Goal: Task Accomplishment & Management: Manage account settings

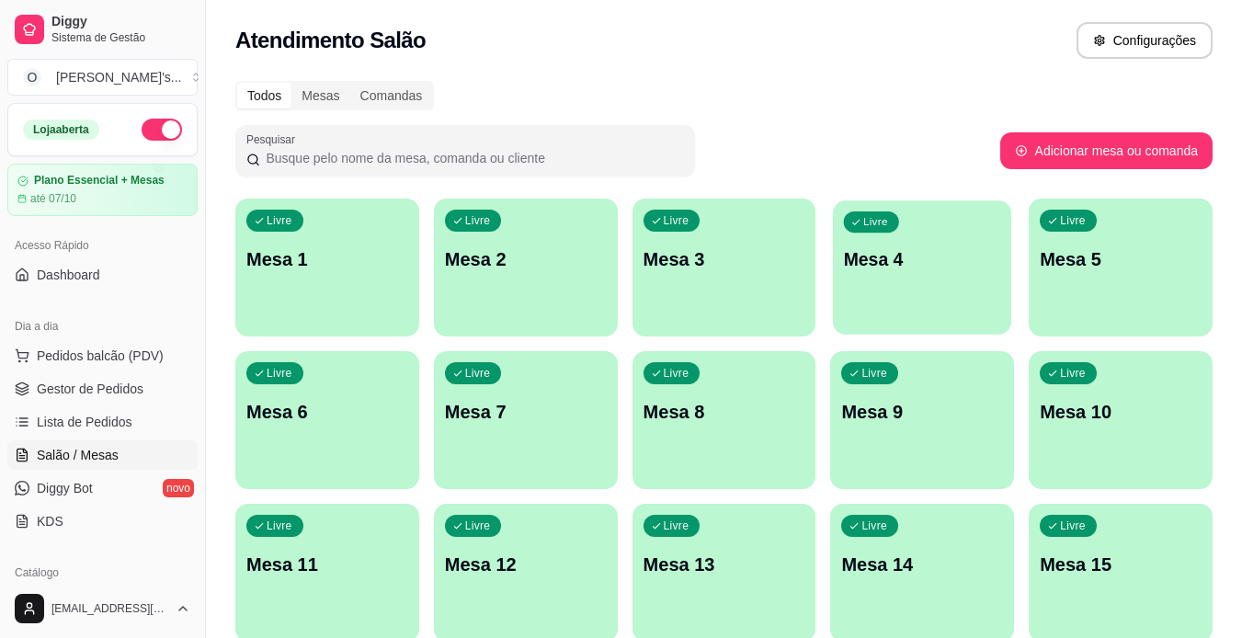
click at [936, 255] on p "Mesa 4" at bounding box center [922, 259] width 157 height 25
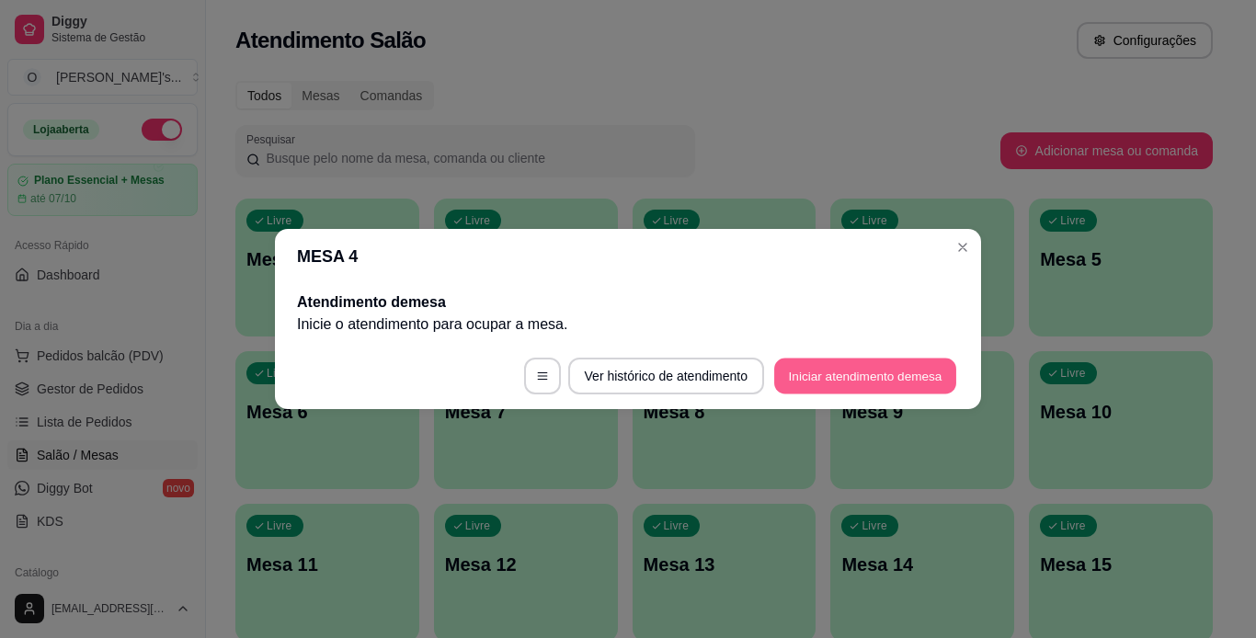
click at [882, 368] on button "Iniciar atendimento de mesa" at bounding box center [865, 377] width 182 height 36
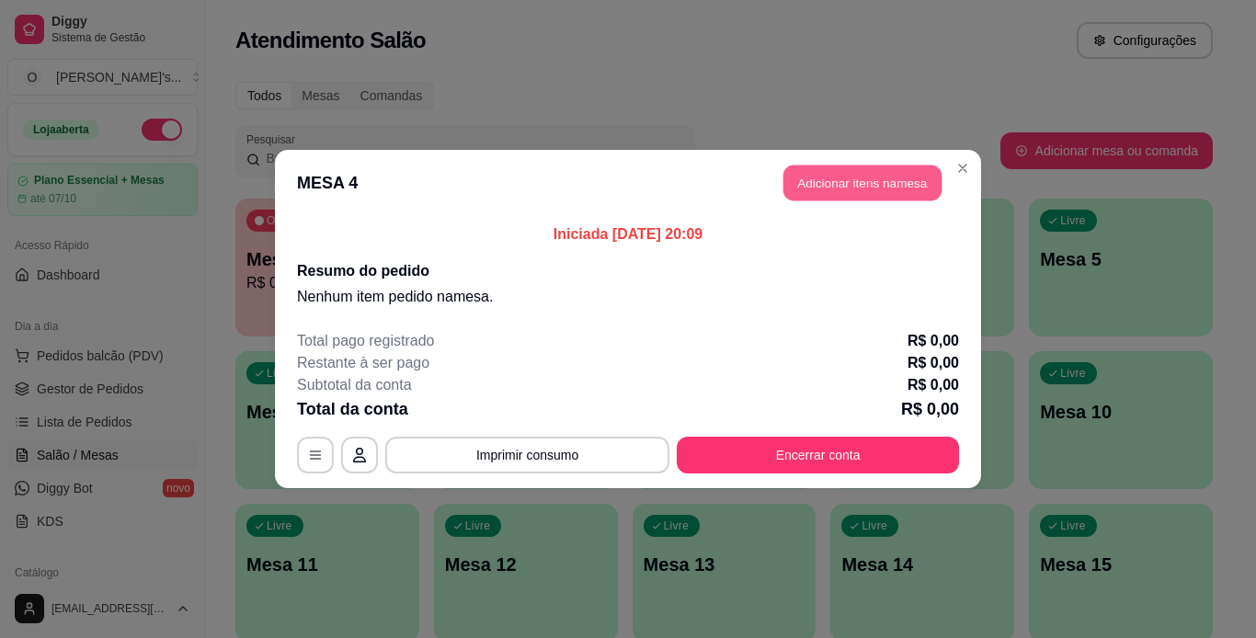
click at [875, 195] on button "Adicionar itens na mesa" at bounding box center [862, 184] width 158 height 36
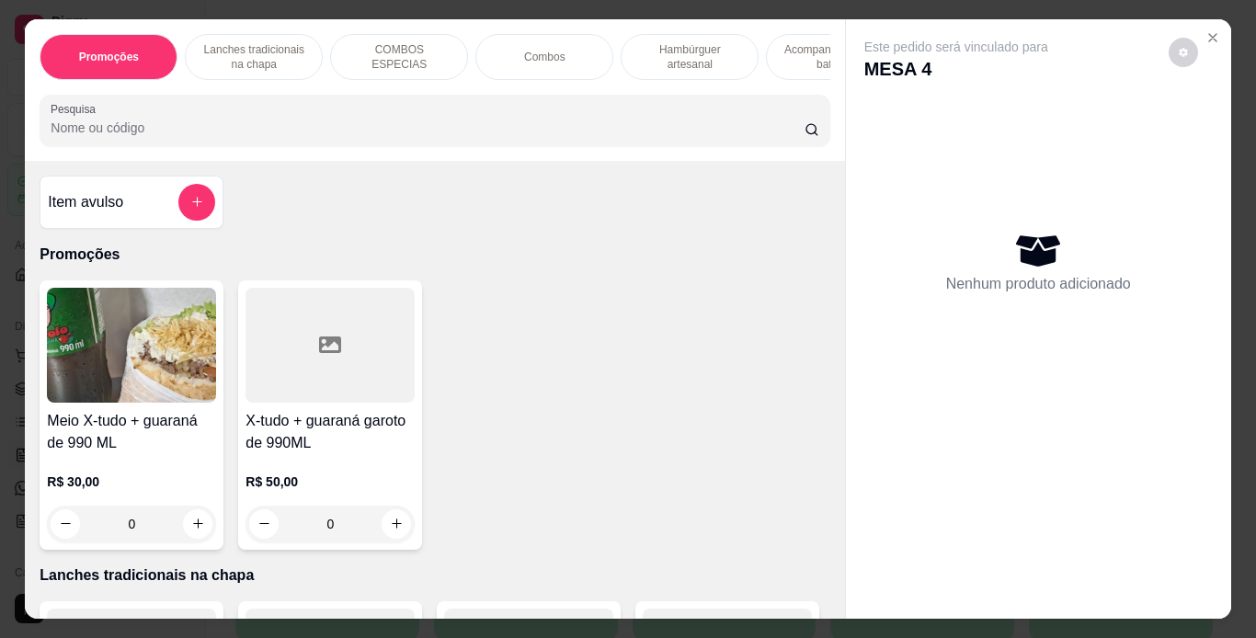
click at [292, 42] on p "Lanches tradicionais na chapa" at bounding box center [253, 56] width 107 height 29
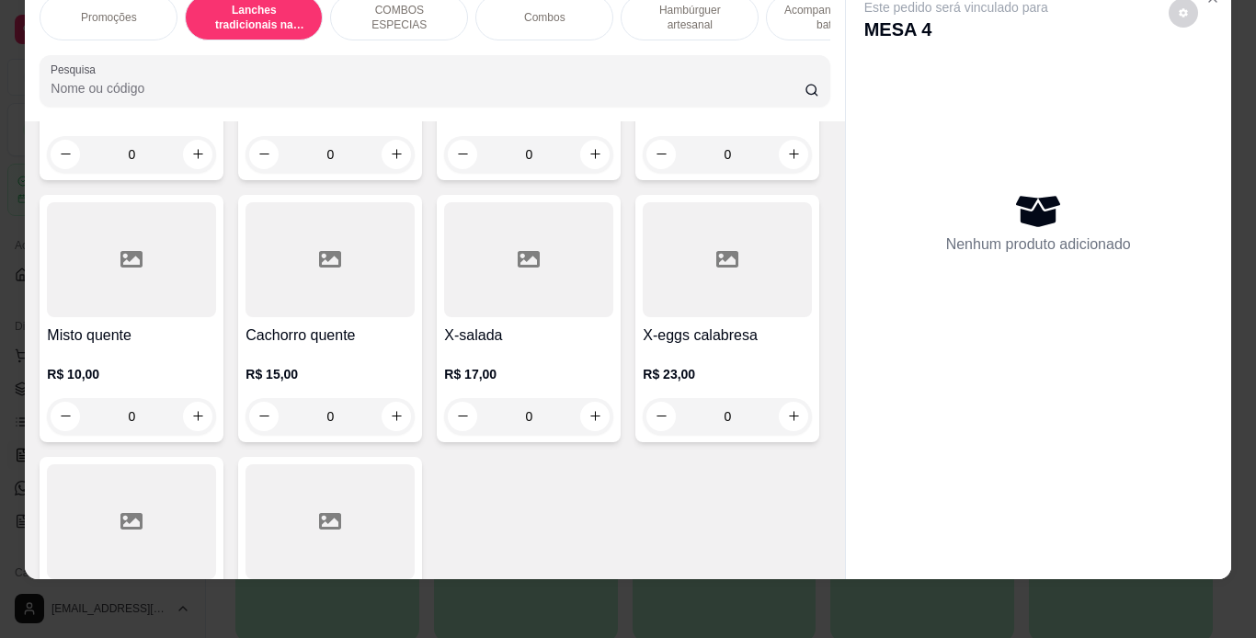
scroll to position [1147, 0]
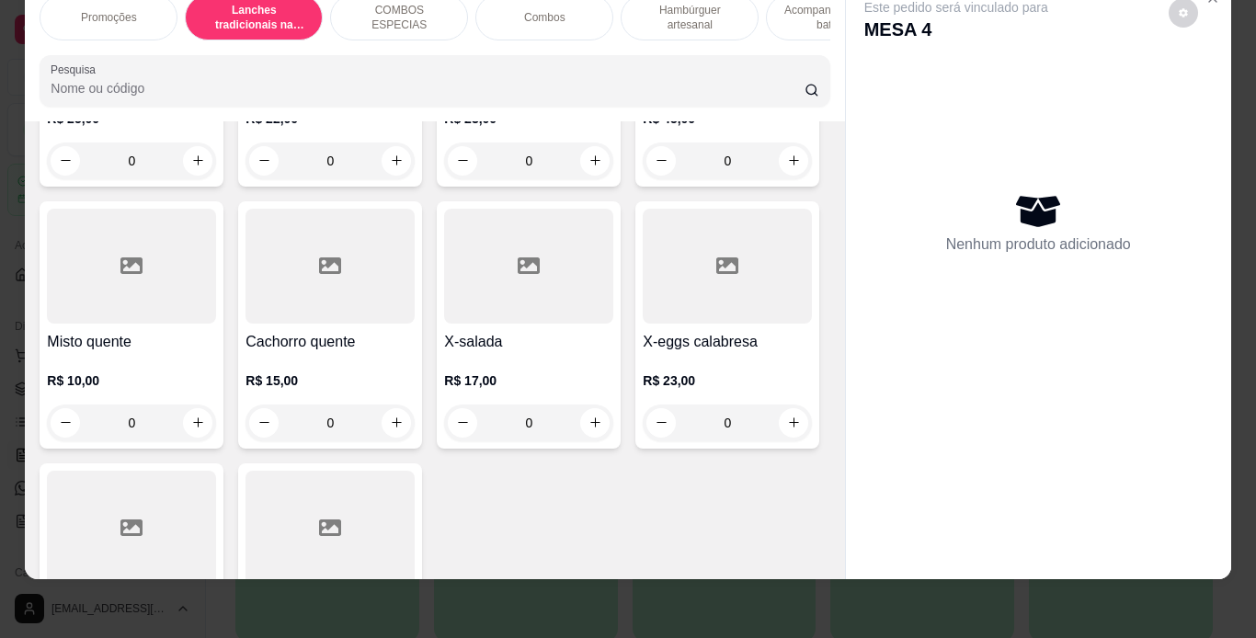
click at [444, 179] on div "0" at bounding box center [528, 161] width 169 height 37
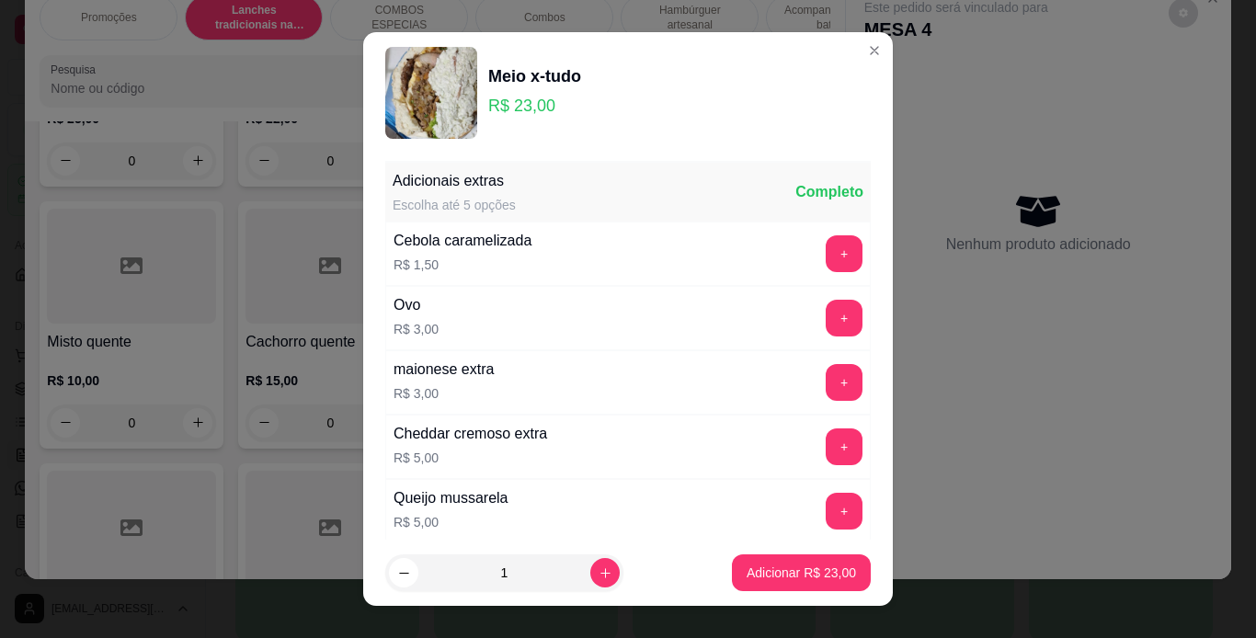
scroll to position [398, 0]
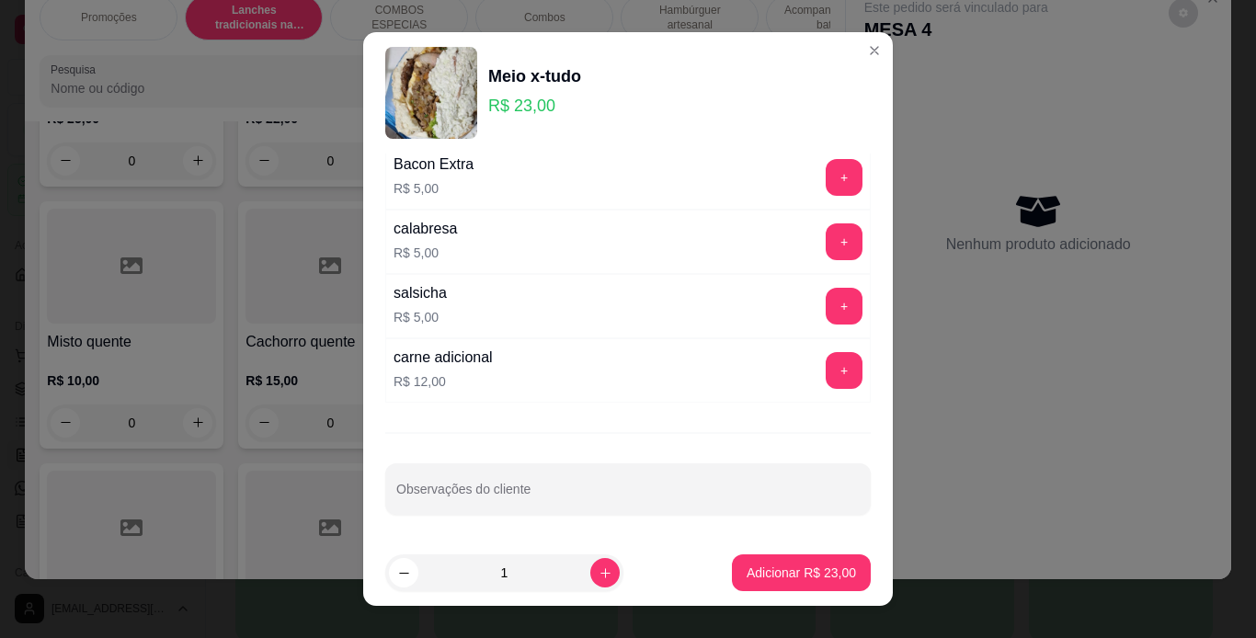
drag, startPoint x: 470, startPoint y: 420, endPoint x: 507, endPoint y: 478, distance: 68.6
click at [507, 478] on div at bounding box center [627, 489] width 463 height 37
click at [507, 478] on div "Observações do cliente" at bounding box center [627, 488] width 485 height 51
type input "sem ovo"
click at [759, 560] on button "Adicionar R$ 23,00" at bounding box center [801, 573] width 135 height 36
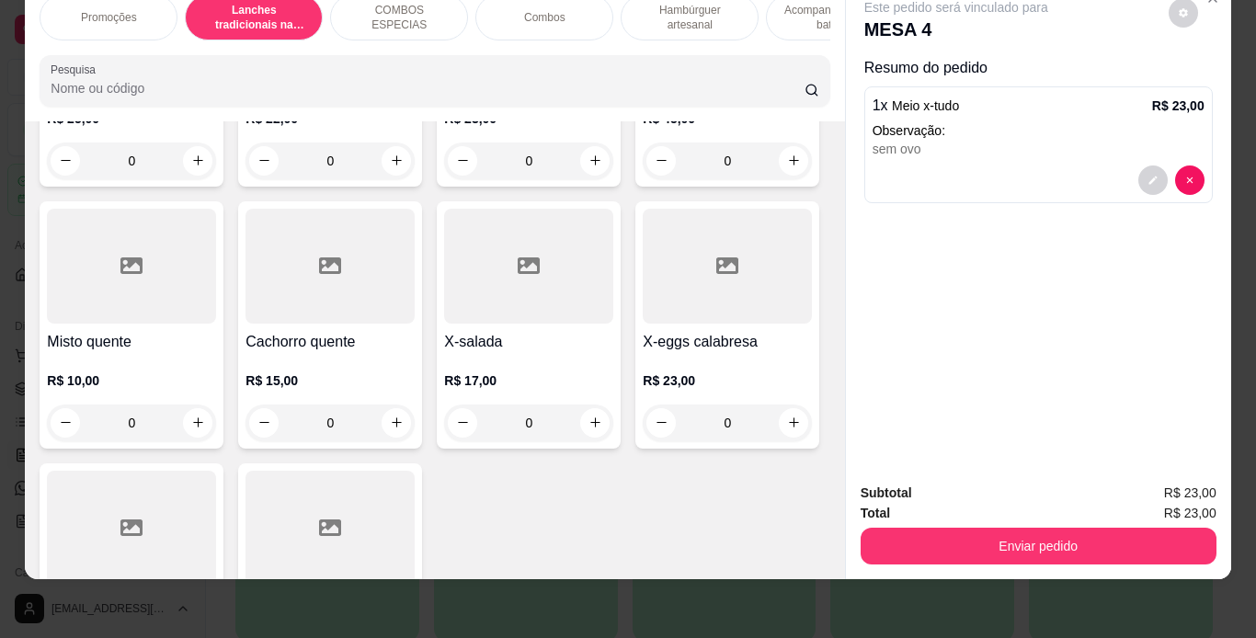
click at [444, 179] on div "0" at bounding box center [528, 161] width 169 height 37
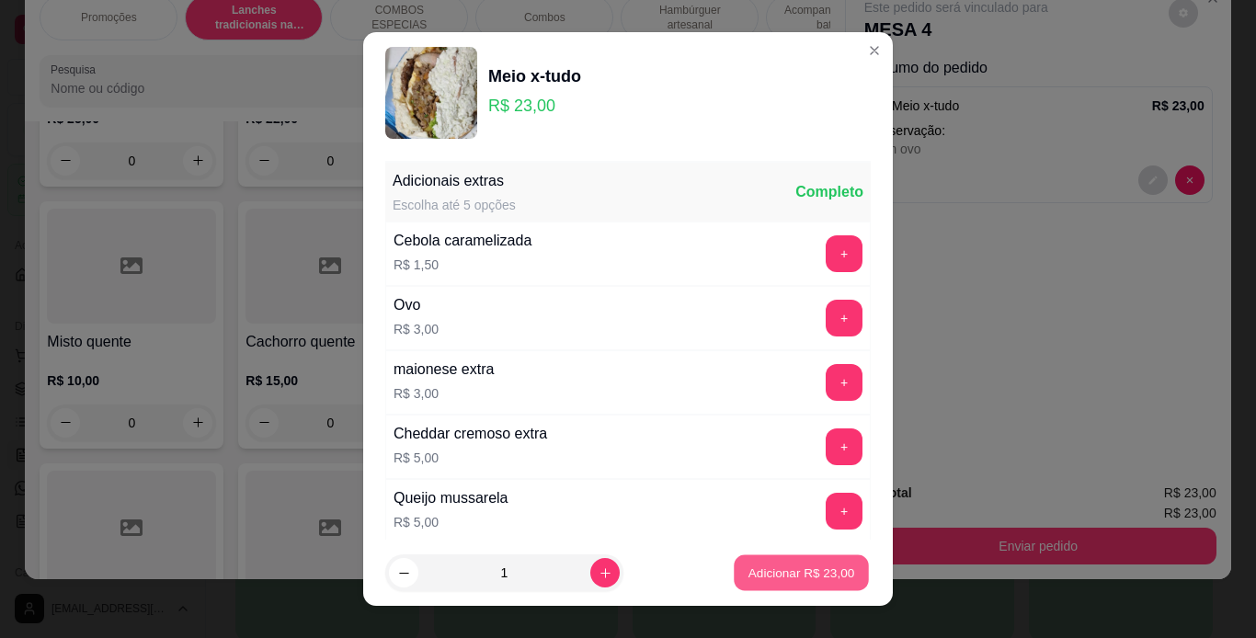
click at [776, 565] on p "Adicionar R$ 23,00" at bounding box center [801, 573] width 107 height 17
type input "1"
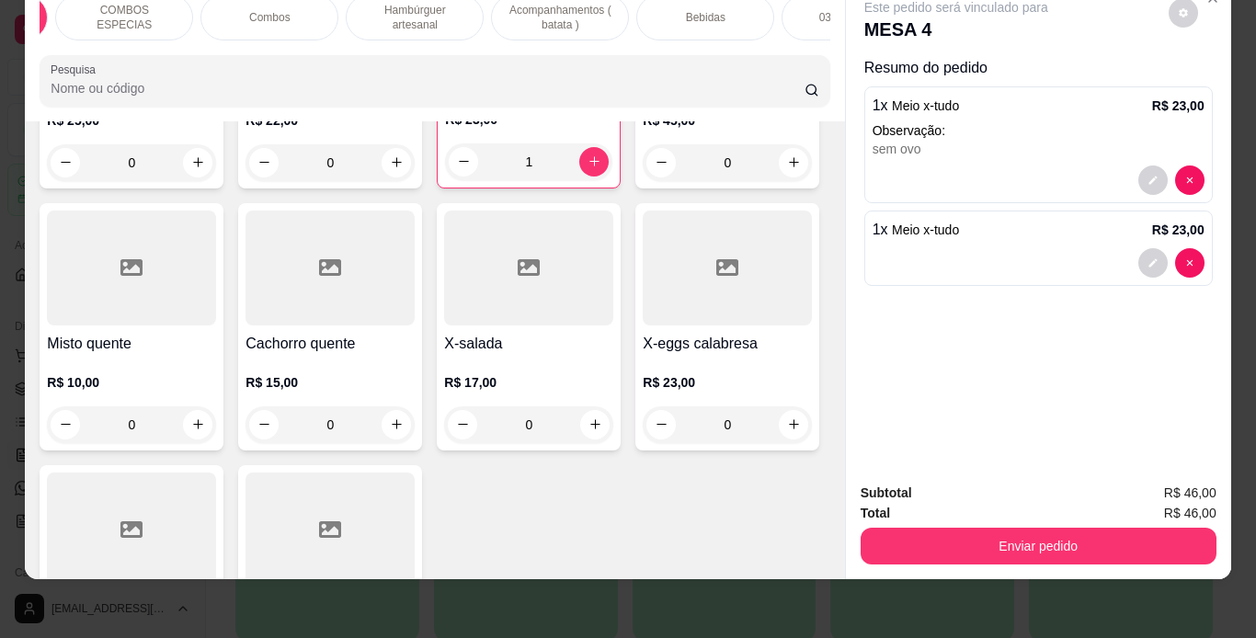
scroll to position [0, 275]
click at [716, 14] on div "Bebidas" at bounding box center [705, 17] width 138 height 46
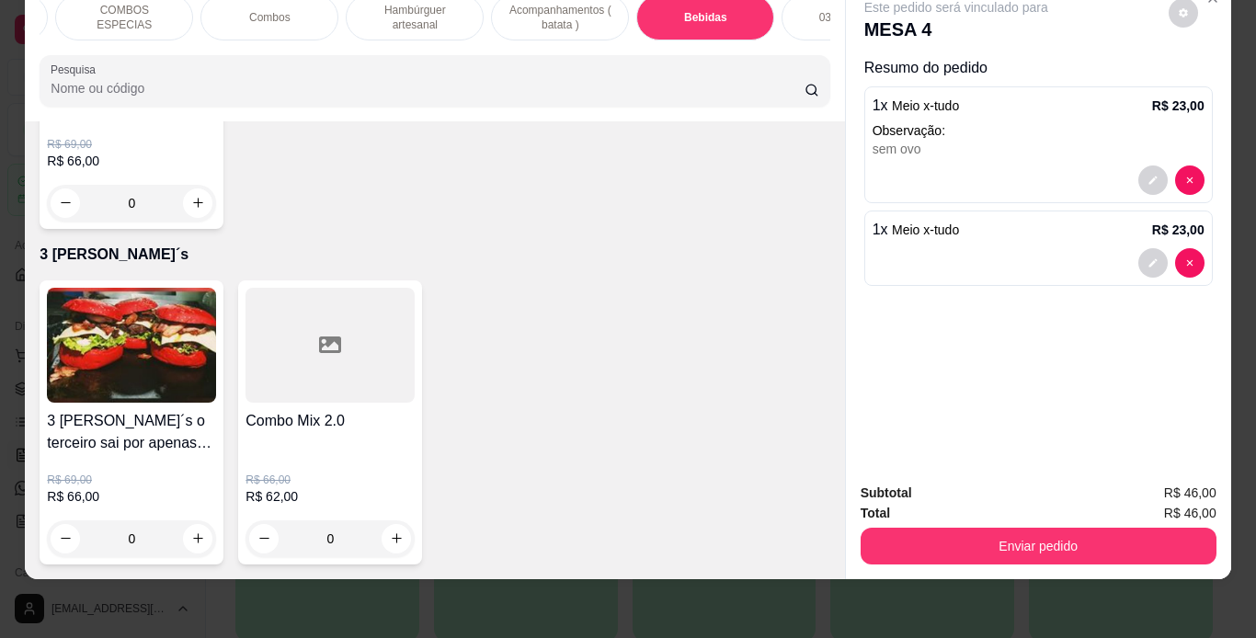
scroll to position [6216, 0]
type input "2"
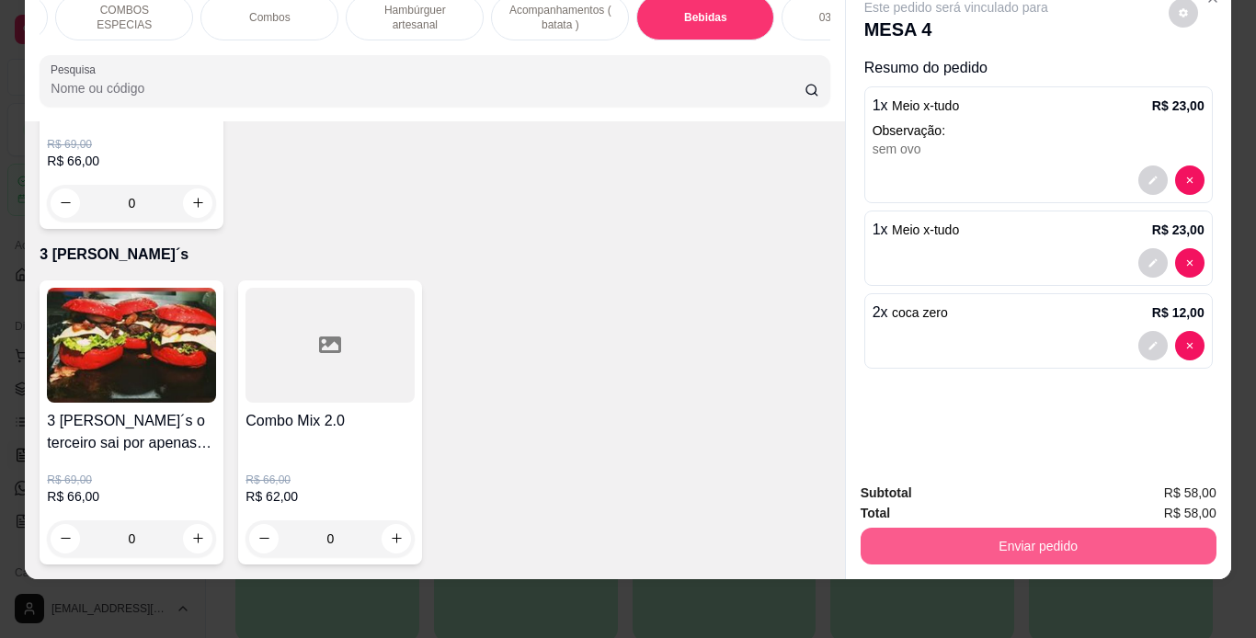
click at [1016, 539] on button "Enviar pedido" at bounding box center [1039, 546] width 356 height 37
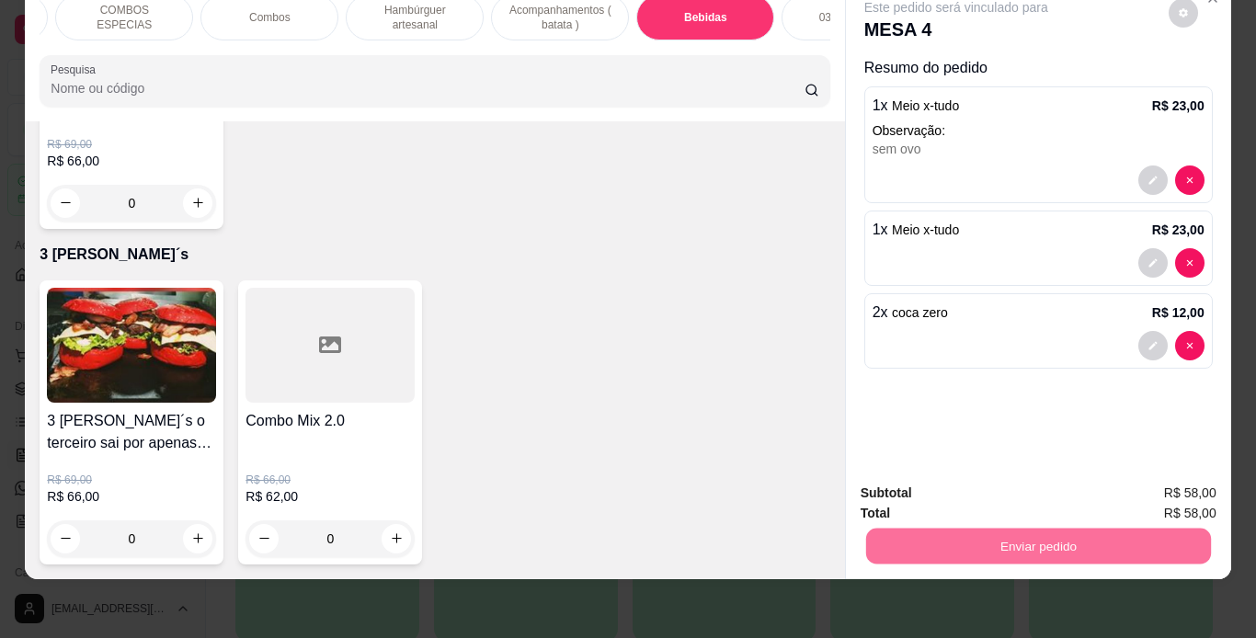
click at [952, 482] on button "Não registrar e enviar pedido" at bounding box center [977, 487] width 191 height 35
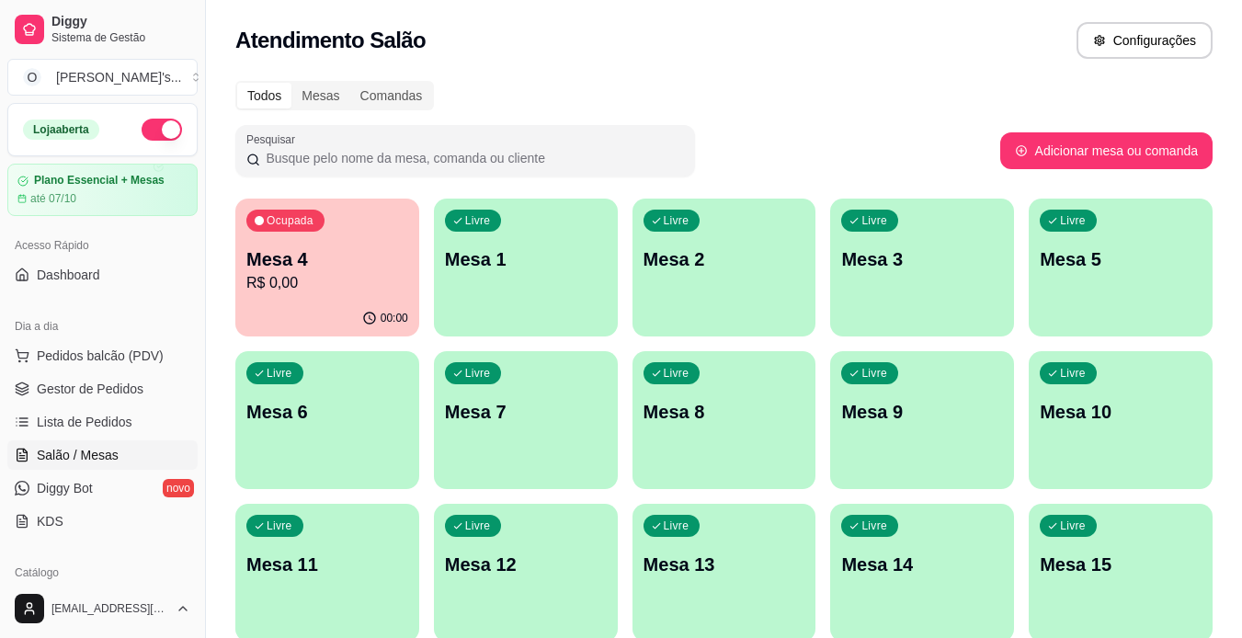
click at [106, 394] on span "Gestor de Pedidos" at bounding box center [90, 389] width 107 height 18
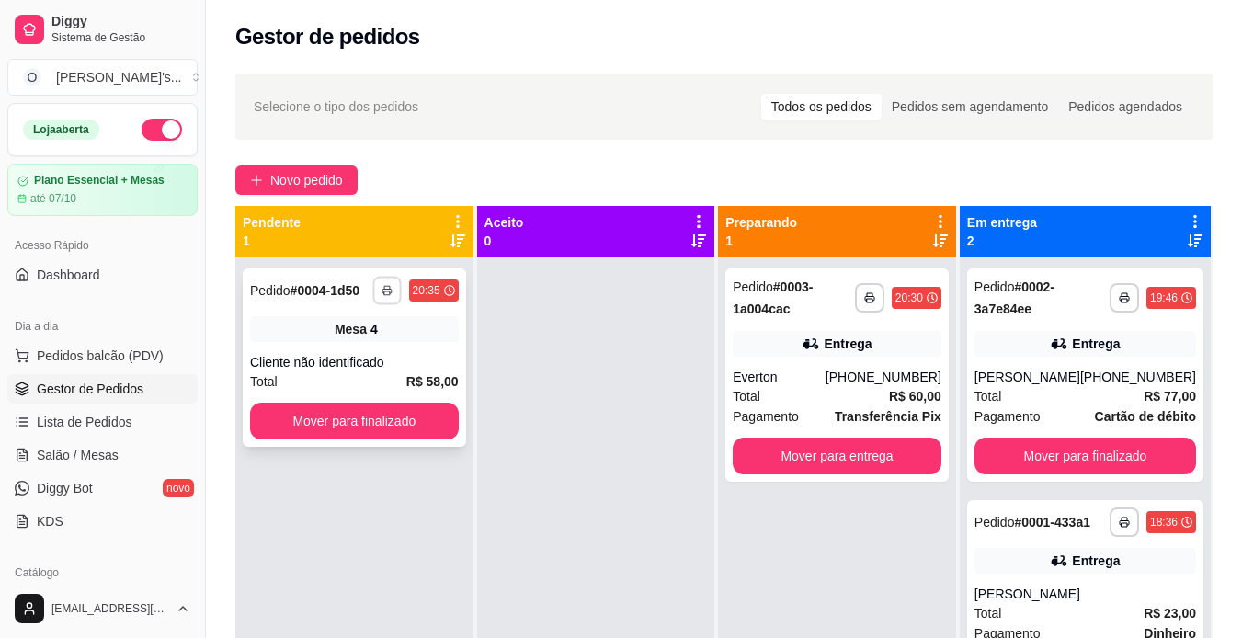
click at [384, 285] on icon "button" at bounding box center [387, 290] width 11 height 11
click at [368, 360] on button "IMPRESSORA" at bounding box center [337, 354] width 129 height 29
click at [59, 454] on span "Salão / Mesas" at bounding box center [78, 455] width 82 height 18
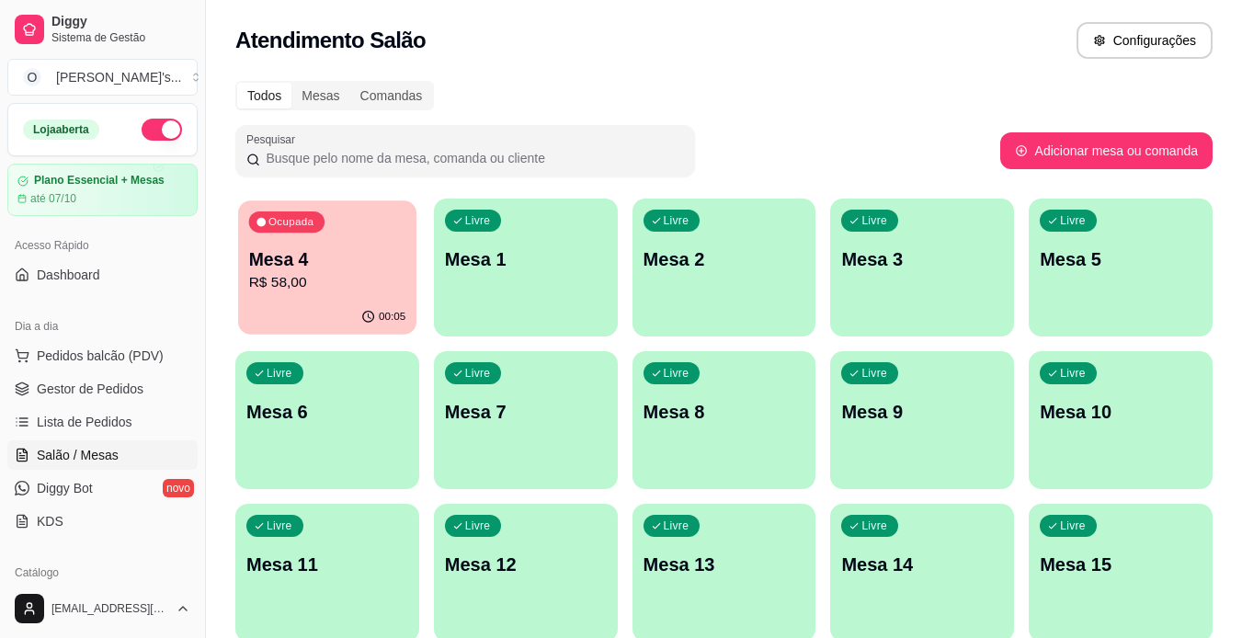
click at [261, 292] on p "R$ 58,00" at bounding box center [327, 282] width 157 height 21
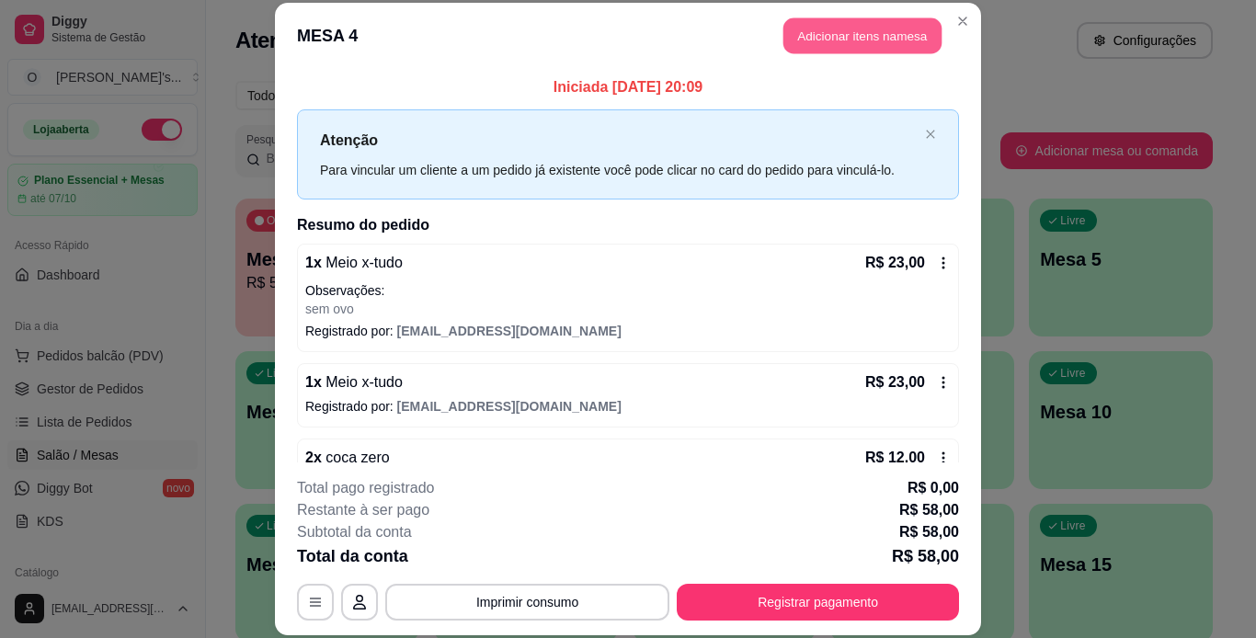
click at [838, 28] on button "Adicionar itens na mesa" at bounding box center [862, 36] width 158 height 36
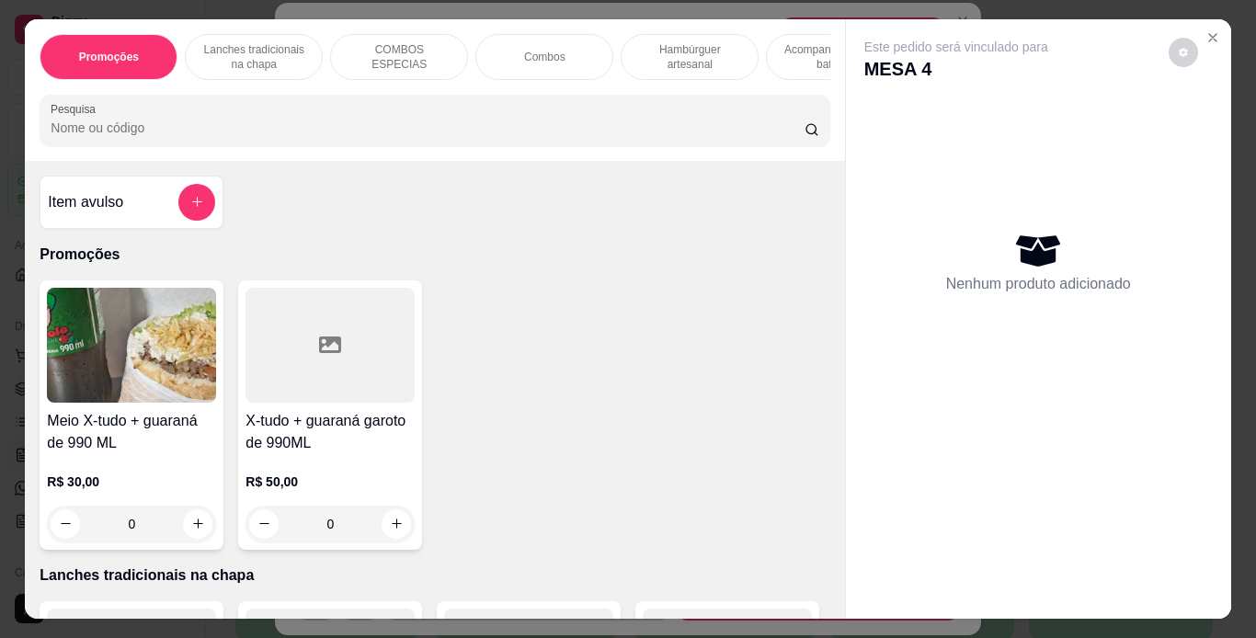
click at [788, 47] on p "Acompanhamentos ( batata )" at bounding box center [835, 56] width 107 height 29
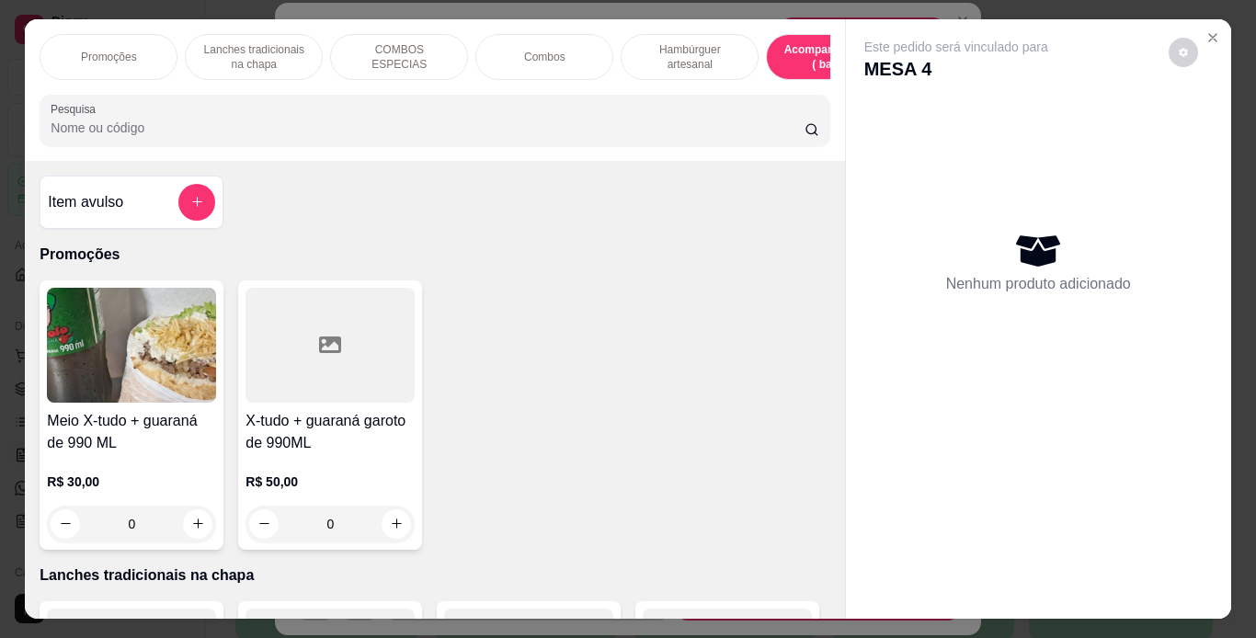
scroll to position [47, 0]
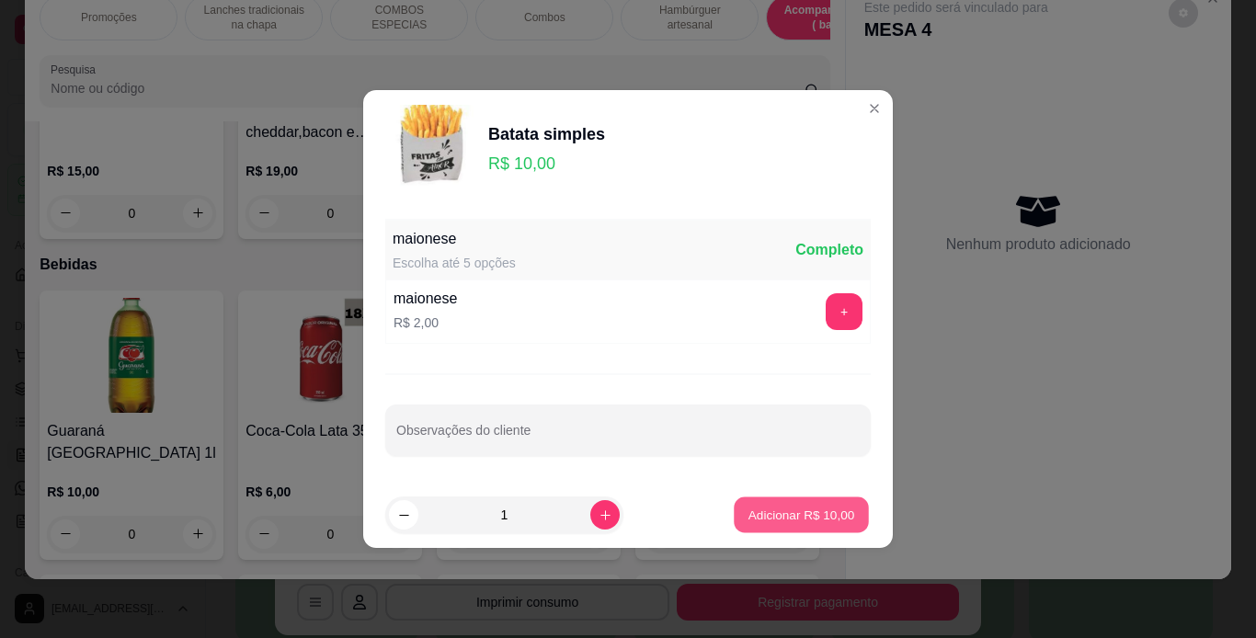
click at [803, 503] on button "Adicionar R$ 10,00" at bounding box center [801, 515] width 135 height 36
type input "1"
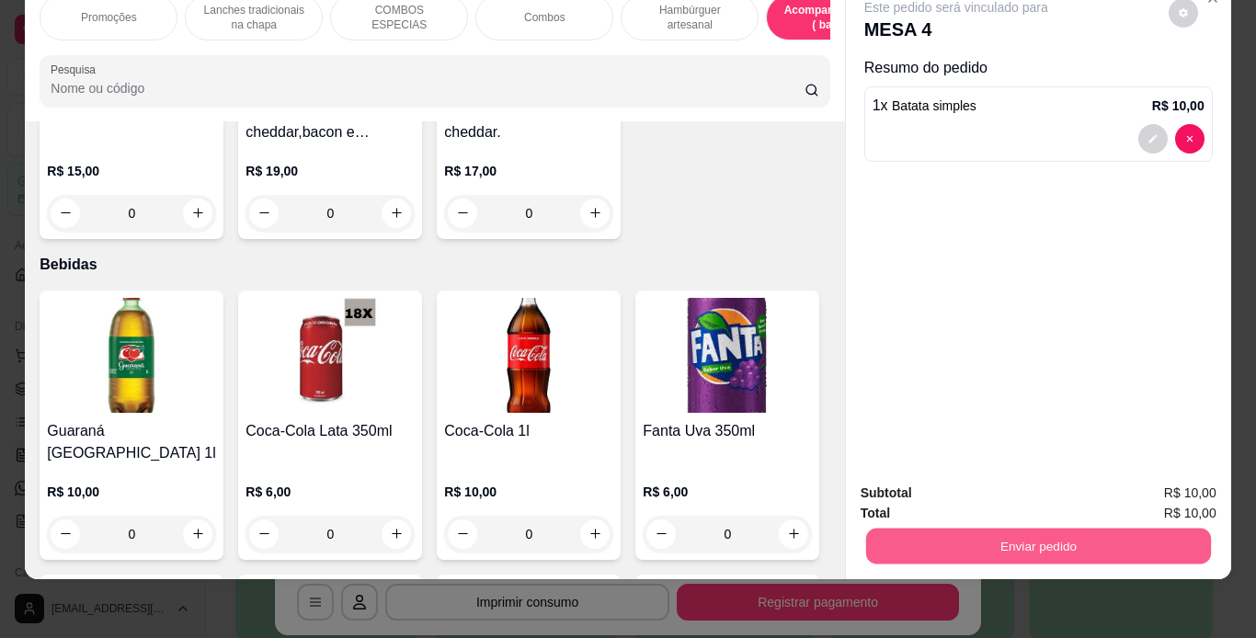
click at [978, 537] on button "Enviar pedido" at bounding box center [1037, 547] width 345 height 36
click at [928, 481] on button "Não registrar e enviar pedido" at bounding box center [978, 487] width 186 height 34
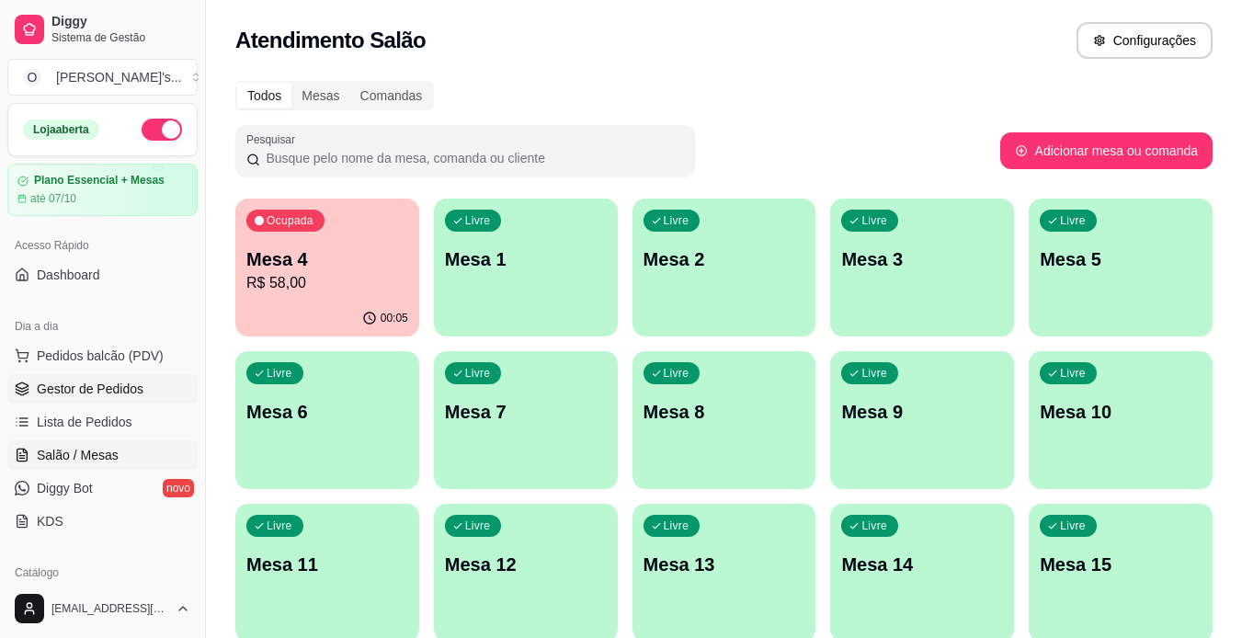
click at [154, 391] on link "Gestor de Pedidos" at bounding box center [102, 388] width 190 height 29
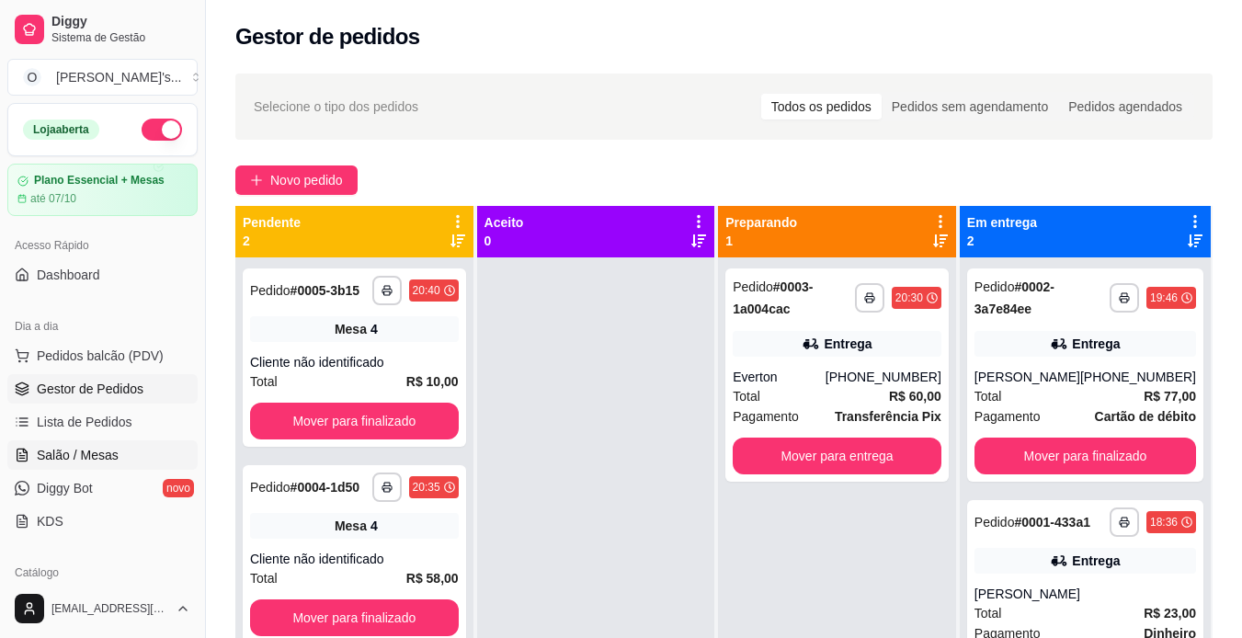
click at [91, 466] on link "Salão / Mesas" at bounding box center [102, 454] width 190 height 29
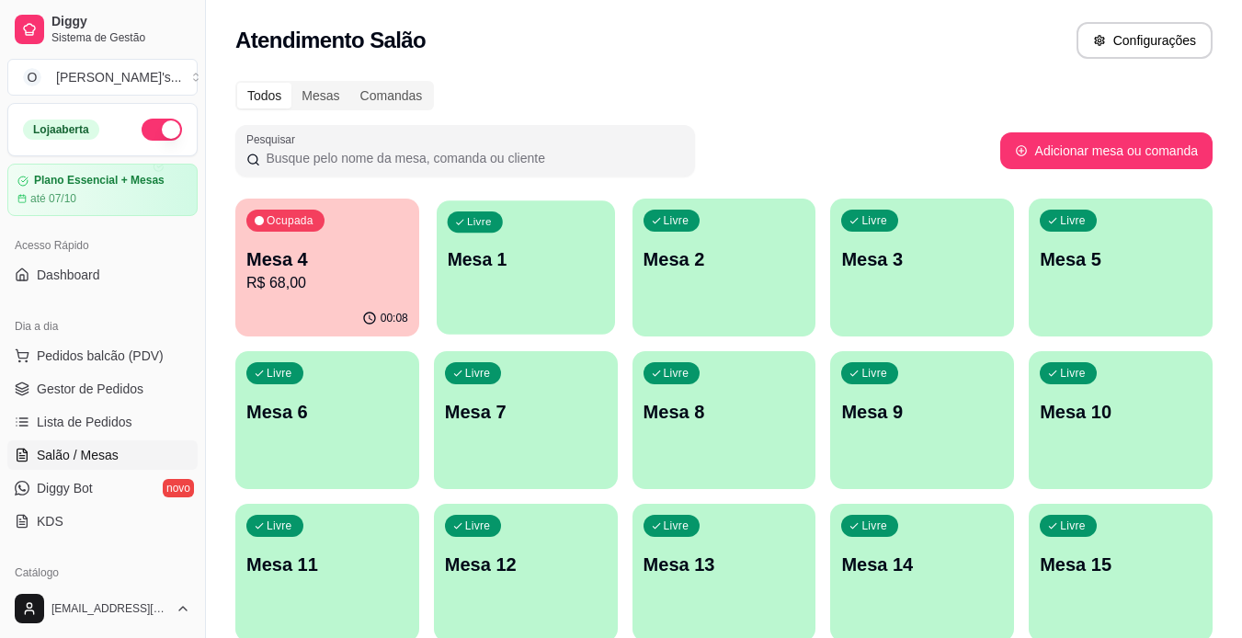
click at [532, 243] on div "Livre Mesa 1" at bounding box center [526, 256] width 178 height 112
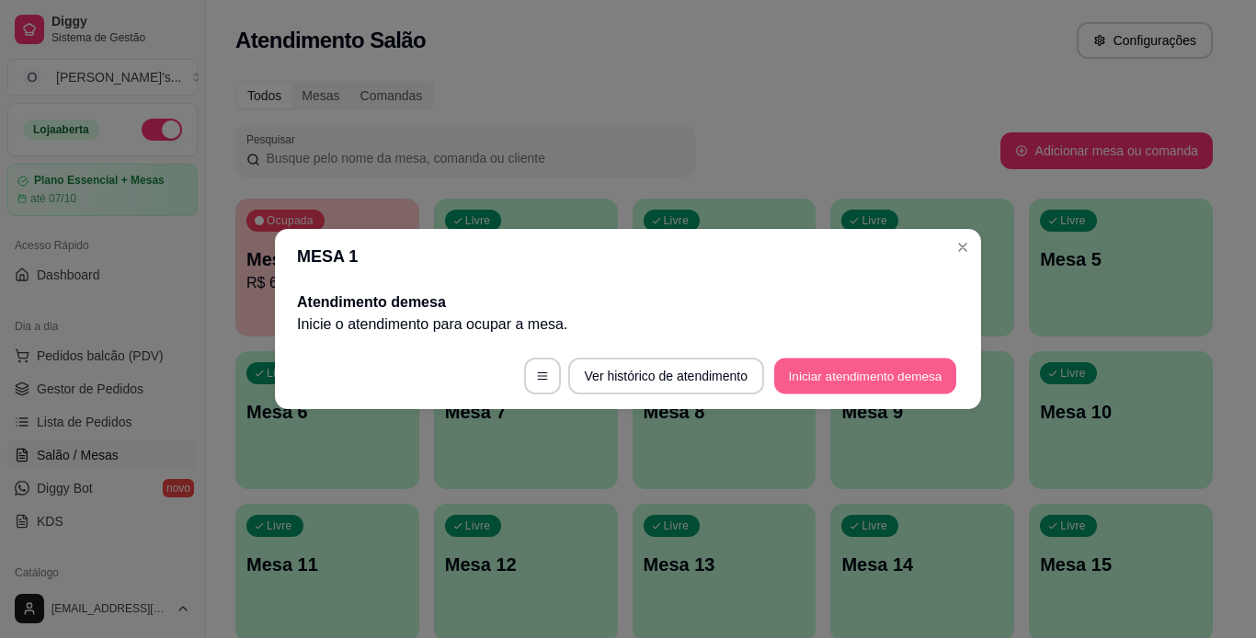
click at [819, 374] on button "Iniciar atendimento de mesa" at bounding box center [865, 377] width 182 height 36
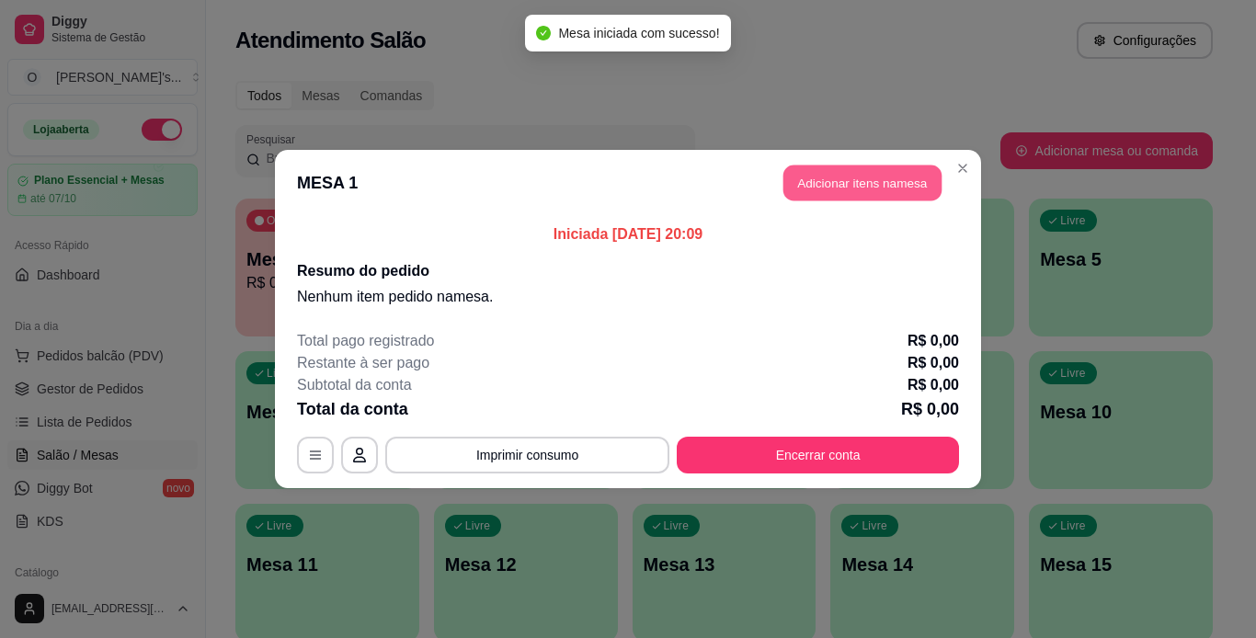
click at [851, 199] on button "Adicionar itens na mesa" at bounding box center [862, 184] width 158 height 36
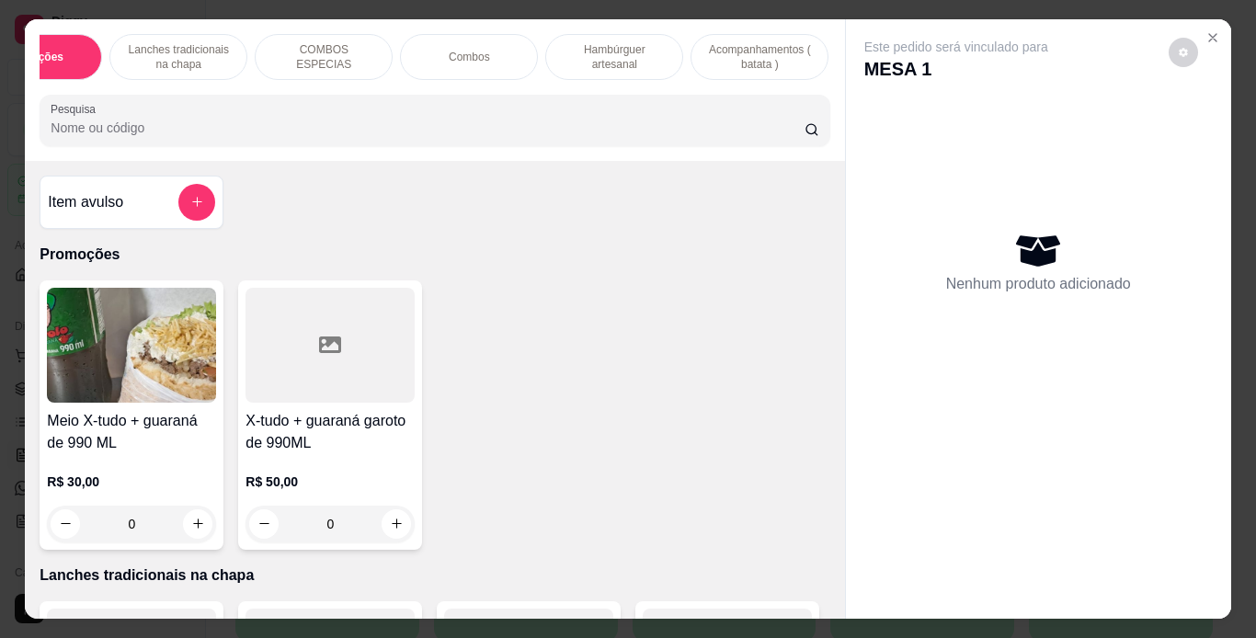
scroll to position [0, 75]
click at [161, 42] on p "Lanches tradicionais na chapa" at bounding box center [178, 56] width 107 height 29
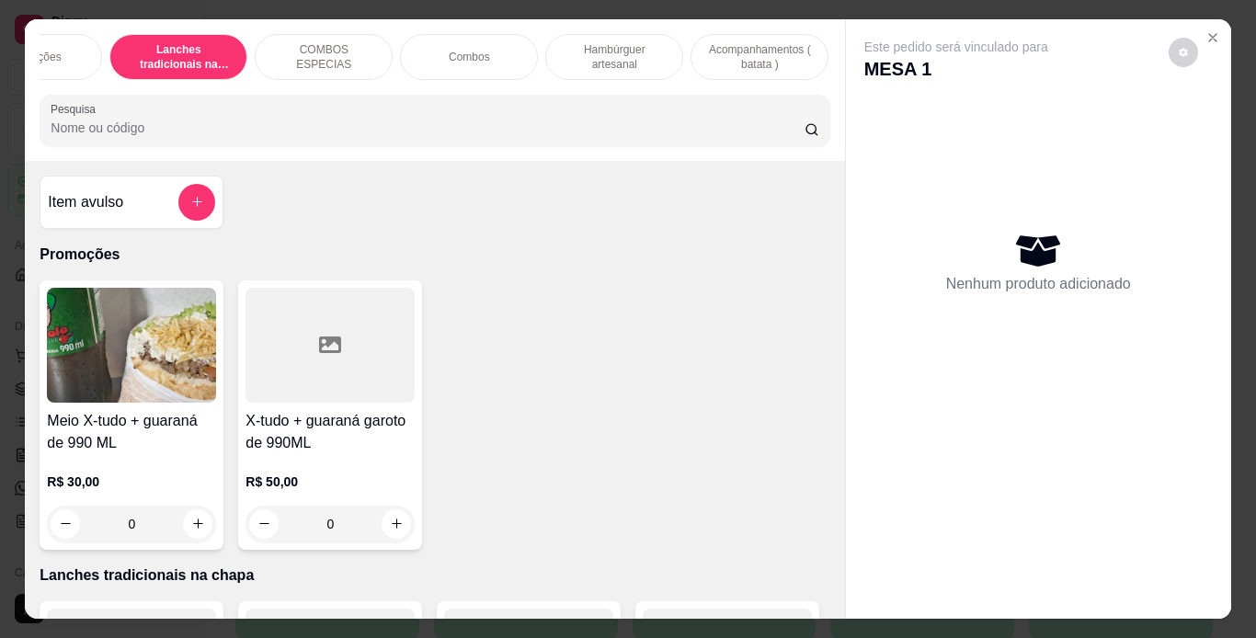
scroll to position [47, 0]
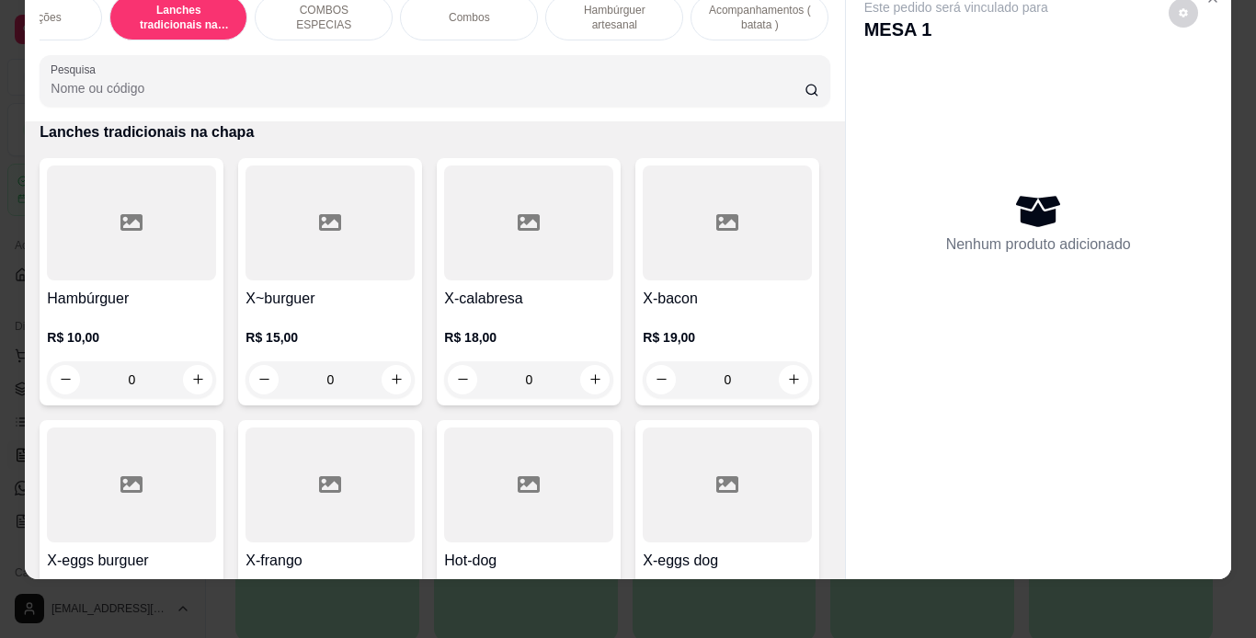
click at [584, 375] on div "0" at bounding box center [528, 379] width 169 height 37
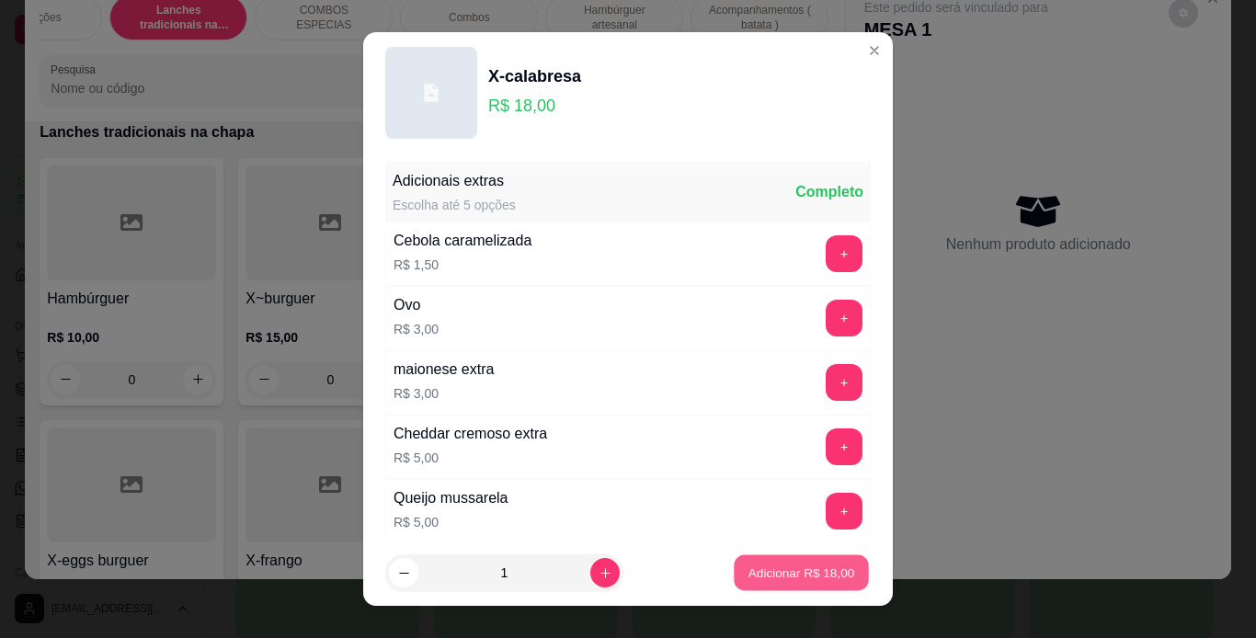
click at [803, 585] on button "Adicionar R$ 18,00" at bounding box center [801, 573] width 135 height 36
type input "1"
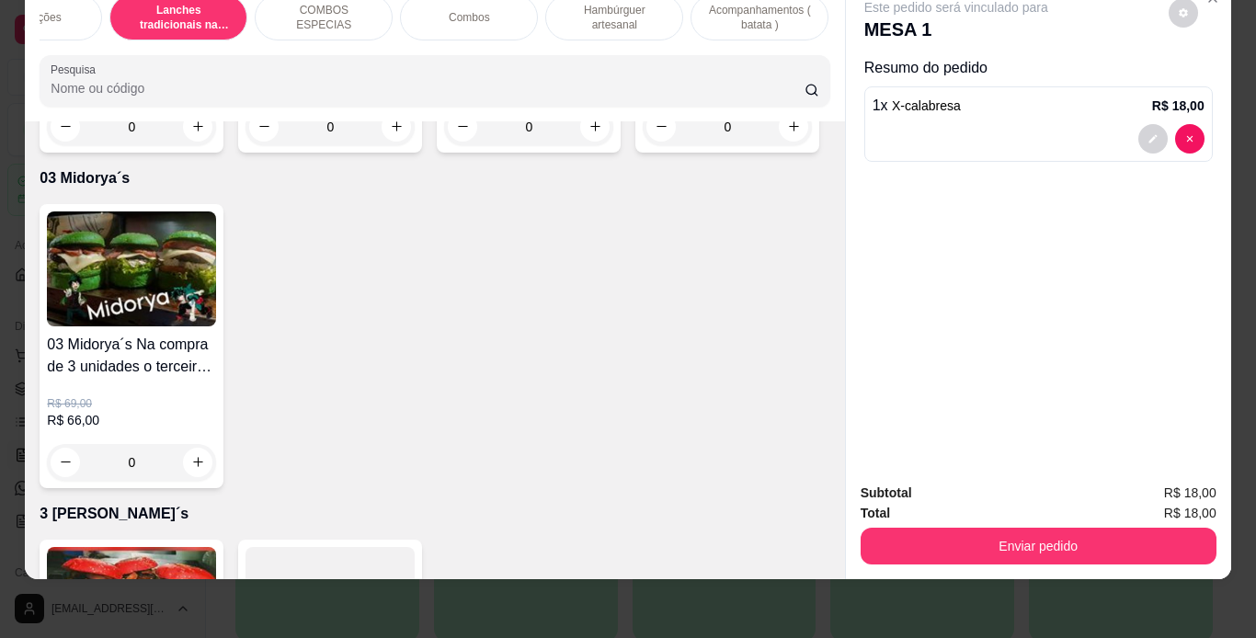
scroll to position [5587, 0]
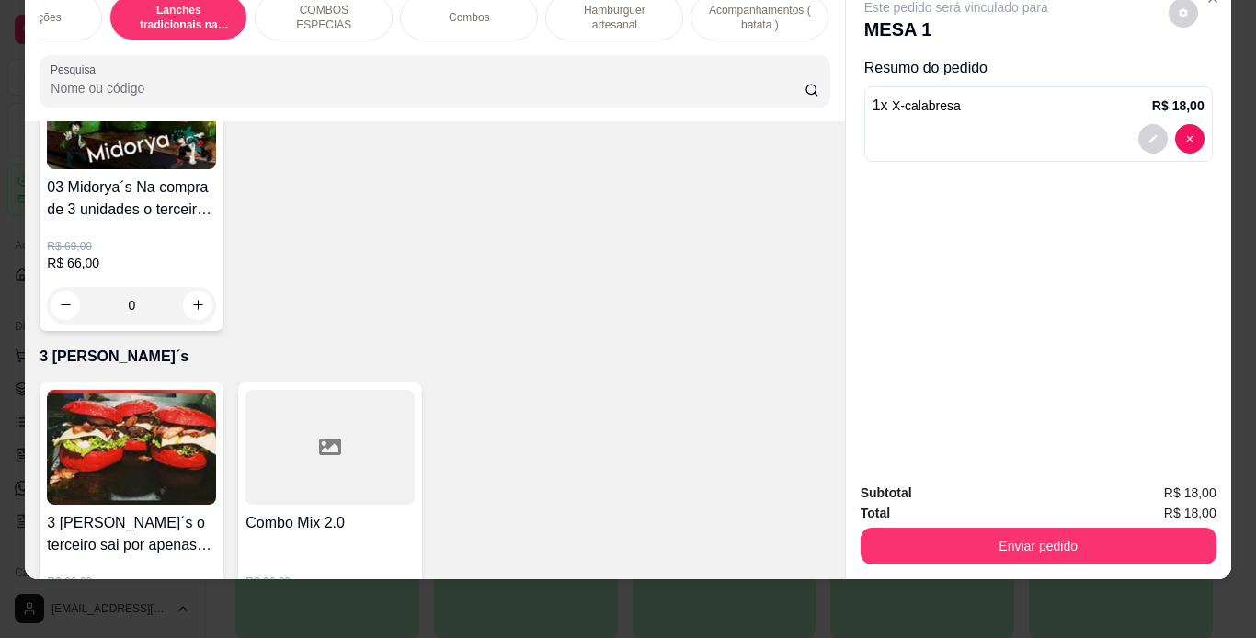
type input "1"
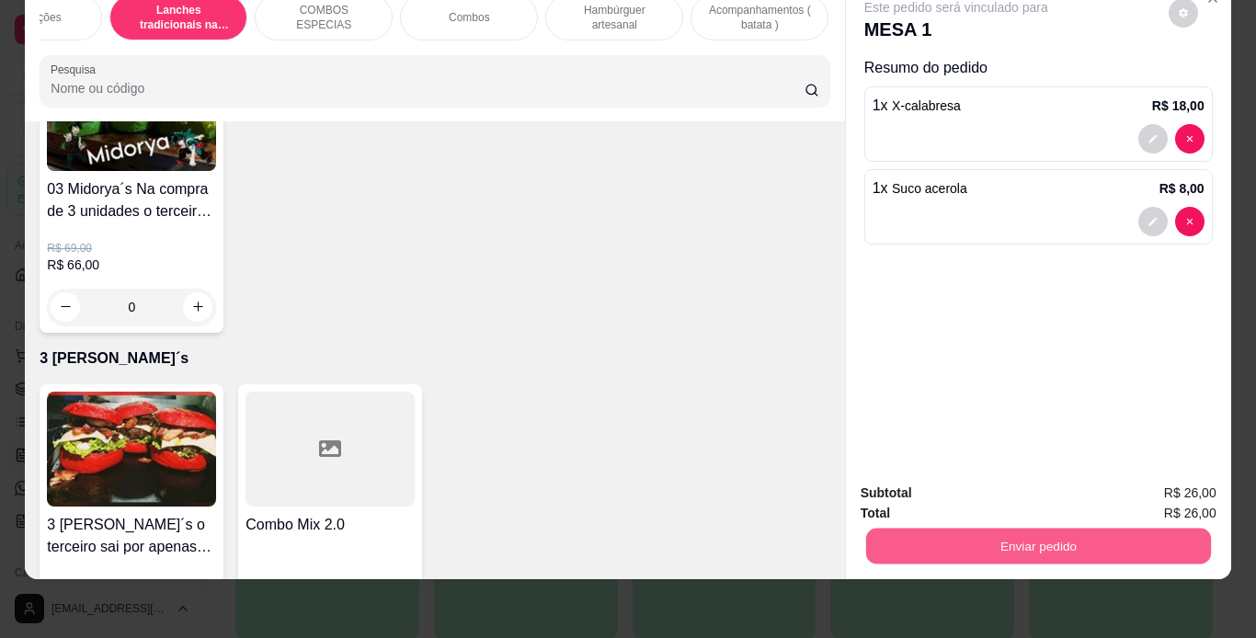
click at [923, 529] on button "Enviar pedido" at bounding box center [1037, 547] width 345 height 36
click at [919, 485] on button "Não registrar e enviar pedido" at bounding box center [978, 487] width 186 height 34
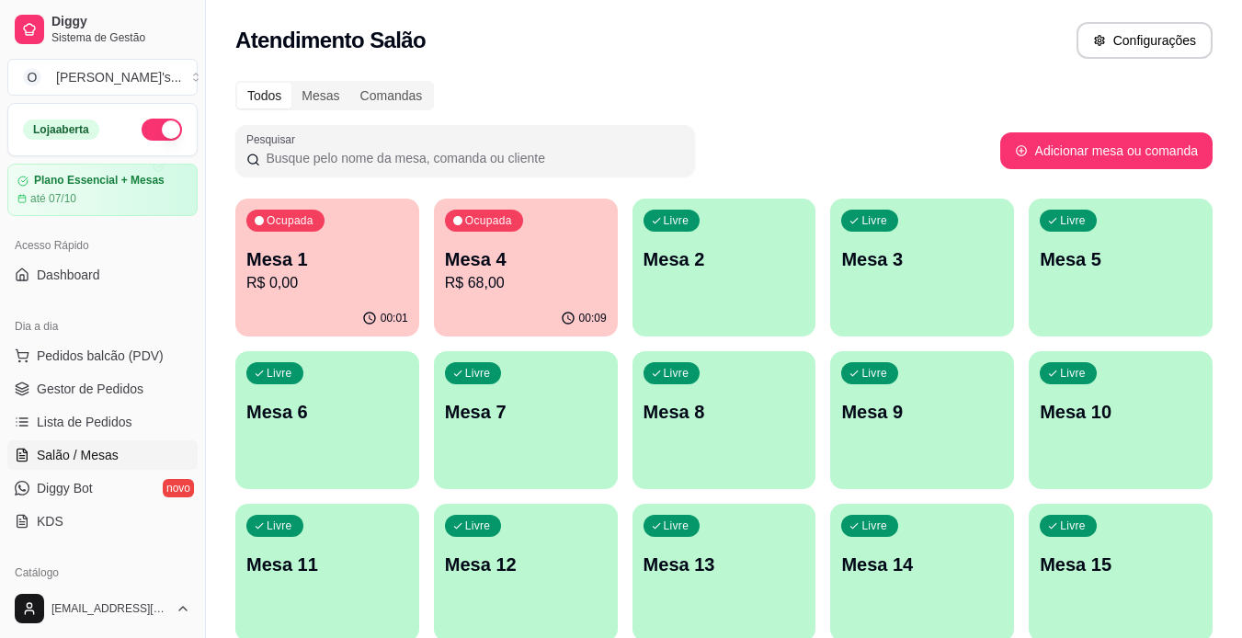
click at [115, 389] on span "Gestor de Pedidos" at bounding box center [90, 389] width 107 height 18
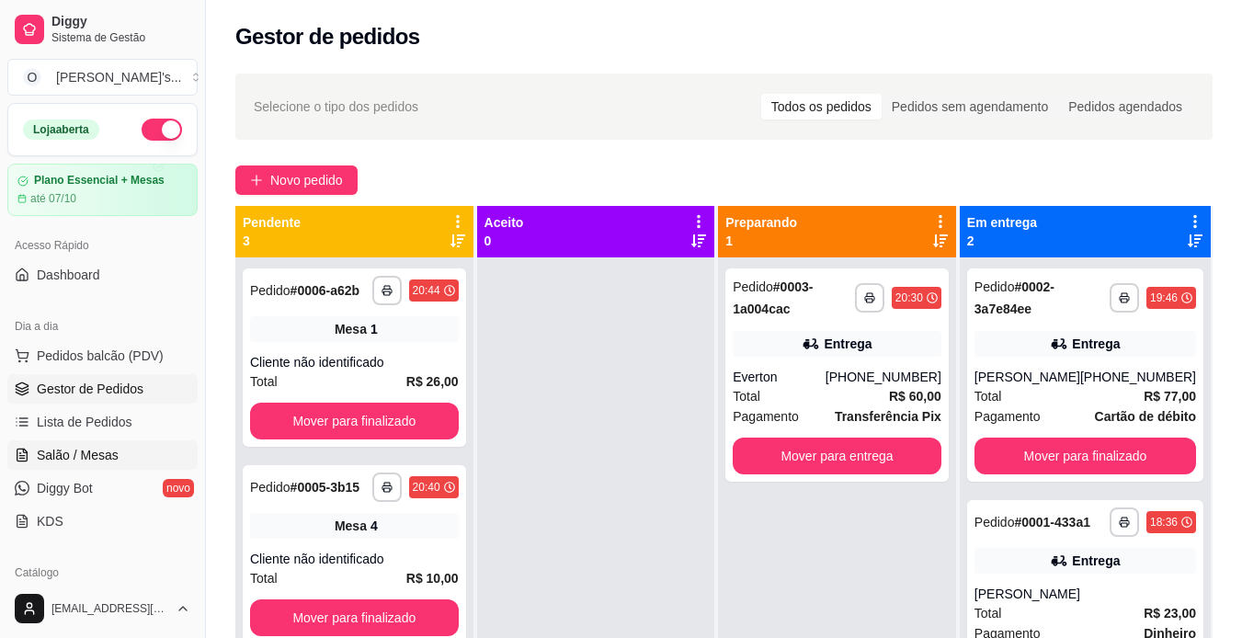
click at [112, 456] on span "Salão / Mesas" at bounding box center [78, 455] width 82 height 18
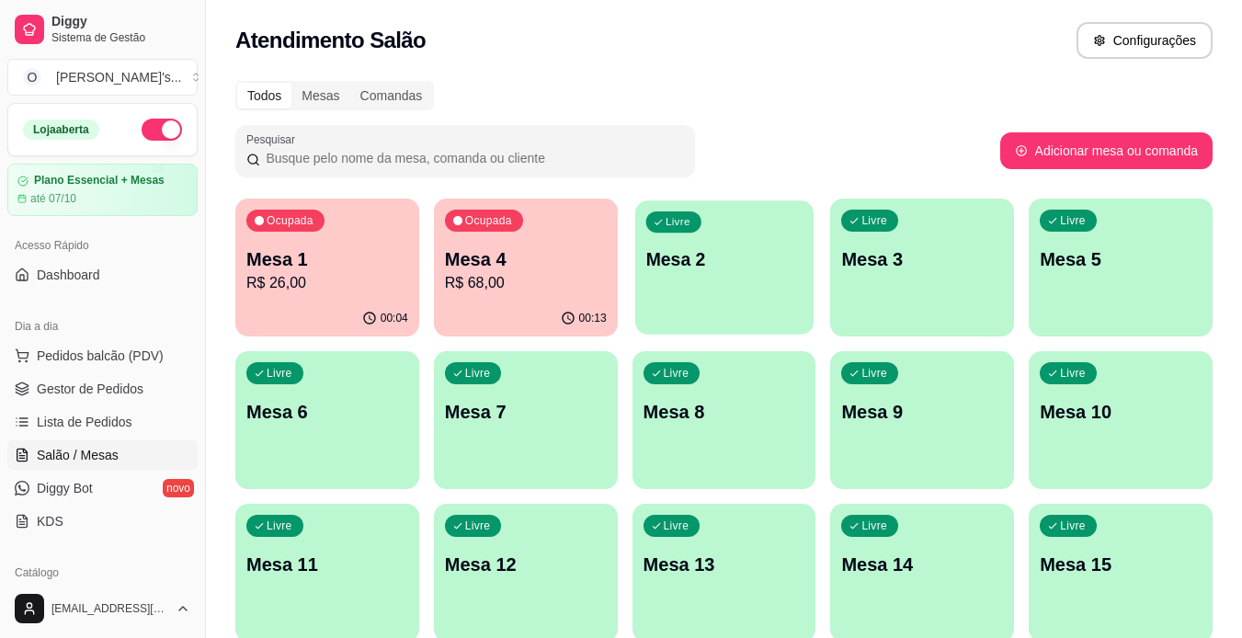
click at [694, 267] on p "Mesa 2" at bounding box center [723, 259] width 157 height 25
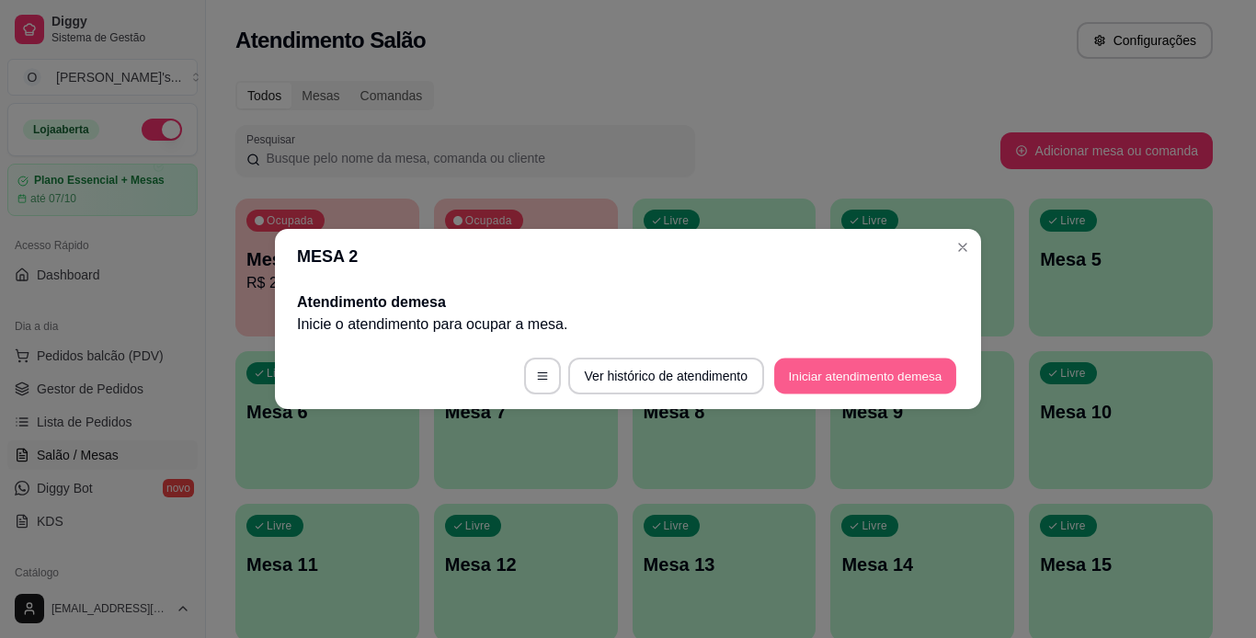
click at [858, 381] on button "Iniciar atendimento de mesa" at bounding box center [865, 377] width 182 height 36
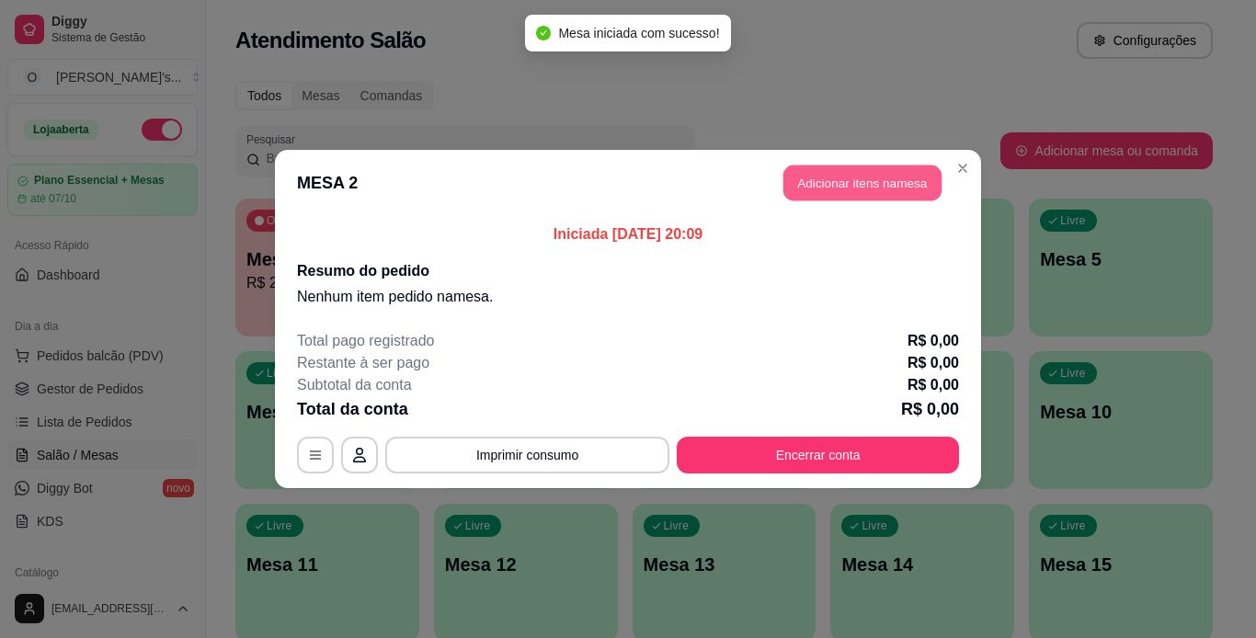
click at [857, 180] on button "Adicionar itens na mesa" at bounding box center [862, 184] width 158 height 36
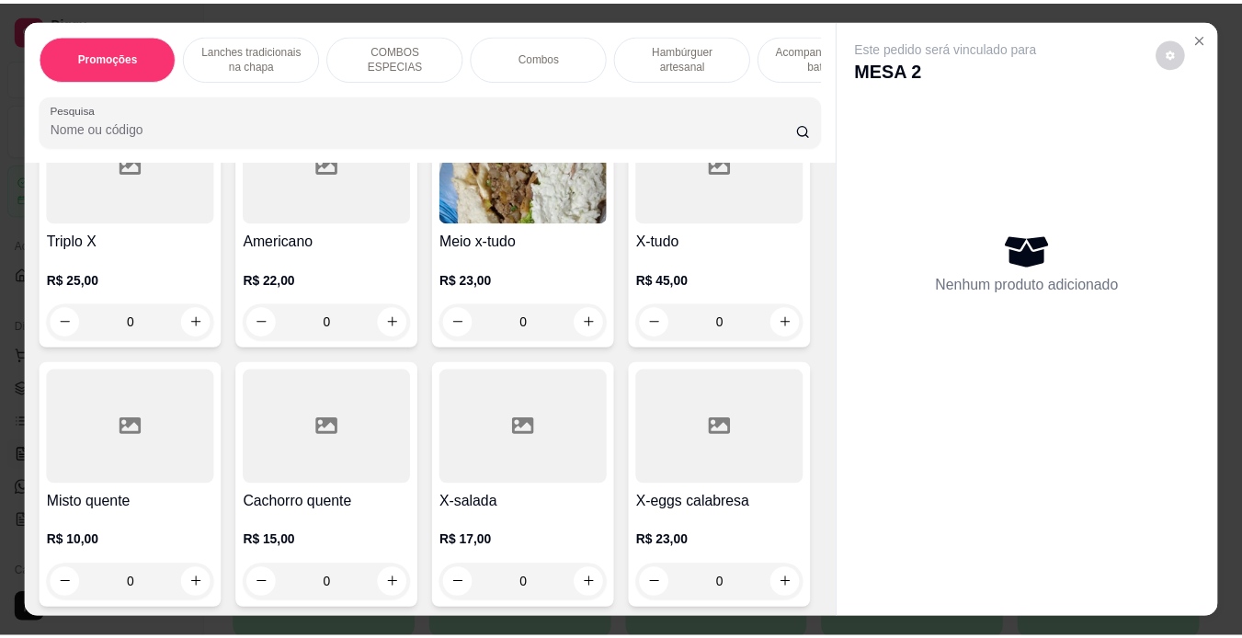
scroll to position [1026, 0]
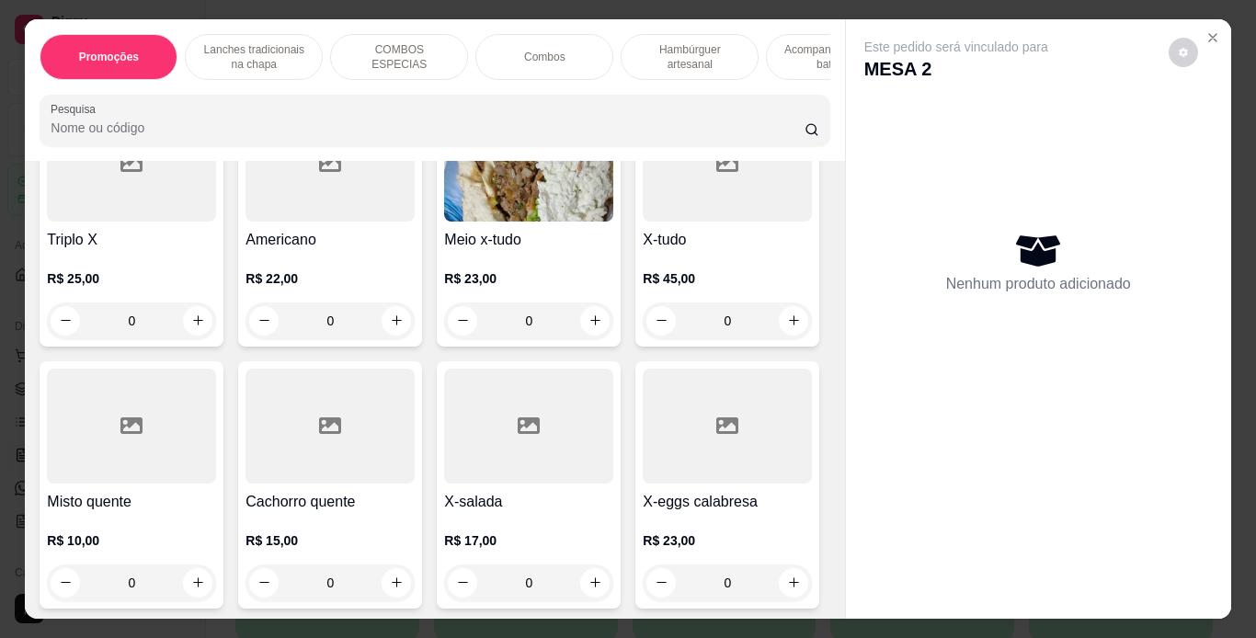
click at [444, 339] on div "0" at bounding box center [528, 321] width 169 height 37
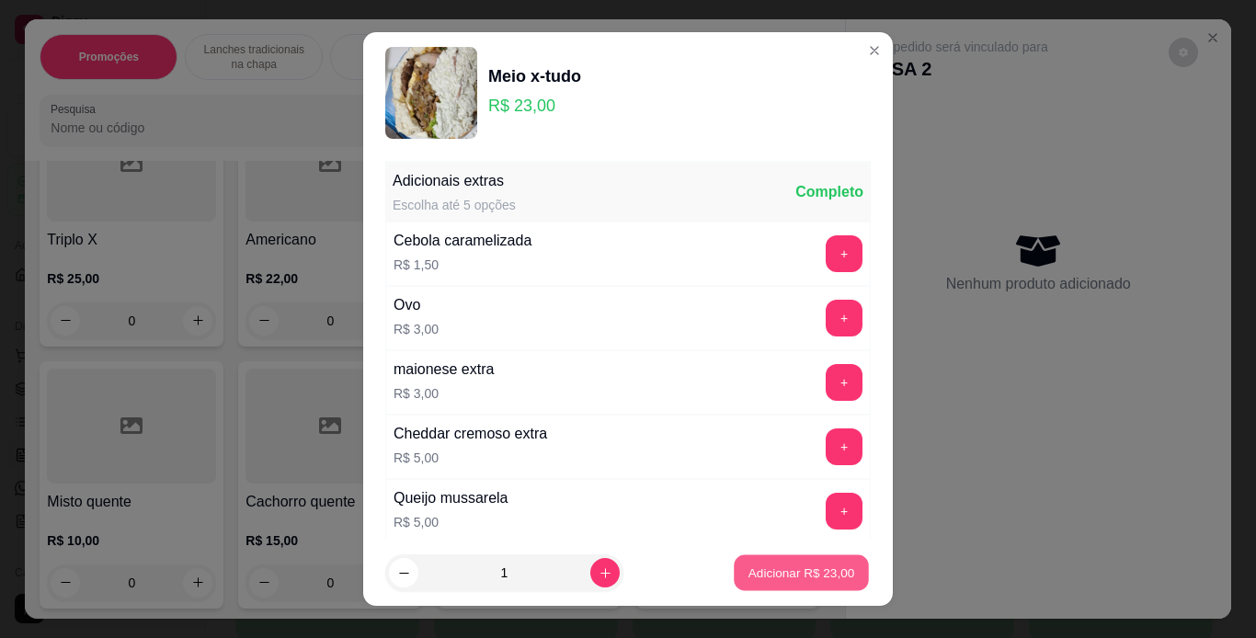
click at [774, 566] on p "Adicionar R$ 23,00" at bounding box center [801, 573] width 107 height 17
type input "1"
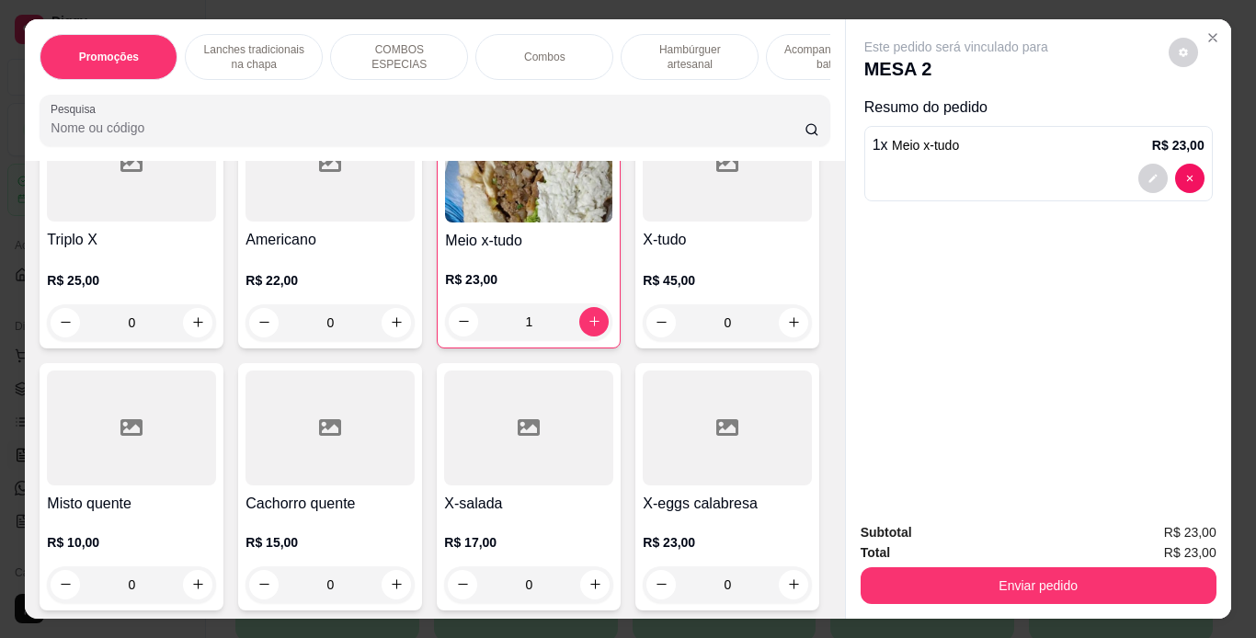
click at [970, 554] on div "Total R$ 23,00" at bounding box center [1039, 552] width 356 height 20
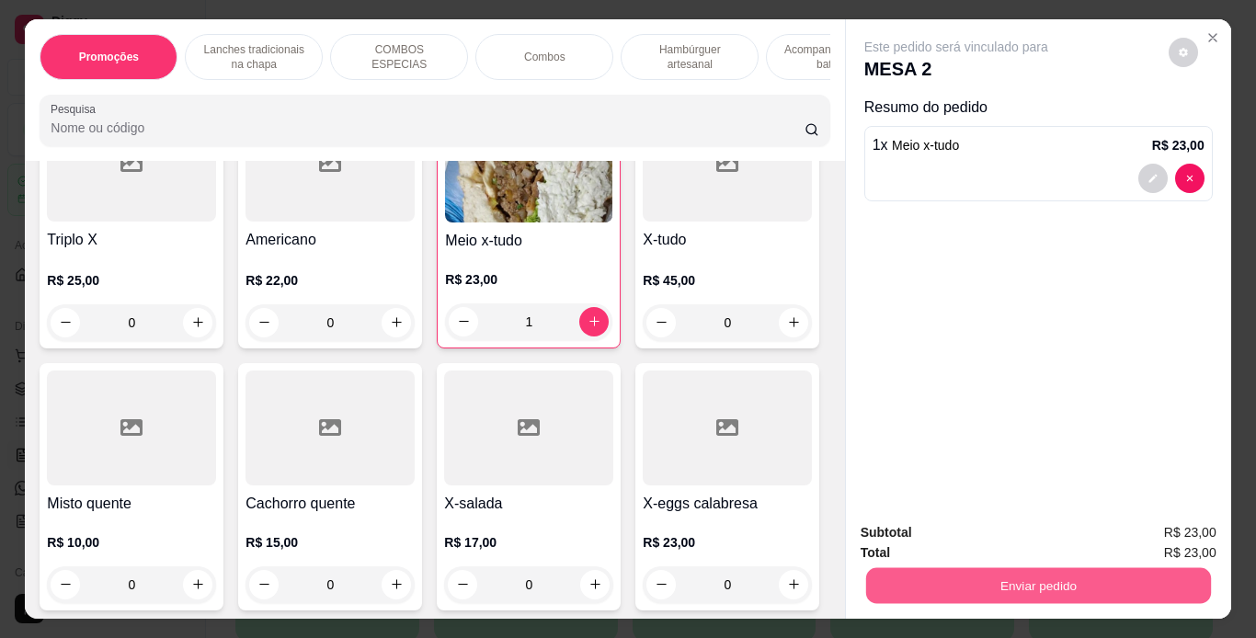
click at [941, 568] on button "Enviar pedido" at bounding box center [1037, 586] width 345 height 36
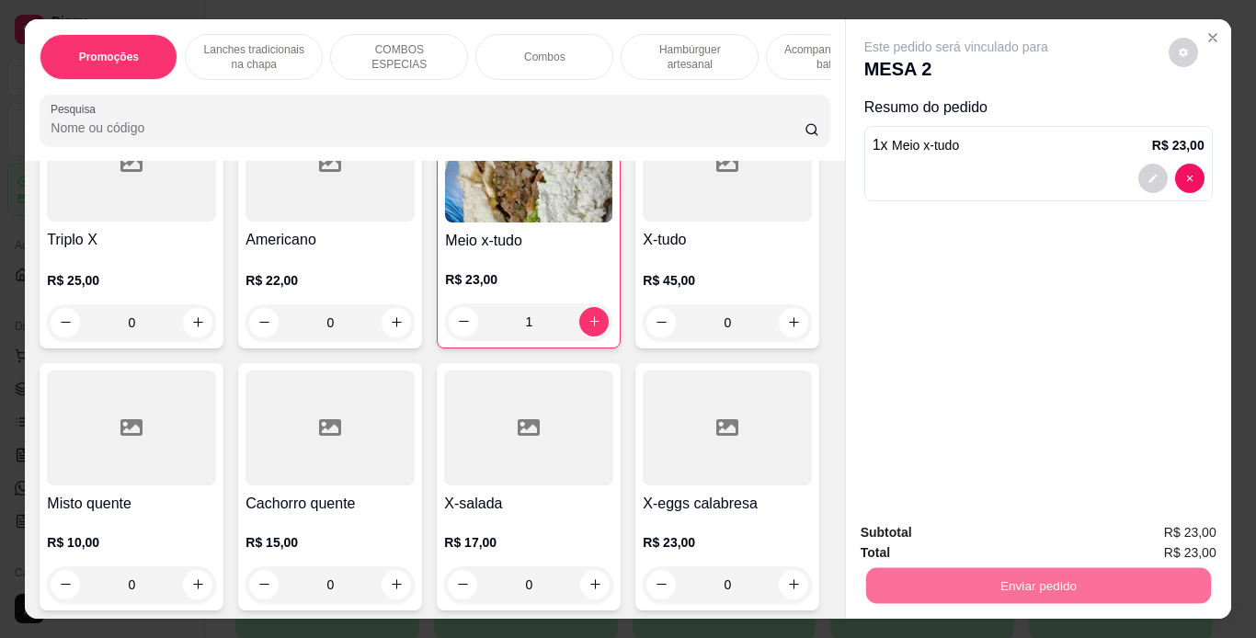
click at [929, 533] on button "Não registrar e enviar pedido" at bounding box center [978, 534] width 186 height 34
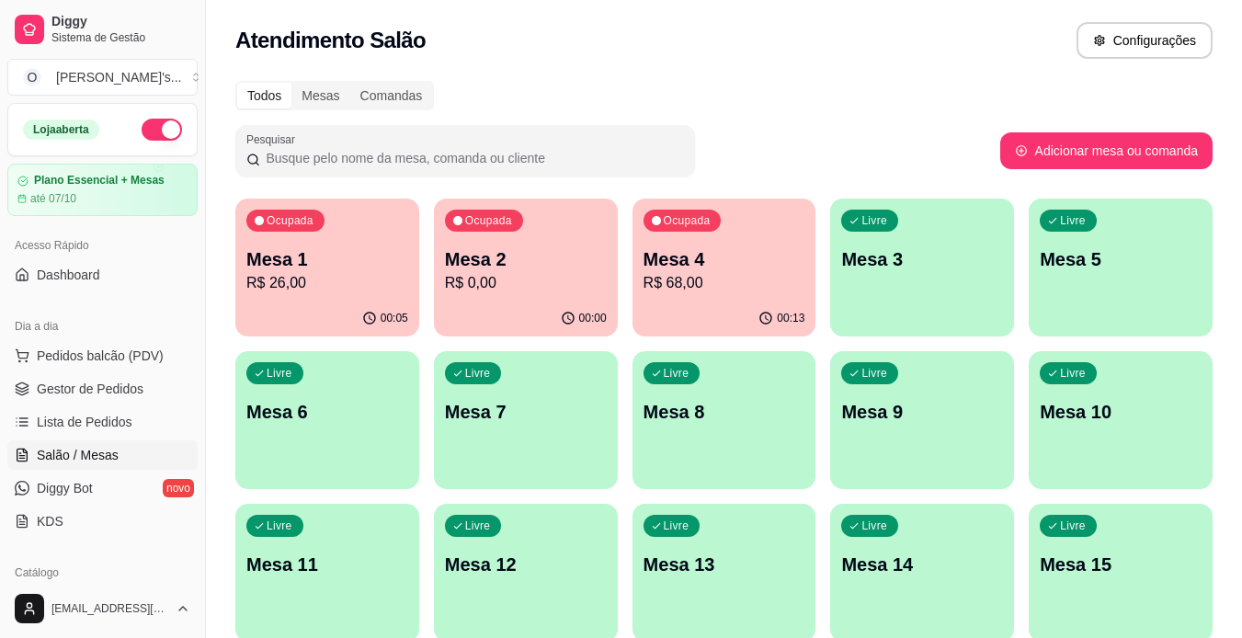
click at [154, 396] on link "Gestor de Pedidos" at bounding box center [102, 388] width 190 height 29
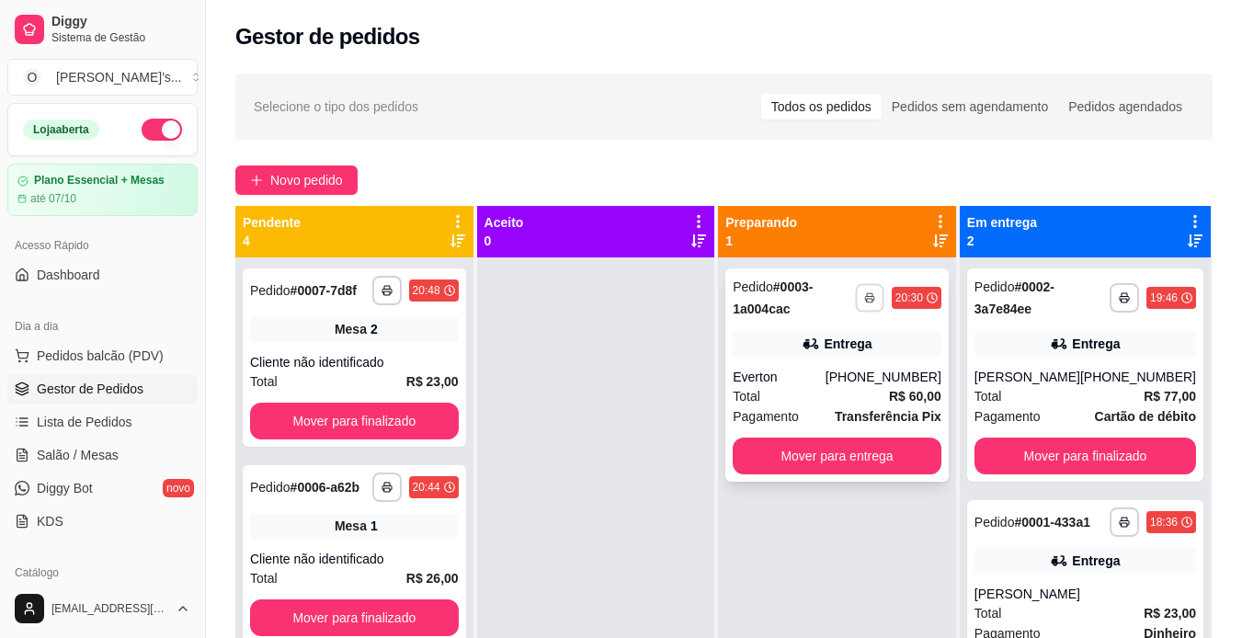
click at [868, 292] on icon "button" at bounding box center [869, 297] width 11 height 11
click at [863, 355] on button "IMPRESSORA" at bounding box center [820, 362] width 129 height 29
click at [869, 452] on button "Mover para entrega" at bounding box center [838, 457] width 202 height 36
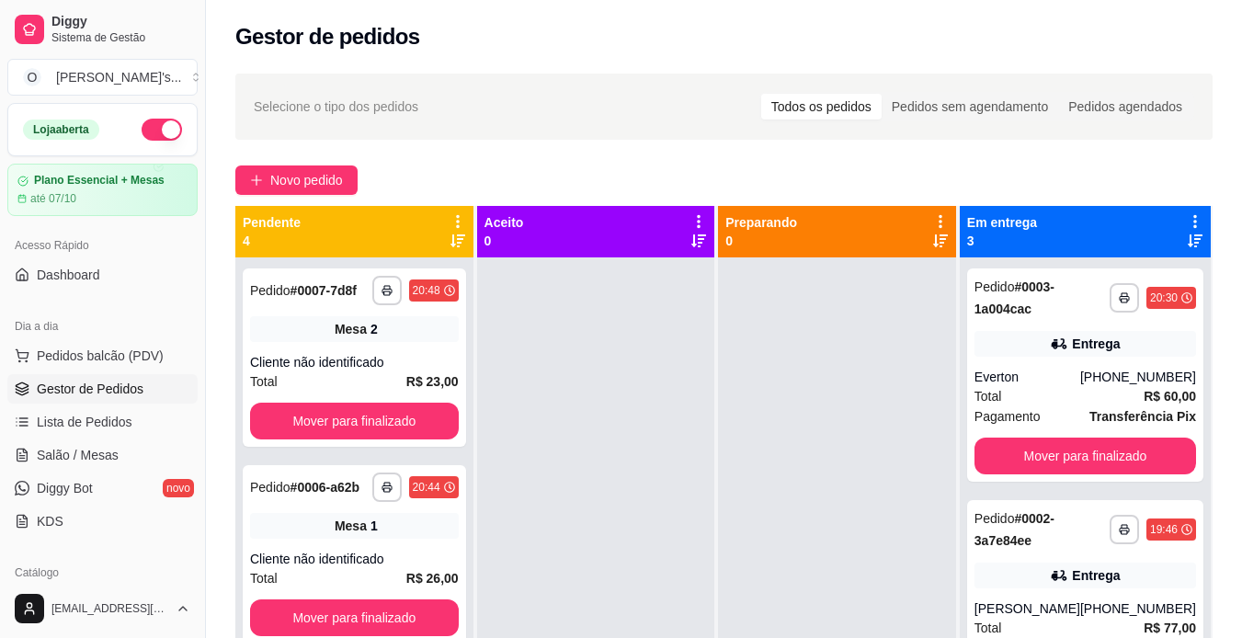
drag, startPoint x: 697, startPoint y: 536, endPoint x: 1082, endPoint y: 495, distance: 387.5
click at [1082, 495] on div "**********" at bounding box center [1085, 576] width 251 height 638
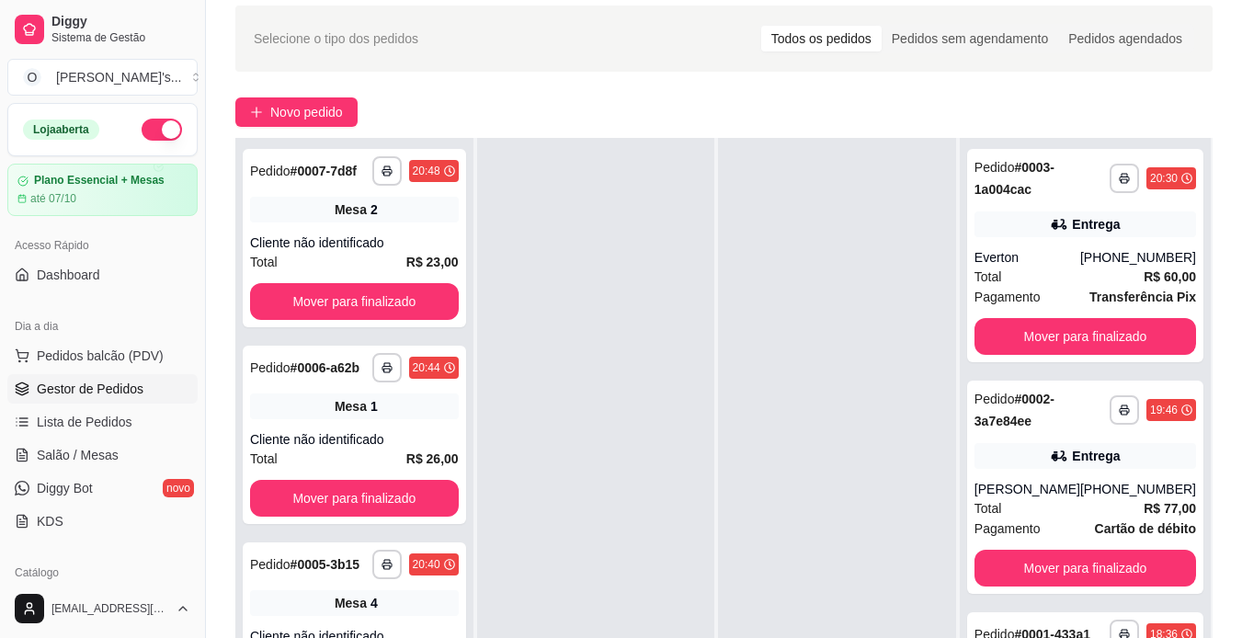
scroll to position [67, 0]
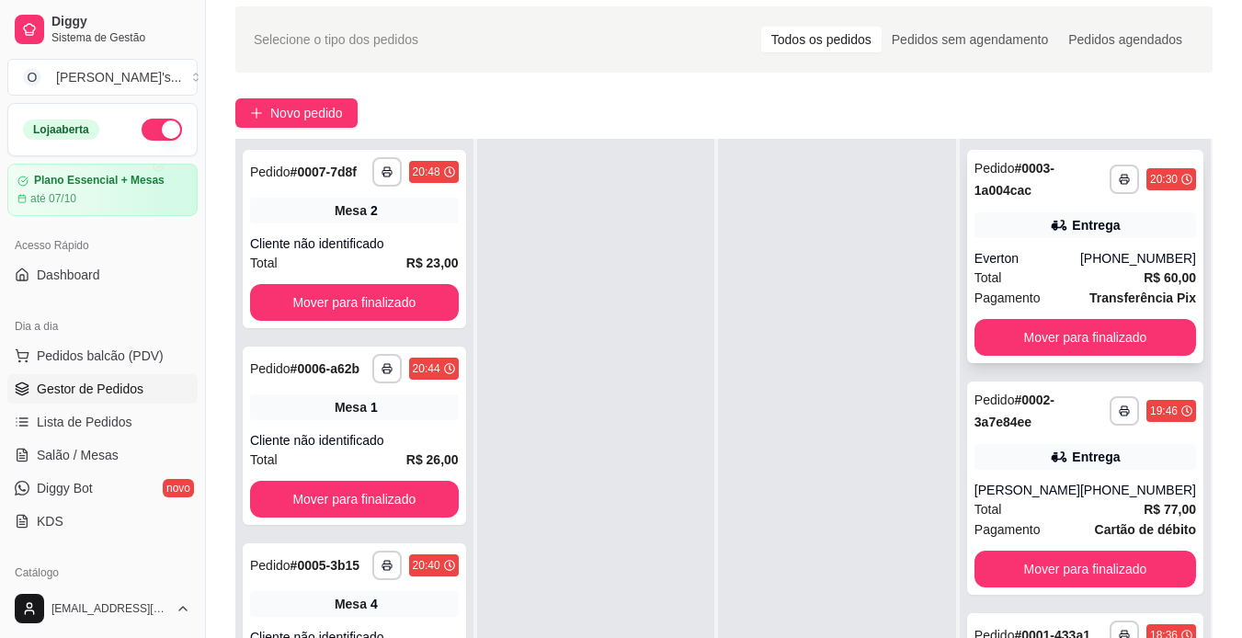
click at [1038, 268] on div "Total R$ 60,00" at bounding box center [1086, 278] width 222 height 20
click at [136, 454] on link "Salão / Mesas" at bounding box center [102, 454] width 190 height 29
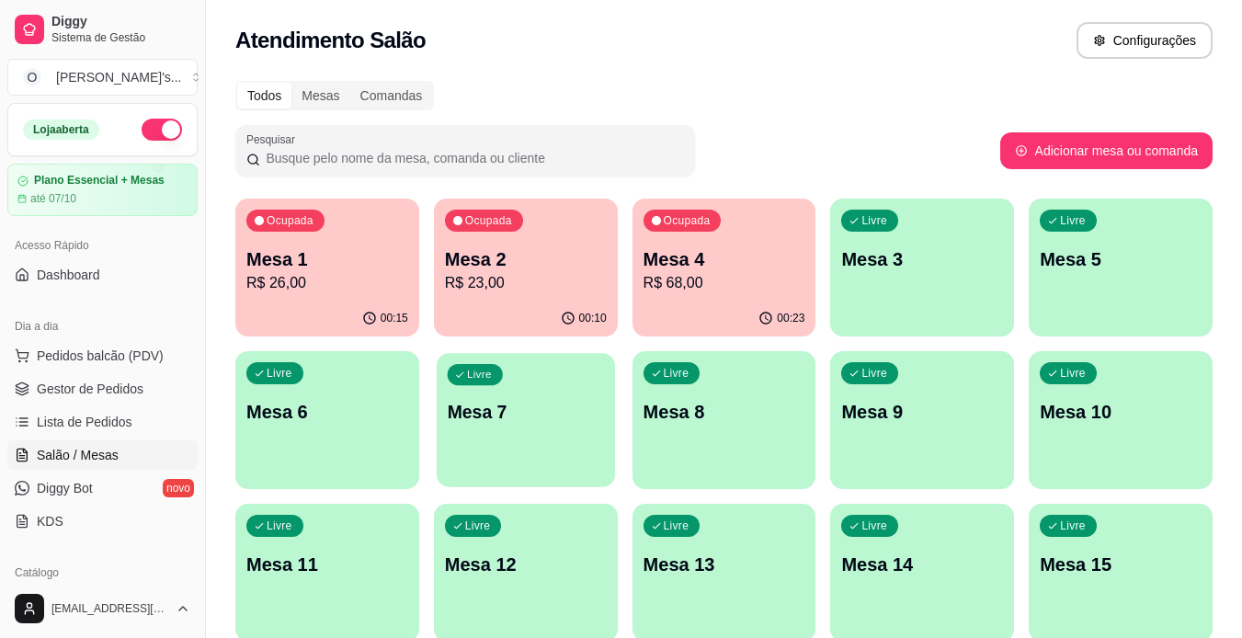
click at [523, 434] on div "Livre Mesa 7" at bounding box center [526, 409] width 178 height 112
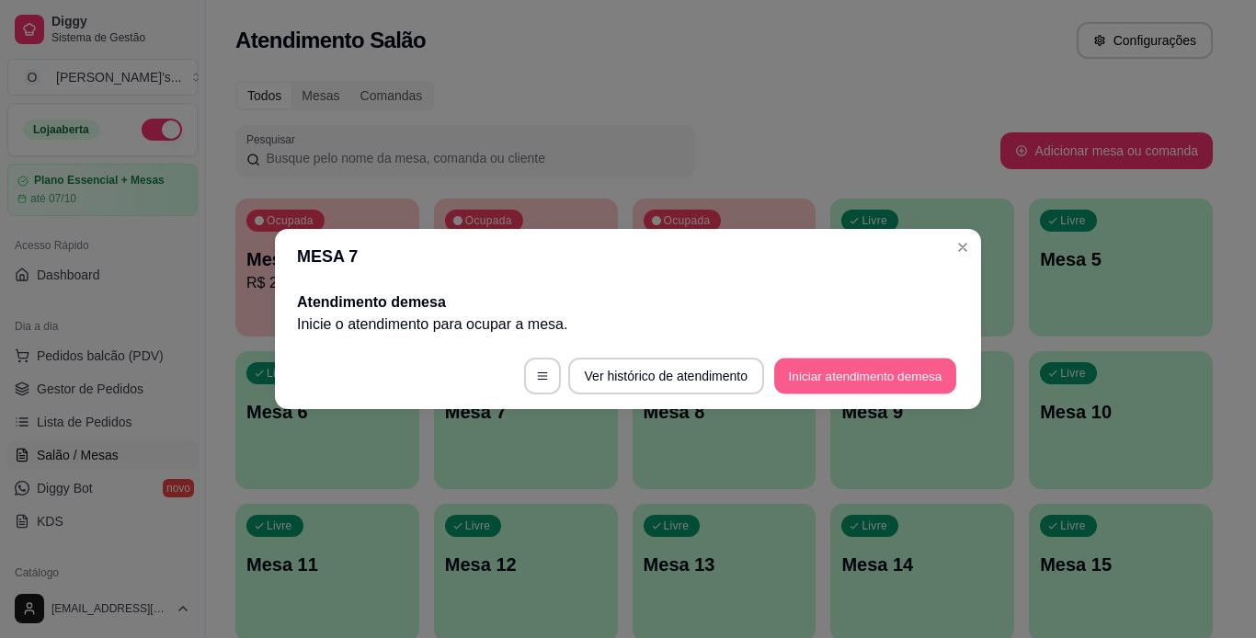
click at [842, 367] on button "Iniciar atendimento de mesa" at bounding box center [865, 377] width 182 height 36
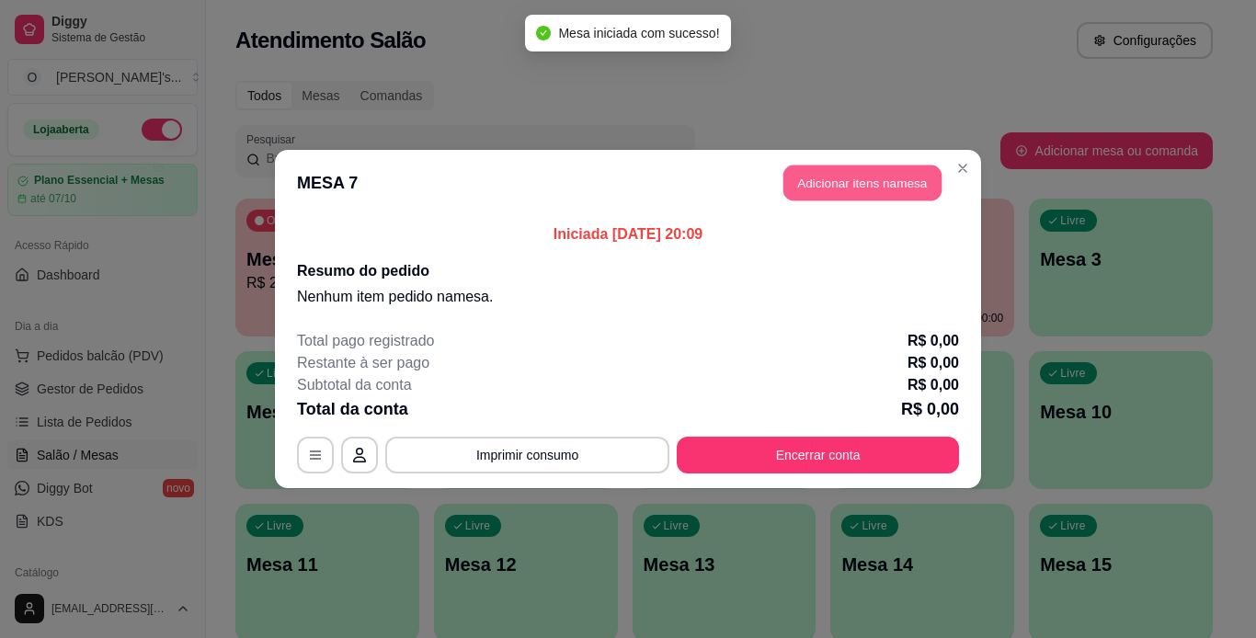
click at [862, 193] on button "Adicionar itens na mesa" at bounding box center [862, 184] width 158 height 36
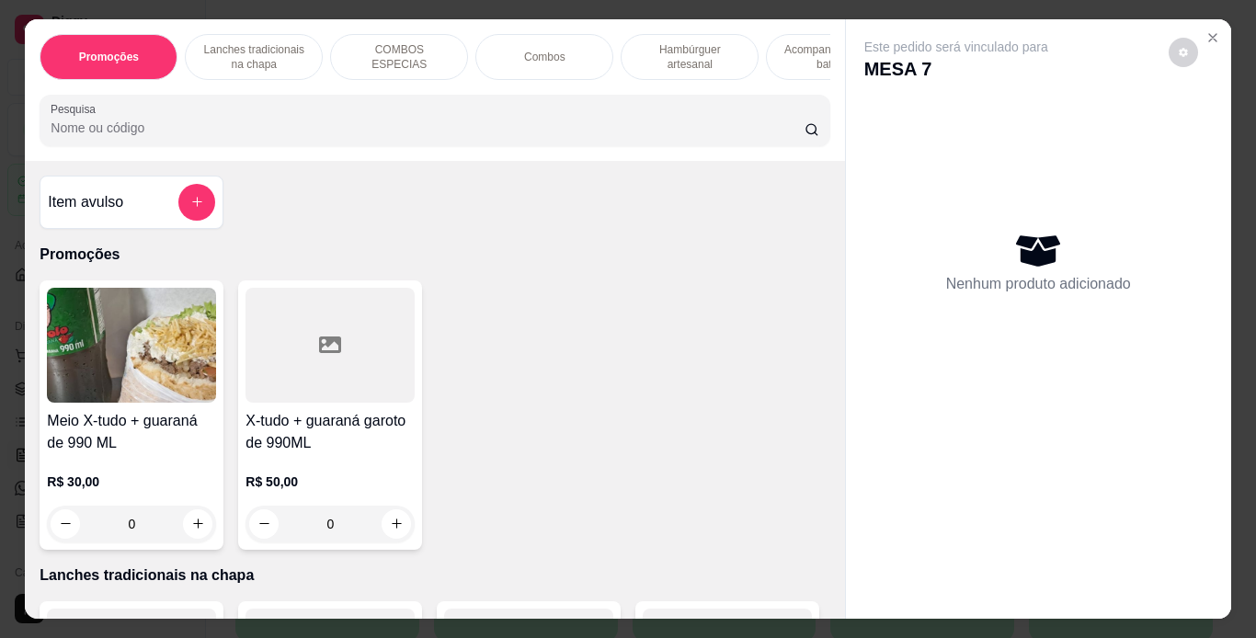
click at [254, 42] on p "Lanches tradicionais na chapa" at bounding box center [253, 56] width 107 height 29
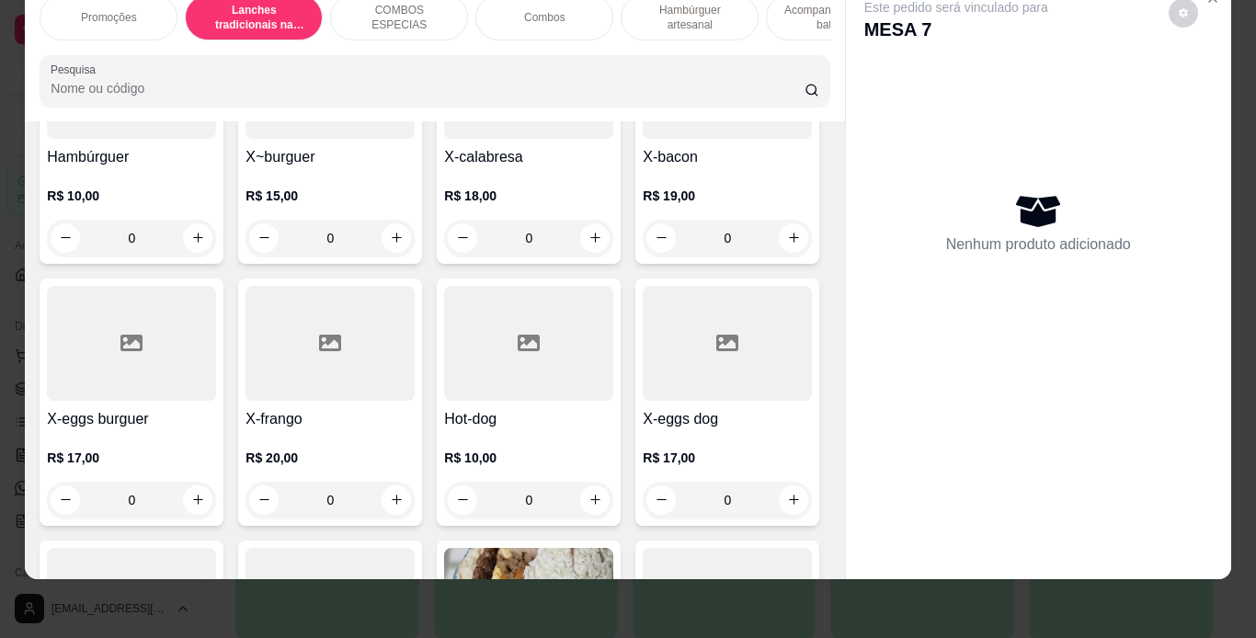
scroll to position [649, 0]
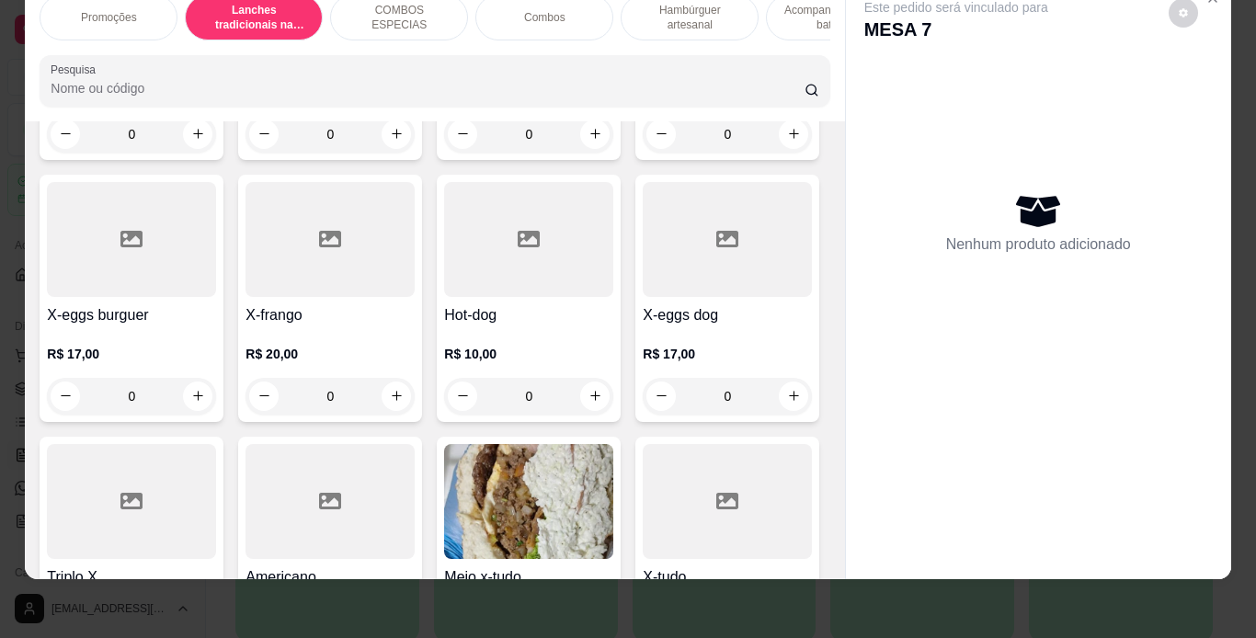
click at [216, 393] on div "0" at bounding box center [131, 396] width 169 height 37
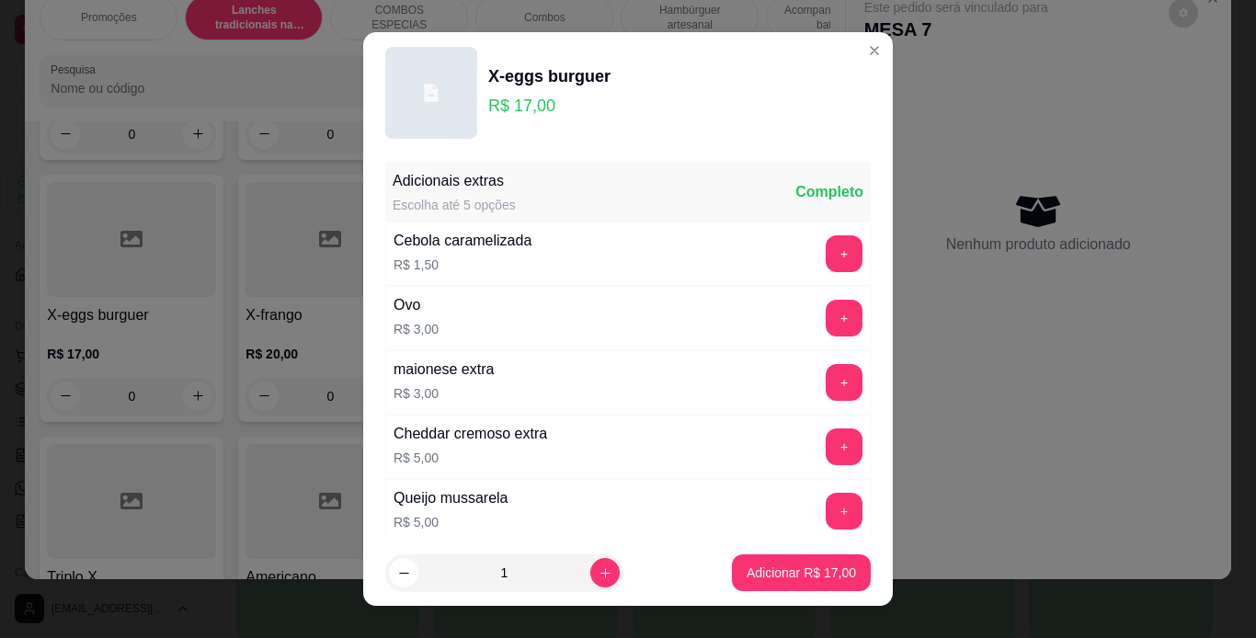
scroll to position [398, 0]
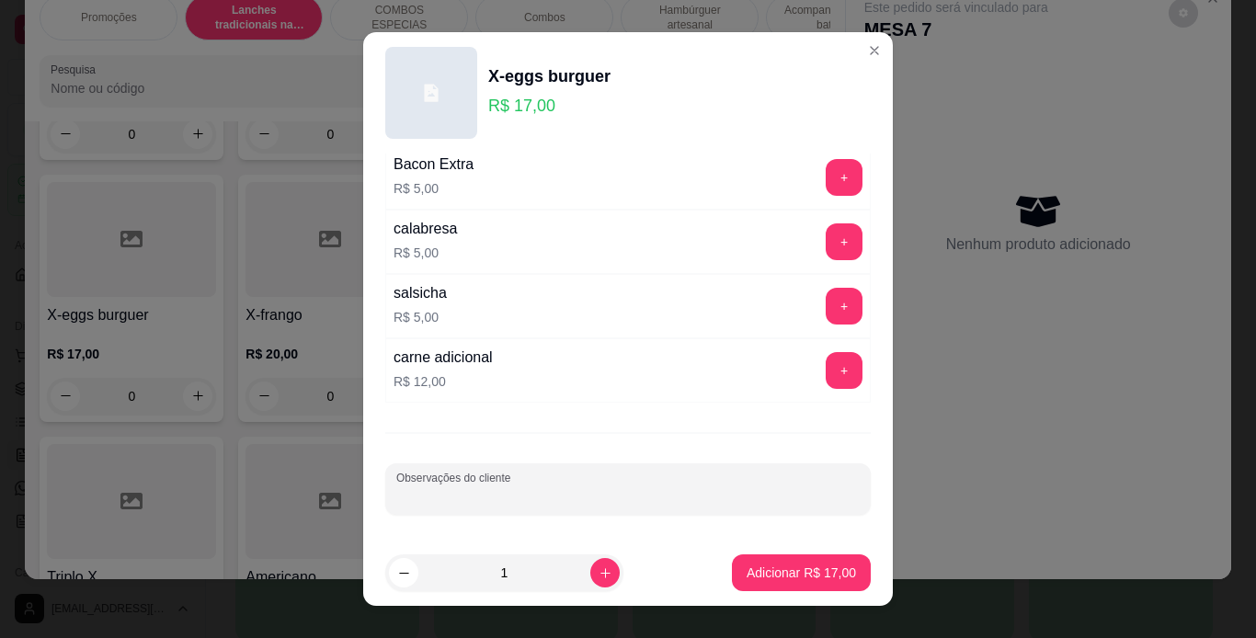
click at [494, 503] on input "Observações do cliente" at bounding box center [627, 496] width 463 height 18
type input "sem repolho"
click at [748, 573] on p "Adicionar R$ 17,00" at bounding box center [801, 573] width 107 height 17
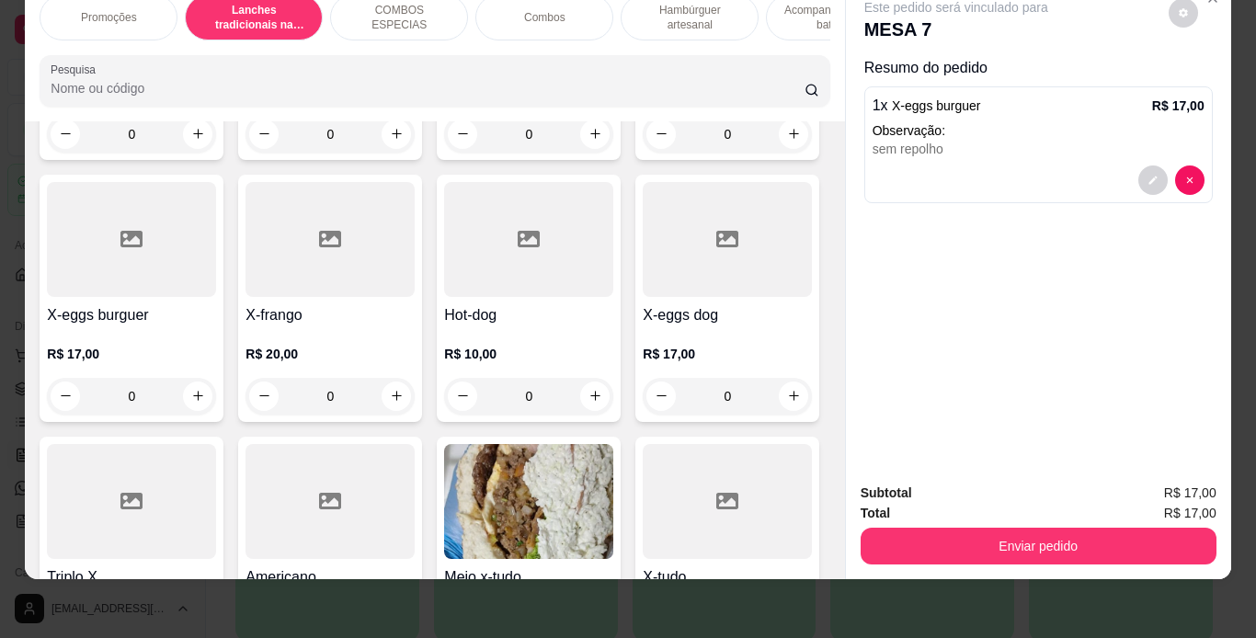
click at [650, 17] on p "Hambúrguer artesanal" at bounding box center [689, 17] width 107 height 29
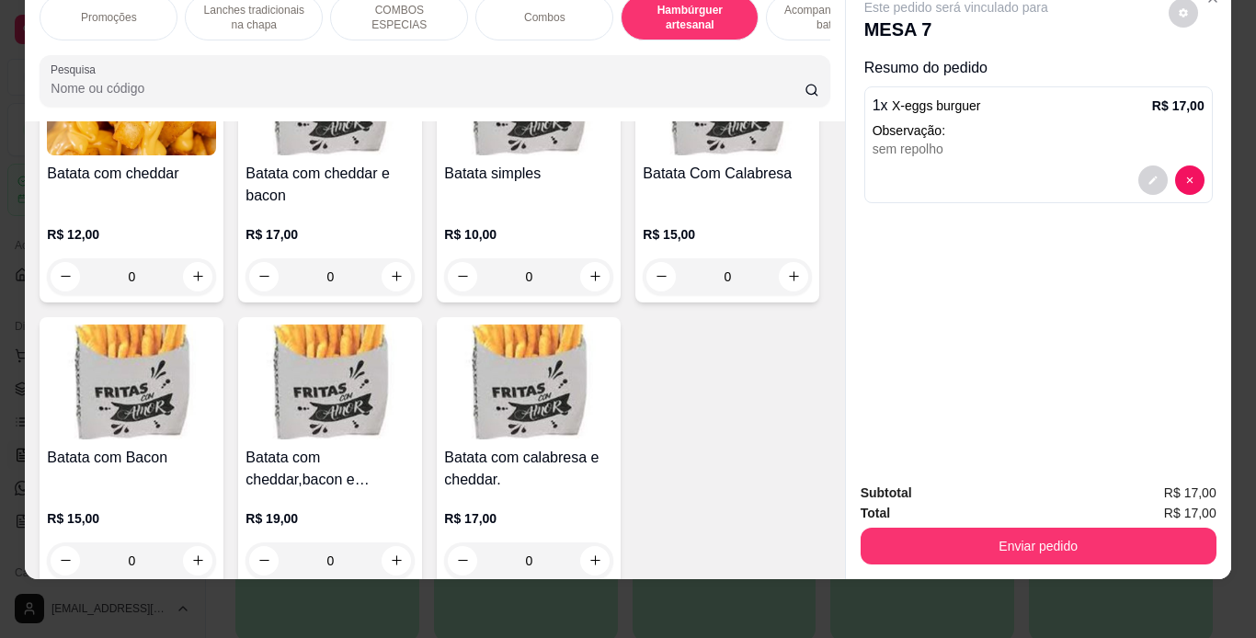
scroll to position [4148, 0]
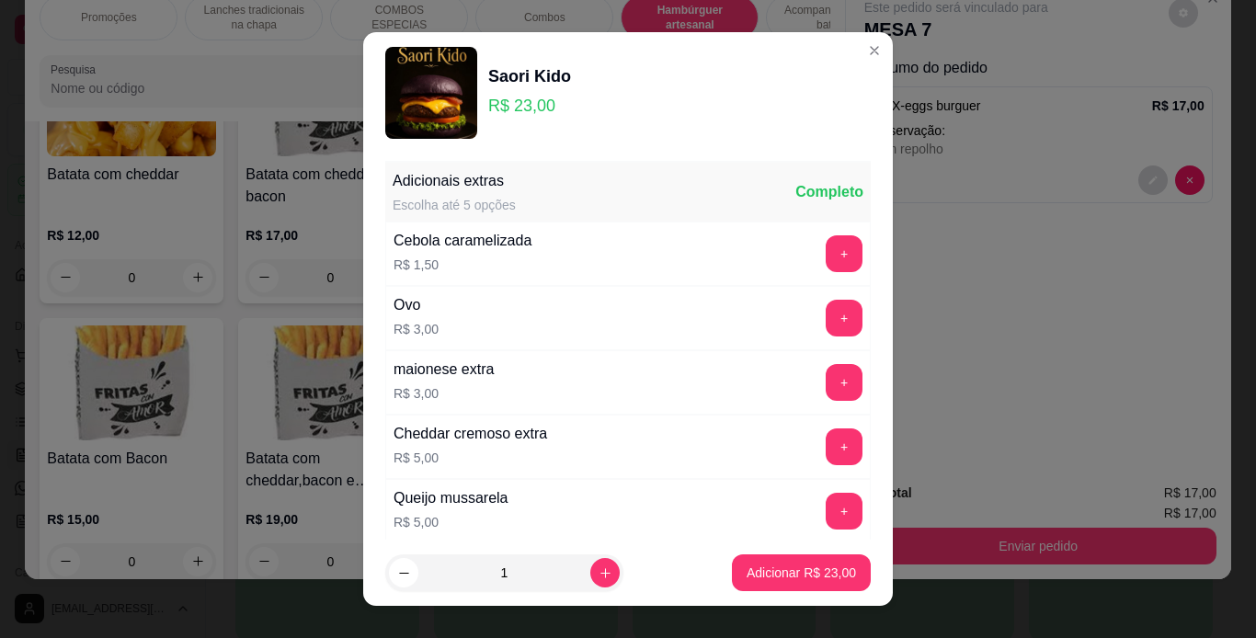
scroll to position [398, 0]
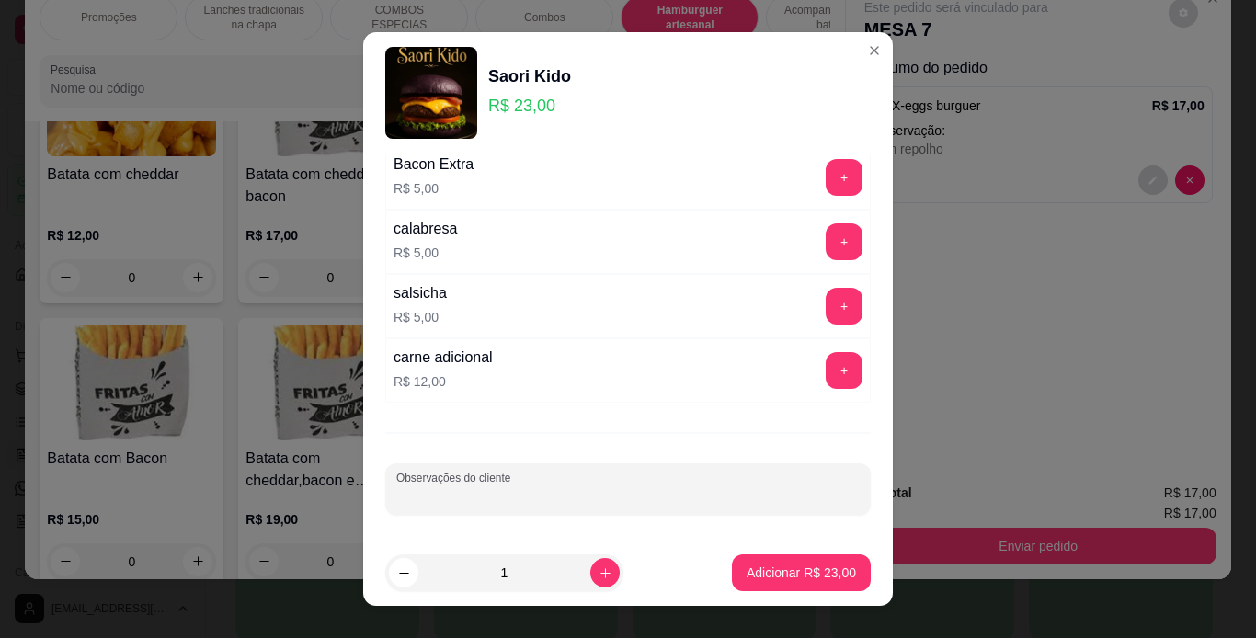
click at [534, 500] on input "Observações do cliente" at bounding box center [627, 496] width 463 height 18
type input "sem repolho"
click at [748, 567] on p "Adicionar R$ 23,00" at bounding box center [801, 573] width 107 height 17
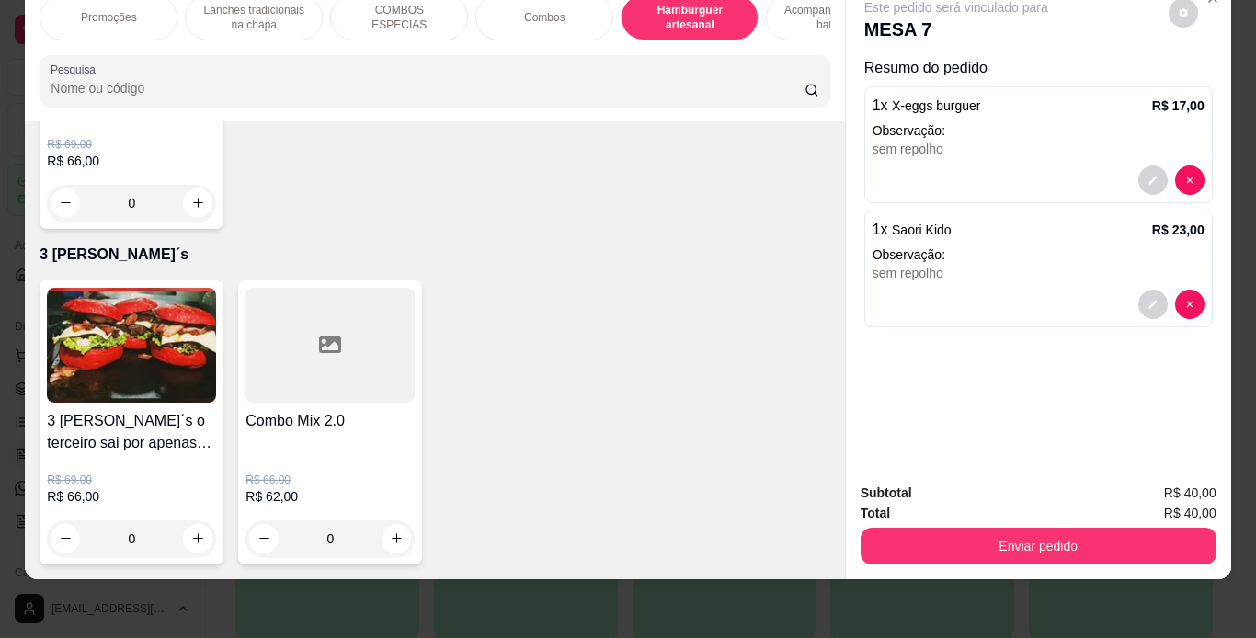
scroll to position [6174, 0]
type input "1"
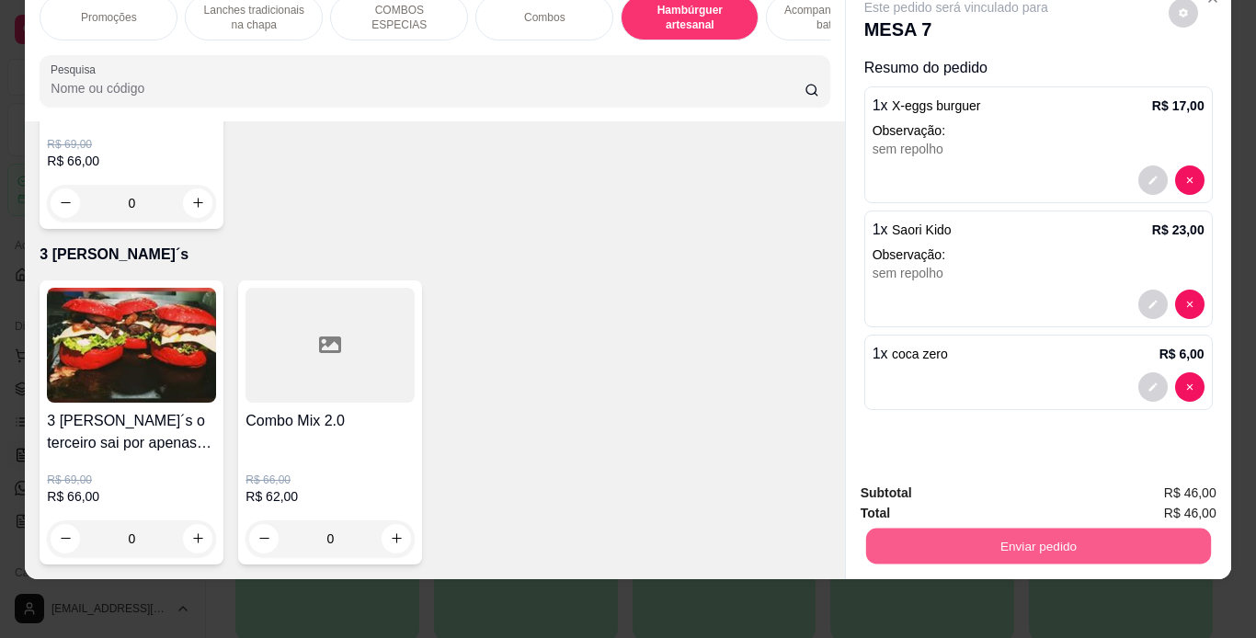
click at [950, 529] on button "Enviar pedido" at bounding box center [1037, 547] width 345 height 36
click at [923, 486] on button "Não registrar e enviar pedido" at bounding box center [978, 487] width 186 height 34
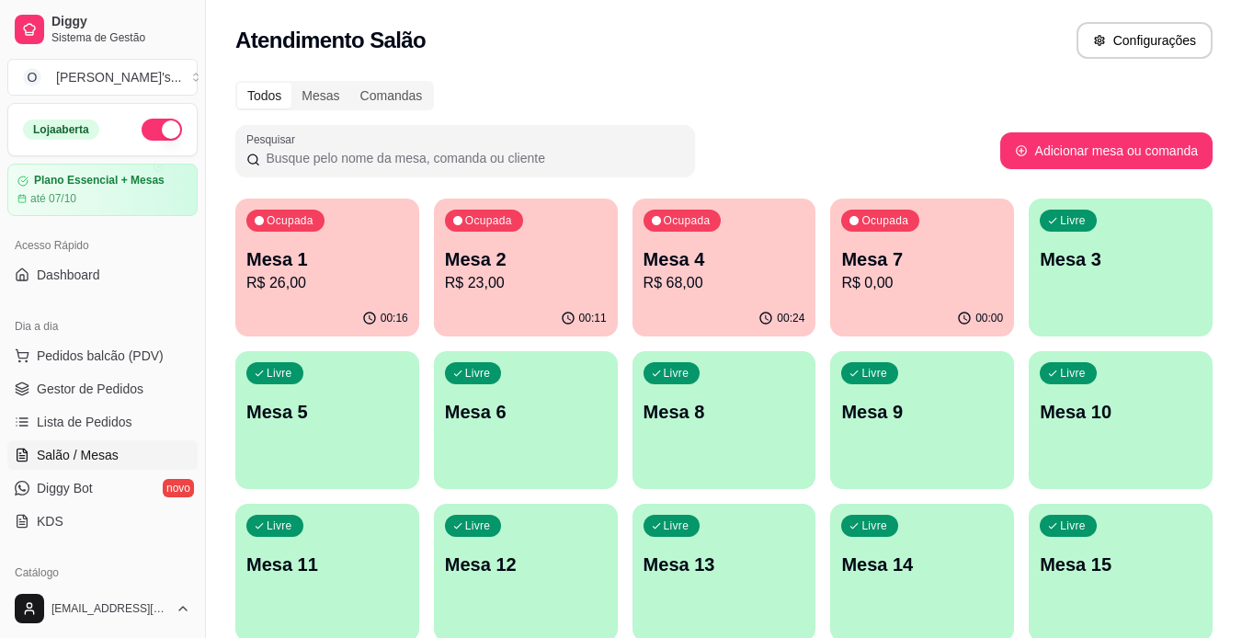
click at [127, 386] on span "Gestor de Pedidos" at bounding box center [90, 389] width 107 height 18
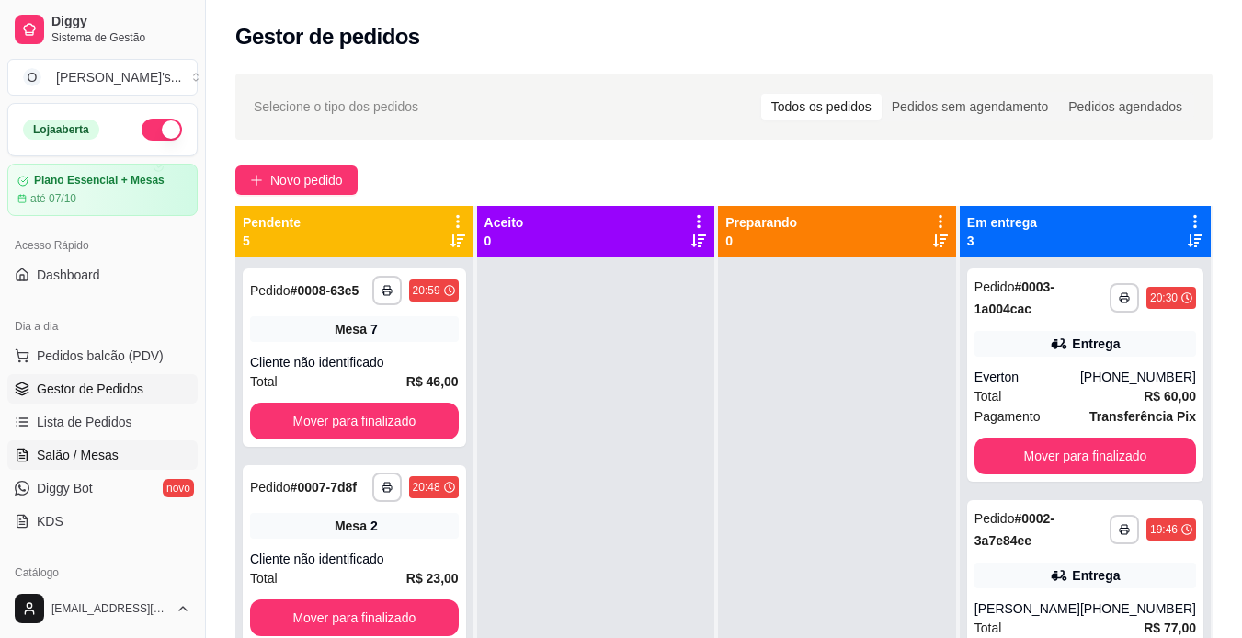
click at [100, 456] on span "Salão / Mesas" at bounding box center [78, 455] width 82 height 18
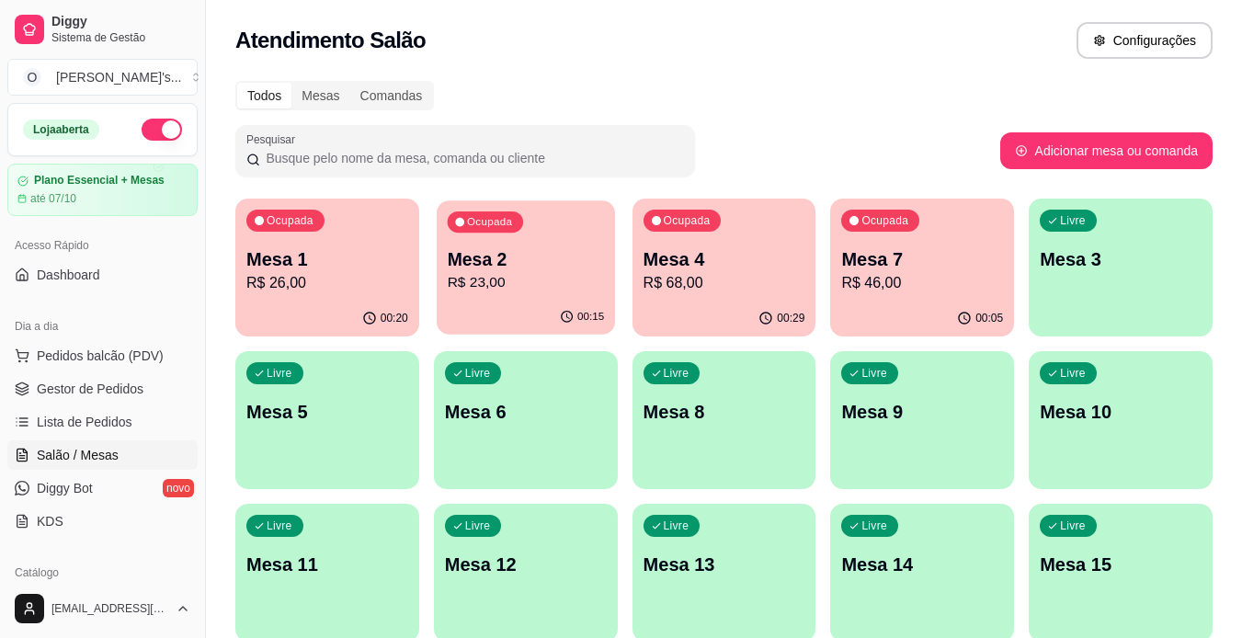
click at [603, 250] on p "Mesa 2" at bounding box center [525, 259] width 157 height 25
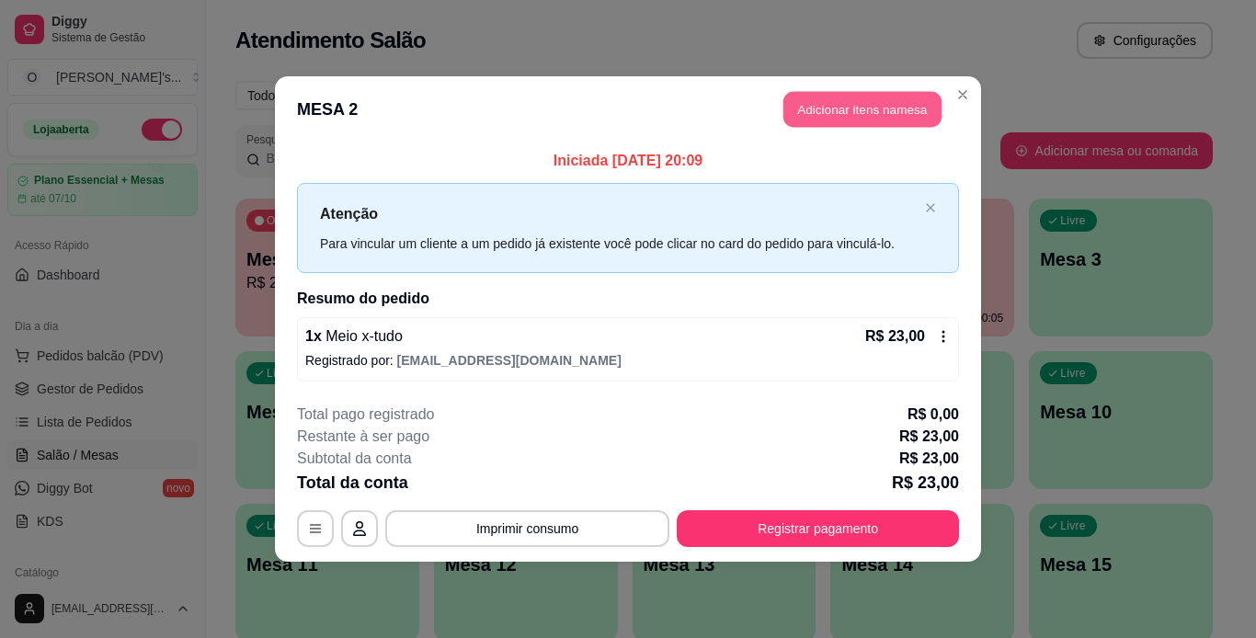
click at [804, 101] on button "Adicionar itens na mesa" at bounding box center [862, 110] width 158 height 36
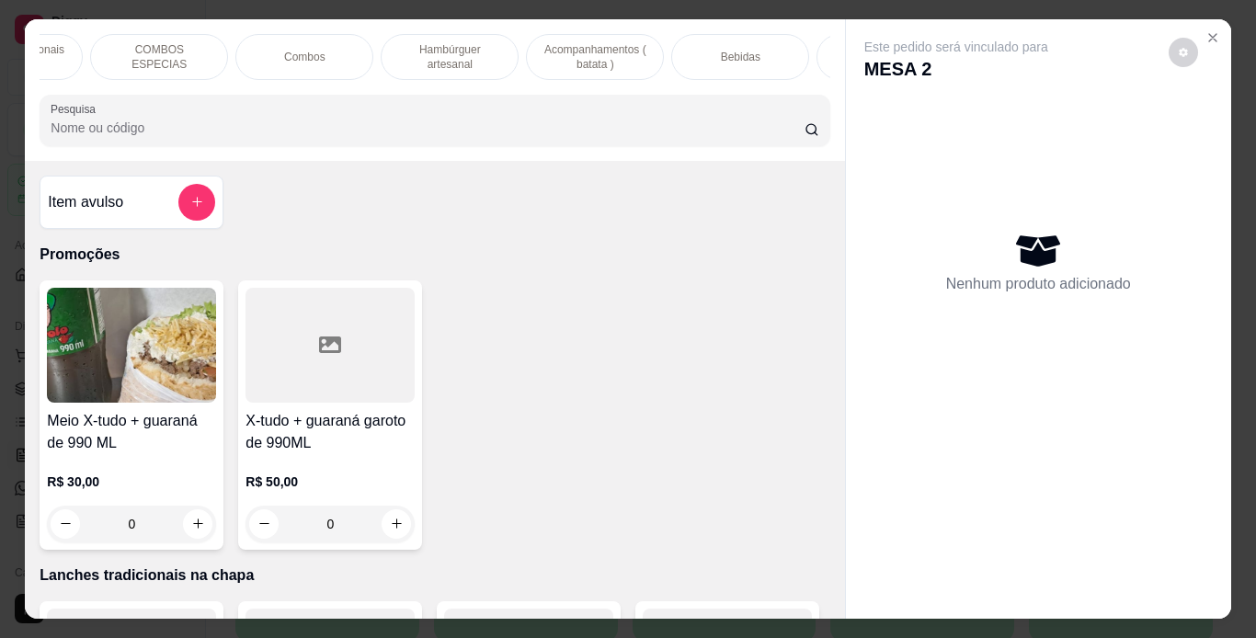
scroll to position [0, 241]
click at [746, 50] on p "Bebidas" at bounding box center [740, 57] width 40 height 15
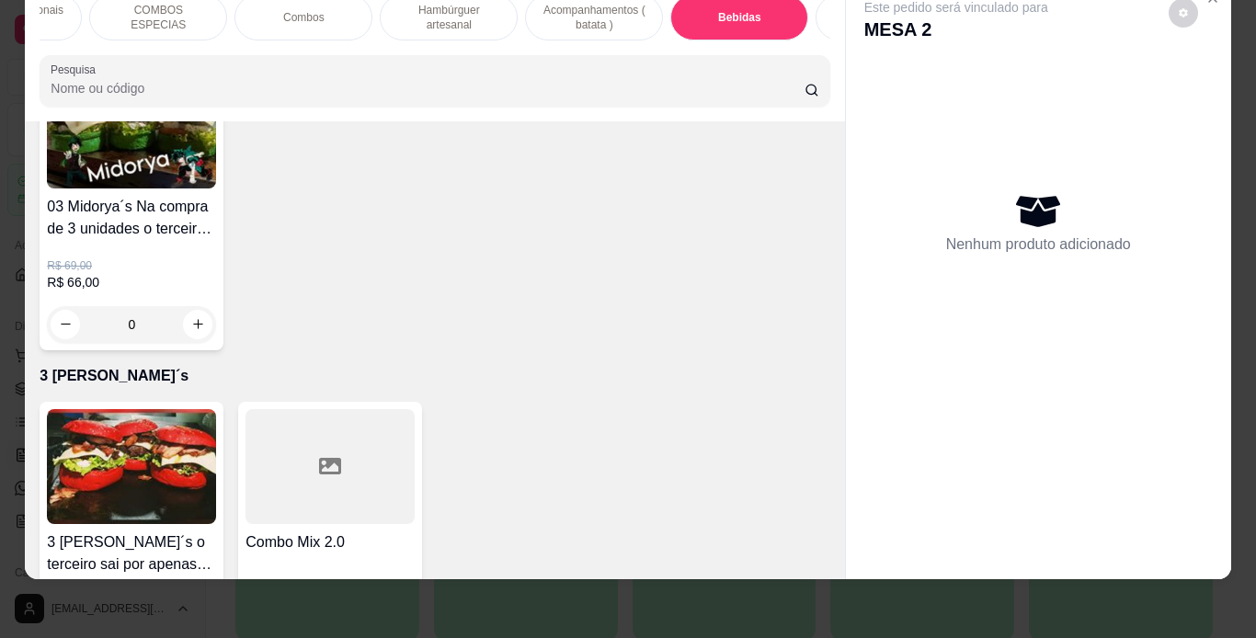
scroll to position [5585, 0]
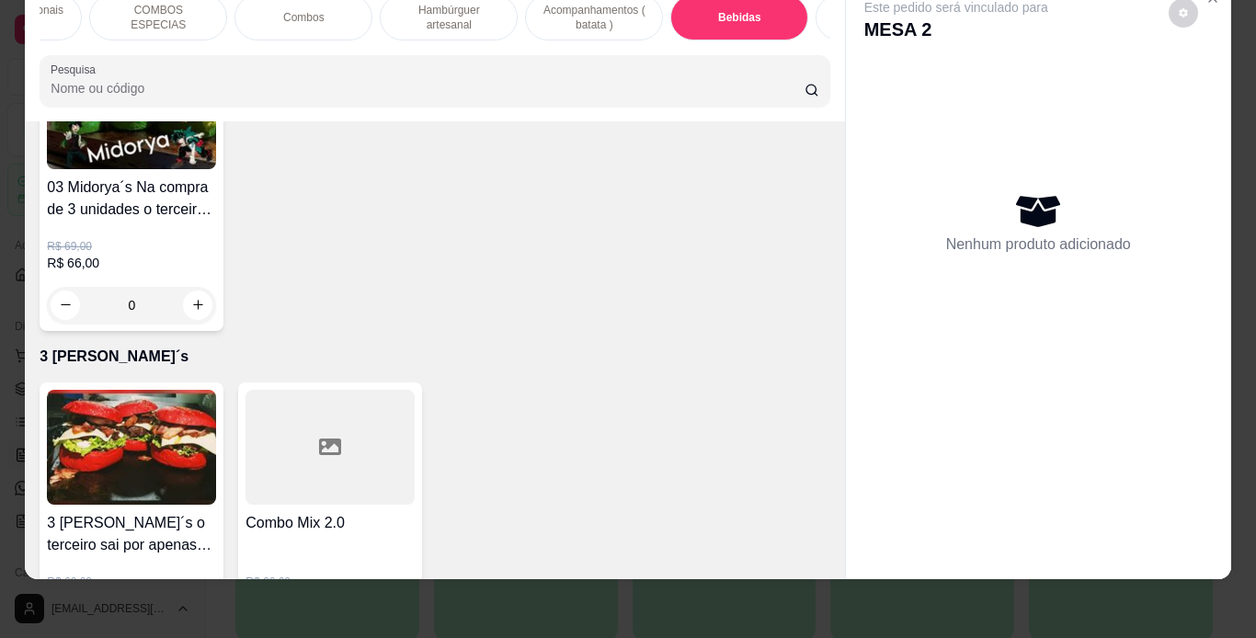
type input "1"
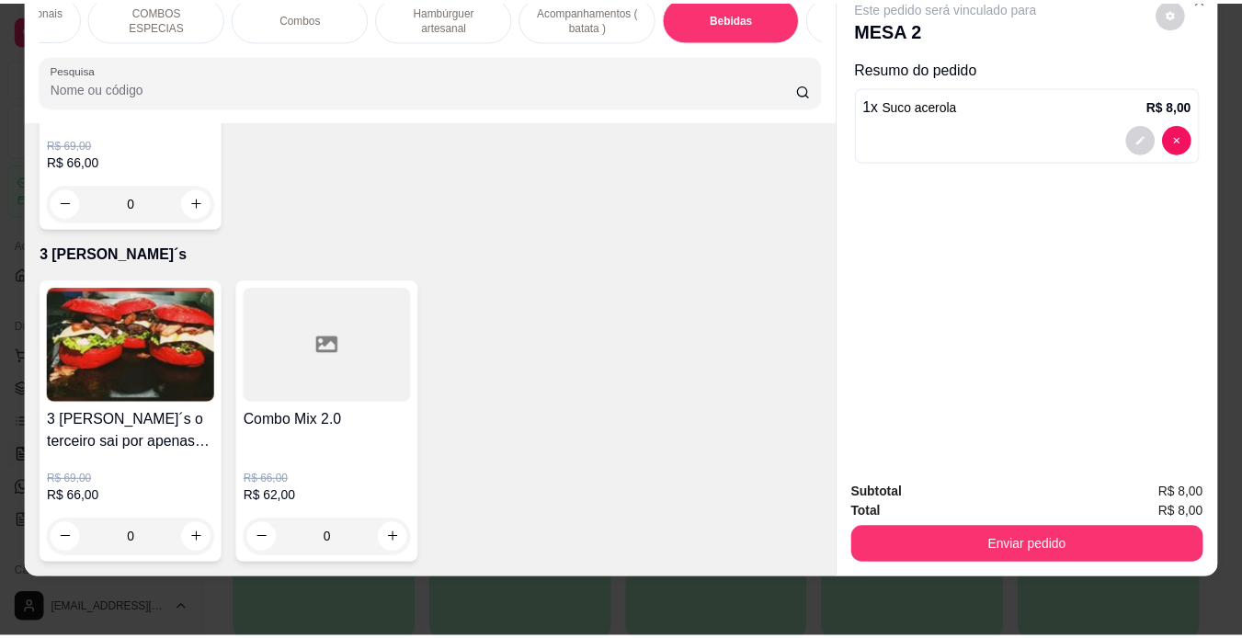
scroll to position [5810, 0]
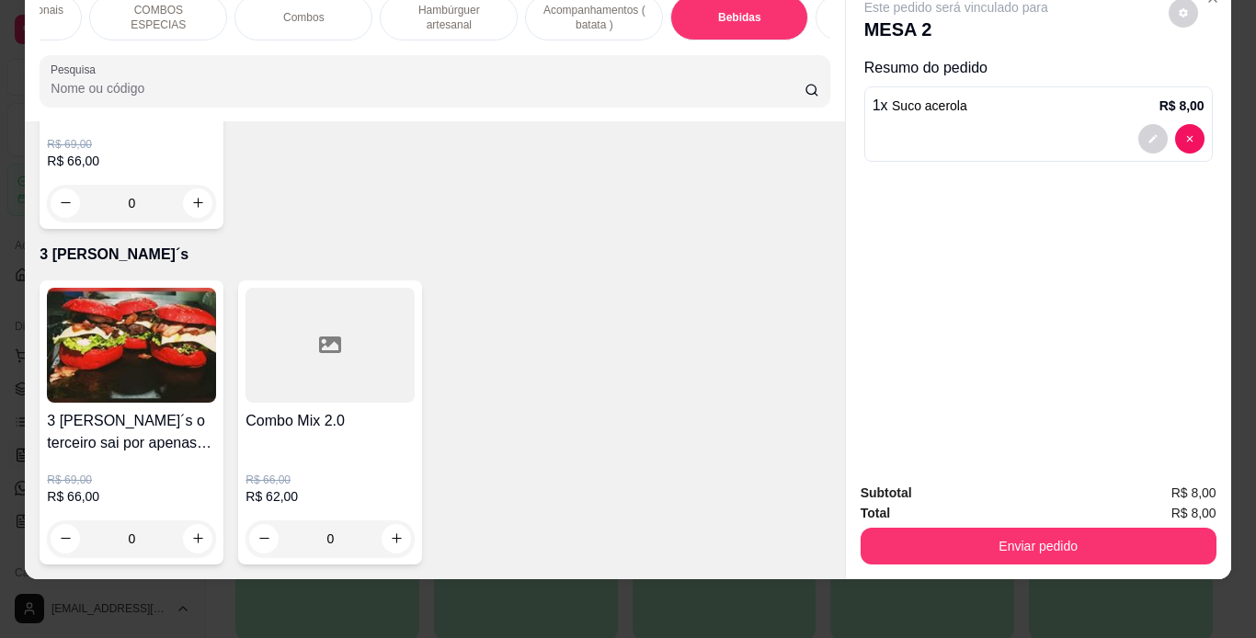
type input "1"
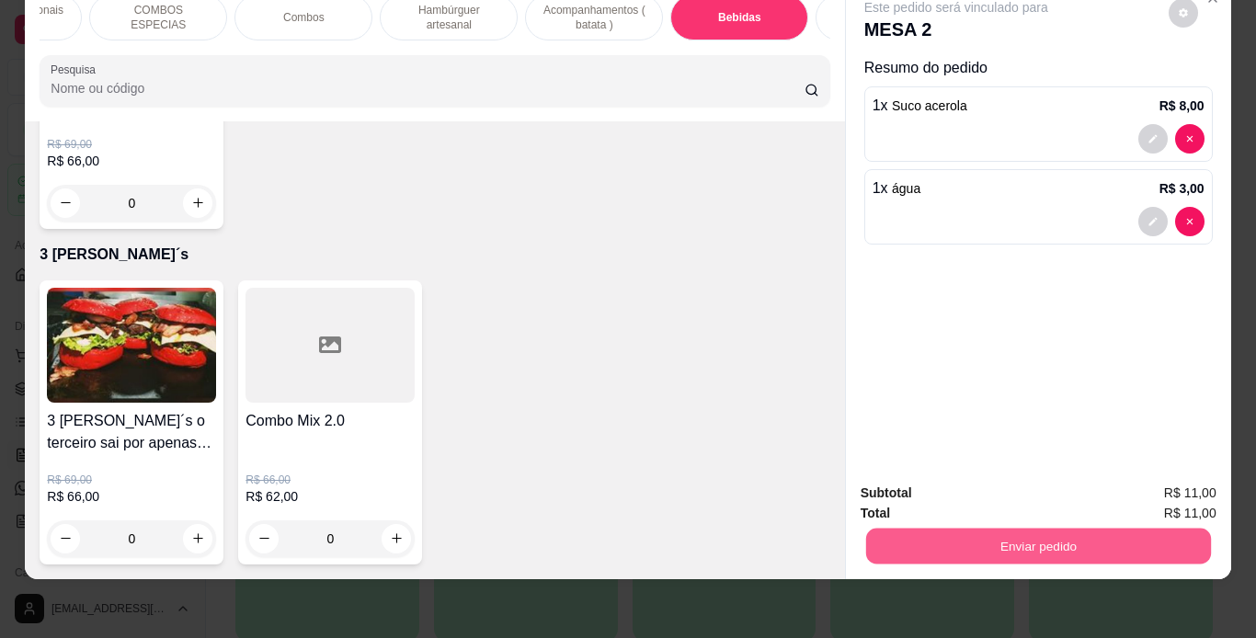
click at [926, 531] on button "Enviar pedido" at bounding box center [1037, 547] width 345 height 36
click at [919, 484] on button "Não registrar e enviar pedido" at bounding box center [978, 487] width 186 height 34
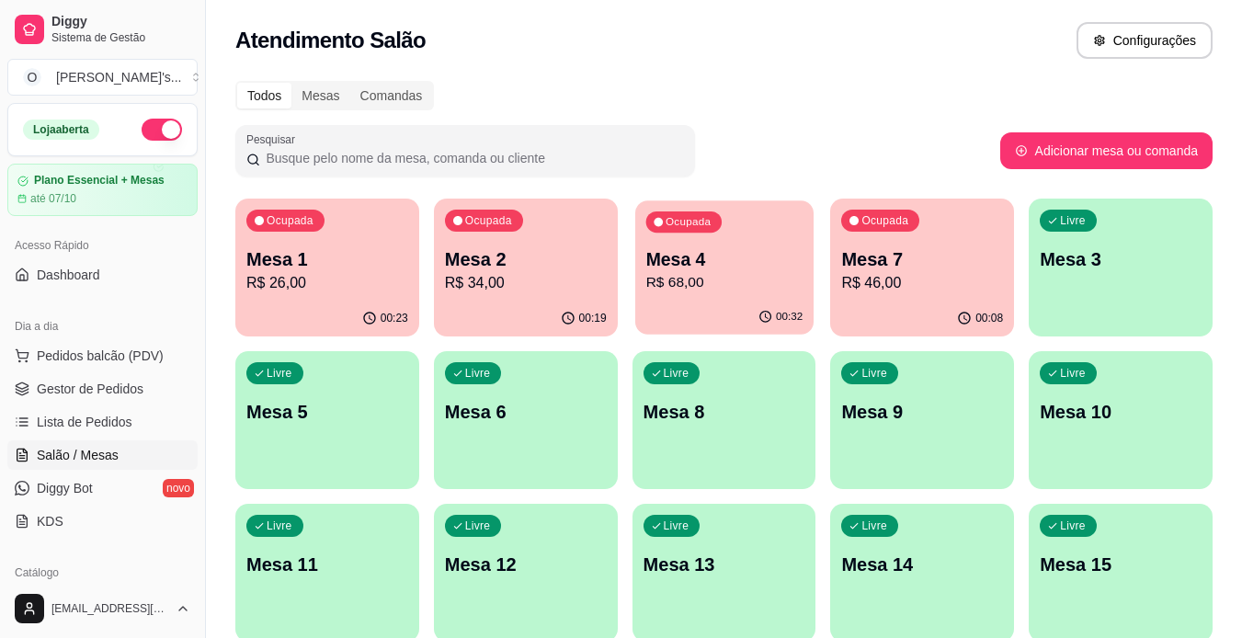
click at [734, 249] on p "Mesa 4" at bounding box center [723, 259] width 157 height 25
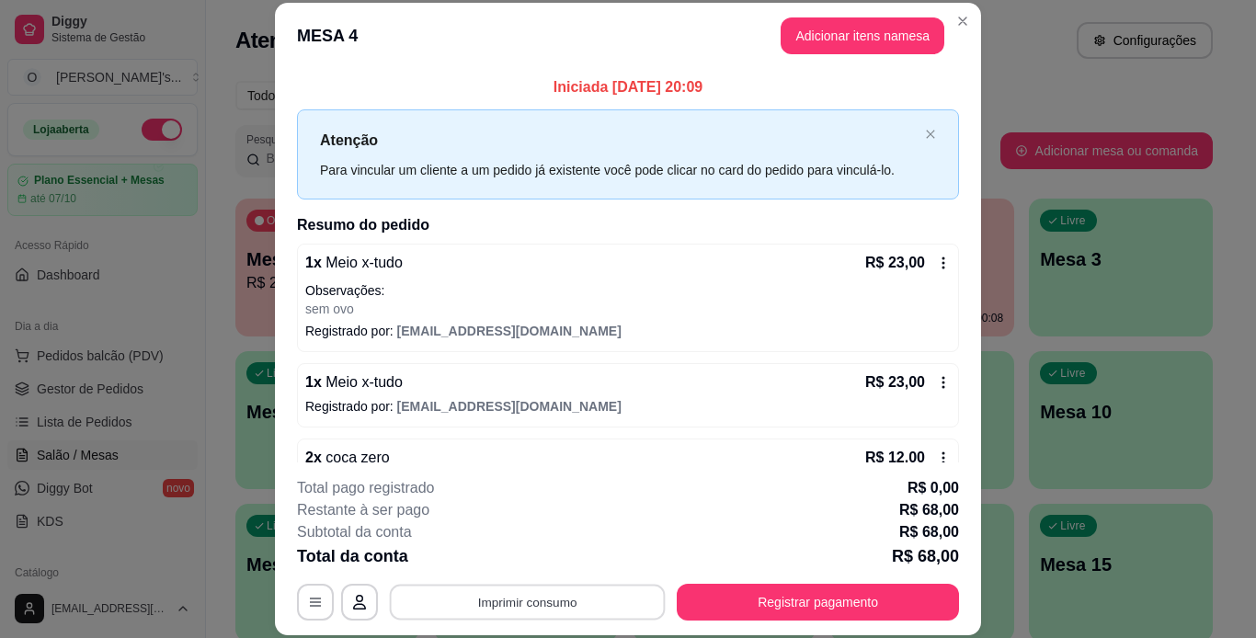
click at [515, 609] on button "Imprimir consumo" at bounding box center [528, 602] width 276 height 36
click at [517, 562] on button "IMPRESSORA" at bounding box center [526, 559] width 129 height 29
click at [489, 617] on button "Imprimir consumo" at bounding box center [528, 602] width 276 height 36
click at [512, 554] on button "IMPRESSORA" at bounding box center [526, 559] width 129 height 29
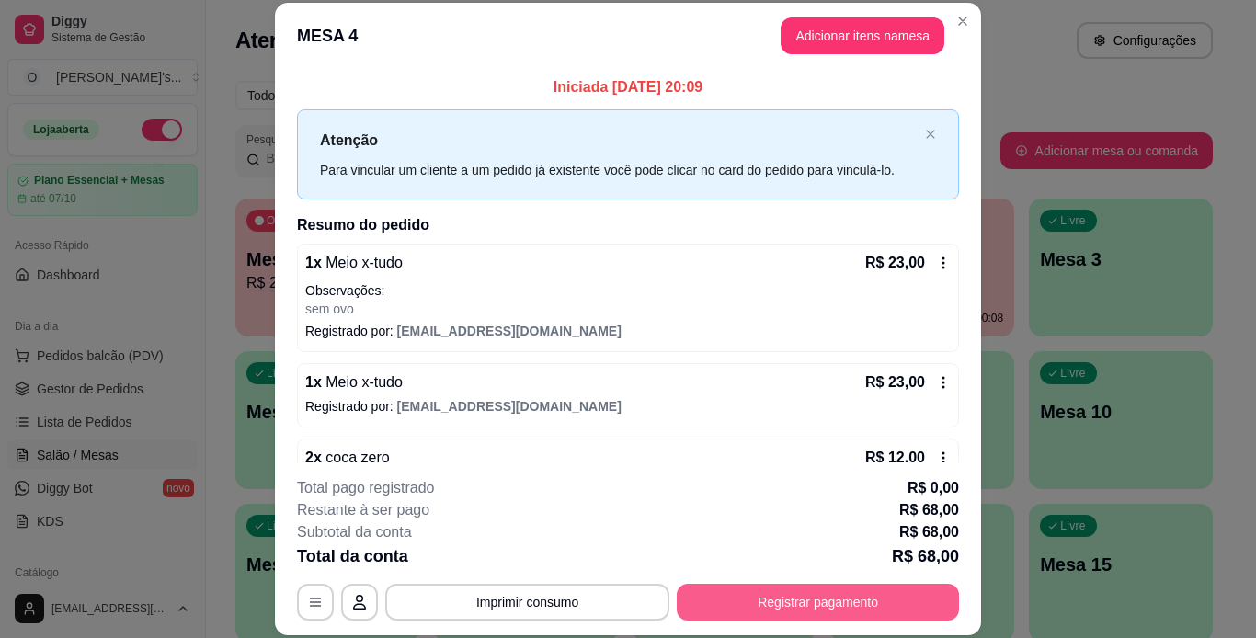
click at [761, 604] on button "Registrar pagamento" at bounding box center [818, 602] width 282 height 37
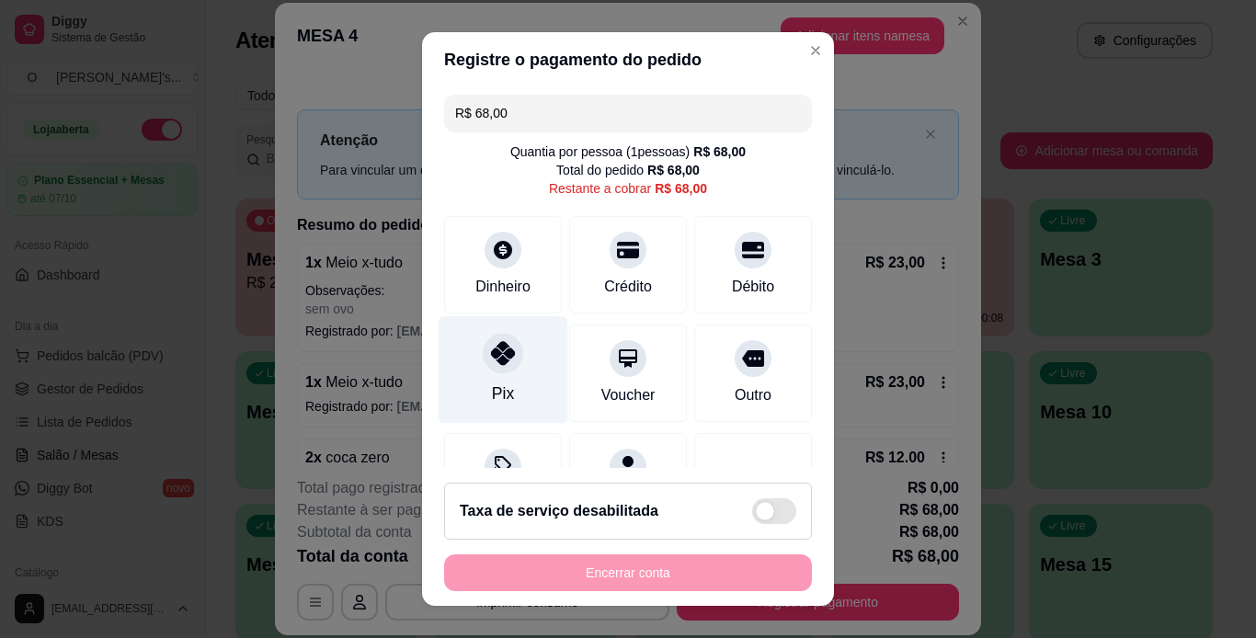
click at [492, 384] on div "Pix" at bounding box center [503, 394] width 22 height 24
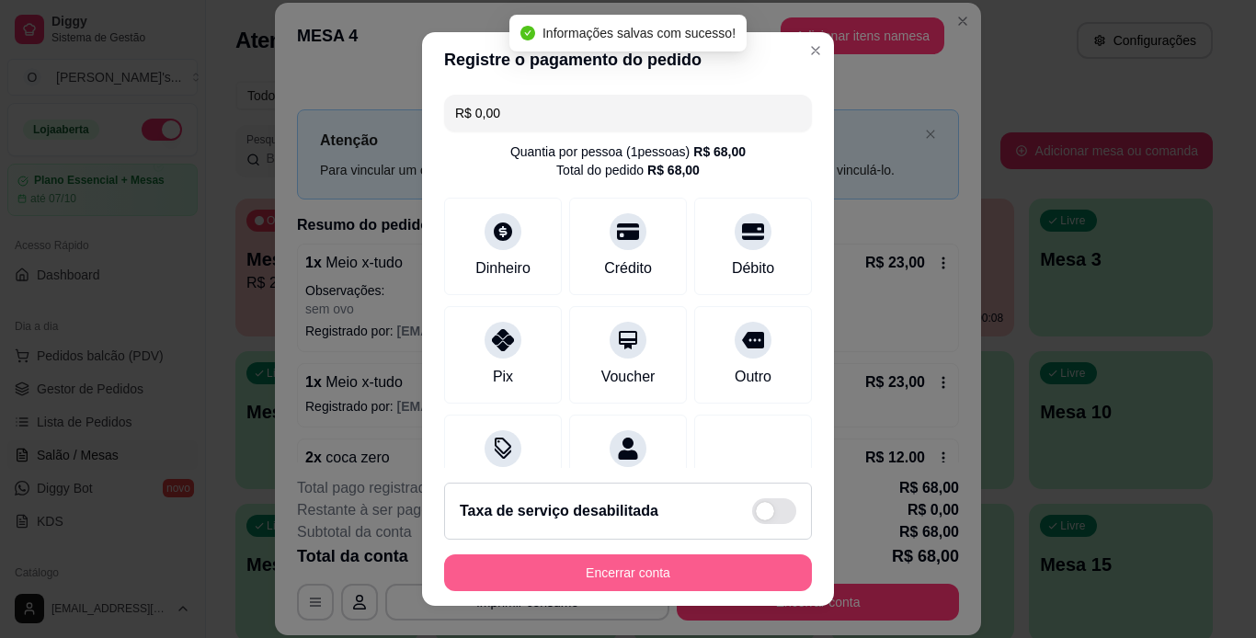
type input "R$ 0,00"
click at [648, 575] on button "Encerrar conta" at bounding box center [628, 572] width 368 height 37
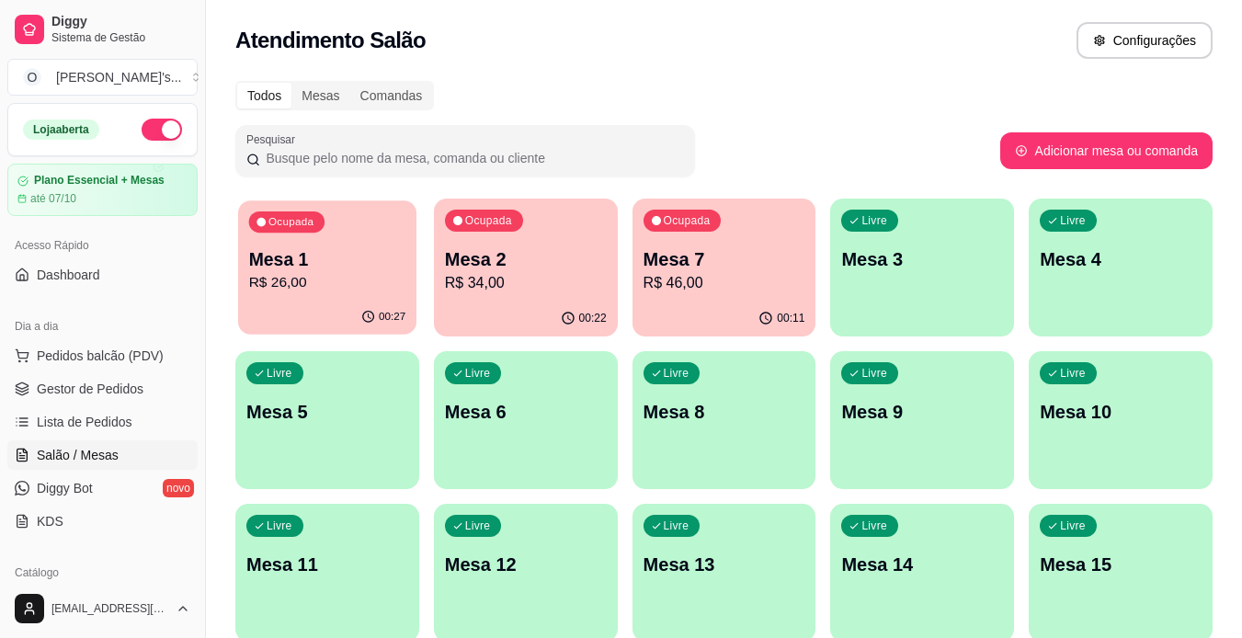
click at [291, 242] on div "Ocupada Mesa 1 R$ 26,00" at bounding box center [327, 249] width 178 height 99
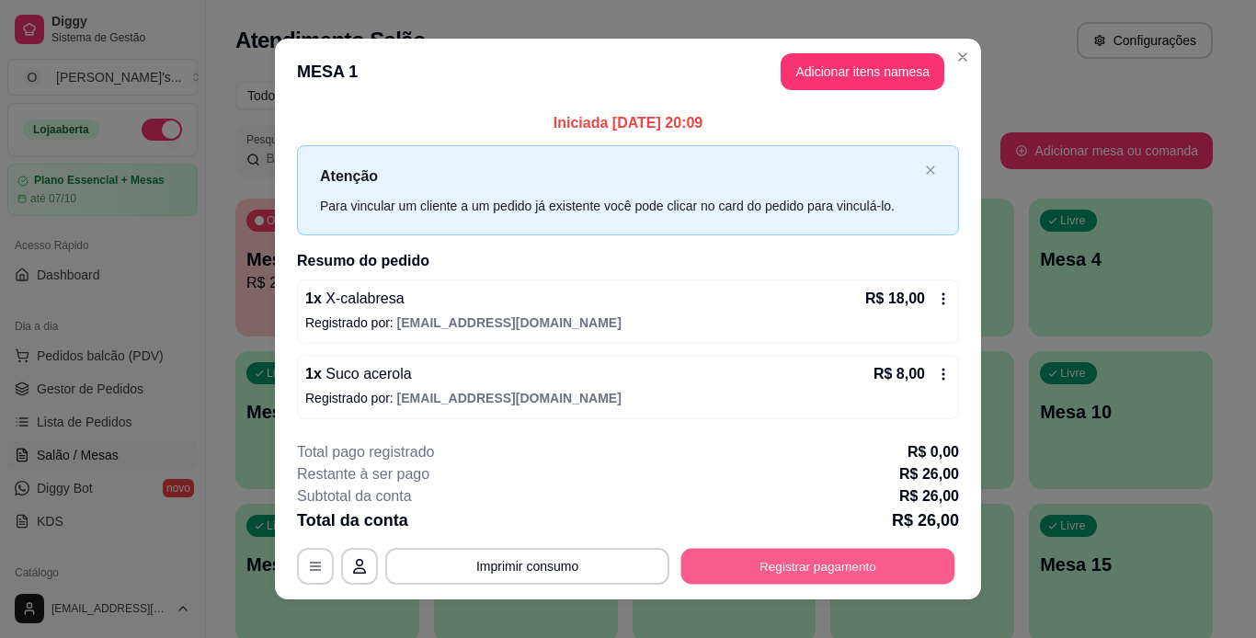
click at [793, 554] on button "Registrar pagamento" at bounding box center [818, 566] width 274 height 36
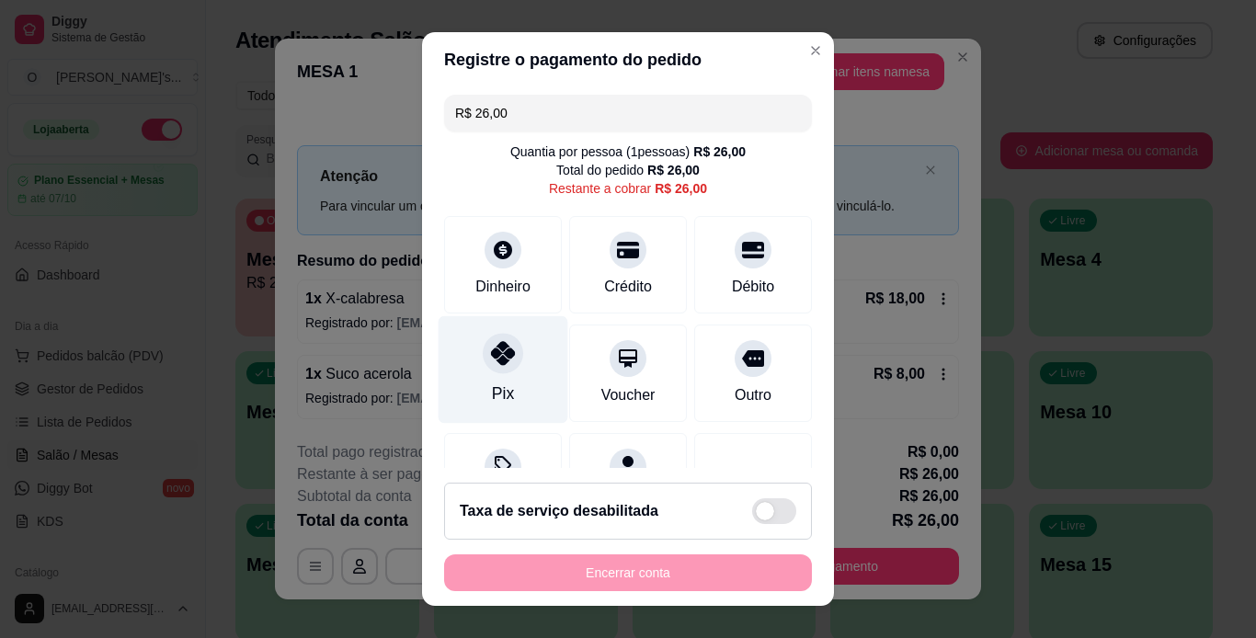
click at [491, 361] on icon at bounding box center [503, 353] width 24 height 24
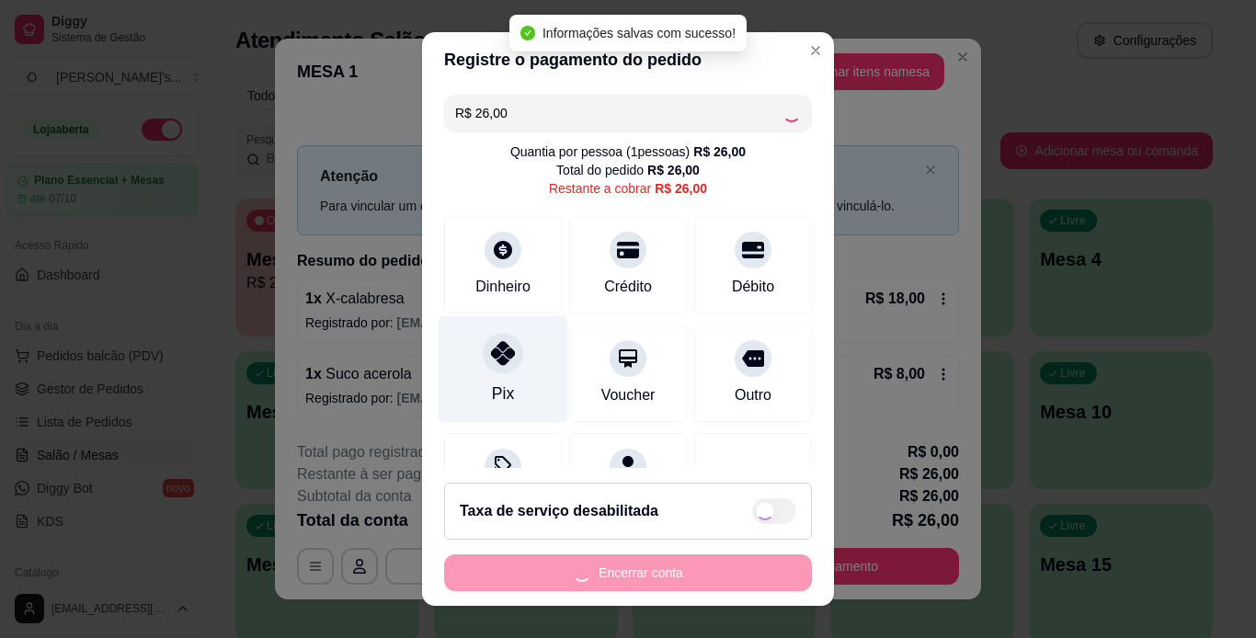
type input "R$ 0,00"
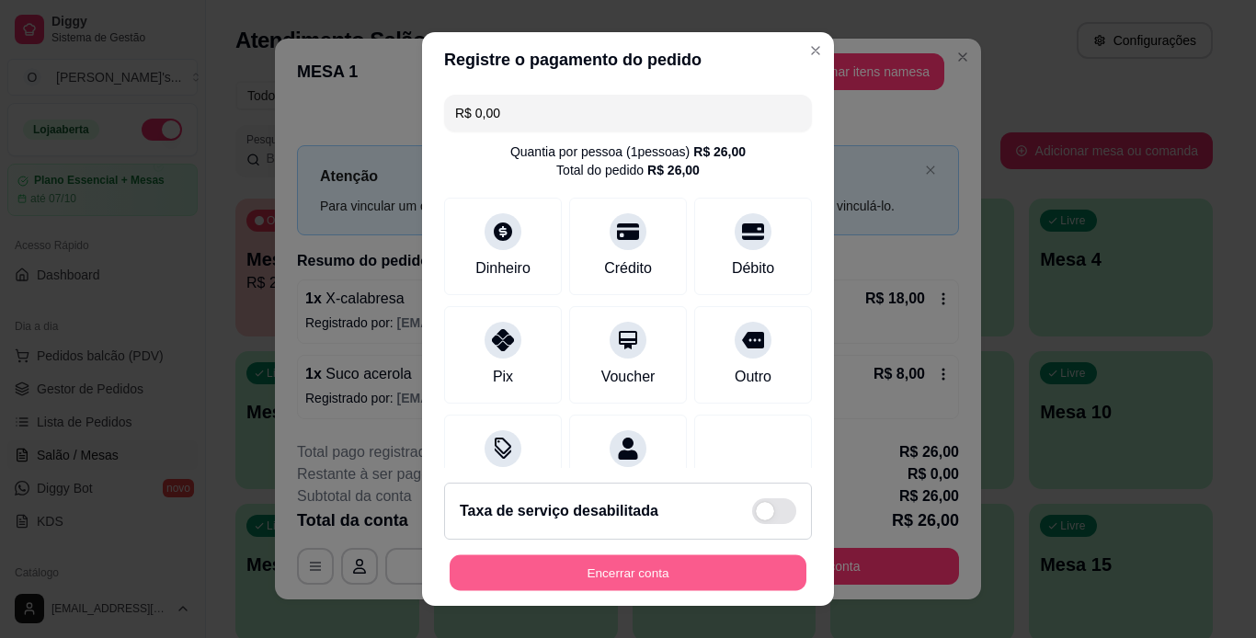
click at [651, 564] on button "Encerrar conta" at bounding box center [628, 573] width 357 height 36
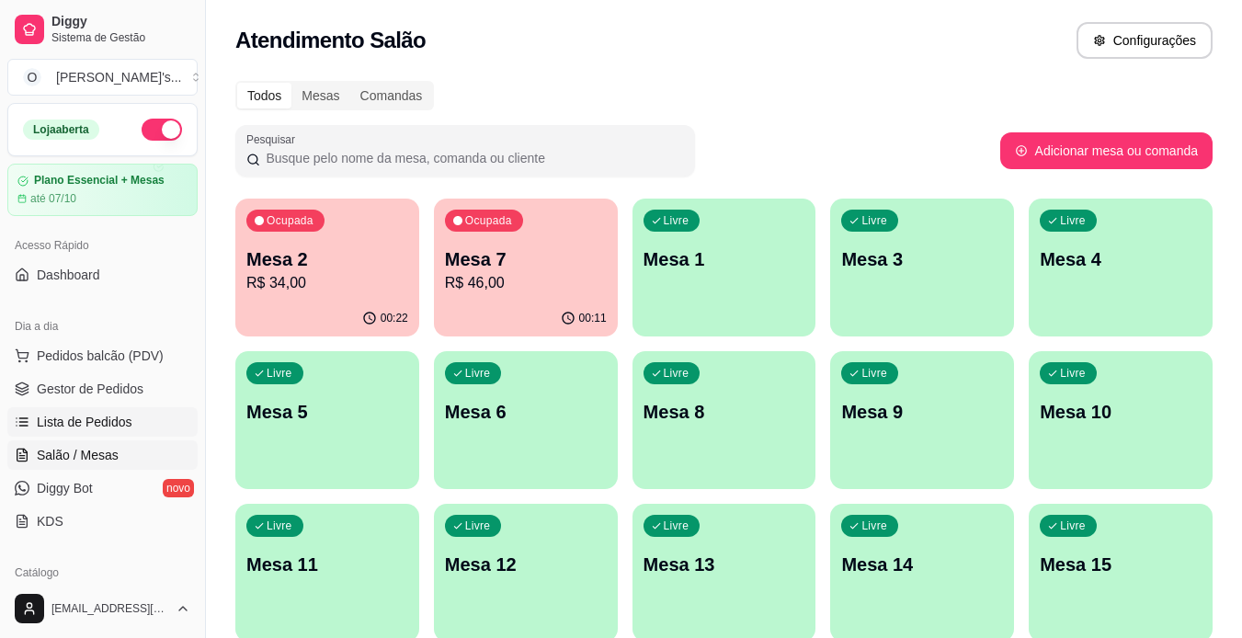
click at [115, 422] on span "Lista de Pedidos" at bounding box center [85, 422] width 96 height 18
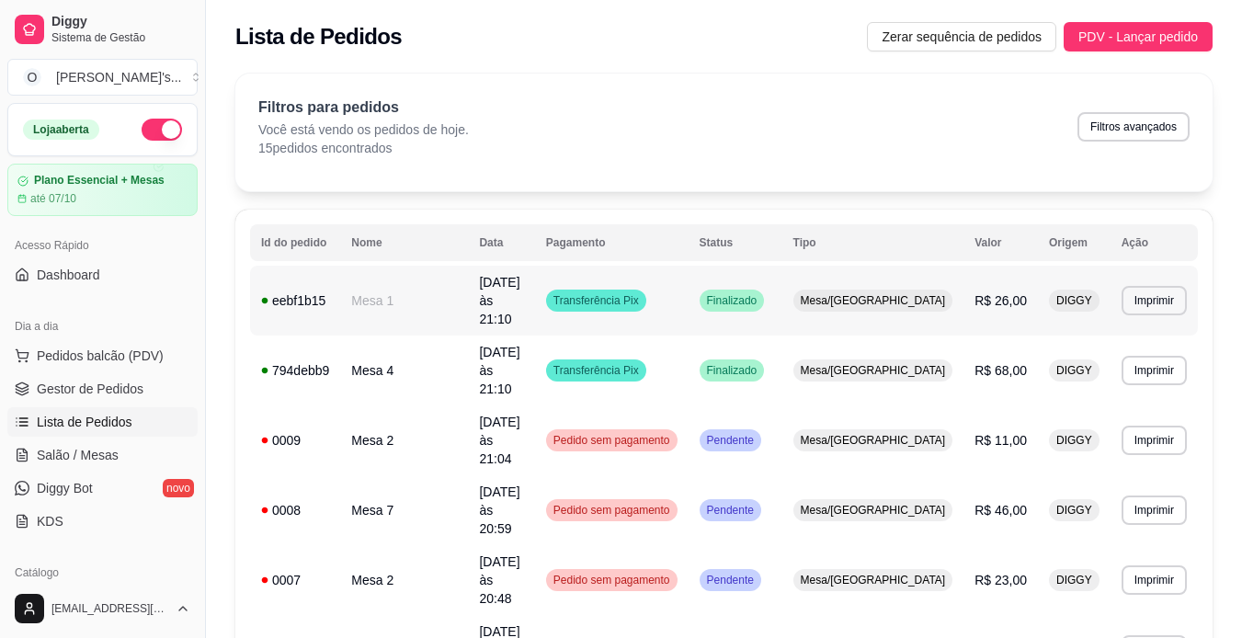
click at [407, 290] on td "Mesa 1" at bounding box center [404, 301] width 128 height 70
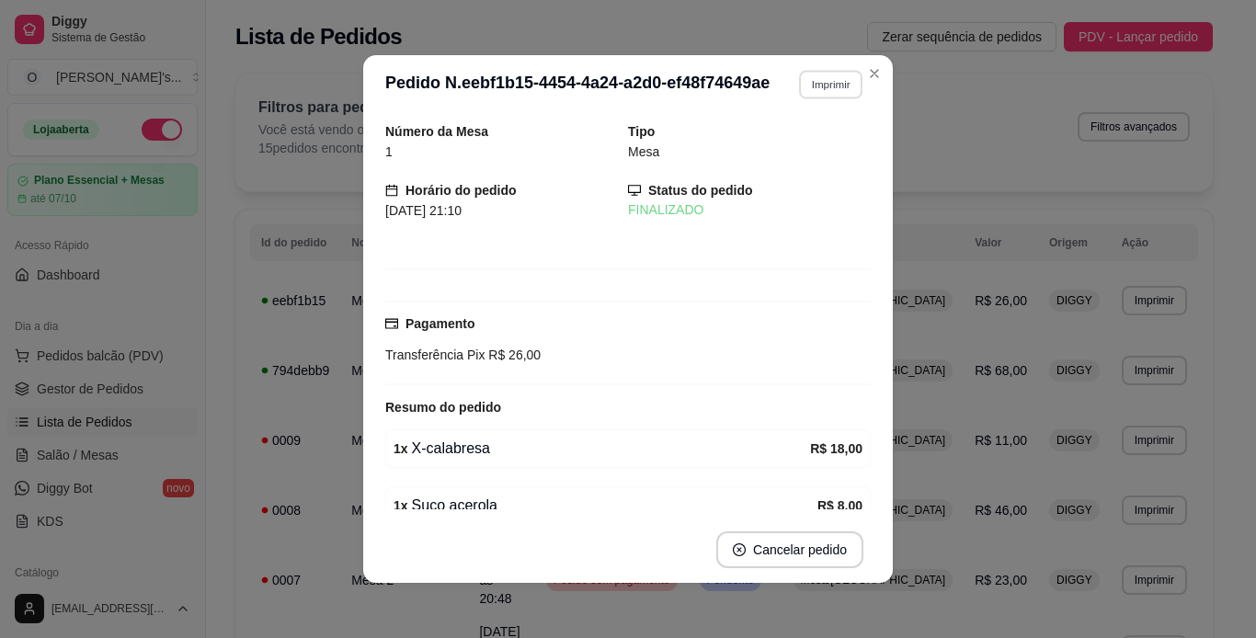
click at [828, 84] on button "Imprimir" at bounding box center [830, 84] width 63 height 29
click at [826, 142] on button "IMPRESSORA" at bounding box center [790, 148] width 129 height 29
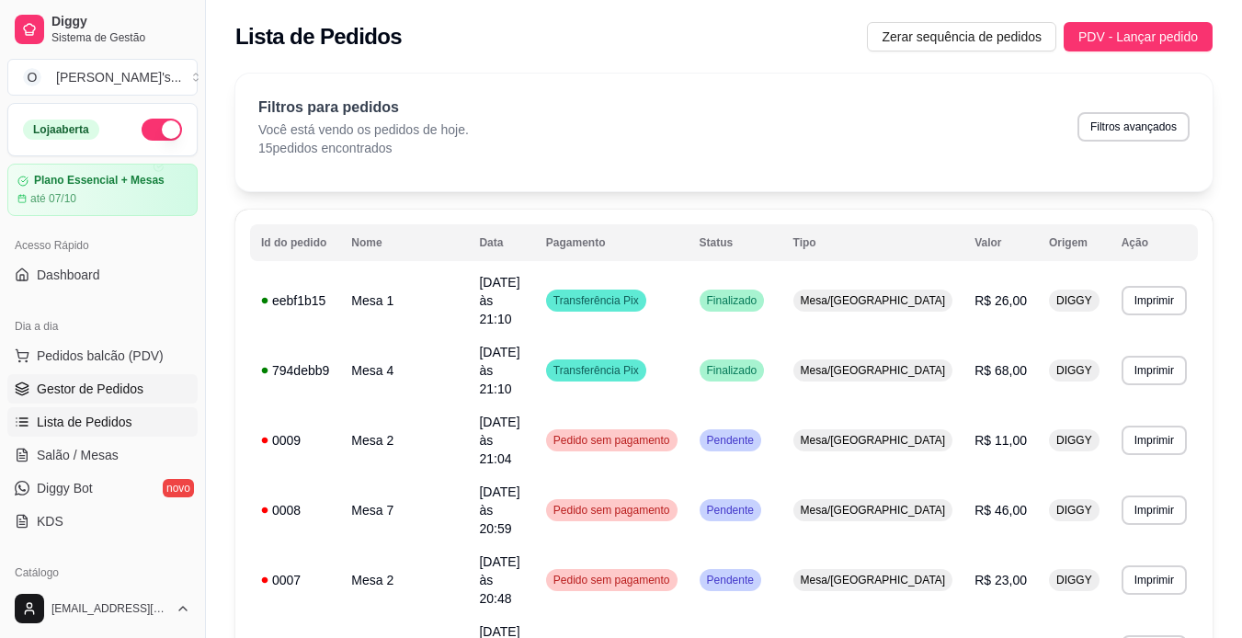
click at [161, 385] on link "Gestor de Pedidos" at bounding box center [102, 388] width 190 height 29
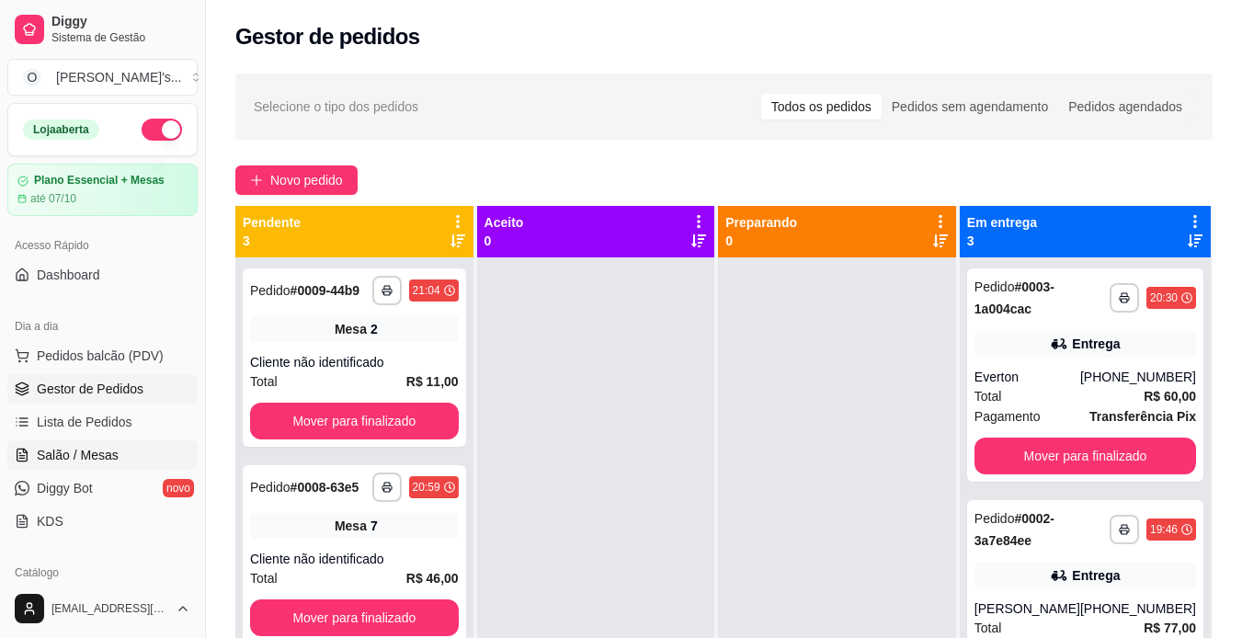
click at [118, 456] on link "Salão / Mesas" at bounding box center [102, 454] width 190 height 29
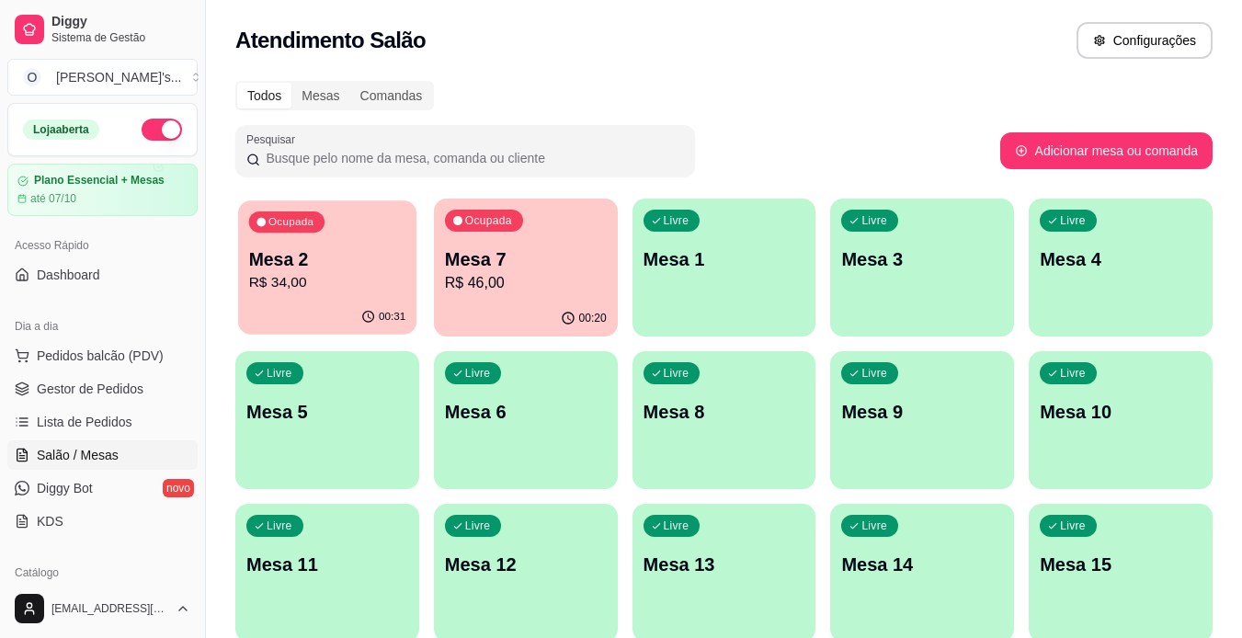
click at [292, 253] on p "Mesa 2" at bounding box center [327, 259] width 157 height 25
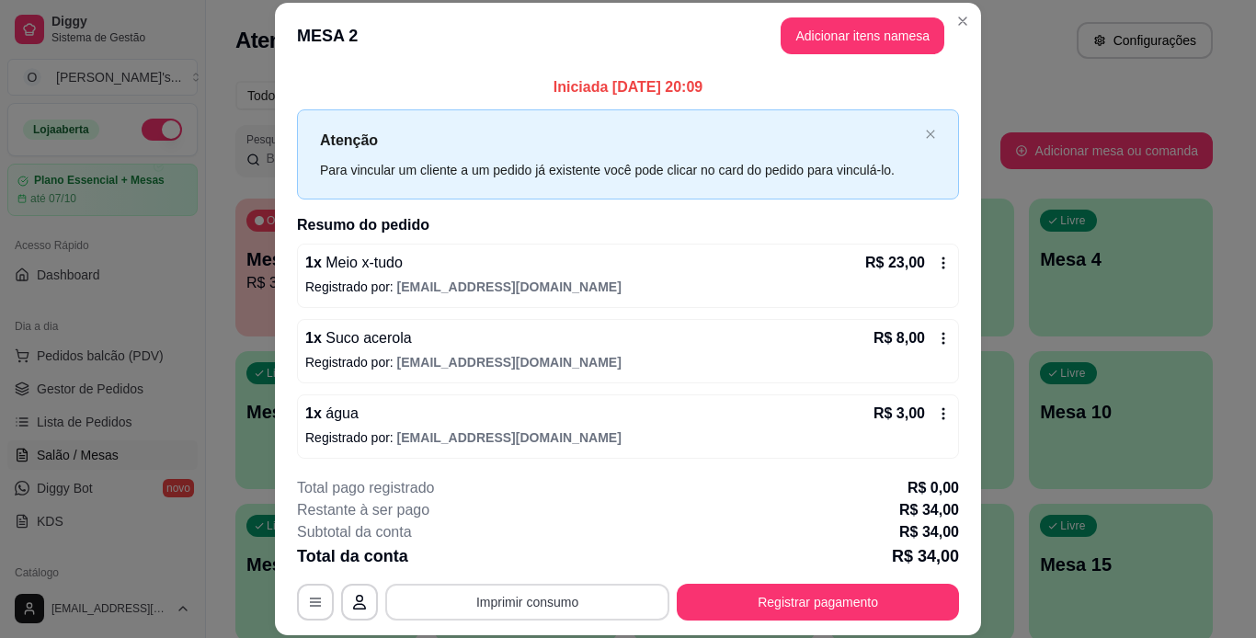
click at [590, 584] on div "**********" at bounding box center [628, 602] width 662 height 37
click at [596, 593] on button "Imprimir consumo" at bounding box center [528, 602] width 276 height 36
click at [534, 558] on button "IMPRESSORA" at bounding box center [526, 559] width 129 height 29
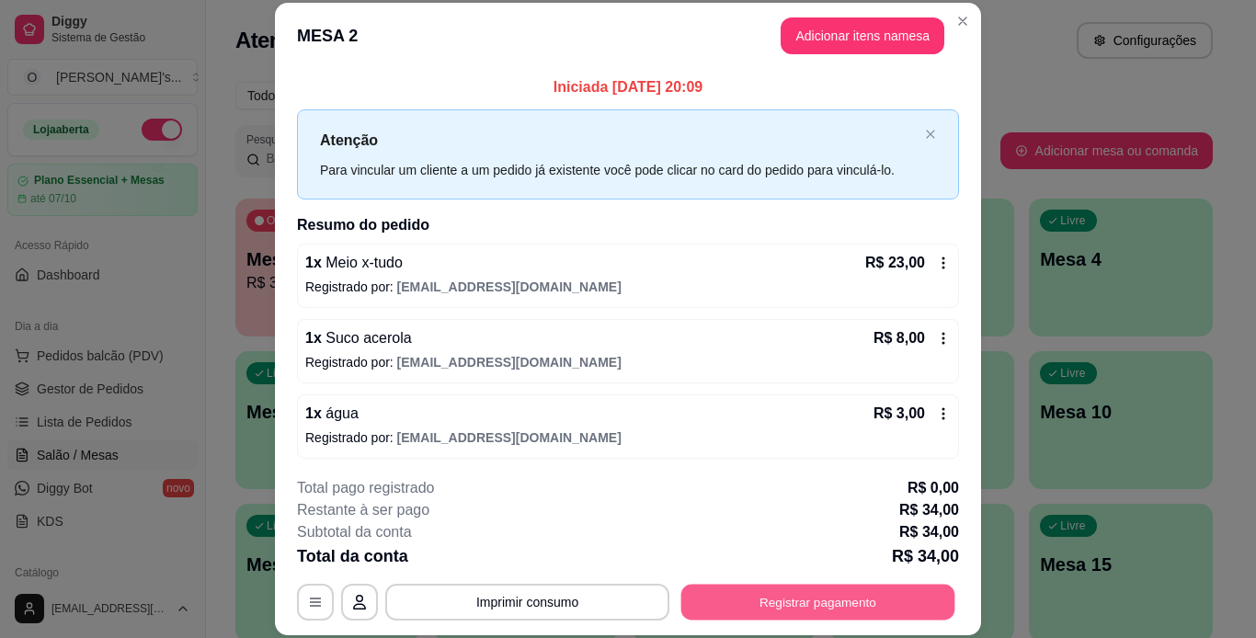
click at [735, 600] on button "Registrar pagamento" at bounding box center [818, 602] width 274 height 36
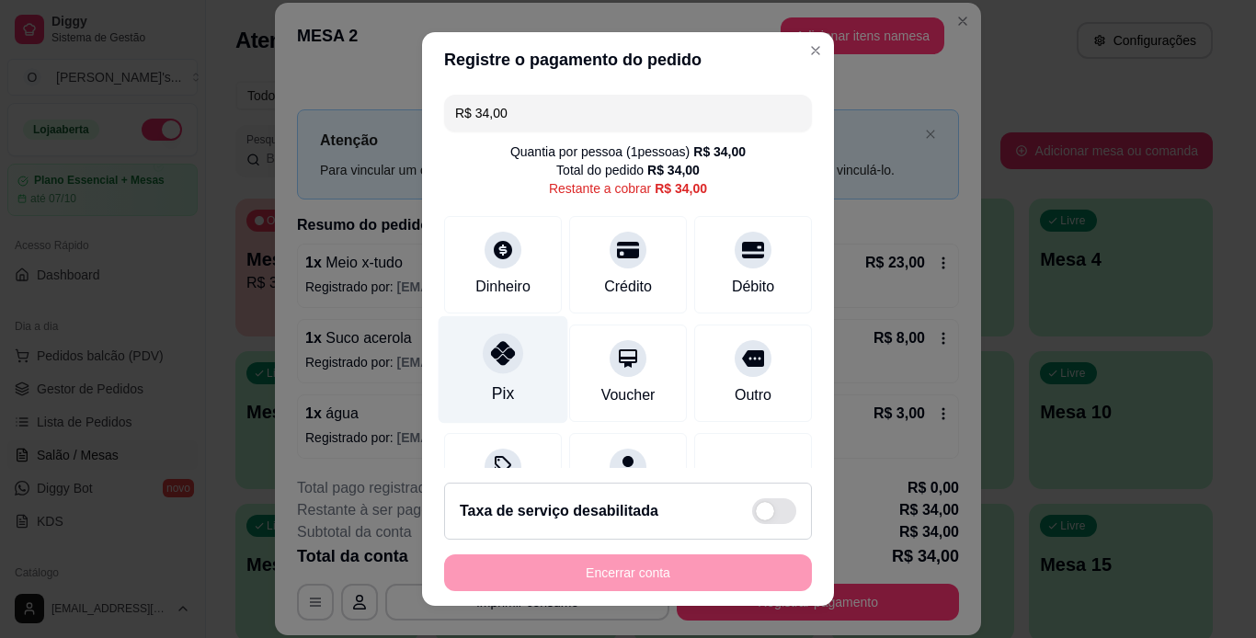
click at [469, 359] on div "Pix" at bounding box center [504, 369] width 130 height 108
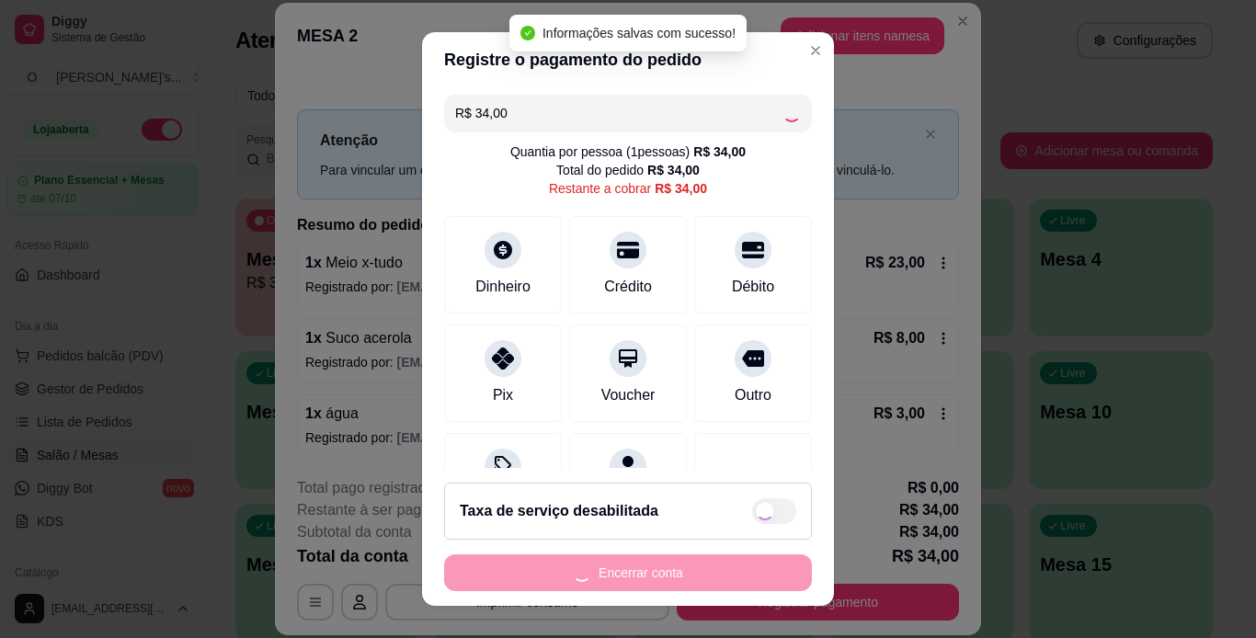
type input "R$ 0,00"
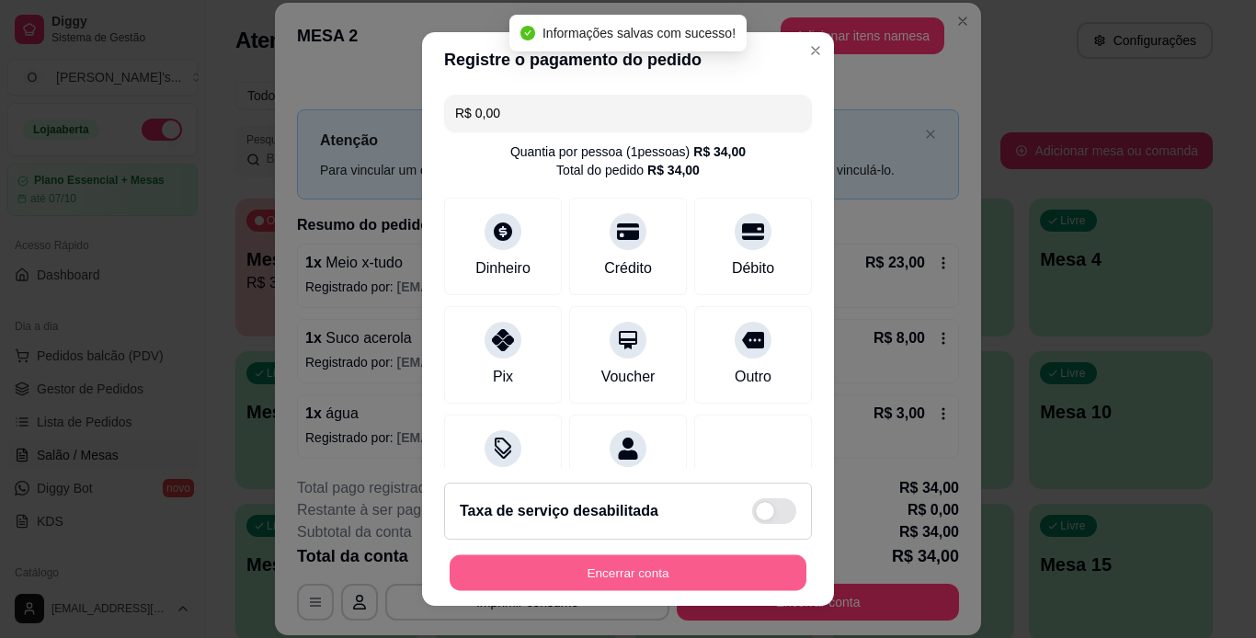
click at [595, 577] on button "Encerrar conta" at bounding box center [628, 573] width 357 height 36
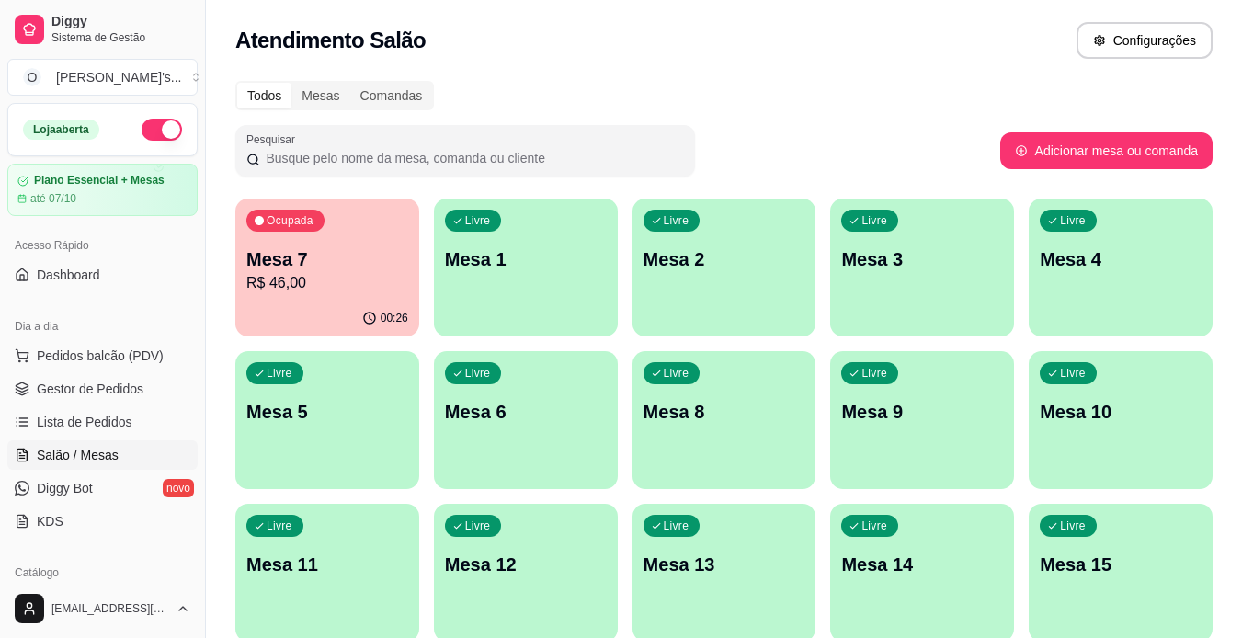
click at [142, 385] on link "Gestor de Pedidos" at bounding box center [102, 388] width 190 height 29
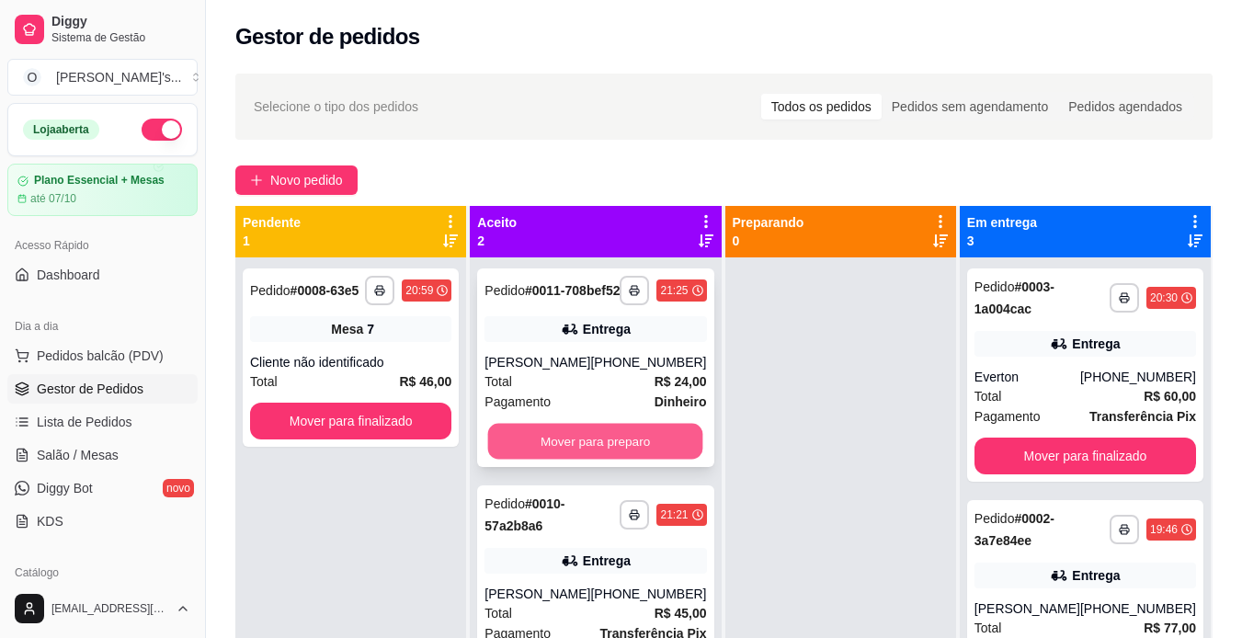
click at [565, 456] on button "Mover para preparo" at bounding box center [595, 442] width 215 height 36
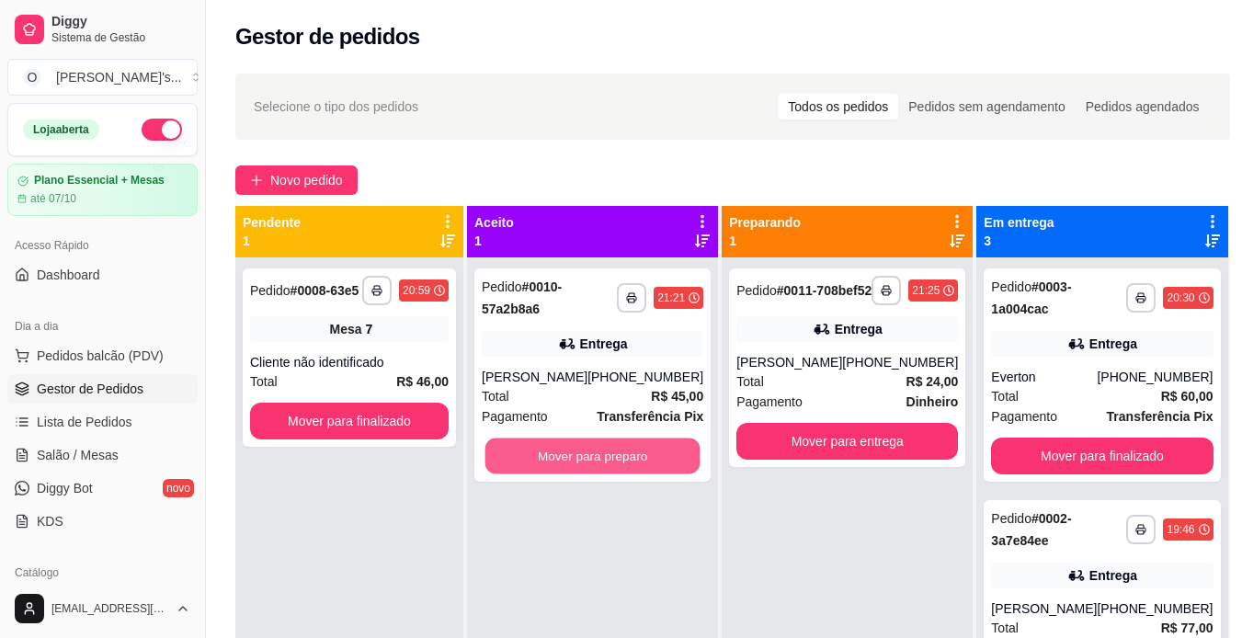
click at [565, 456] on button "Mover para preparo" at bounding box center [592, 457] width 215 height 36
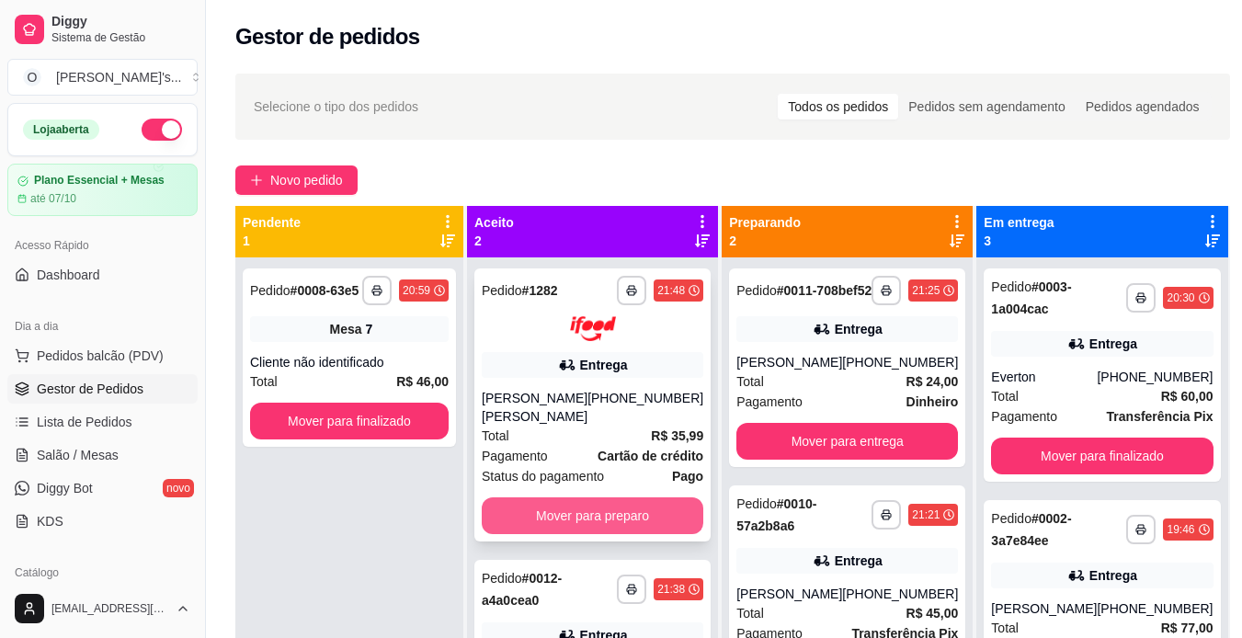
click at [599, 518] on button "Mover para preparo" at bounding box center [593, 515] width 222 height 37
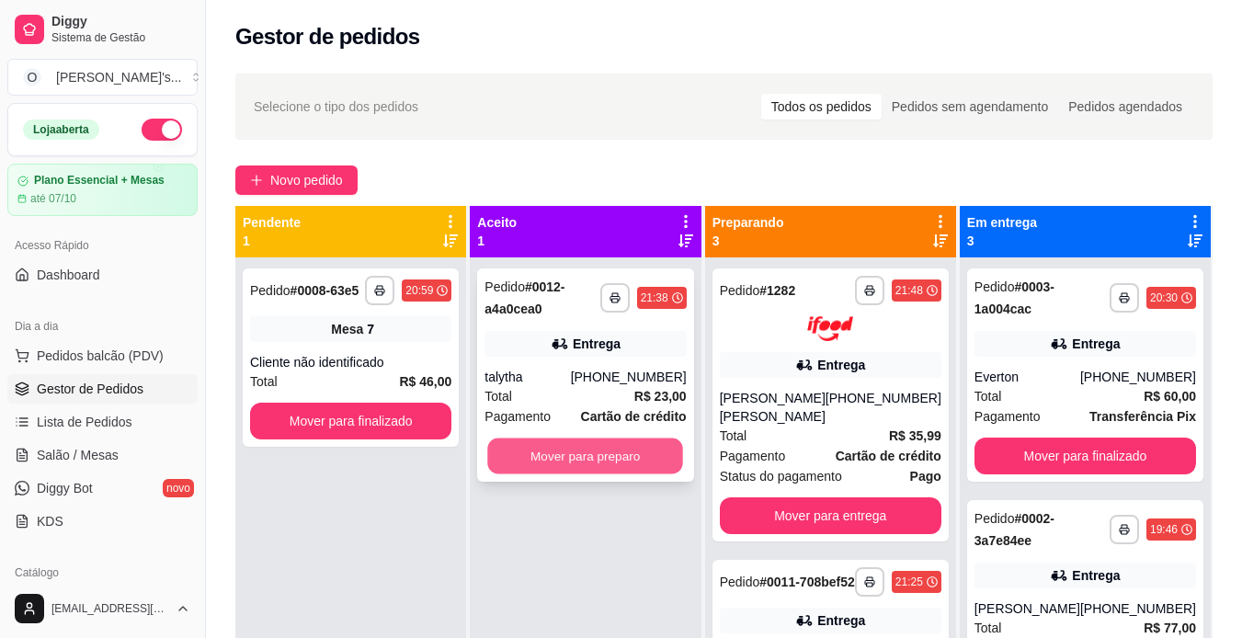
click at [634, 468] on button "Mover para preparo" at bounding box center [586, 457] width 196 height 36
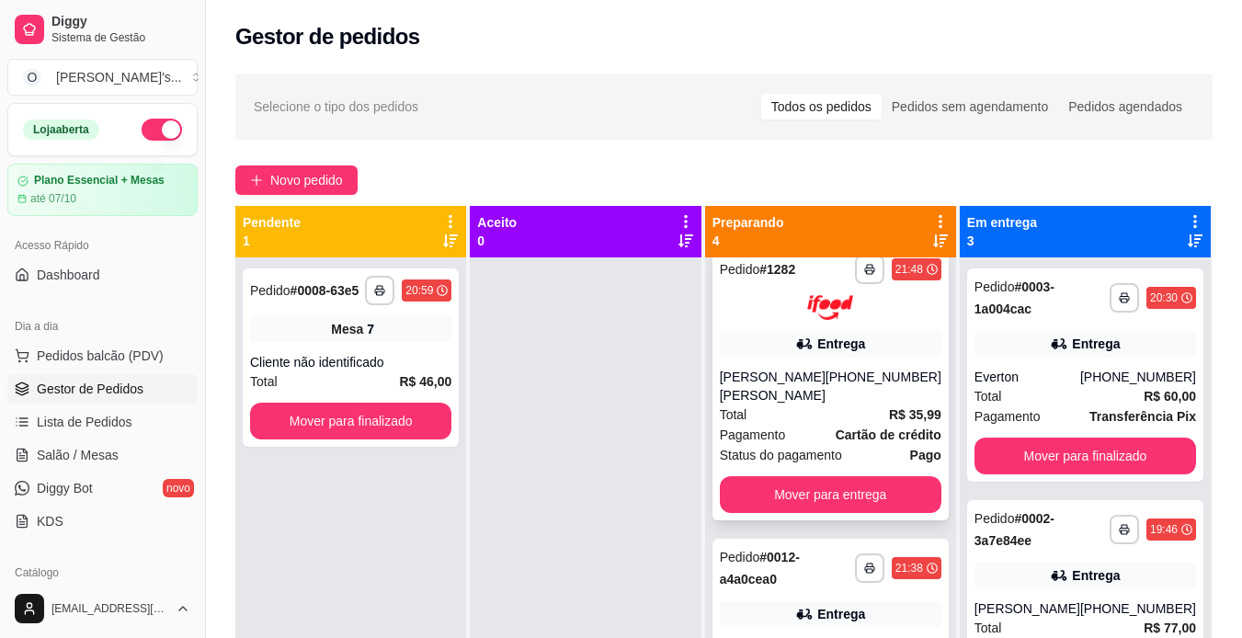
scroll to position [367, 0]
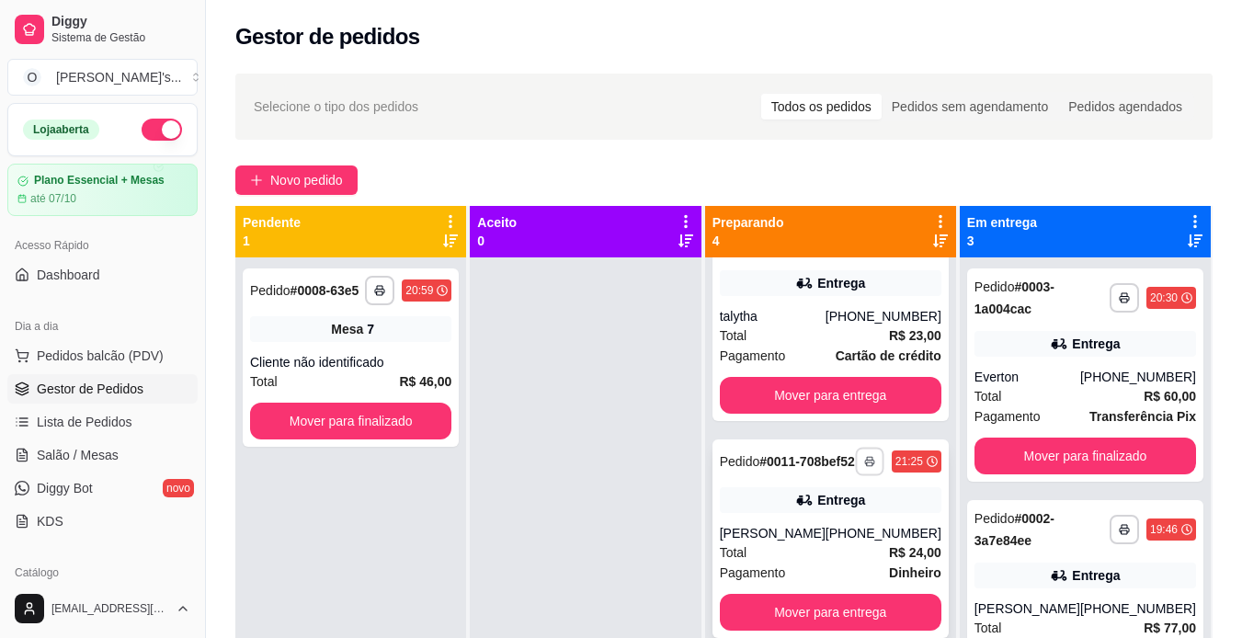
click at [867, 457] on polyline "button" at bounding box center [870, 458] width 6 height 3
click at [846, 509] on button "IMPRESSORA" at bounding box center [806, 518] width 129 height 29
click at [908, 554] on strong "R$ 24,00" at bounding box center [915, 552] width 52 height 15
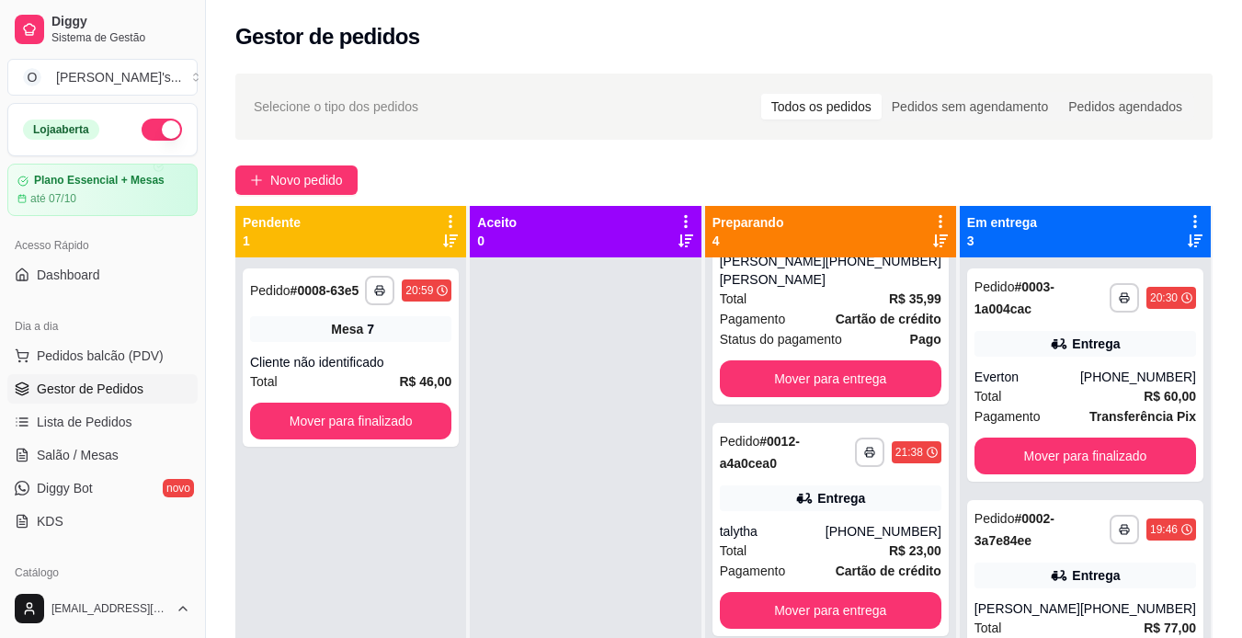
scroll to position [37, 0]
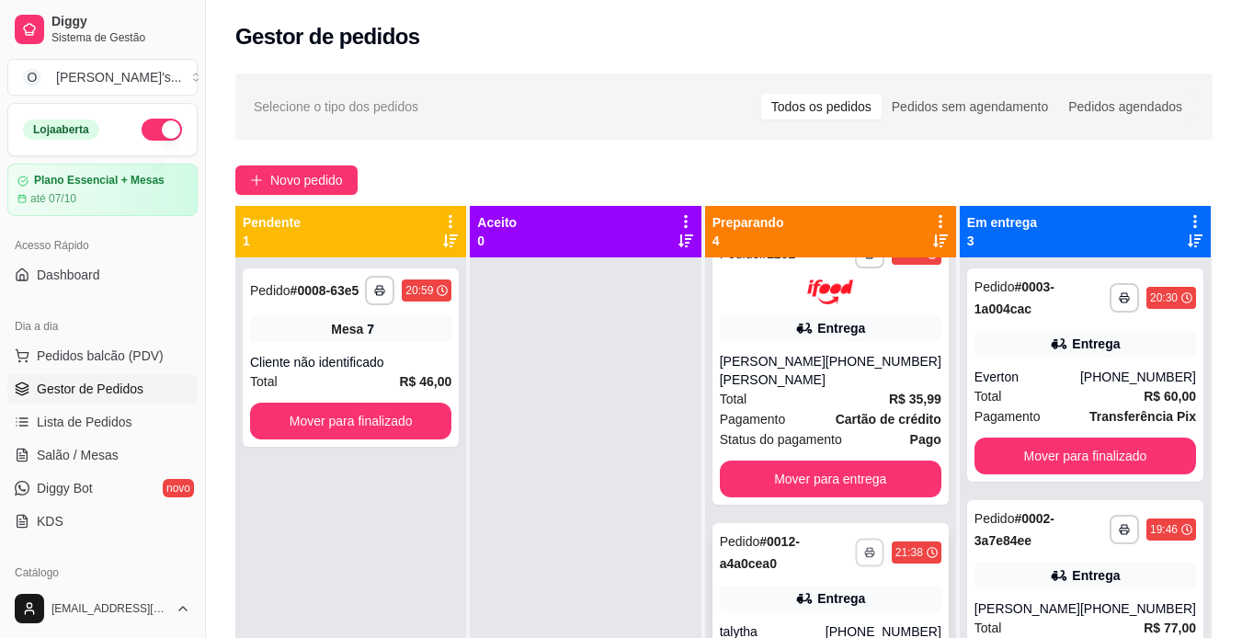
click at [864, 551] on icon "button" at bounding box center [869, 552] width 11 height 11
click at [834, 514] on button "IMPRESSORA" at bounding box center [806, 513] width 129 height 29
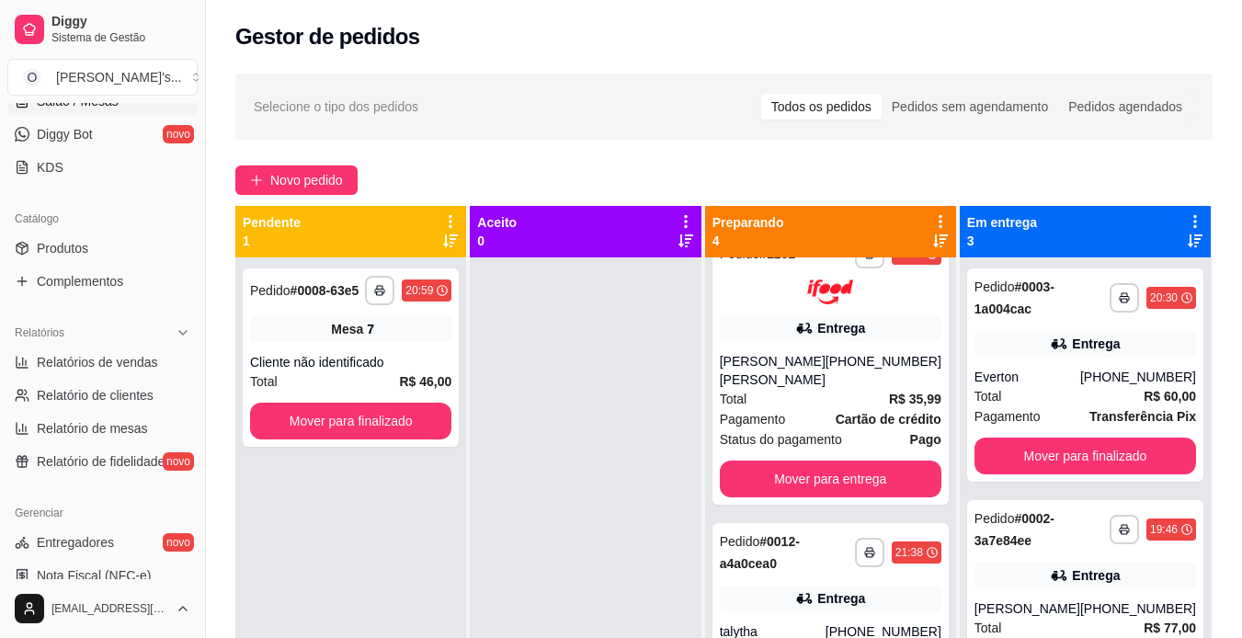
scroll to position [353, 0]
click at [34, 245] on link "Produtos" at bounding box center [102, 248] width 190 height 29
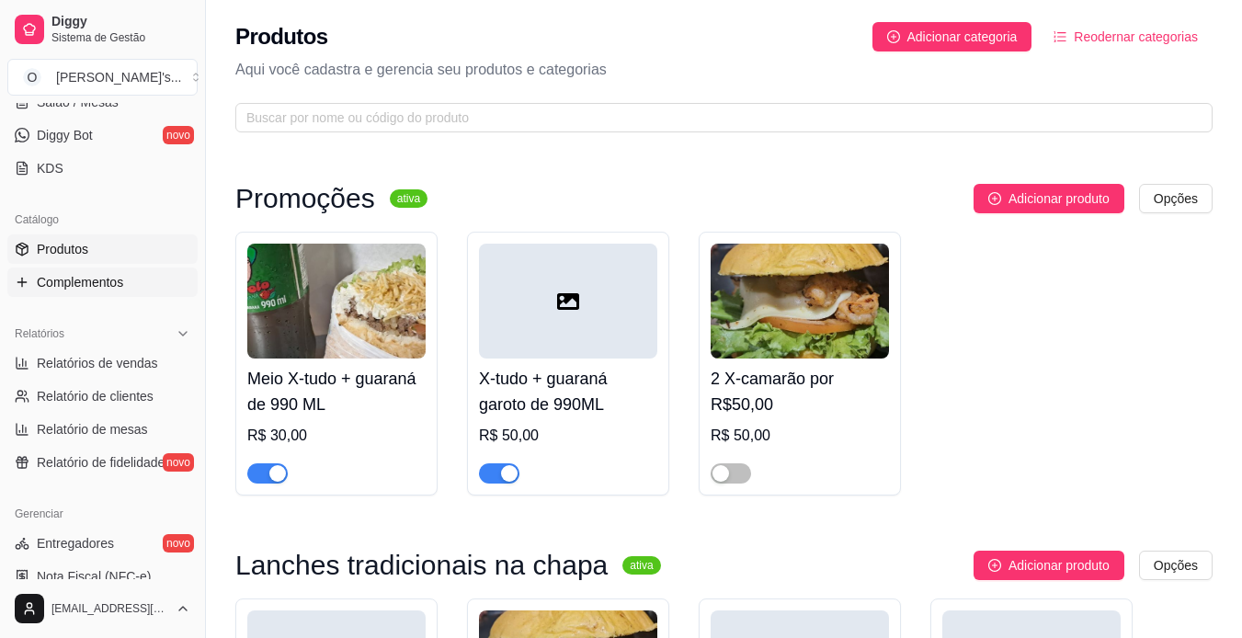
click at [93, 274] on span "Complementos" at bounding box center [80, 282] width 86 height 18
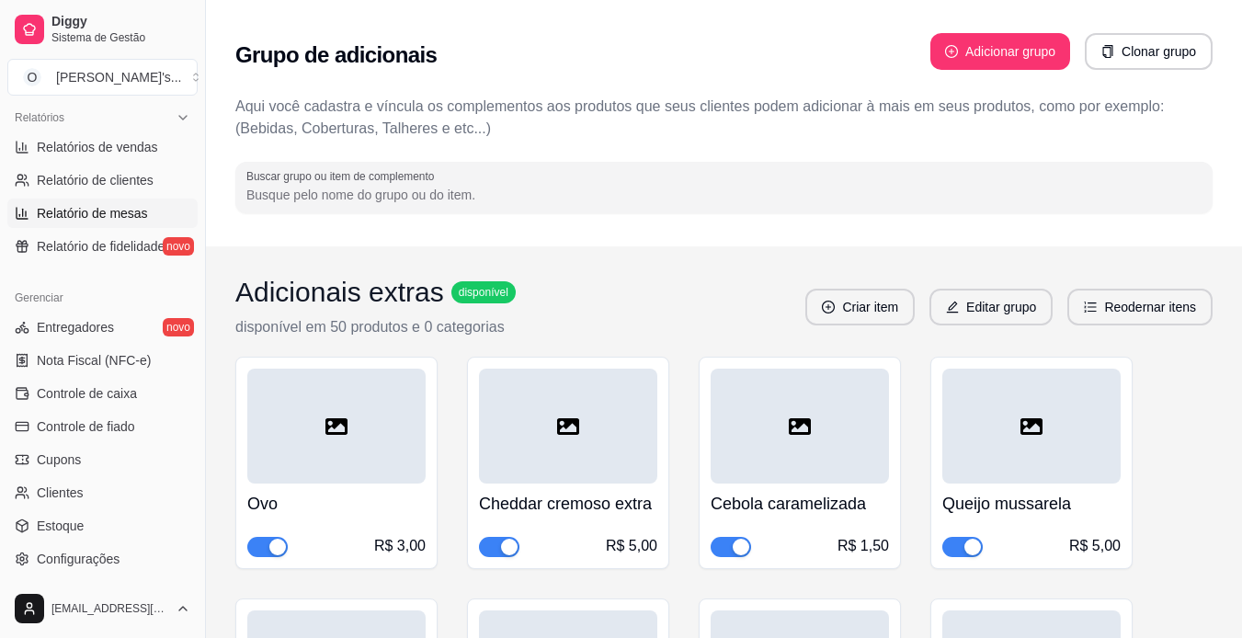
scroll to position [570, 0]
click at [106, 389] on span "Controle de caixa" at bounding box center [87, 392] width 100 height 18
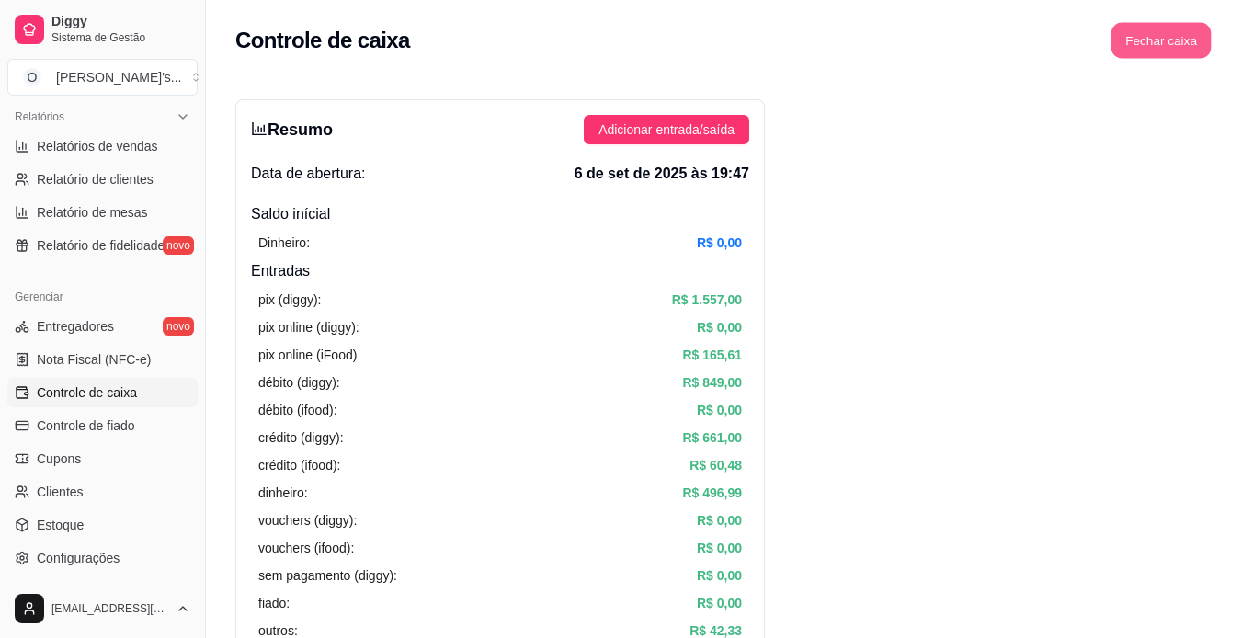
click at [1131, 48] on button "Fechar caixa" at bounding box center [1162, 41] width 100 height 36
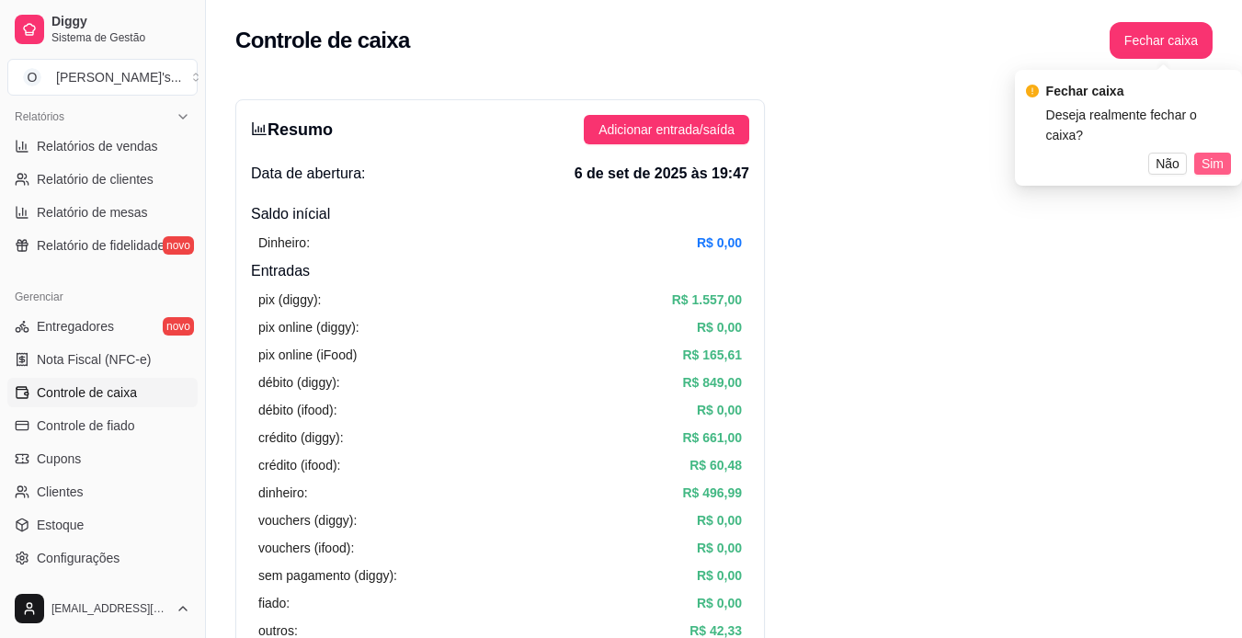
click at [1212, 154] on span "Sim" at bounding box center [1213, 164] width 22 height 20
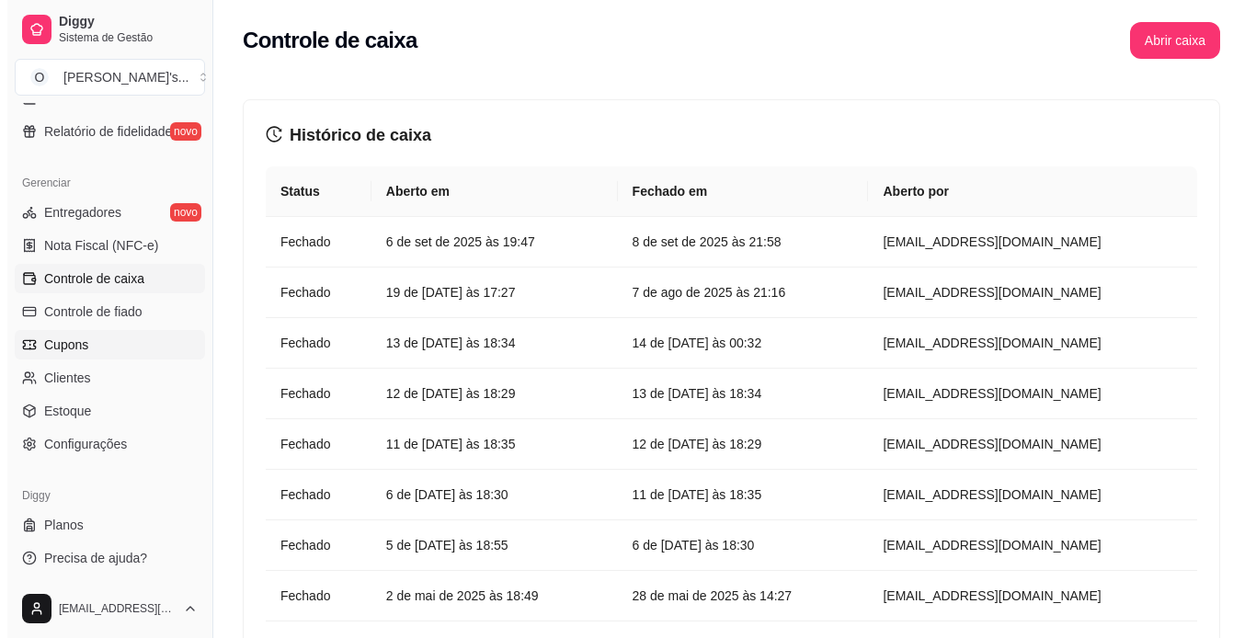
scroll to position [685, 0]
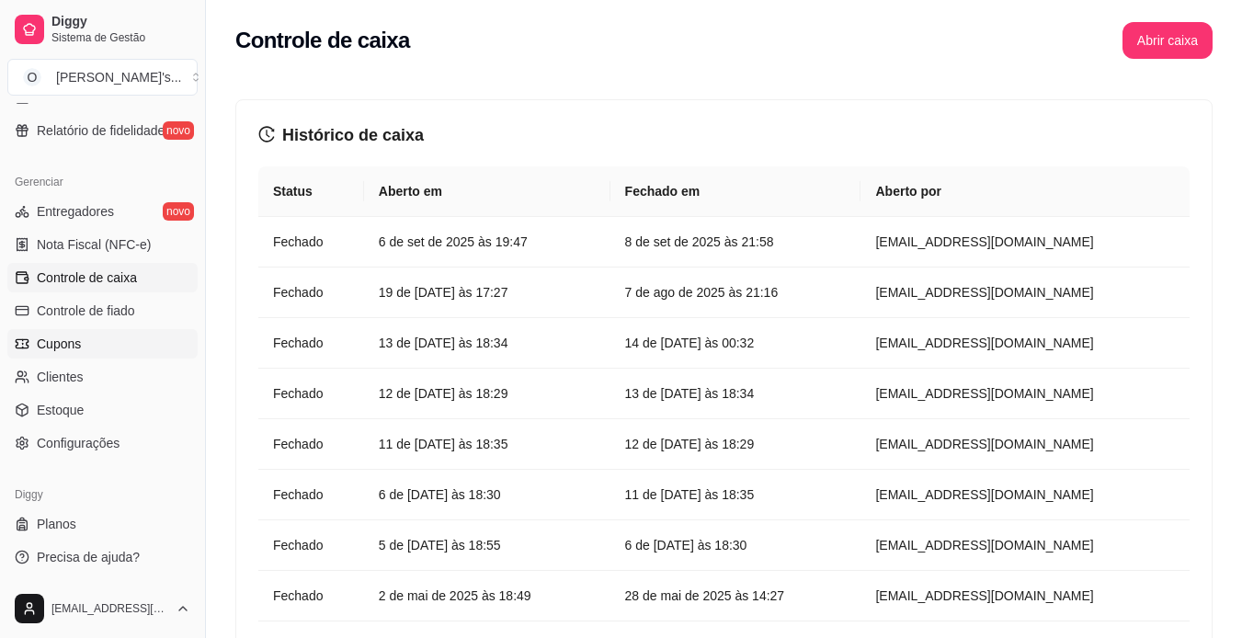
click at [73, 341] on span "Cupons" at bounding box center [59, 344] width 44 height 18
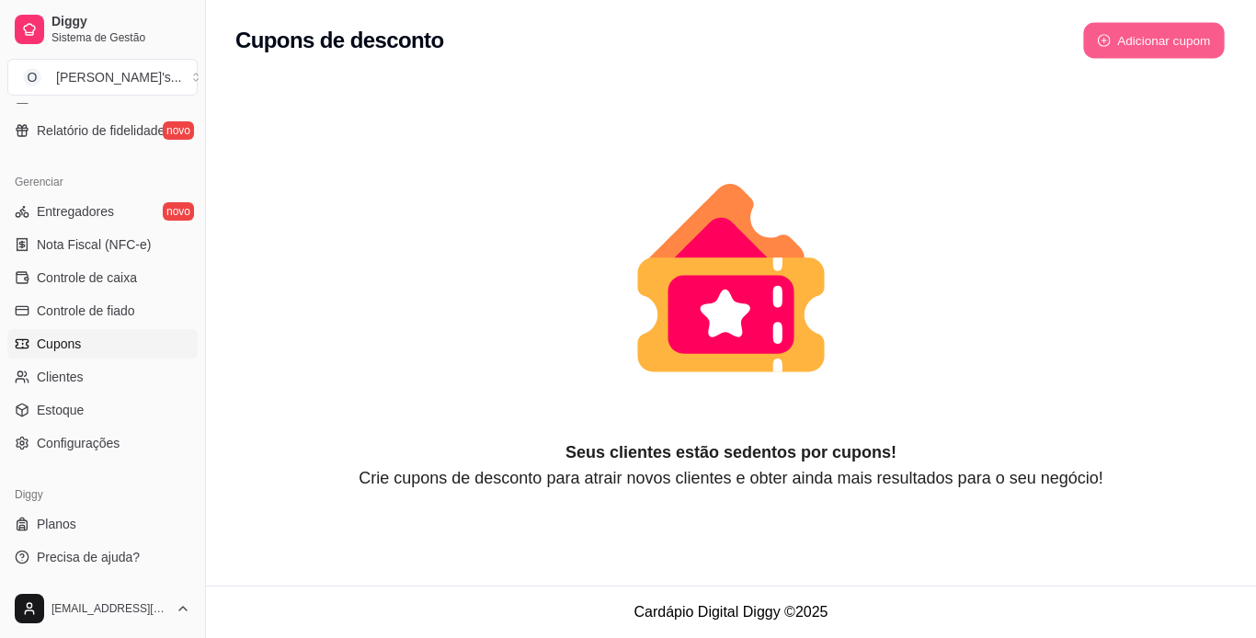
click at [1102, 33] on button "Adicionar cupom" at bounding box center [1154, 41] width 142 height 36
select select "FIXED_VALUE"
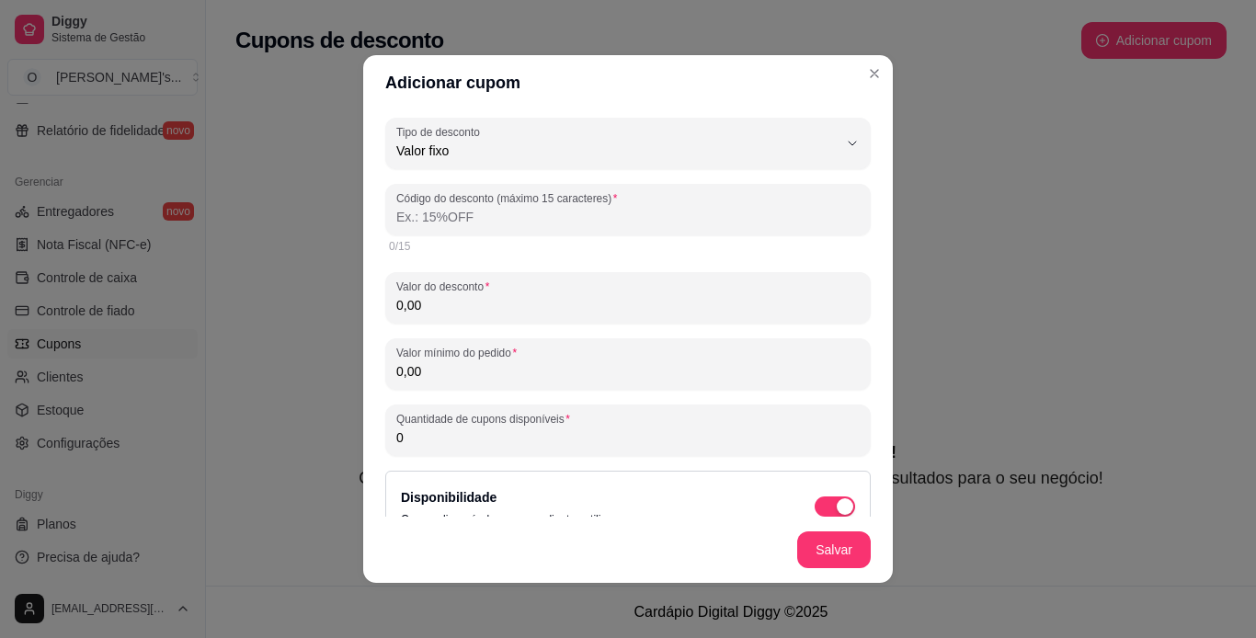
click at [615, 216] on input "Código do desconto (máximo 15 caracteres)" at bounding box center [627, 217] width 463 height 18
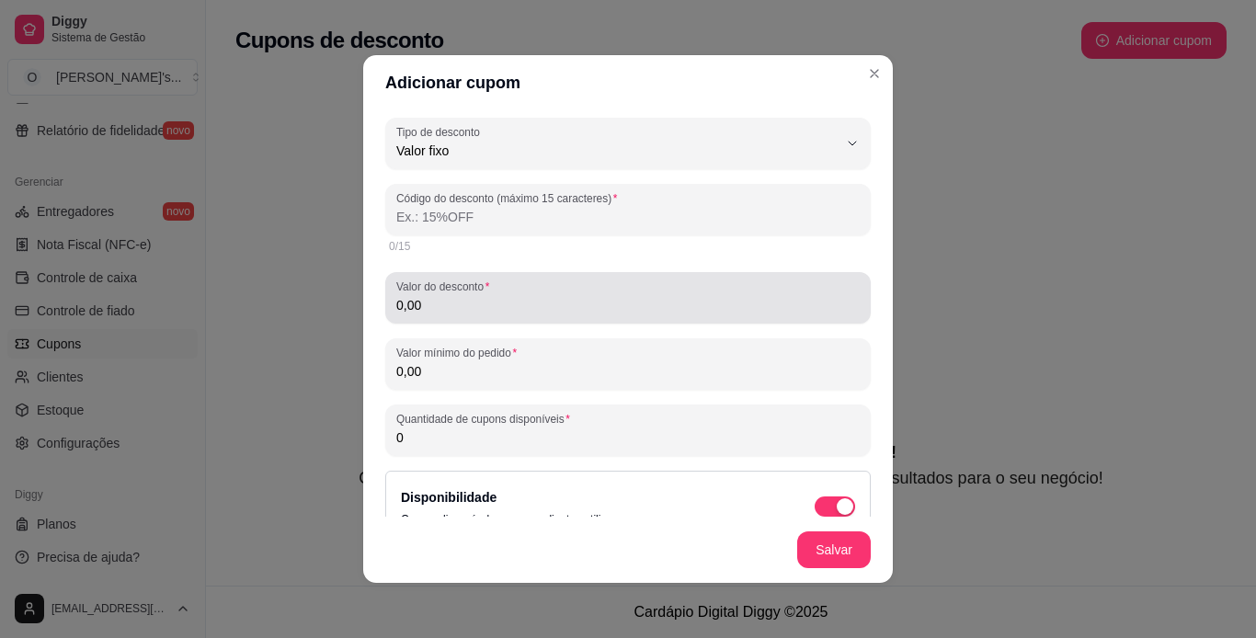
click at [533, 287] on div "0,00" at bounding box center [627, 298] width 463 height 37
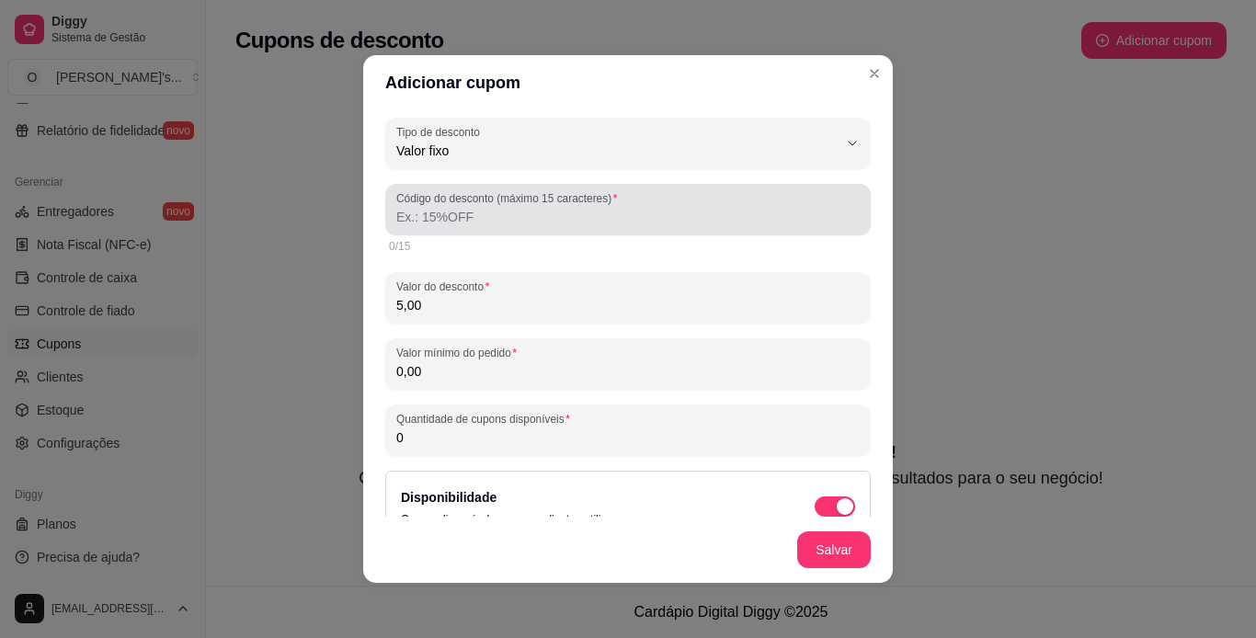
type input "5,00"
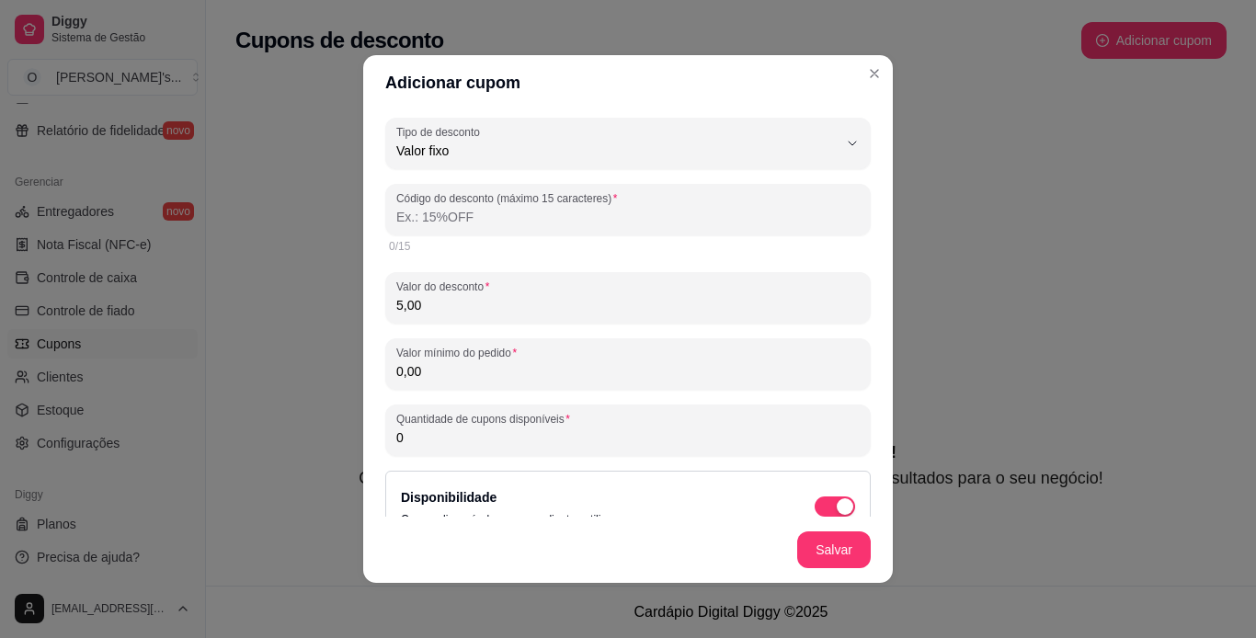
click at [539, 209] on input "Código do desconto (máximo 15 caracteres)" at bounding box center [627, 217] width 463 height 18
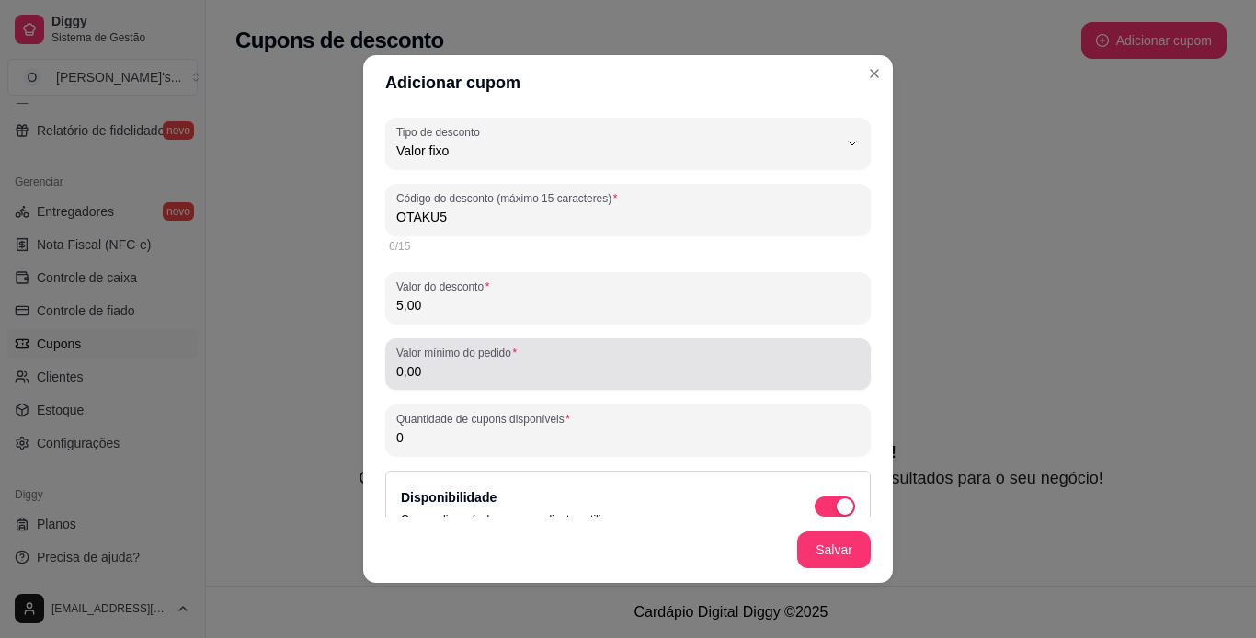
type input "OTAKU5"
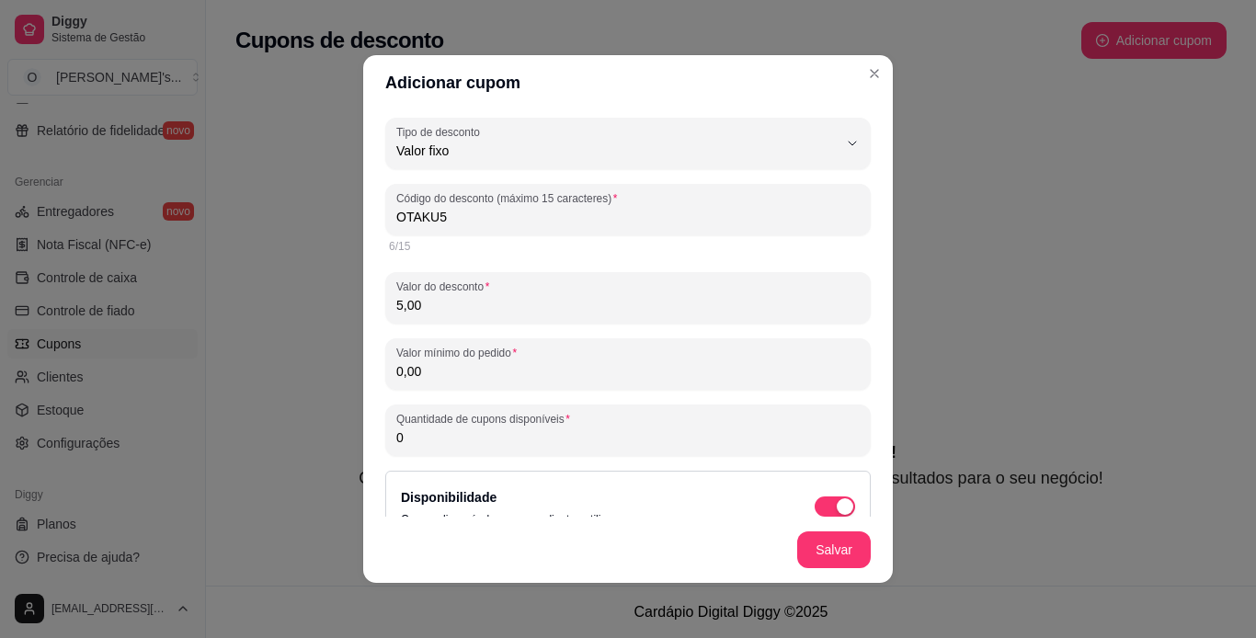
click at [497, 375] on input "0,00" at bounding box center [627, 371] width 463 height 18
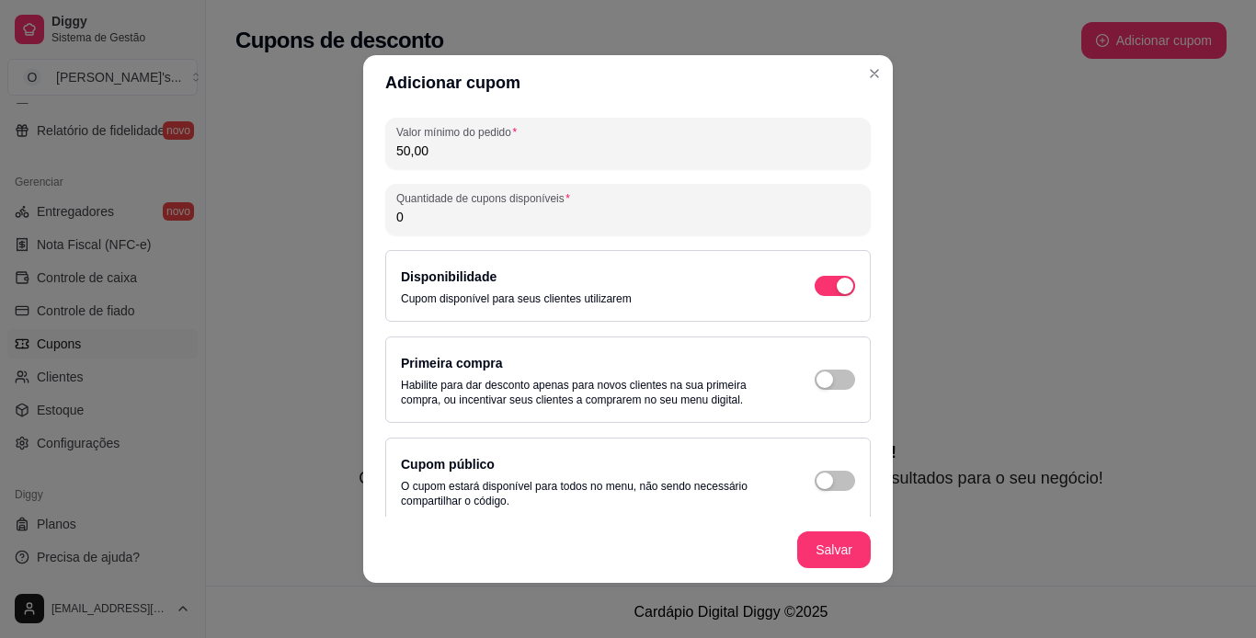
scroll to position [222, 0]
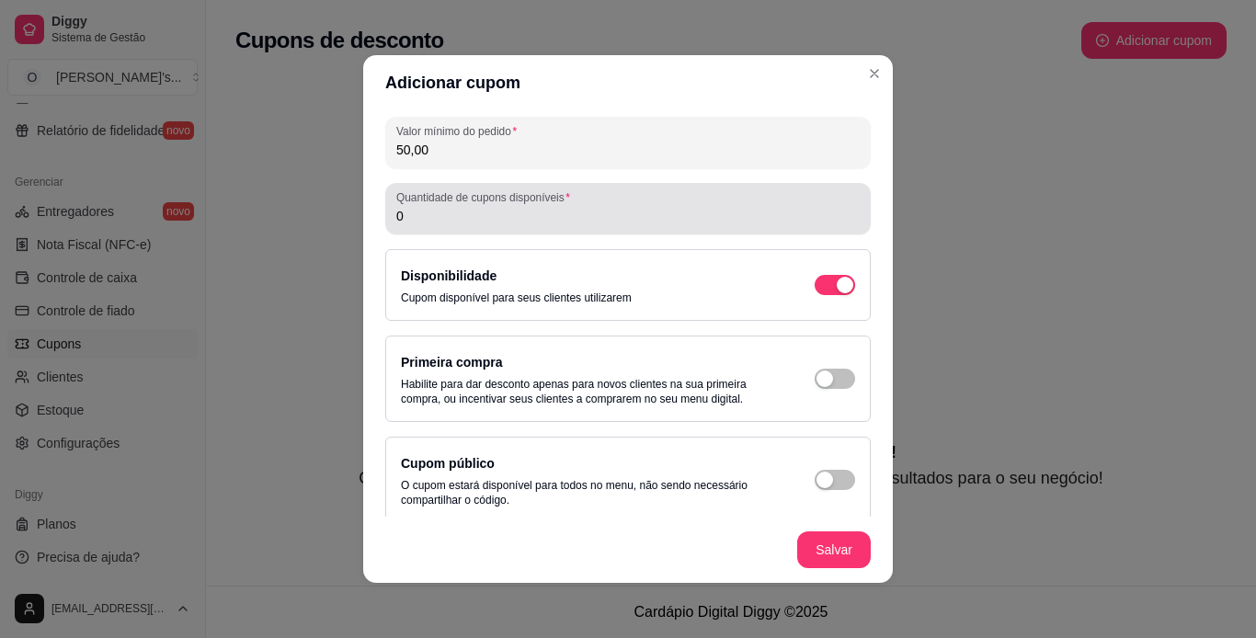
type input "50,00"
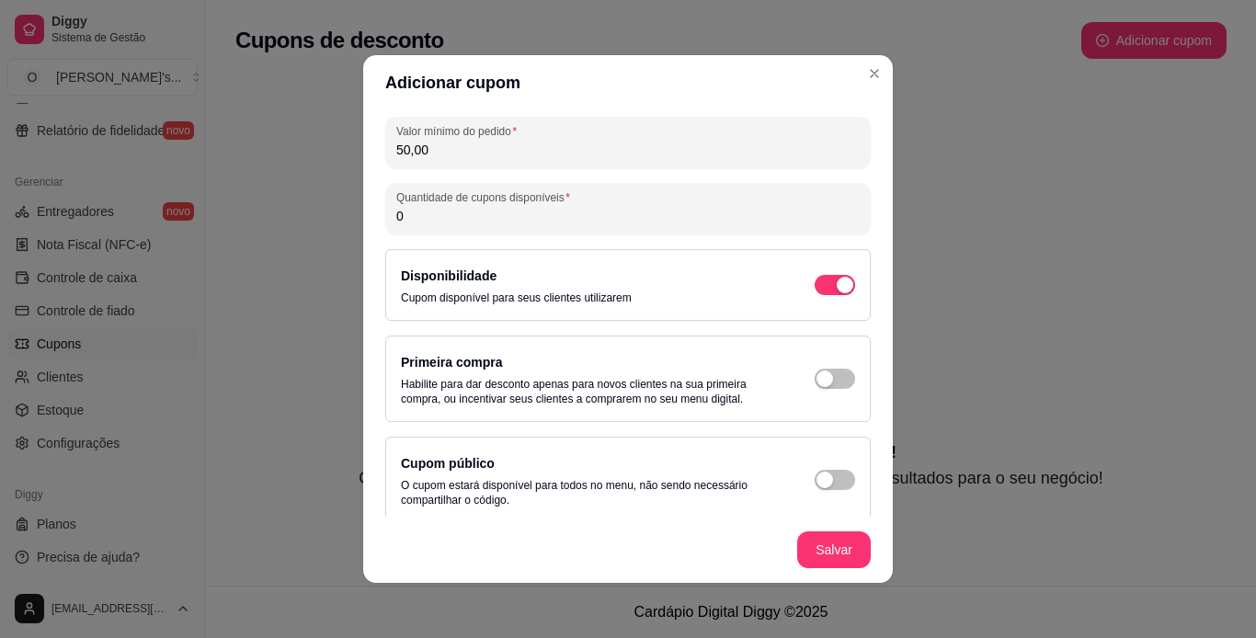
click at [562, 220] on input "0" at bounding box center [627, 216] width 463 height 18
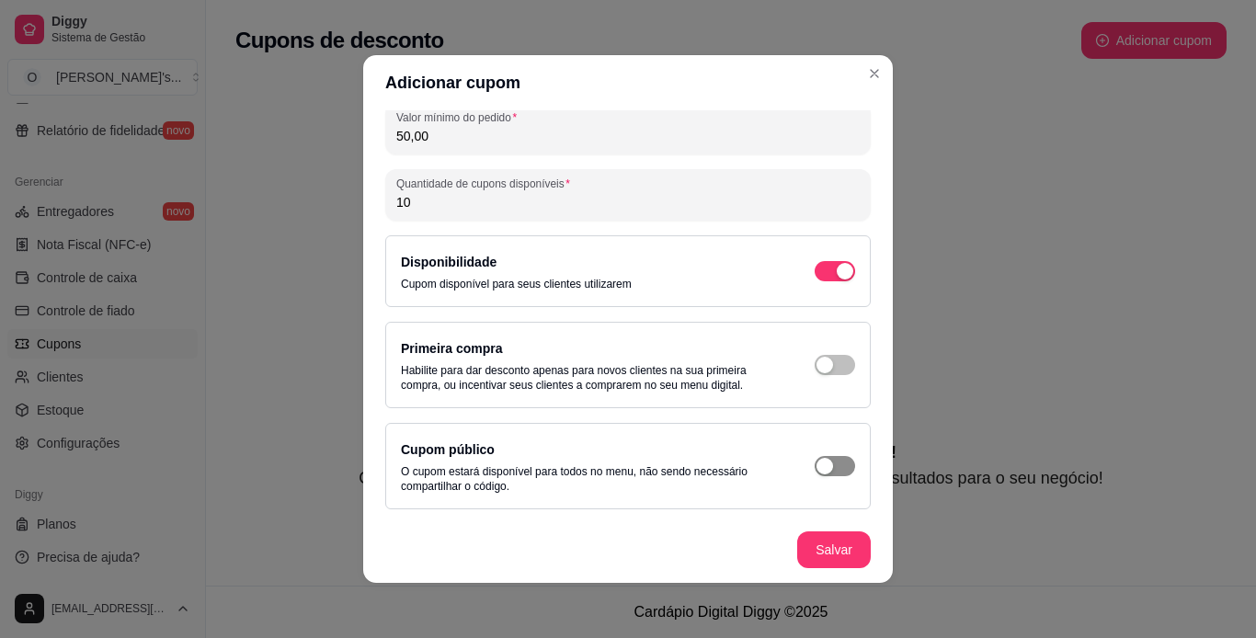
type input "10"
click at [824, 464] on span "button" at bounding box center [835, 466] width 40 height 20
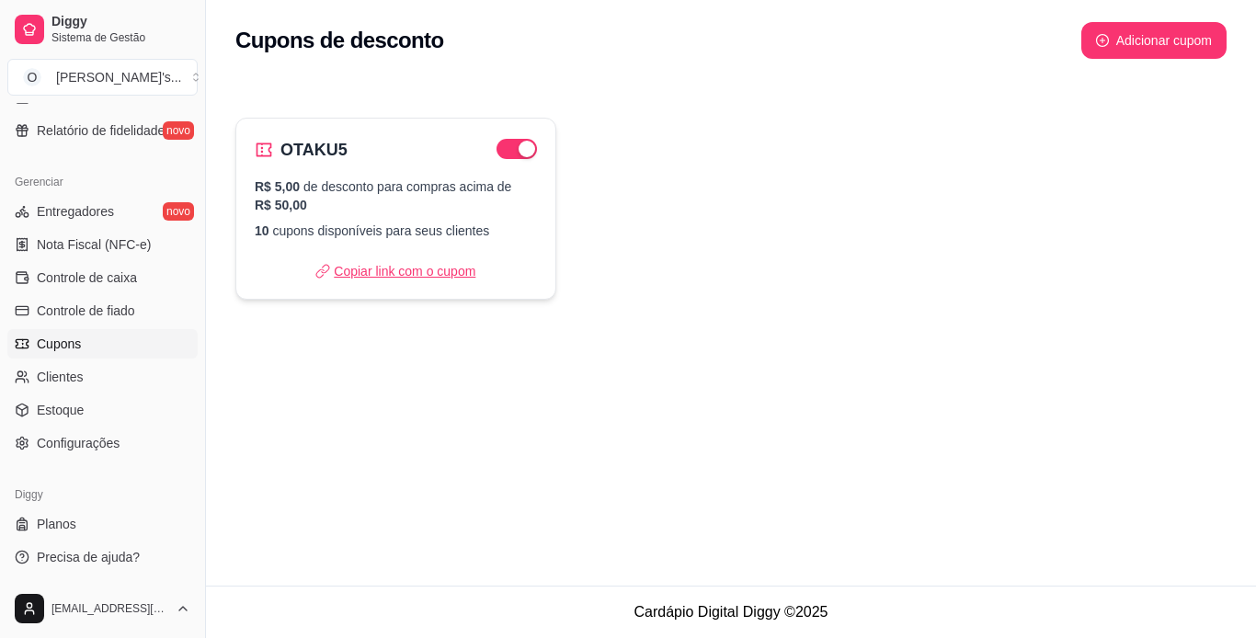
click at [428, 269] on p "Copiar link com o cupom" at bounding box center [395, 271] width 160 height 18
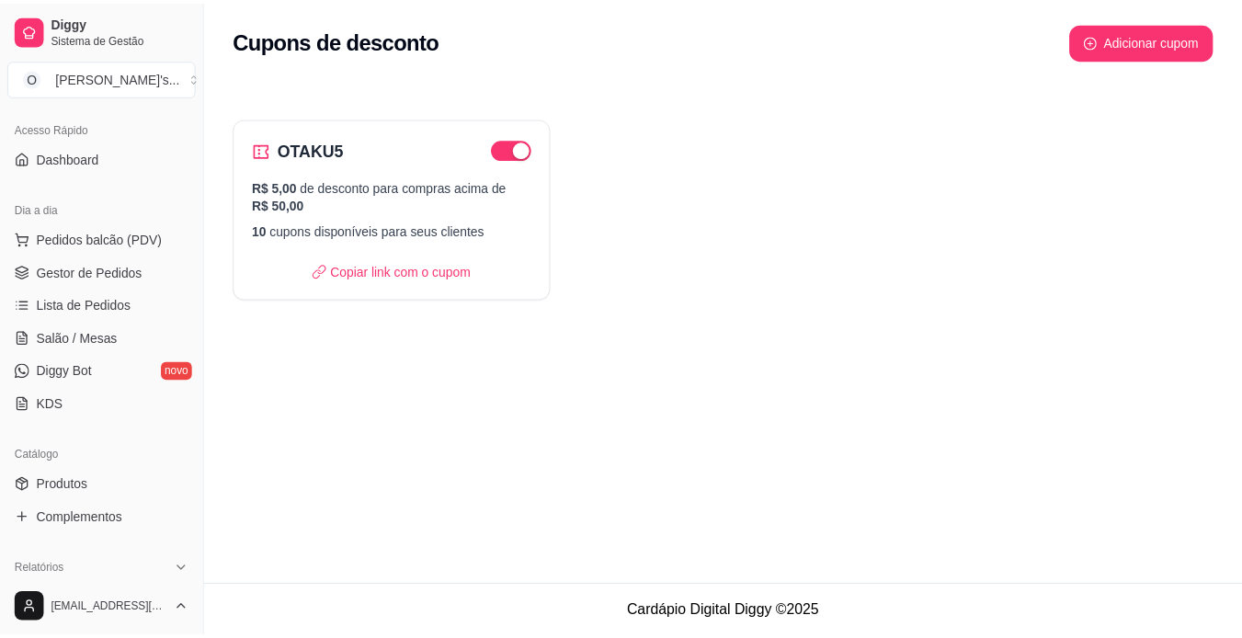
scroll to position [116, 0]
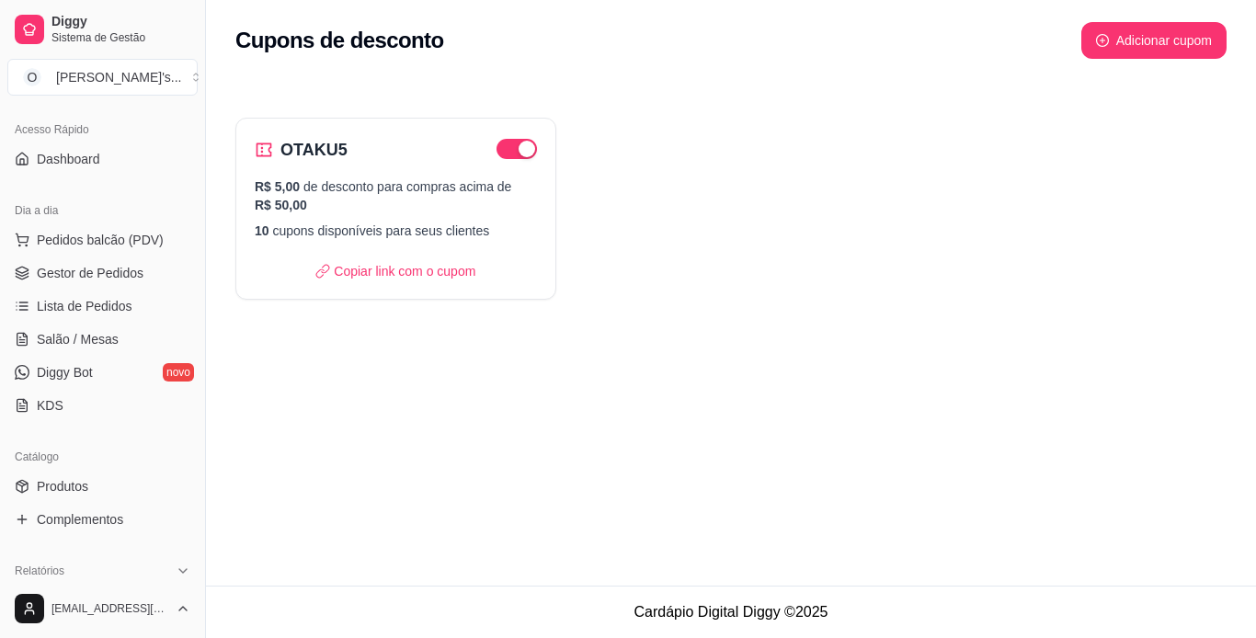
click at [79, 272] on span "Gestor de Pedidos" at bounding box center [90, 273] width 107 height 18
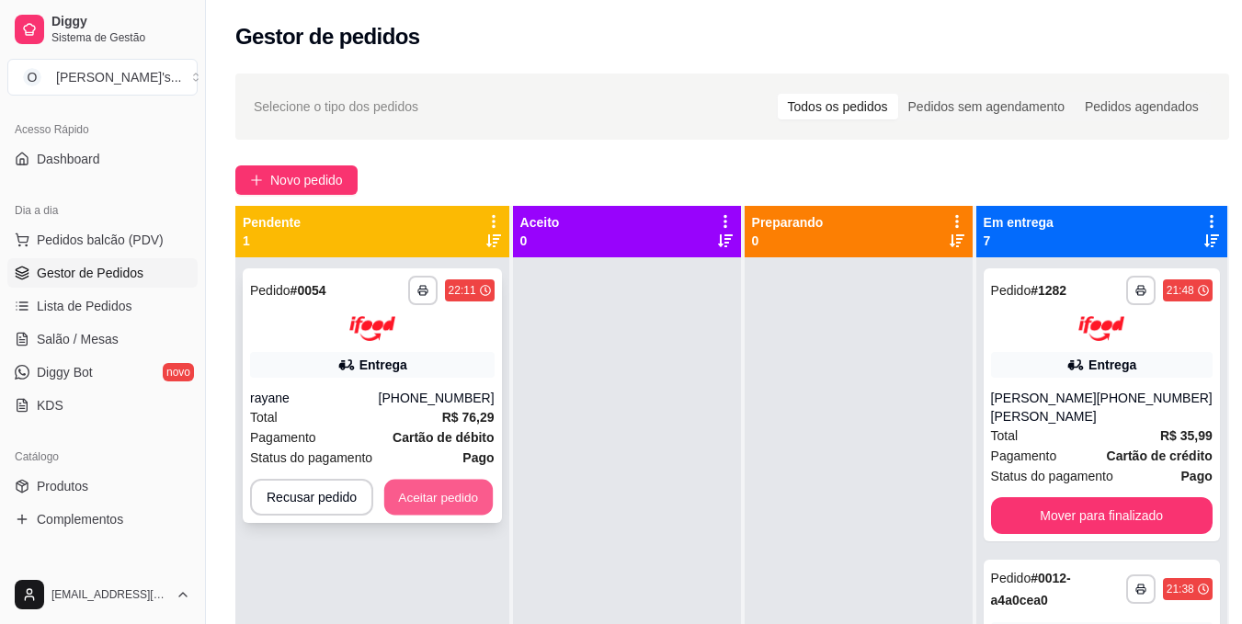
click at [429, 500] on button "Aceitar pedido" at bounding box center [438, 497] width 108 height 36
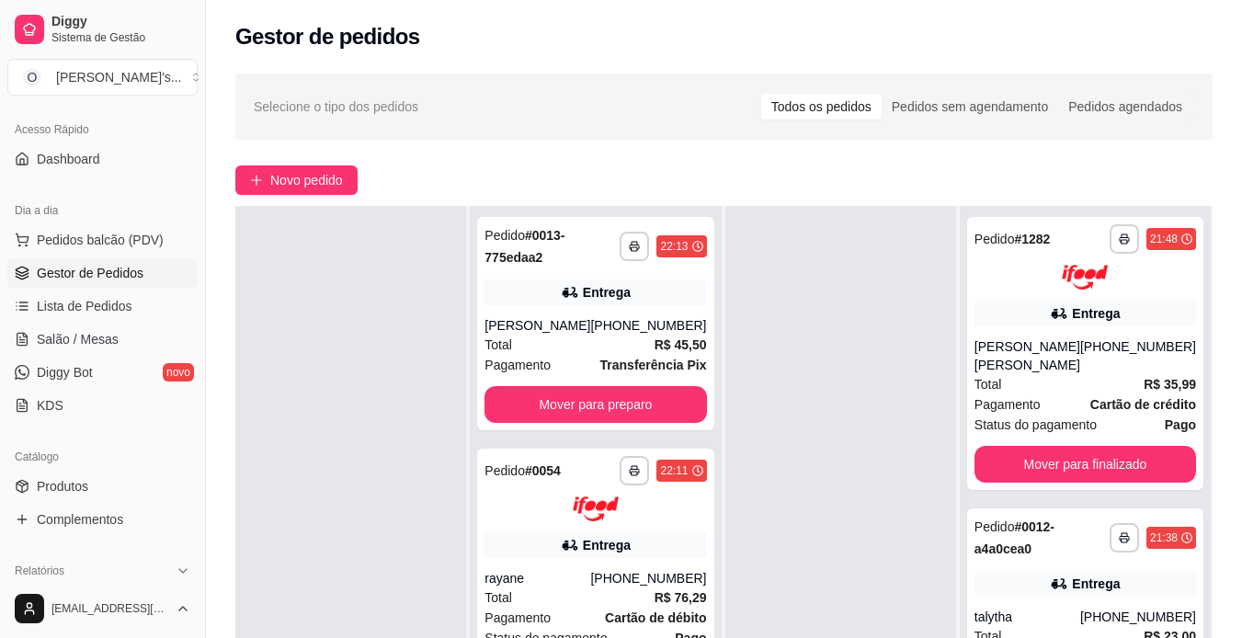
scroll to position [280, 0]
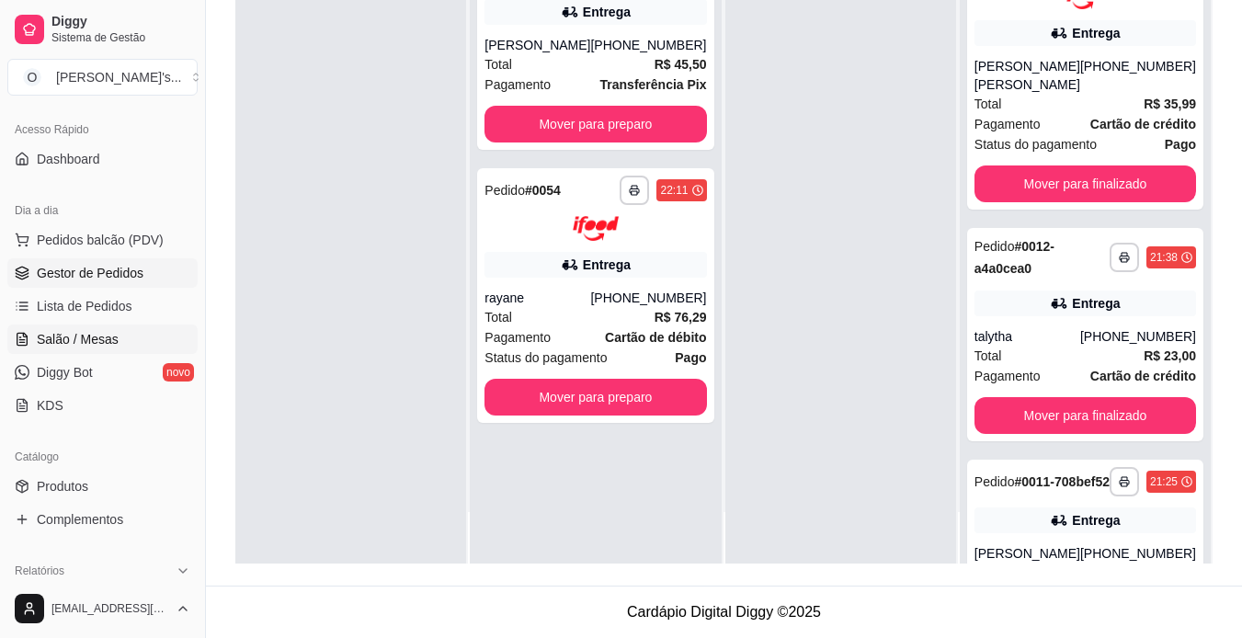
click at [105, 341] on span "Salão / Mesas" at bounding box center [78, 339] width 82 height 18
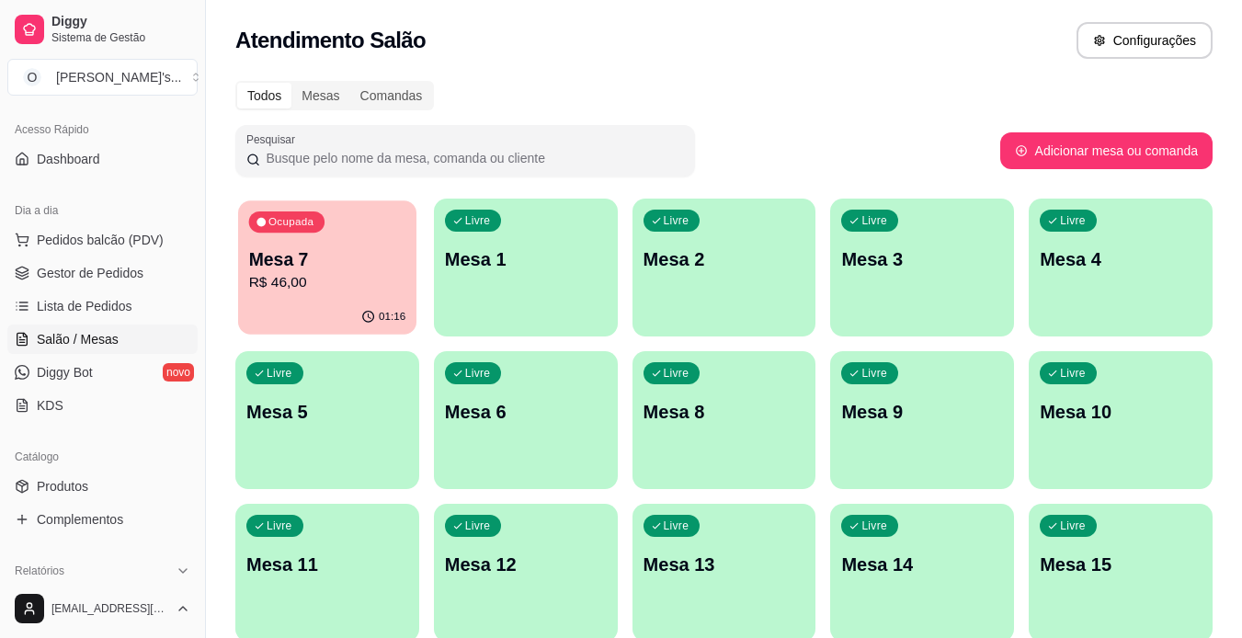
click at [306, 287] on p "R$ 46,00" at bounding box center [327, 282] width 157 height 21
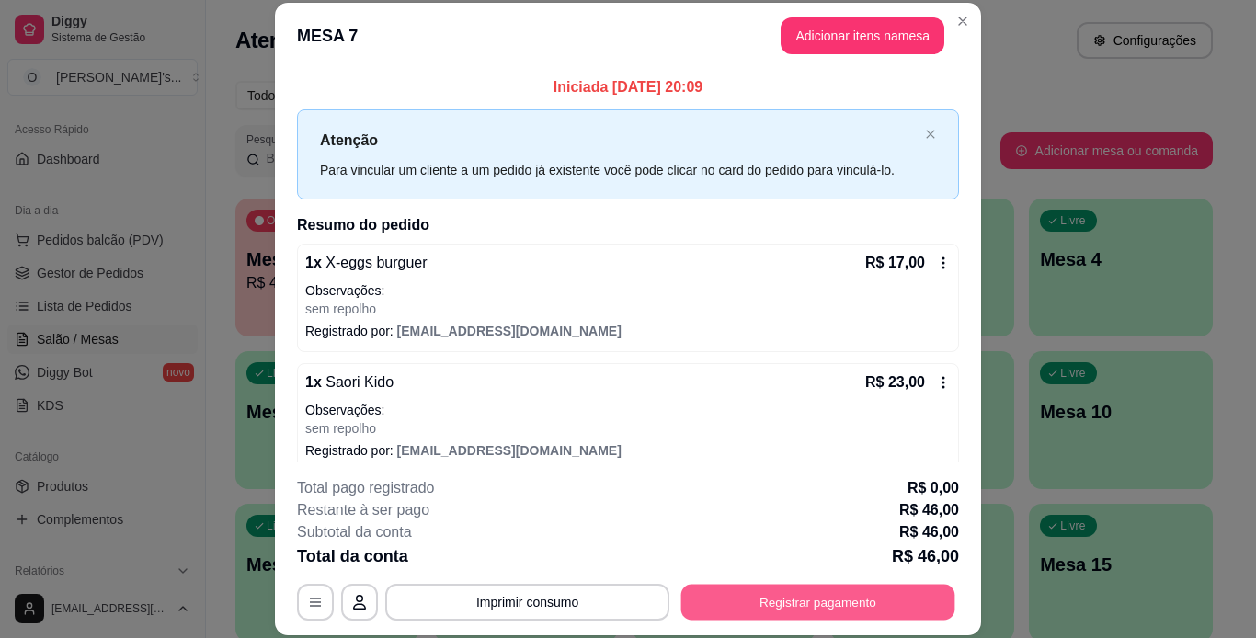
click at [763, 593] on button "Registrar pagamento" at bounding box center [818, 602] width 274 height 36
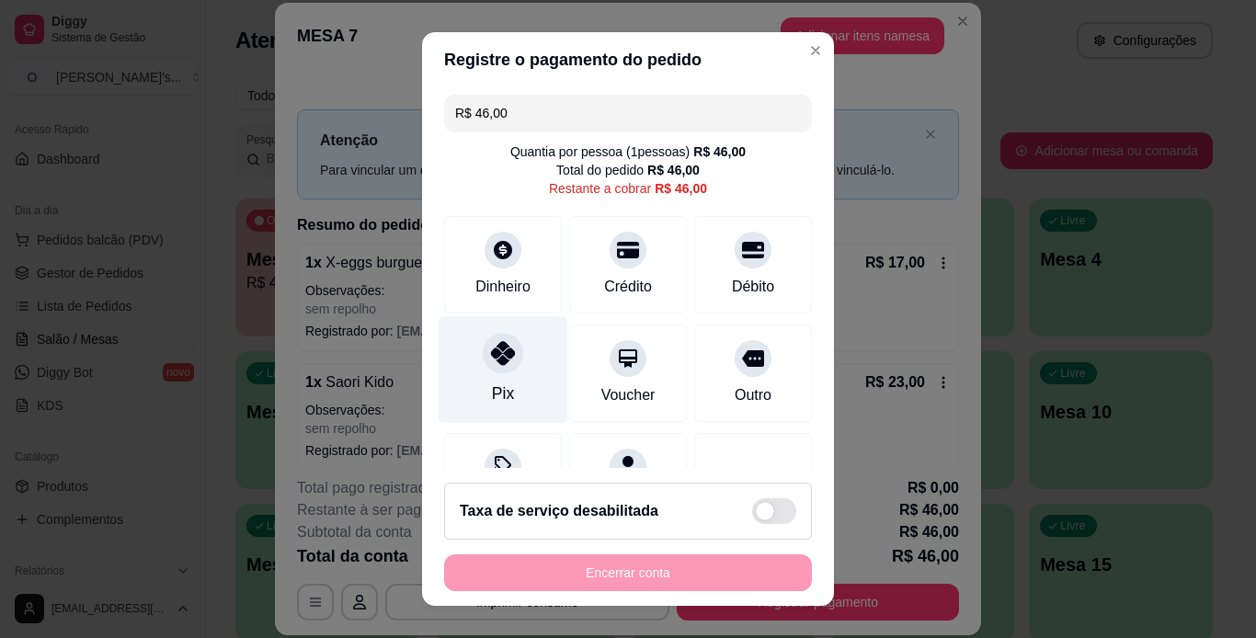
click at [491, 348] on icon at bounding box center [503, 353] width 24 height 24
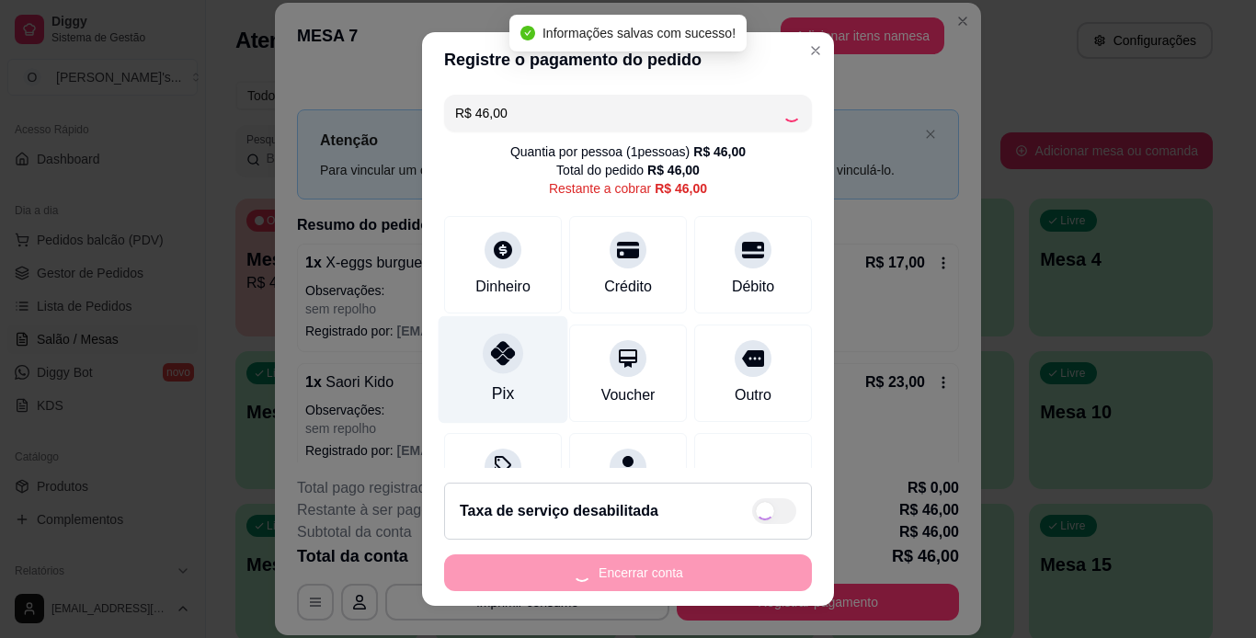
type input "R$ 0,00"
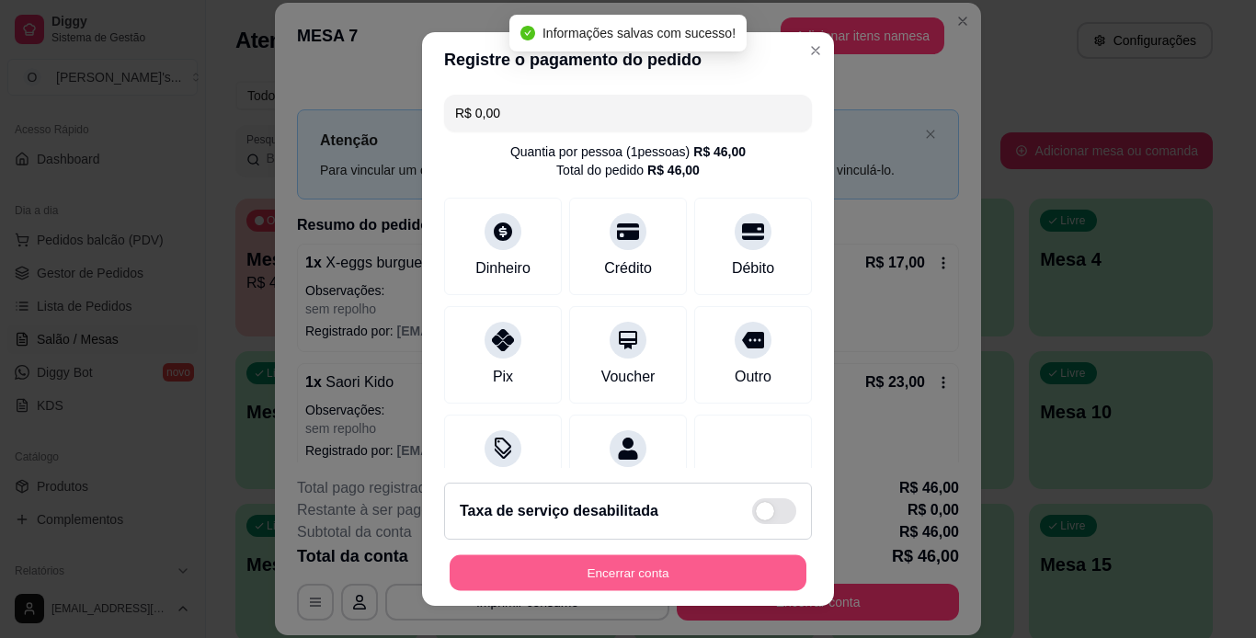
click at [679, 582] on button "Encerrar conta" at bounding box center [628, 573] width 357 height 36
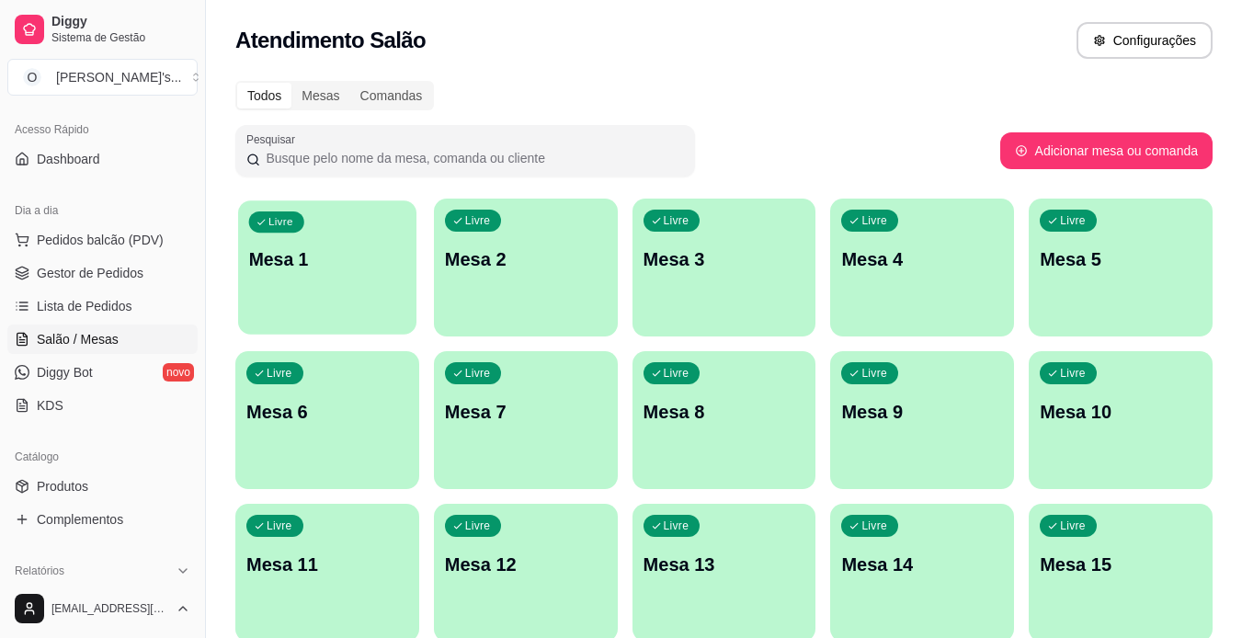
click at [286, 212] on div "Livre" at bounding box center [276, 221] width 55 height 21
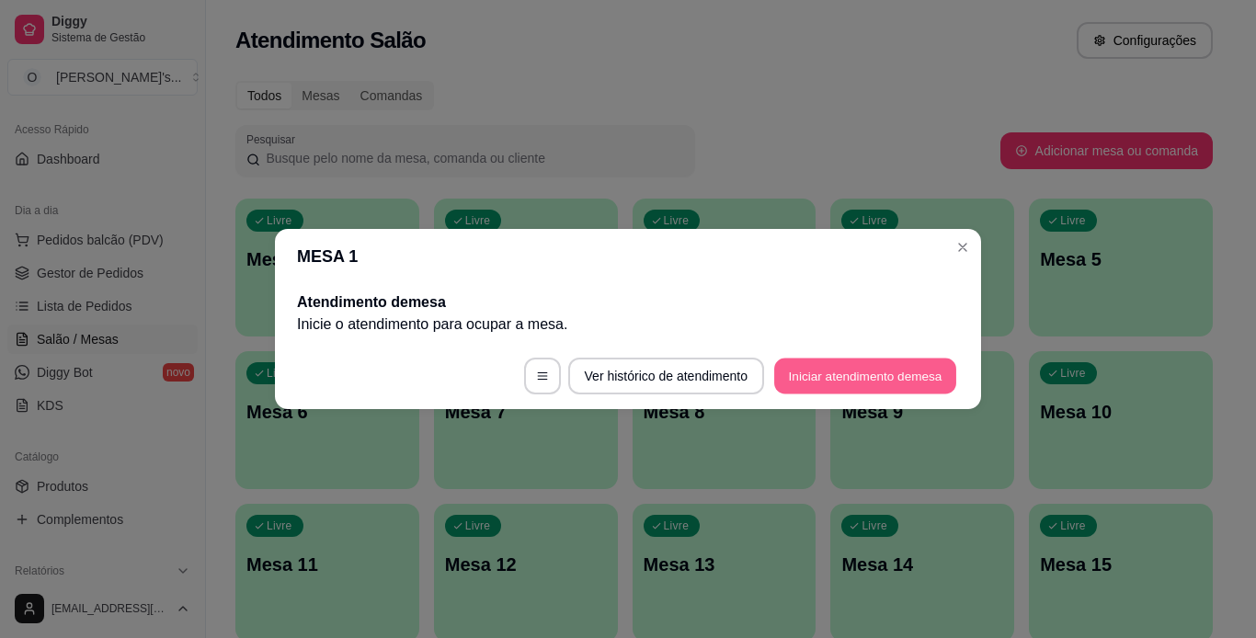
click at [817, 392] on button "Iniciar atendimento de mesa" at bounding box center [865, 377] width 182 height 36
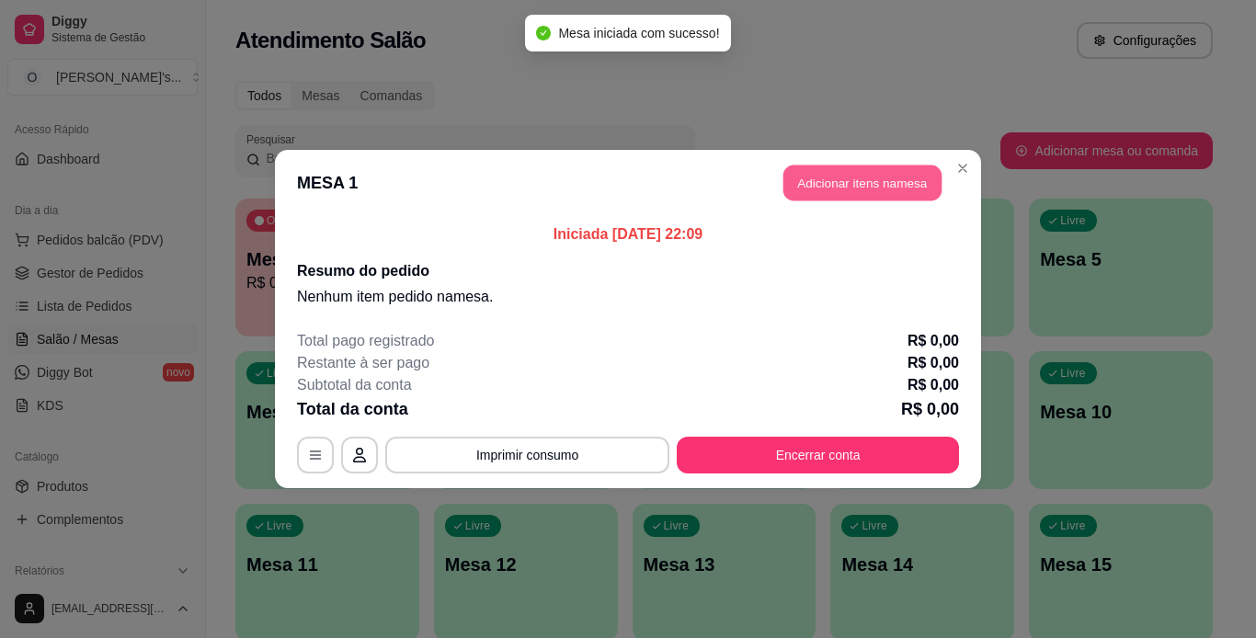
click at [822, 174] on button "Adicionar itens na mesa" at bounding box center [862, 184] width 158 height 36
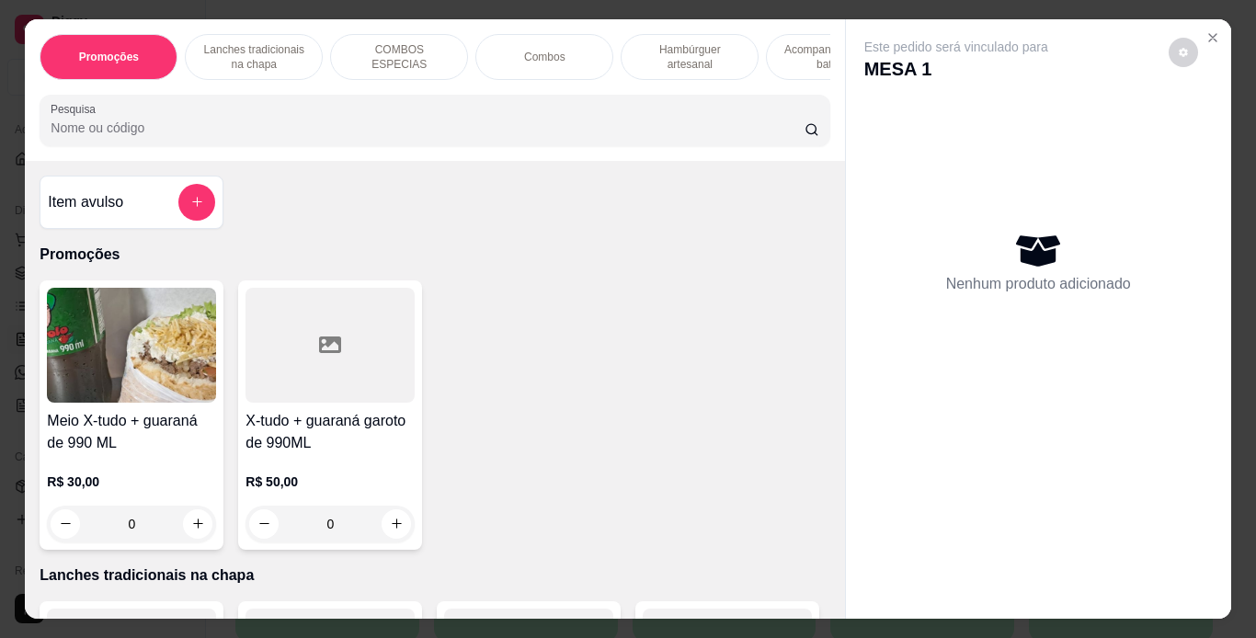
click at [680, 53] on p "Hambúrguer artesanal" at bounding box center [689, 56] width 107 height 29
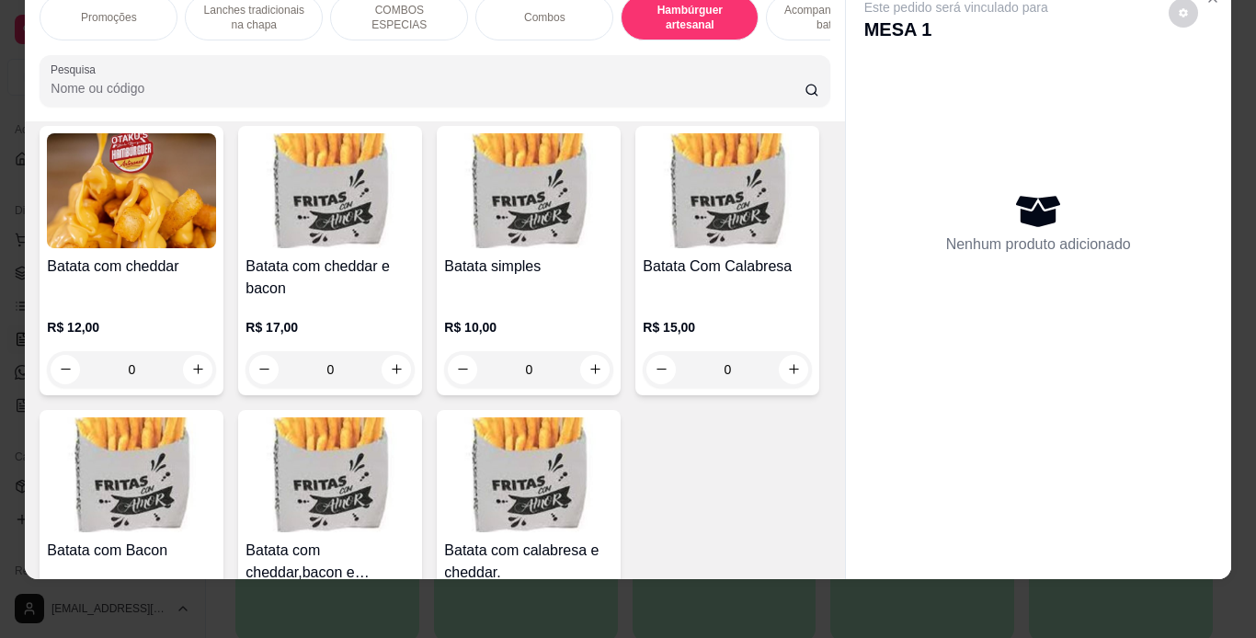
scroll to position [4057, 0]
click at [444, 66] on div "0" at bounding box center [528, 47] width 169 height 37
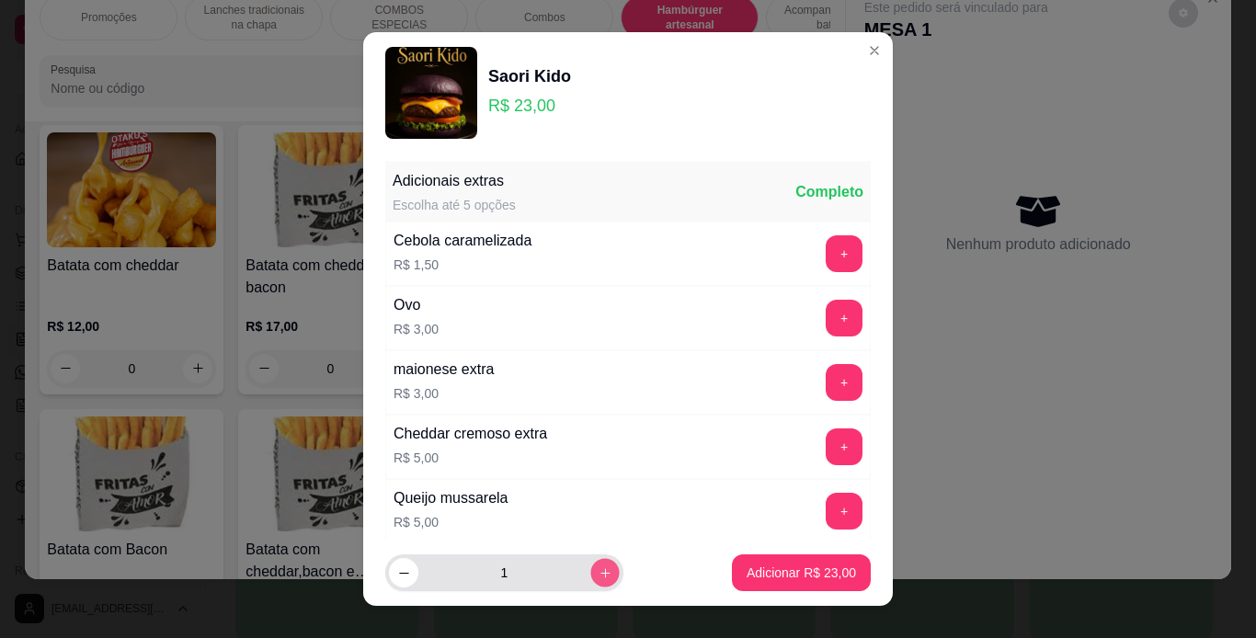
click at [593, 573] on button "increase-product-quantity" at bounding box center [604, 573] width 29 height 29
type input "2"
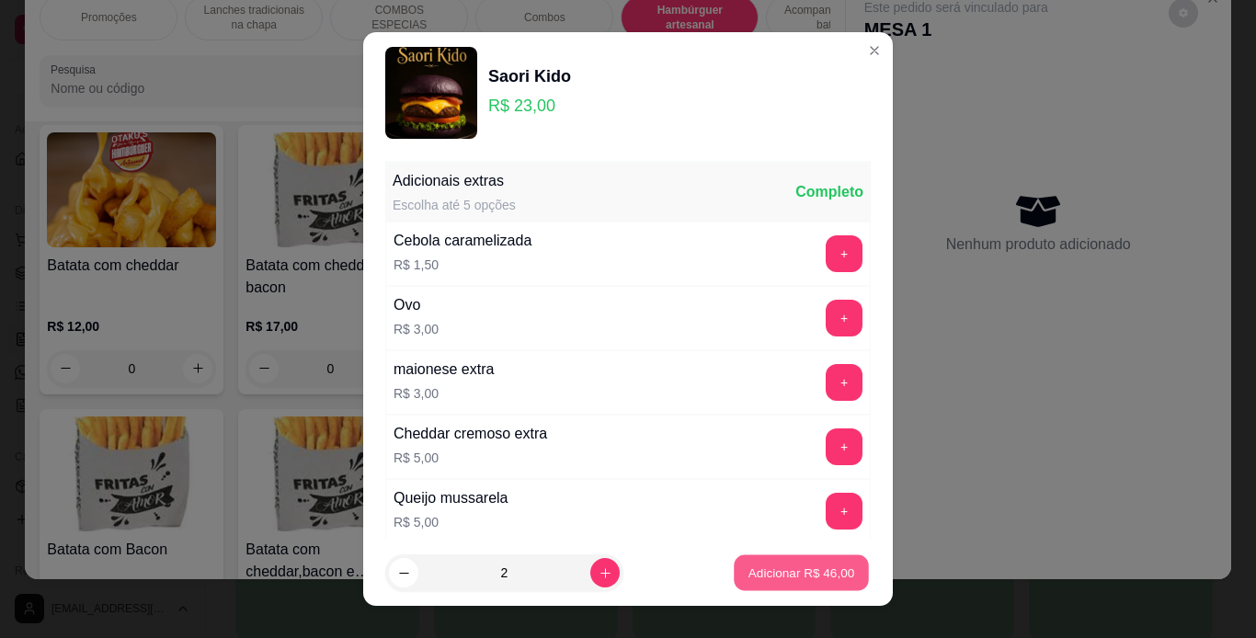
click at [759, 572] on p "Adicionar R$ 46,00" at bounding box center [801, 573] width 107 height 17
type input "2"
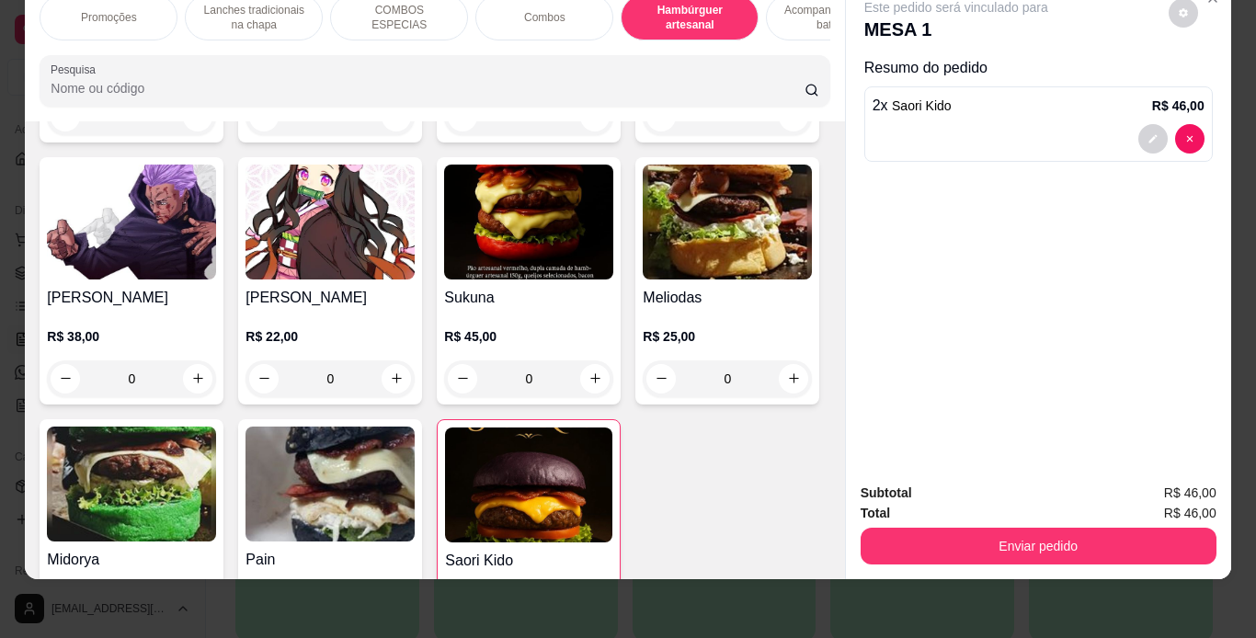
scroll to position [3463, 0]
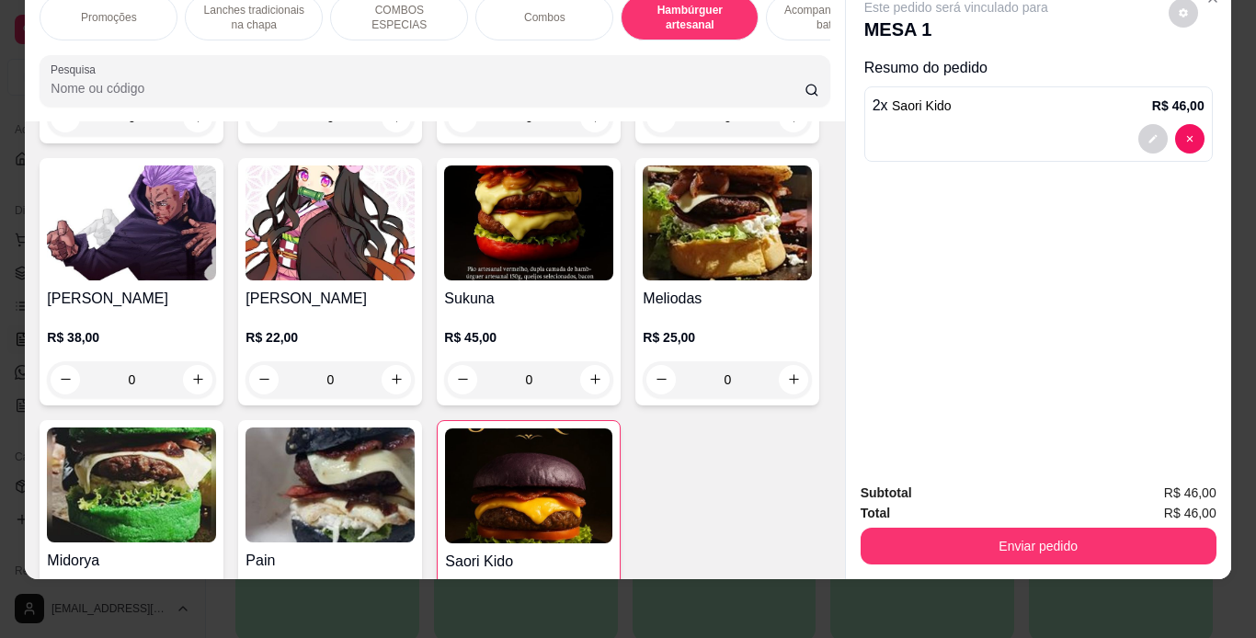
click at [782, 6] on p "Acompanhamentos ( batata )" at bounding box center [835, 17] width 107 height 29
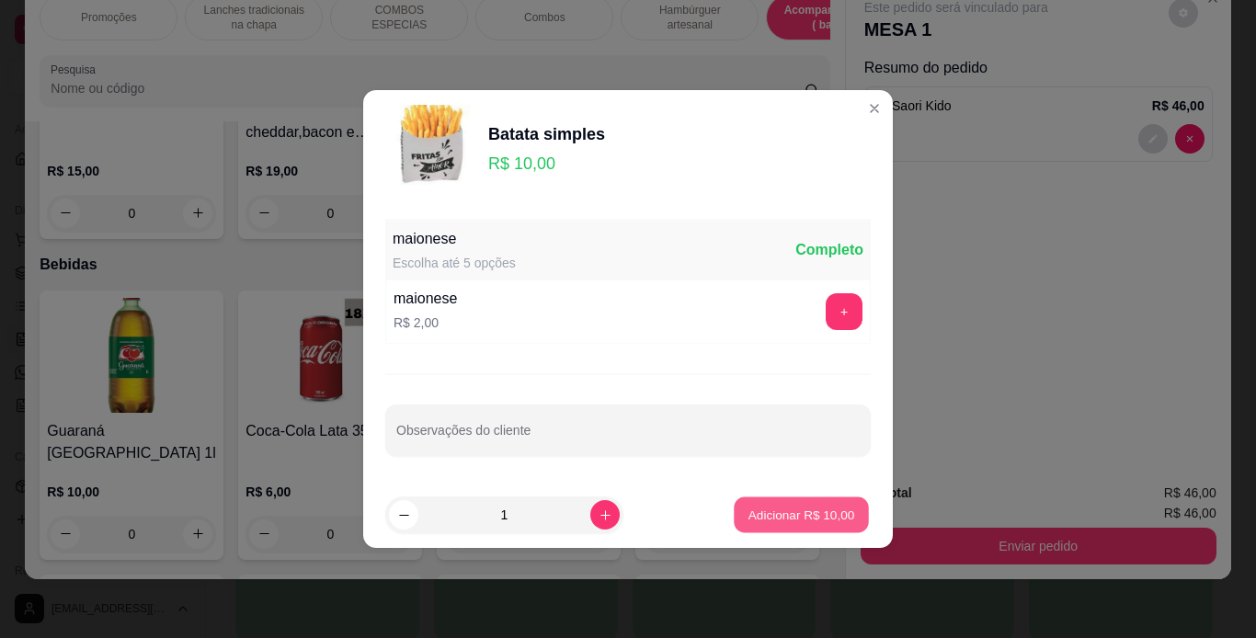
click at [754, 520] on p "Adicionar R$ 10,00" at bounding box center [801, 514] width 107 height 17
type input "1"
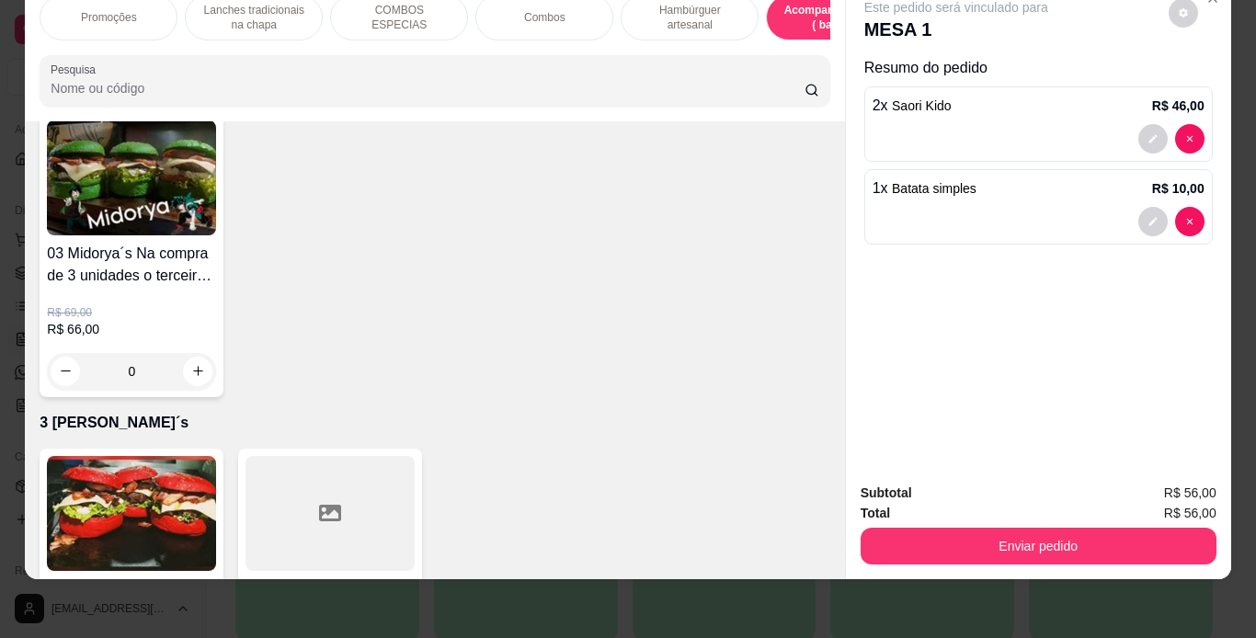
scroll to position [5522, 0]
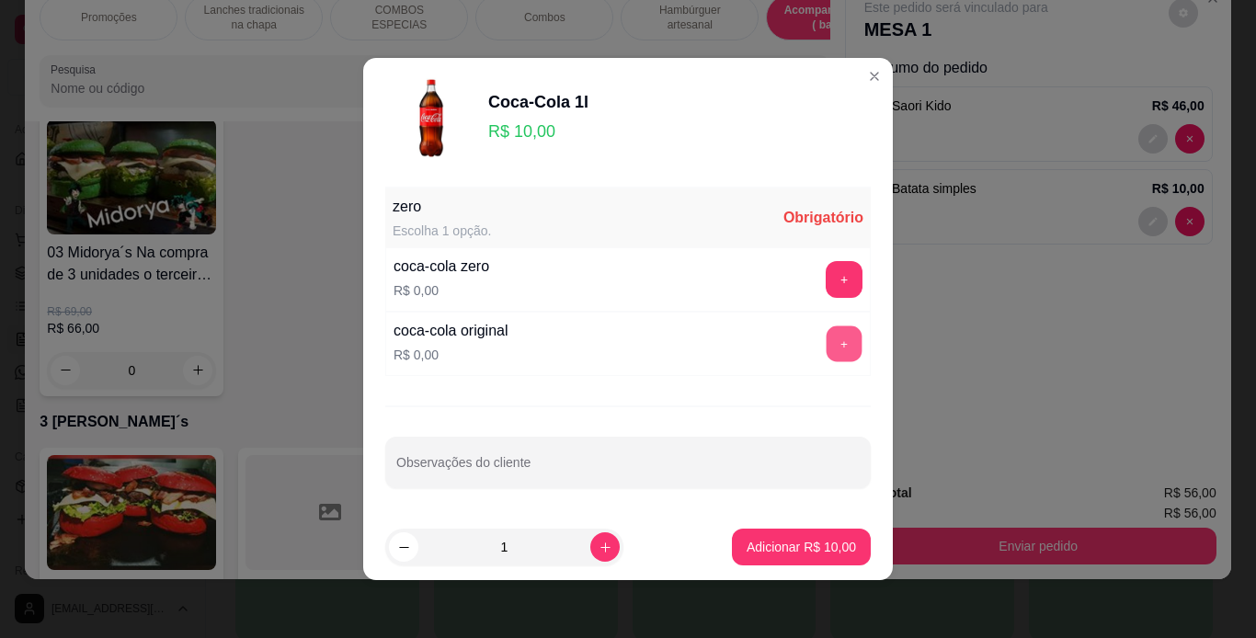
click at [827, 352] on button "+" at bounding box center [845, 344] width 36 height 36
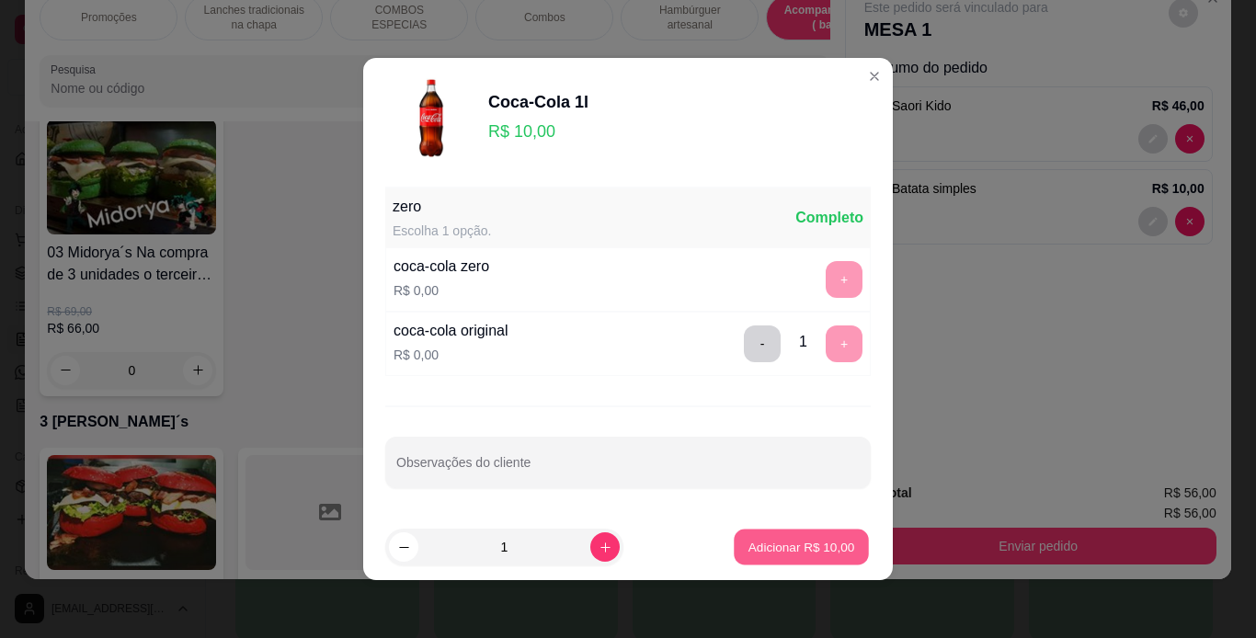
click at [803, 539] on p "Adicionar R$ 10,00" at bounding box center [801, 546] width 107 height 17
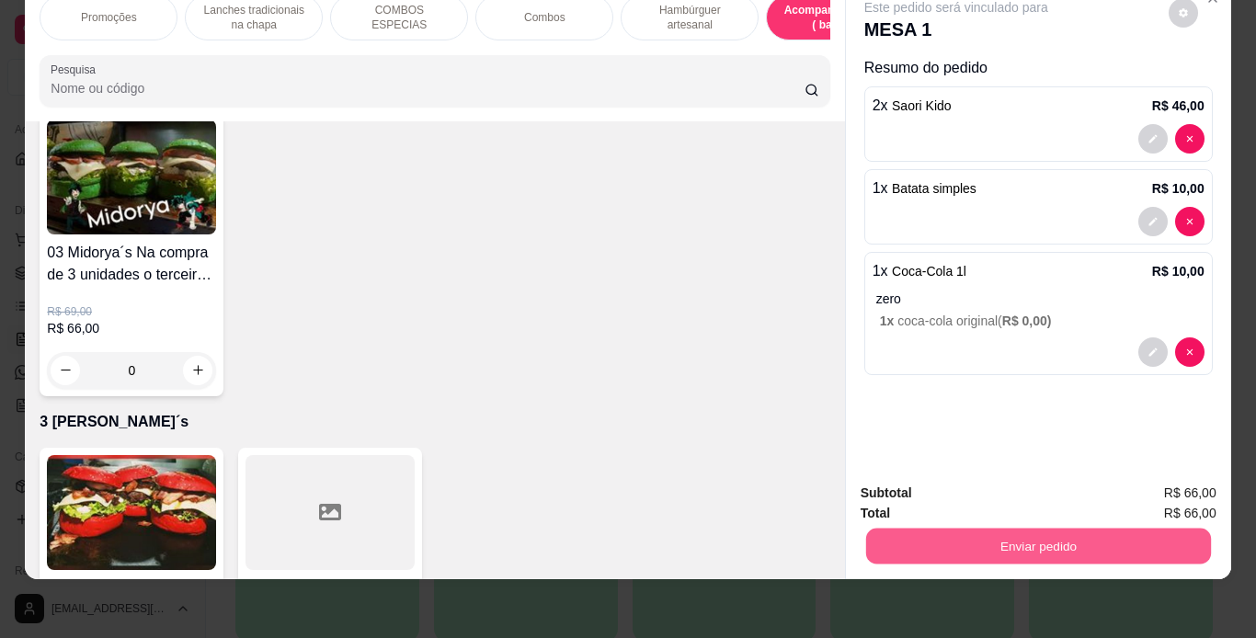
click at [943, 529] on button "Enviar pedido" at bounding box center [1037, 547] width 345 height 36
click at [946, 483] on button "Não registrar e enviar pedido" at bounding box center [978, 487] width 186 height 34
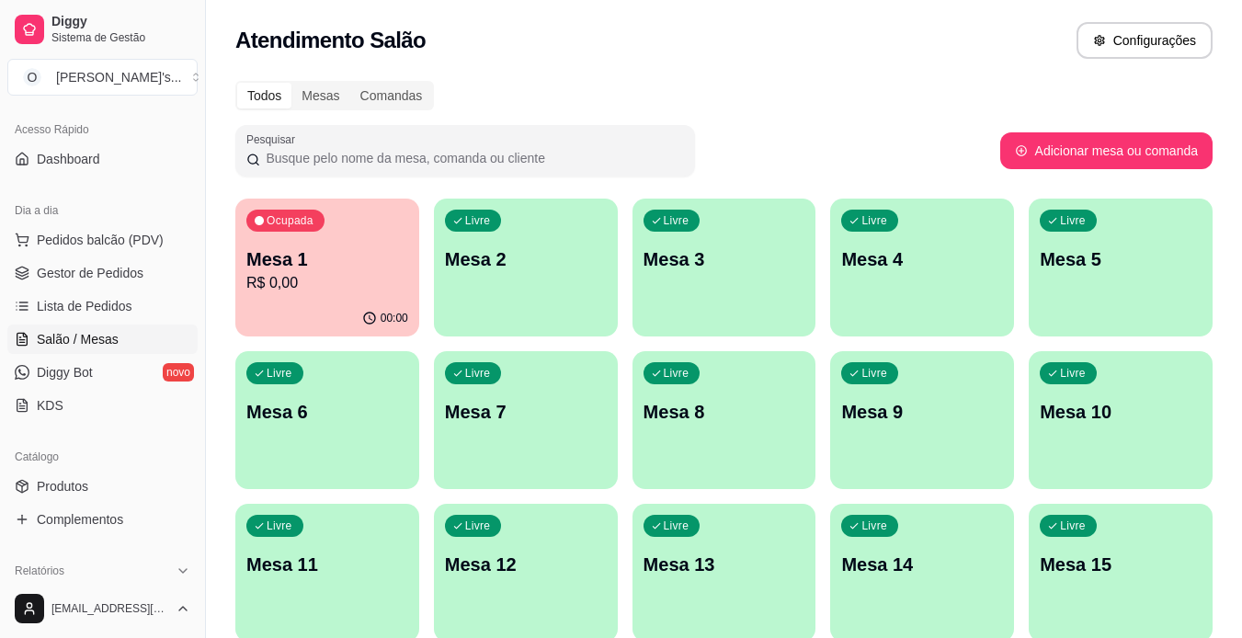
click at [122, 269] on span "Gestor de Pedidos" at bounding box center [90, 273] width 107 height 18
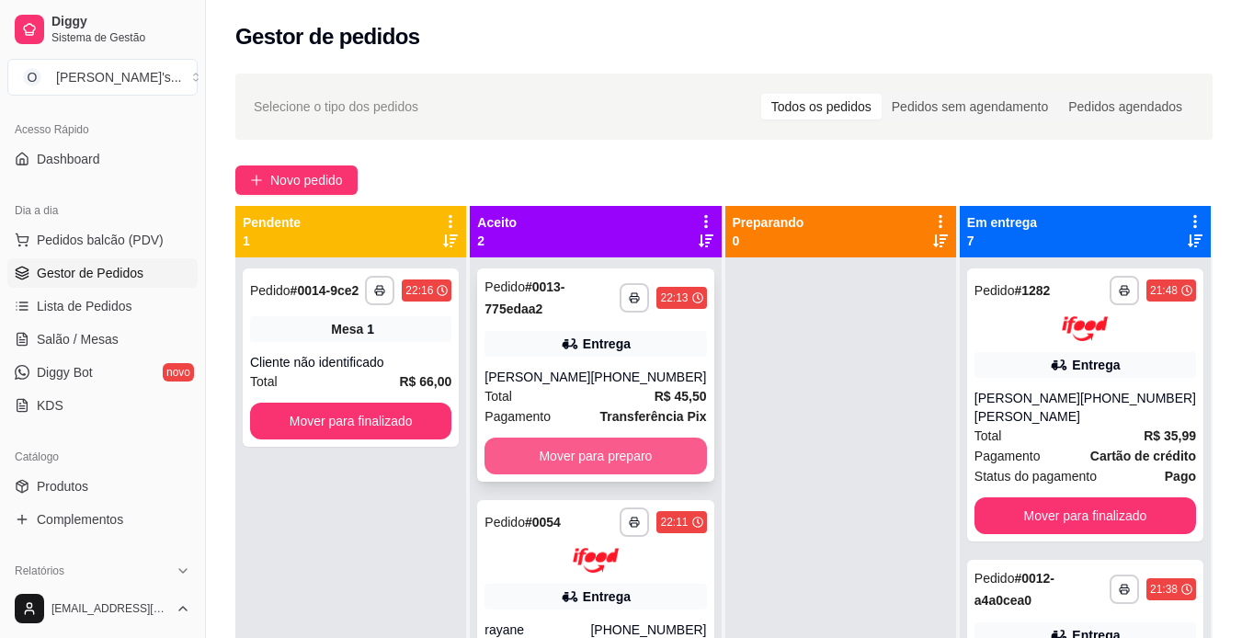
click at [541, 449] on button "Mover para preparo" at bounding box center [596, 456] width 222 height 37
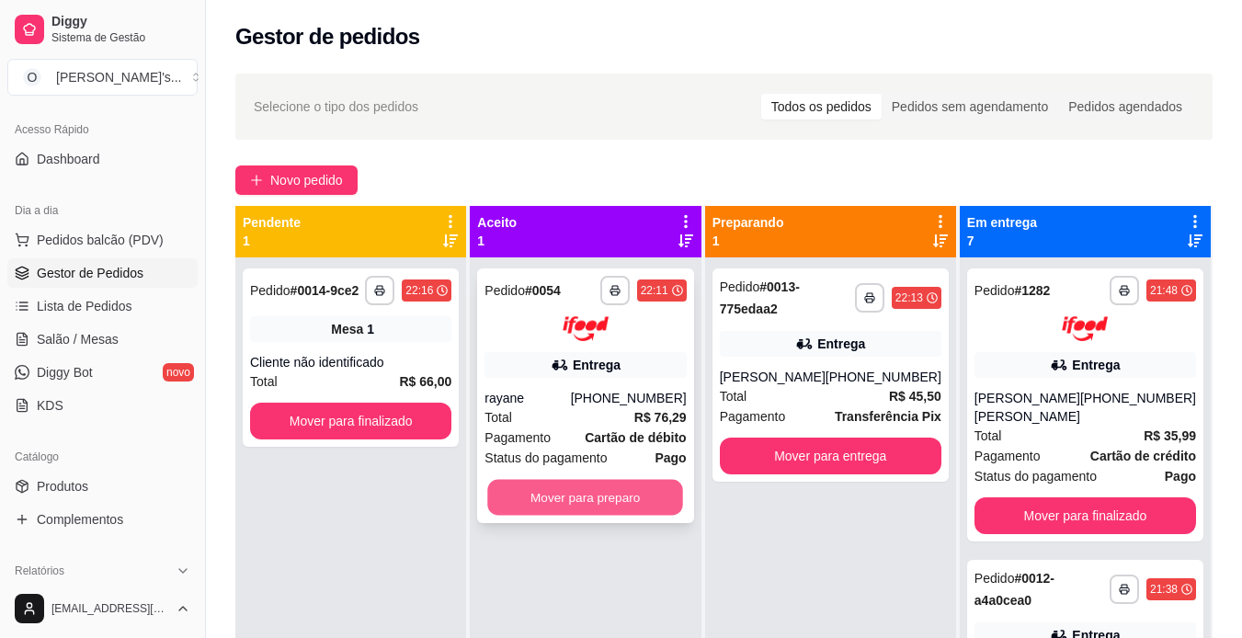
click at [551, 494] on button "Mover para preparo" at bounding box center [586, 497] width 196 height 36
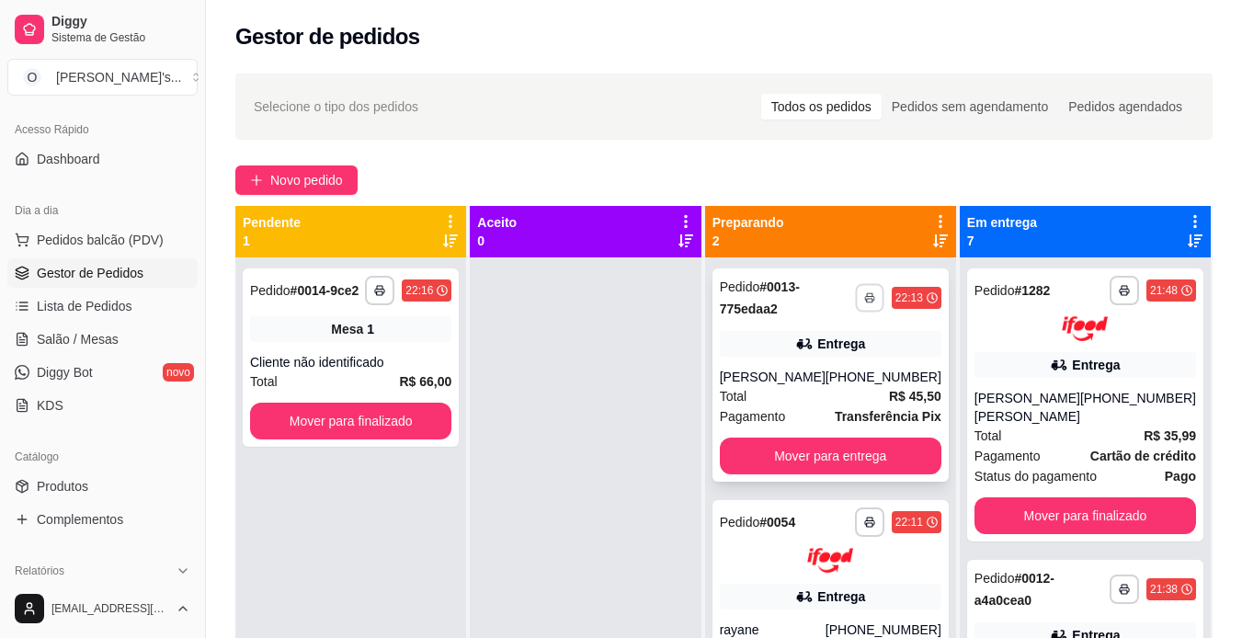
click at [868, 294] on polyline "button" at bounding box center [870, 294] width 6 height 3
click at [855, 367] on button "IMPRESSORA" at bounding box center [820, 362] width 129 height 29
click at [95, 303] on span "Lista de Pedidos" at bounding box center [85, 306] width 96 height 18
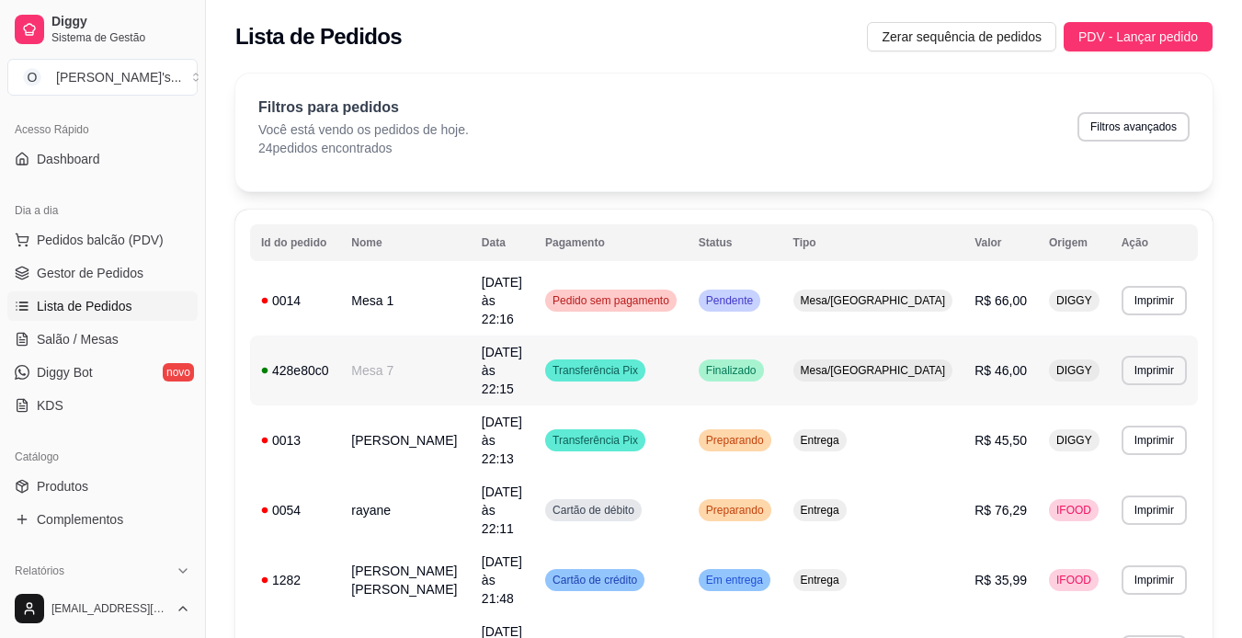
click at [376, 337] on td "Mesa 7" at bounding box center [405, 371] width 131 height 70
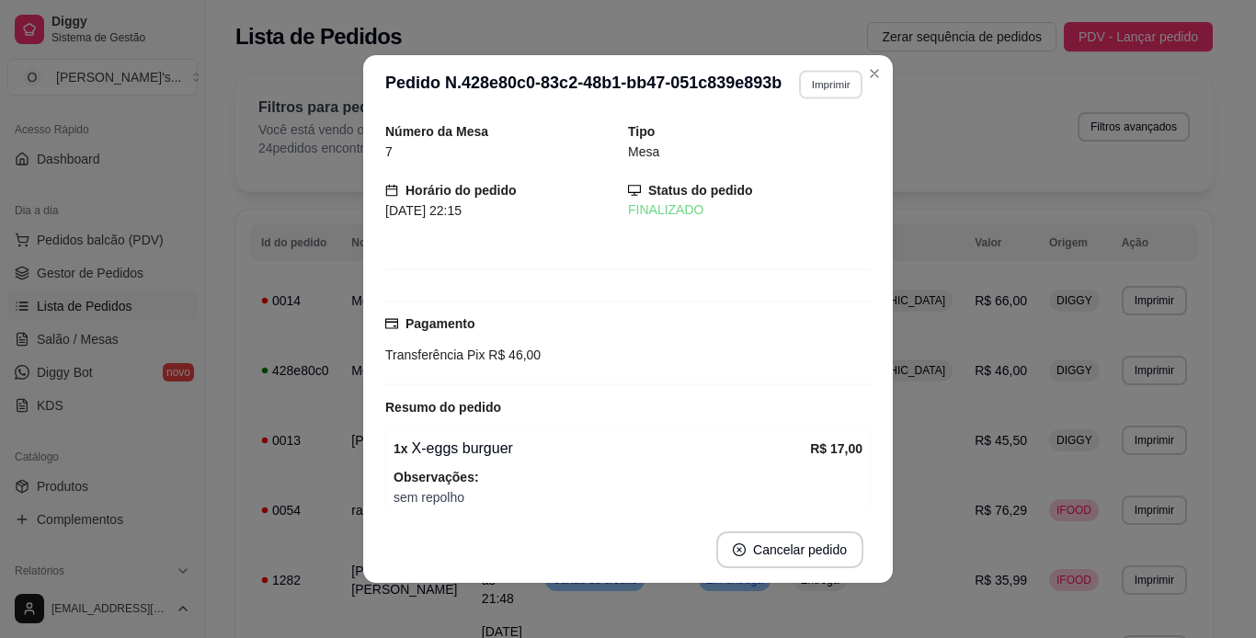
click at [805, 86] on button "Imprimir" at bounding box center [830, 84] width 63 height 29
click at [803, 144] on button "IMPRESSORA" at bounding box center [790, 148] width 129 height 29
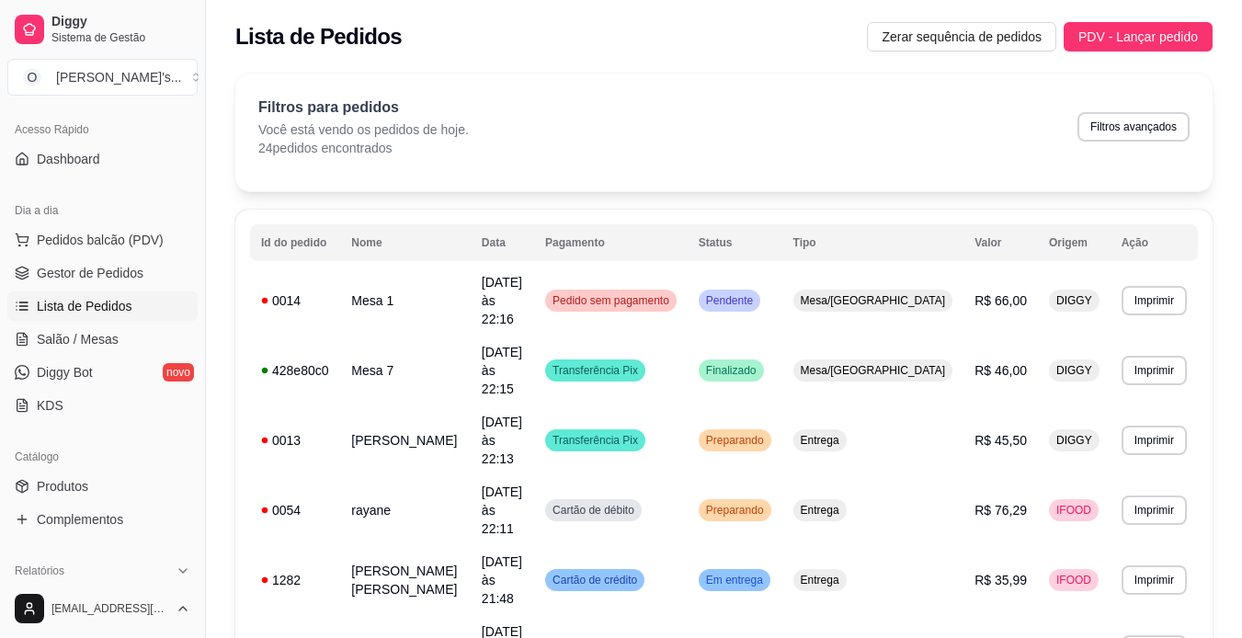
click at [121, 334] on link "Salão / Mesas" at bounding box center [102, 339] width 190 height 29
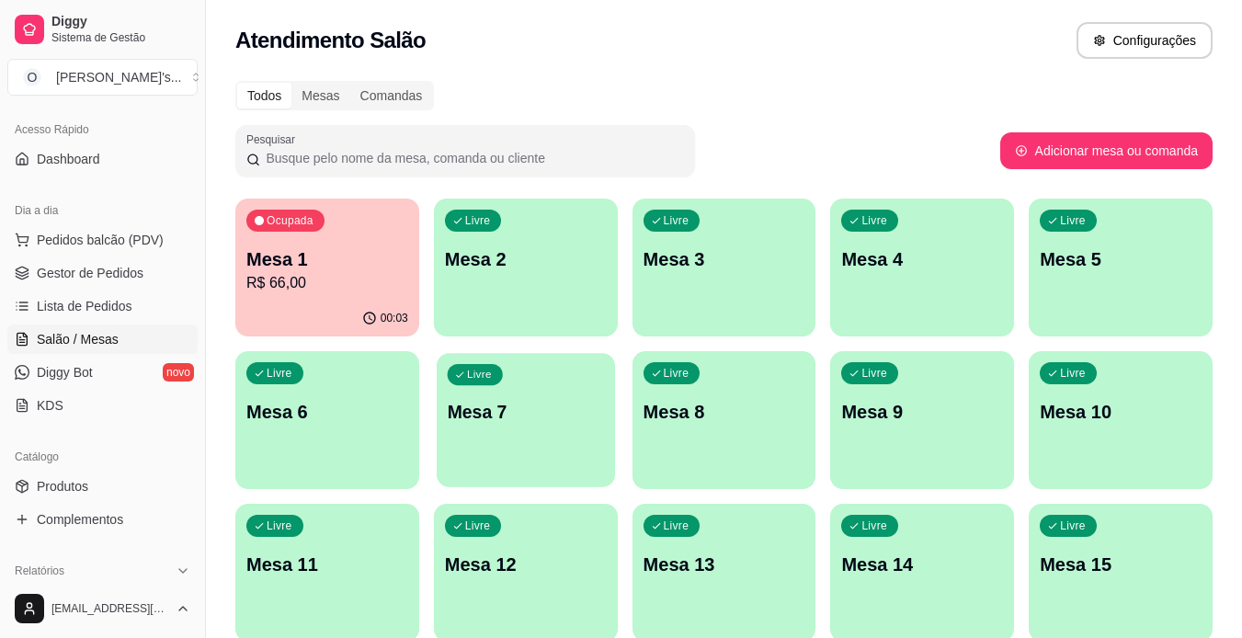
click at [547, 412] on p "Mesa 7" at bounding box center [525, 412] width 157 height 25
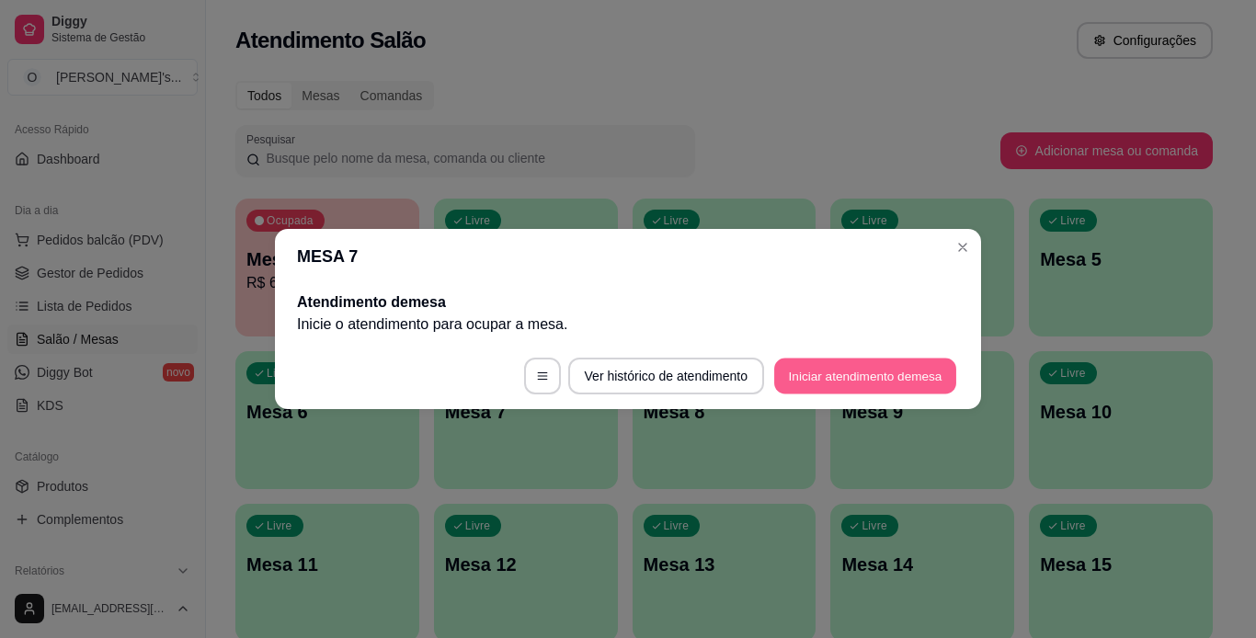
click at [811, 380] on button "Iniciar atendimento de mesa" at bounding box center [865, 377] width 182 height 36
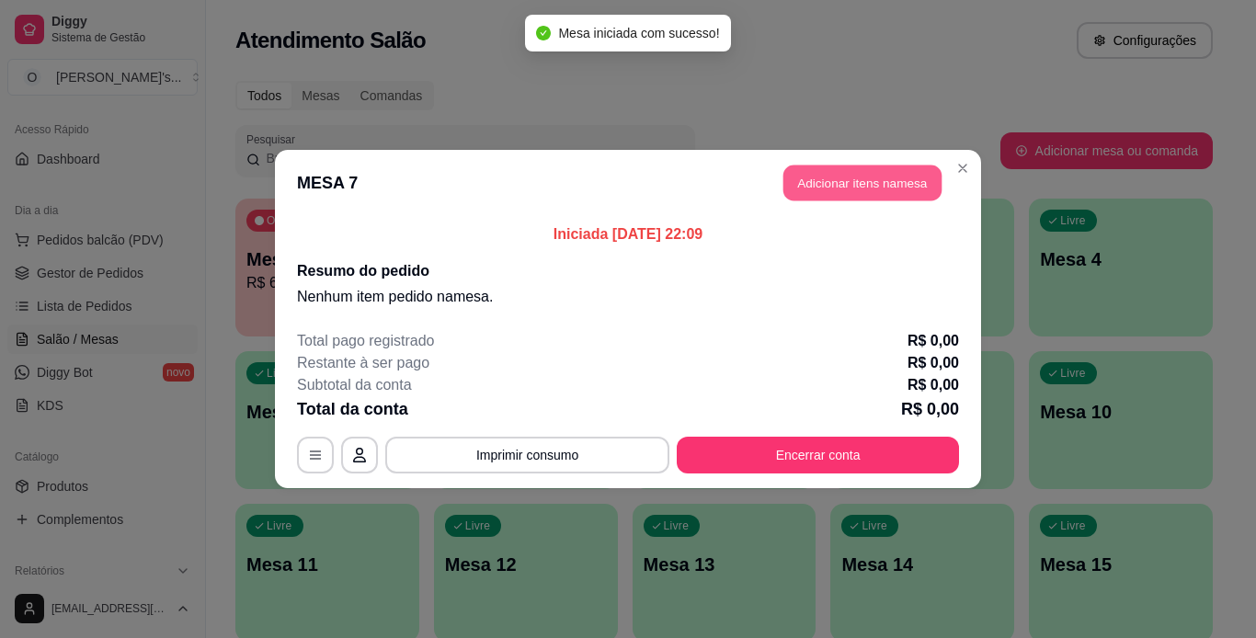
click at [864, 198] on button "Adicionar itens na mesa" at bounding box center [862, 184] width 158 height 36
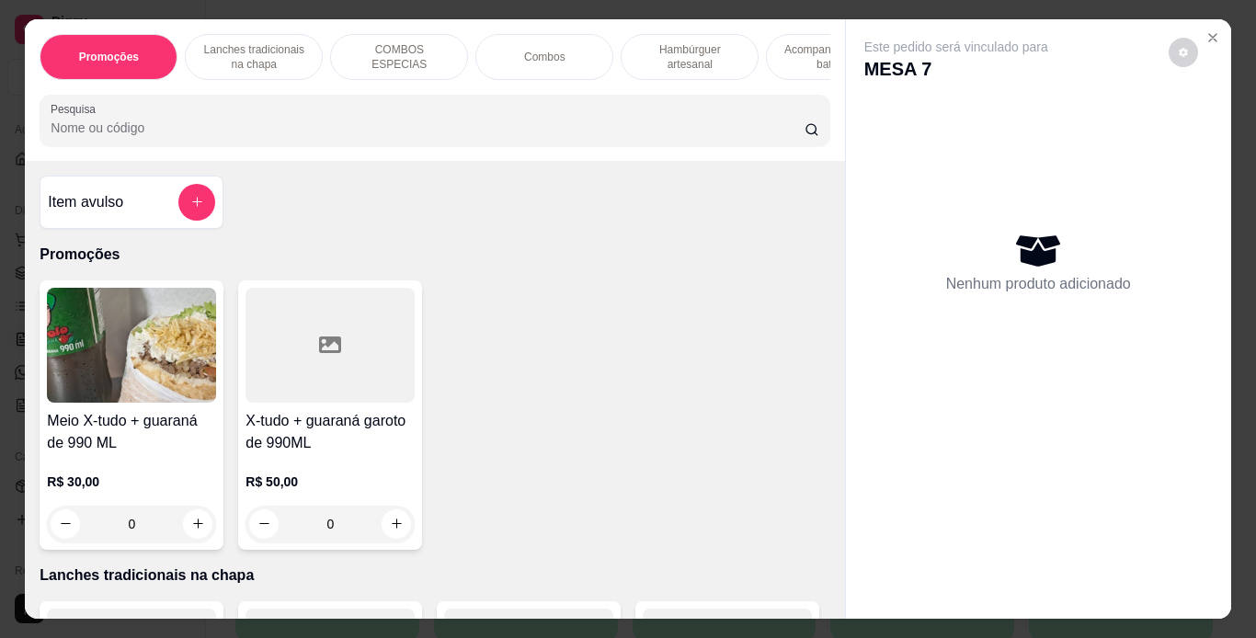
click at [782, 57] on p "Acompanhamentos ( batata )" at bounding box center [835, 56] width 107 height 29
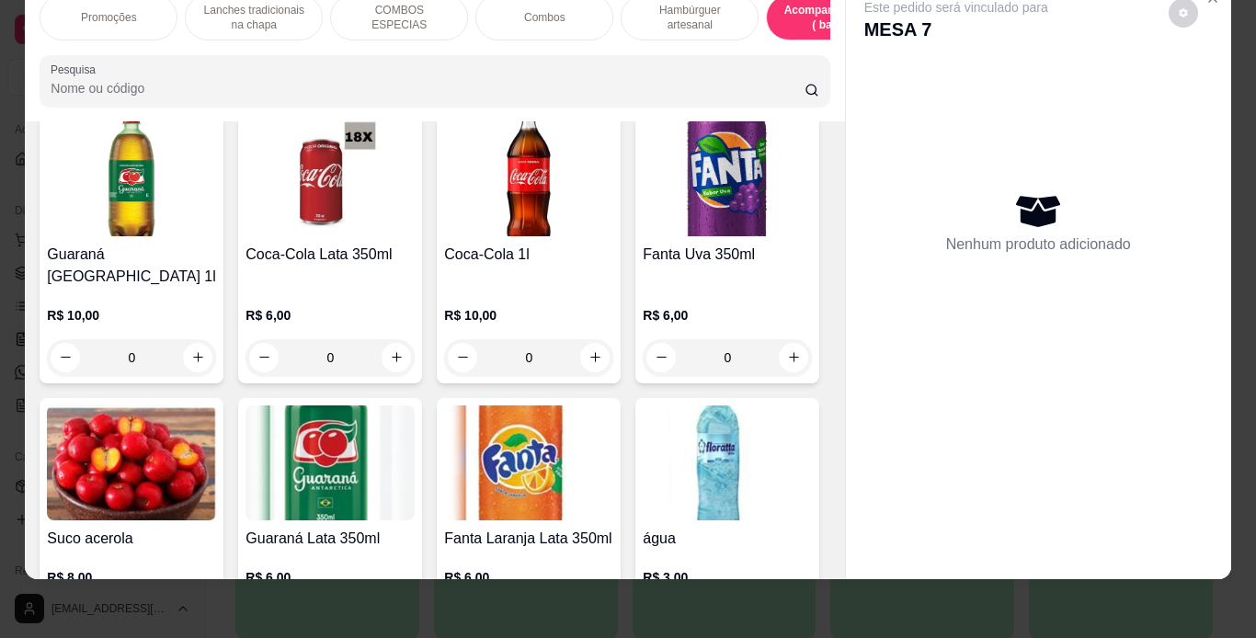
scroll to position [4674, 0]
click at [205, 43] on icon "increase-product-quantity" at bounding box center [198, 36] width 14 height 14
type input "1"
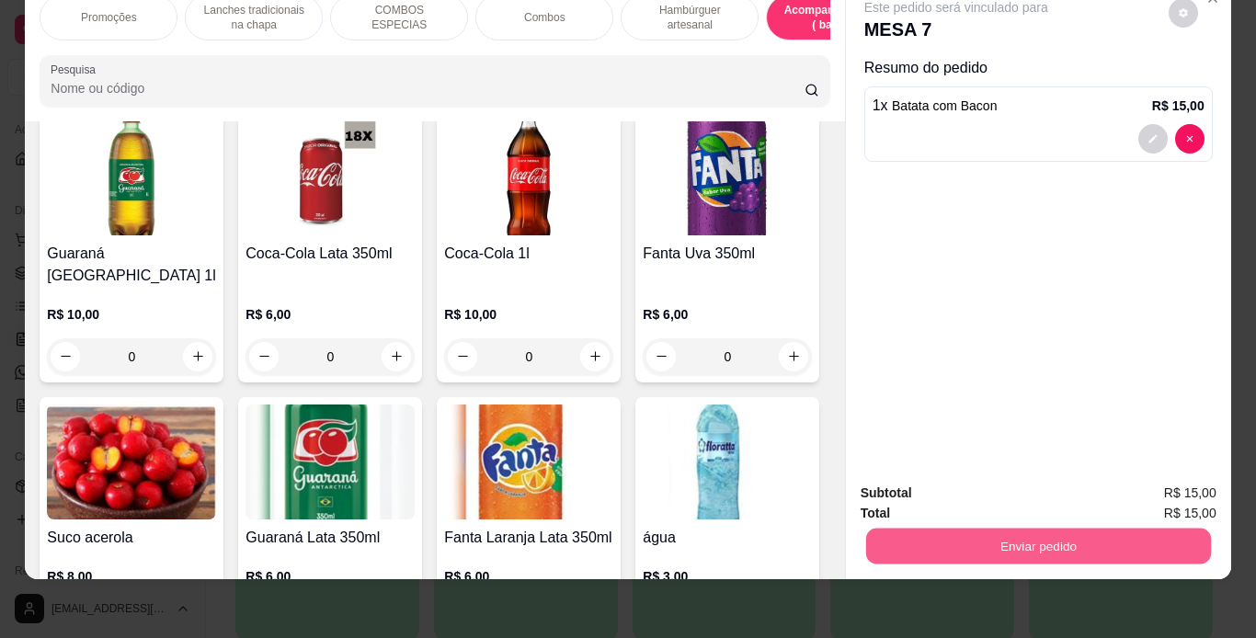
click at [950, 535] on button "Enviar pedido" at bounding box center [1037, 547] width 345 height 36
click at [945, 488] on button "Não registrar e enviar pedido" at bounding box center [977, 487] width 191 height 35
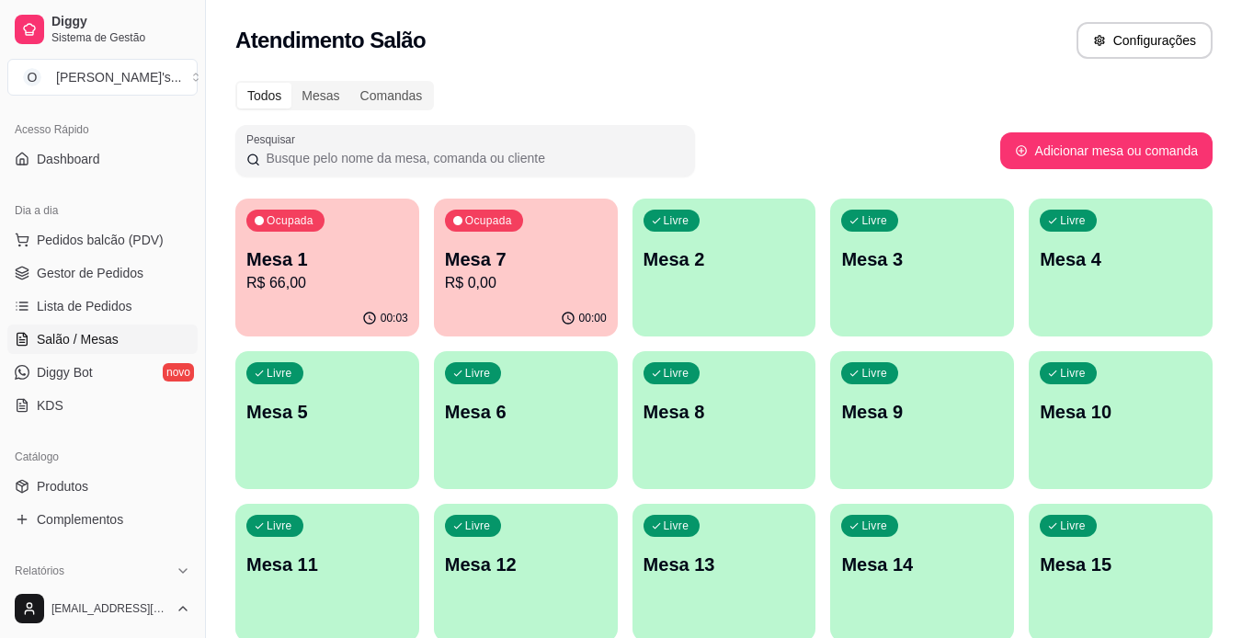
click at [129, 261] on link "Gestor de Pedidos" at bounding box center [102, 272] width 190 height 29
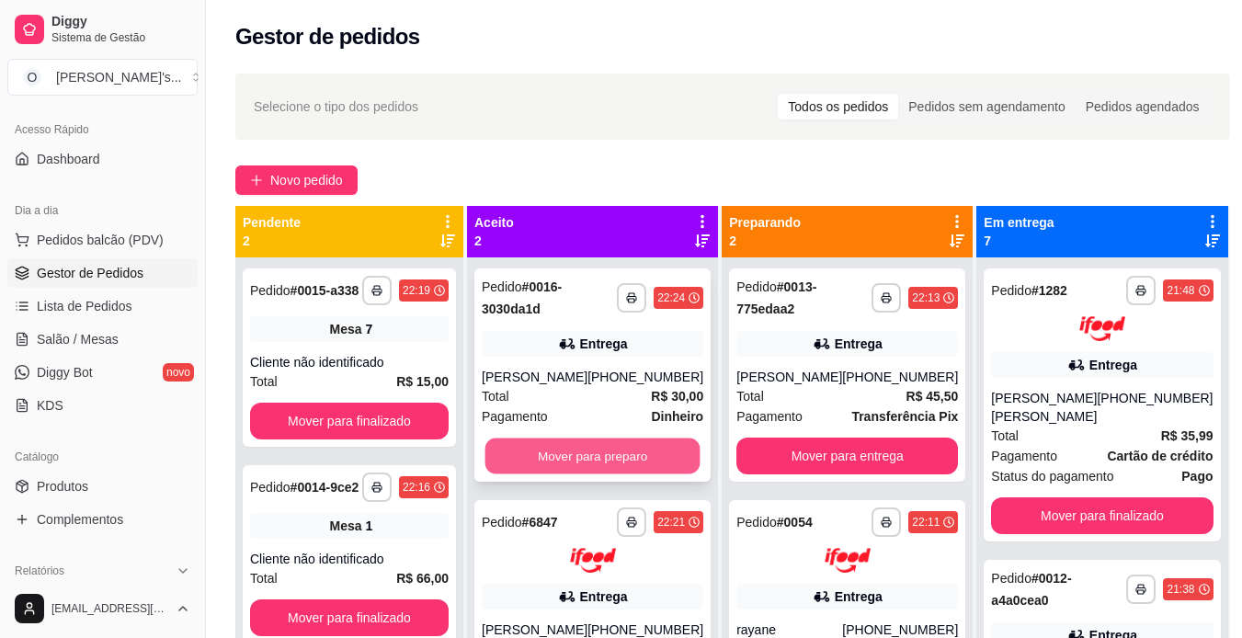
click at [609, 457] on button "Mover para preparo" at bounding box center [592, 457] width 215 height 36
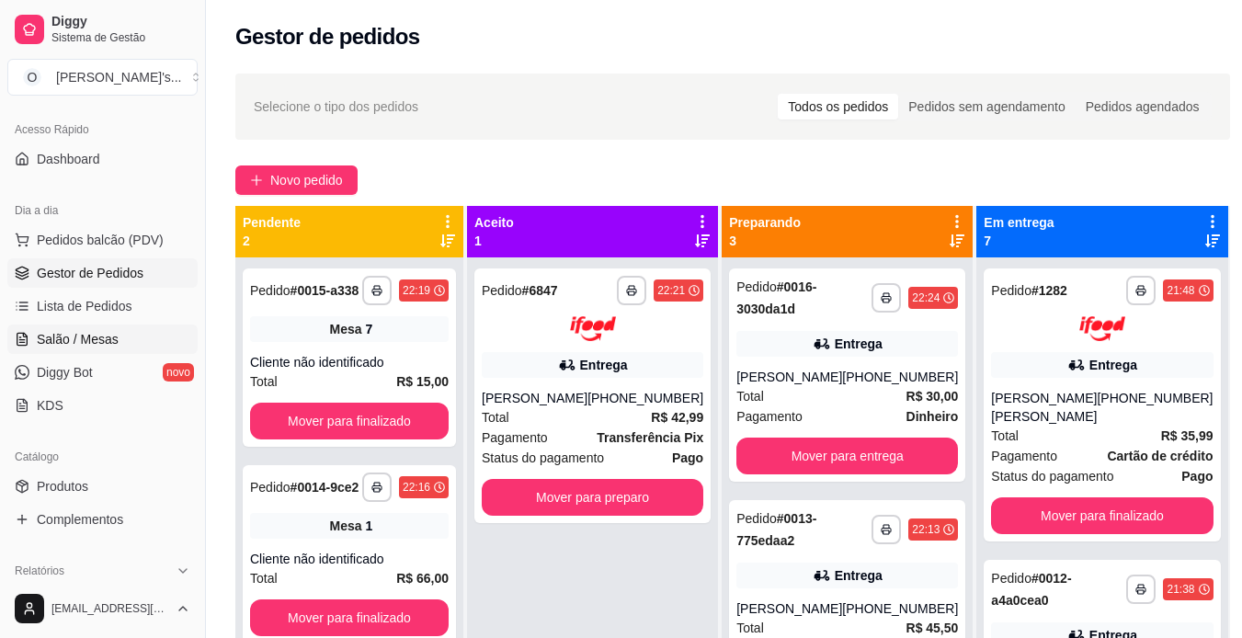
click at [134, 325] on link "Salão / Mesas" at bounding box center [102, 339] width 190 height 29
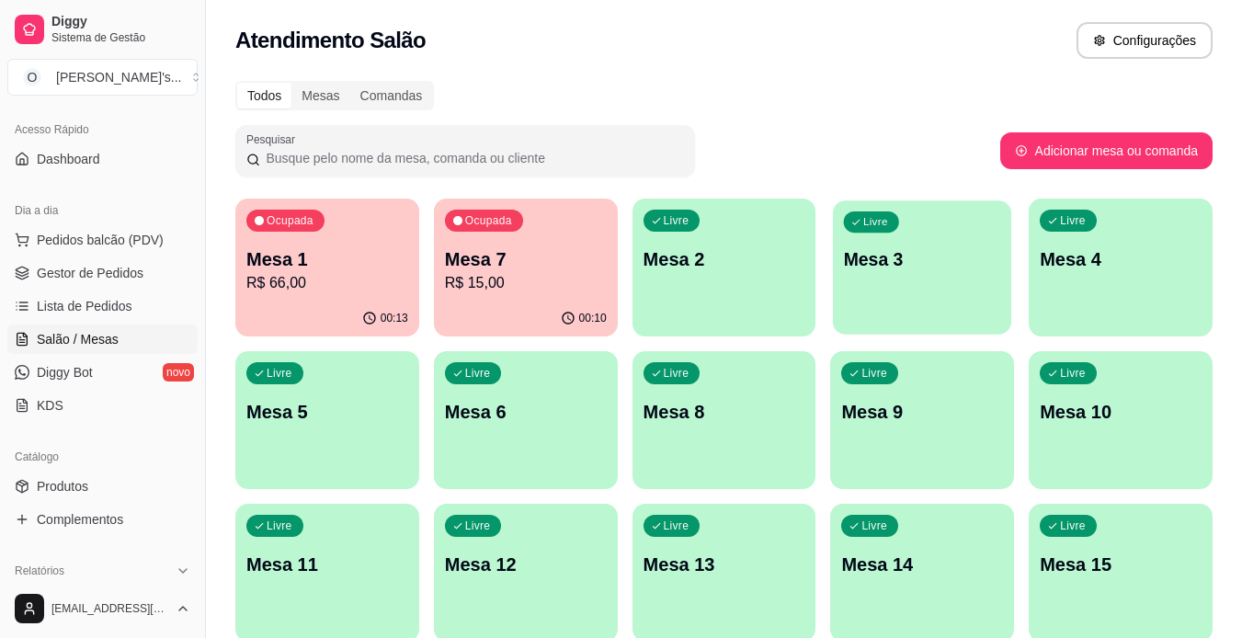
click at [934, 291] on div "Livre Mesa 3" at bounding box center [922, 256] width 178 height 112
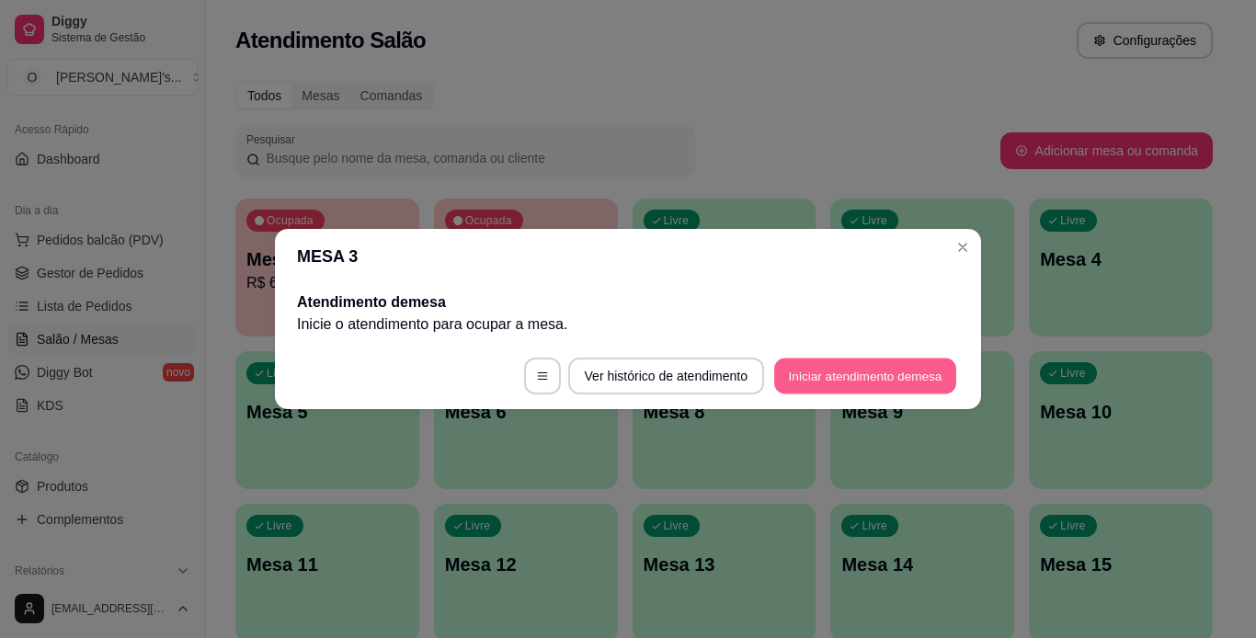
click at [838, 376] on button "Iniciar atendimento de mesa" at bounding box center [865, 377] width 182 height 36
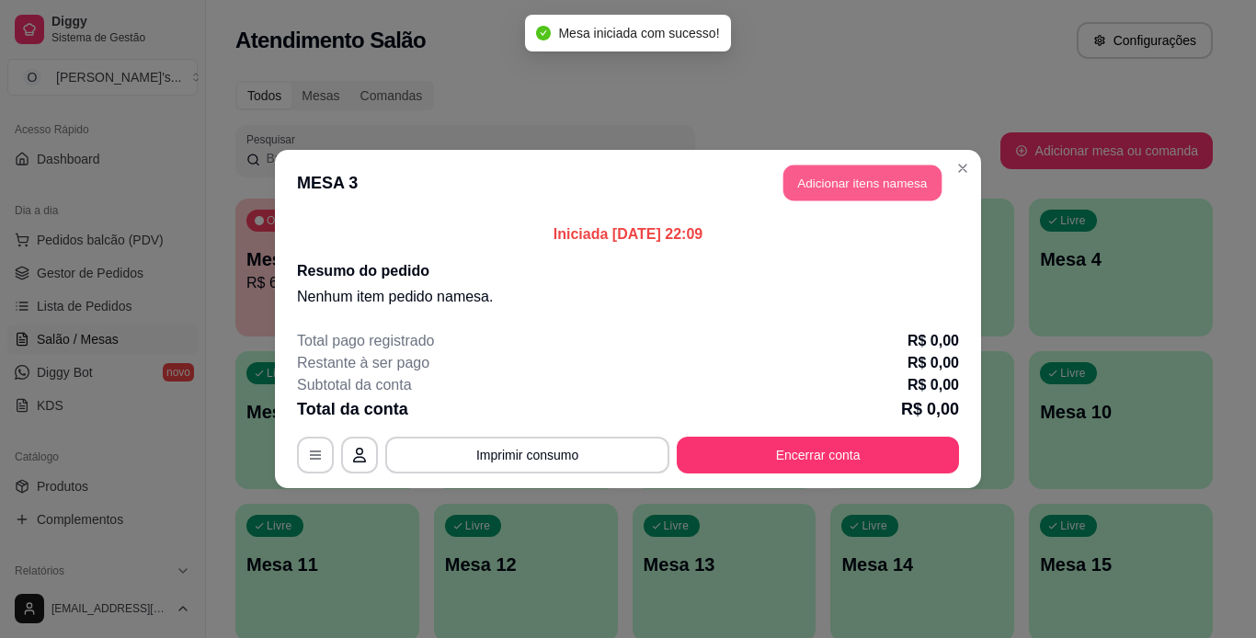
click at [871, 192] on button "Adicionar itens na mesa" at bounding box center [862, 184] width 158 height 36
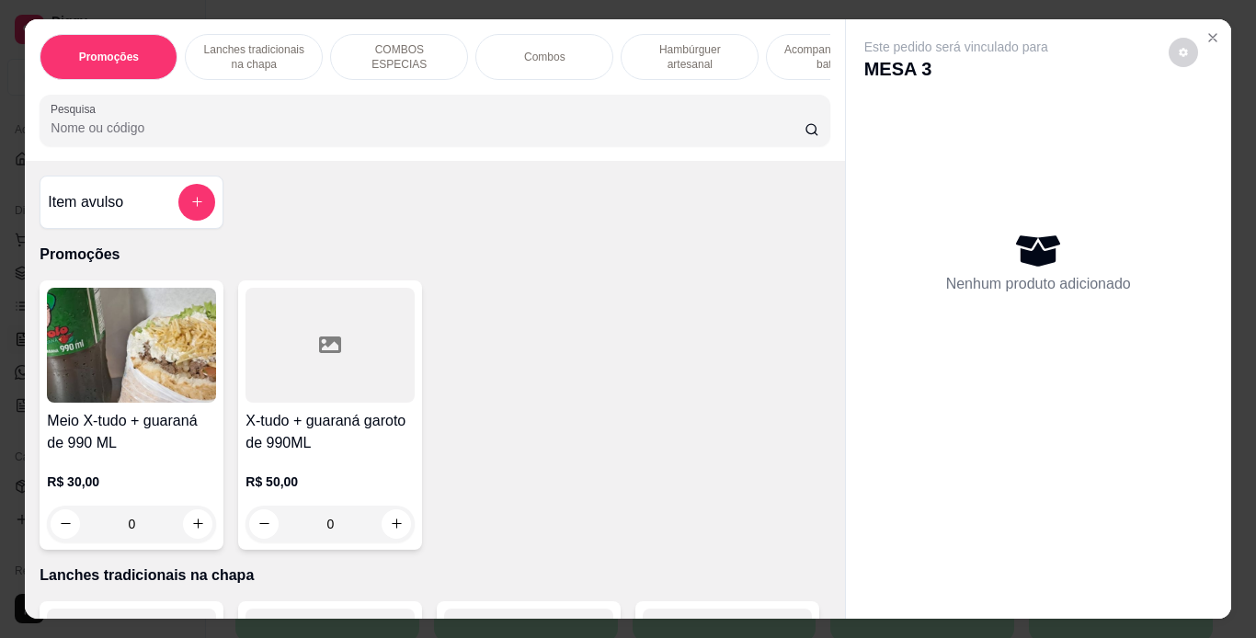
click at [719, 55] on p "Hambúrguer artesanal" at bounding box center [689, 56] width 107 height 29
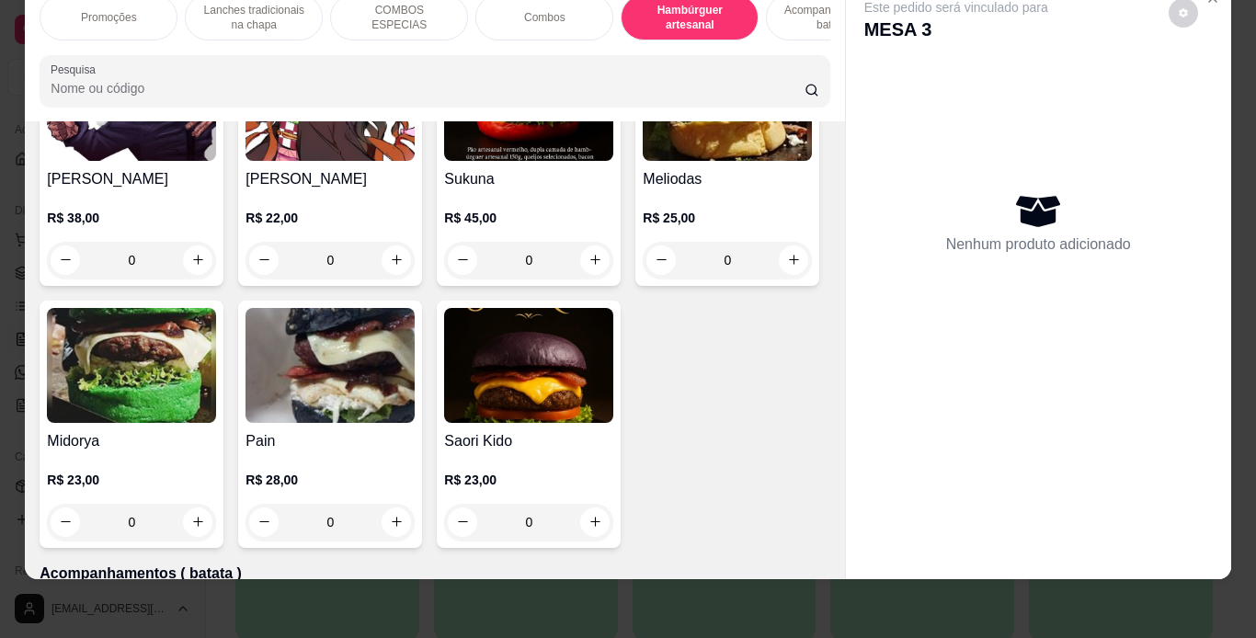
scroll to position [3581, 0]
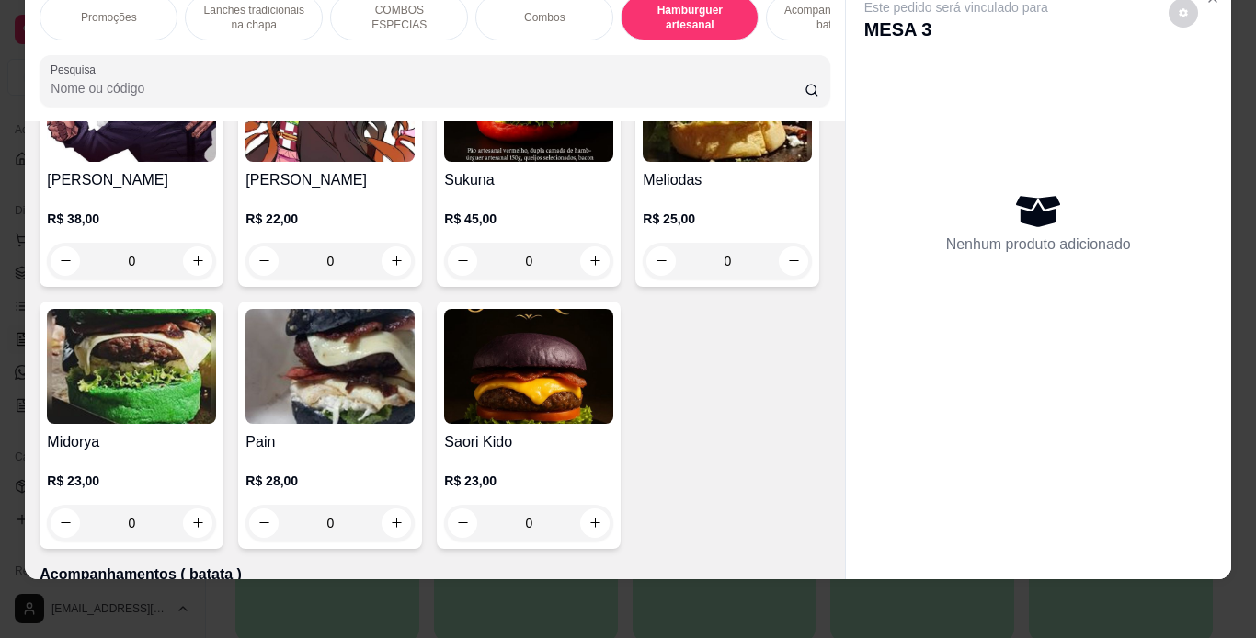
click at [415, 162] on img at bounding box center [330, 104] width 169 height 115
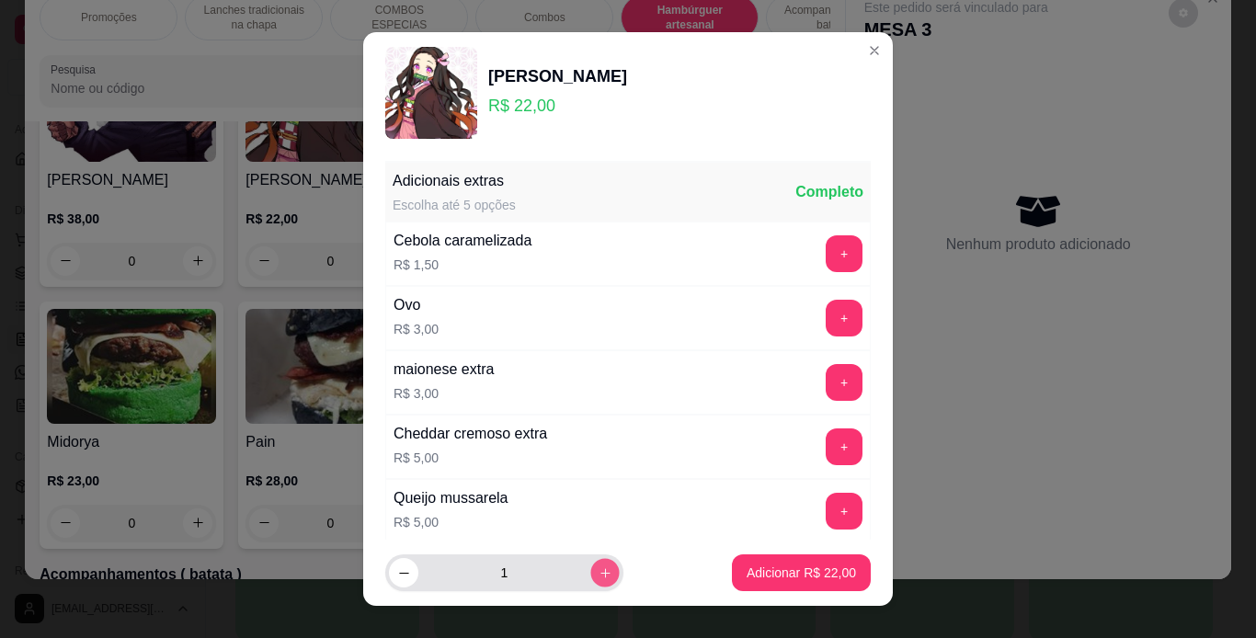
click at [590, 565] on button "increase-product-quantity" at bounding box center [604, 573] width 29 height 29
type input "2"
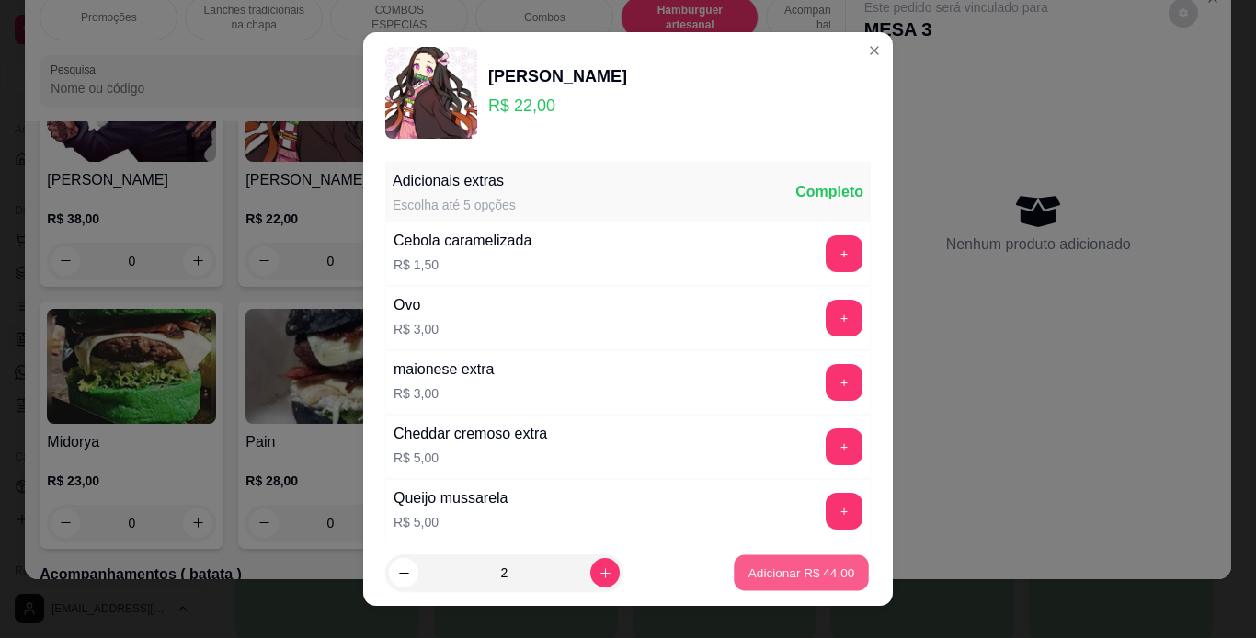
click at [761, 568] on p "Adicionar R$ 44,00" at bounding box center [801, 573] width 107 height 17
type input "2"
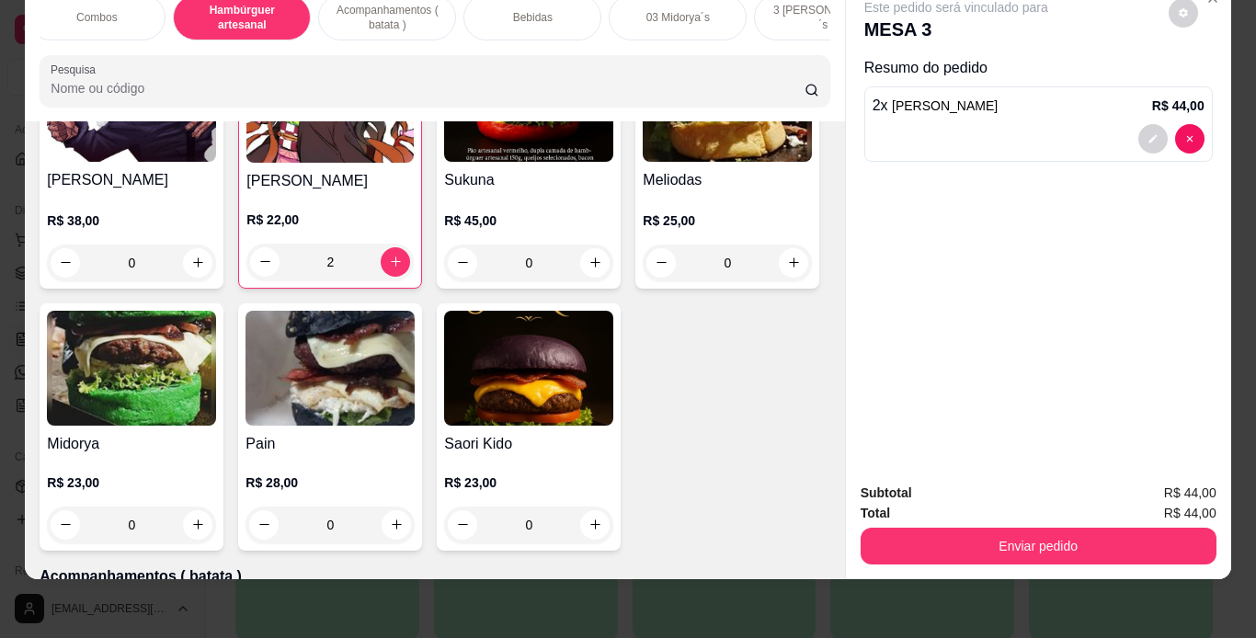
scroll to position [0, 448]
click at [388, 14] on p "Acompanhamentos ( batata )" at bounding box center [387, 17] width 107 height 29
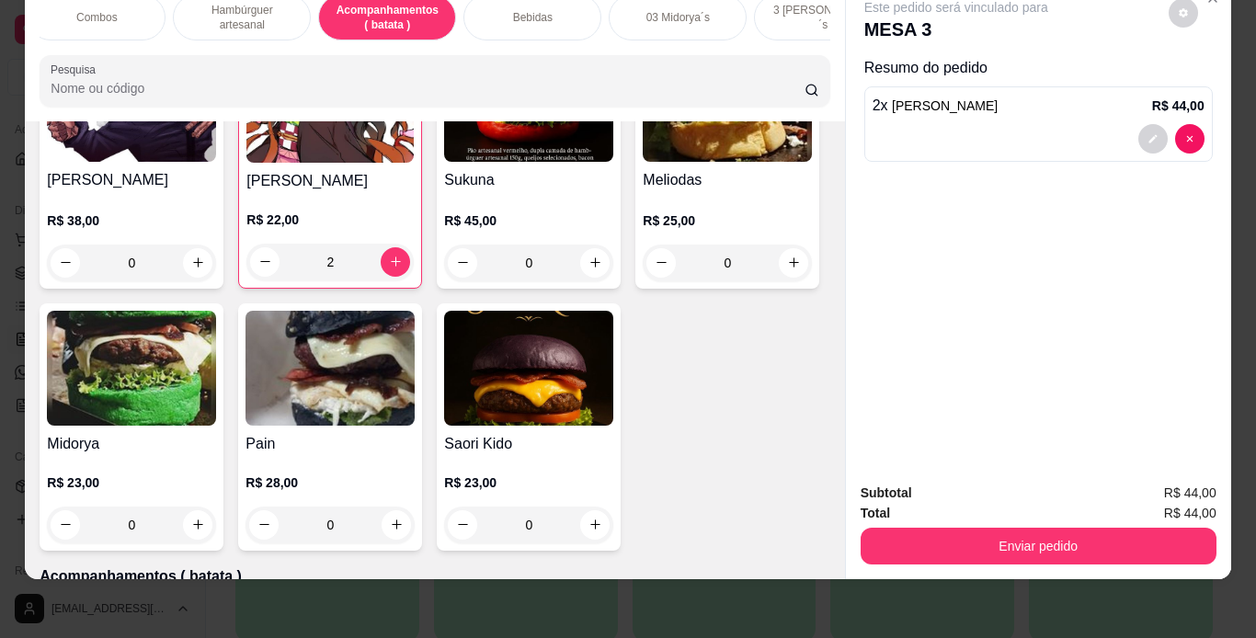
scroll to position [4498, 0]
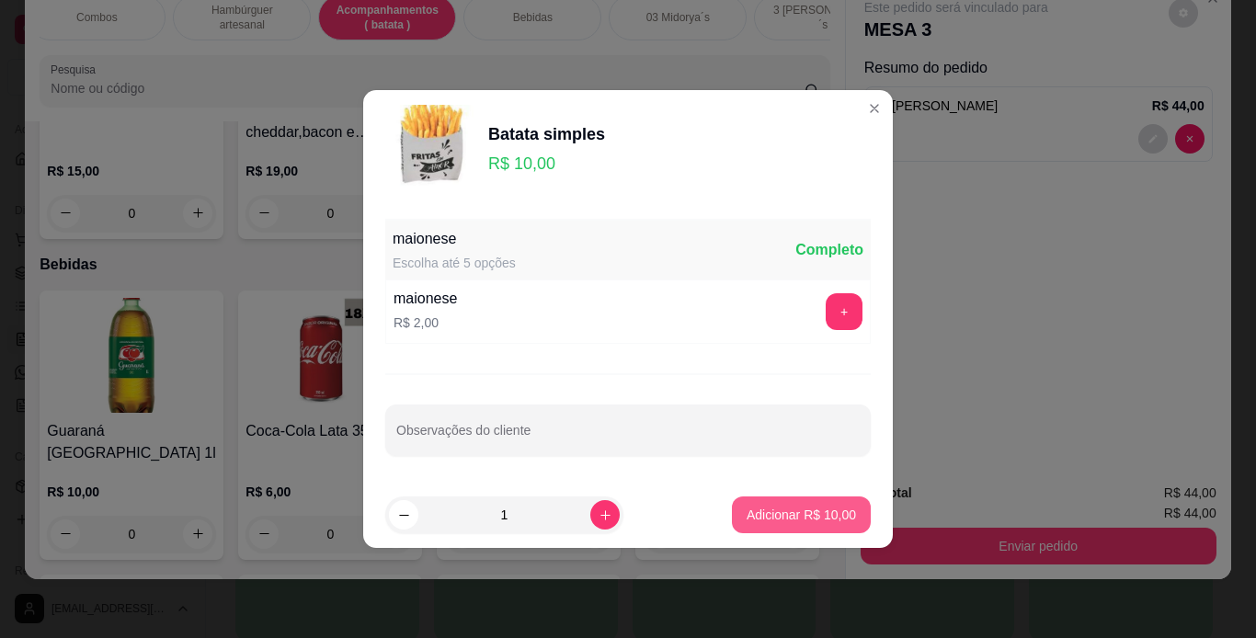
click at [738, 524] on button "Adicionar R$ 10,00" at bounding box center [801, 515] width 139 height 37
type input "1"
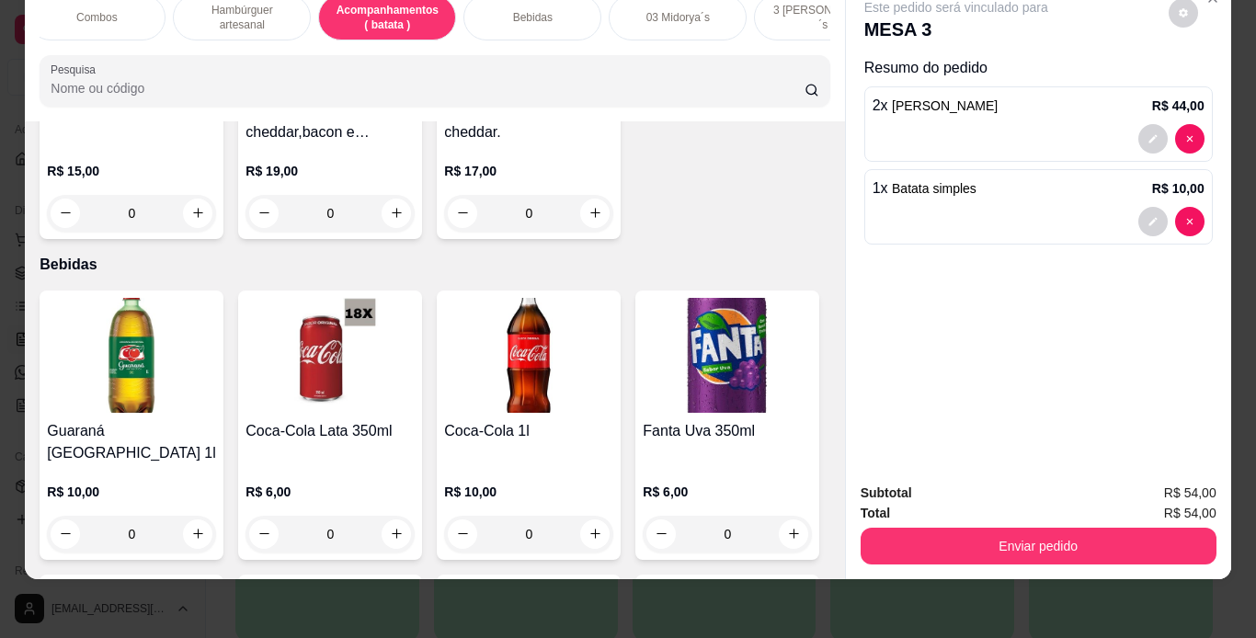
click at [520, 10] on p "Bebidas" at bounding box center [533, 17] width 40 height 15
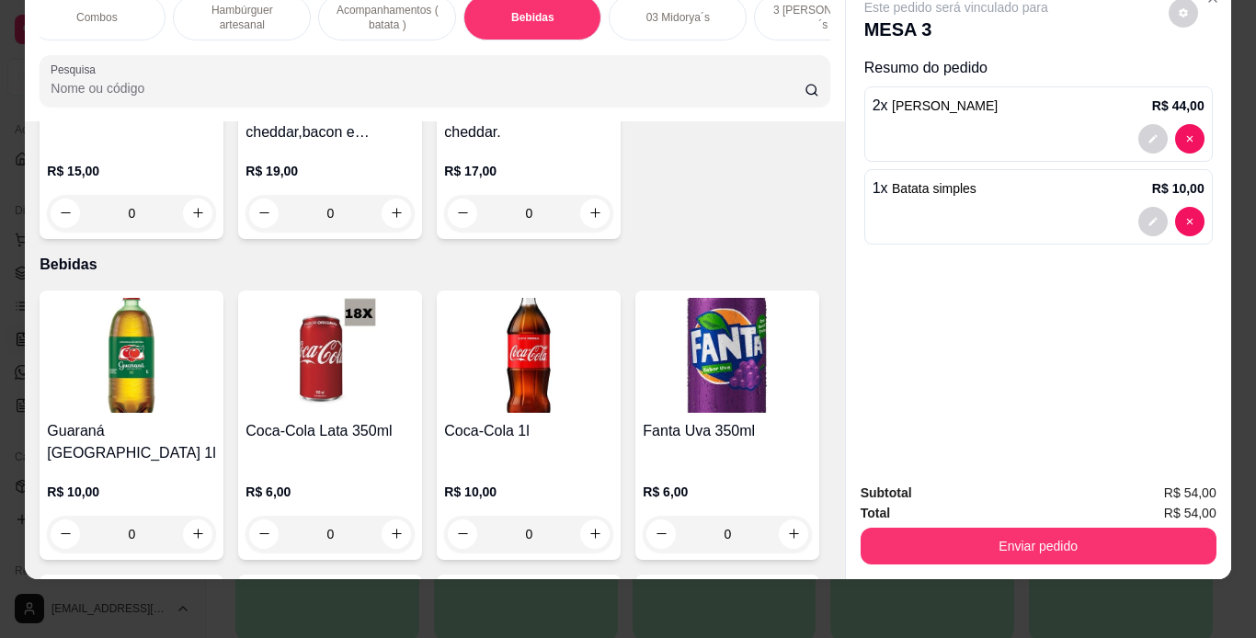
scroll to position [5387, 0]
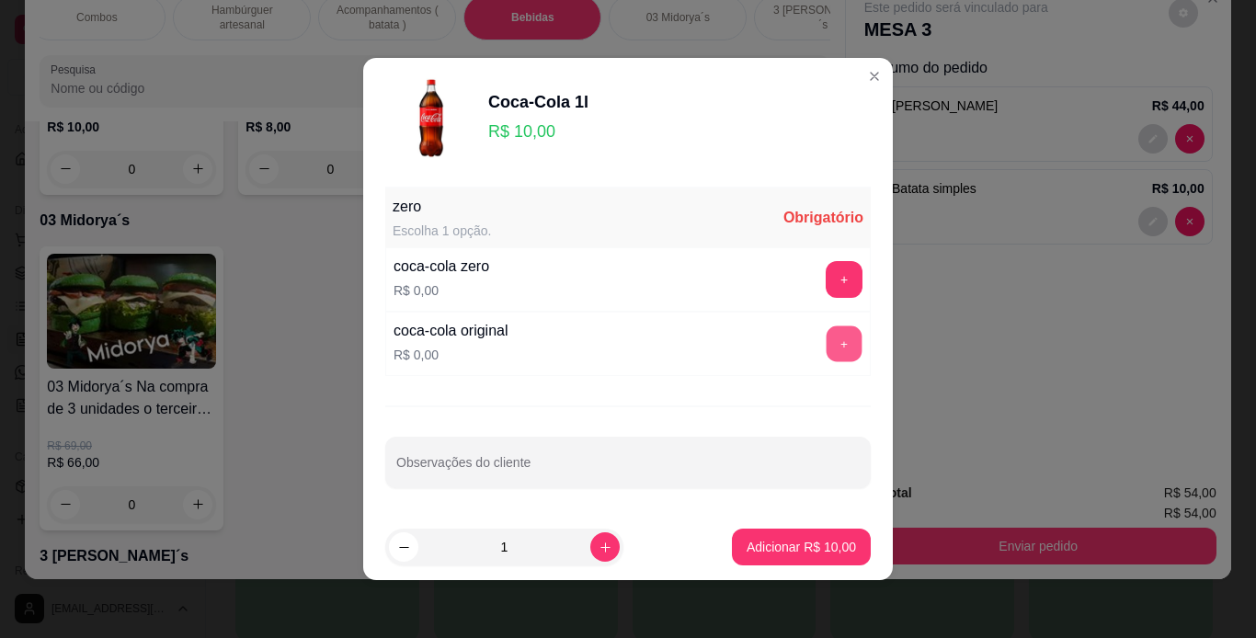
click at [827, 348] on button "+" at bounding box center [845, 344] width 36 height 36
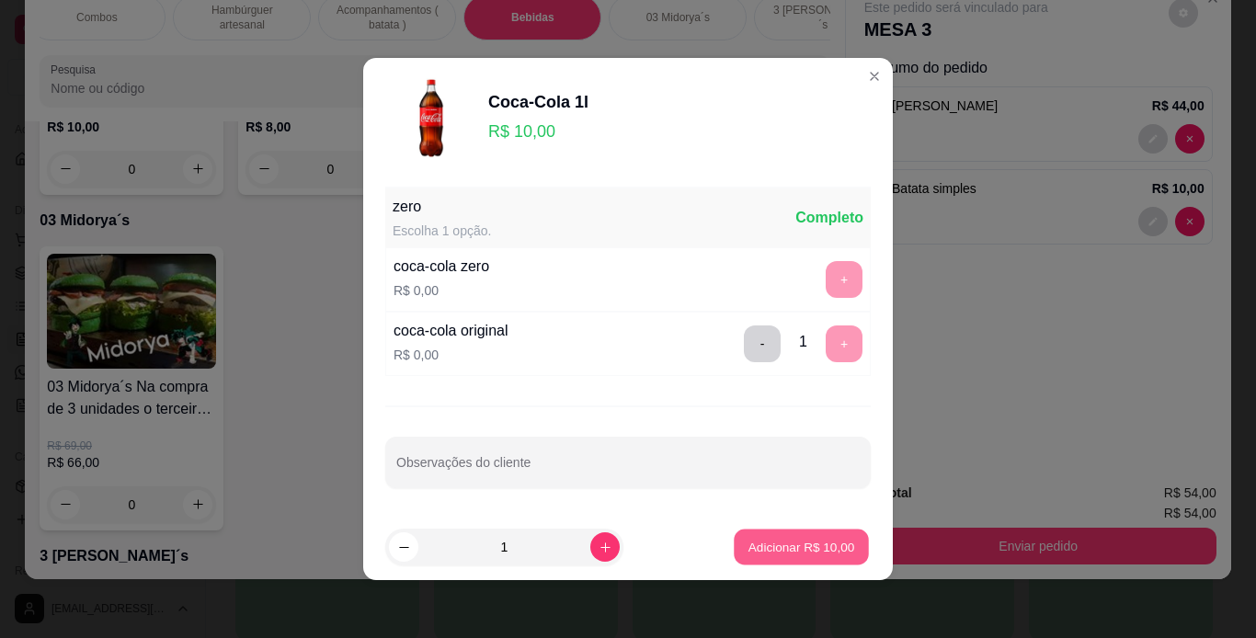
click at [804, 542] on p "Adicionar R$ 10,00" at bounding box center [801, 546] width 107 height 17
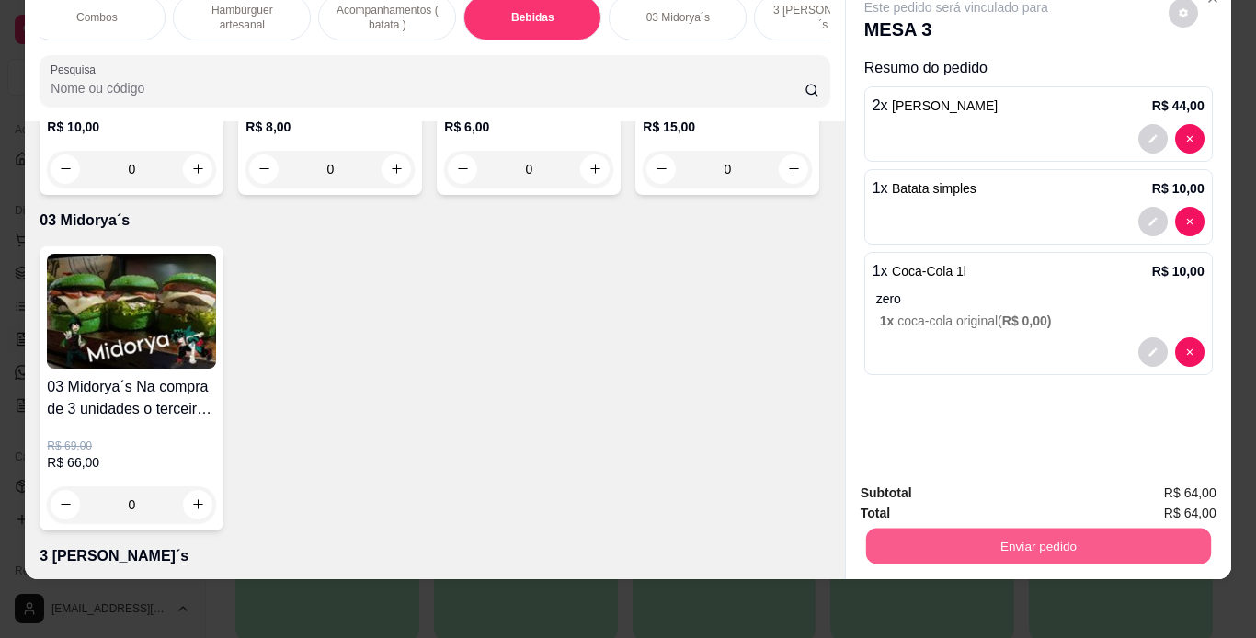
click at [901, 535] on button "Enviar pedido" at bounding box center [1037, 547] width 345 height 36
click at [943, 488] on button "Não registrar e enviar pedido" at bounding box center [977, 487] width 191 height 35
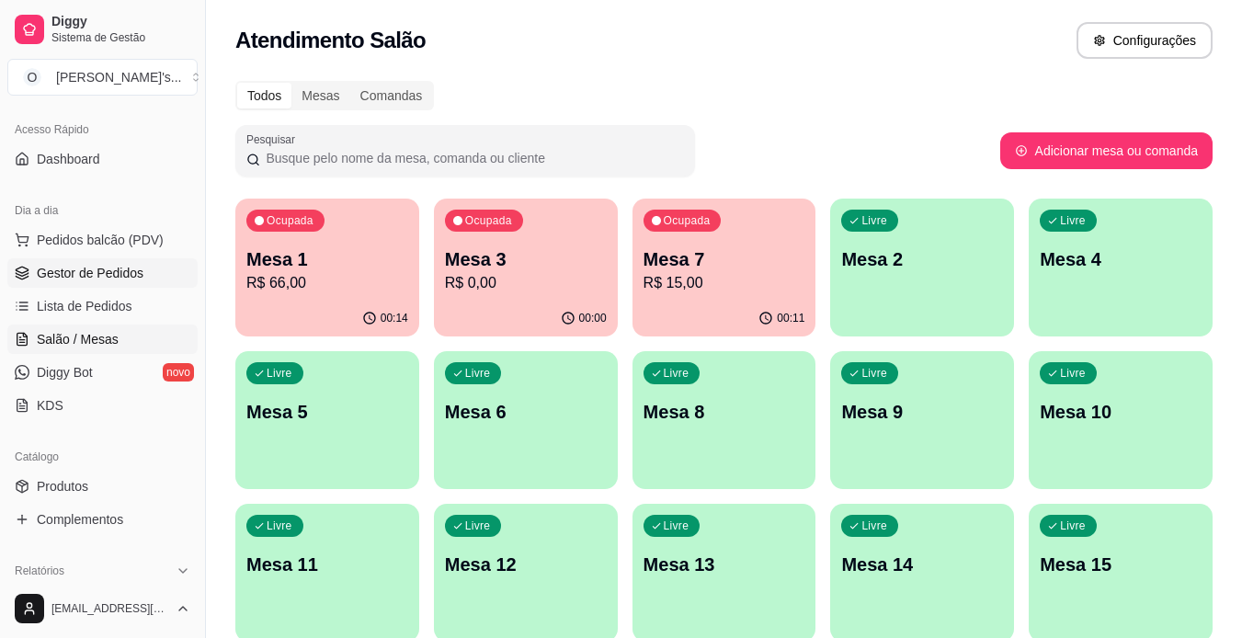
click at [135, 266] on span "Gestor de Pedidos" at bounding box center [90, 273] width 107 height 18
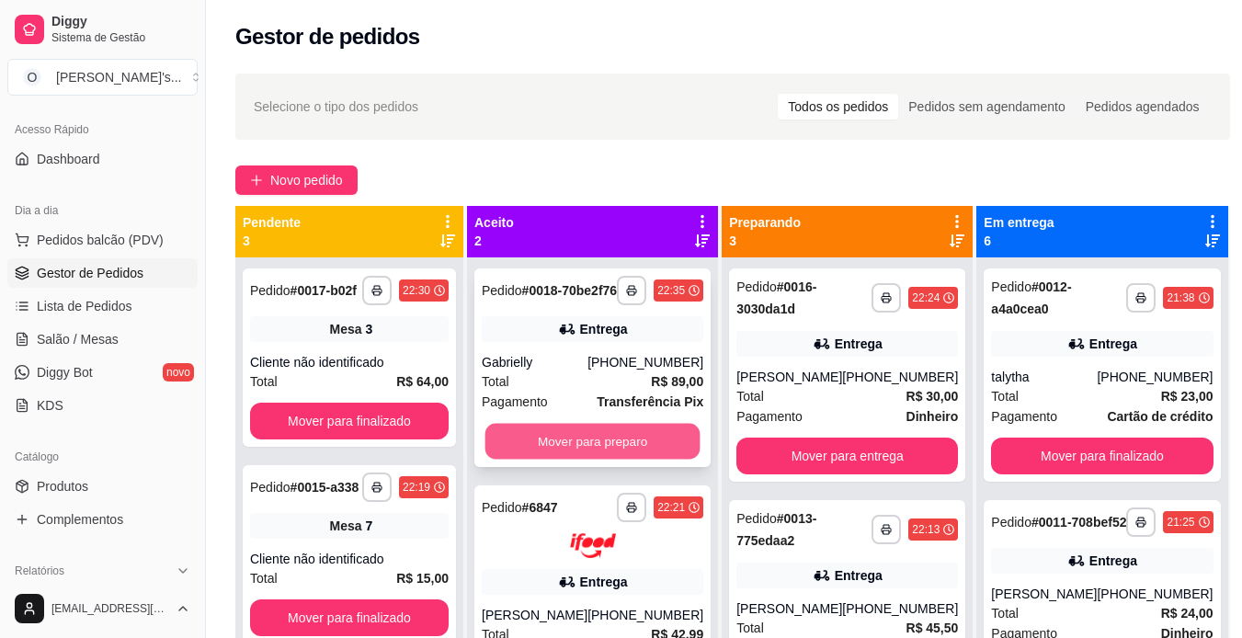
click at [552, 460] on button "Mover para preparo" at bounding box center [592, 442] width 215 height 36
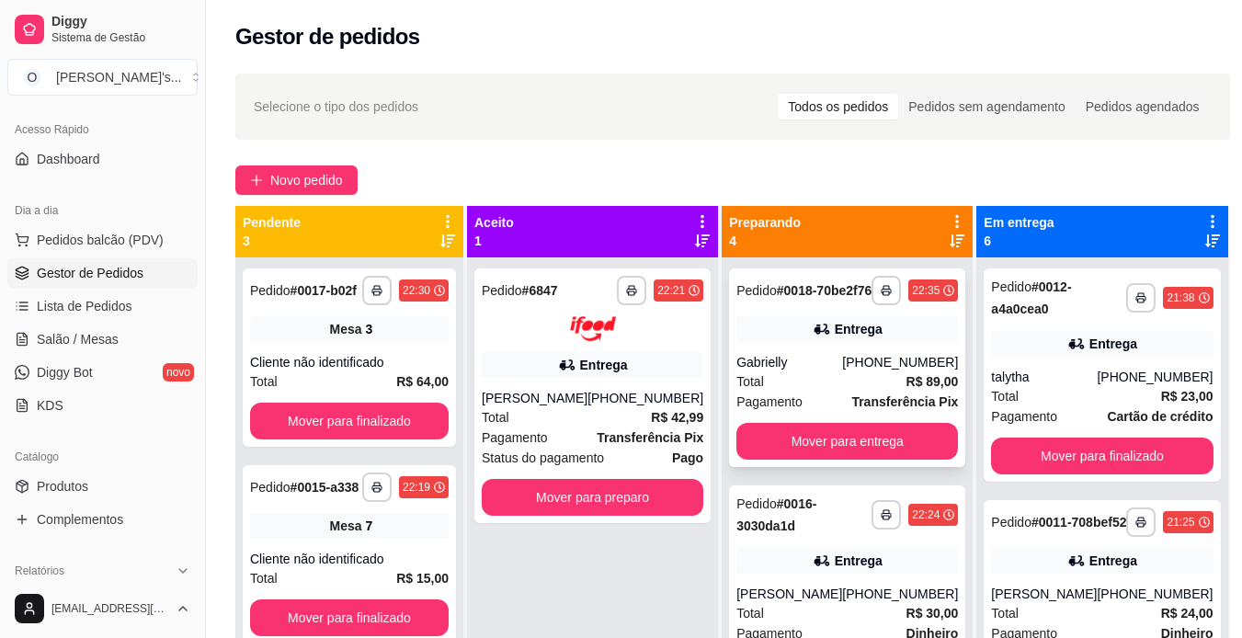
click at [799, 302] on div "Pedido # 0018-70be2f76" at bounding box center [804, 291] width 135 height 22
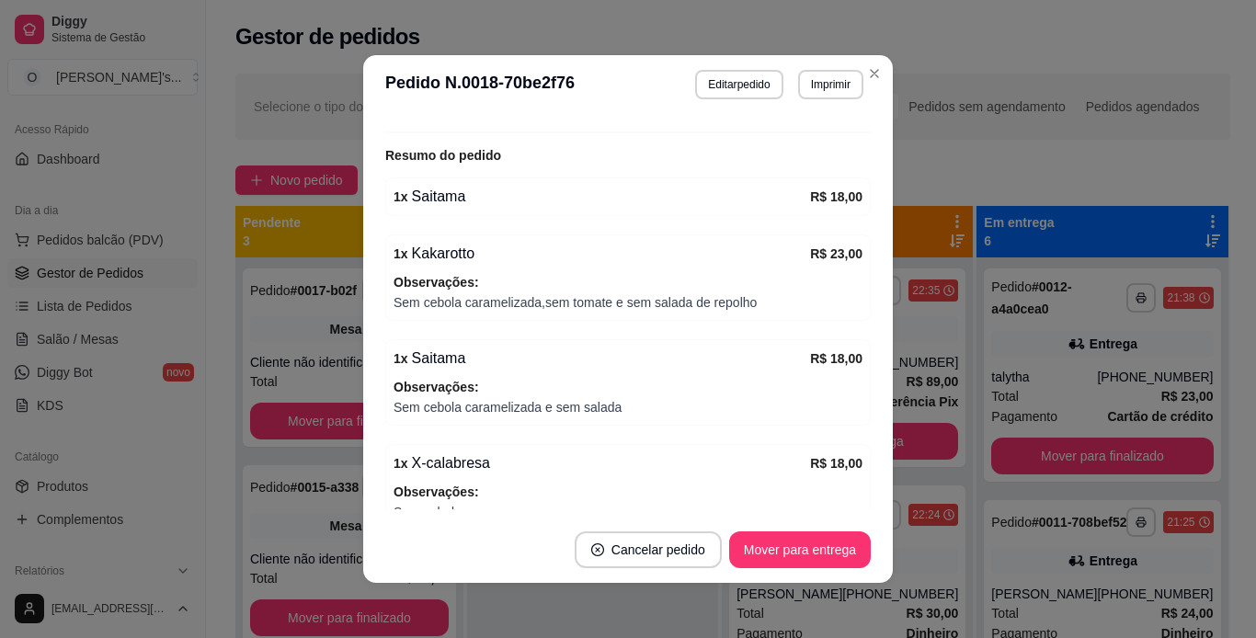
scroll to position [788, 0]
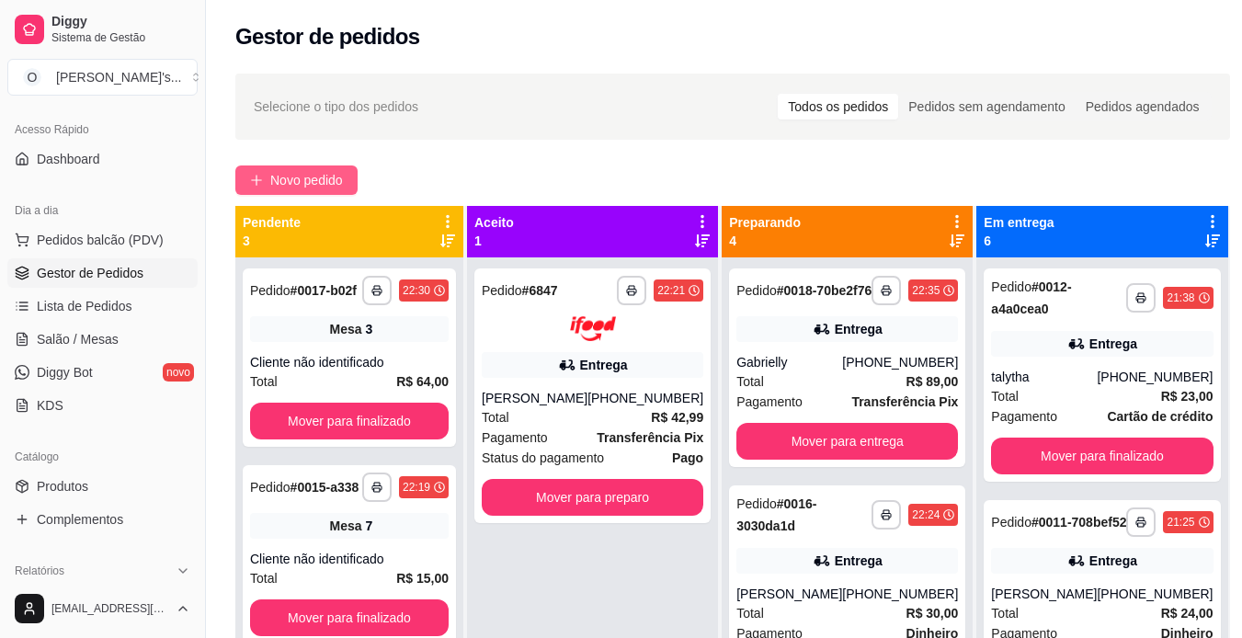
click at [292, 179] on span "Novo pedido" at bounding box center [306, 180] width 73 height 20
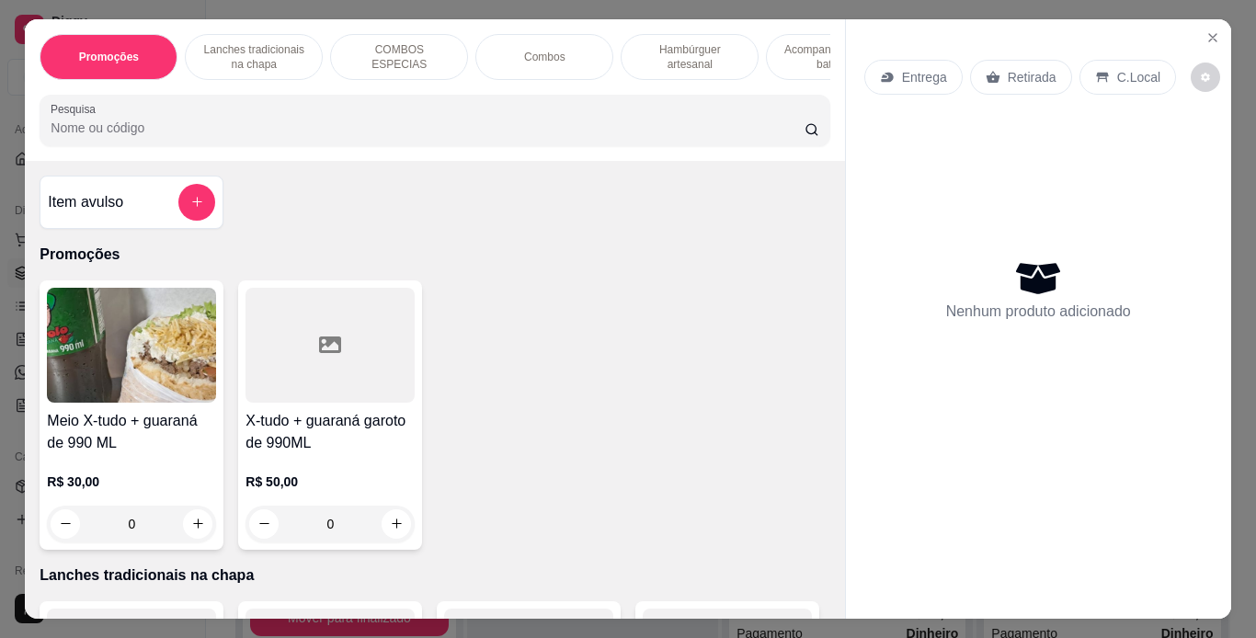
click at [881, 62] on div "Entrega" at bounding box center [913, 77] width 98 height 35
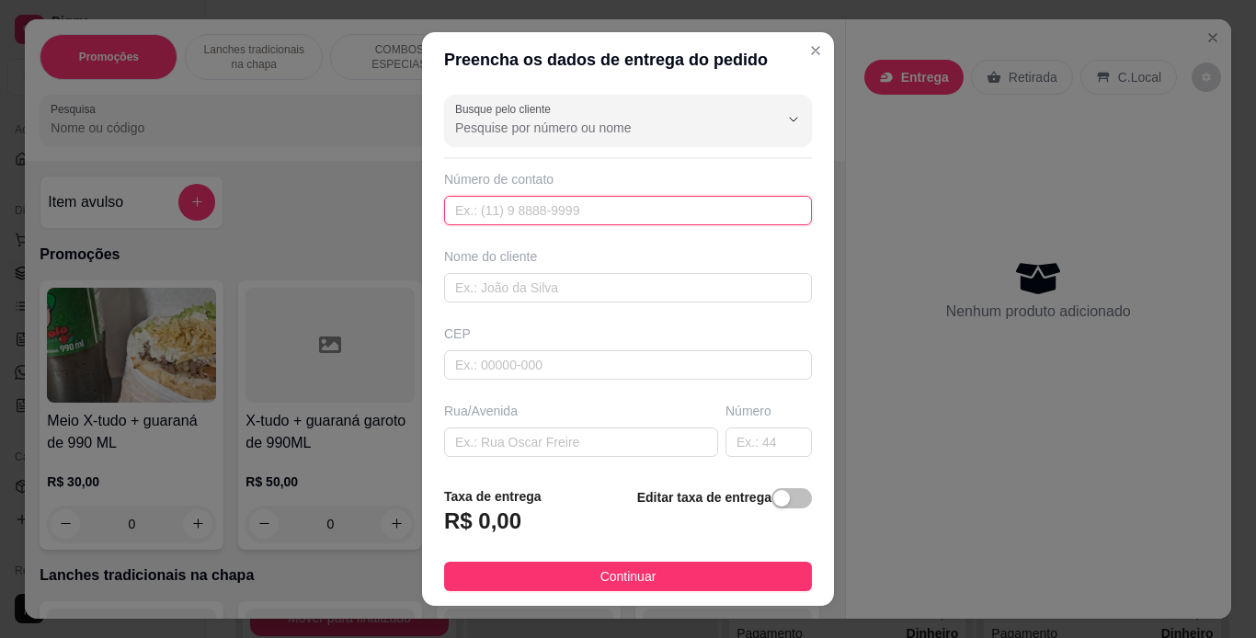
click at [559, 213] on input "text" at bounding box center [628, 210] width 368 height 29
type input "919"
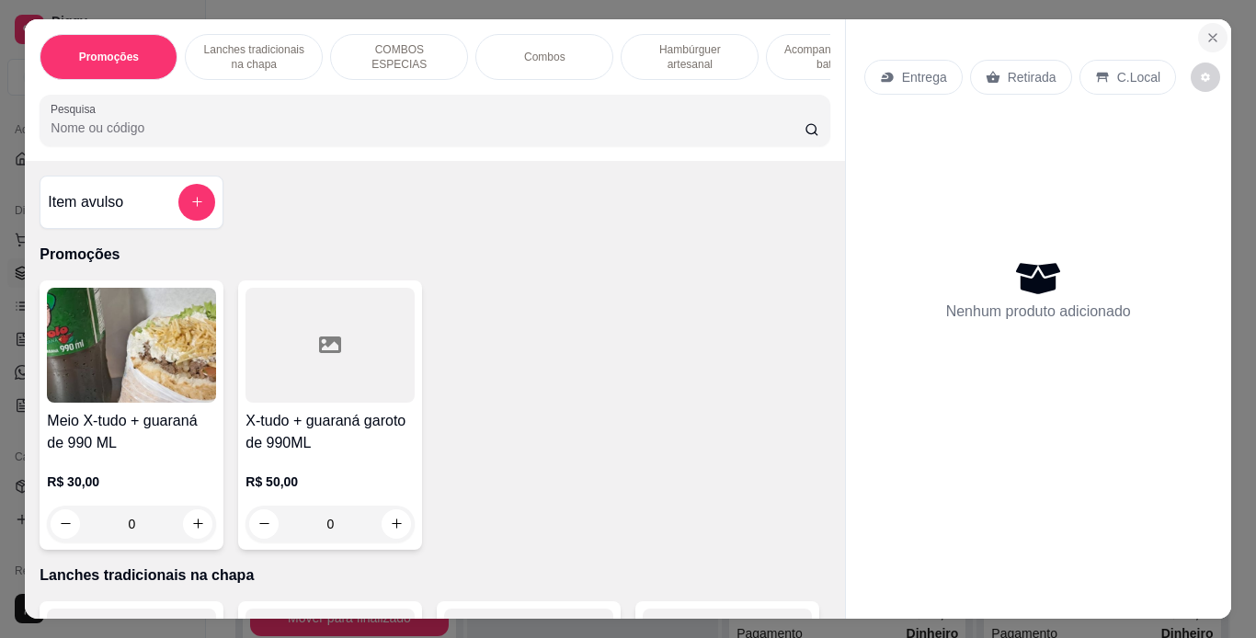
click at [1205, 30] on icon "Close" at bounding box center [1212, 37] width 15 height 15
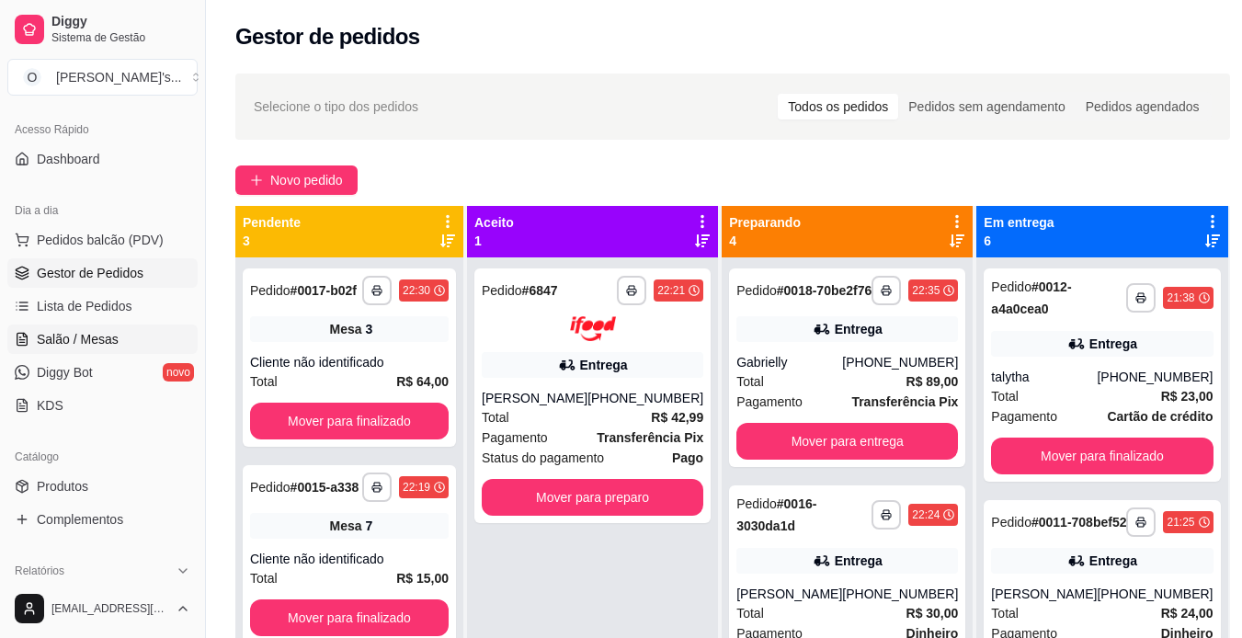
click at [103, 342] on span "Salão / Mesas" at bounding box center [78, 339] width 82 height 18
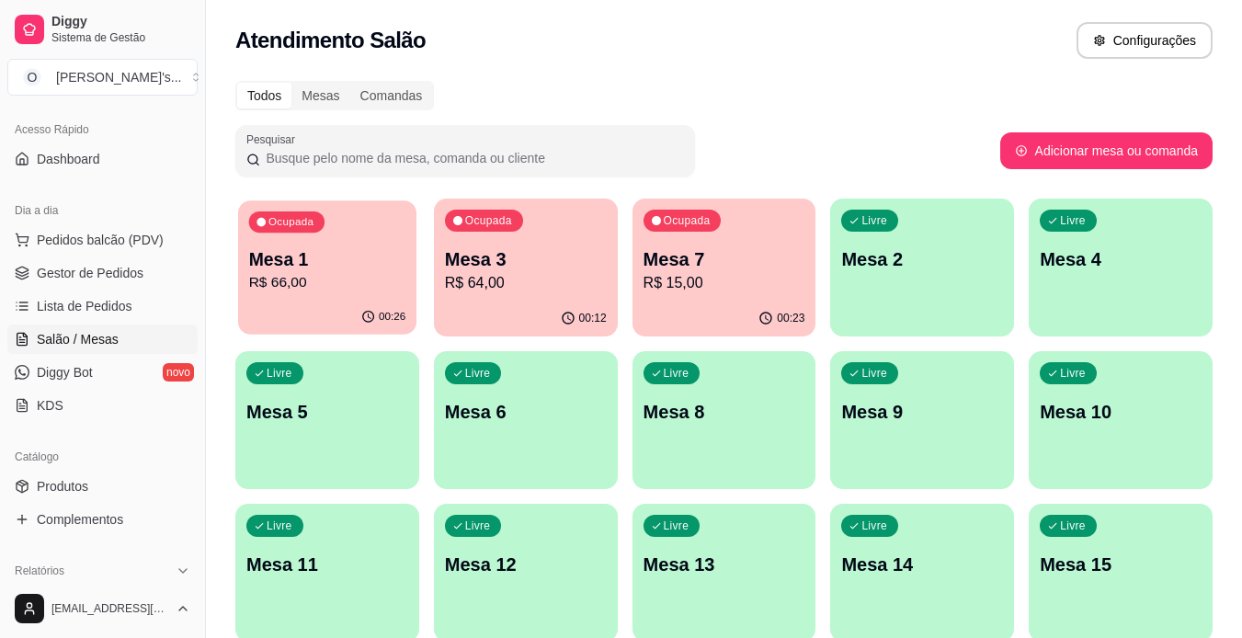
click at [348, 298] on div "Ocupada Mesa 1 R$ 66,00" at bounding box center [327, 249] width 178 height 99
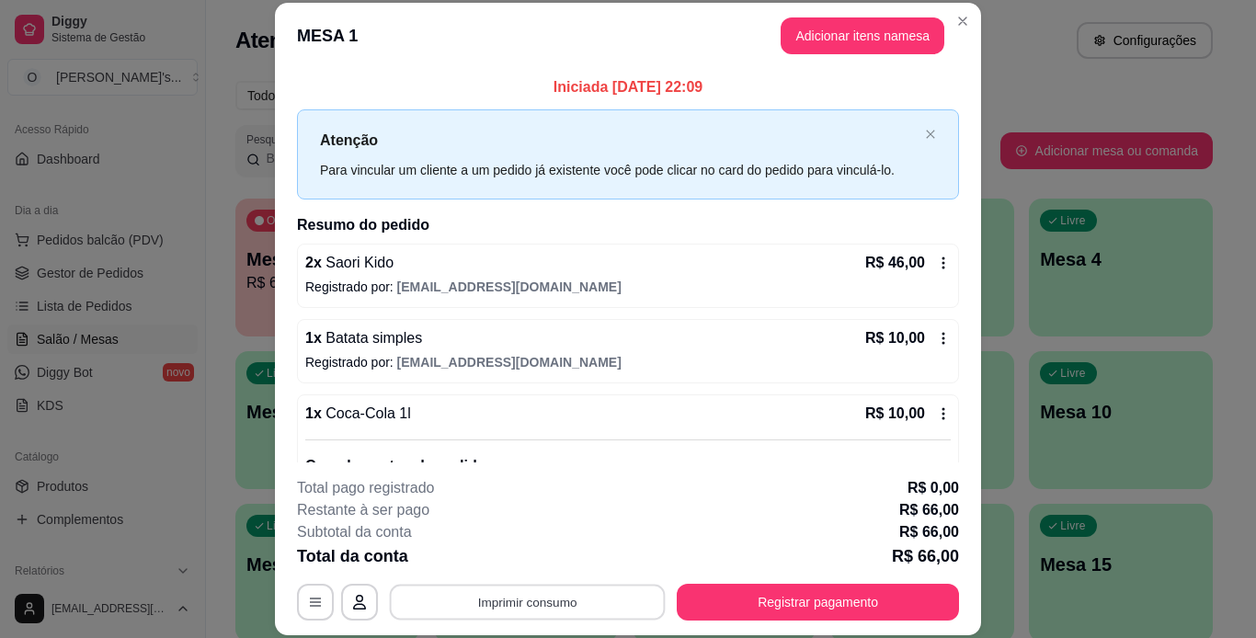
click at [570, 611] on button "Imprimir consumo" at bounding box center [528, 602] width 276 height 36
click at [538, 564] on button "IMPRESSORA" at bounding box center [526, 559] width 129 height 29
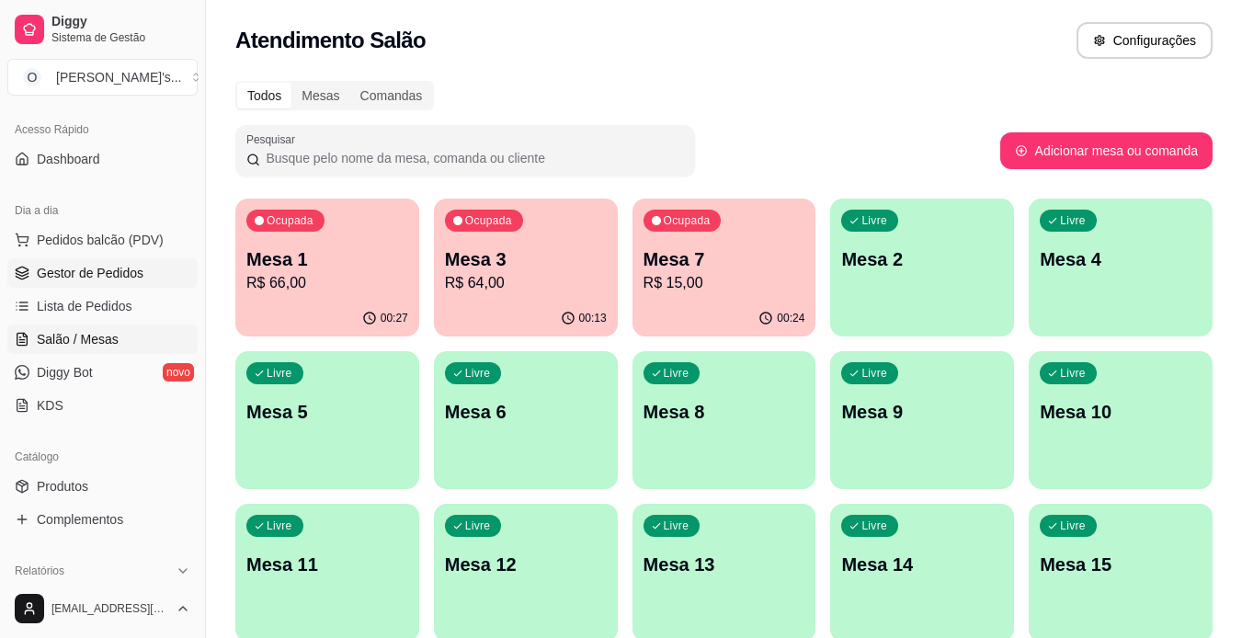
click at [148, 261] on link "Gestor de Pedidos" at bounding box center [102, 272] width 190 height 29
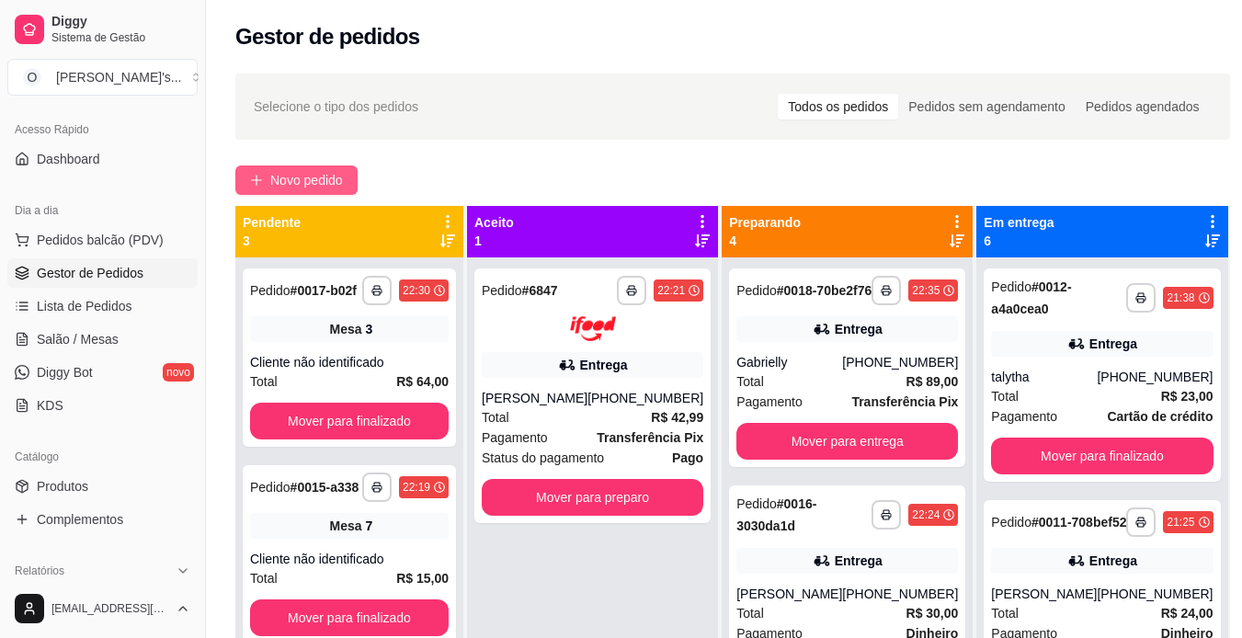
click at [336, 174] on span "Novo pedido" at bounding box center [306, 180] width 73 height 20
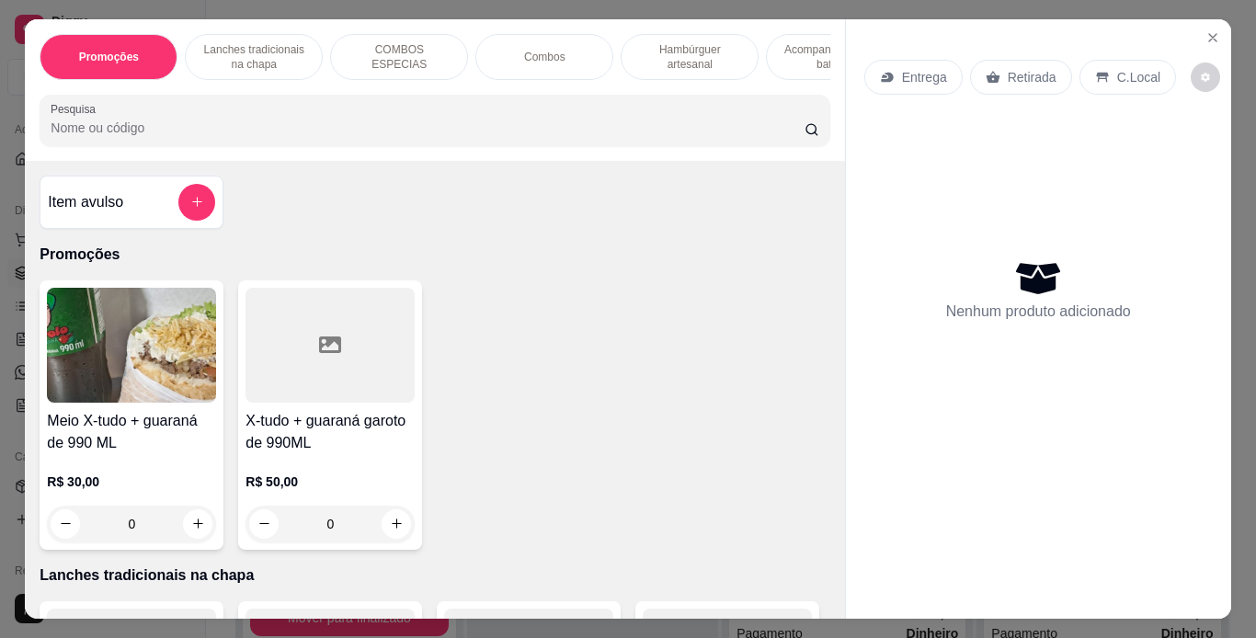
click at [897, 82] on div "Entrega" at bounding box center [913, 77] width 98 height 35
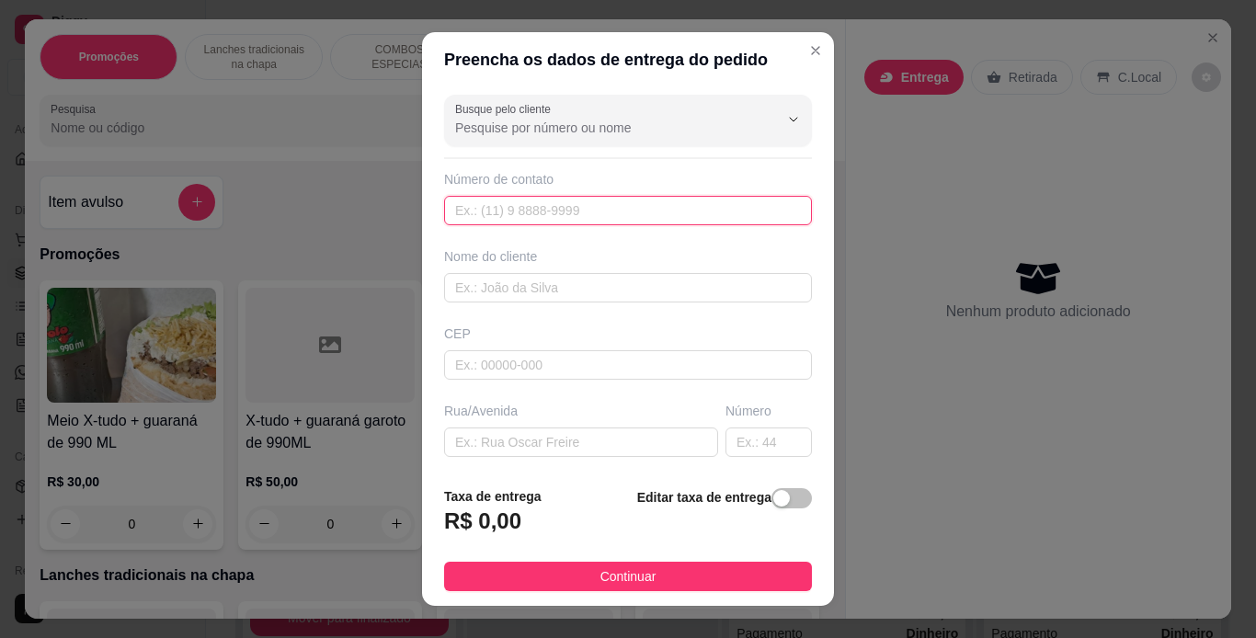
click at [694, 214] on input "text" at bounding box center [628, 210] width 368 height 29
type input "[PHONE_NUMBER]"
click at [665, 280] on input "text" at bounding box center [628, 287] width 368 height 29
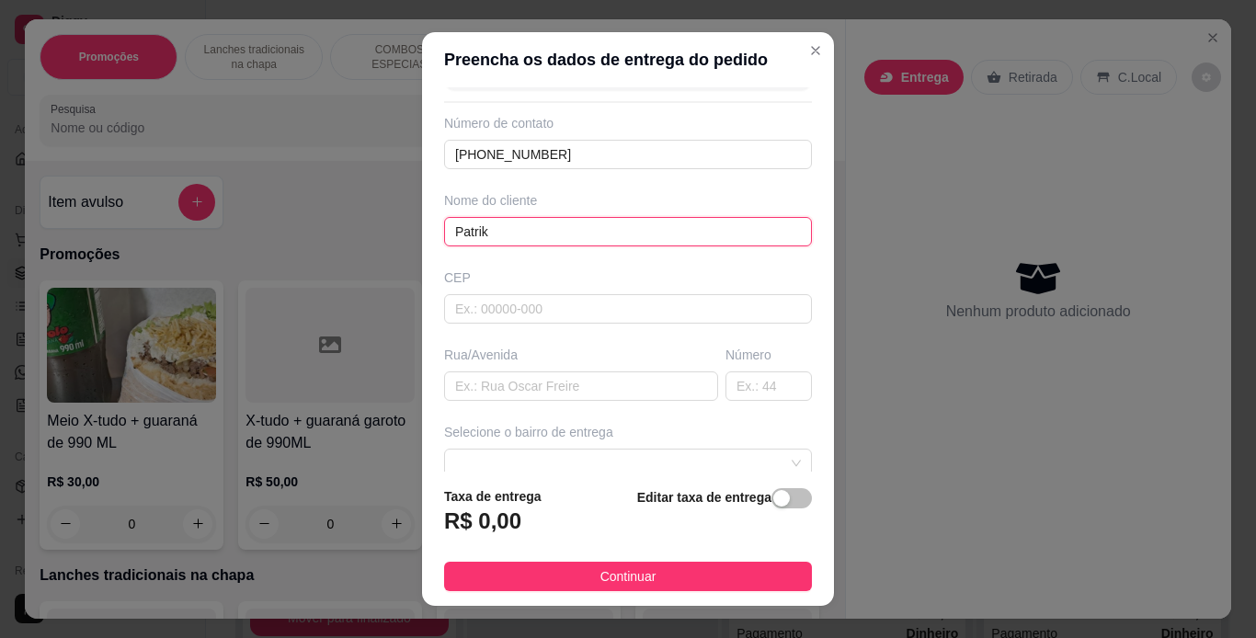
scroll to position [56, 0]
type input "Patrik"
click at [600, 386] on input "text" at bounding box center [581, 385] width 274 height 29
type input "rua 17"
click at [733, 386] on input "text" at bounding box center [768, 385] width 86 height 29
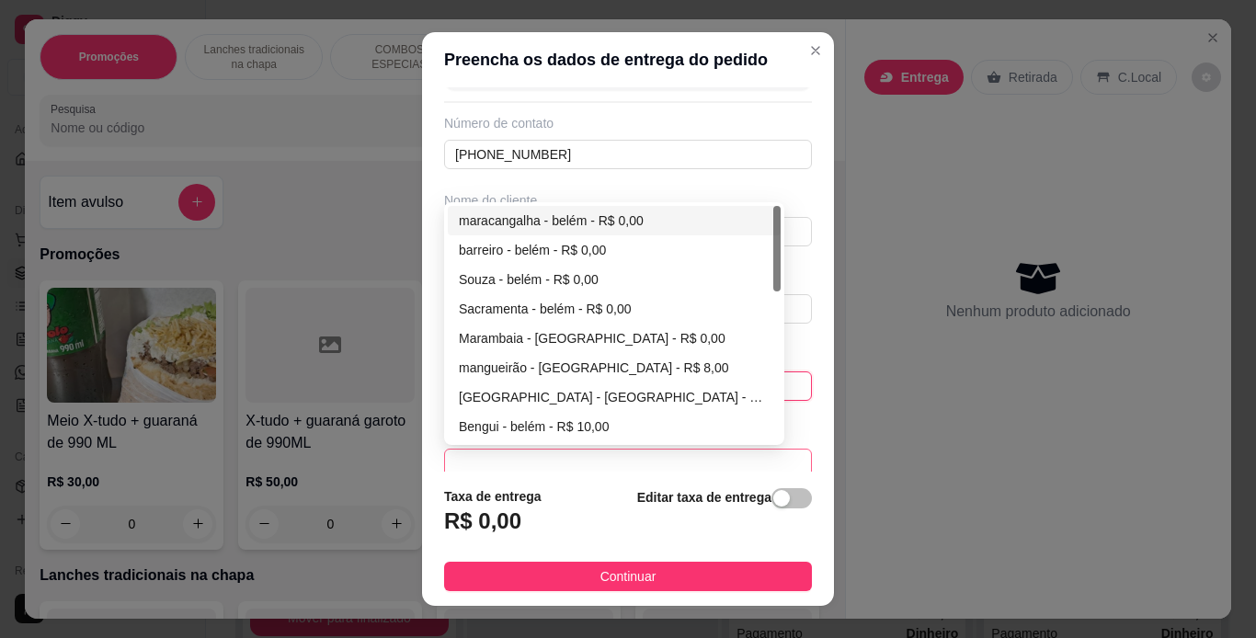
click at [660, 467] on span at bounding box center [628, 464] width 346 height 28
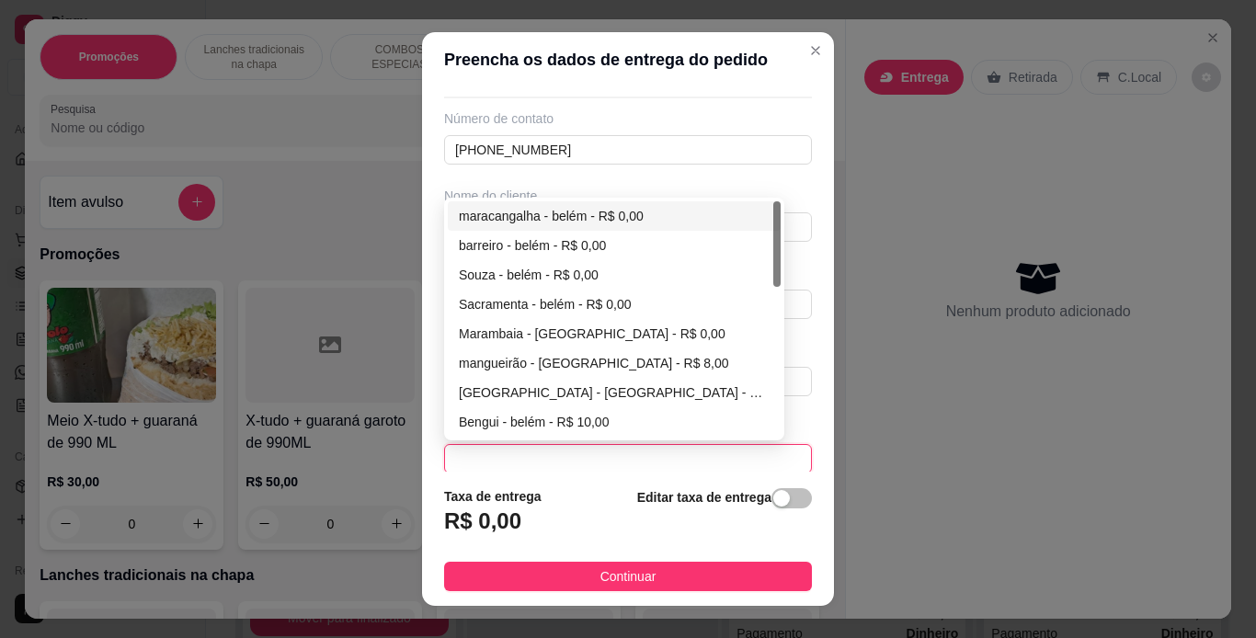
click at [673, 215] on div "maracangalha - belém - R$ 0,00" at bounding box center [614, 216] width 311 height 20
type input "[GEOGRAPHIC_DATA]"
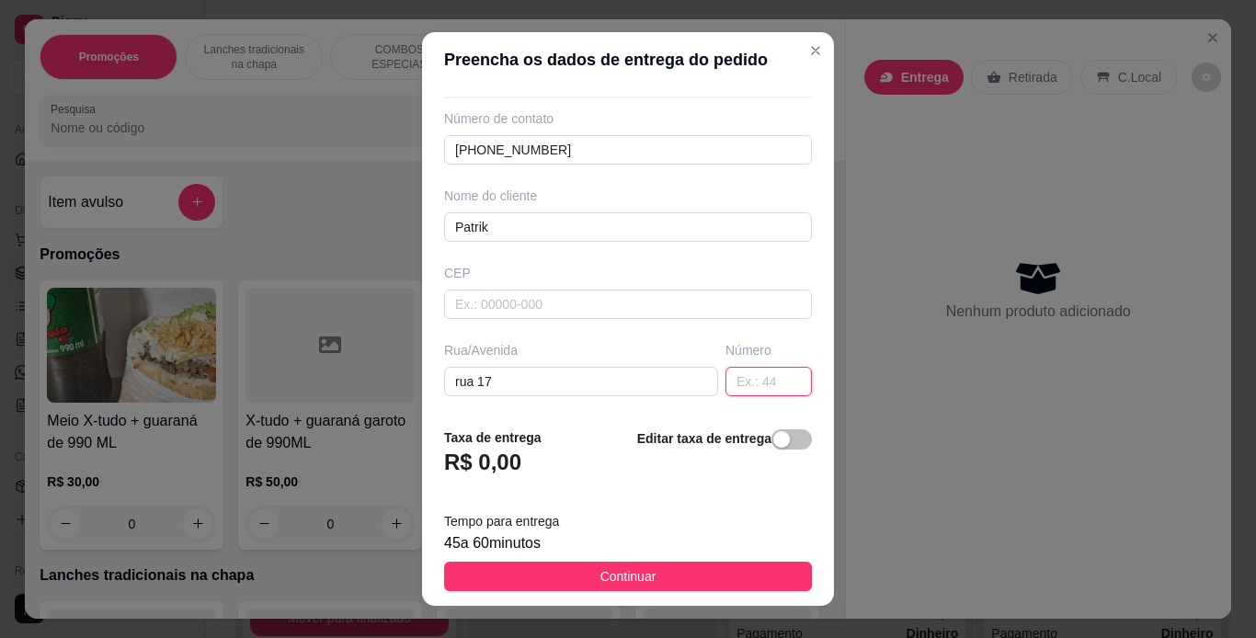
click at [743, 383] on input "text" at bounding box center [768, 381] width 86 height 29
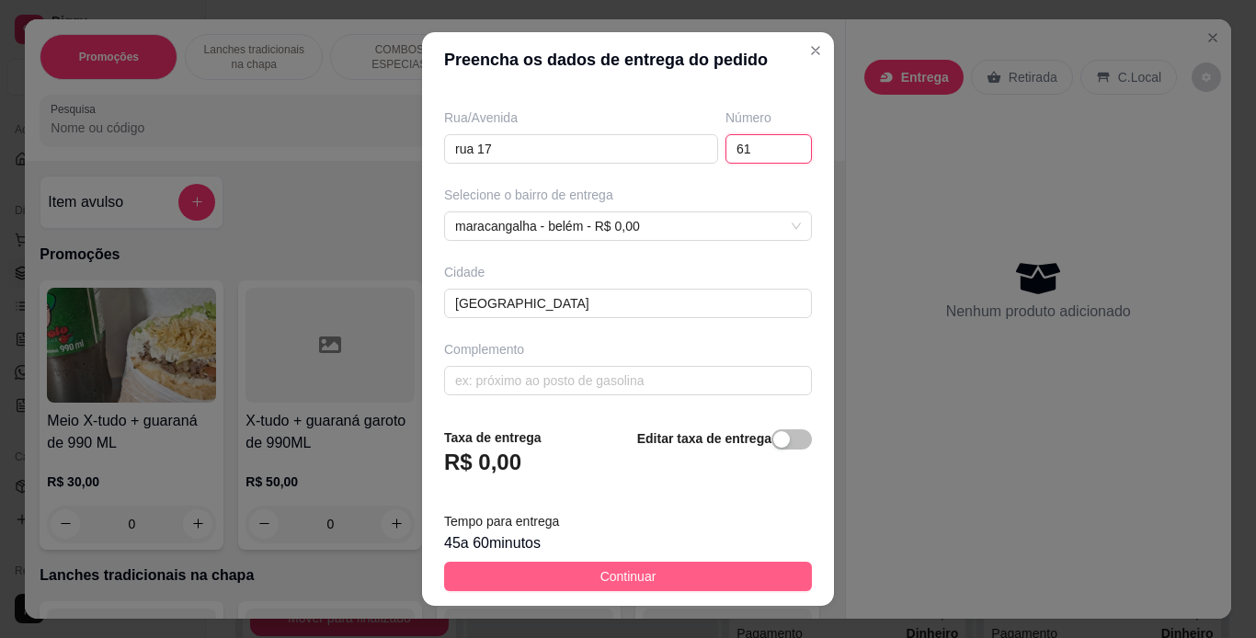
type input "61"
click at [691, 576] on button "Continuar" at bounding box center [628, 576] width 368 height 29
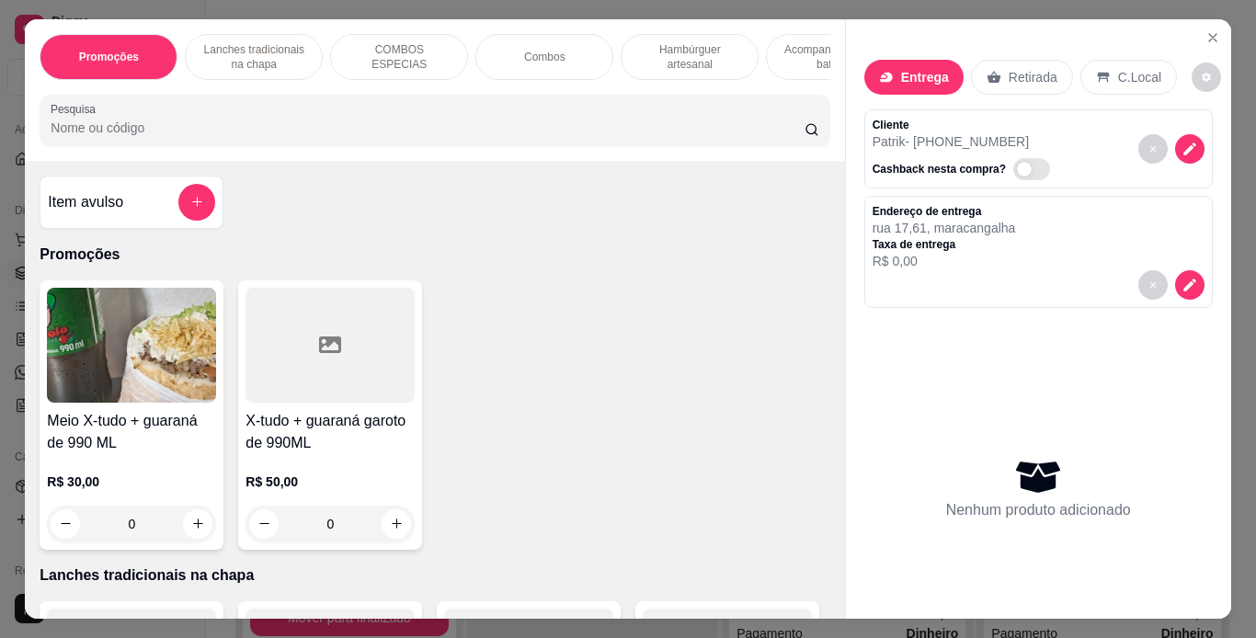
click at [668, 34] on div "Hambúrguer artesanal" at bounding box center [690, 57] width 138 height 46
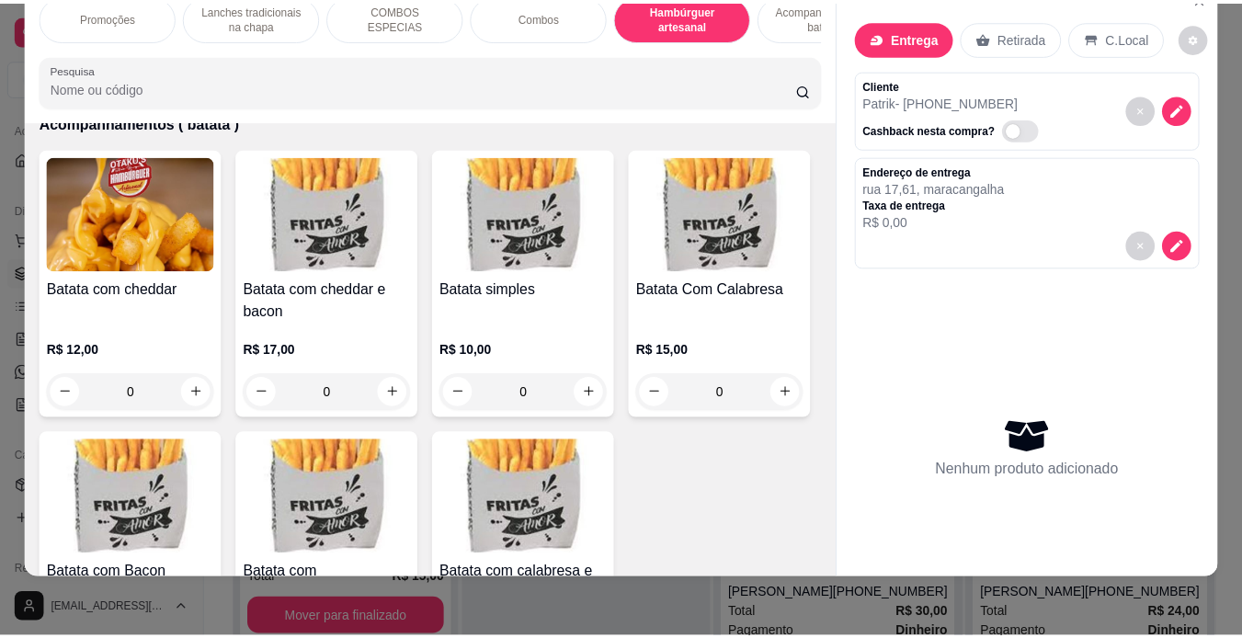
scroll to position [4034, 0]
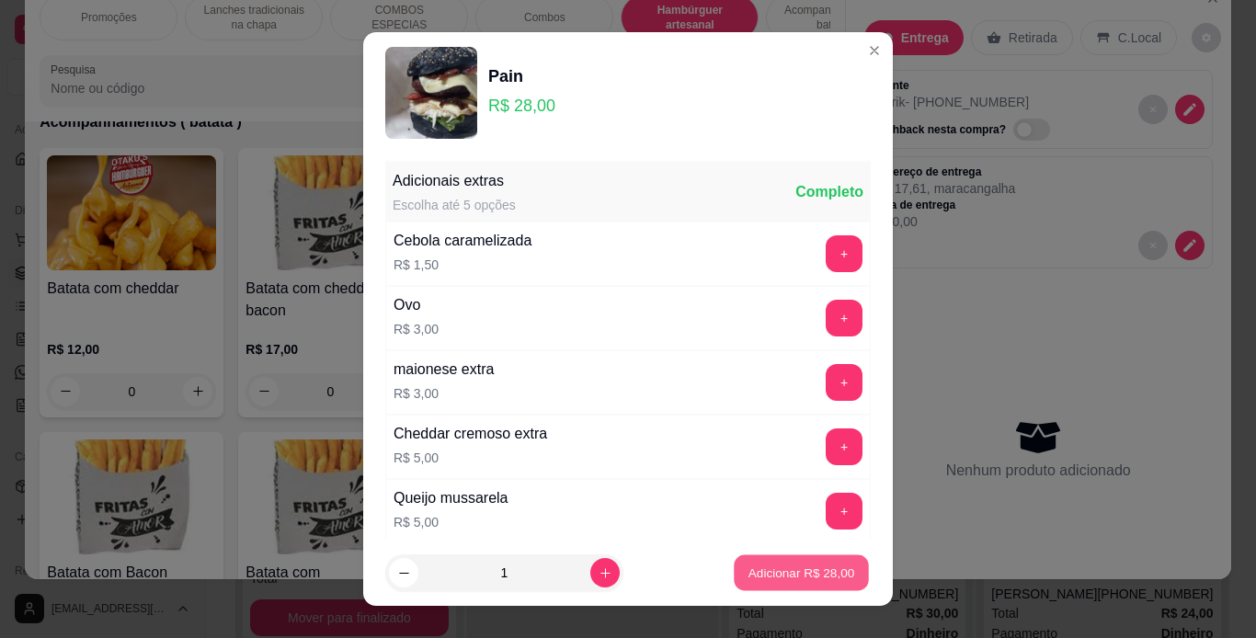
click at [761, 577] on p "Adicionar R$ 28,00" at bounding box center [801, 573] width 107 height 17
type input "1"
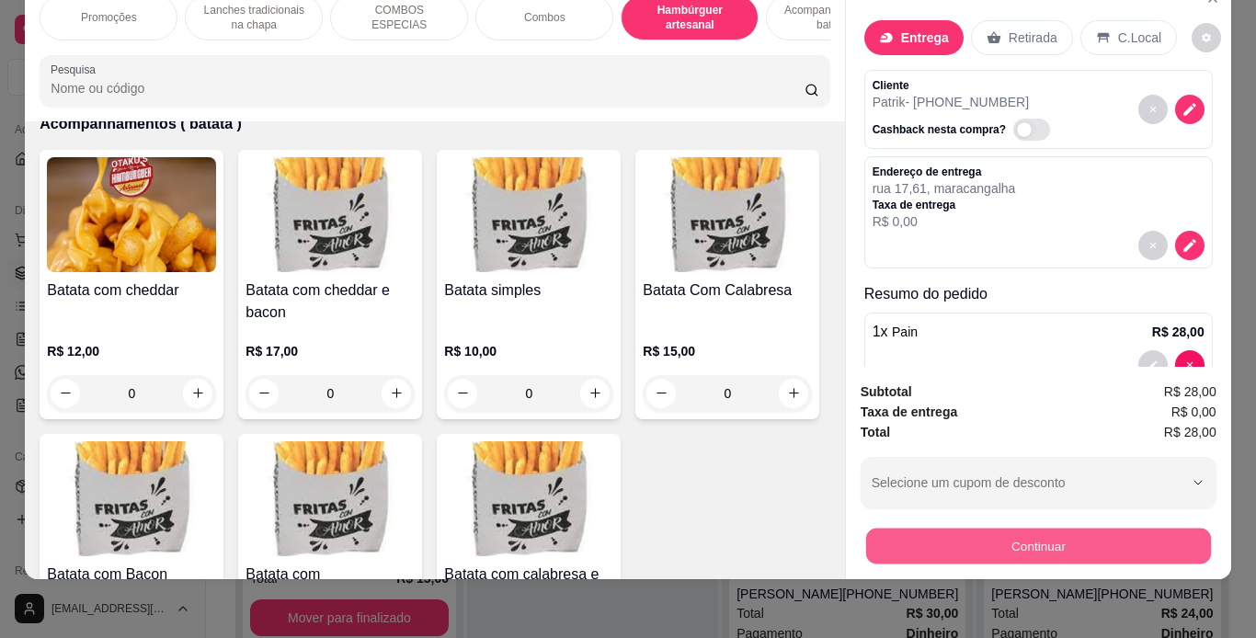
click at [996, 531] on button "Continuar" at bounding box center [1037, 547] width 345 height 36
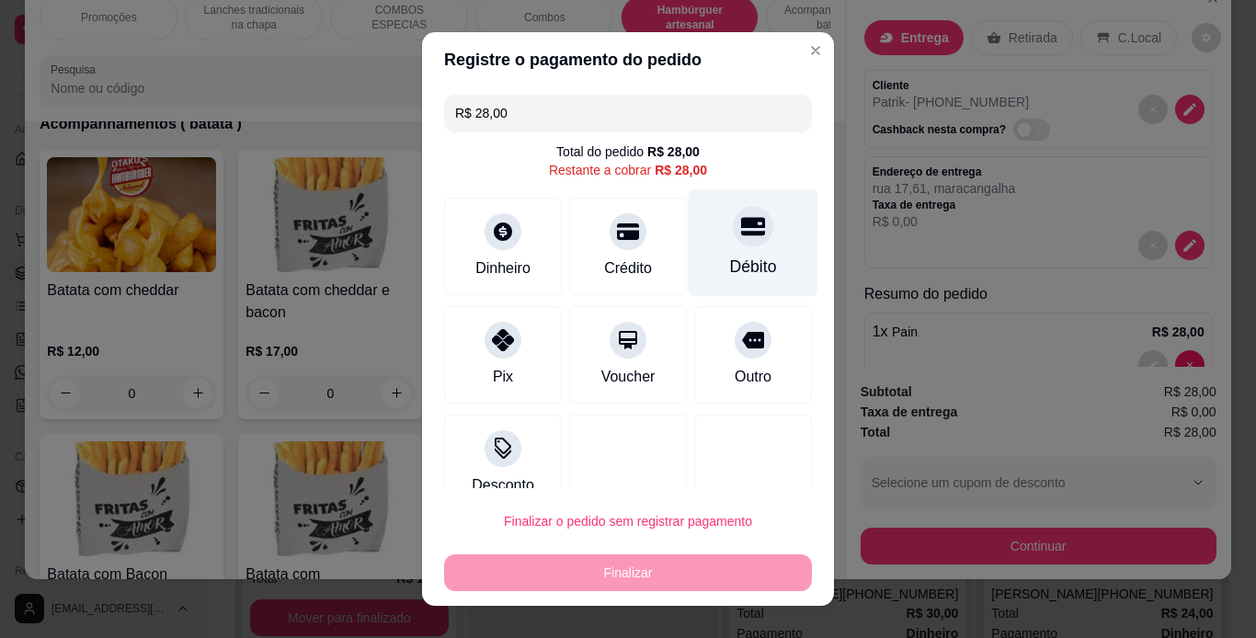
click at [734, 255] on div "Débito" at bounding box center [753, 267] width 47 height 24
type input "R$ 0,00"
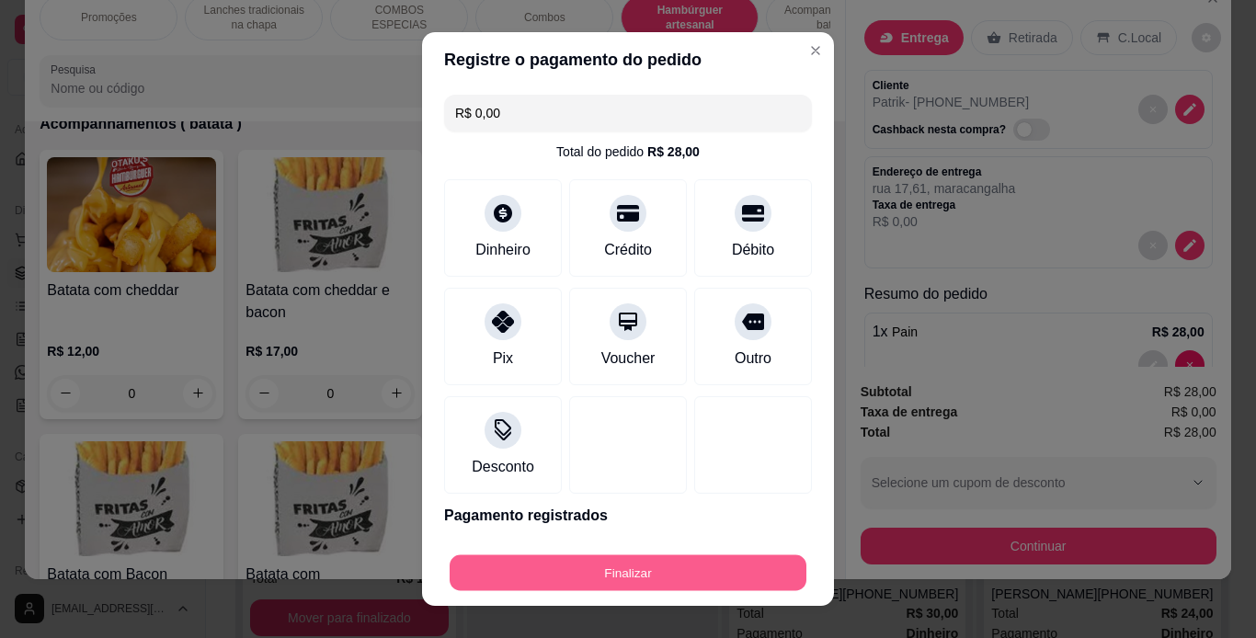
click at [664, 567] on button "Finalizar" at bounding box center [628, 573] width 357 height 36
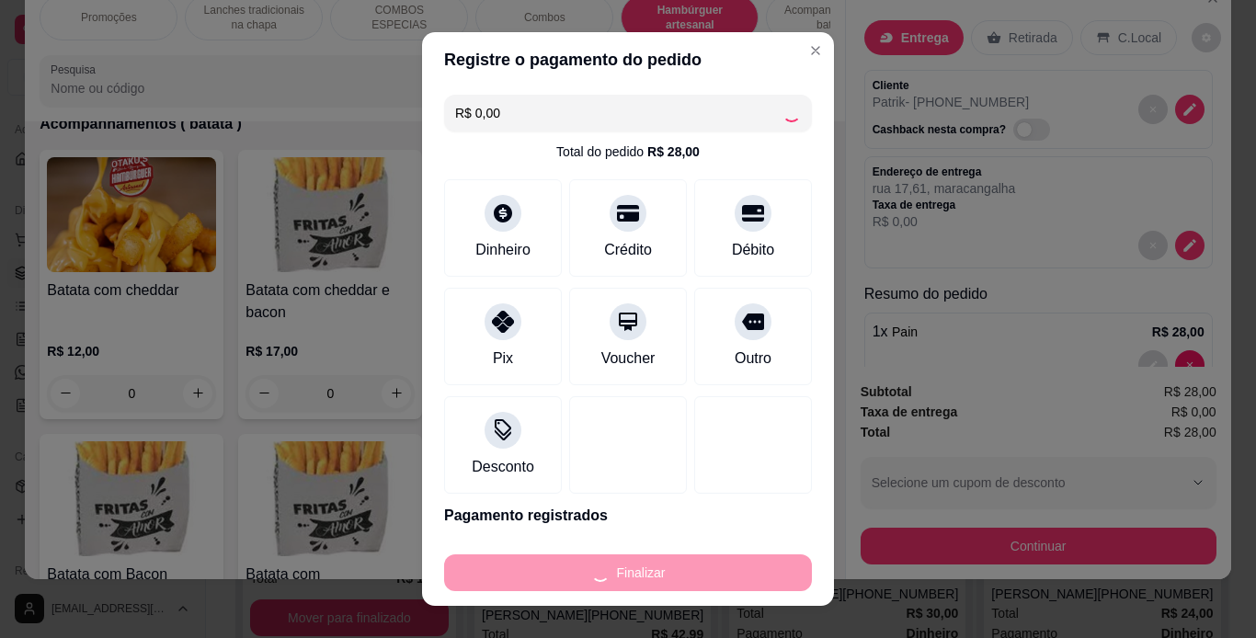
type input "0"
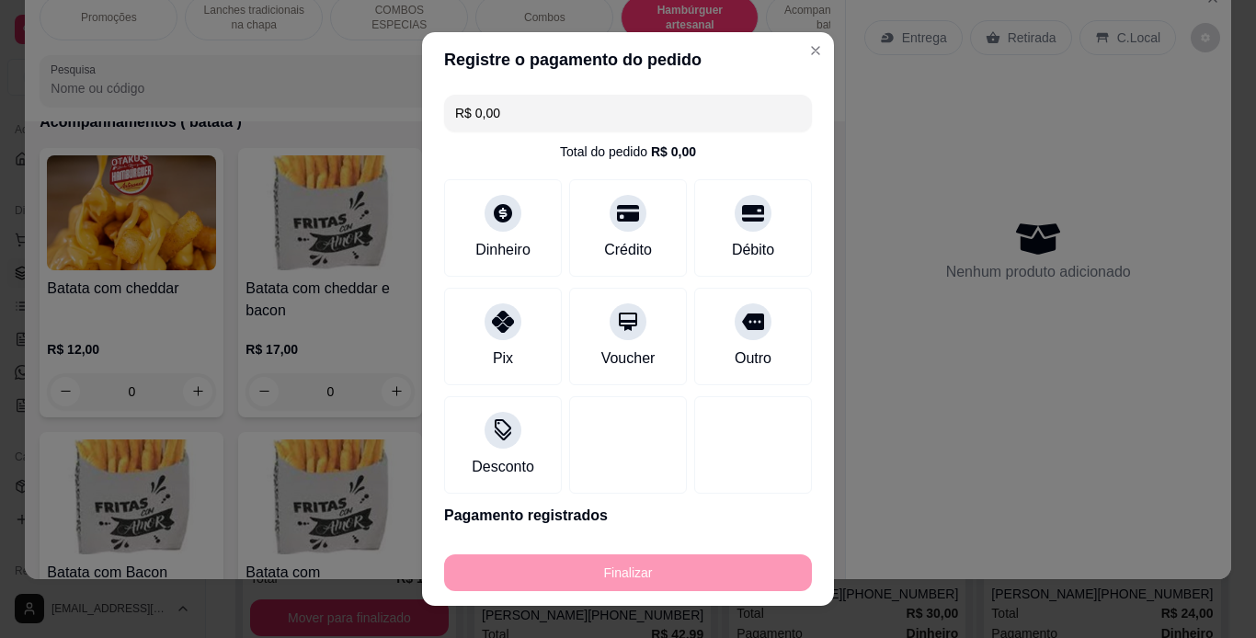
type input "-R$ 28,00"
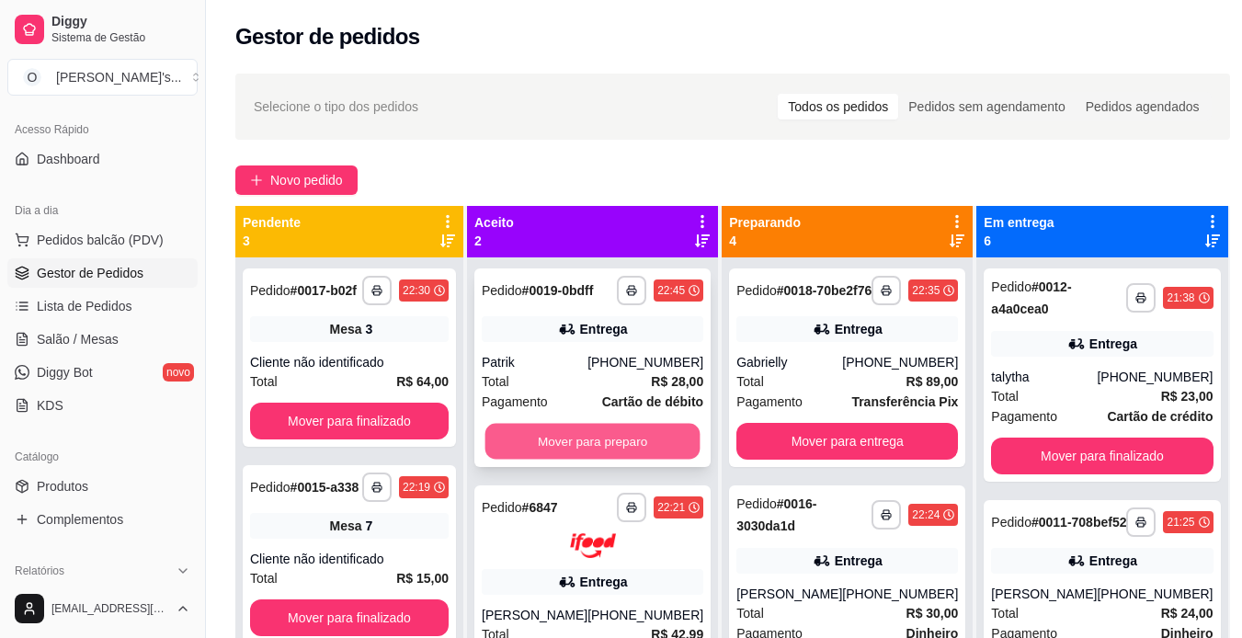
click at [622, 444] on button "Mover para preparo" at bounding box center [592, 442] width 215 height 36
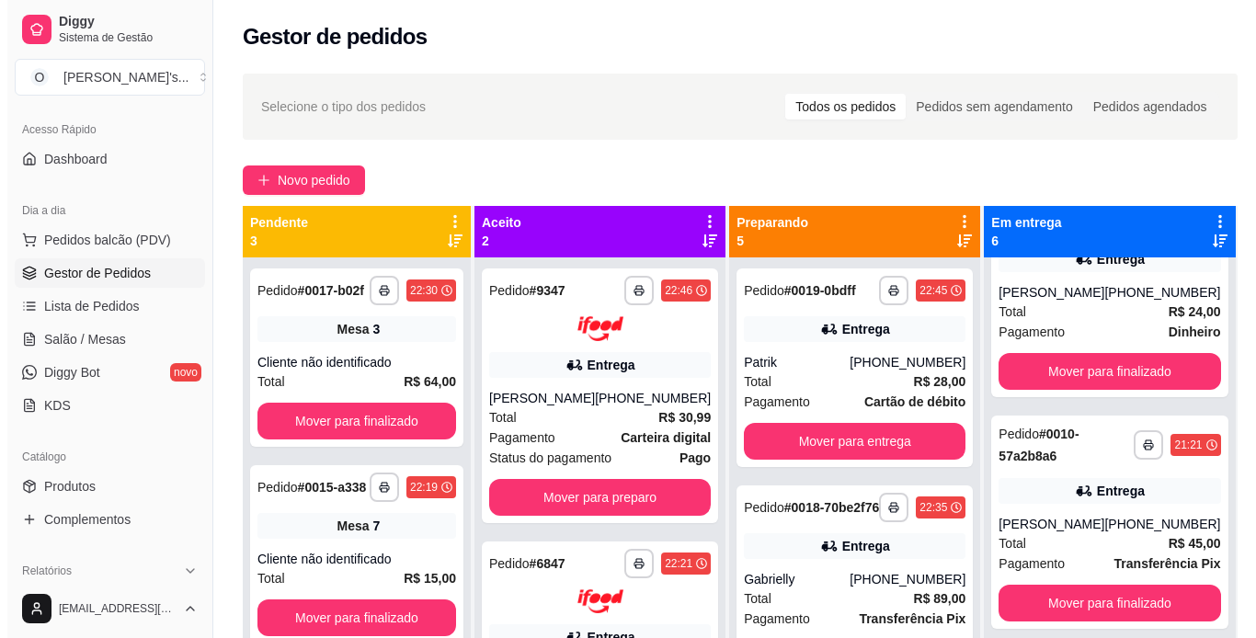
scroll to position [291, 0]
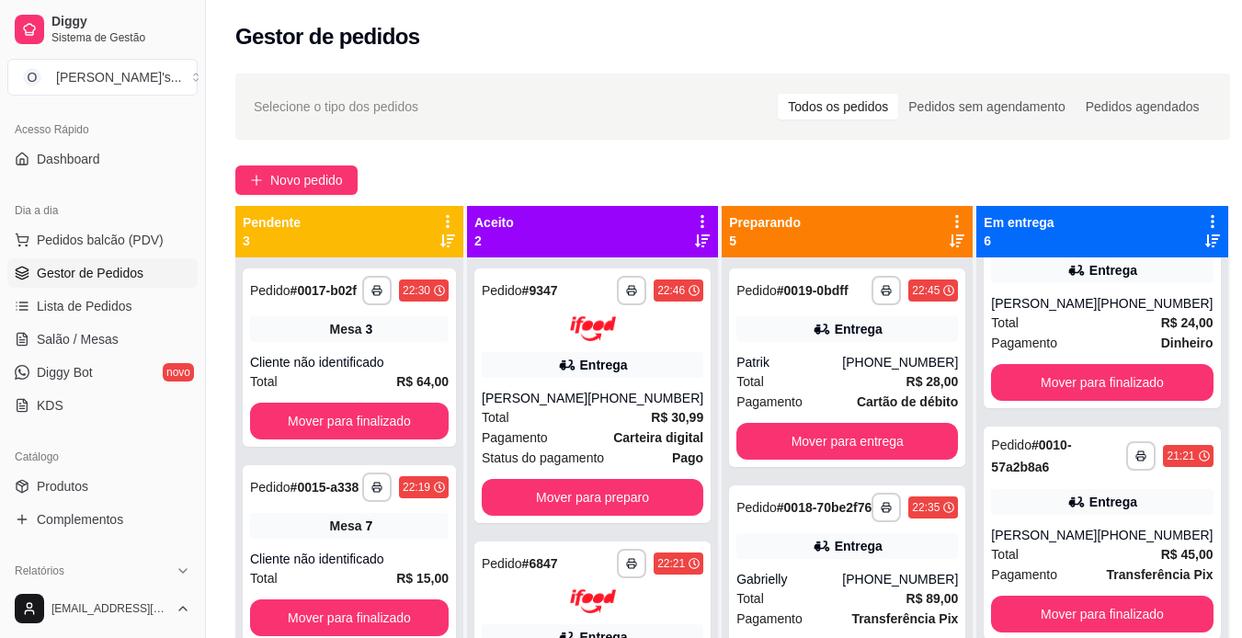
click at [1023, 478] on div "Pedido # 0010-57a2b8a6" at bounding box center [1058, 456] width 135 height 44
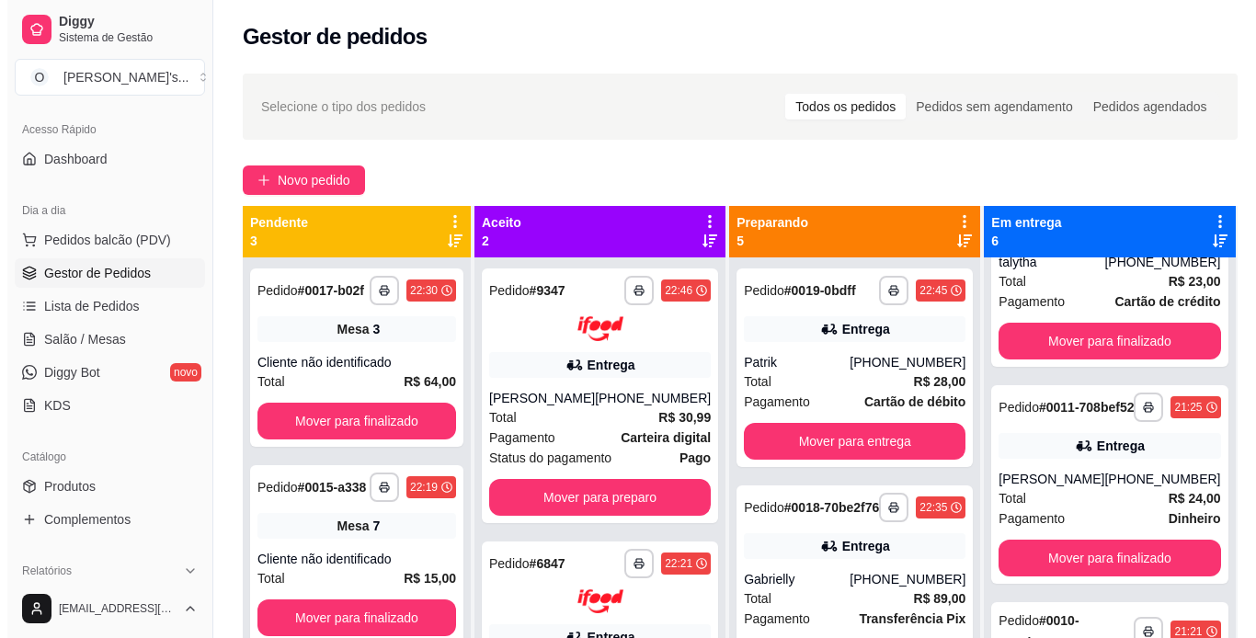
scroll to position [114, 0]
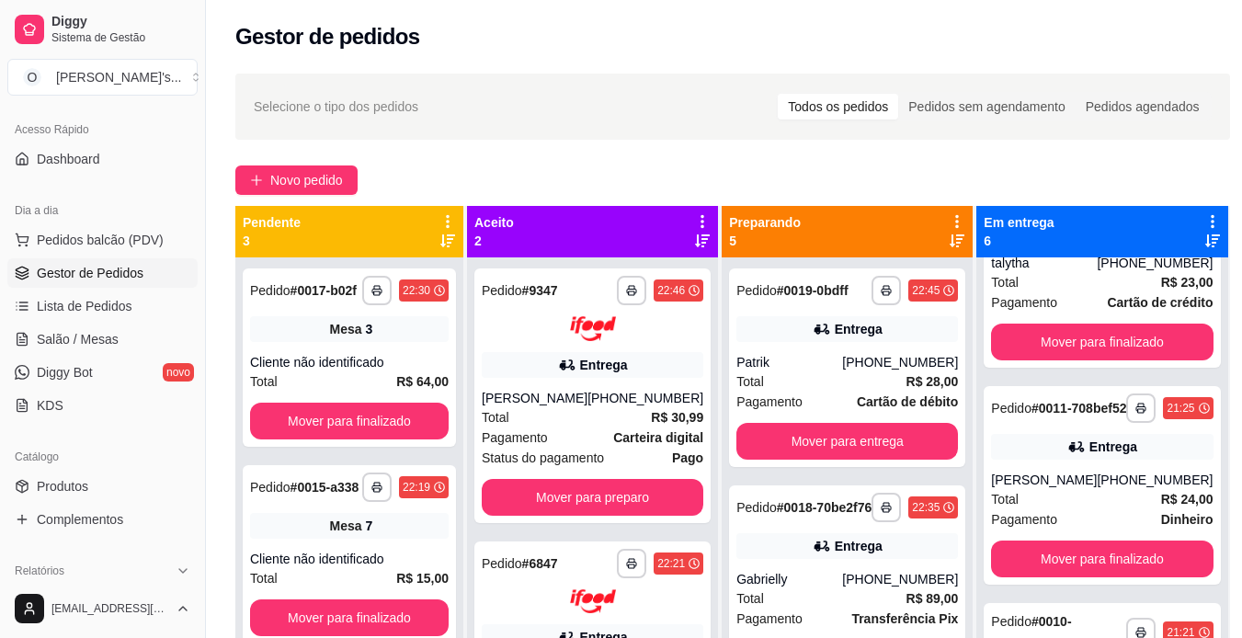
click at [1090, 456] on div "Entrega" at bounding box center [1114, 447] width 48 height 18
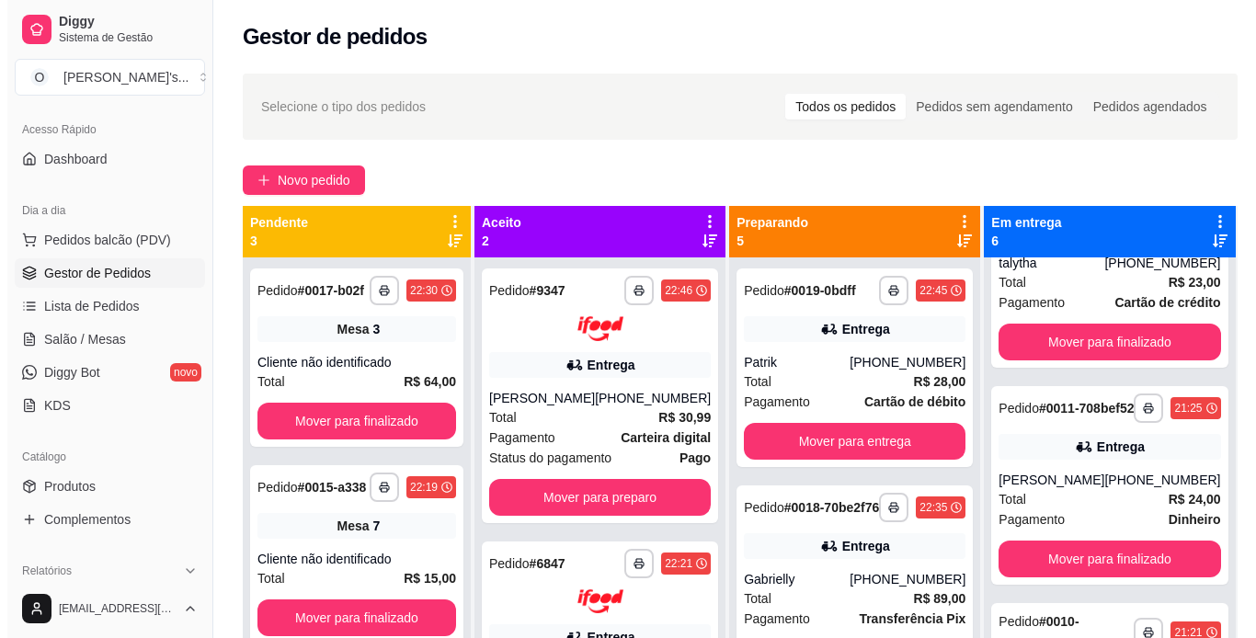
scroll to position [0, 0]
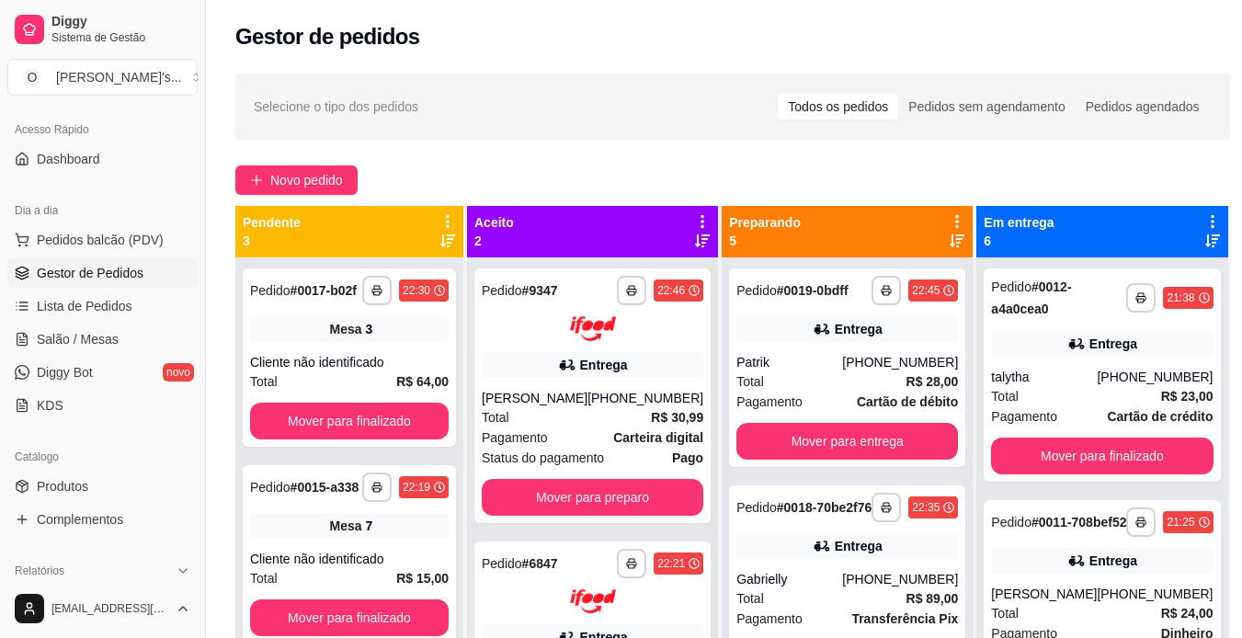
click at [1016, 388] on div "Total R$ 23,00" at bounding box center [1102, 396] width 222 height 20
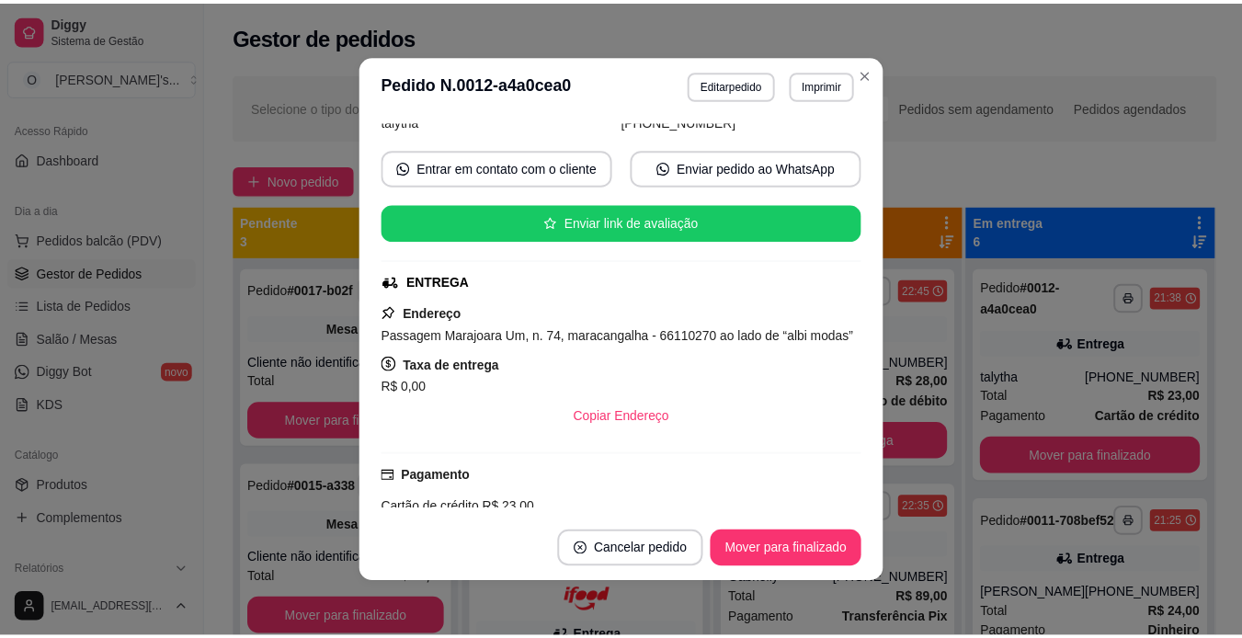
scroll to position [234, 0]
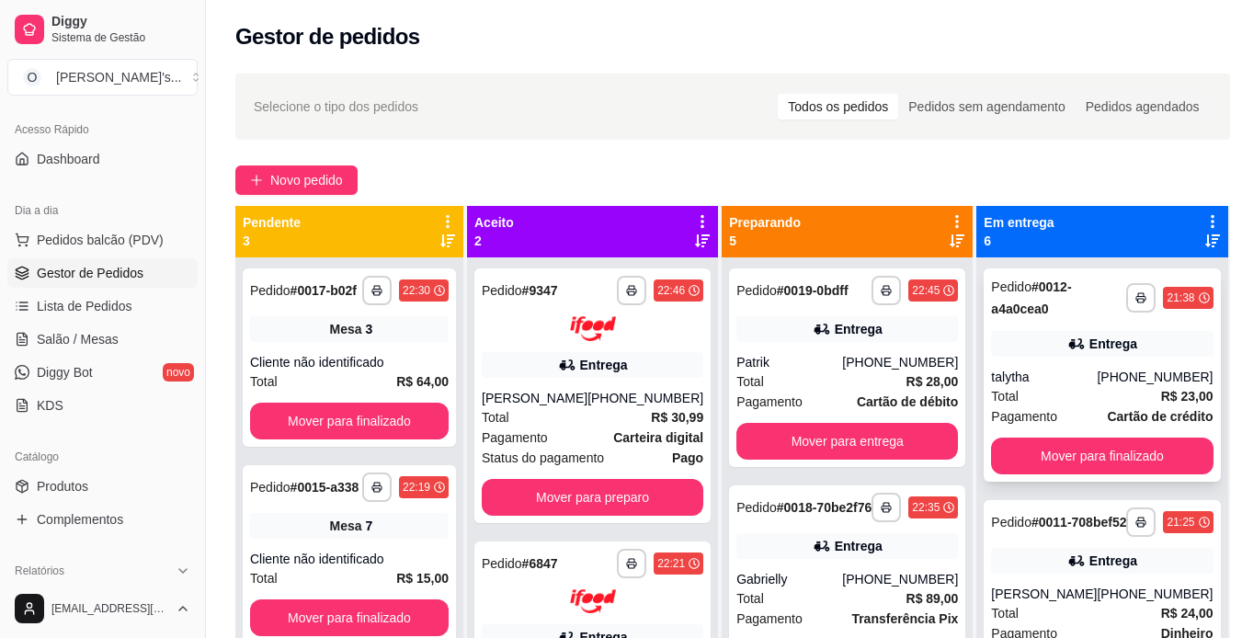
click at [991, 375] on div "talytha" at bounding box center [1044, 377] width 106 height 18
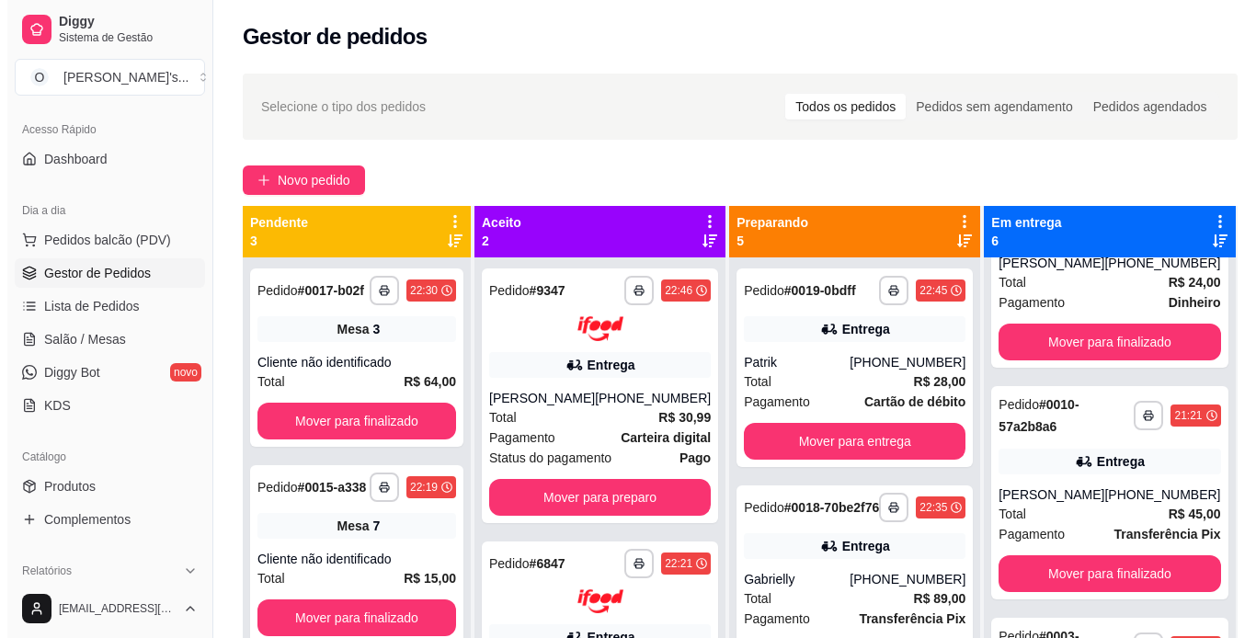
scroll to position [332, 0]
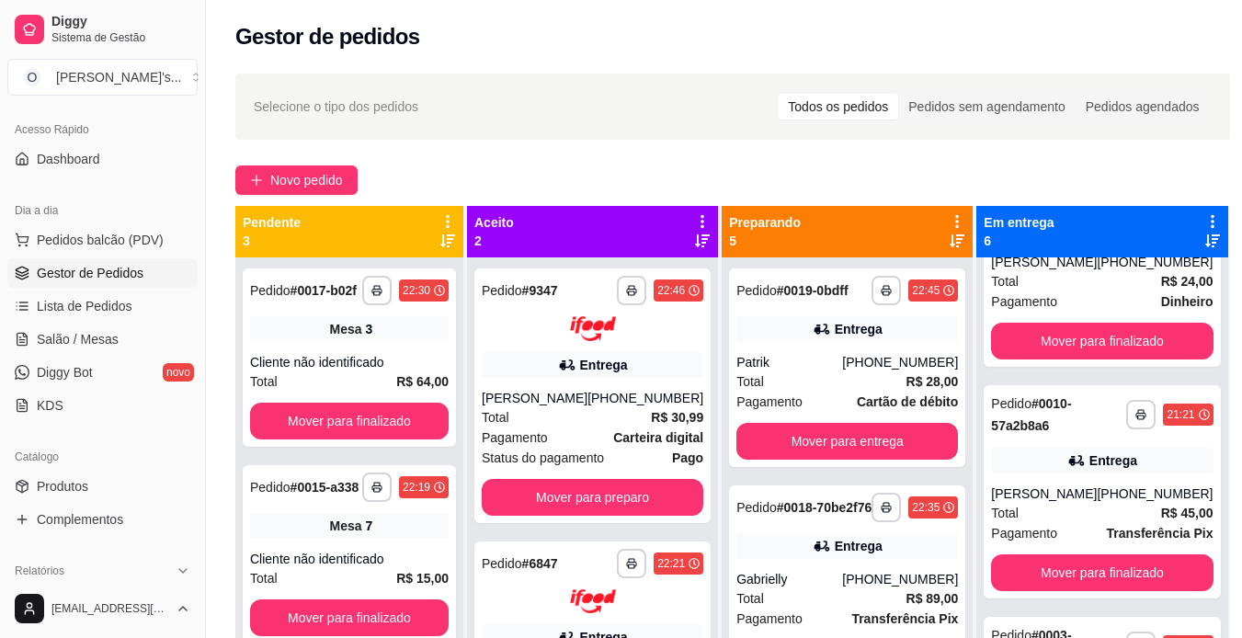
click at [1062, 437] on div "Pedido # 0010-57a2b8a6" at bounding box center [1058, 415] width 135 height 44
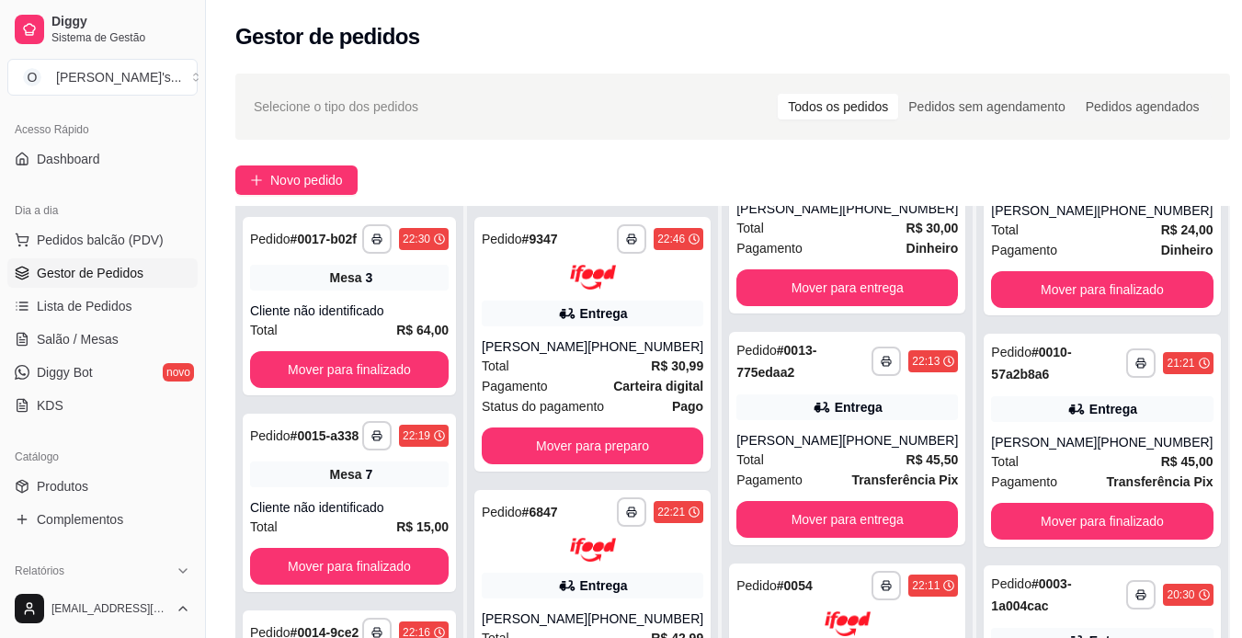
scroll to position [280, 0]
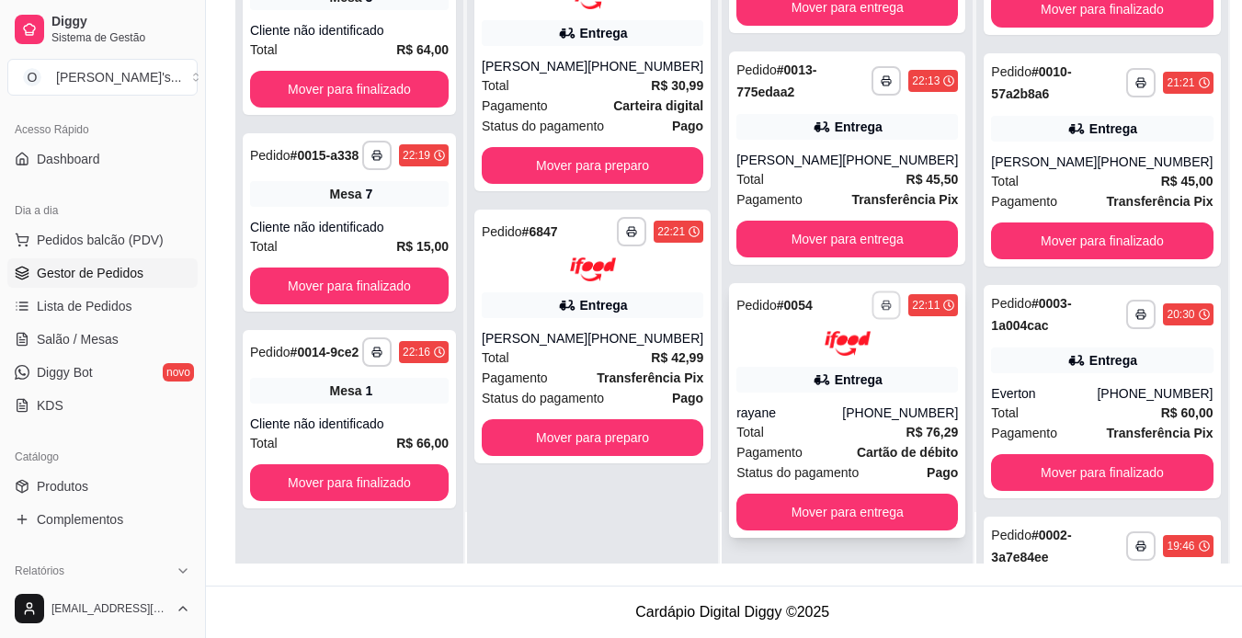
click at [882, 304] on icon "button" at bounding box center [886, 306] width 9 height 4
click at [838, 368] on button "IMPRESSORA" at bounding box center [806, 369] width 129 height 29
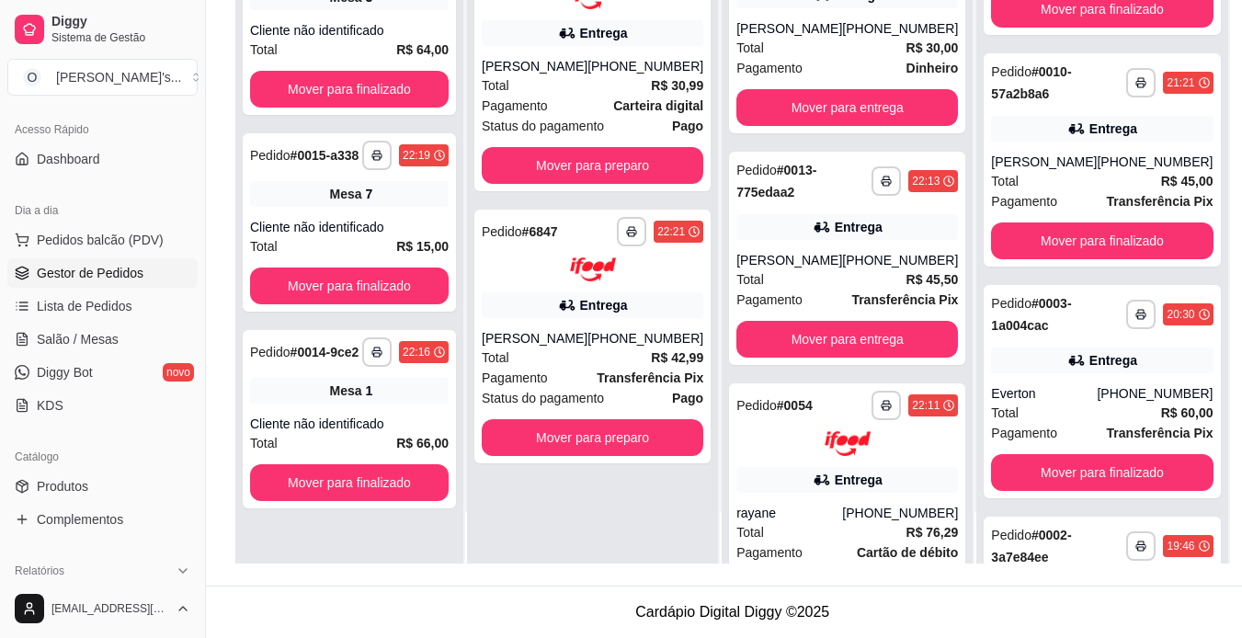
scroll to position [440, 0]
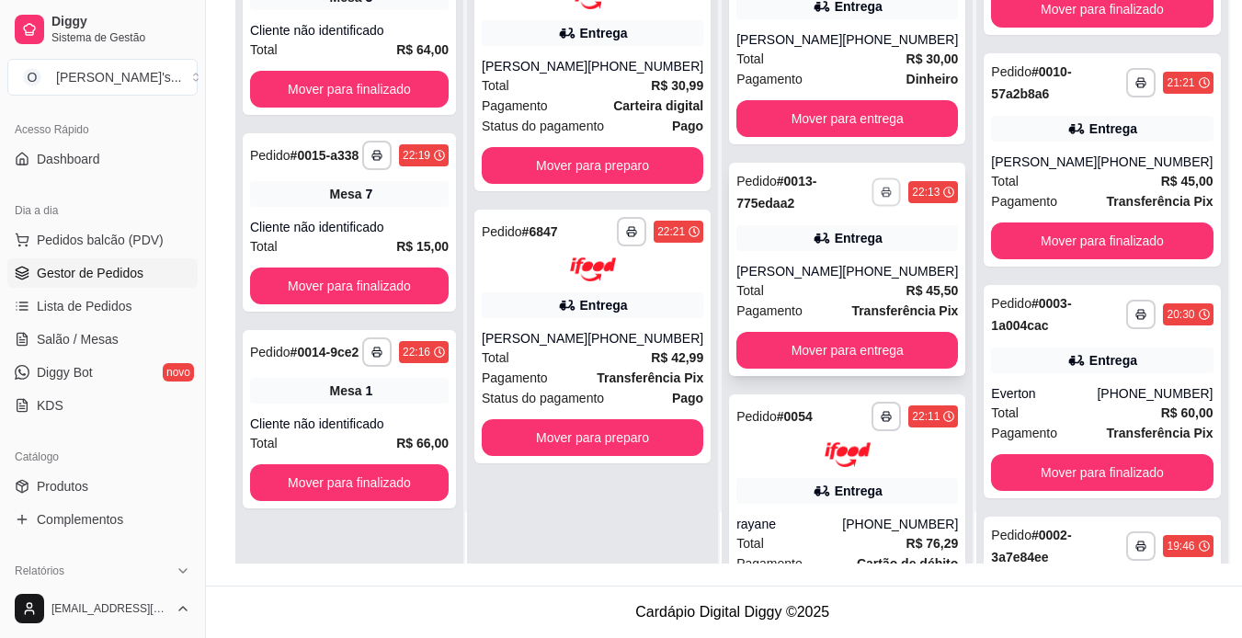
click at [881, 198] on icon "button" at bounding box center [886, 192] width 11 height 11
click at [820, 284] on button "IMPRESSORA" at bounding box center [806, 285] width 129 height 29
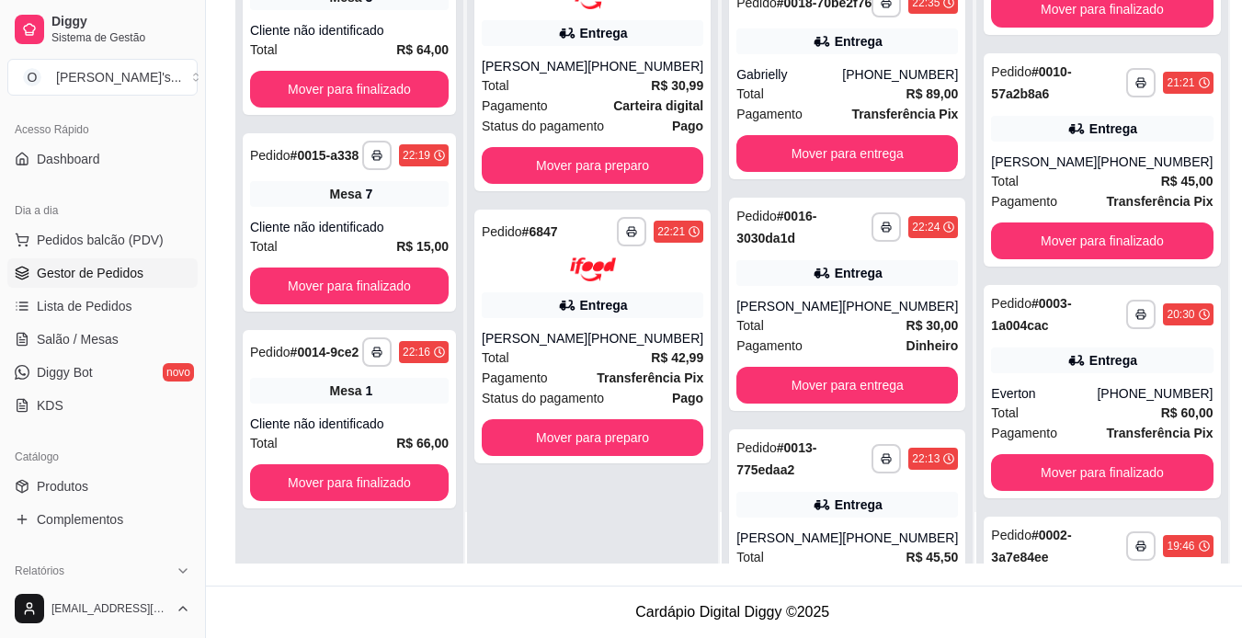
scroll to position [172, 0]
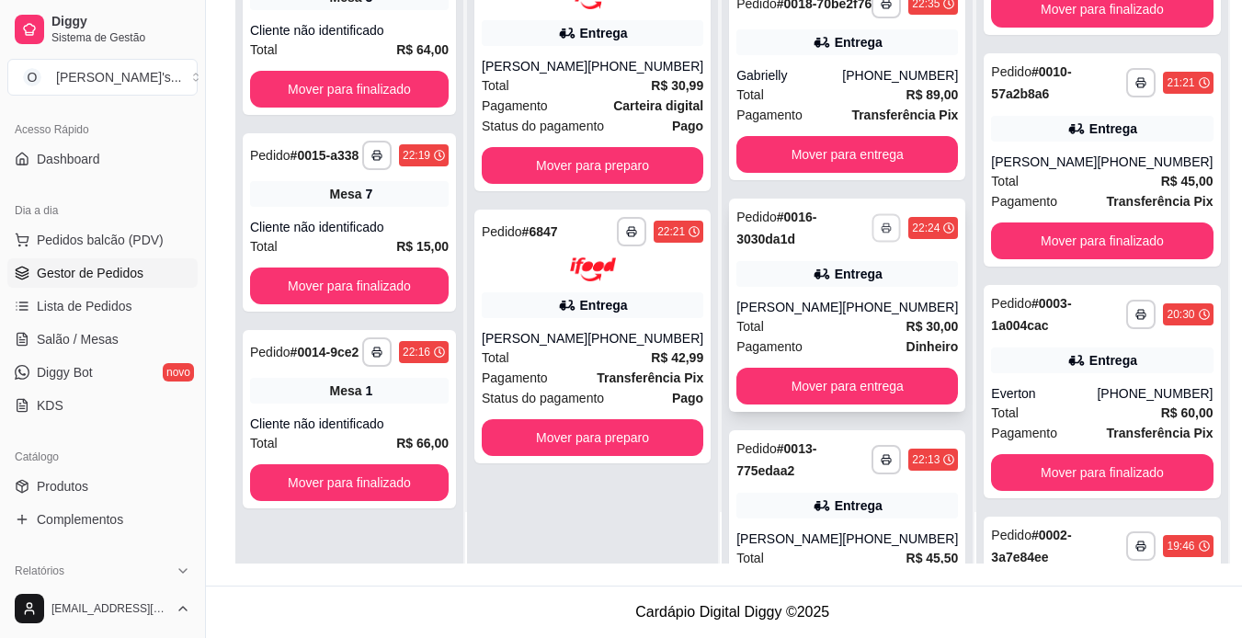
click at [884, 226] on polyline "button" at bounding box center [887, 224] width 6 height 3
click at [838, 313] on button "IMPRESSORA" at bounding box center [806, 321] width 129 height 29
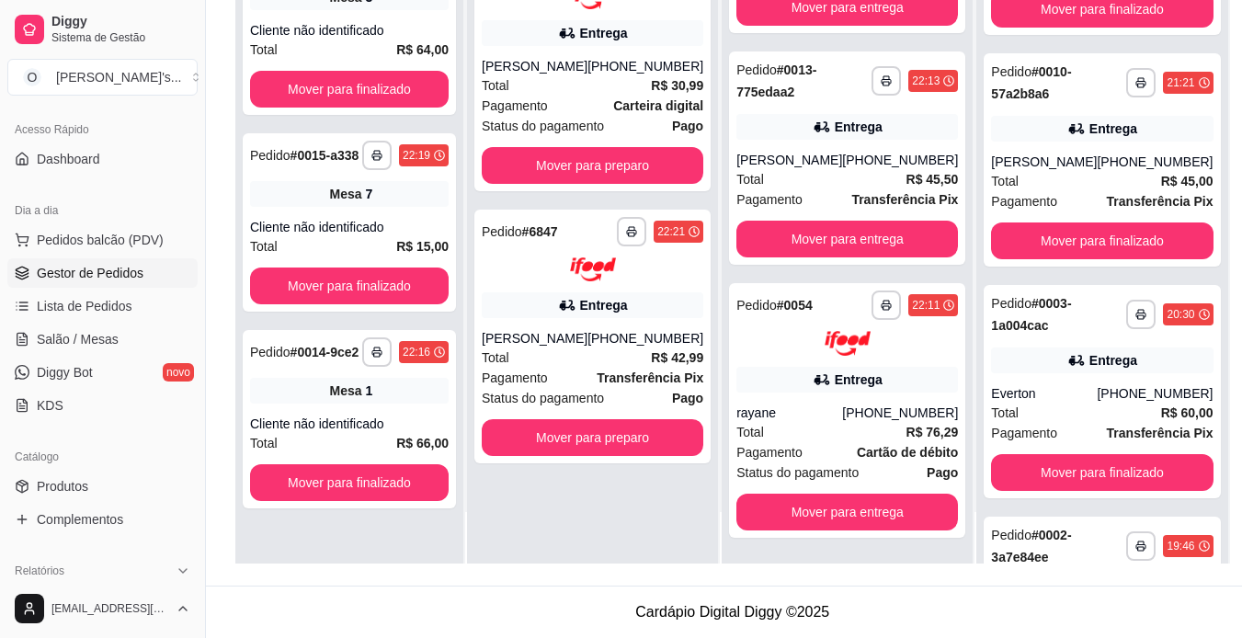
scroll to position [580, 0]
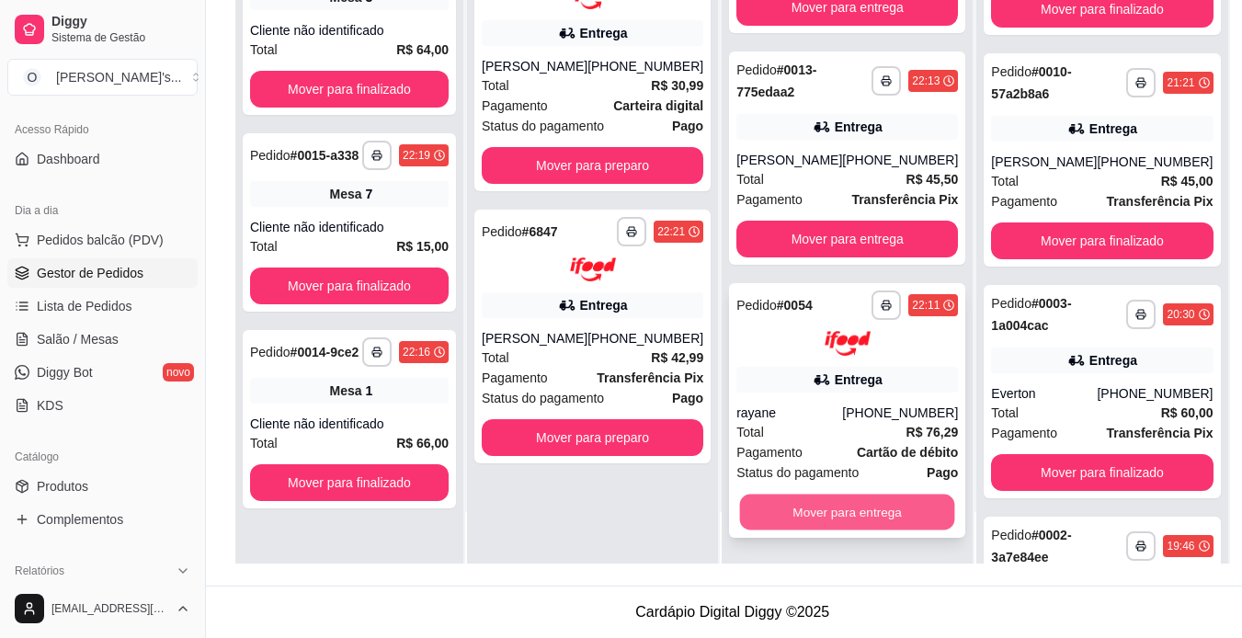
click at [860, 517] on button "Mover para entrega" at bounding box center [847, 512] width 215 height 36
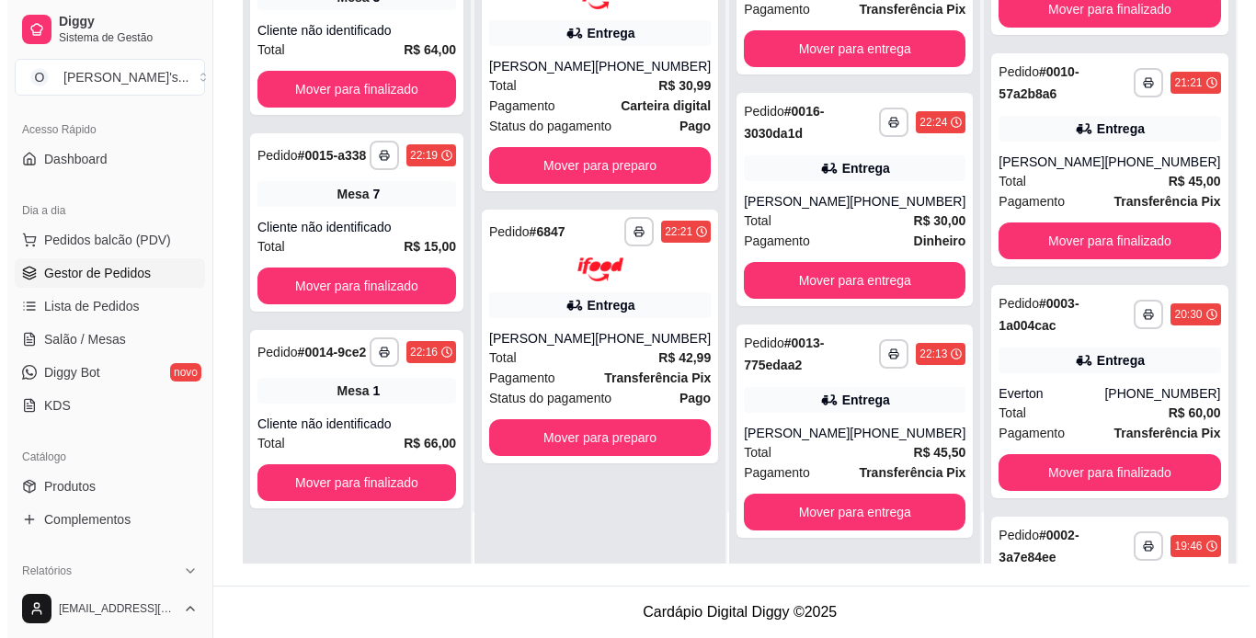
scroll to position [297, 0]
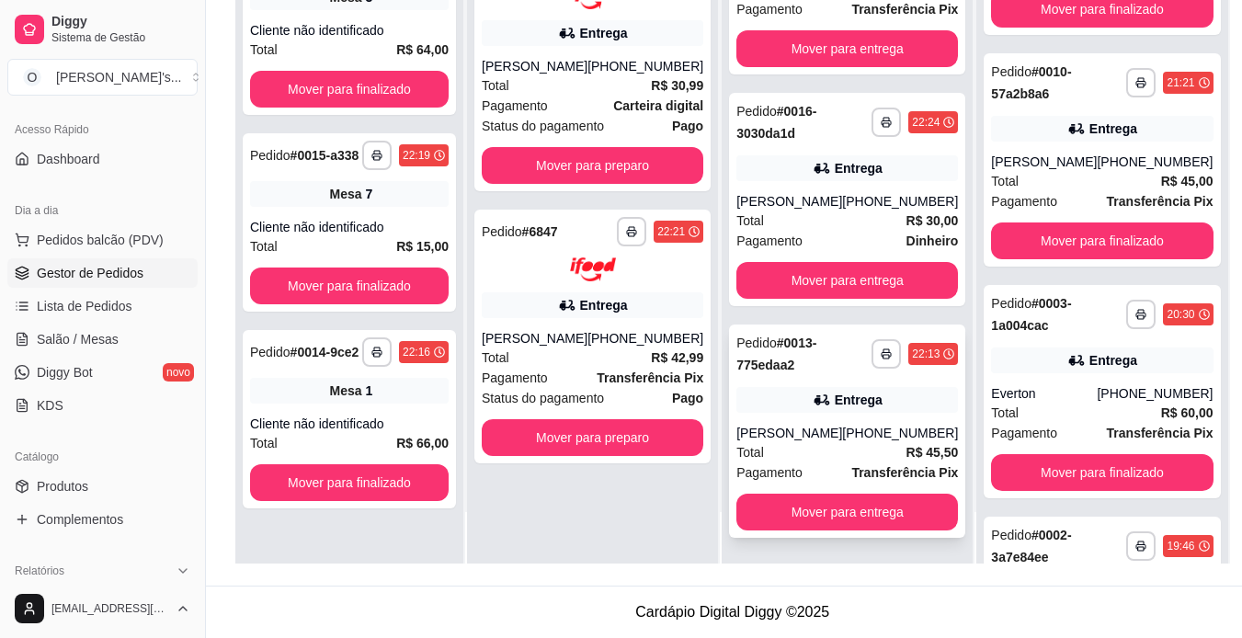
click at [839, 391] on div "**********" at bounding box center [847, 431] width 236 height 213
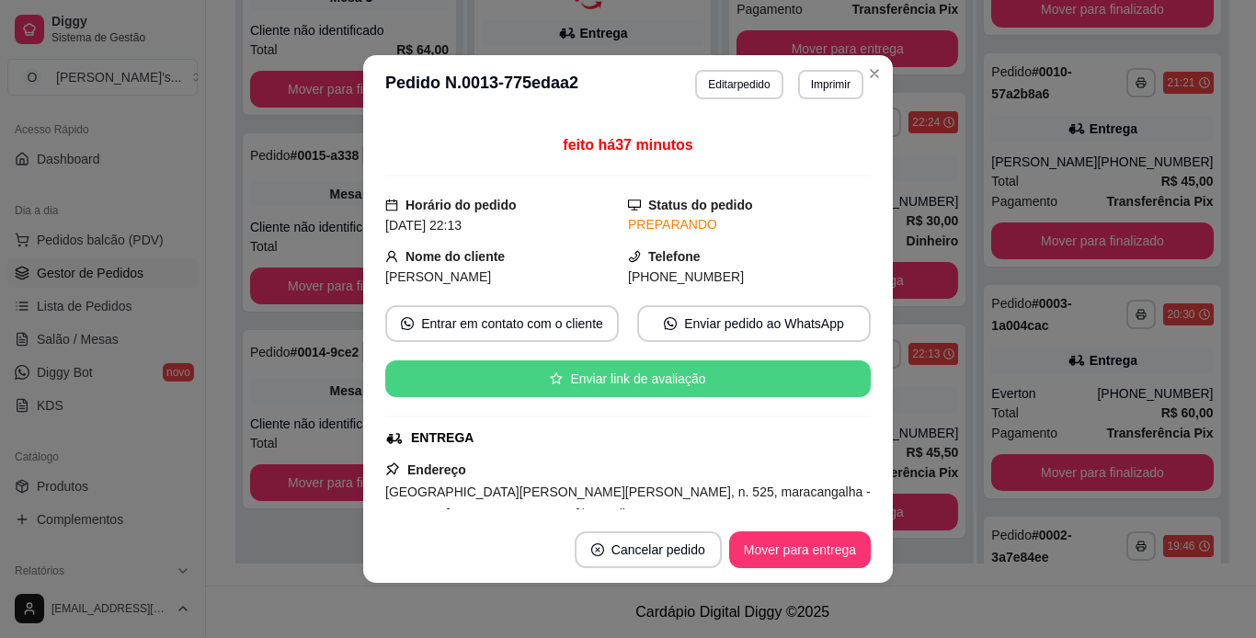
scroll to position [166, 0]
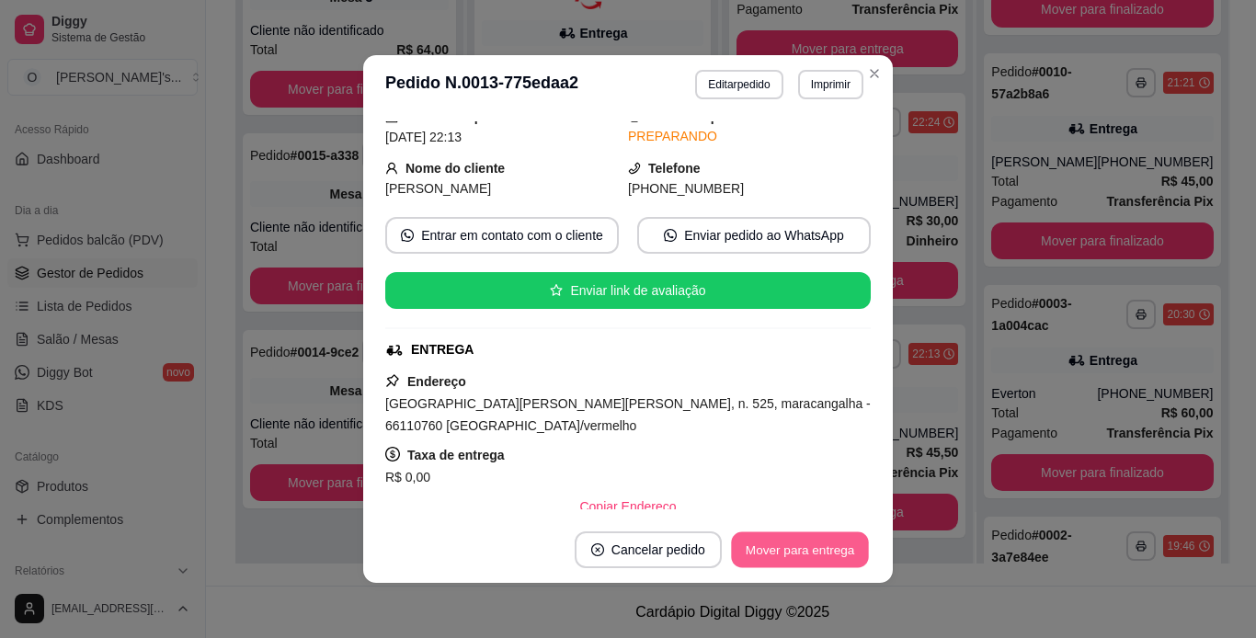
click at [761, 544] on button "Mover para entrega" at bounding box center [800, 550] width 138 height 36
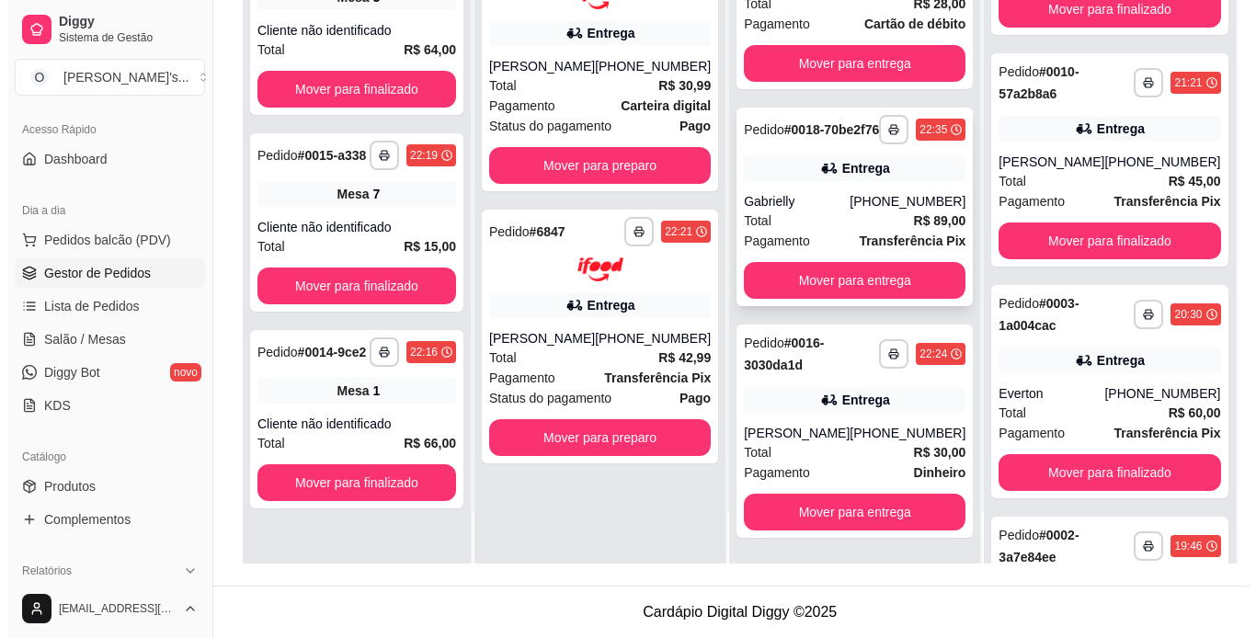
scroll to position [53, 0]
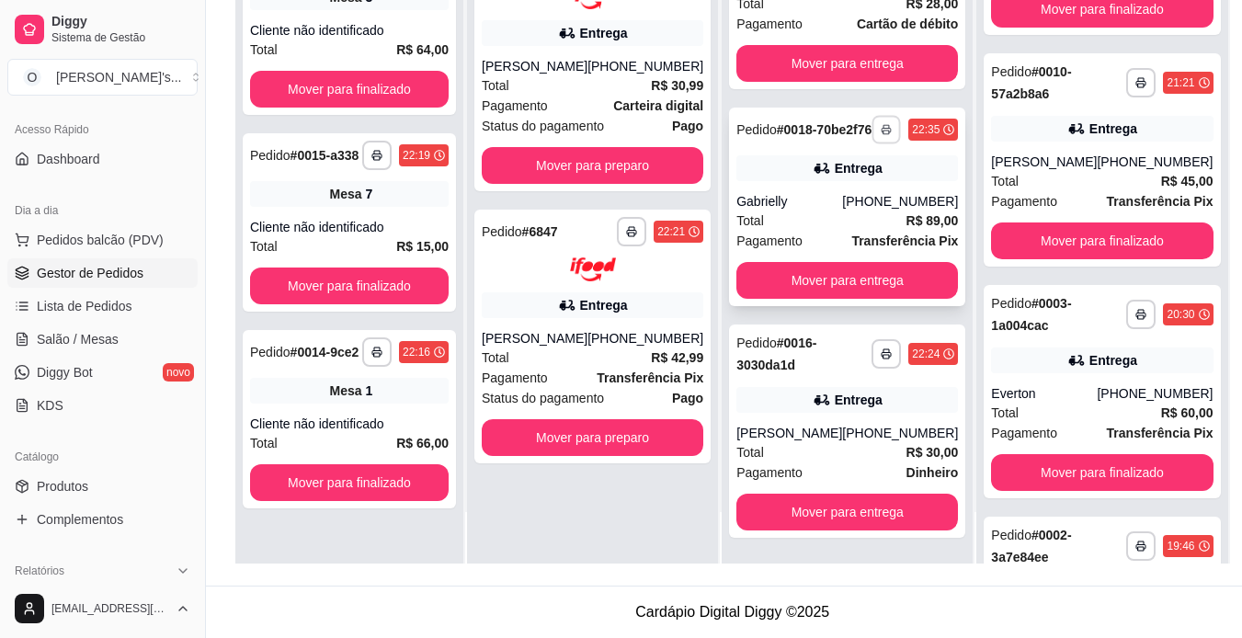
click at [884, 134] on rect "button" at bounding box center [887, 133] width 6 height 4
click at [838, 210] on button "IMPRESSORA" at bounding box center [806, 208] width 129 height 29
click at [845, 177] on div "Entrega" at bounding box center [859, 168] width 48 height 18
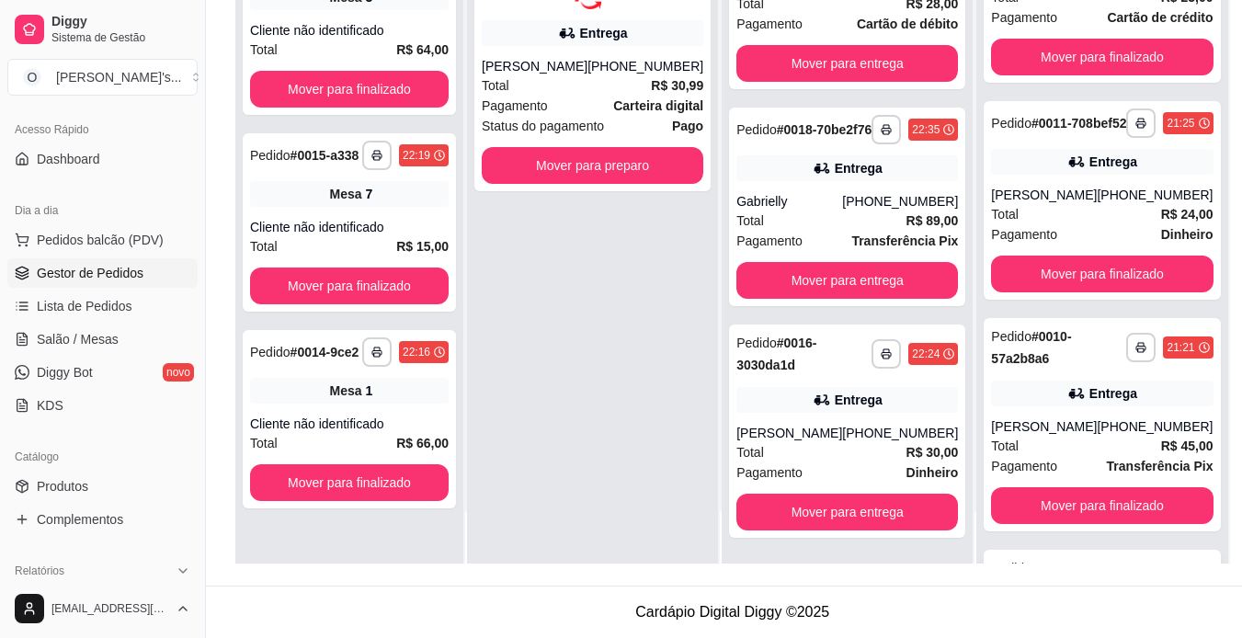
scroll to position [843, 0]
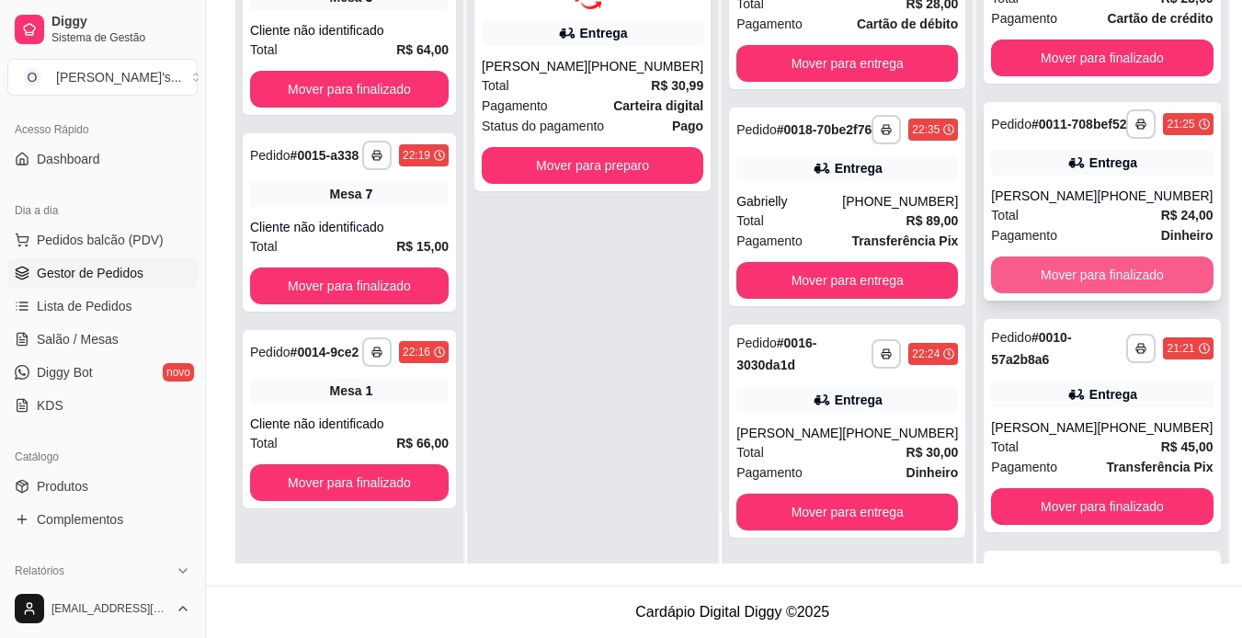
click at [1044, 293] on button "Mover para finalizado" at bounding box center [1102, 275] width 222 height 37
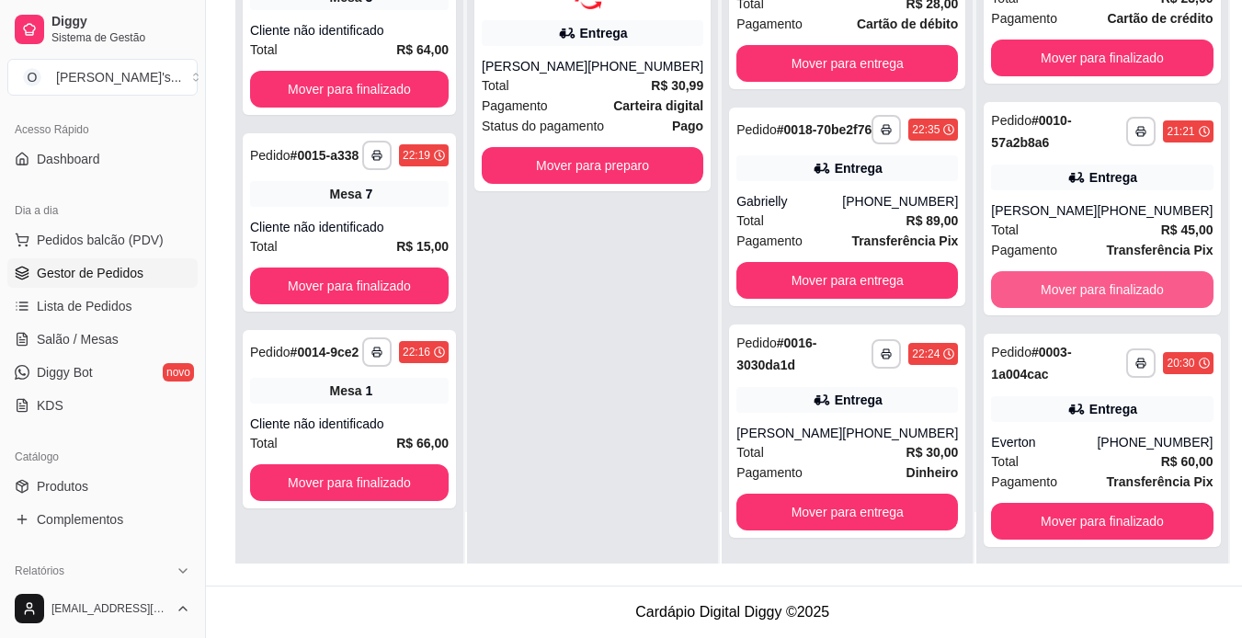
click at [1044, 293] on button "Mover para finalizado" at bounding box center [1102, 289] width 222 height 37
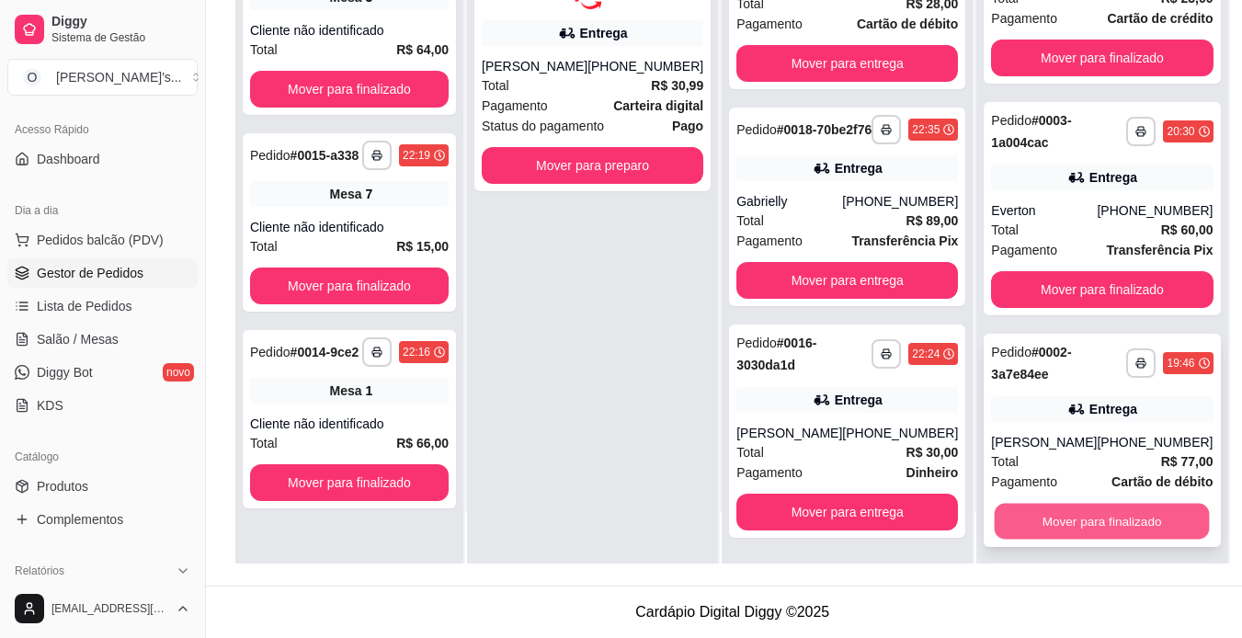
click at [1054, 539] on button "Mover para finalizado" at bounding box center [1102, 522] width 215 height 36
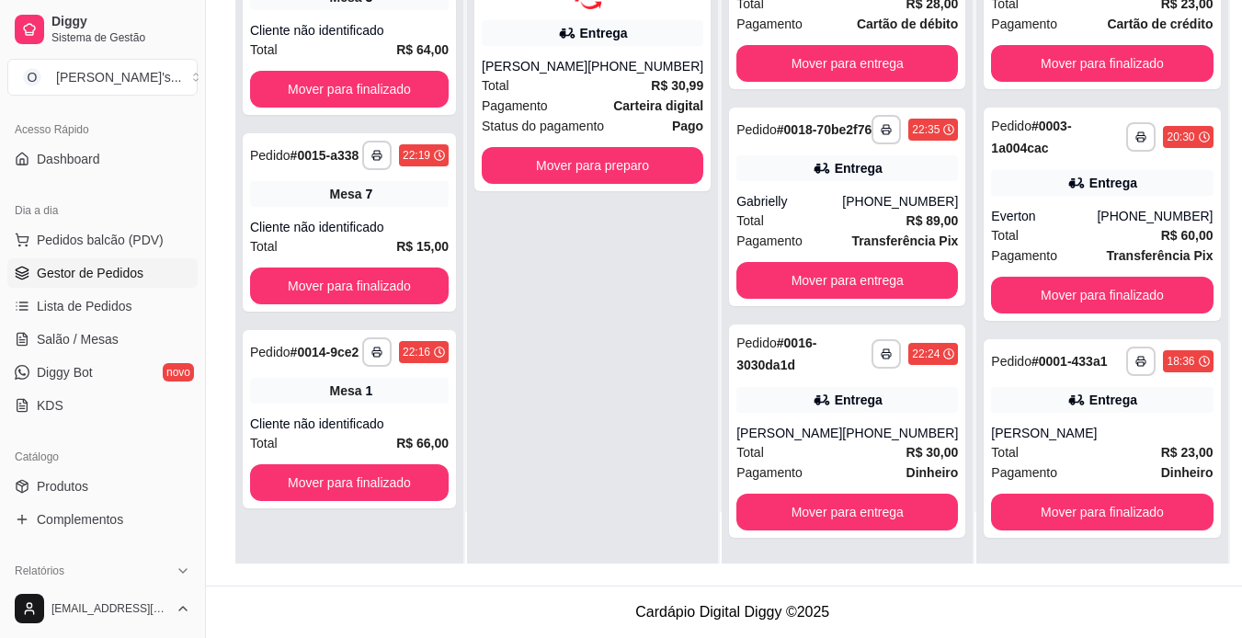
scroll to position [0, 0]
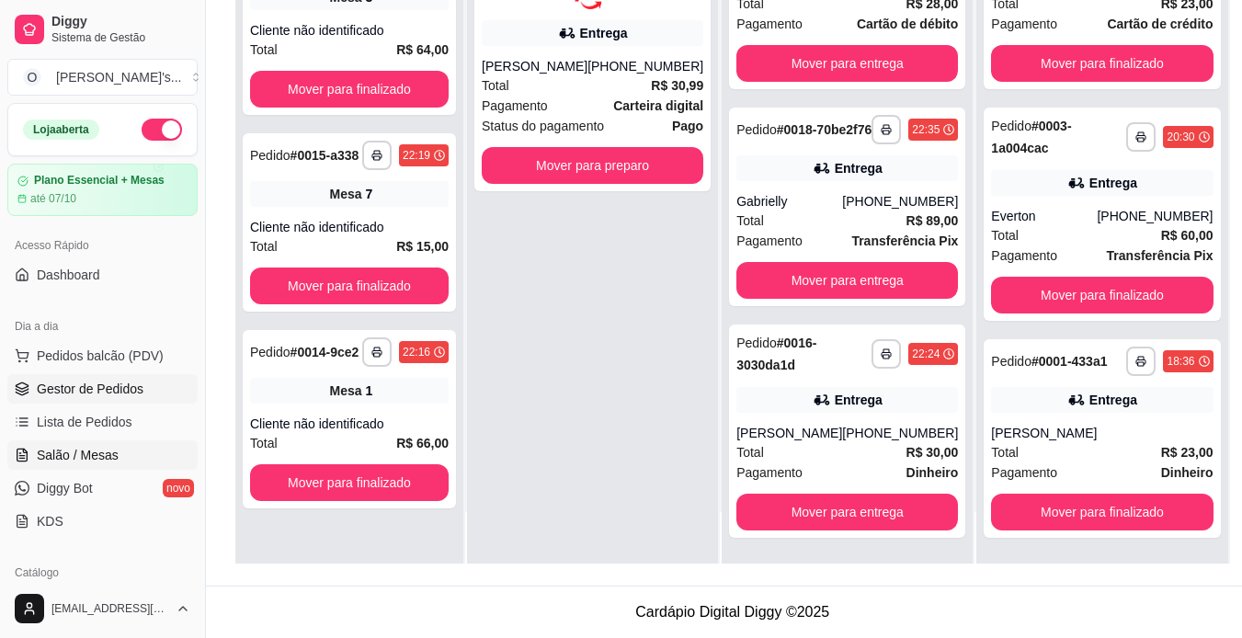
click at [148, 453] on link "Salão / Mesas" at bounding box center [102, 454] width 190 height 29
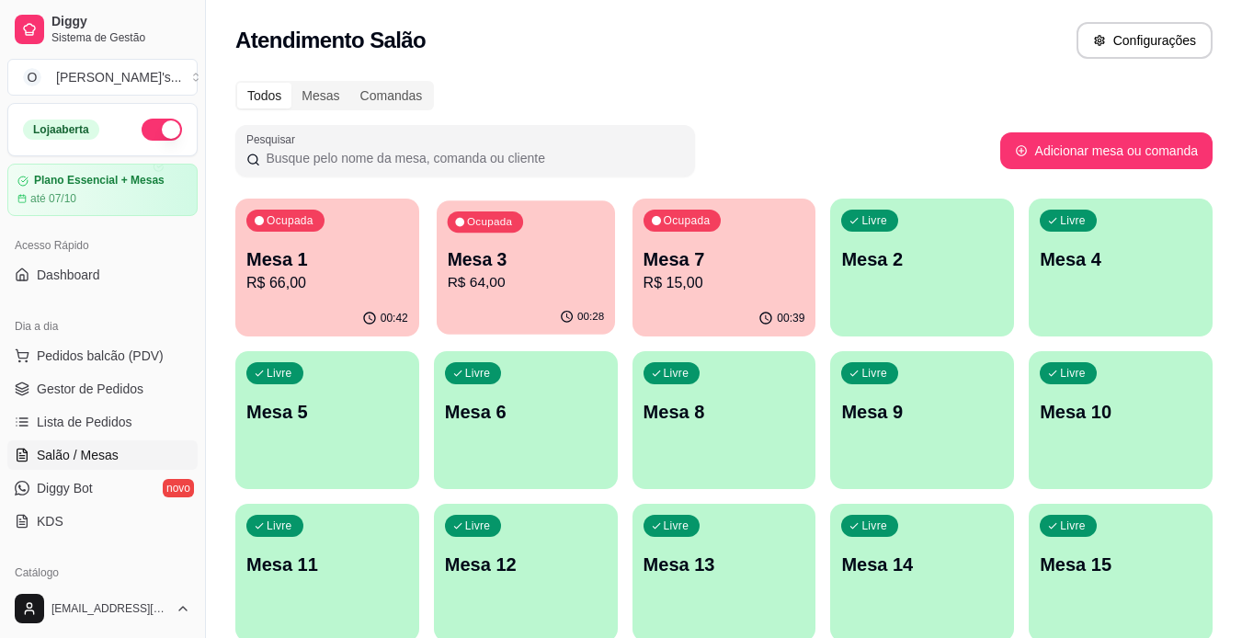
click at [576, 269] on p "Mesa 3" at bounding box center [525, 259] width 157 height 25
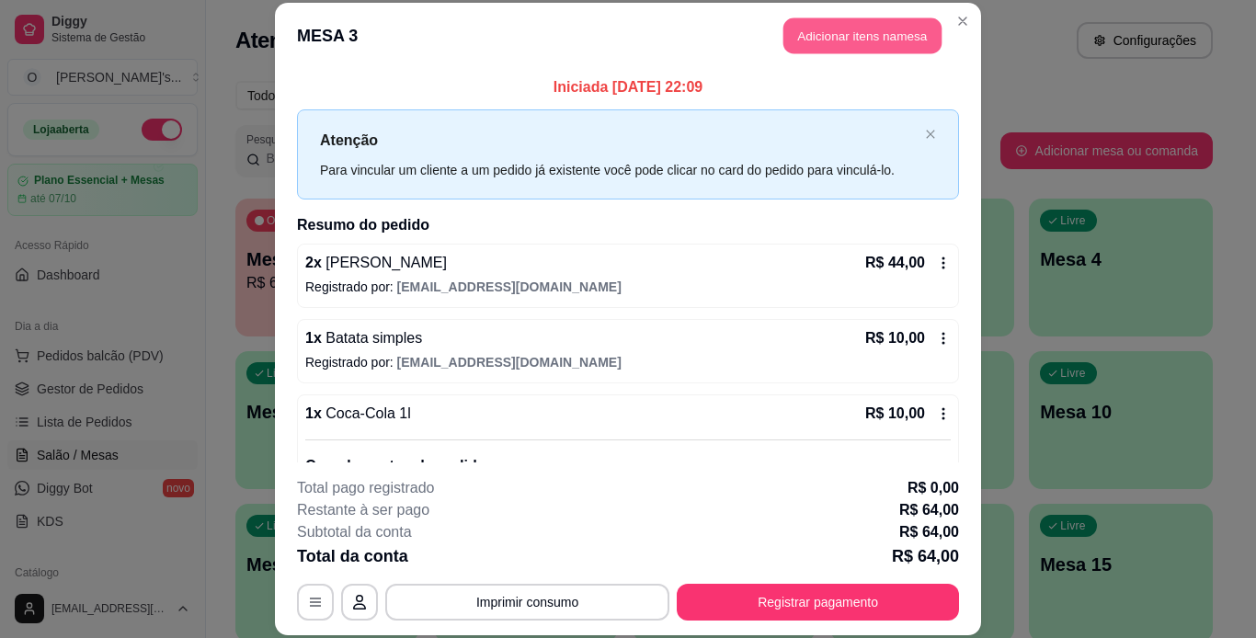
click at [832, 26] on button "Adicionar itens na mesa" at bounding box center [862, 36] width 158 height 36
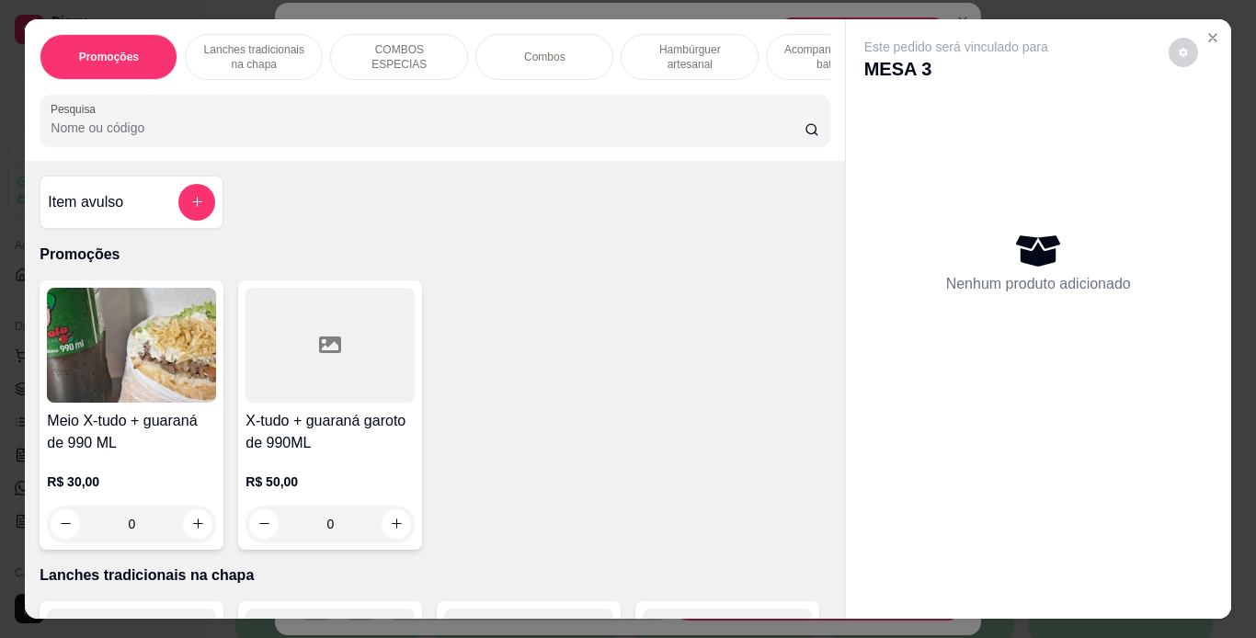
click at [266, 47] on p "Lanches tradicionais na chapa" at bounding box center [253, 56] width 107 height 29
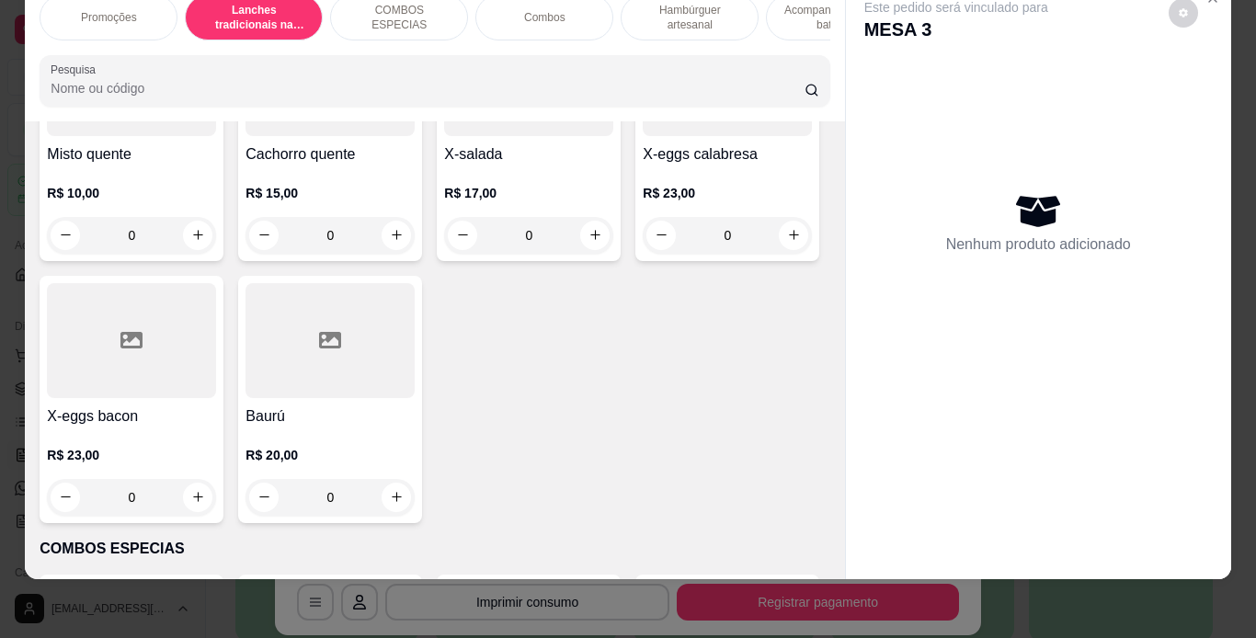
scroll to position [1368, 0]
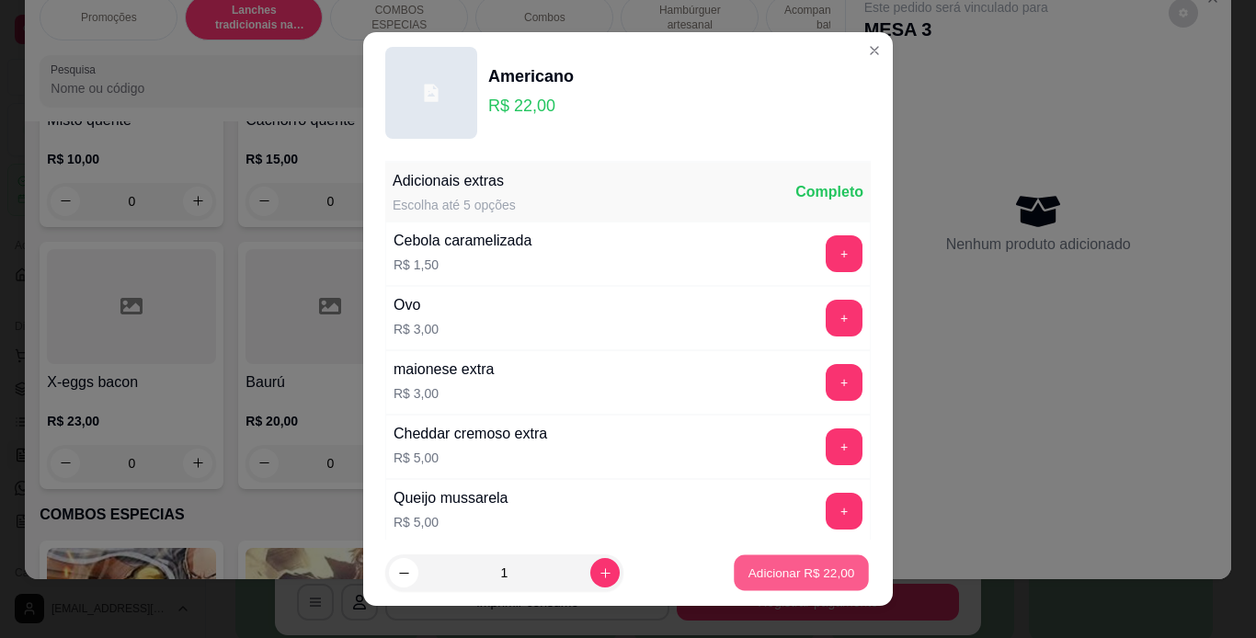
click at [795, 566] on p "Adicionar R$ 22,00" at bounding box center [801, 573] width 107 height 17
type input "1"
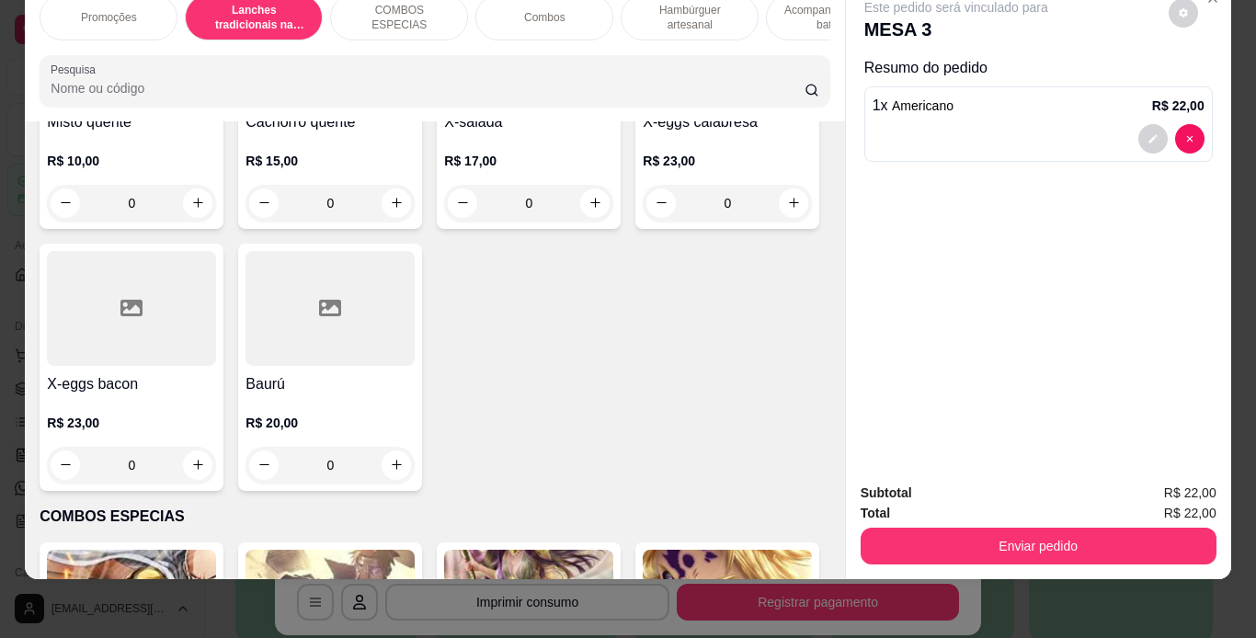
scroll to position [1369, 0]
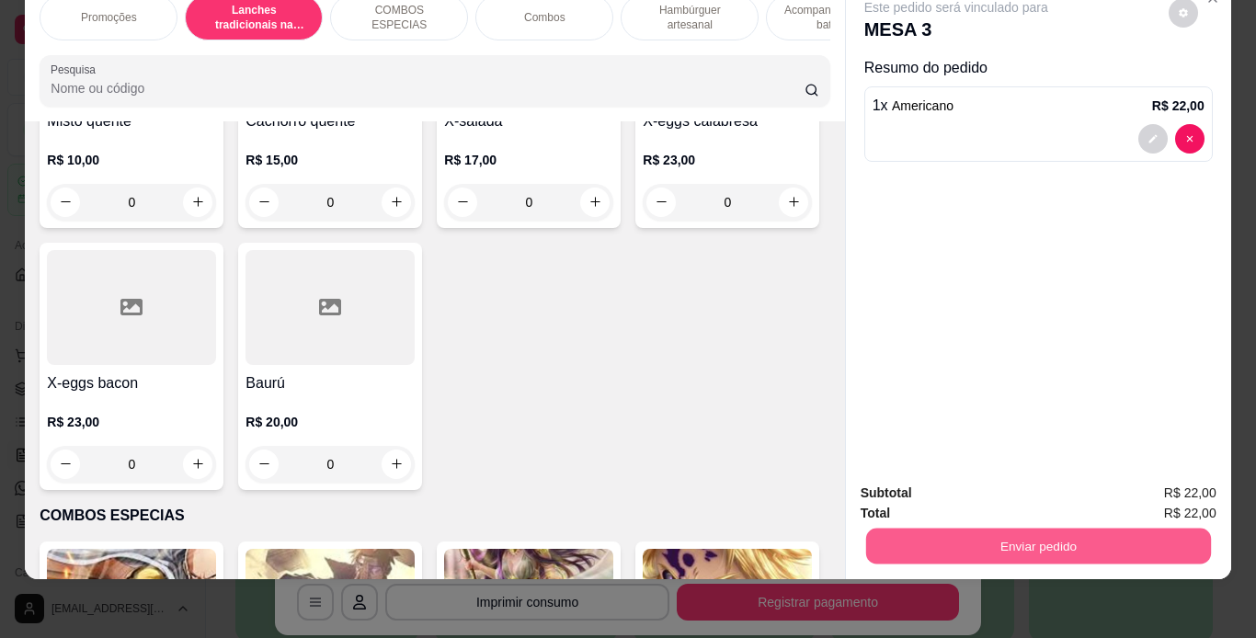
click at [937, 529] on button "Enviar pedido" at bounding box center [1037, 547] width 345 height 36
click at [937, 488] on button "Não registrar e enviar pedido" at bounding box center [978, 487] width 186 height 34
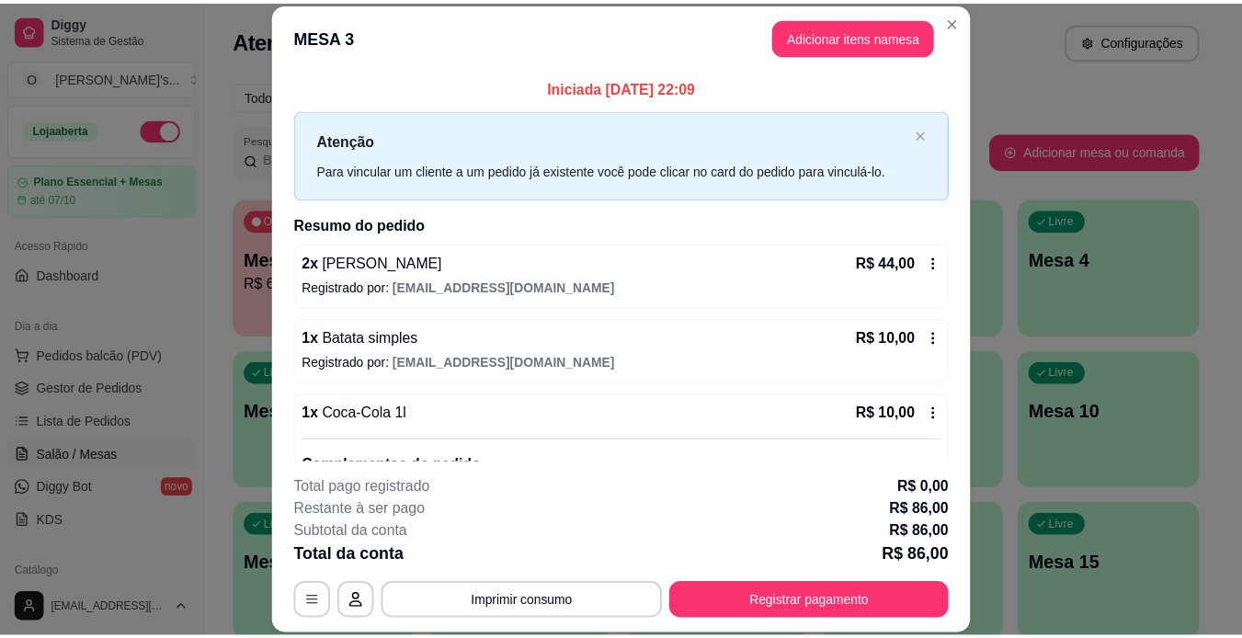
scroll to position [183, 0]
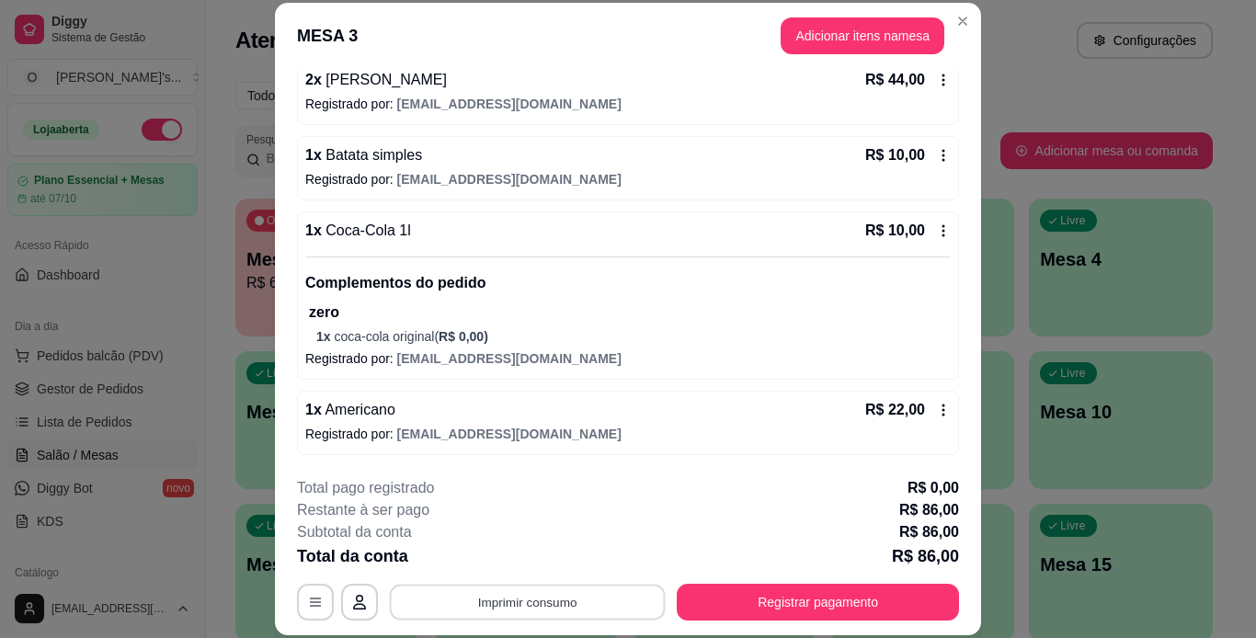
click at [560, 600] on button "Imprimir consumo" at bounding box center [528, 602] width 276 height 36
click at [523, 554] on button "IMPRESSORA" at bounding box center [526, 559] width 129 height 29
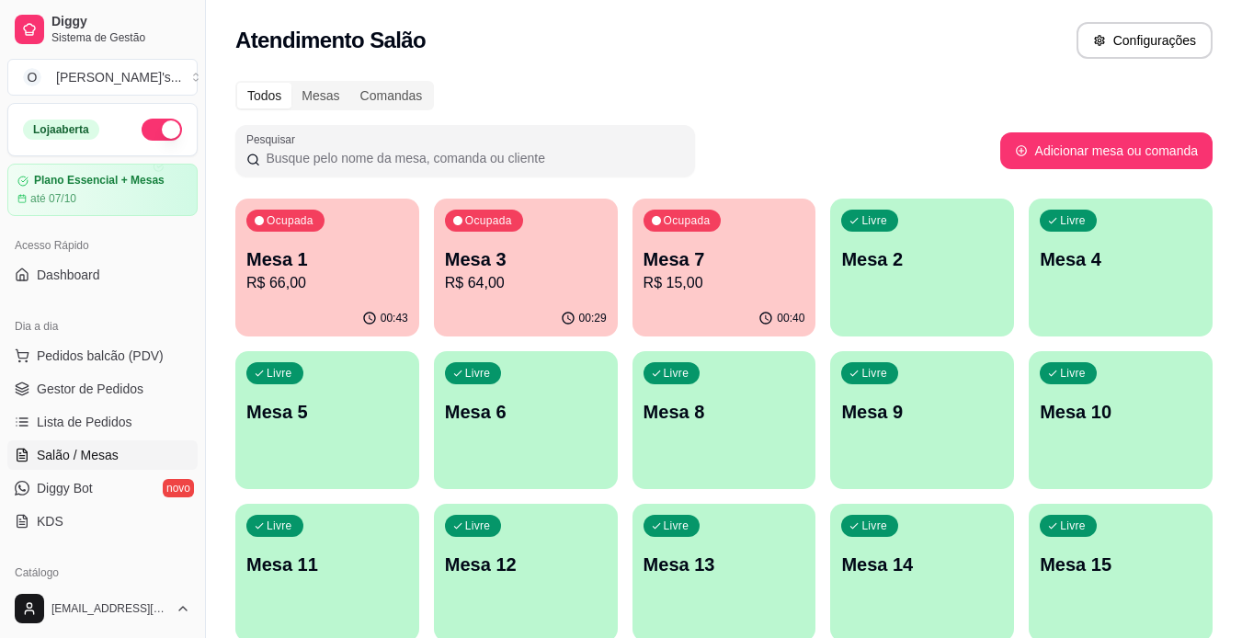
click at [71, 388] on span "Gestor de Pedidos" at bounding box center [90, 389] width 107 height 18
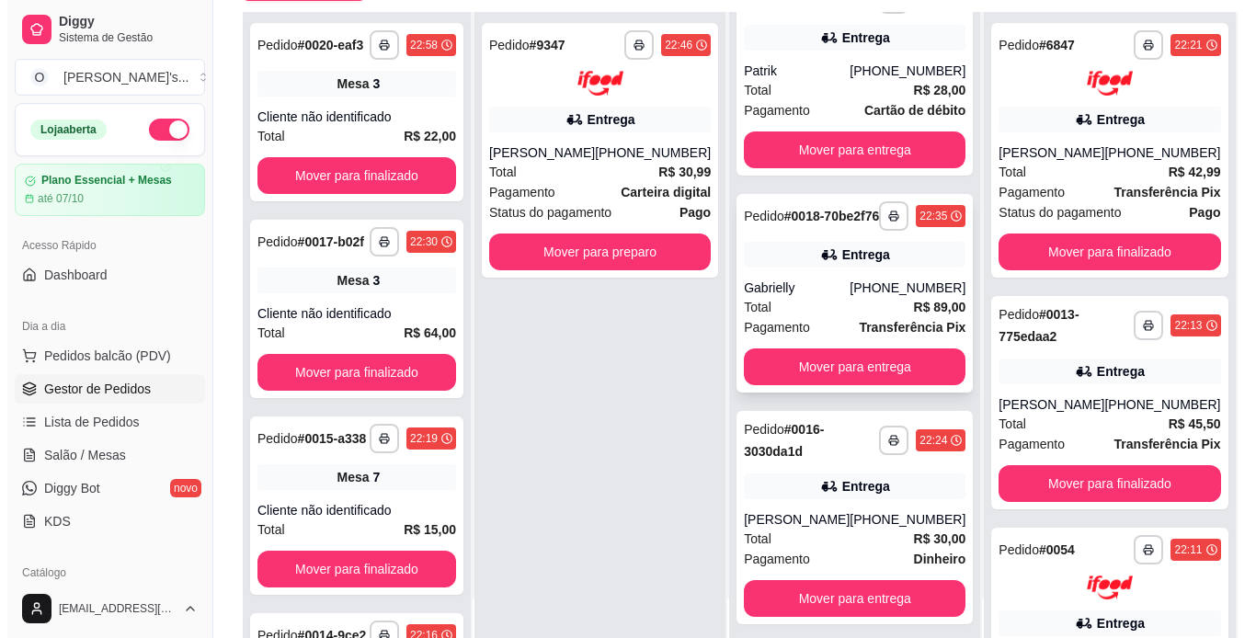
scroll to position [280, 0]
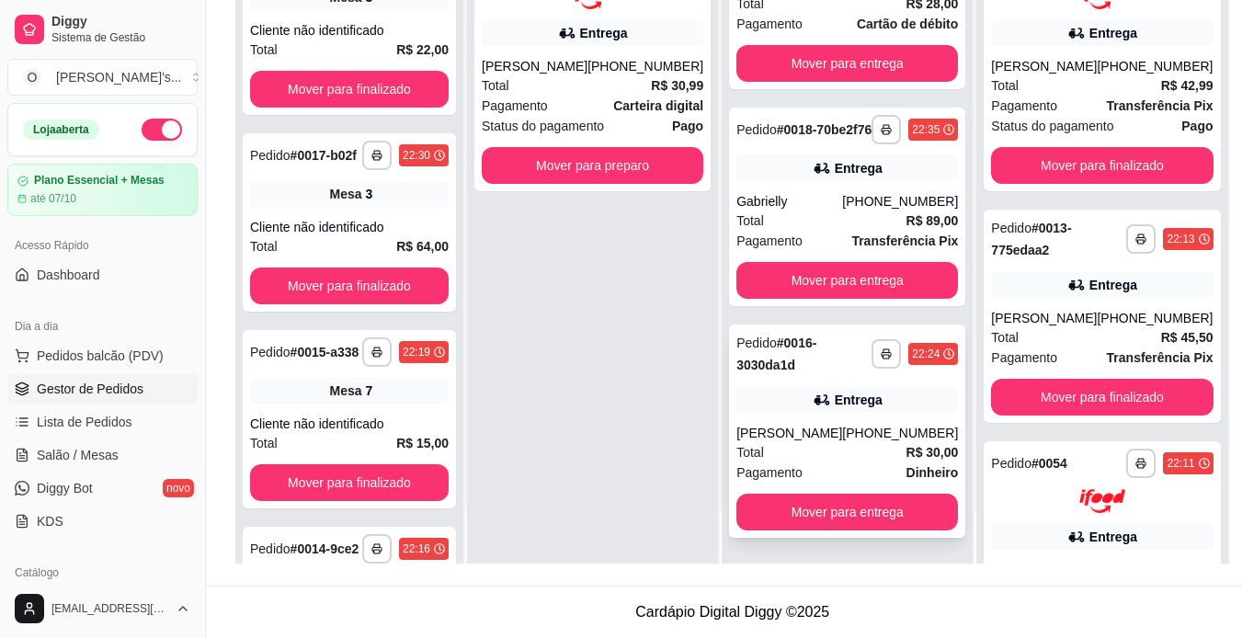
click at [814, 469] on div "Pagamento Dinheiro" at bounding box center [848, 473] width 222 height 20
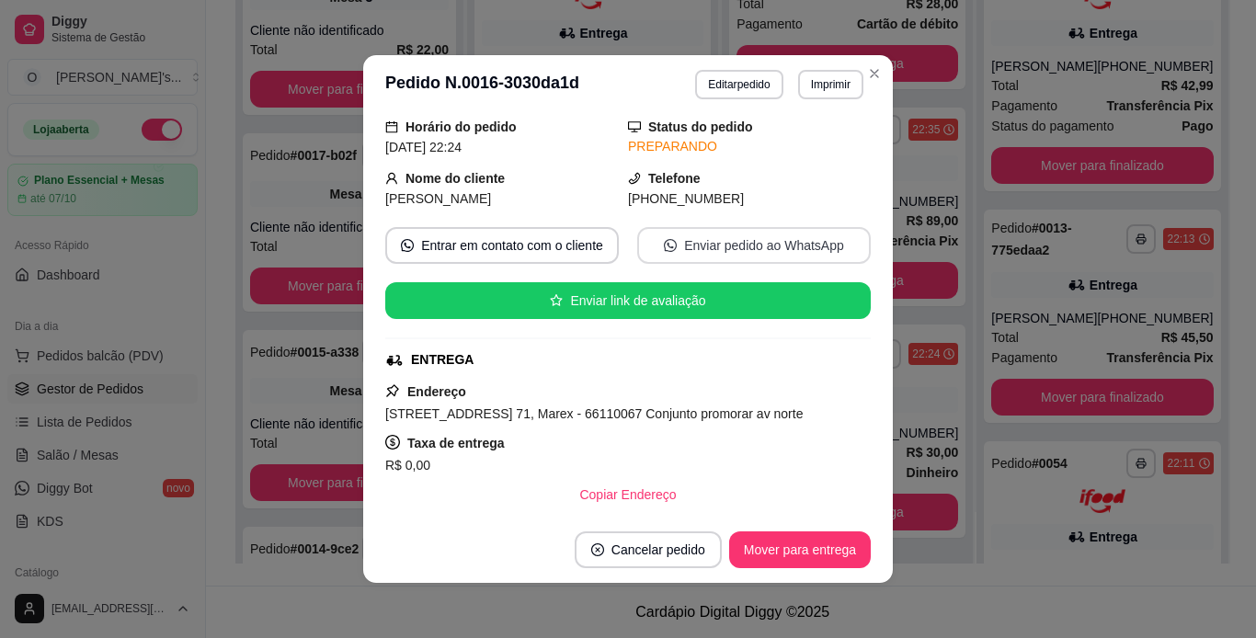
scroll to position [154, 0]
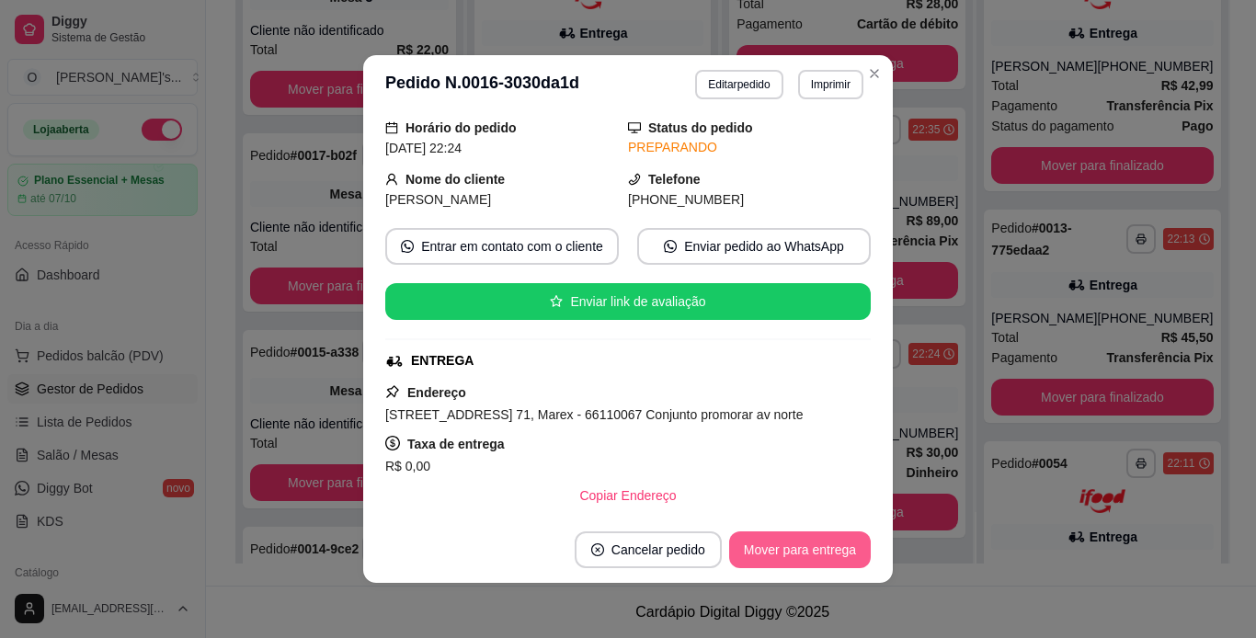
click at [784, 550] on button "Mover para entrega" at bounding box center [800, 549] width 142 height 37
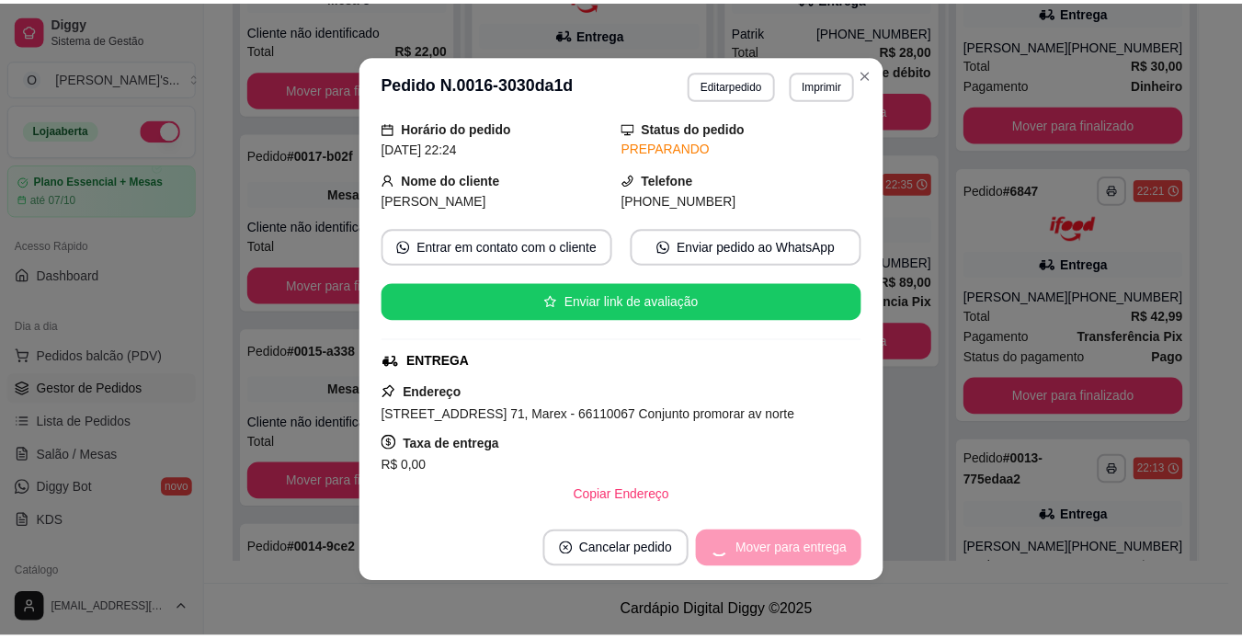
scroll to position [0, 0]
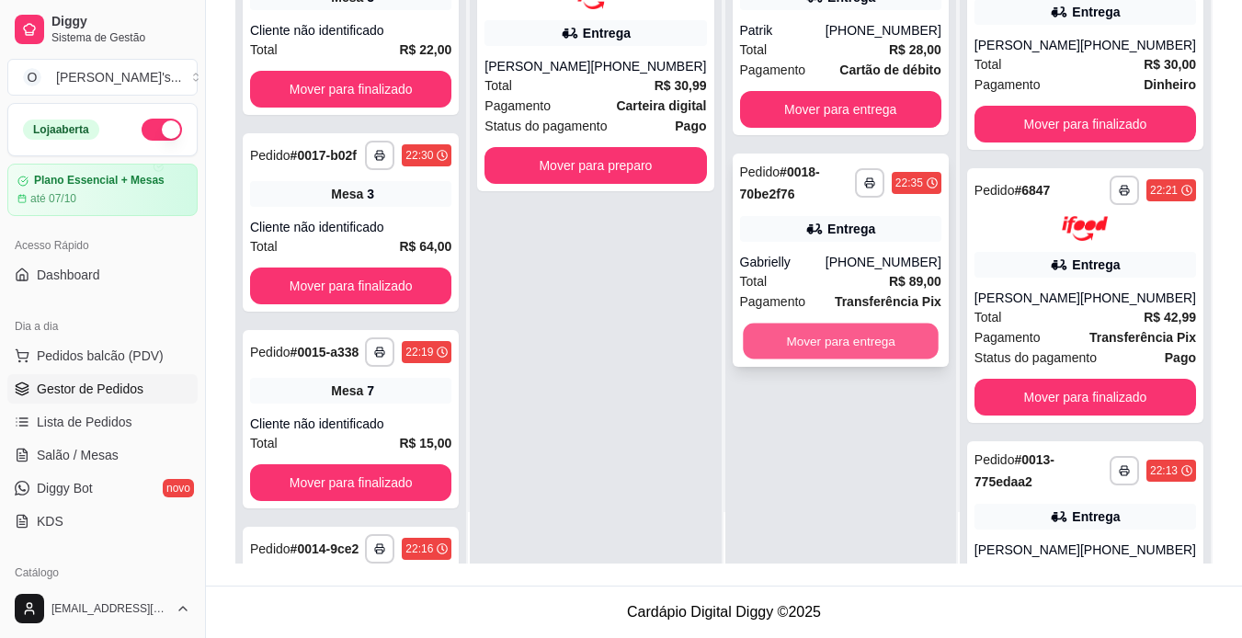
click at [801, 336] on button "Mover para entrega" at bounding box center [841, 342] width 196 height 36
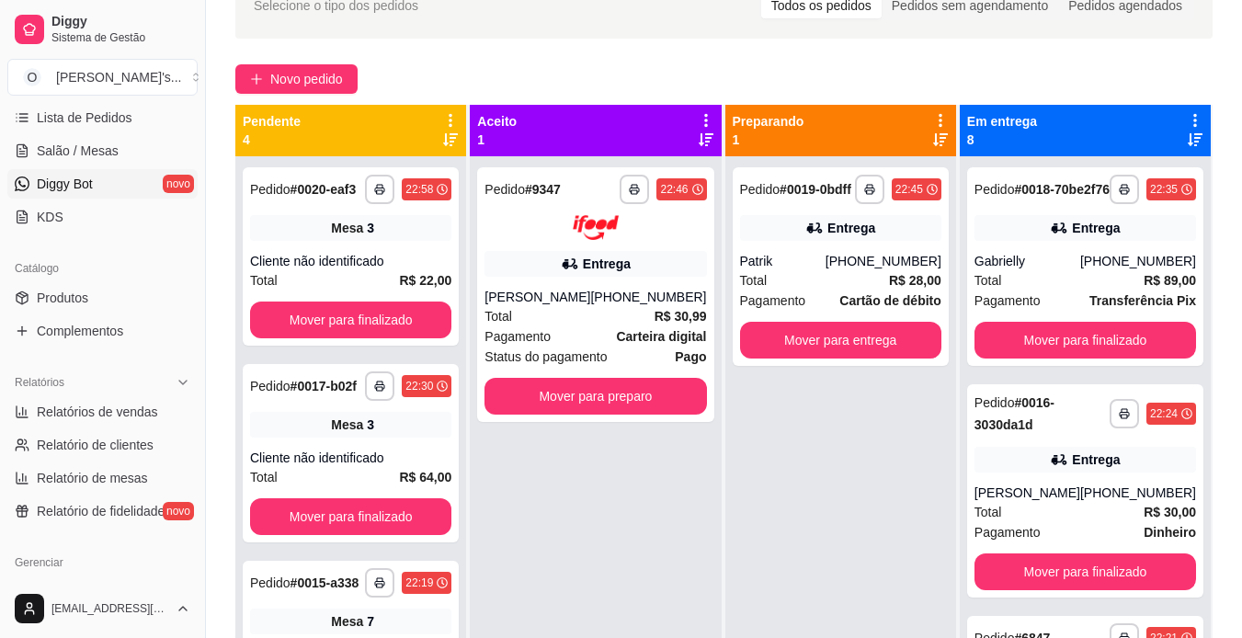
scroll to position [304, 0]
click at [97, 304] on link "Produtos" at bounding box center [102, 297] width 190 height 29
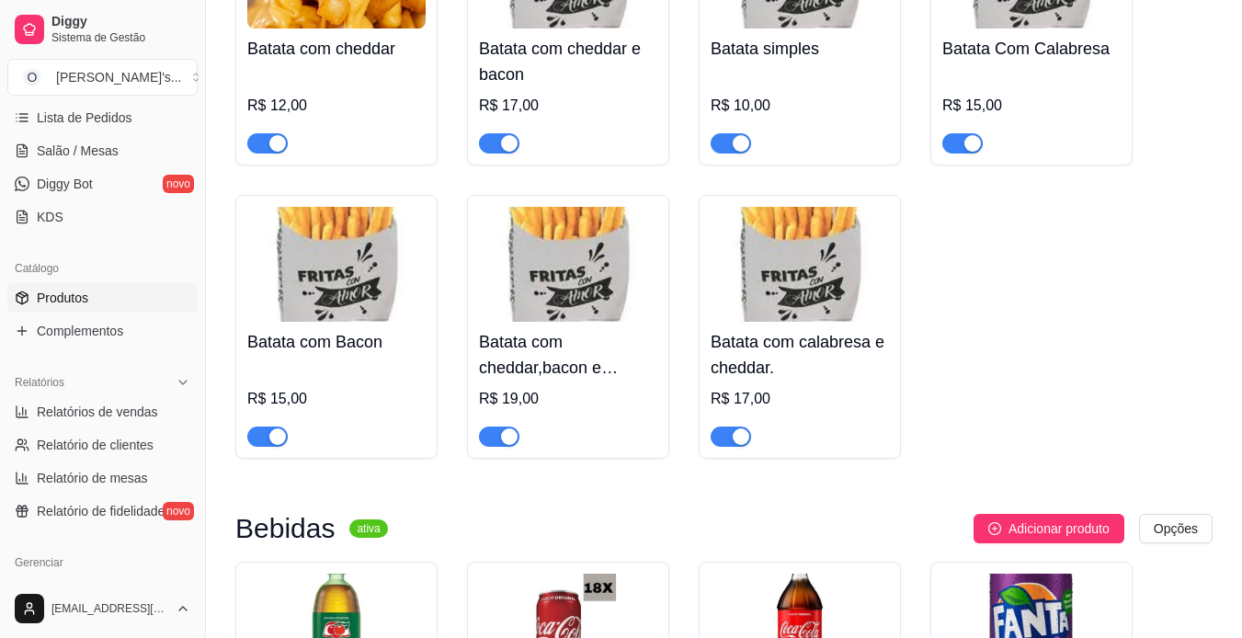
scroll to position [4904, 0]
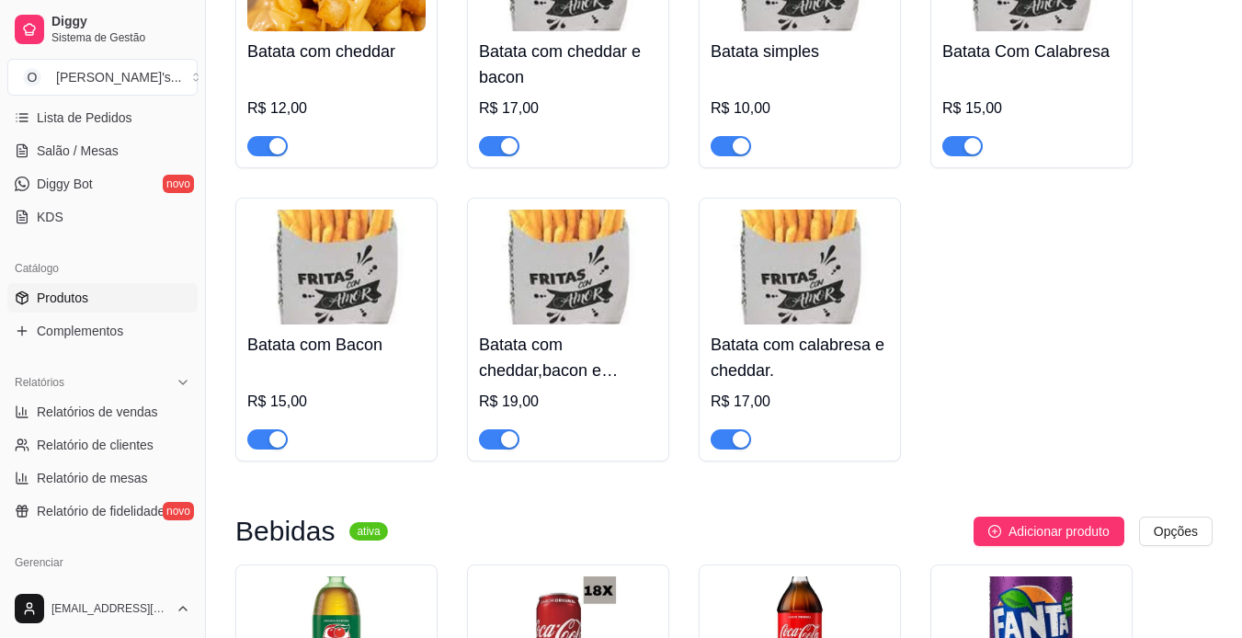
click at [259, 429] on span "button" at bounding box center [267, 439] width 40 height 20
click at [491, 429] on span "button" at bounding box center [499, 439] width 40 height 20
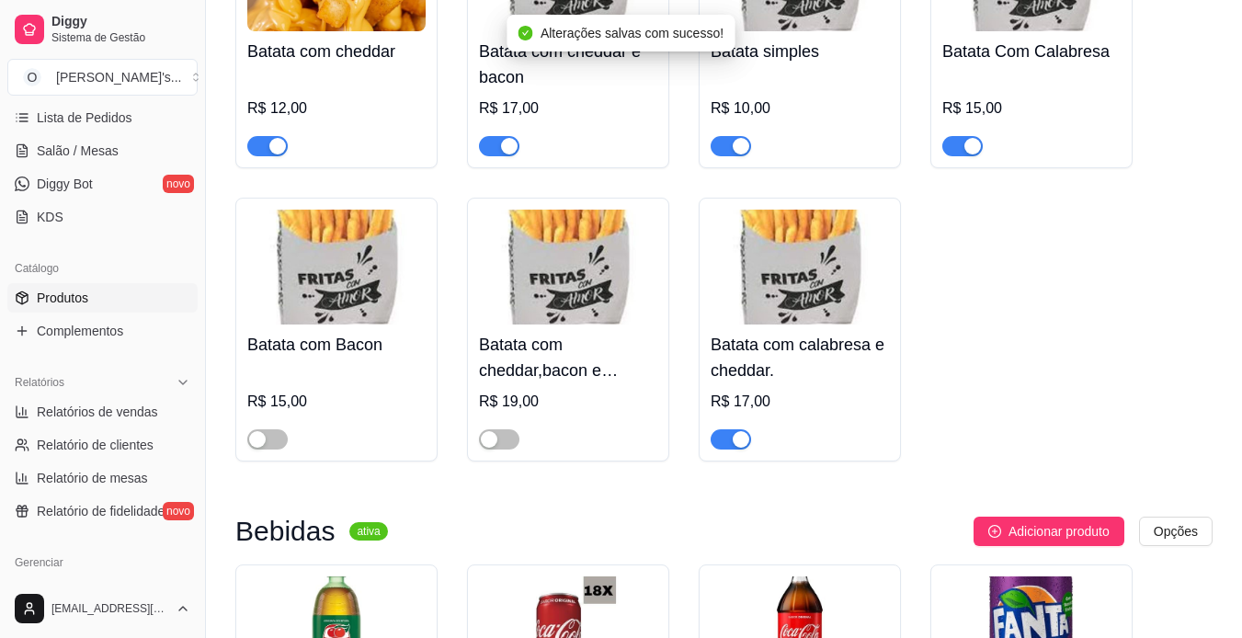
click at [736, 438] on span "button" at bounding box center [731, 439] width 40 height 20
click at [498, 143] on span "button" at bounding box center [499, 146] width 40 height 20
click at [263, 136] on span "button" at bounding box center [267, 146] width 40 height 20
click at [731, 137] on button "button" at bounding box center [731, 146] width 40 height 20
click at [964, 136] on button "button" at bounding box center [962, 146] width 40 height 20
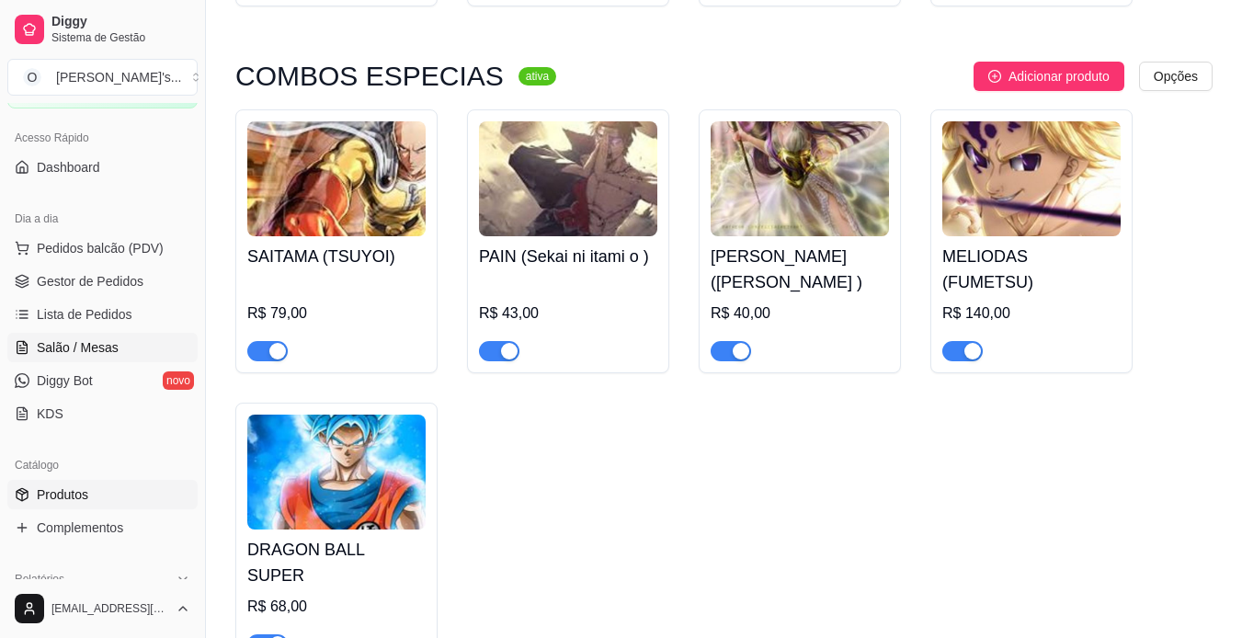
scroll to position [0, 0]
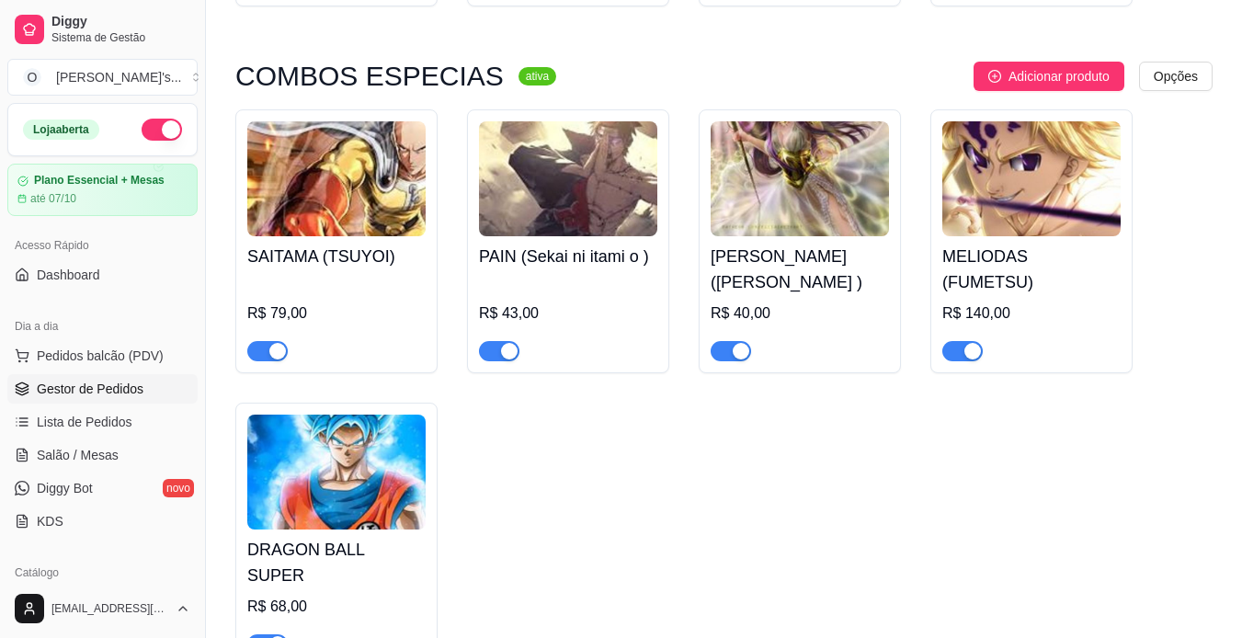
click at [98, 390] on span "Gestor de Pedidos" at bounding box center [90, 389] width 107 height 18
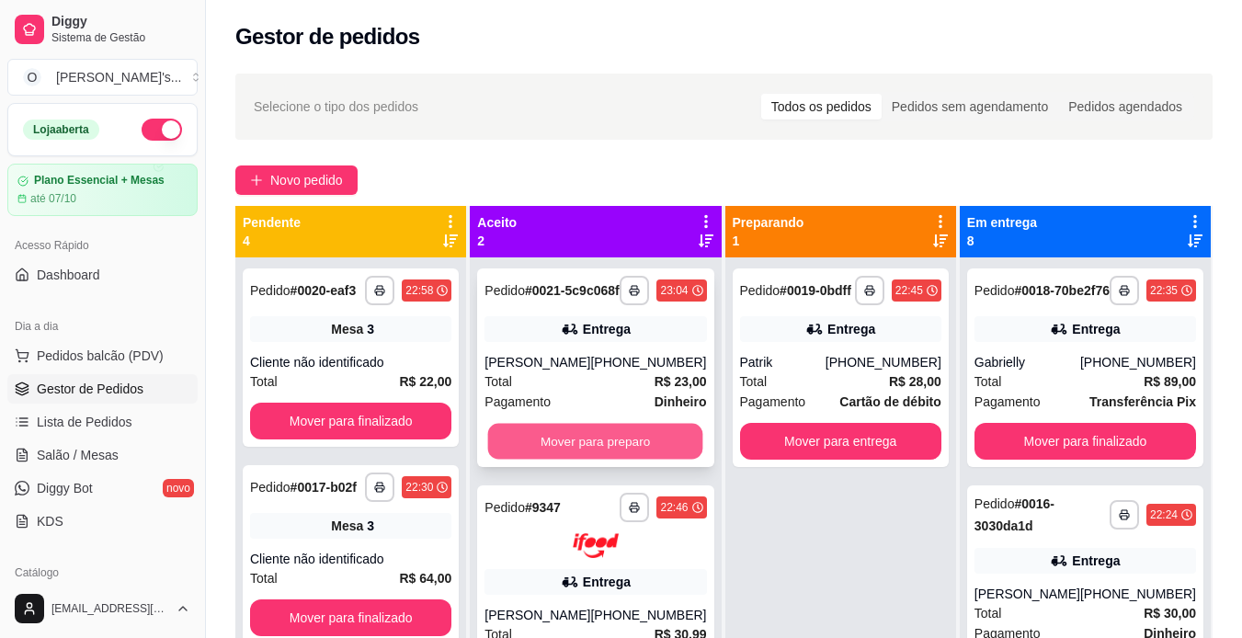
click at [505, 451] on button "Mover para preparo" at bounding box center [595, 442] width 215 height 36
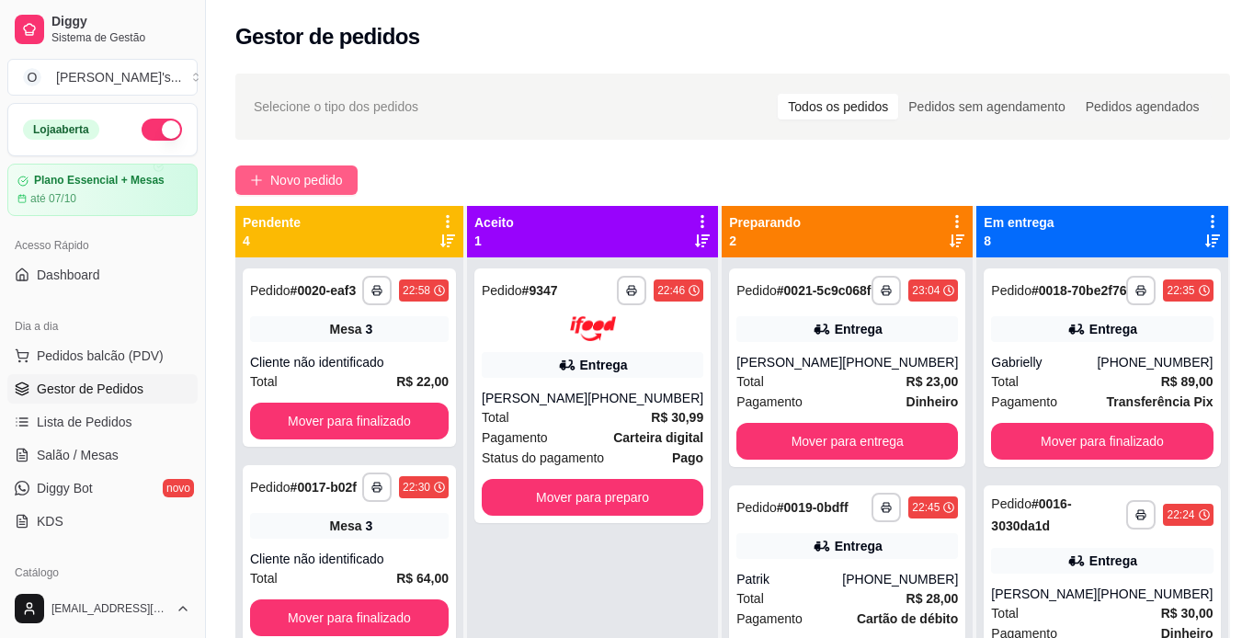
click at [338, 177] on span "Novo pedido" at bounding box center [306, 180] width 73 height 20
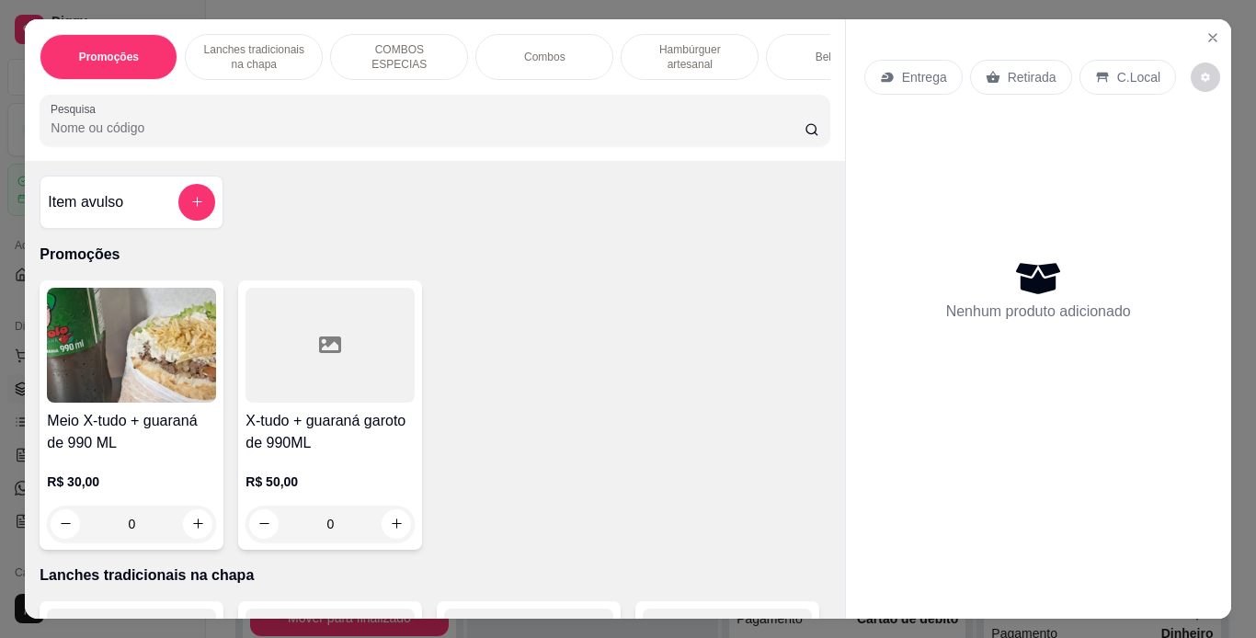
click at [303, 41] on div "Lanches tradicionais na chapa" at bounding box center [254, 57] width 138 height 46
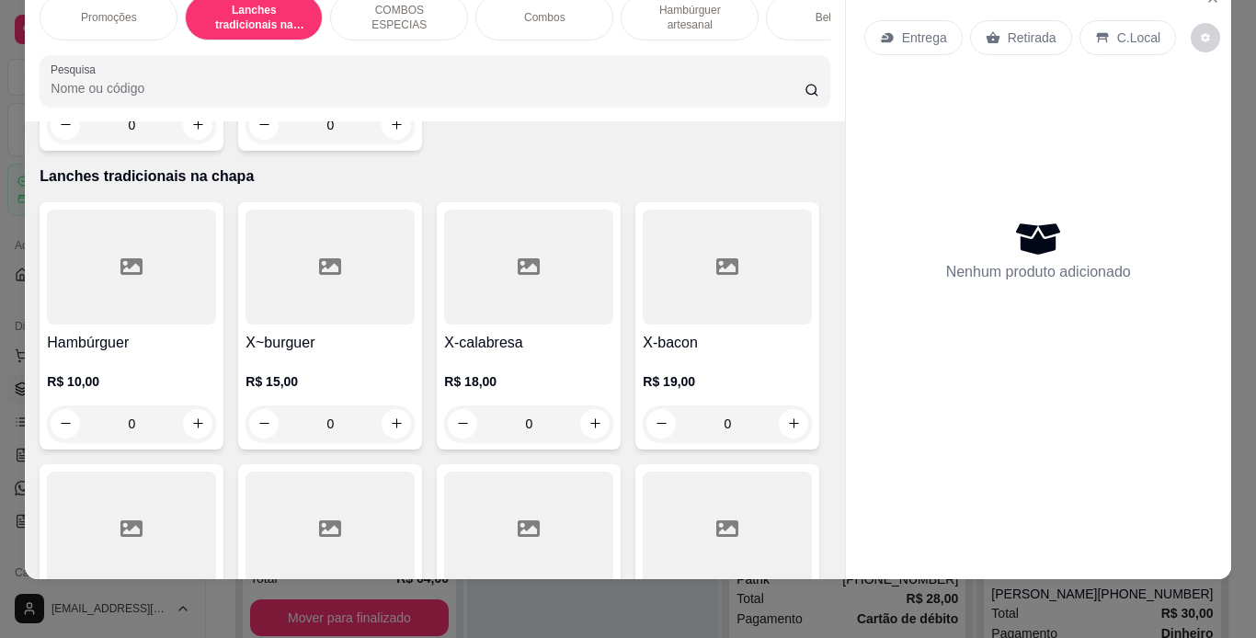
scroll to position [350, 0]
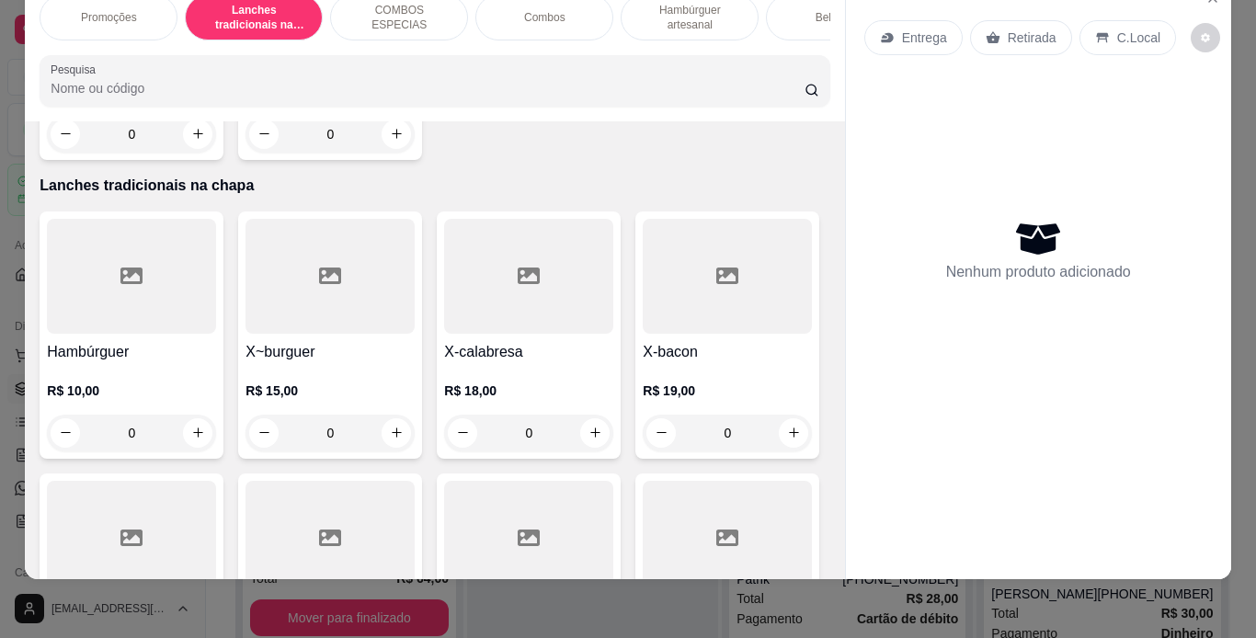
click at [189, 447] on div "0" at bounding box center [131, 433] width 169 height 37
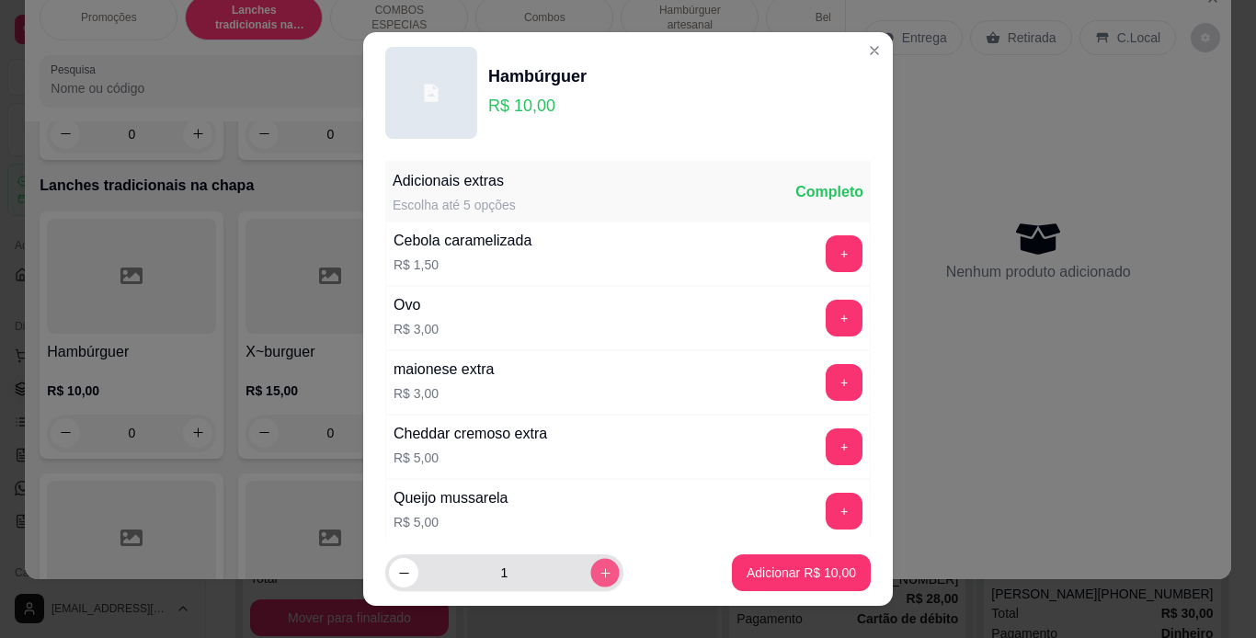
click at [590, 582] on button "increase-product-quantity" at bounding box center [604, 573] width 29 height 29
click at [590, 582] on button "increase-product-quantity" at bounding box center [604, 572] width 29 height 29
type input "3"
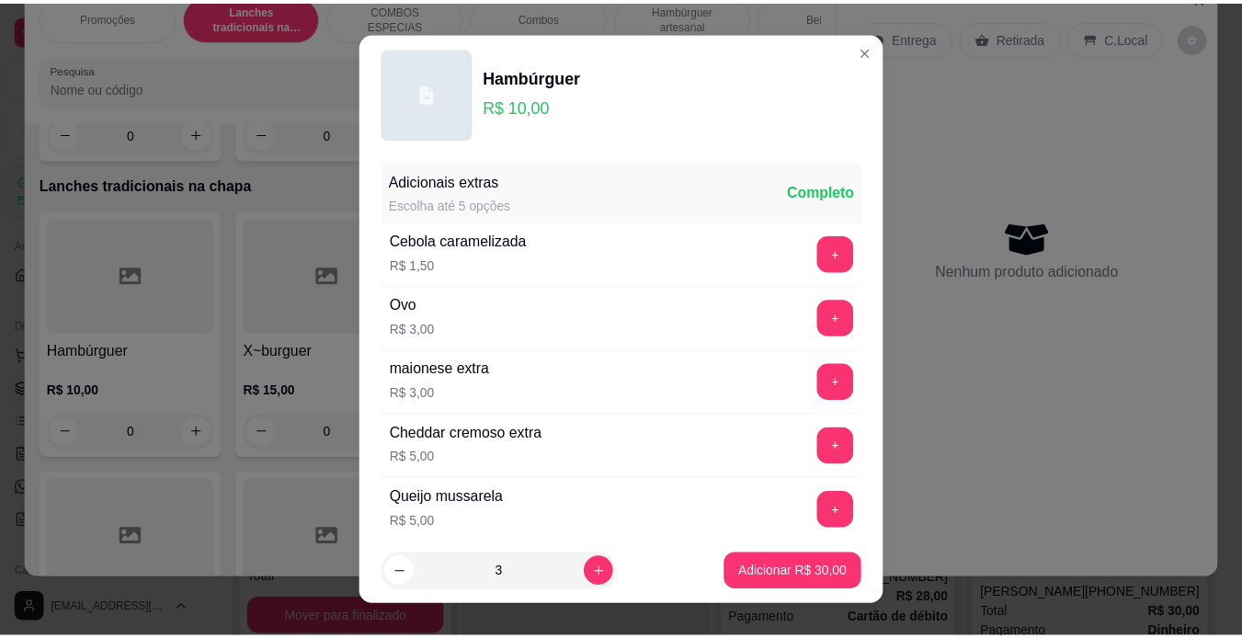
scroll to position [398, 0]
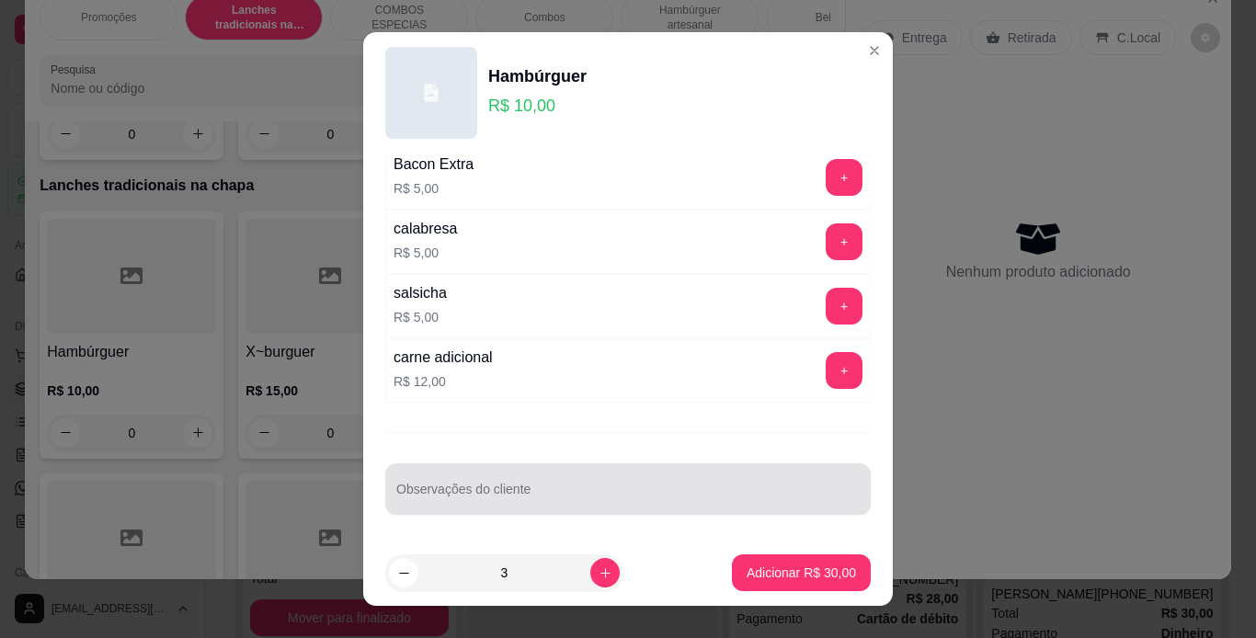
click at [583, 485] on div at bounding box center [627, 489] width 463 height 37
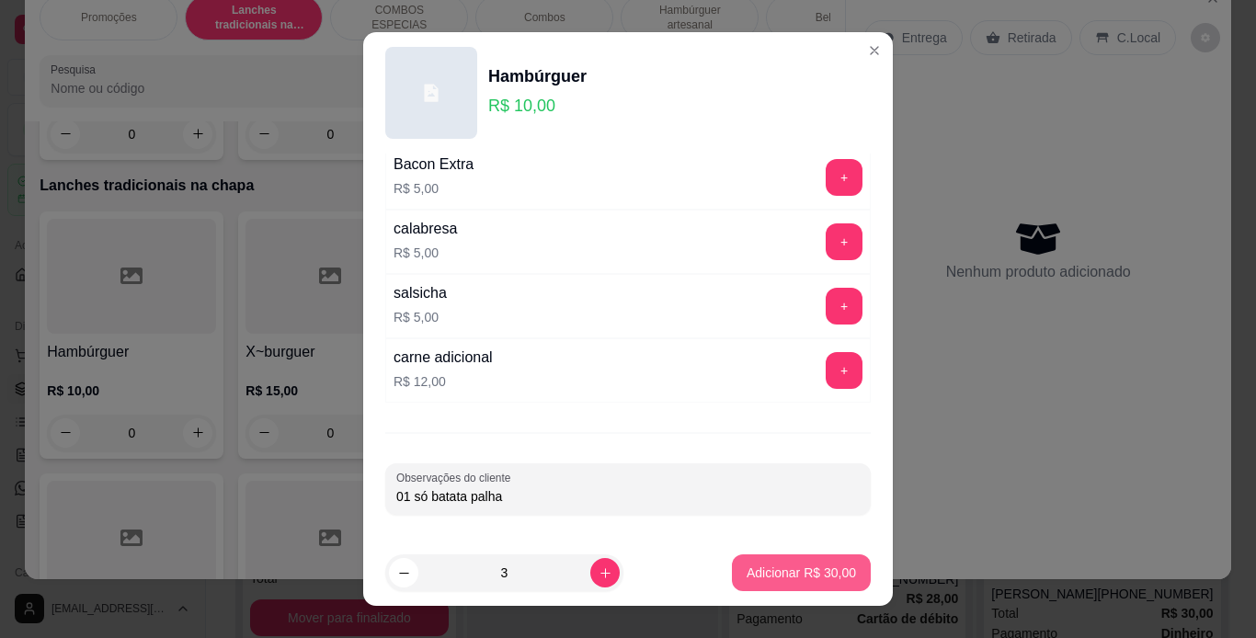
type input "01 só batata palha"
click at [812, 574] on p "Adicionar R$ 30,00" at bounding box center [801, 573] width 107 height 17
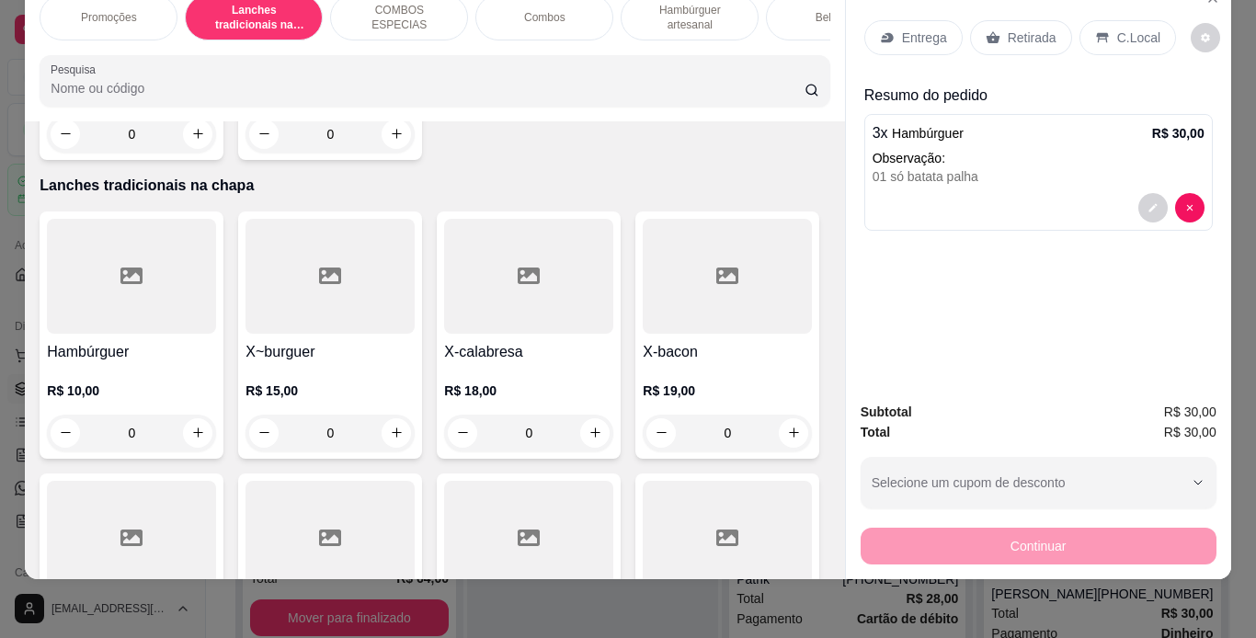
click at [1012, 29] on p "Retirada" at bounding box center [1032, 38] width 49 height 18
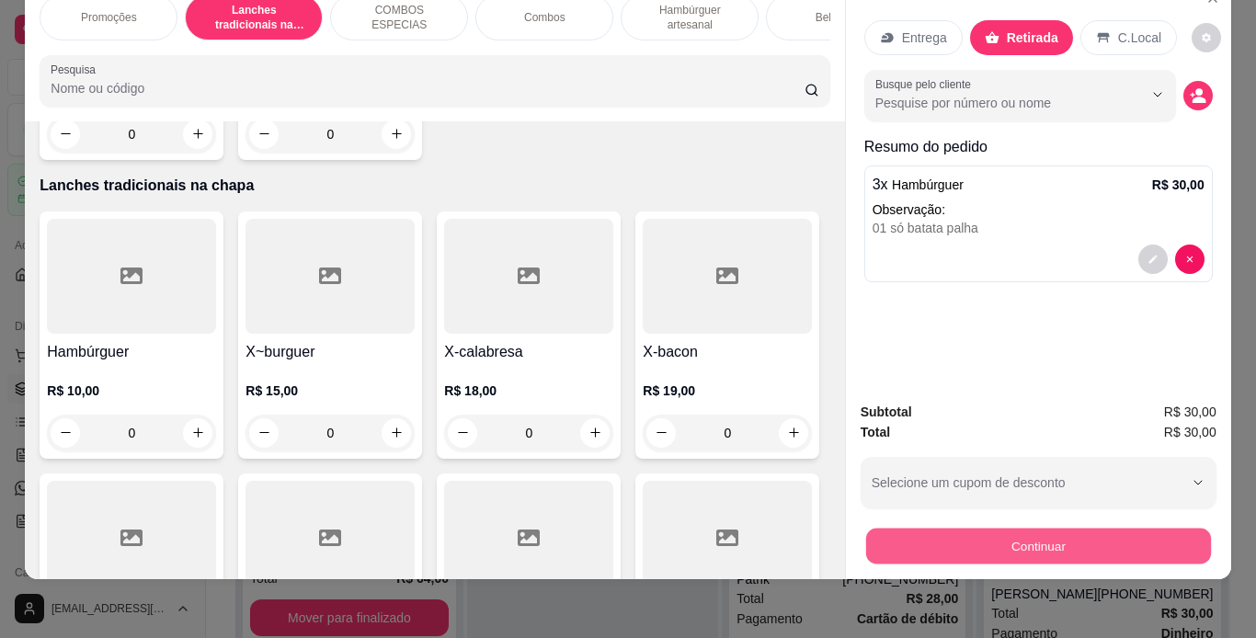
click at [889, 529] on button "Continuar" at bounding box center [1037, 547] width 345 height 36
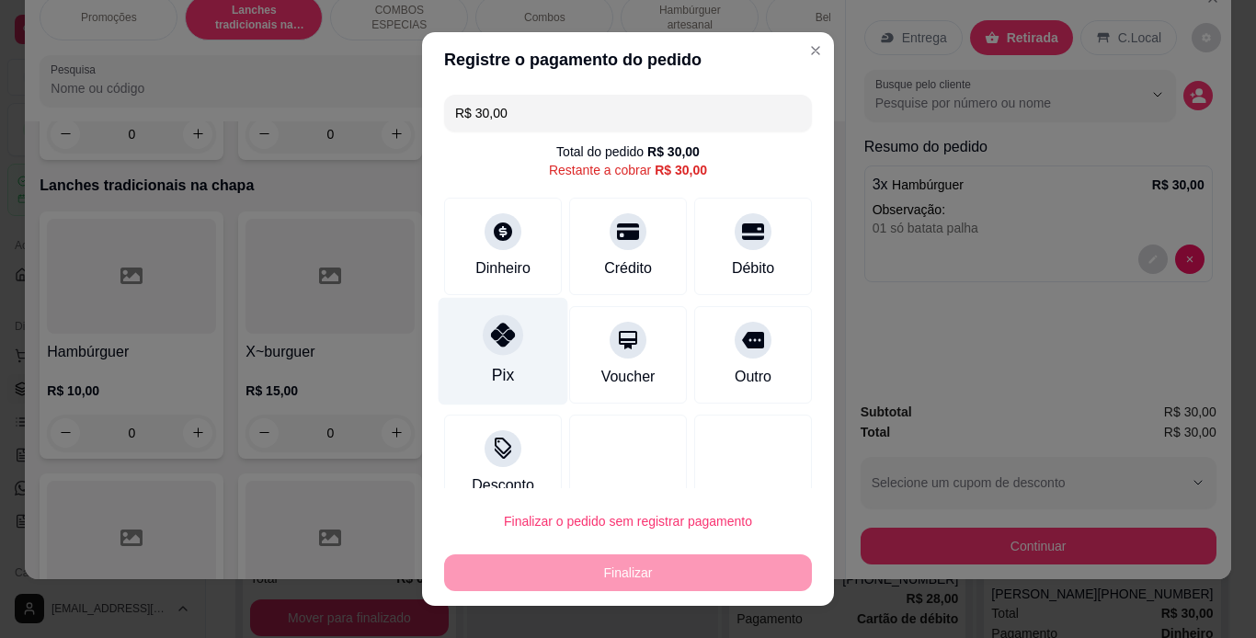
click at [491, 337] on icon at bounding box center [503, 335] width 24 height 24
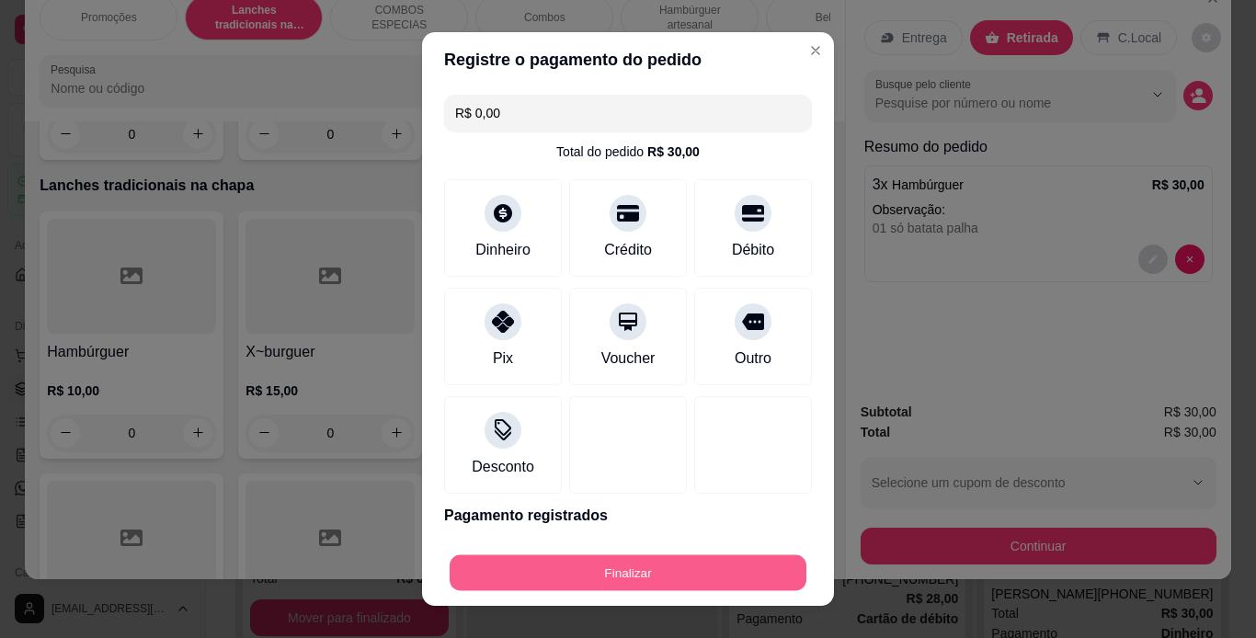
click at [655, 580] on button "Finalizar" at bounding box center [628, 573] width 357 height 36
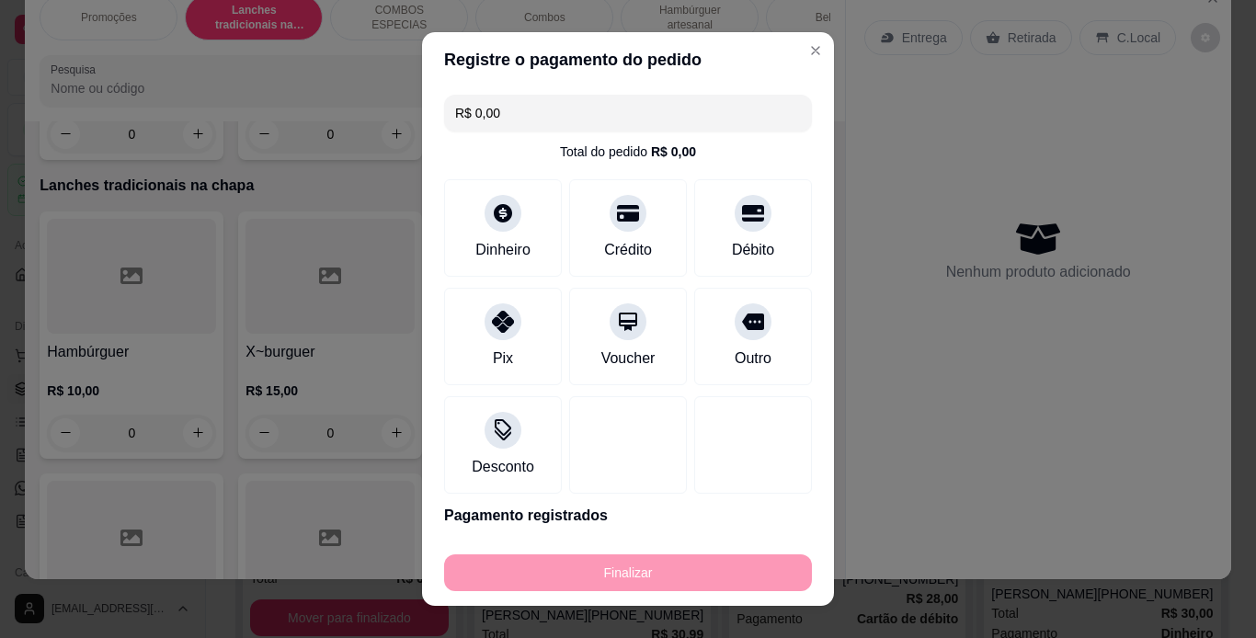
type input "-R$ 30,00"
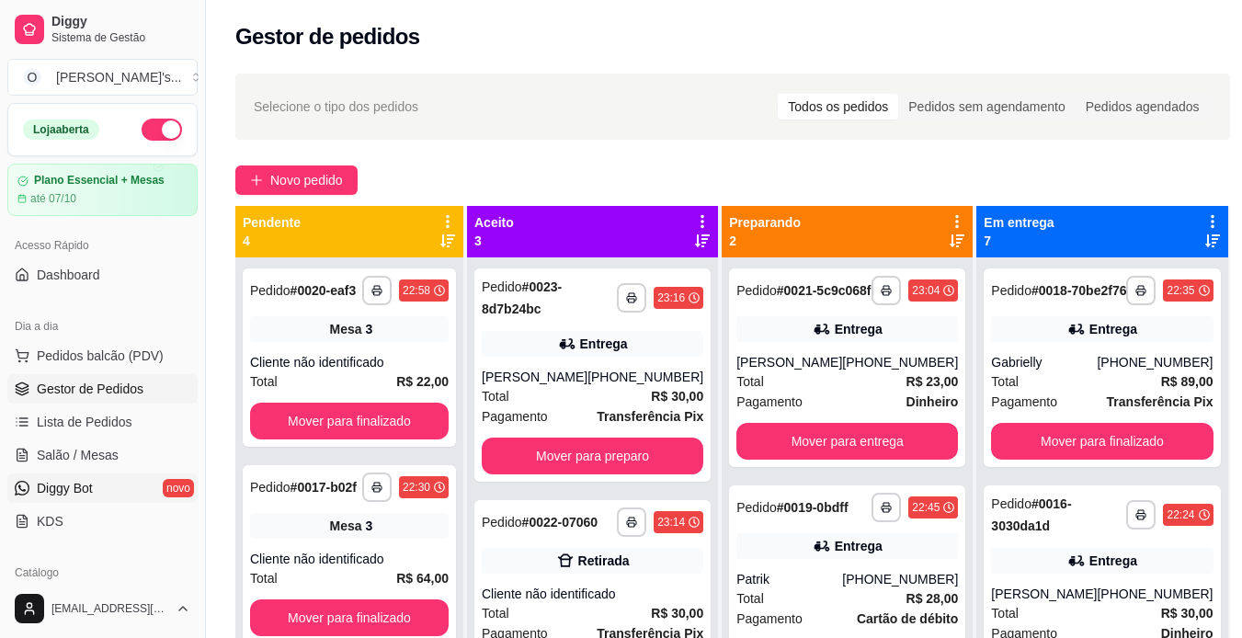
scroll to position [173, 0]
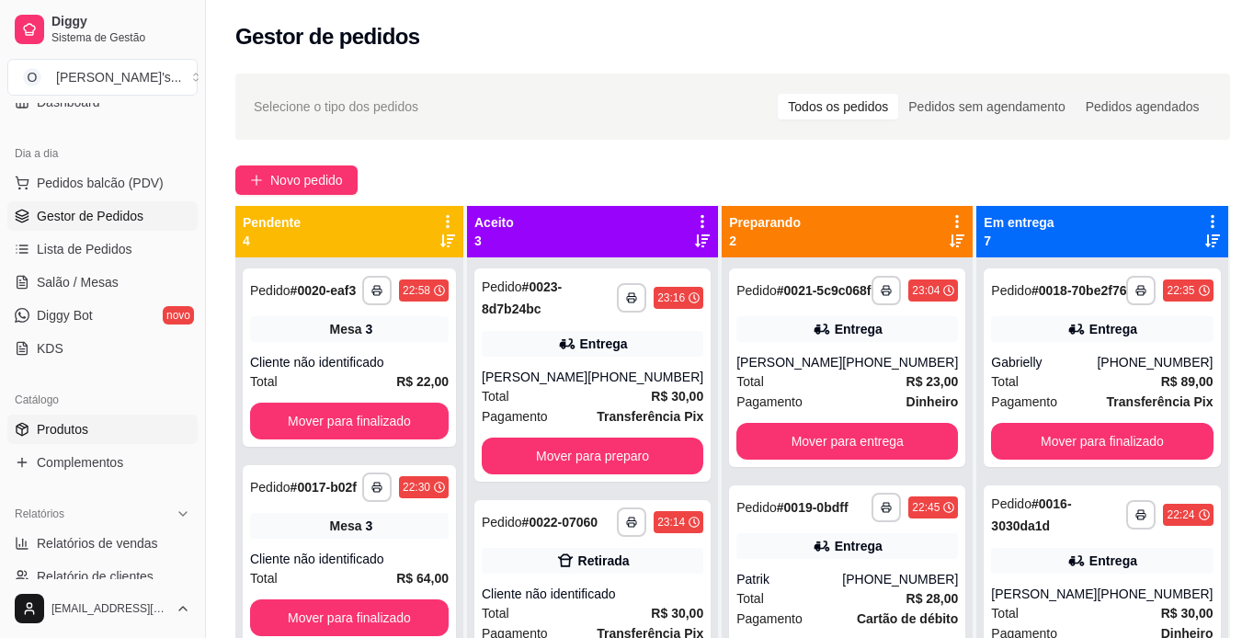
click at [110, 434] on link "Produtos" at bounding box center [102, 429] width 190 height 29
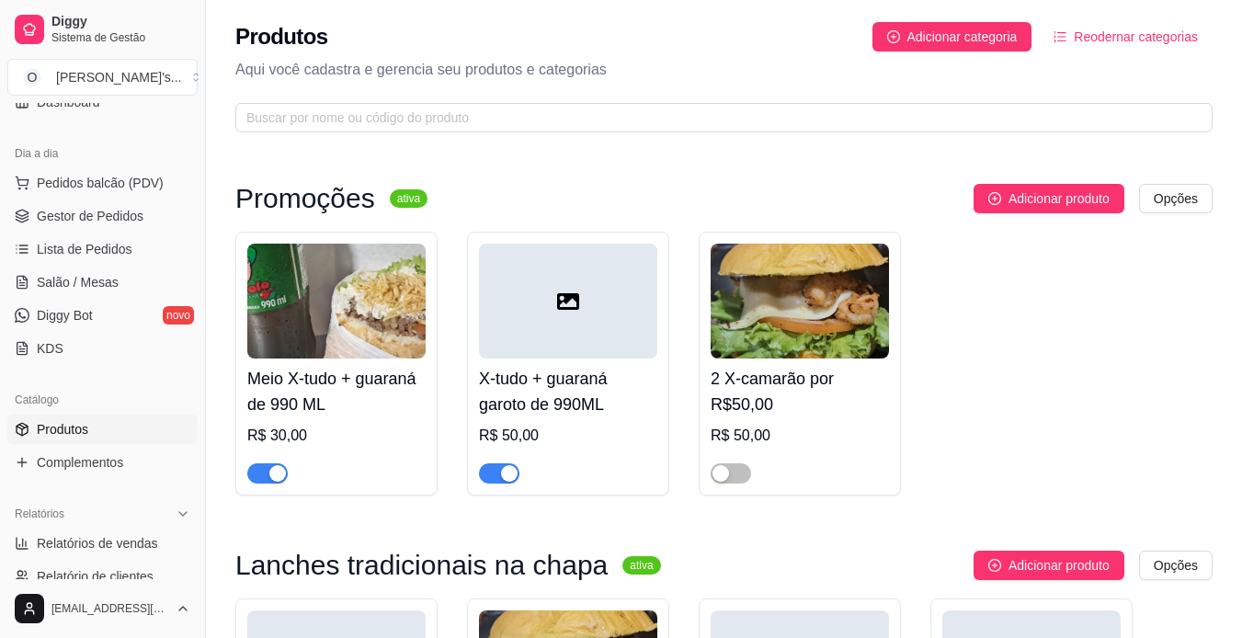
click at [257, 465] on span "button" at bounding box center [267, 473] width 40 height 20
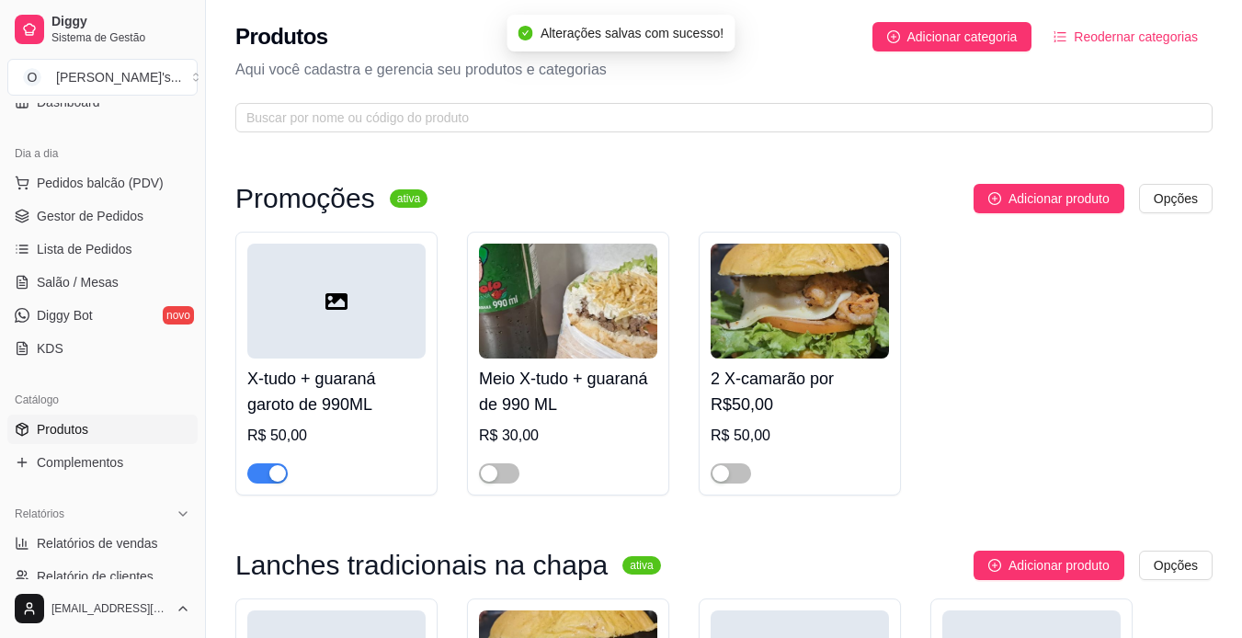
click at [273, 473] on div "button" at bounding box center [277, 473] width 17 height 17
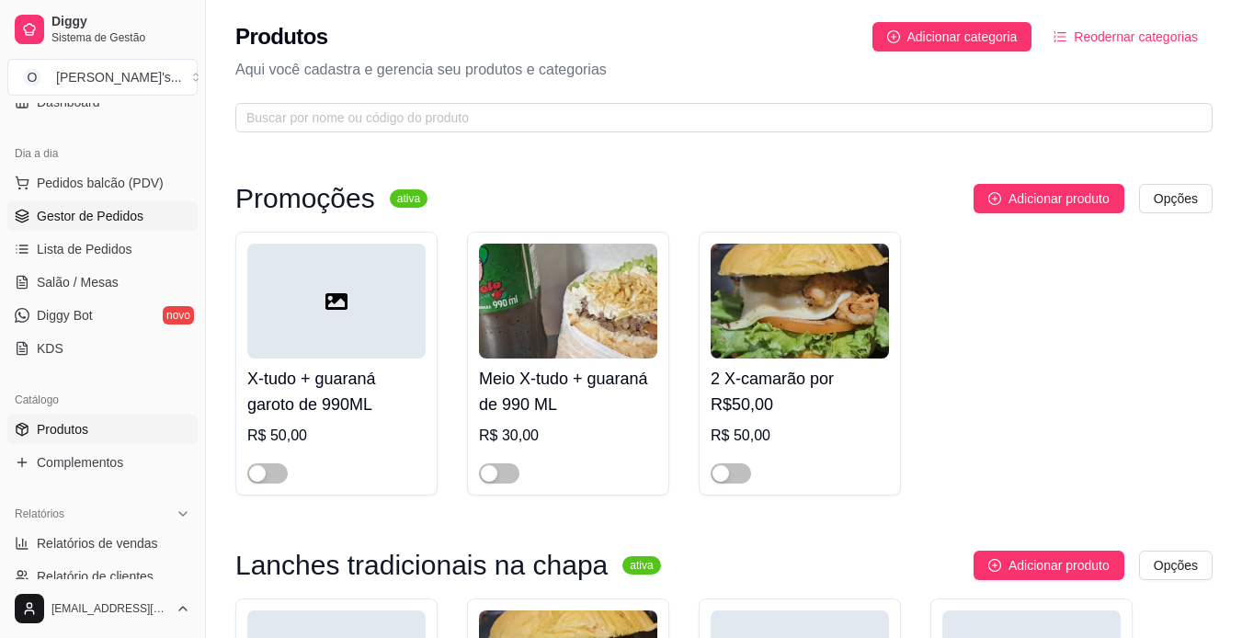
click at [103, 219] on span "Gestor de Pedidos" at bounding box center [90, 216] width 107 height 18
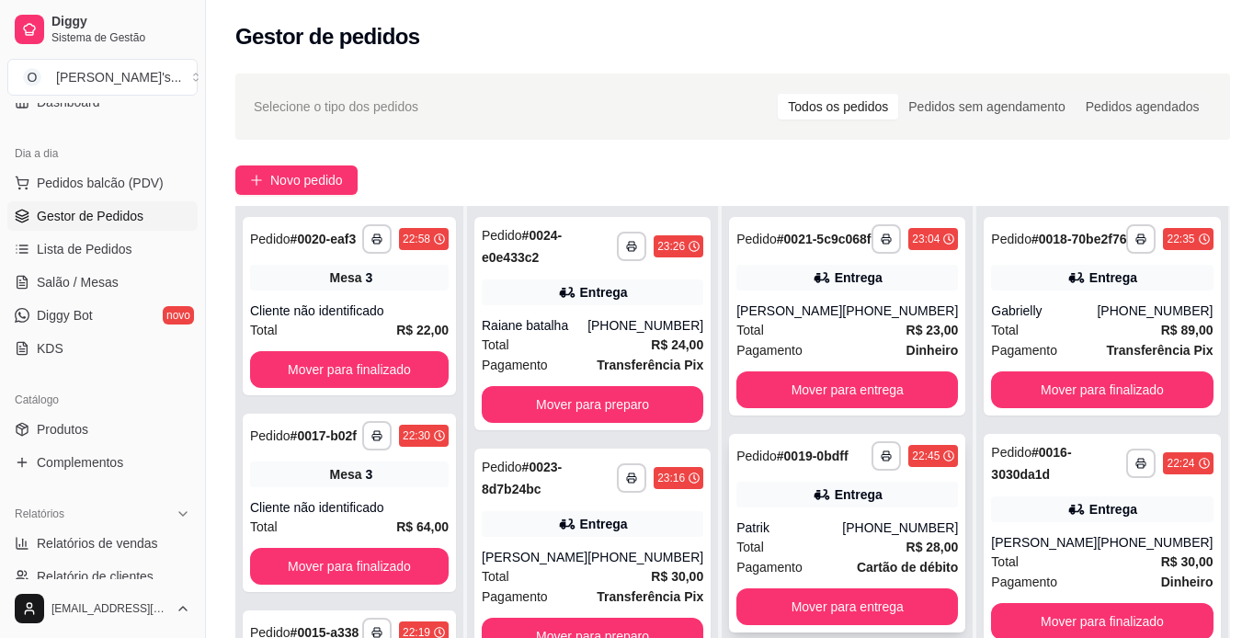
scroll to position [280, 0]
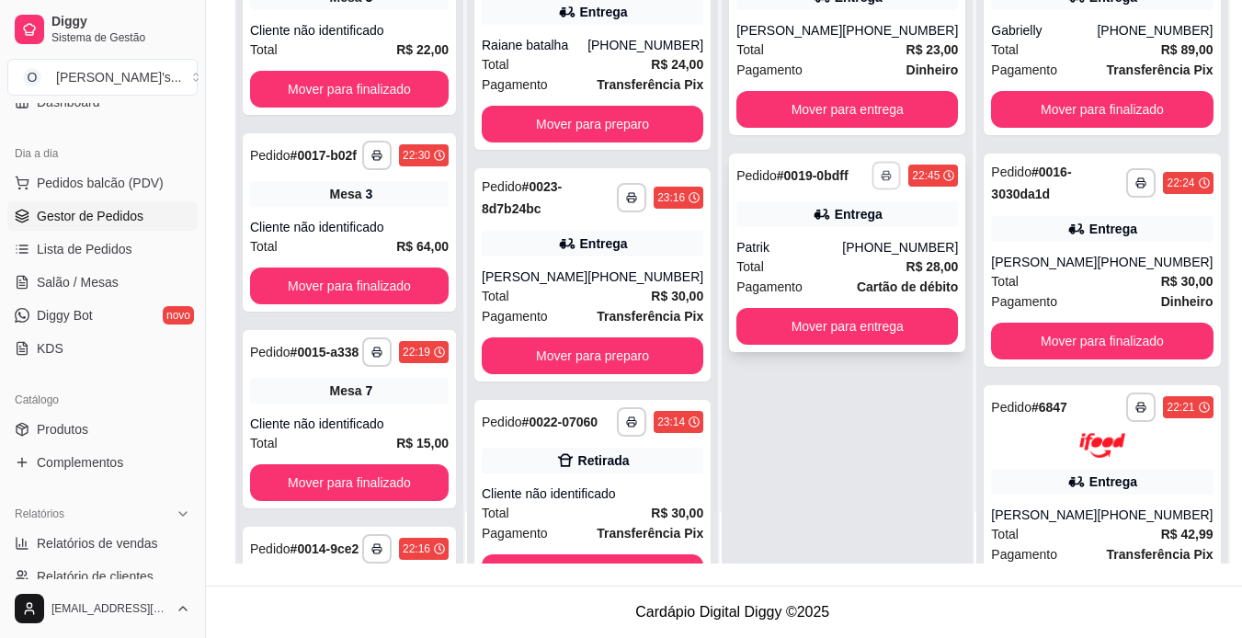
click at [873, 189] on button "button" at bounding box center [887, 175] width 29 height 29
click at [839, 250] on button "IMPRESSORA" at bounding box center [820, 254] width 129 height 29
click at [911, 274] on strong "R$ 28,00" at bounding box center [933, 266] width 52 height 15
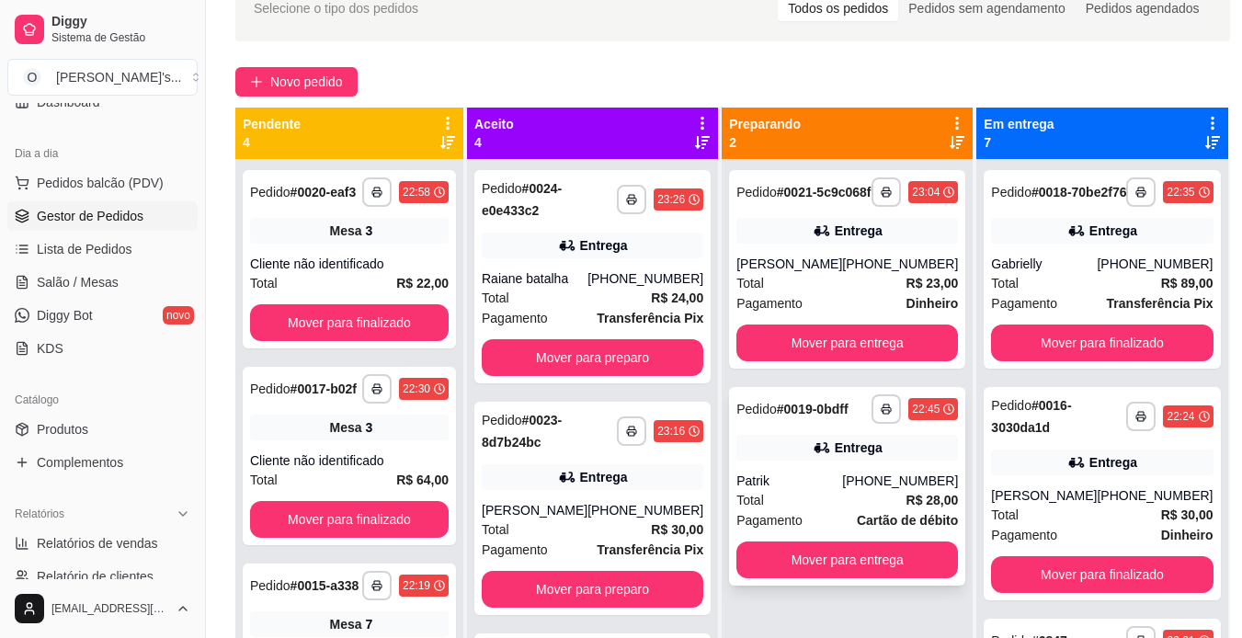
scroll to position [86, 0]
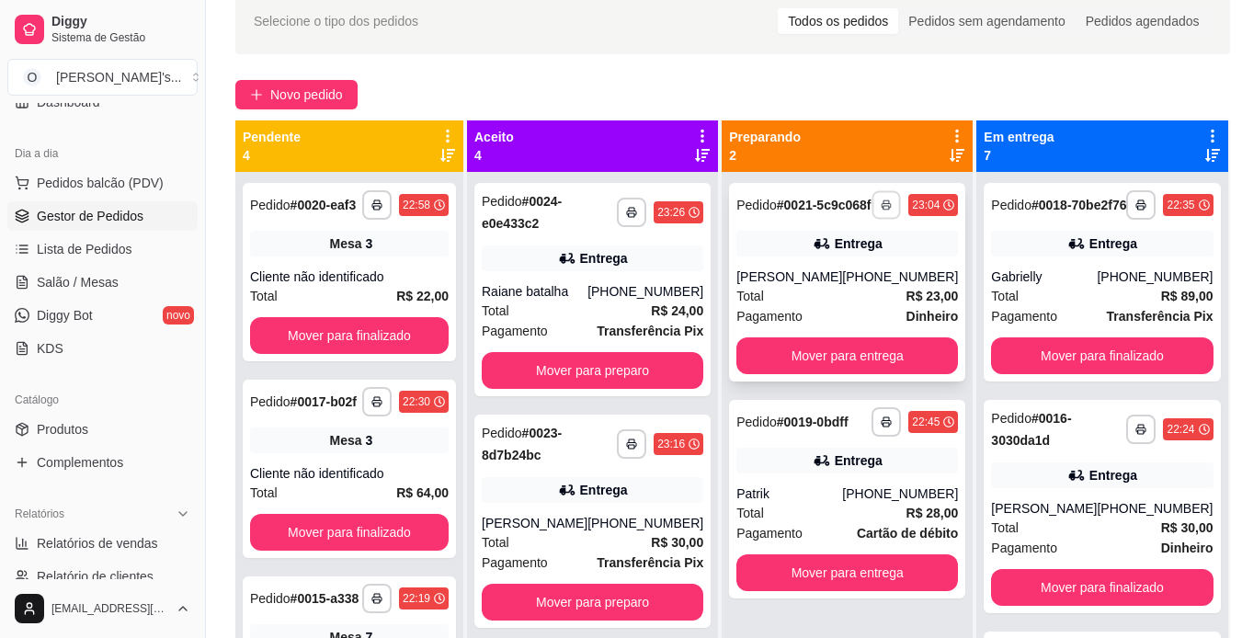
click at [873, 204] on button "button" at bounding box center [887, 204] width 29 height 29
click at [833, 274] on button "IMPRESSORA" at bounding box center [820, 276] width 129 height 29
click at [618, 212] on button "button" at bounding box center [632, 212] width 29 height 29
click at [587, 273] on button "IMPRESSORA" at bounding box center [565, 276] width 129 height 29
click at [617, 443] on button "button" at bounding box center [631, 443] width 29 height 29
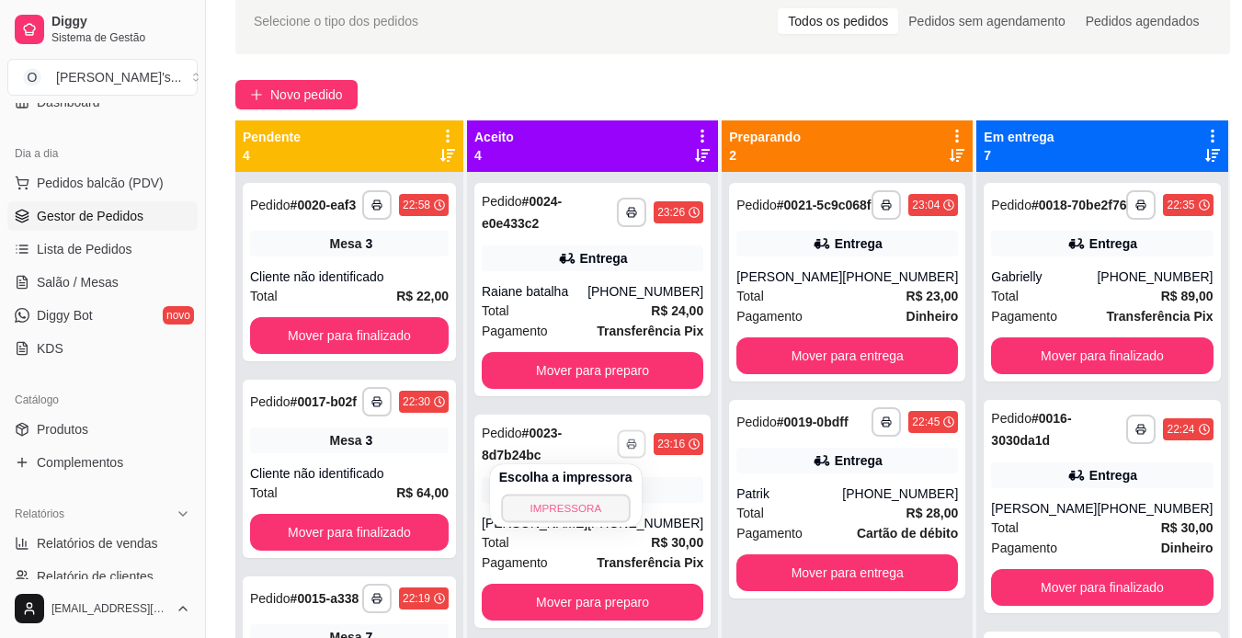
click at [578, 508] on button "IMPRESSORA" at bounding box center [565, 508] width 129 height 29
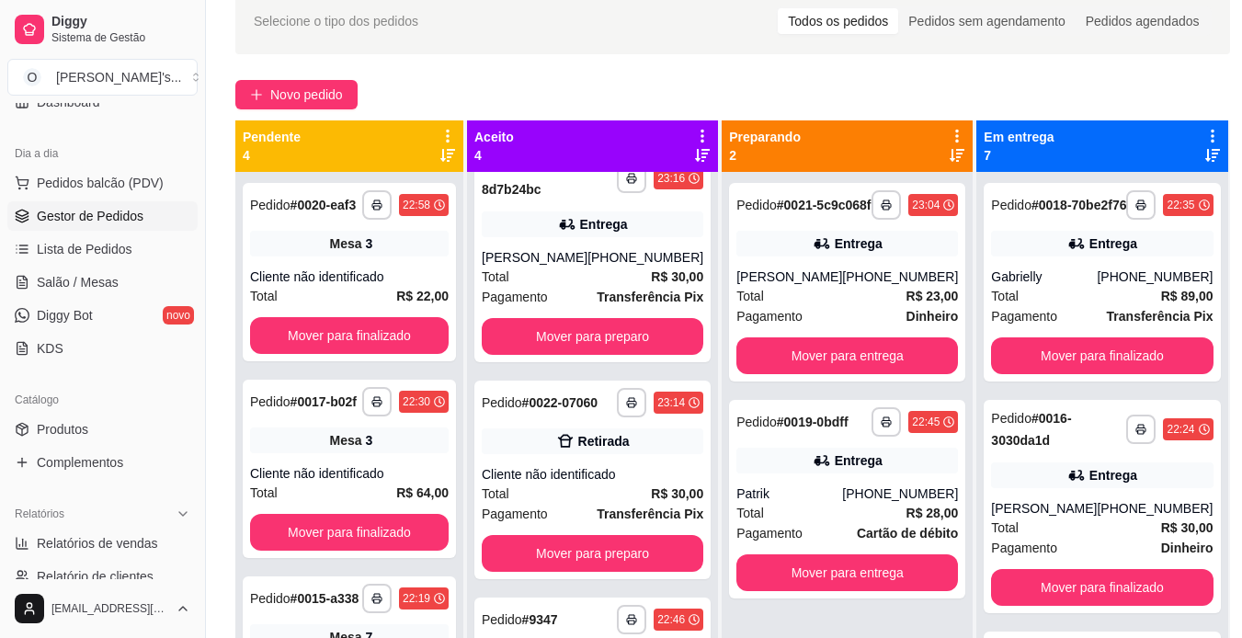
scroll to position [348, 0]
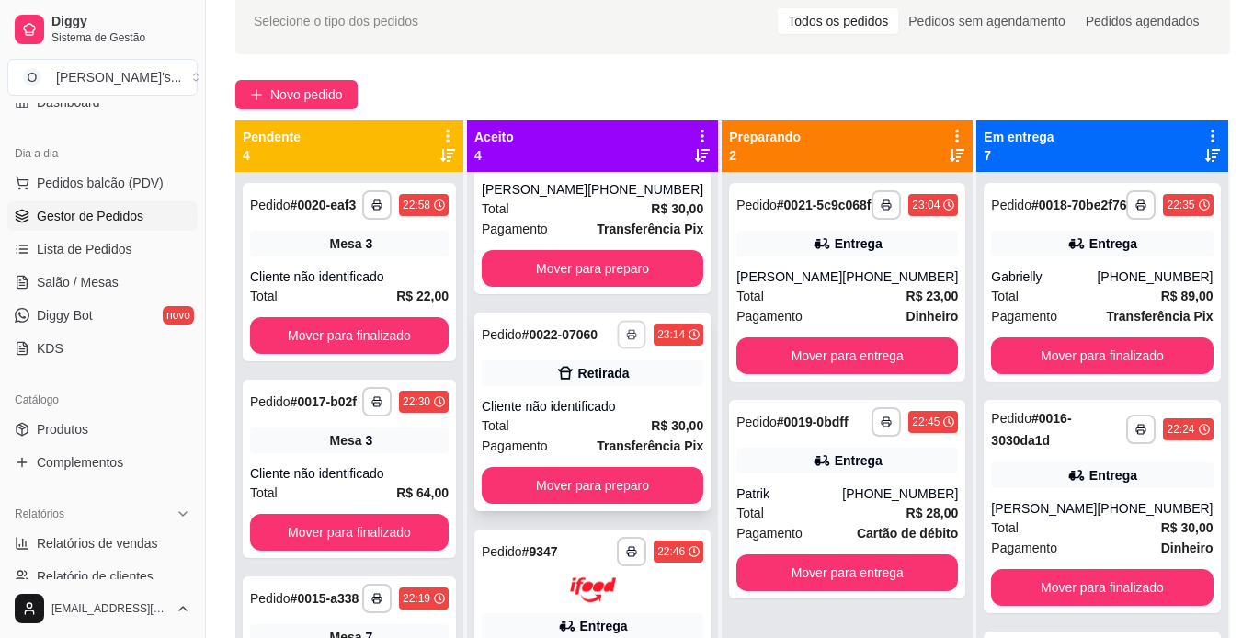
click at [626, 329] on icon "button" at bounding box center [631, 334] width 11 height 11
click at [602, 380] on button "IMPRESSORA" at bounding box center [565, 391] width 129 height 29
click at [626, 478] on button "Mover para preparo" at bounding box center [593, 485] width 222 height 37
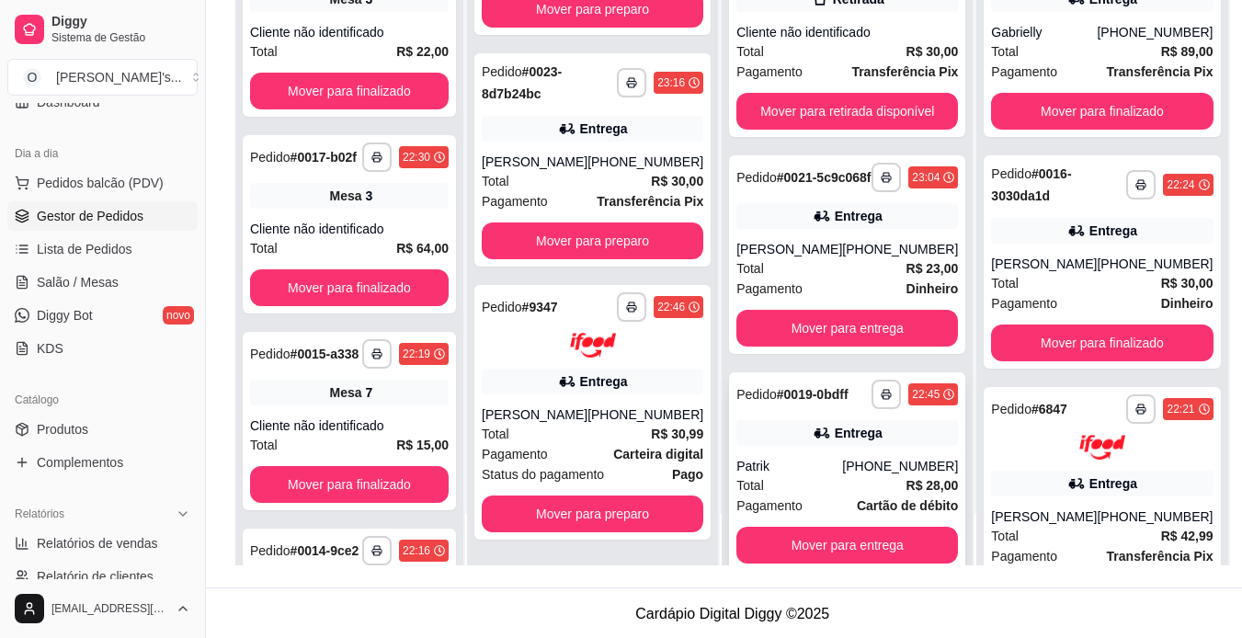
scroll to position [61, 0]
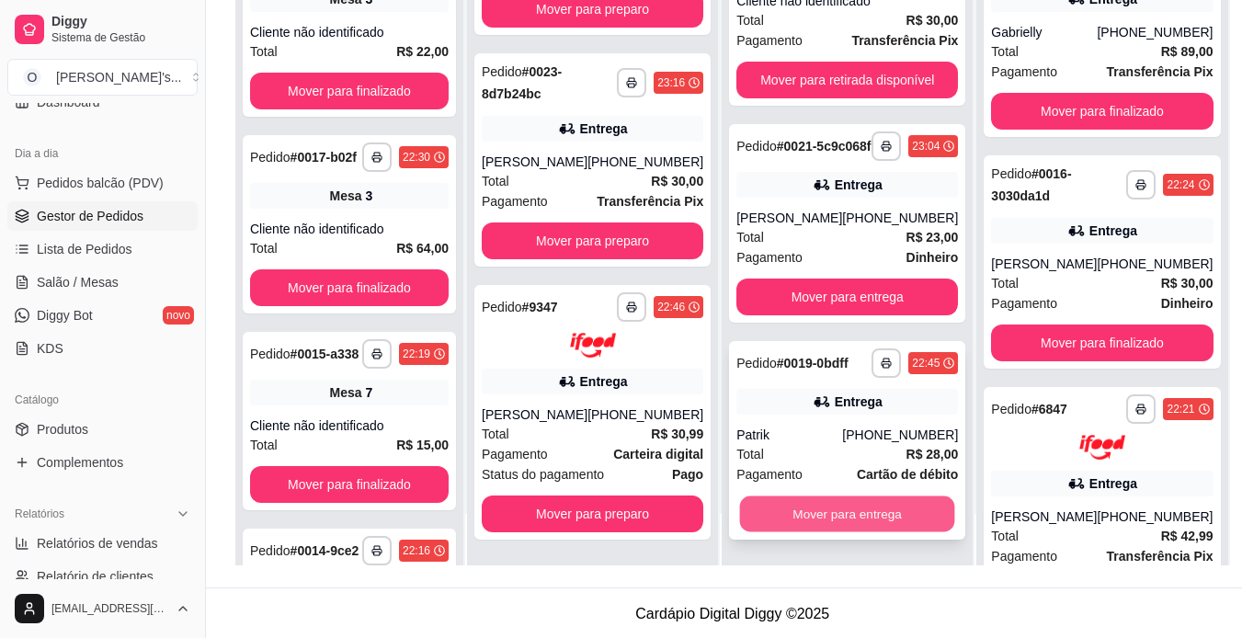
click at [828, 513] on button "Mover para entrega" at bounding box center [847, 515] width 215 height 36
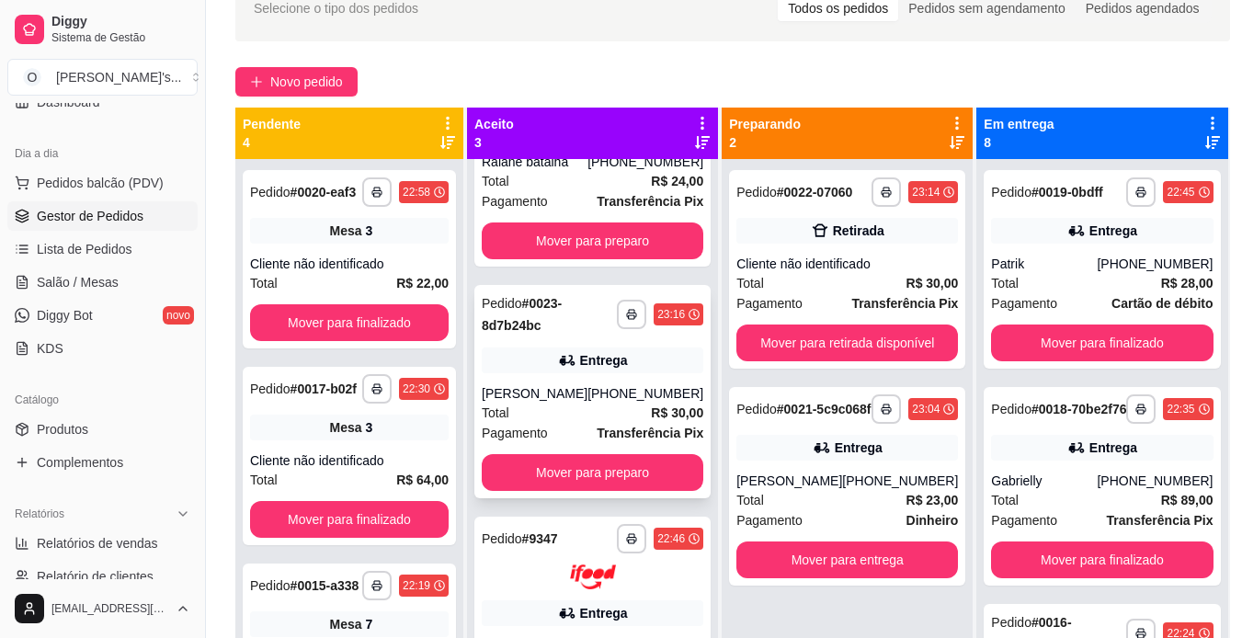
scroll to position [0, 0]
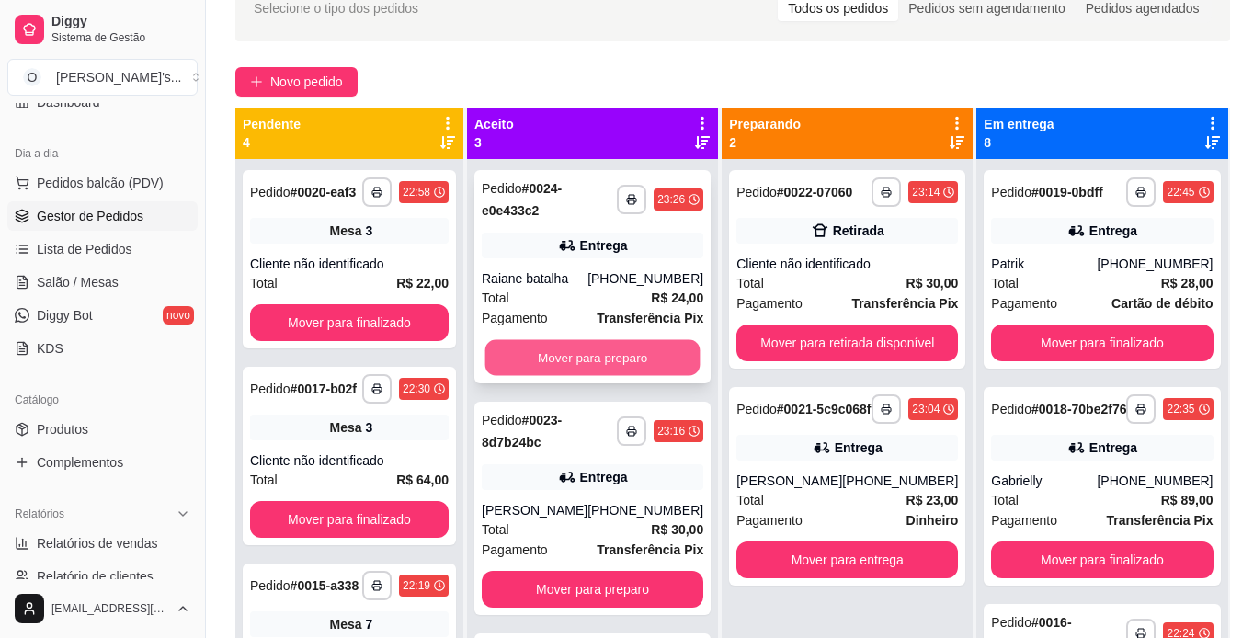
click at [634, 360] on button "Mover para preparo" at bounding box center [592, 358] width 215 height 36
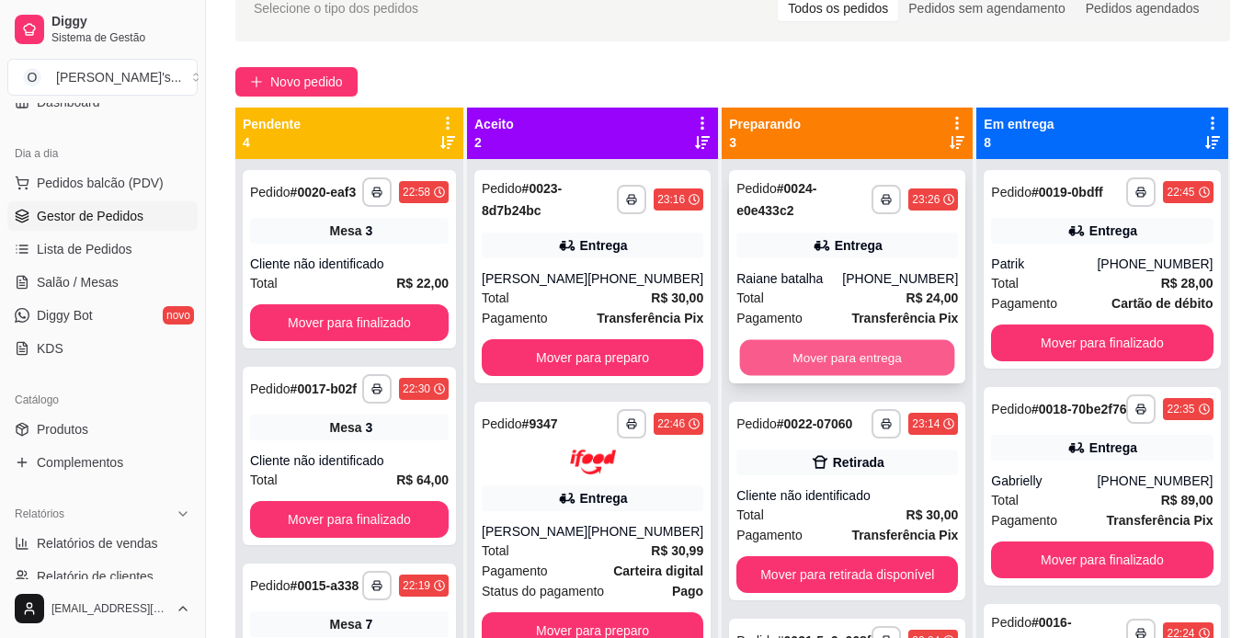
click at [854, 350] on button "Mover para entrega" at bounding box center [847, 358] width 215 height 36
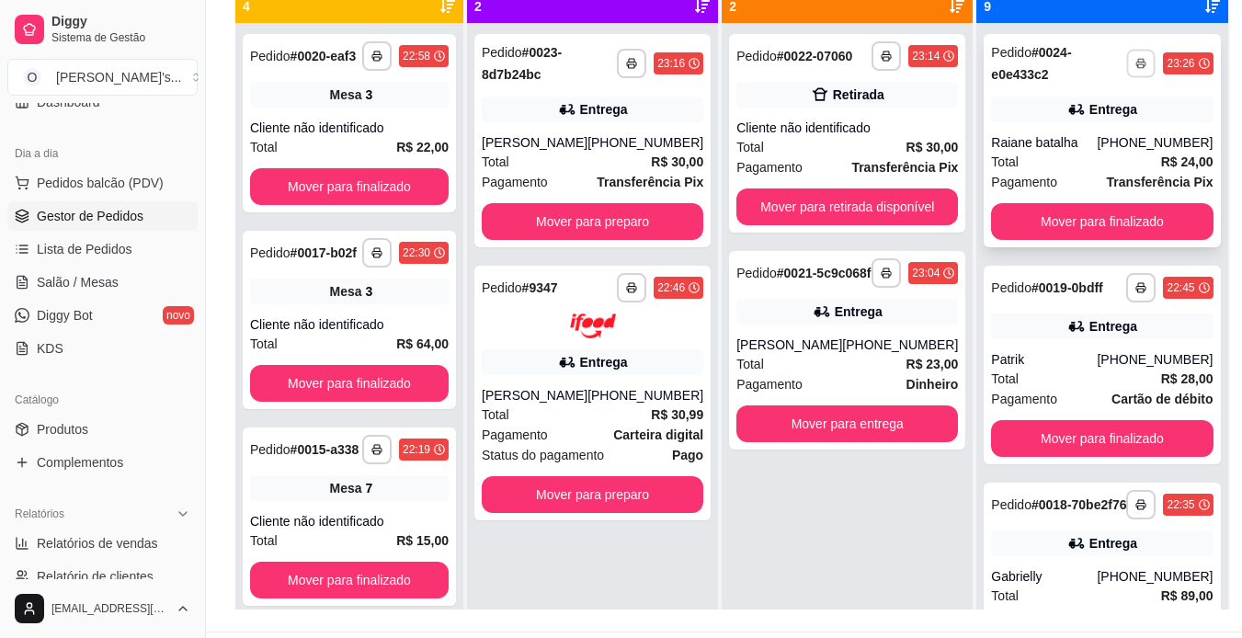
click at [1127, 68] on button "button" at bounding box center [1141, 63] width 29 height 29
click at [1068, 128] on button "IMPRESSORA" at bounding box center [1048, 127] width 129 height 29
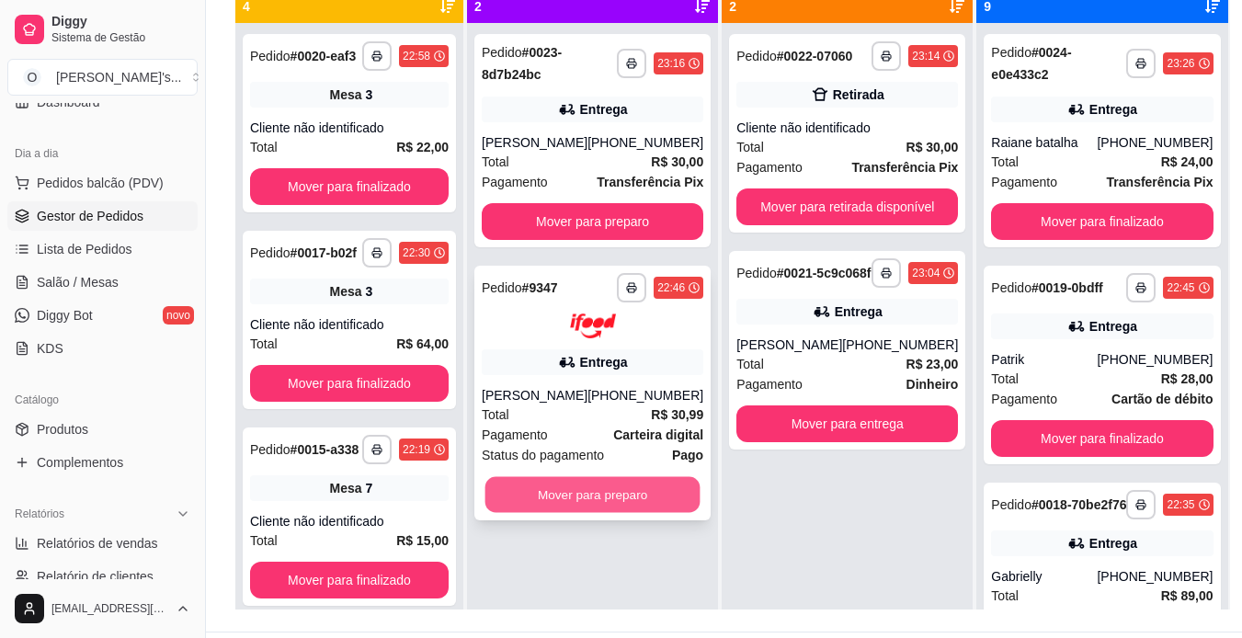
click at [629, 490] on button "Mover para preparo" at bounding box center [592, 494] width 215 height 36
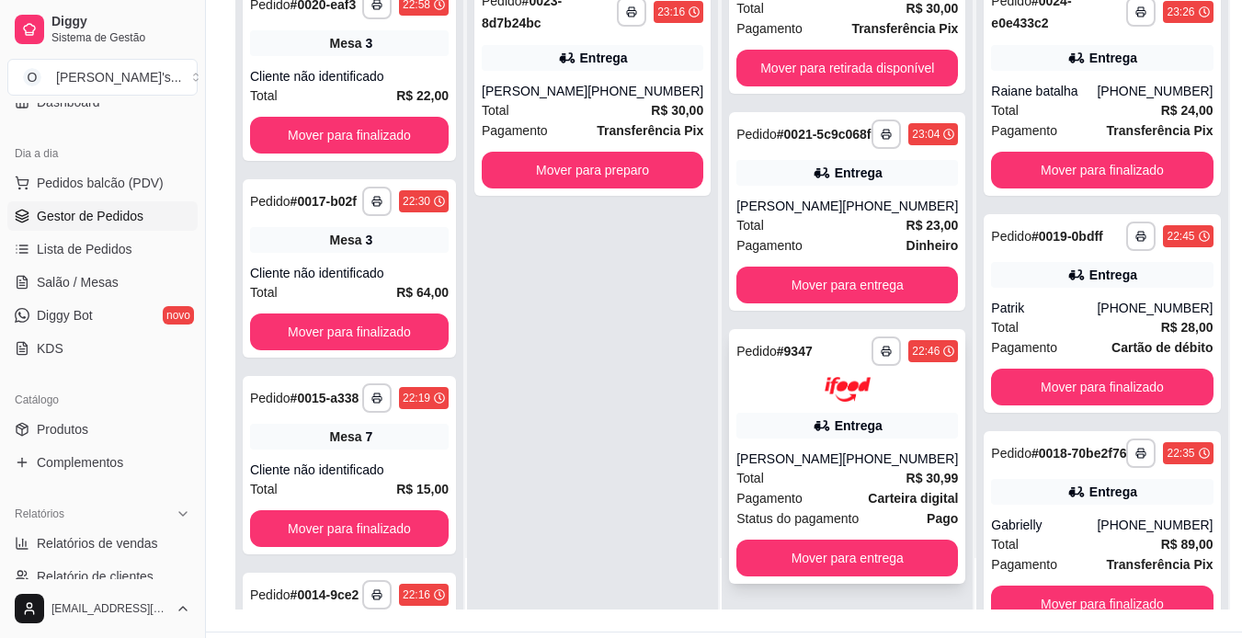
scroll to position [51, 0]
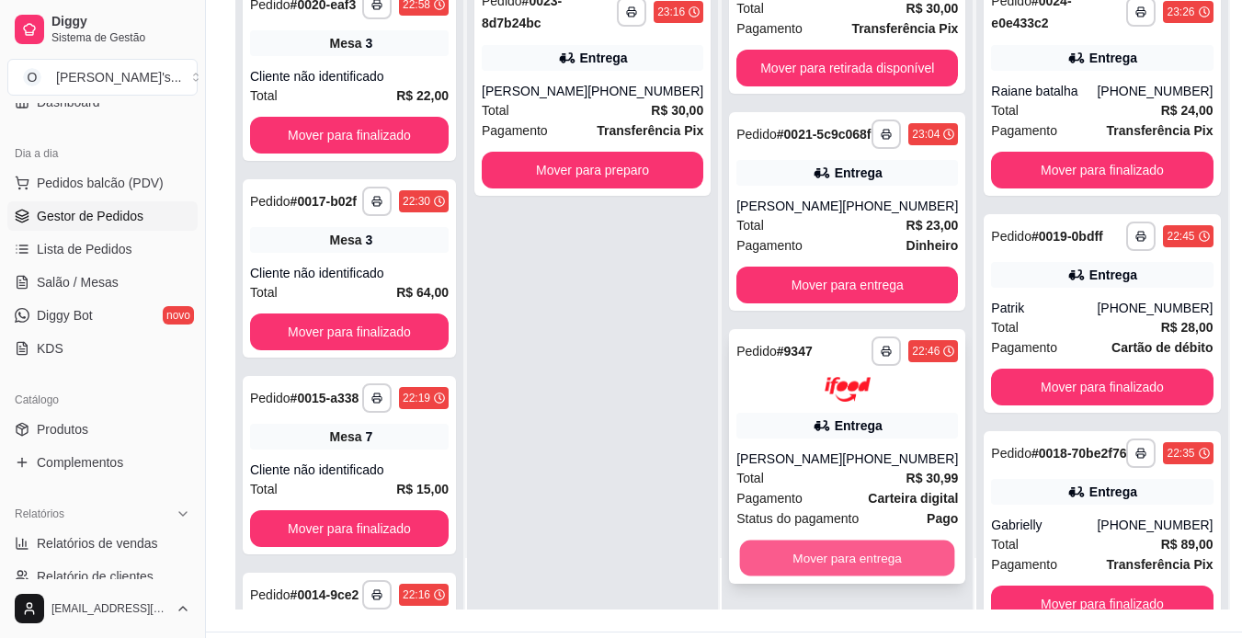
click at [781, 550] on button "Mover para entrega" at bounding box center [847, 558] width 215 height 36
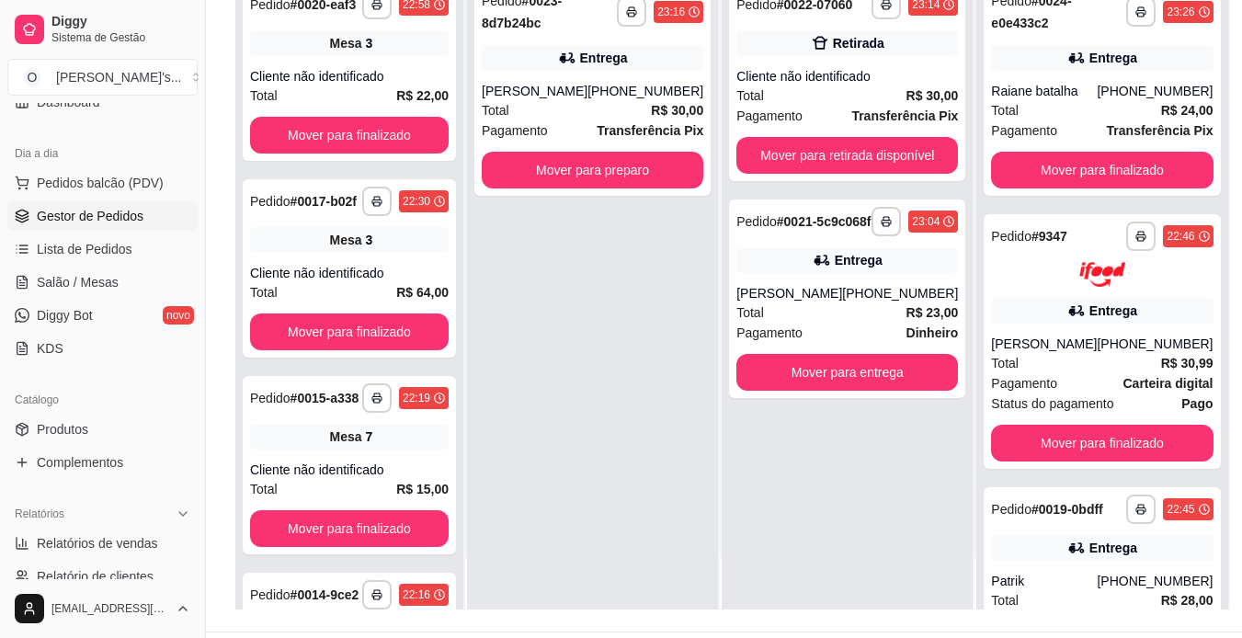
scroll to position [0, 0]
click at [812, 385] on button "Mover para entrega" at bounding box center [847, 373] width 215 height 36
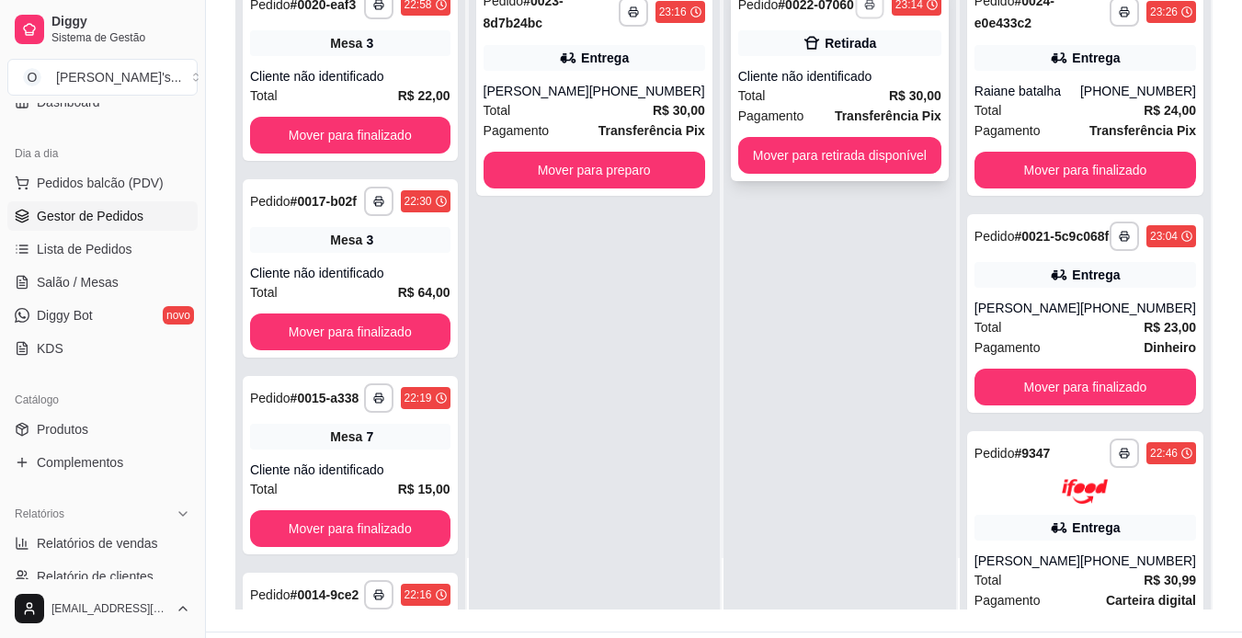
click at [881, 17] on button "button" at bounding box center [869, 4] width 29 height 29
click at [874, 119] on strong "Transferência Pix" at bounding box center [888, 115] width 107 height 15
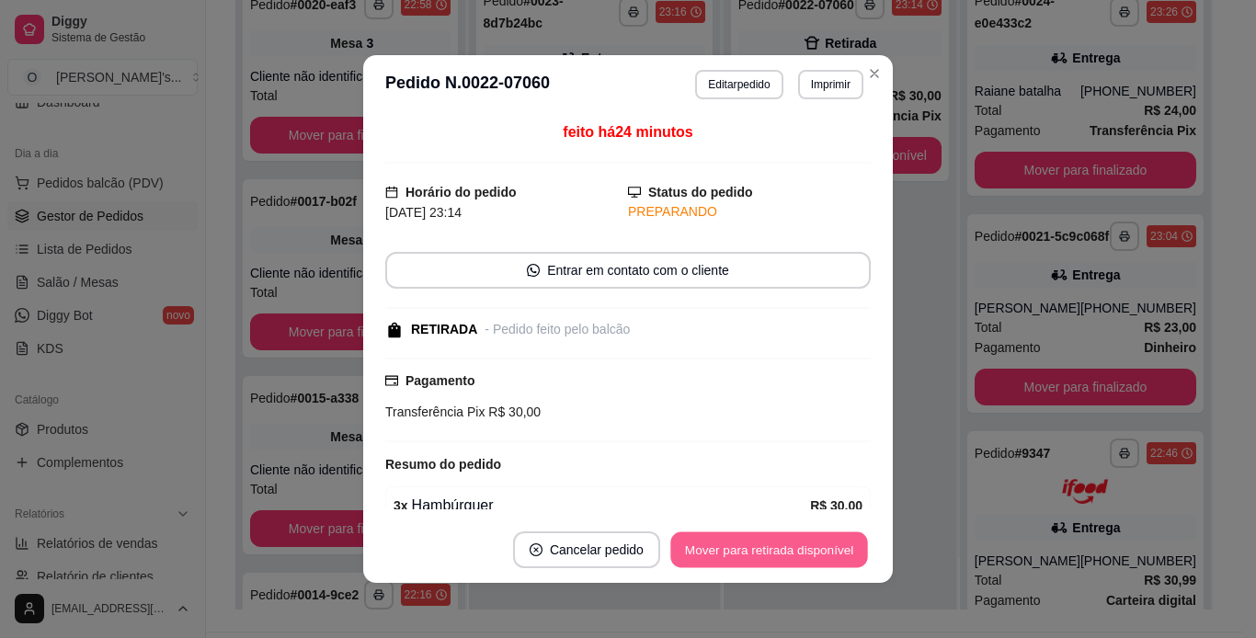
click at [775, 538] on button "Mover para retirada disponível" at bounding box center [768, 550] width 197 height 36
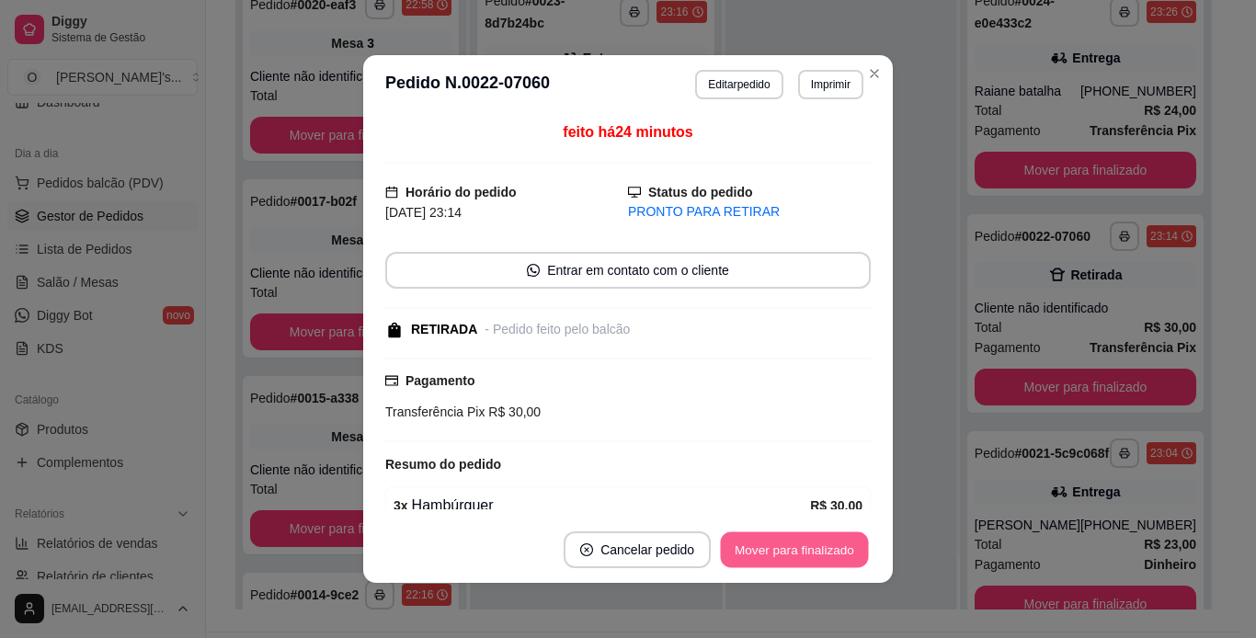
click at [775, 545] on button "Mover para finalizado" at bounding box center [795, 550] width 148 height 36
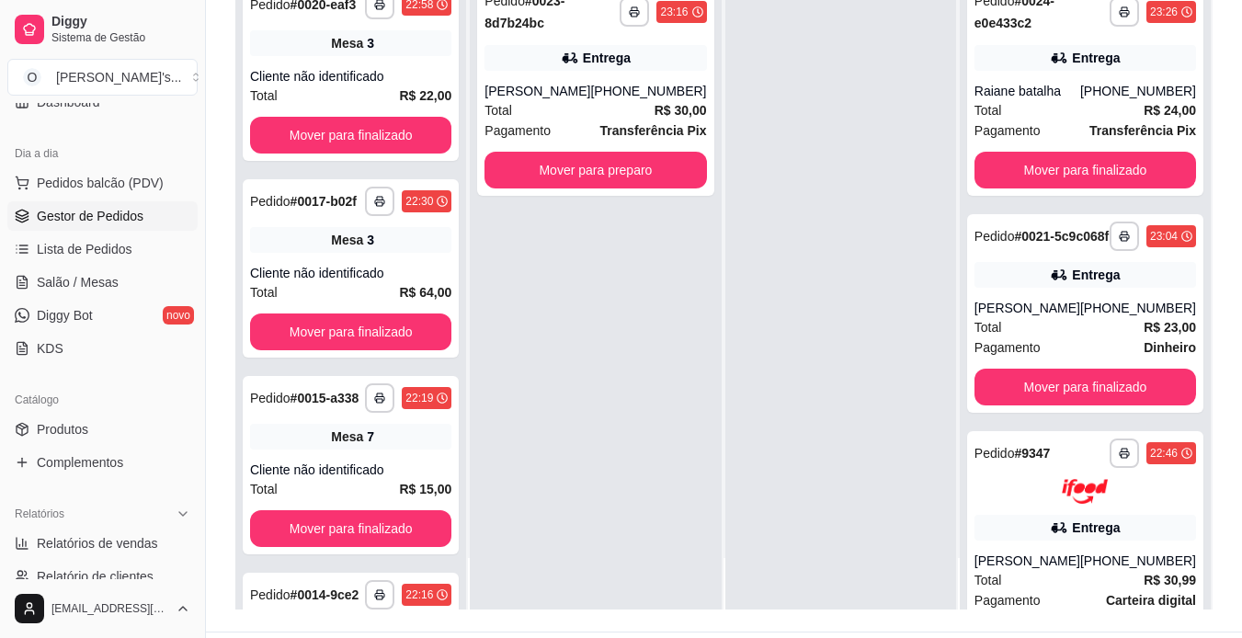
click at [796, 49] on div at bounding box center [840, 290] width 231 height 638
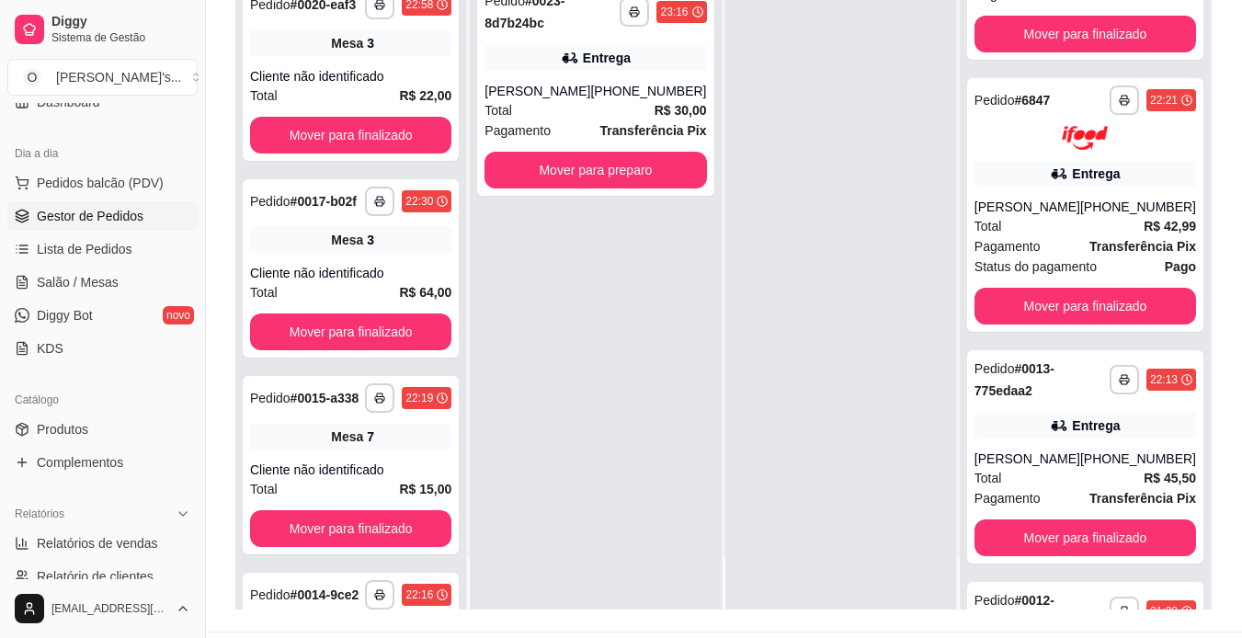
scroll to position [1296, 0]
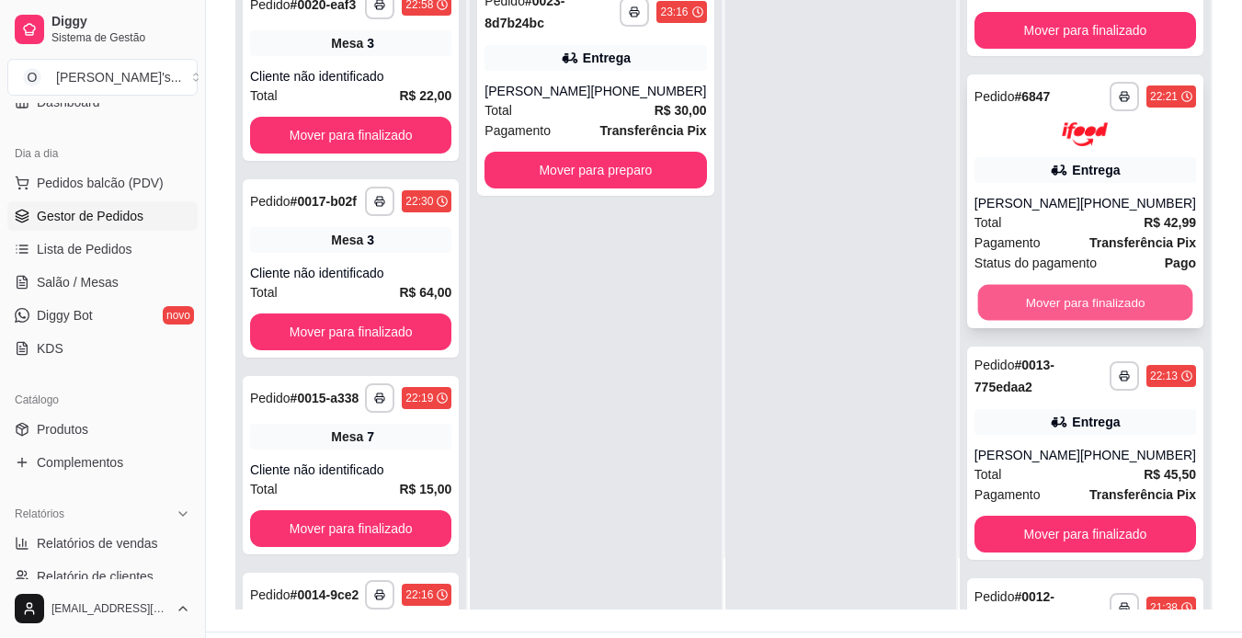
click at [1072, 321] on button "Mover para finalizado" at bounding box center [1084, 303] width 215 height 36
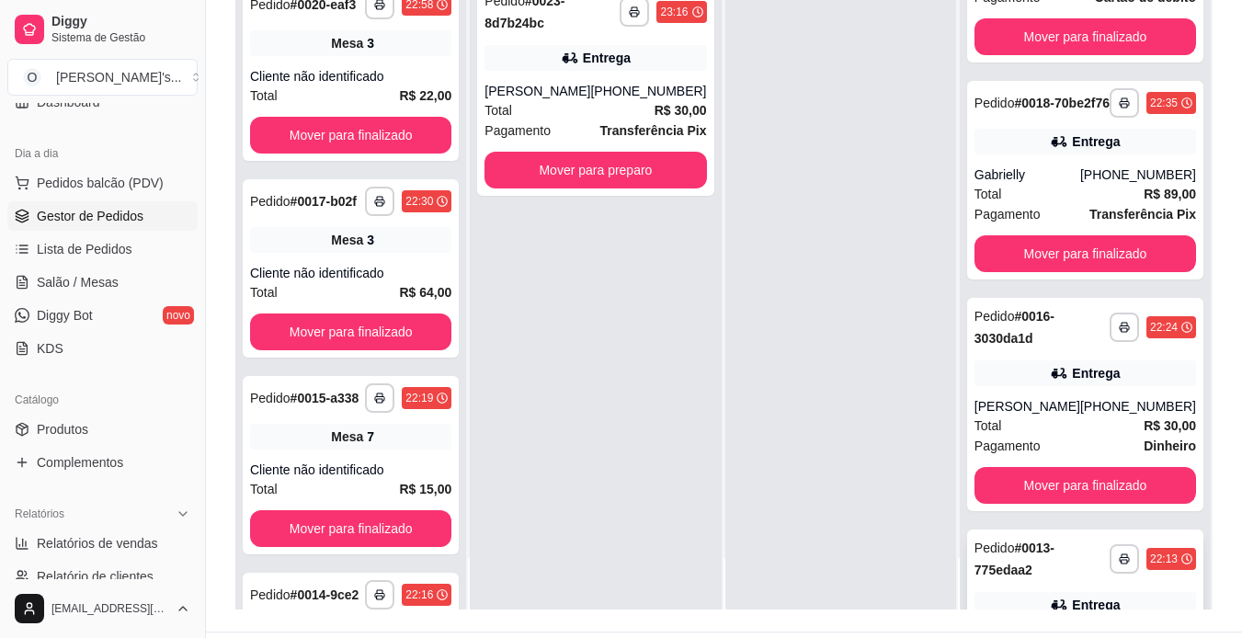
scroll to position [839, 0]
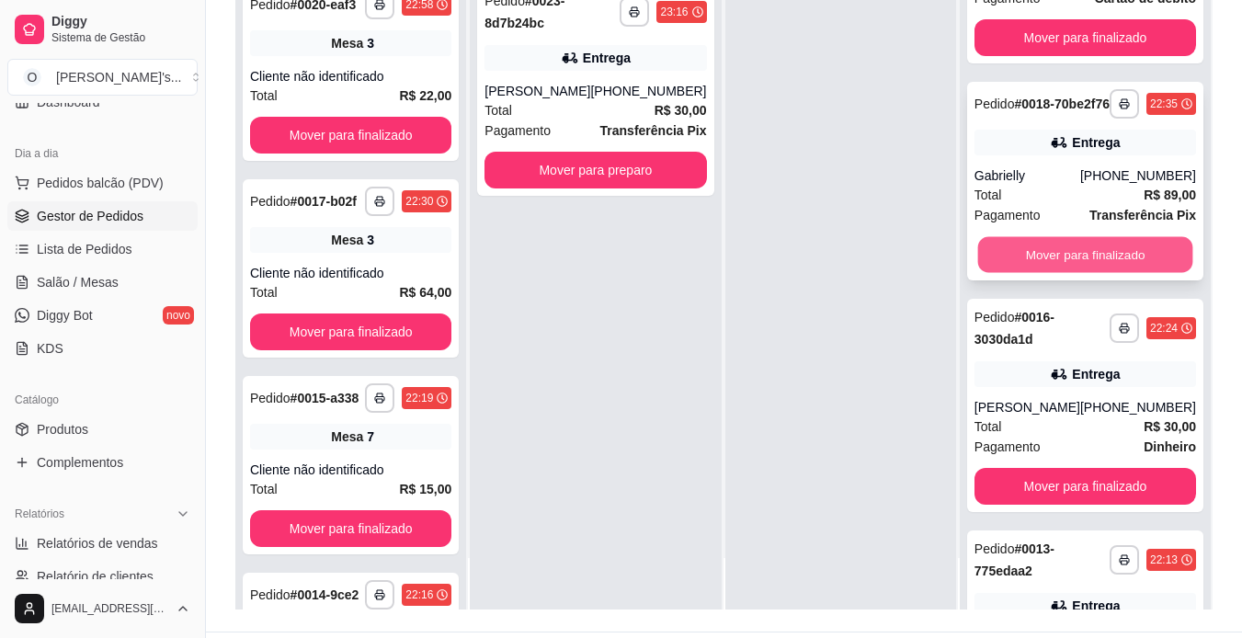
click at [1102, 272] on button "Mover para finalizado" at bounding box center [1084, 254] width 215 height 36
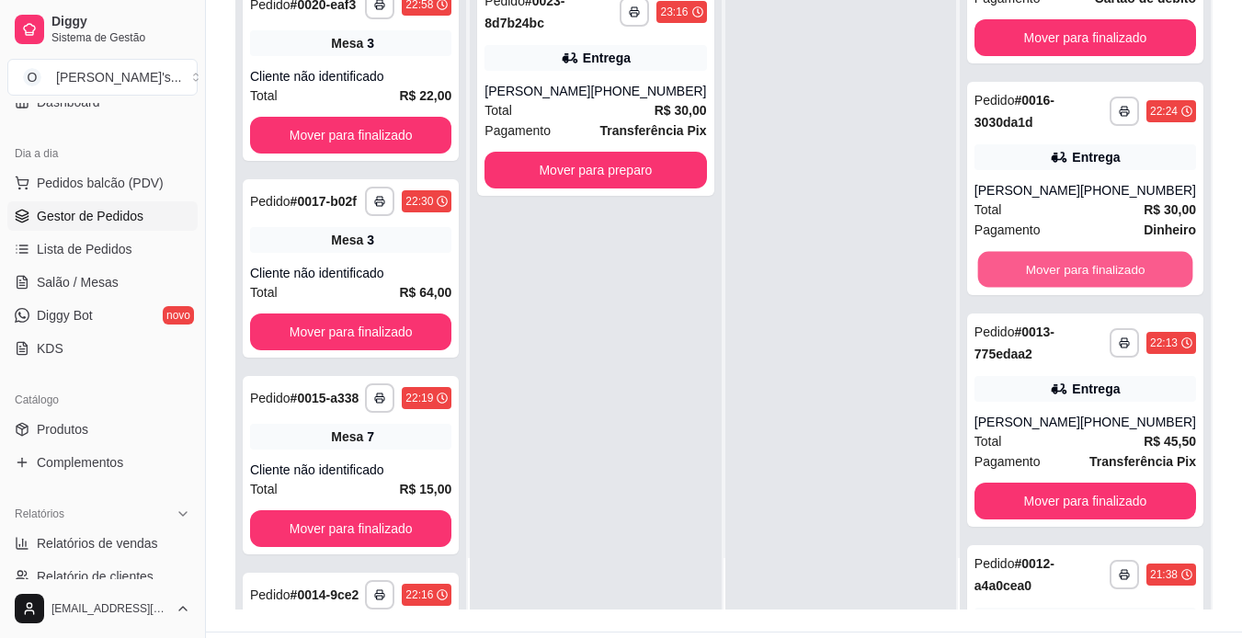
click at [1102, 287] on button "Mover para finalizado" at bounding box center [1084, 269] width 215 height 36
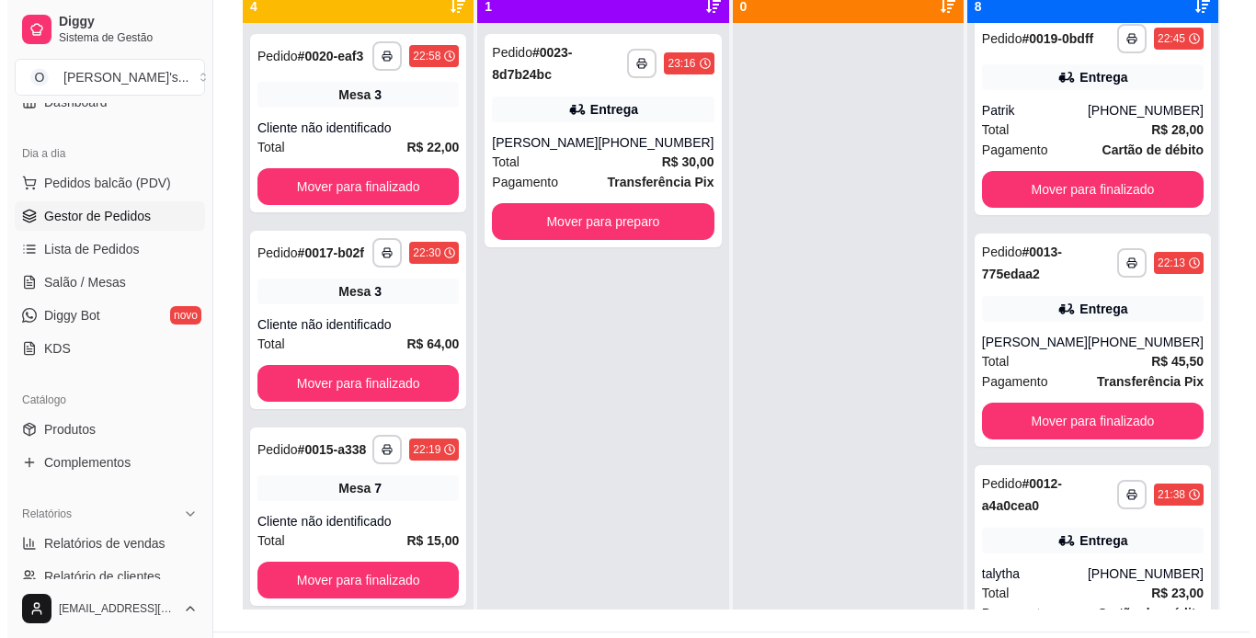
scroll to position [0, 0]
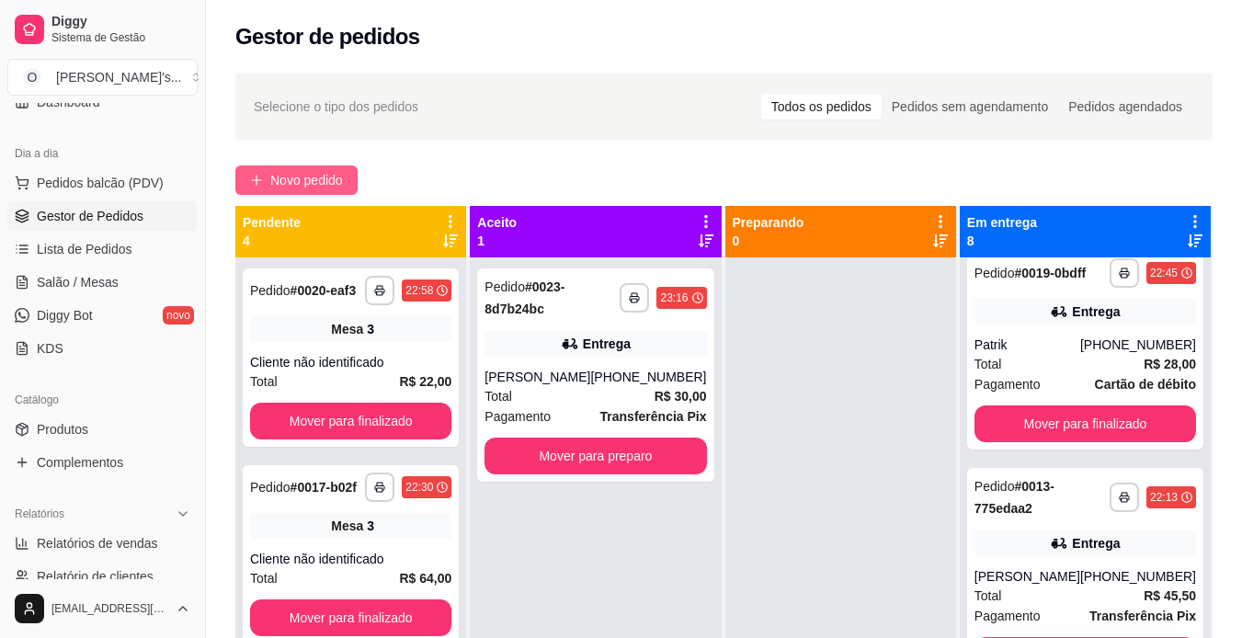
click at [317, 188] on span "Novo pedido" at bounding box center [306, 180] width 73 height 20
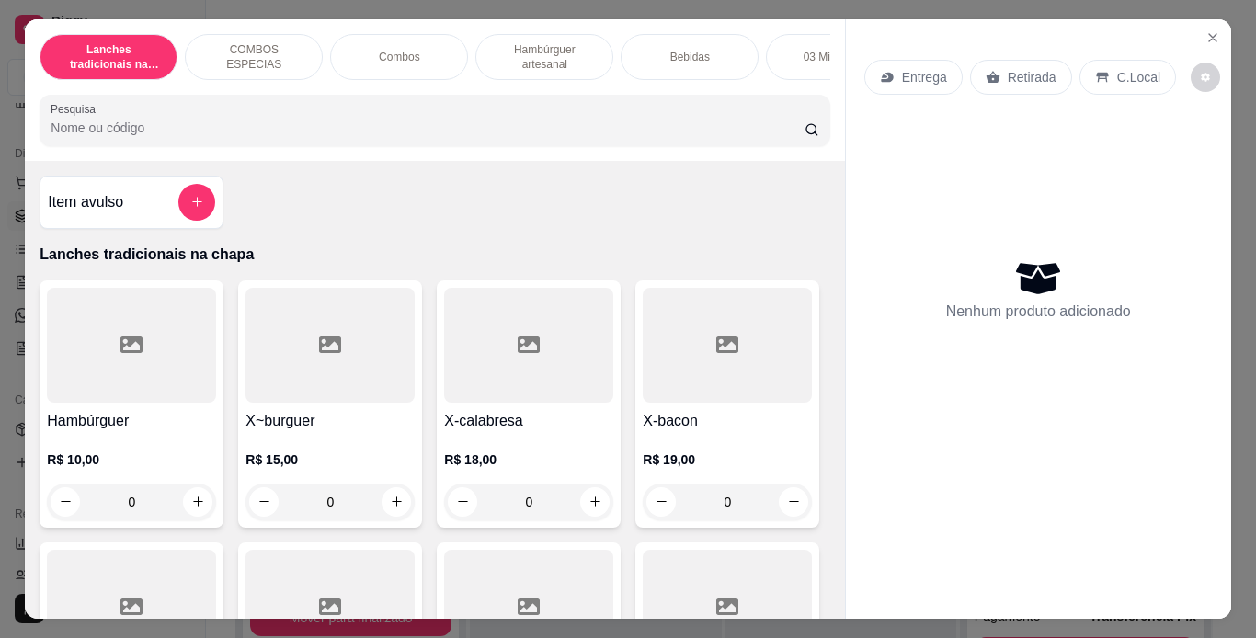
click at [921, 68] on p "Entrega" at bounding box center [924, 77] width 45 height 18
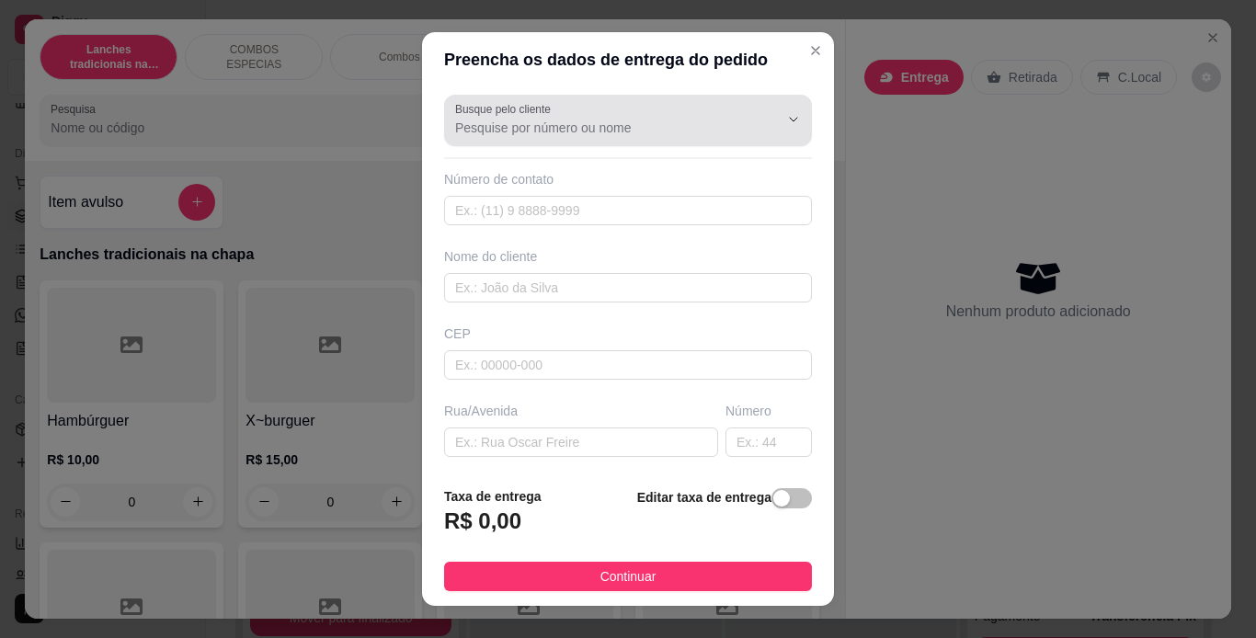
click at [560, 132] on input "Busque pelo cliente" at bounding box center [602, 128] width 294 height 18
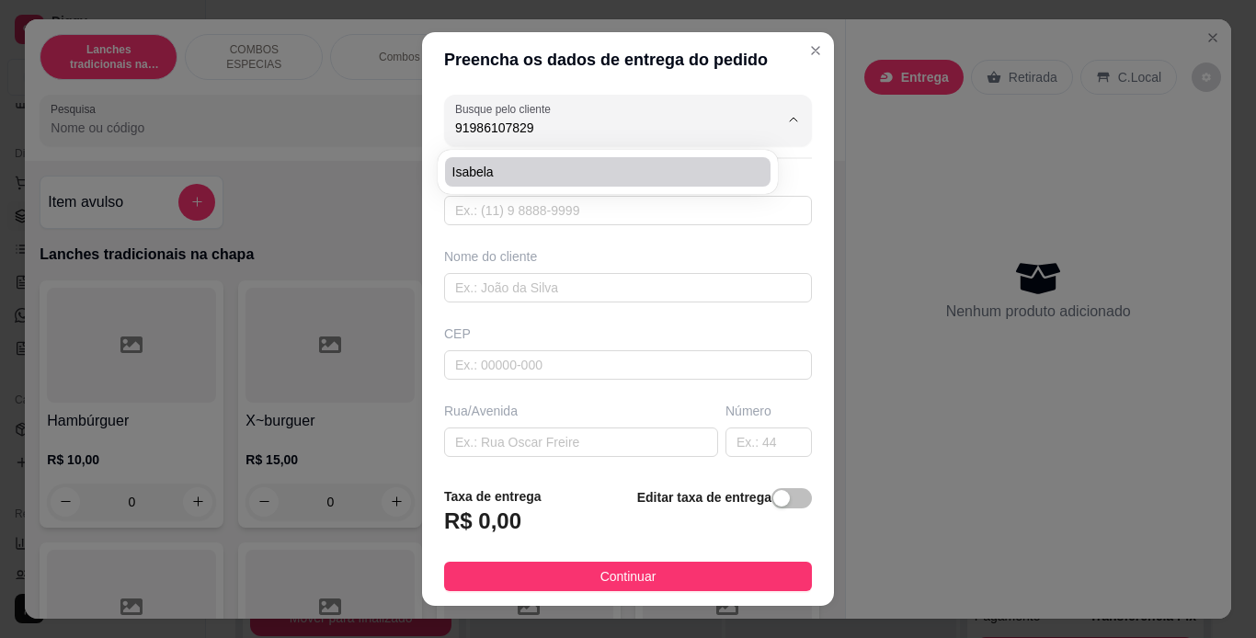
click at [552, 166] on span "isabela" at bounding box center [598, 172] width 292 height 18
type input "isabela"
type input "91986107829"
type input "isabela"
type input "q76 r23a"
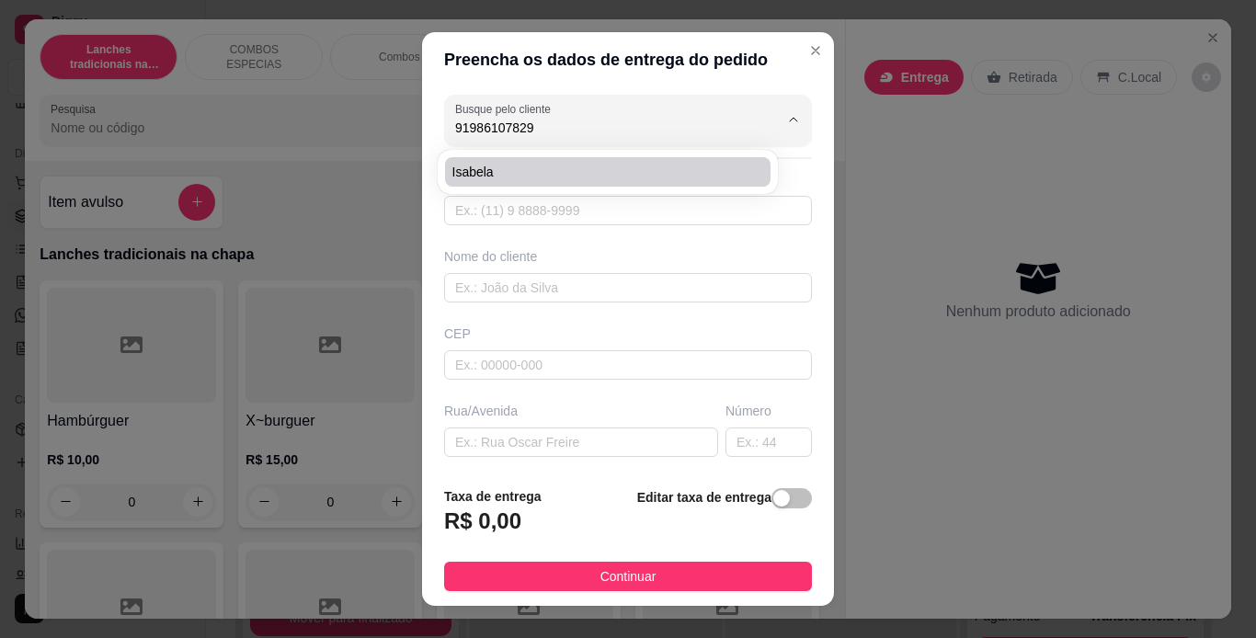
type input "142"
type input "[GEOGRAPHIC_DATA]"
type input "casa de frente pra mata"
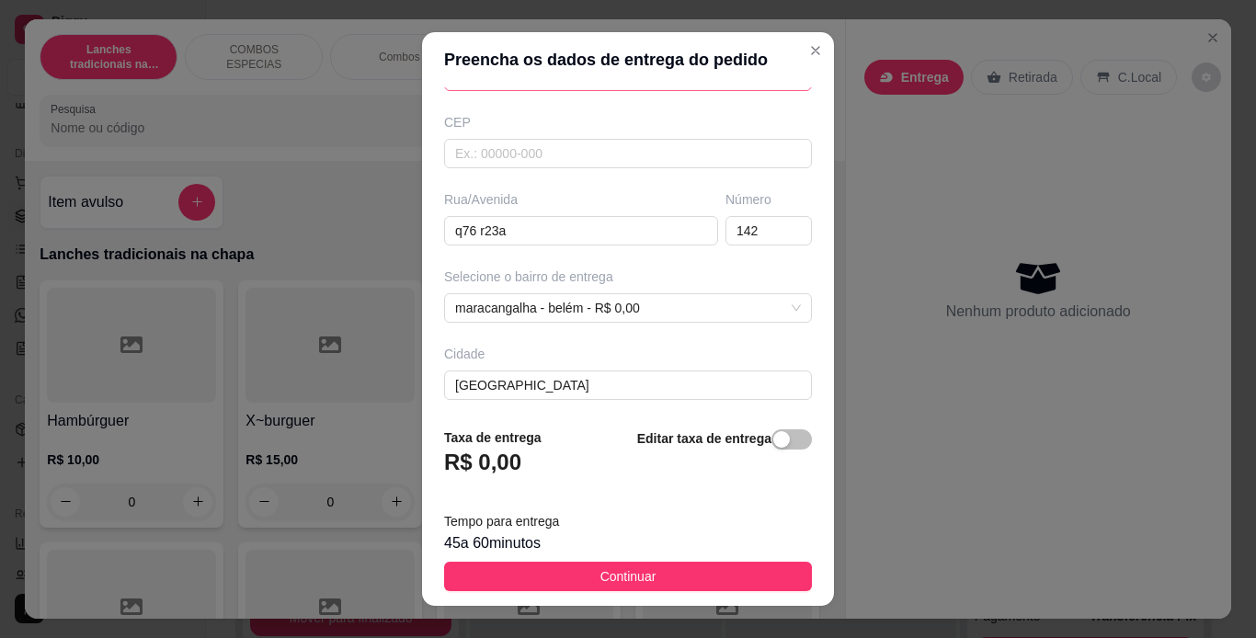
scroll to position [216, 0]
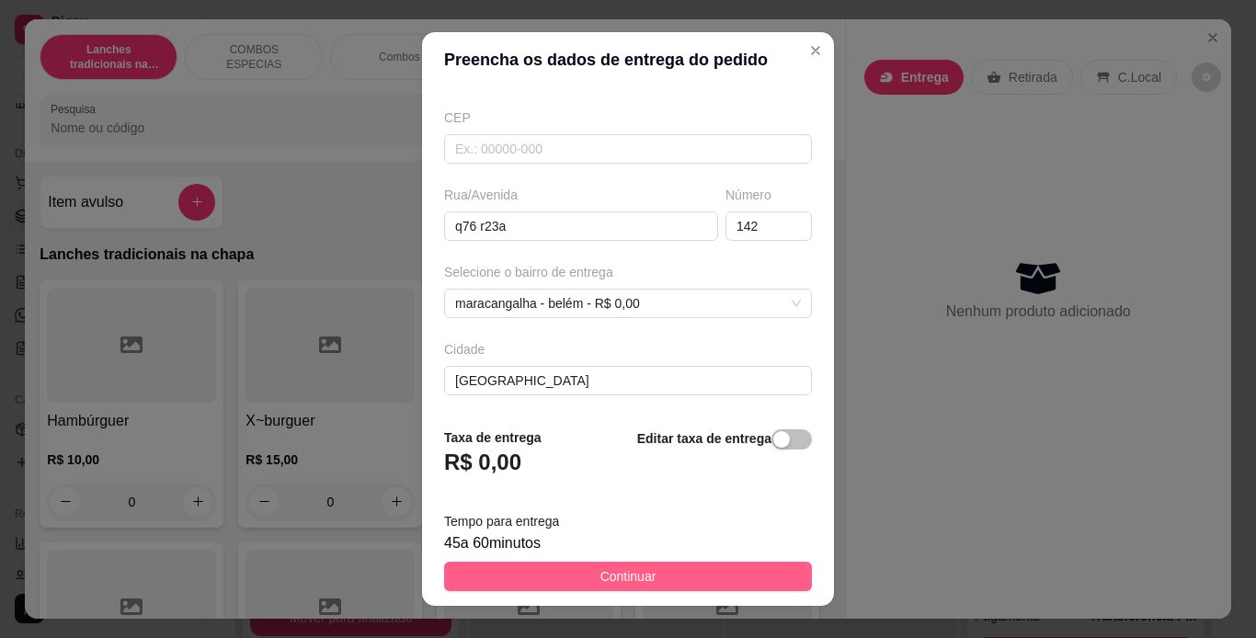
type input "isabela"
click at [614, 568] on span "Continuar" at bounding box center [628, 576] width 56 height 20
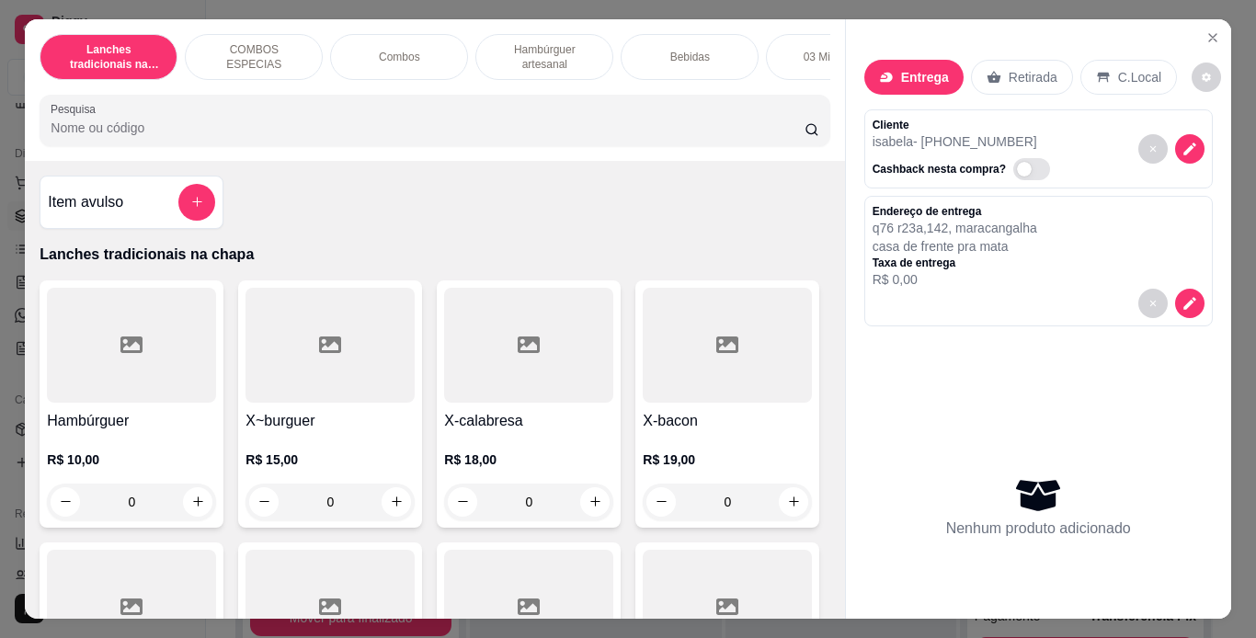
click at [548, 42] on p "Hambúrguer artesanal" at bounding box center [544, 56] width 107 height 29
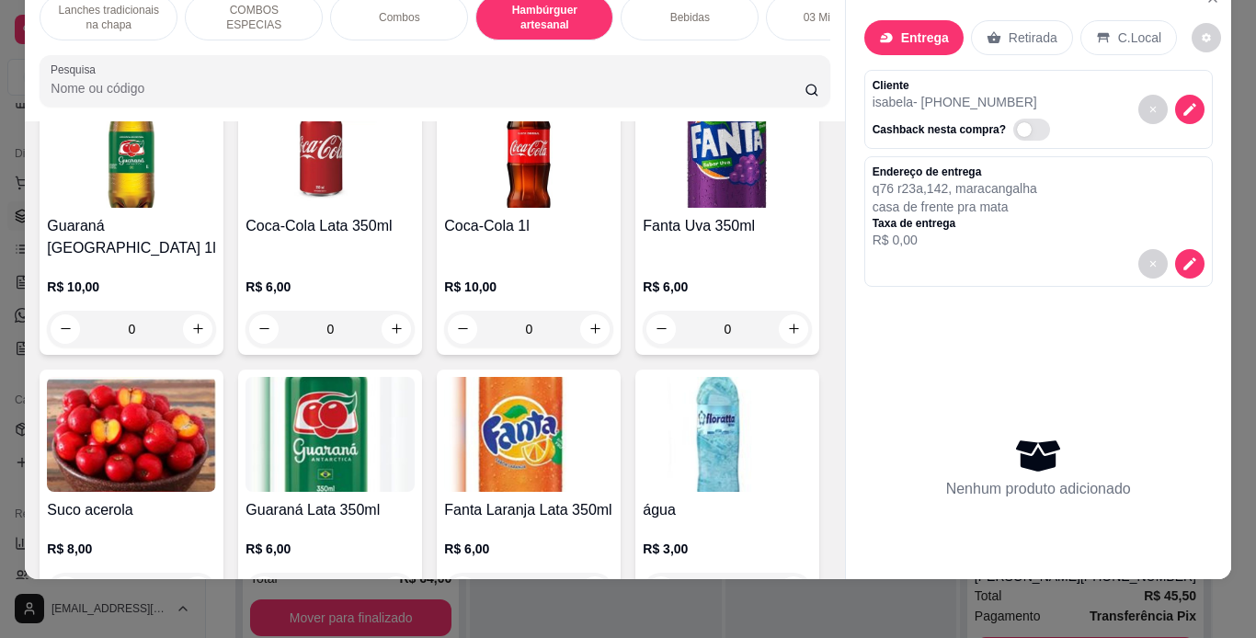
scroll to position [3776, 0]
click at [393, 10] on p "Combos" at bounding box center [399, 17] width 41 height 15
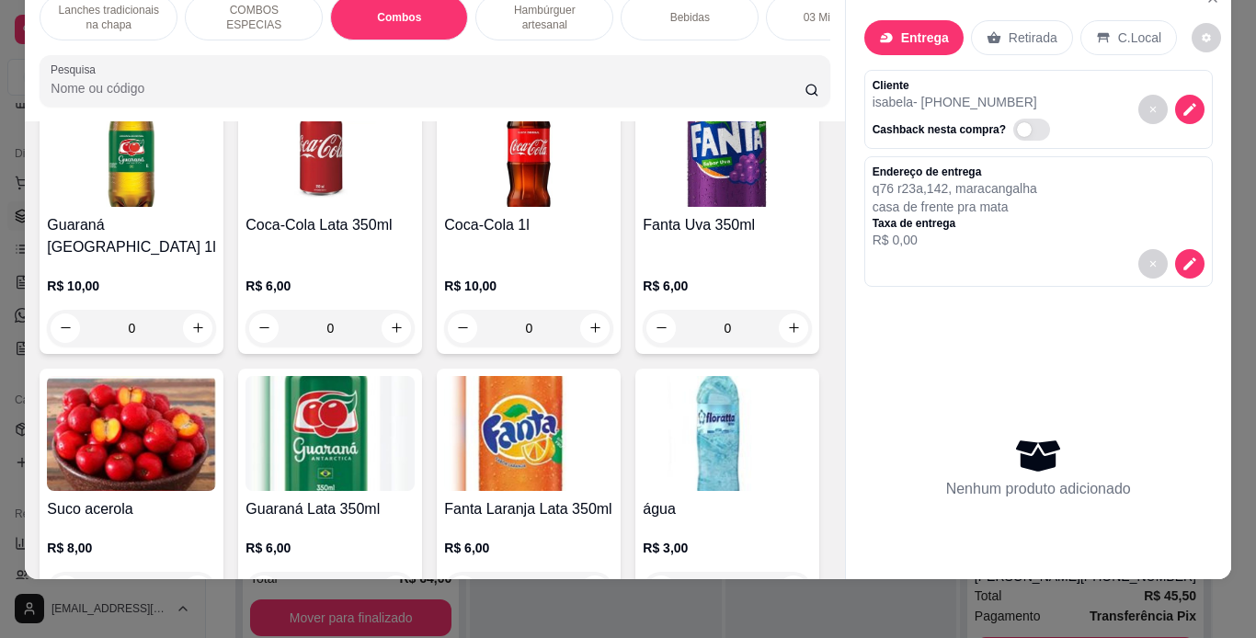
scroll to position [2253, 0]
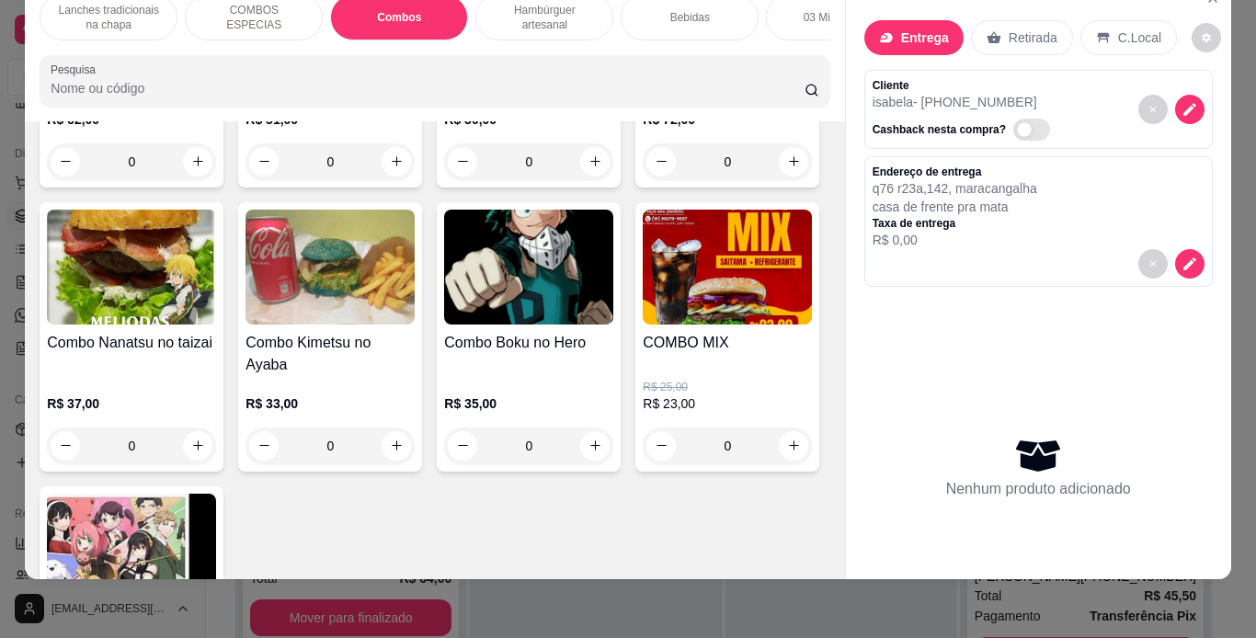
click at [531, 129] on p "R$ 30,00" at bounding box center [528, 119] width 169 height 18
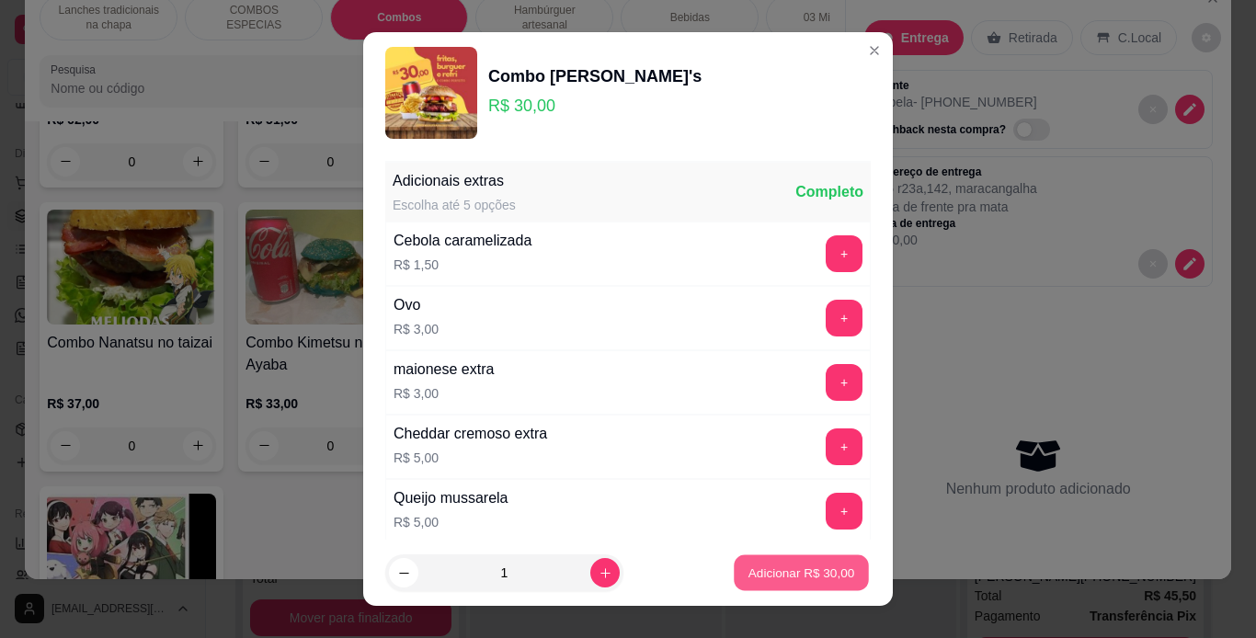
click at [770, 570] on p "Adicionar R$ 30,00" at bounding box center [801, 573] width 107 height 17
type input "1"
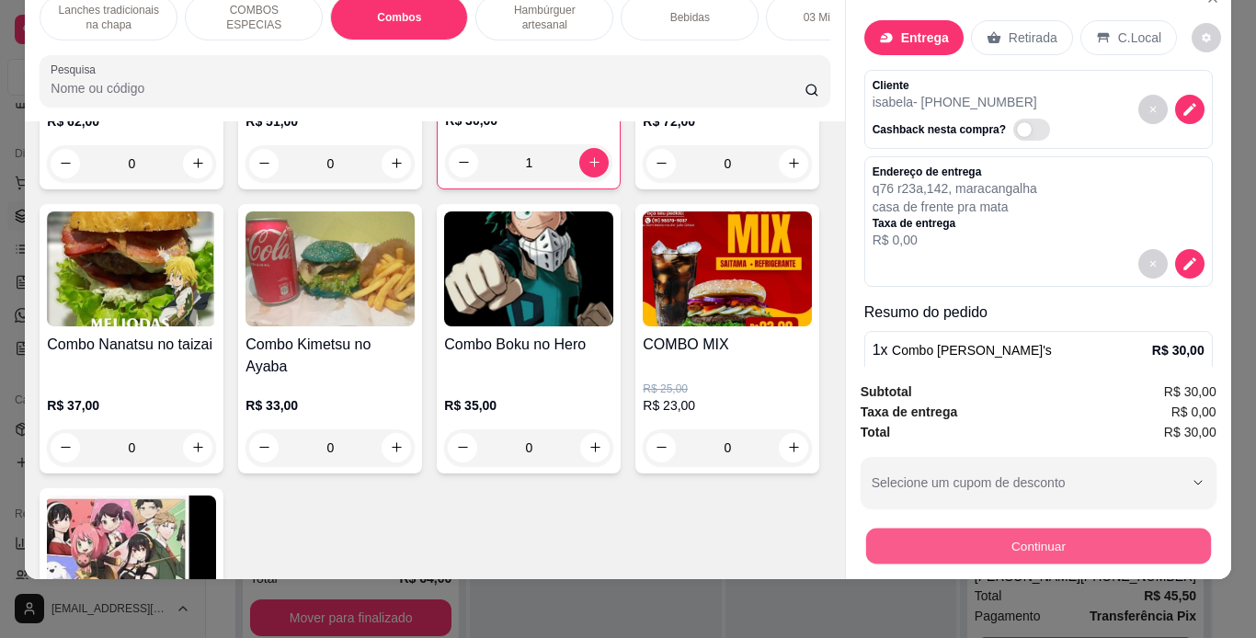
click at [1002, 529] on button "Continuar" at bounding box center [1037, 547] width 345 height 36
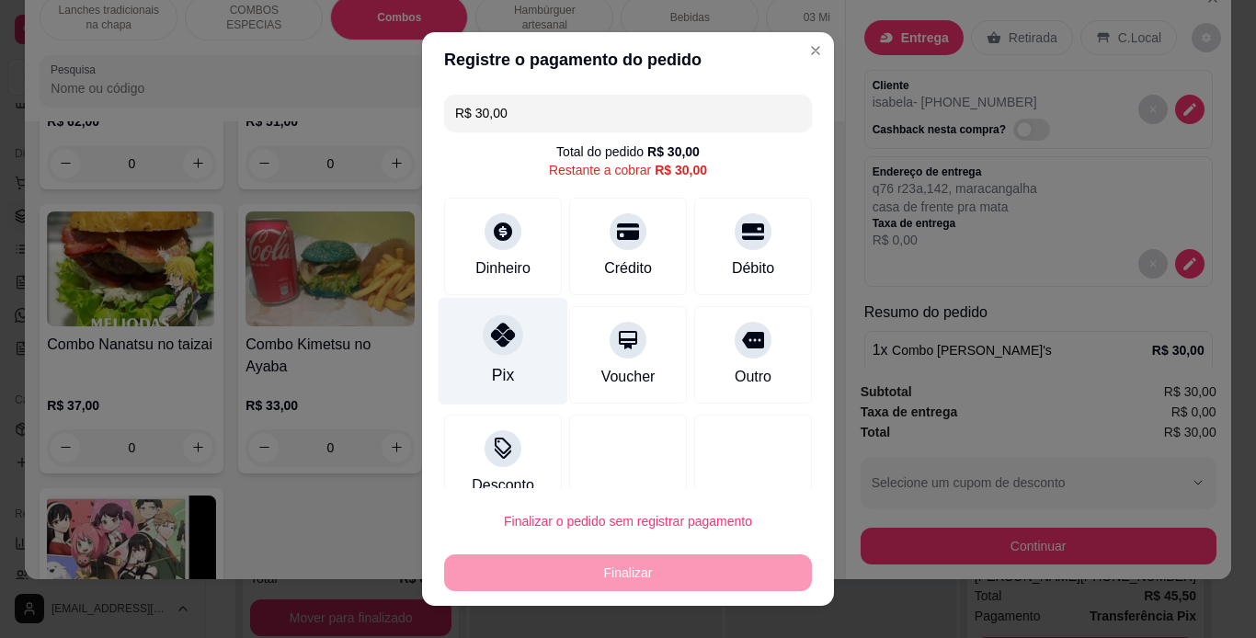
click at [504, 331] on icon at bounding box center [503, 335] width 24 height 24
type input "R$ 0,00"
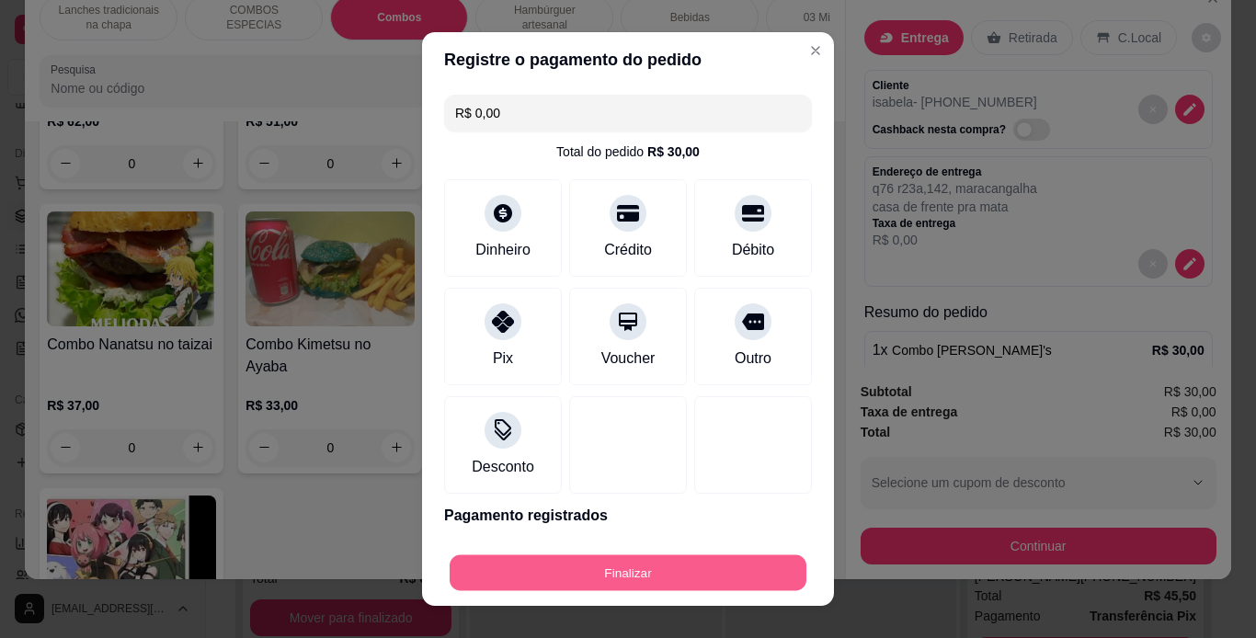
click at [631, 573] on button "Finalizar" at bounding box center [628, 573] width 357 height 36
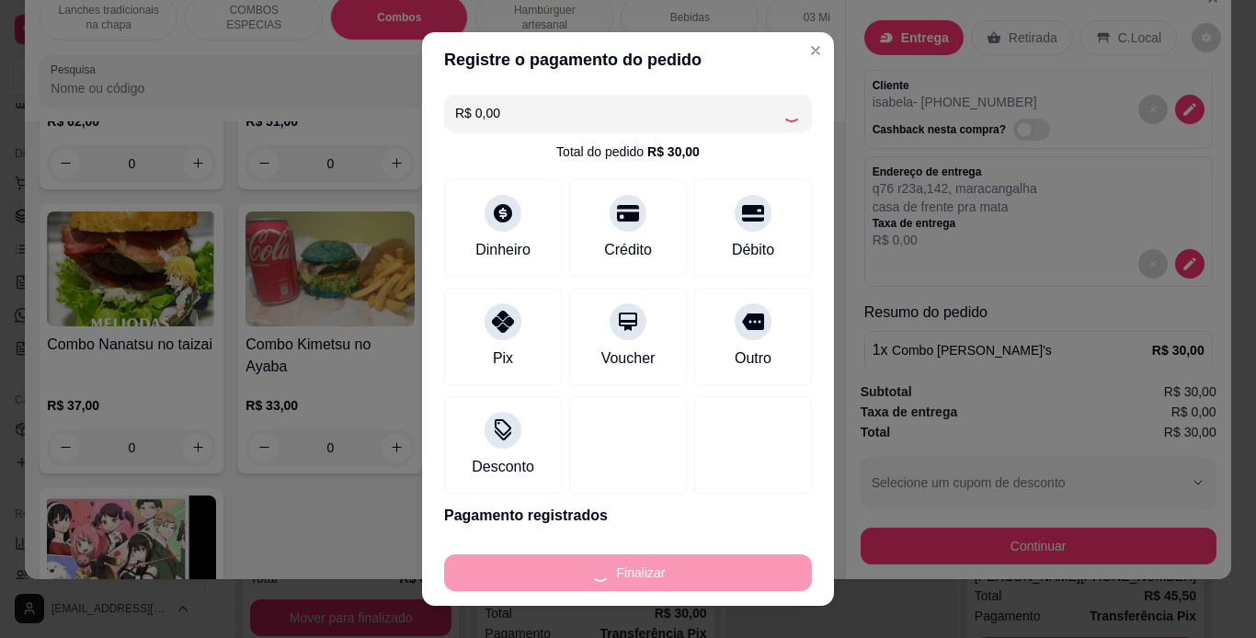
type input "0"
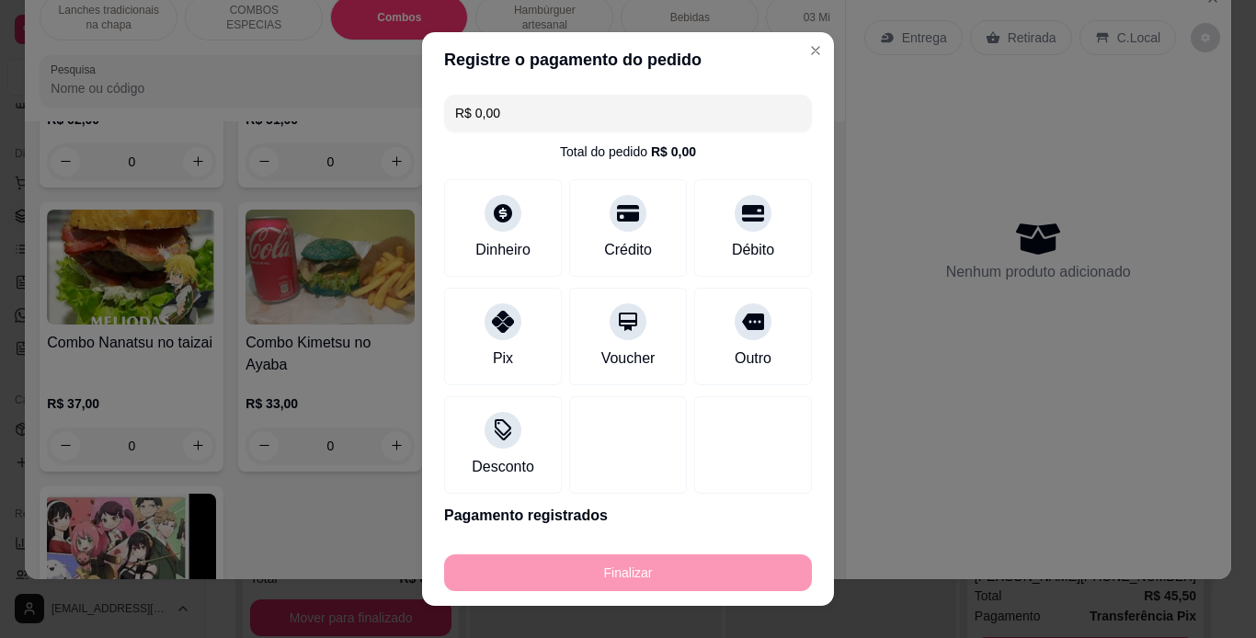
type input "-R$ 30,00"
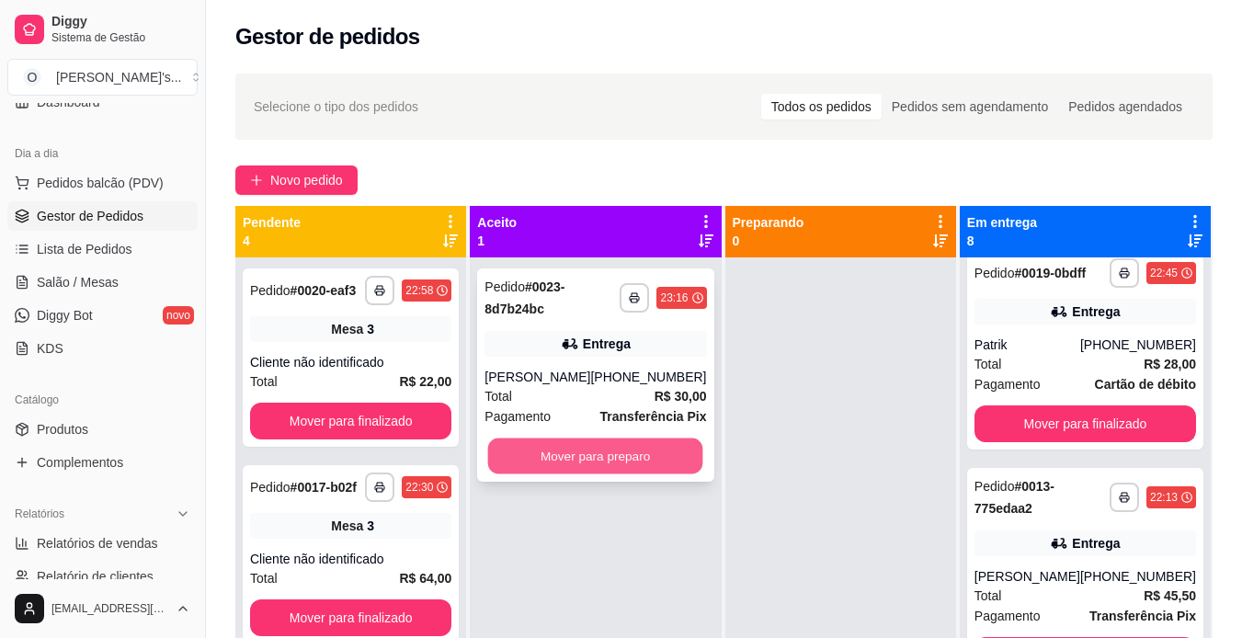
click at [634, 449] on button "Mover para preparo" at bounding box center [595, 457] width 215 height 36
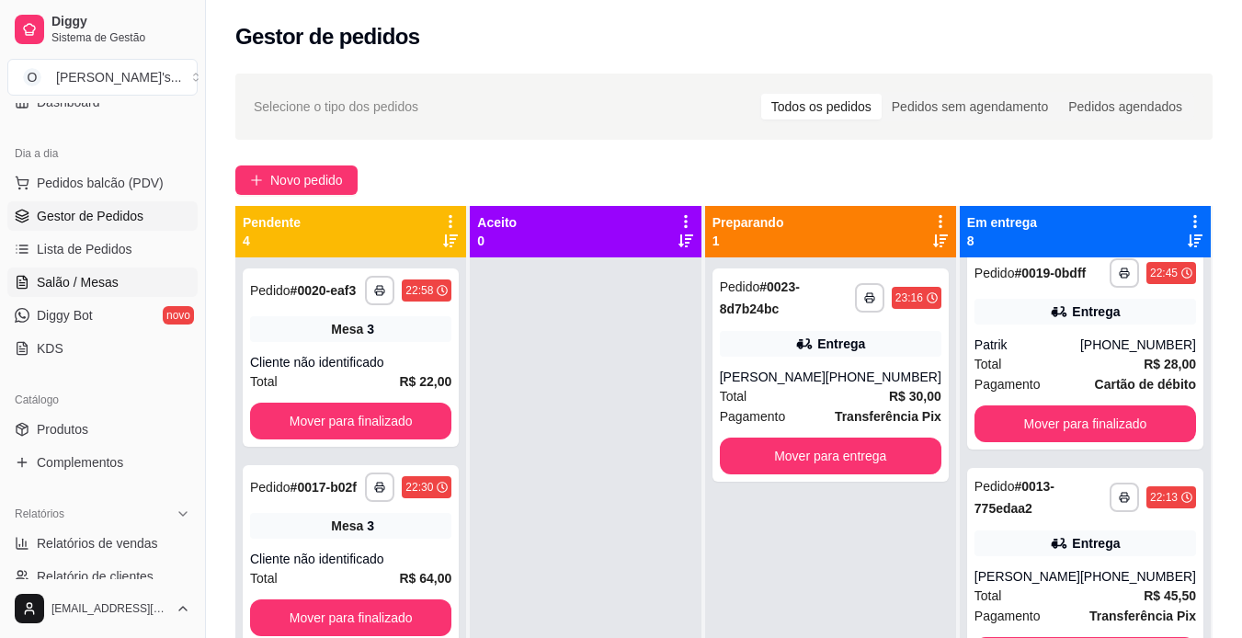
click at [115, 287] on span "Salão / Mesas" at bounding box center [78, 282] width 82 height 18
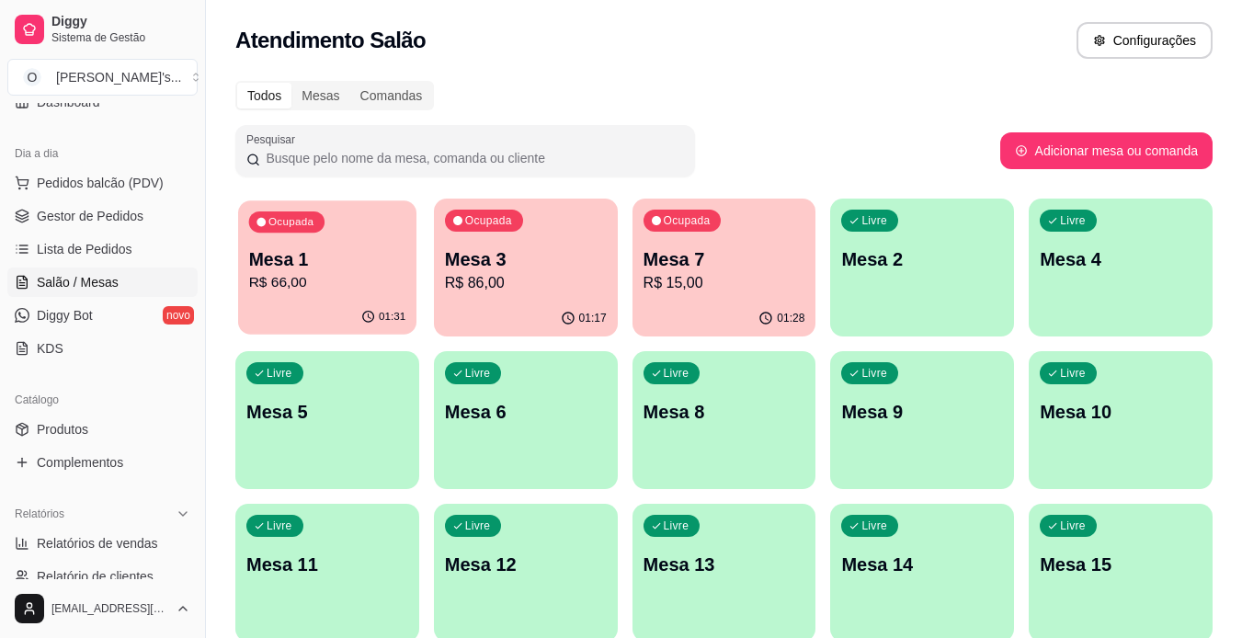
click at [316, 274] on p "R$ 66,00" at bounding box center [327, 282] width 157 height 21
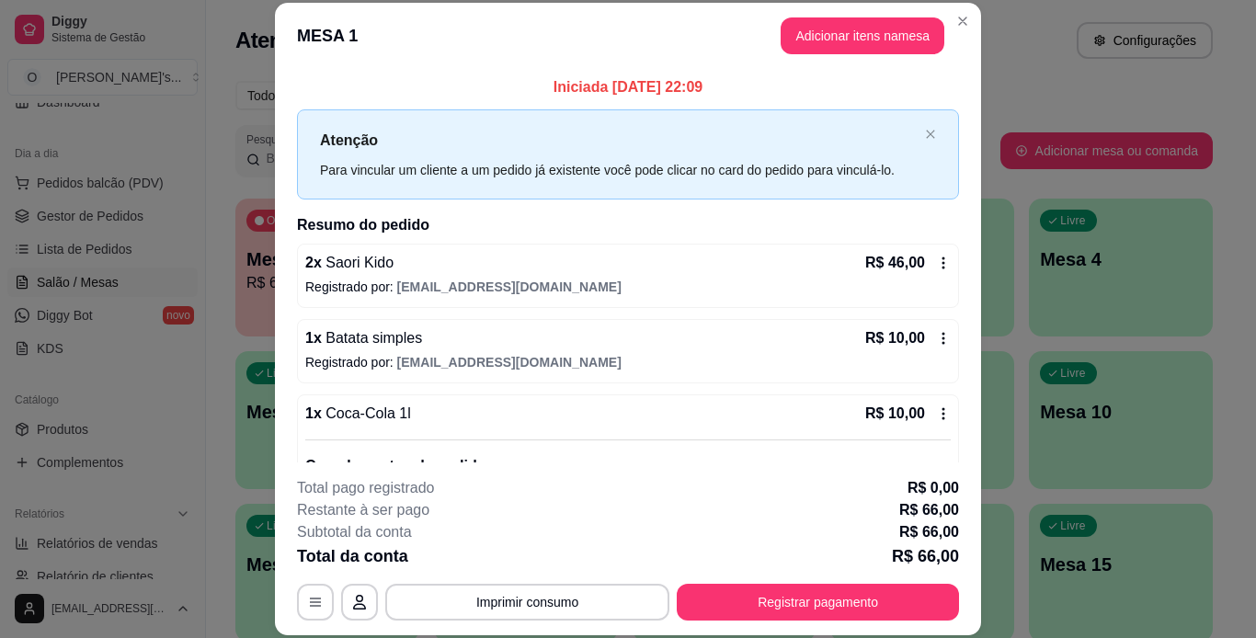
scroll to position [108, 0]
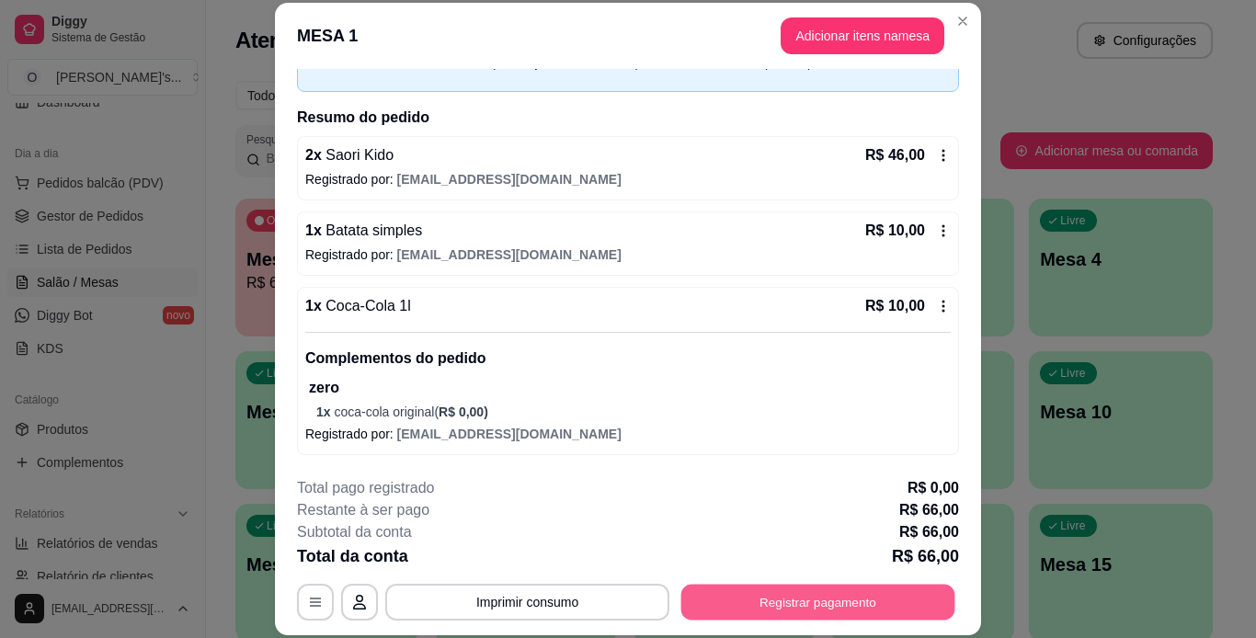
click at [763, 589] on button "Registrar pagamento" at bounding box center [818, 602] width 274 height 36
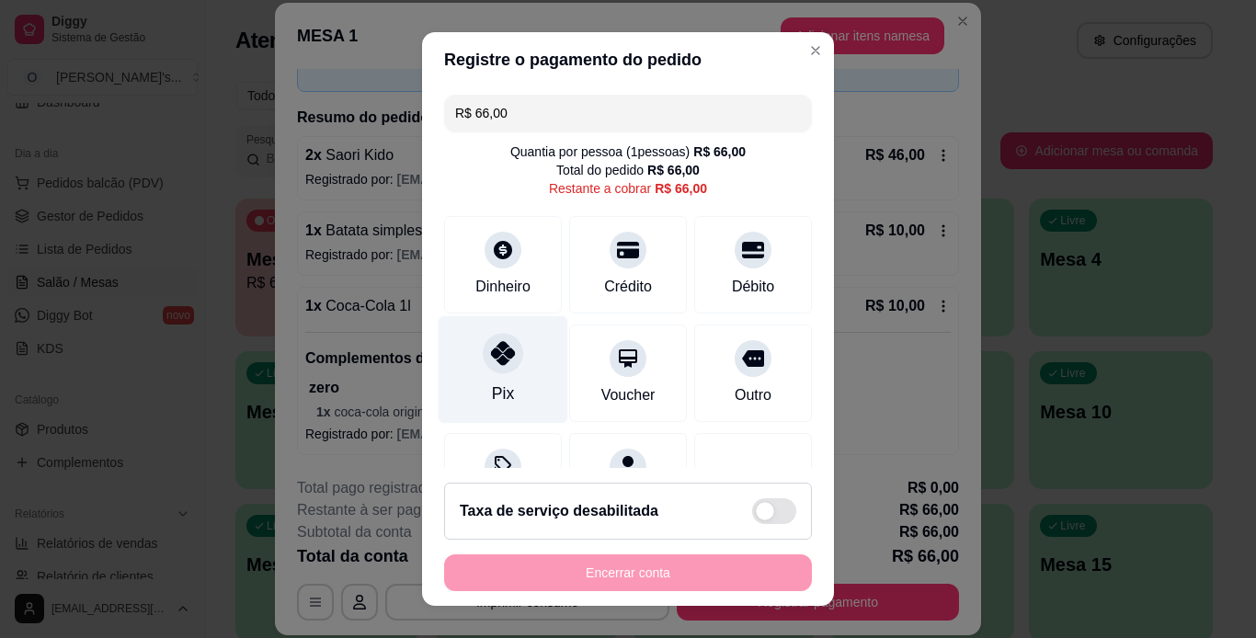
click at [483, 336] on div at bounding box center [503, 353] width 40 height 40
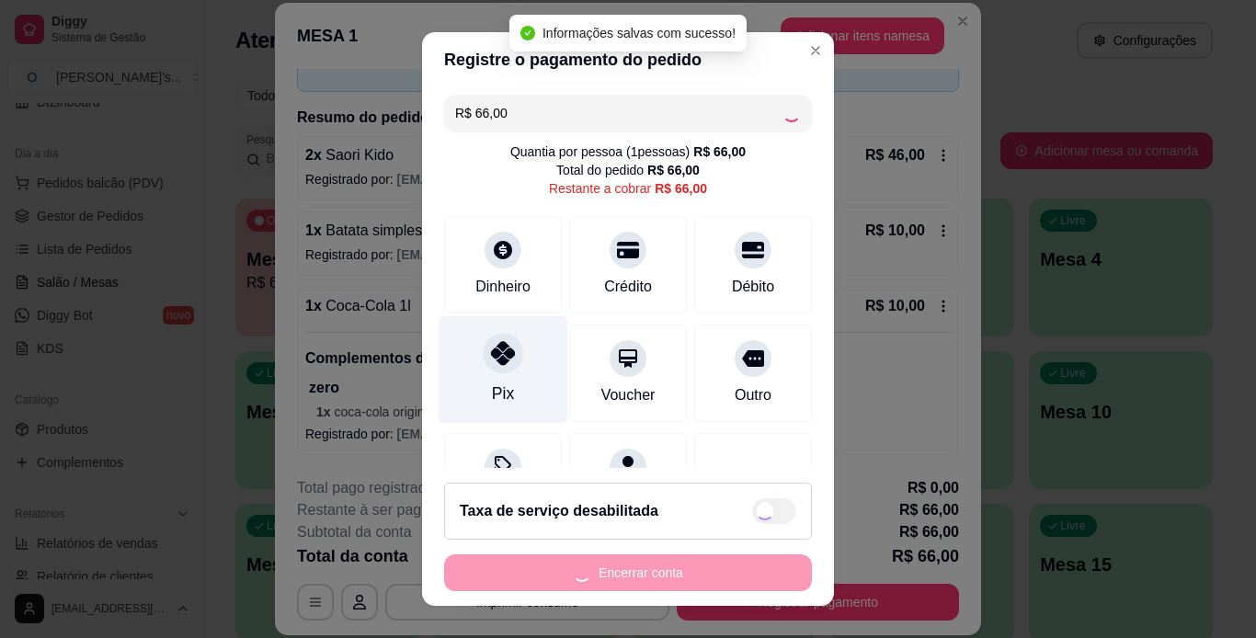
type input "R$ 0,00"
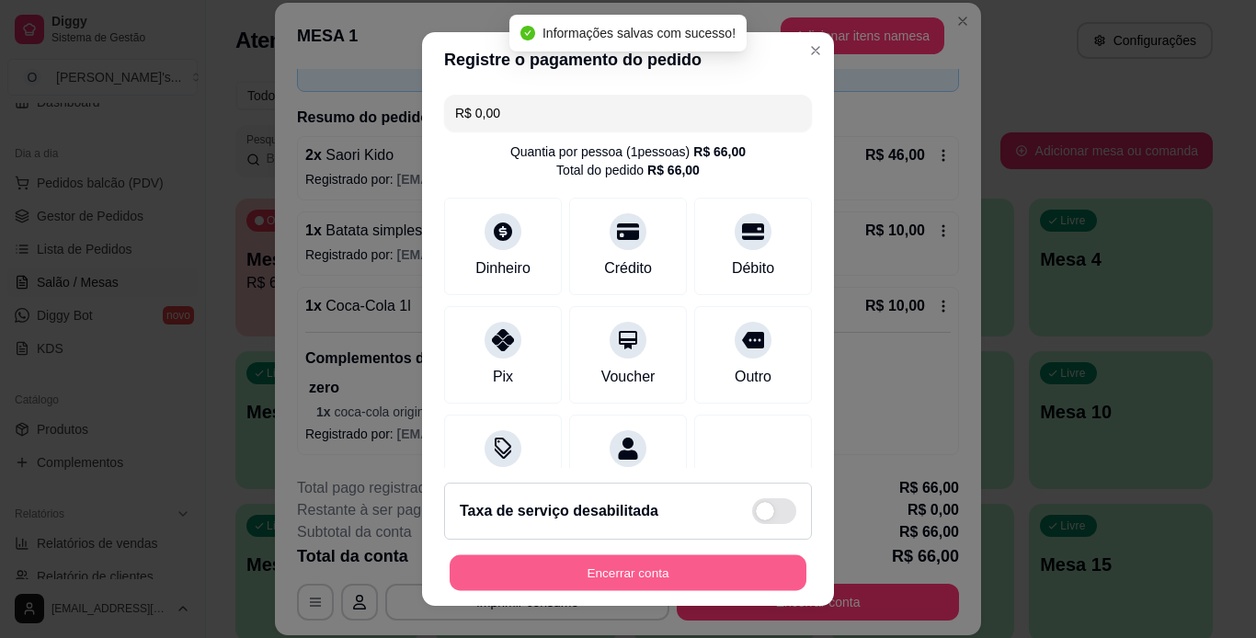
click at [614, 572] on button "Encerrar conta" at bounding box center [628, 573] width 357 height 36
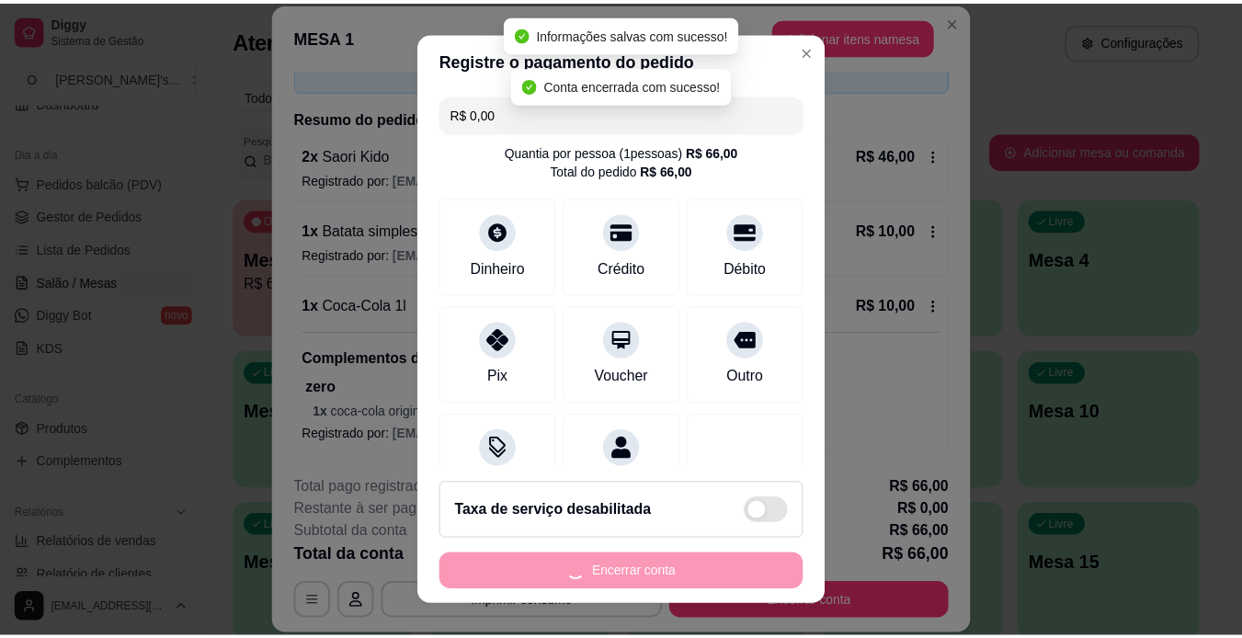
scroll to position [0, 0]
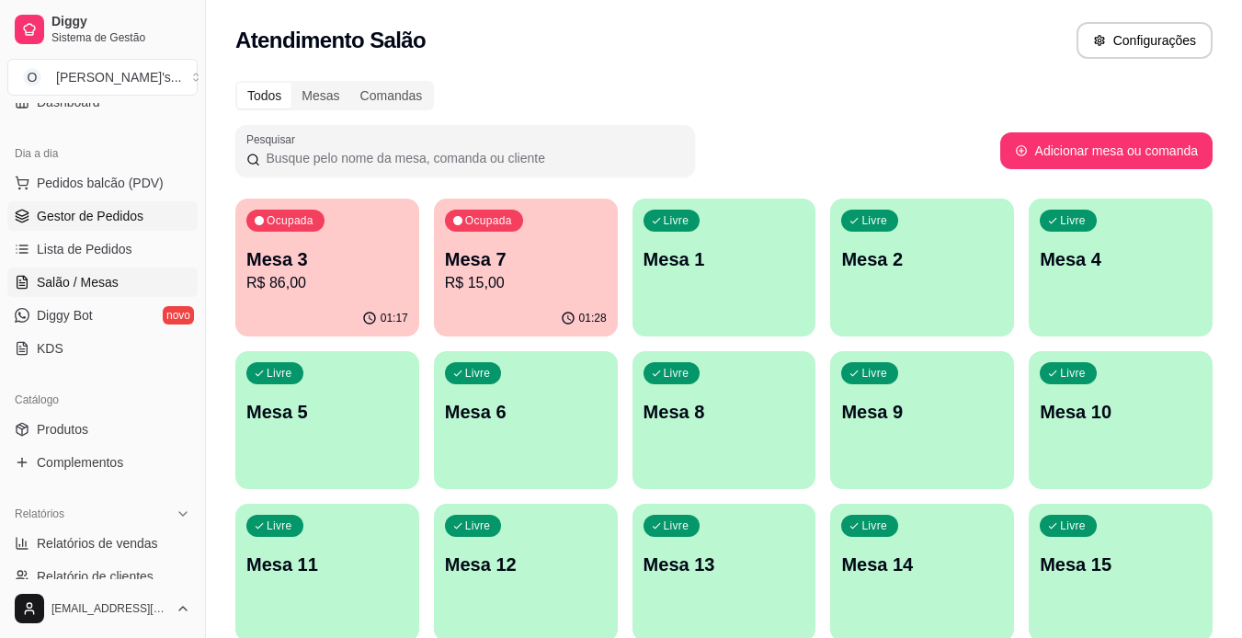
click at [58, 218] on span "Gestor de Pedidos" at bounding box center [90, 216] width 107 height 18
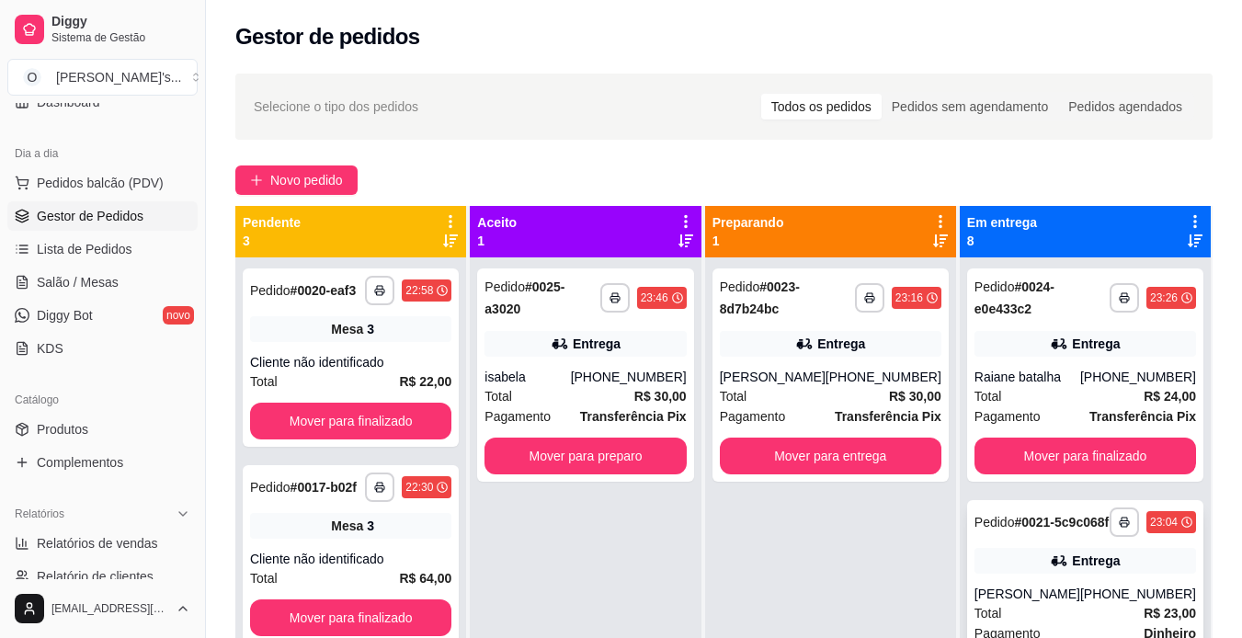
drag, startPoint x: 1060, startPoint y: 558, endPoint x: 1055, endPoint y: 496, distance: 62.8
click at [1055, 496] on div "**********" at bounding box center [1085, 576] width 251 height 638
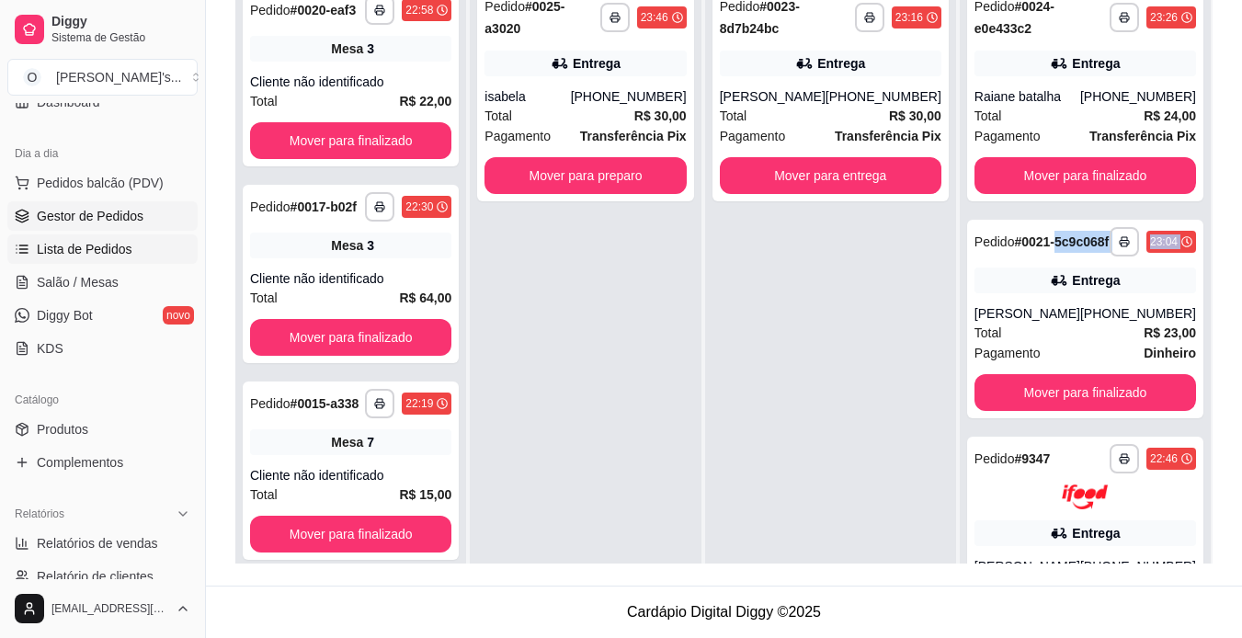
click at [74, 260] on link "Lista de Pedidos" at bounding box center [102, 248] width 190 height 29
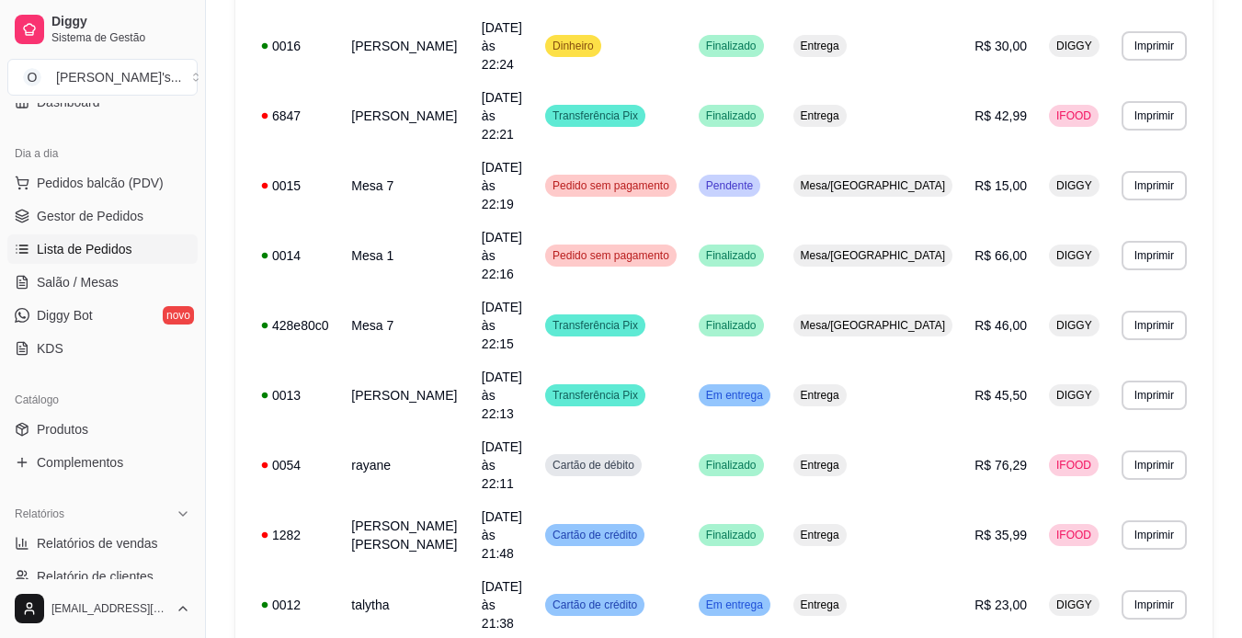
scroll to position [1022, 0]
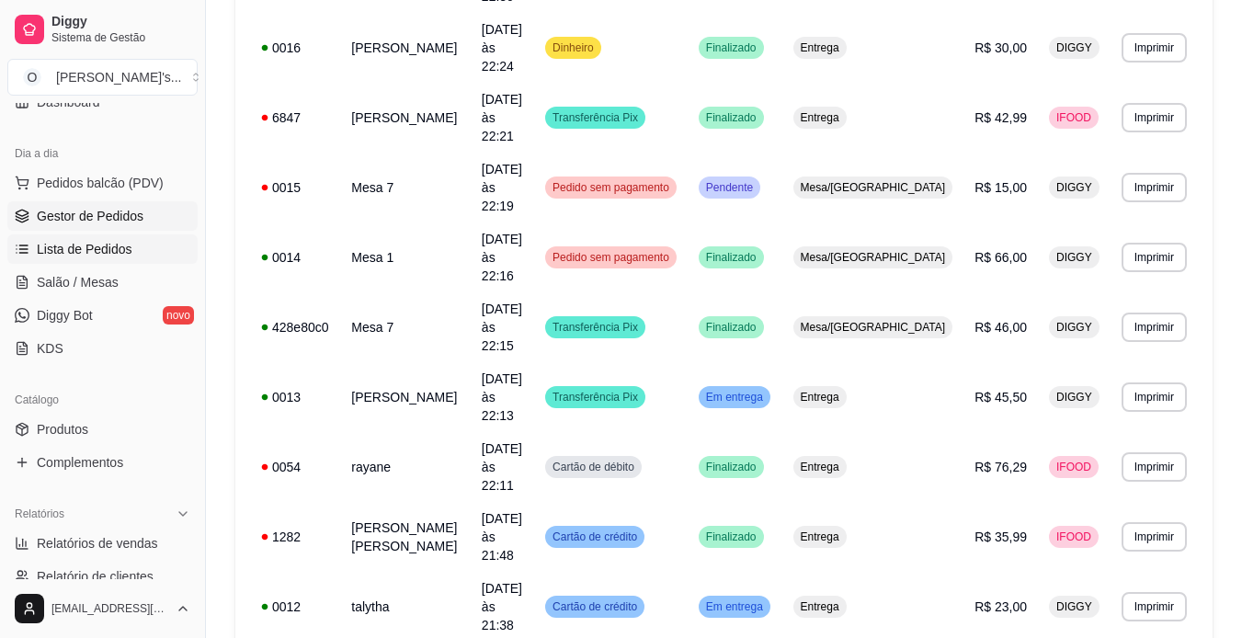
click at [51, 222] on span "Gestor de Pedidos" at bounding box center [90, 216] width 107 height 18
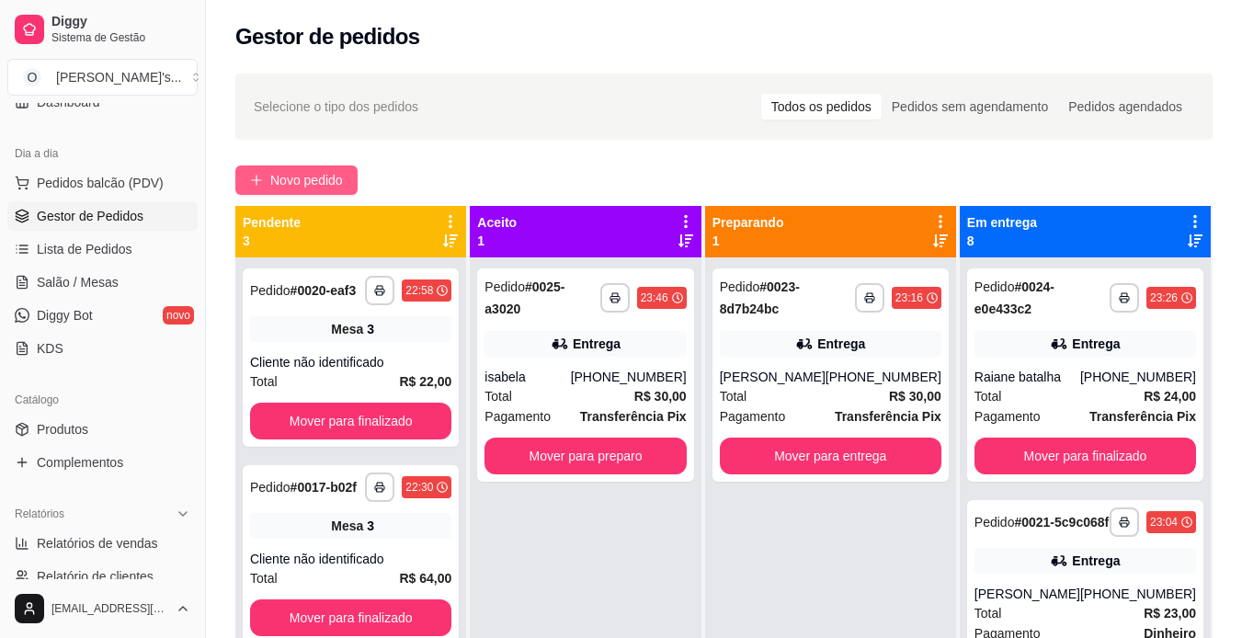
click at [325, 177] on span "Novo pedido" at bounding box center [306, 180] width 73 height 20
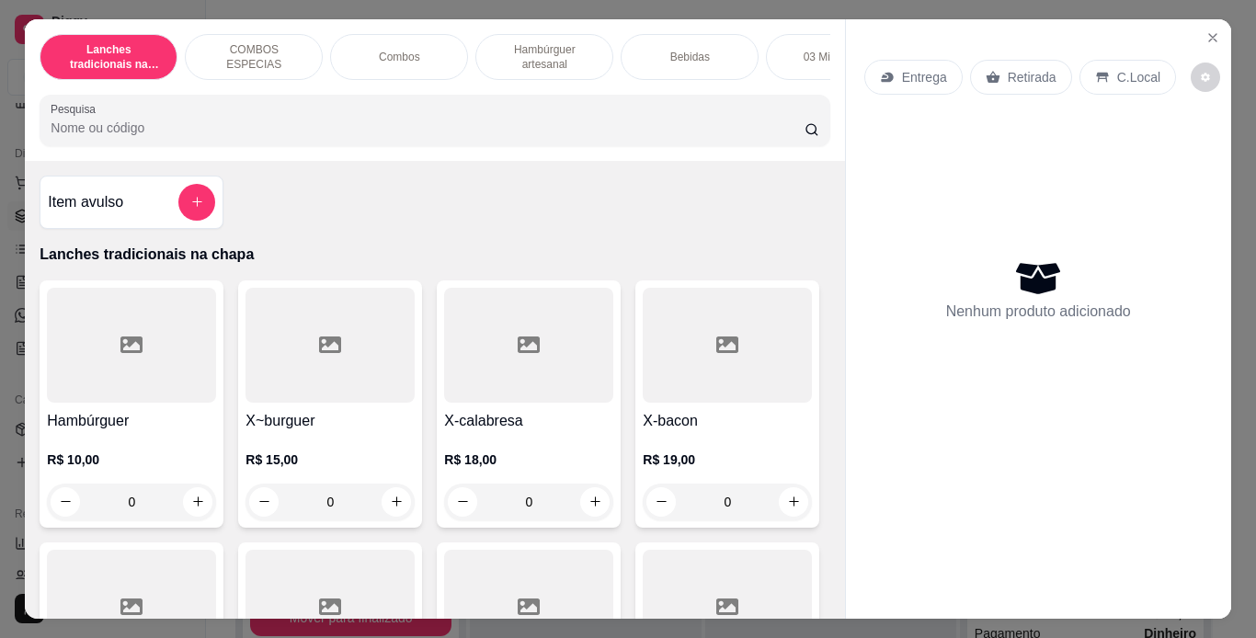
click at [1132, 68] on p "C.Local" at bounding box center [1138, 77] width 43 height 18
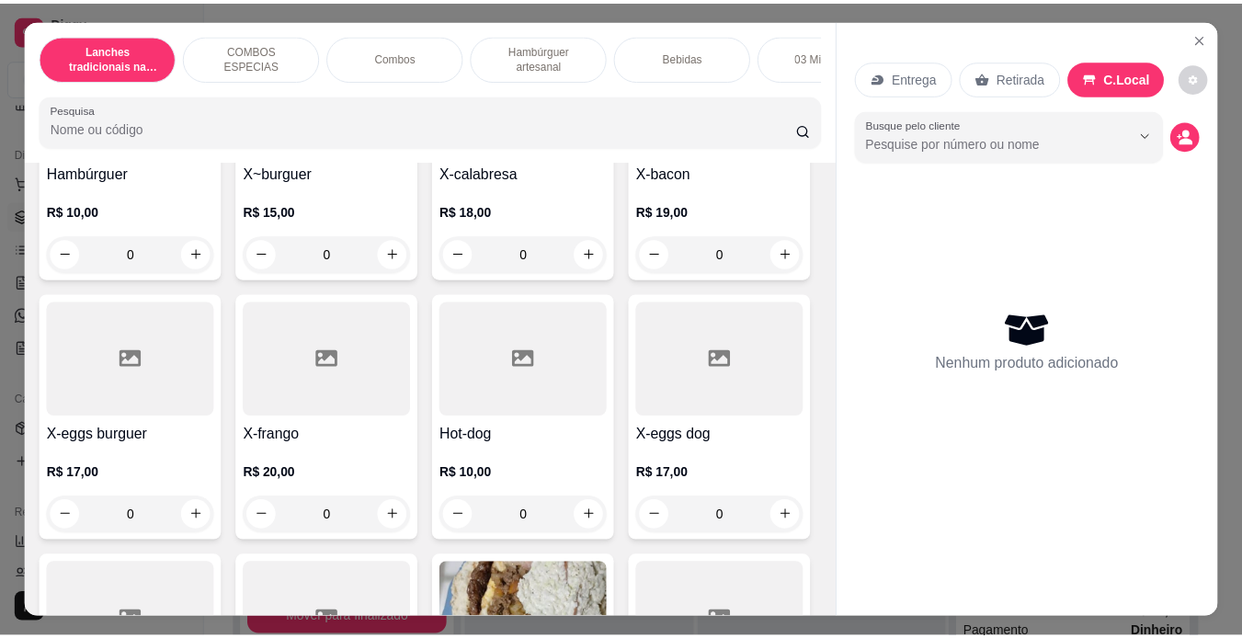
scroll to position [246, 0]
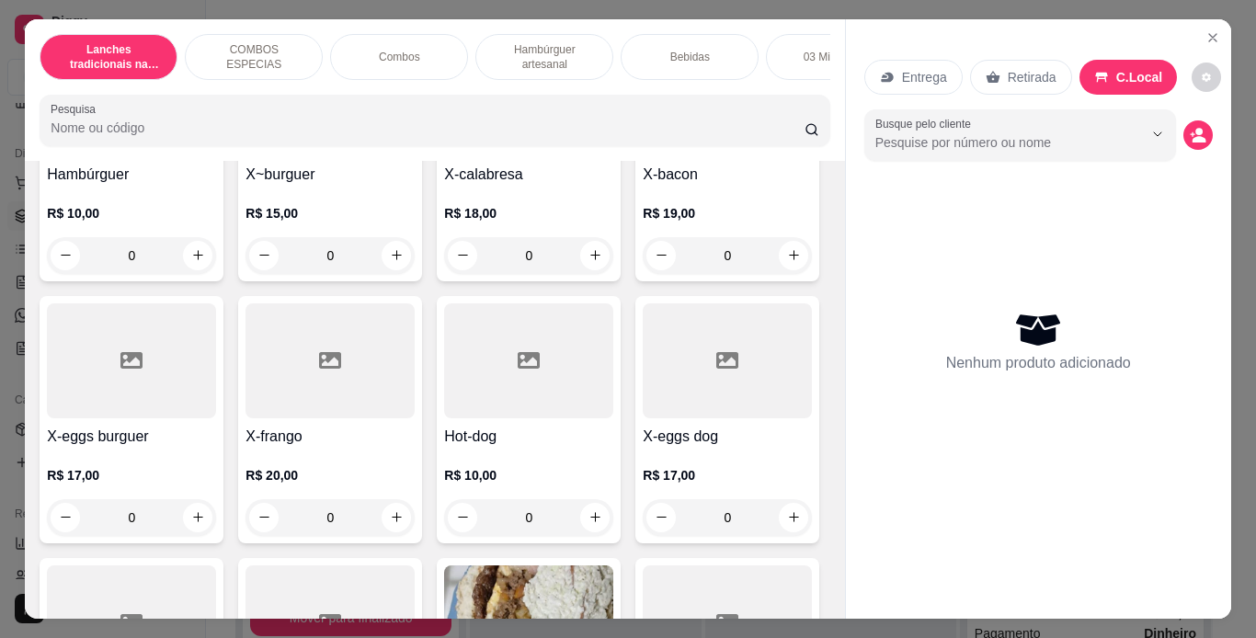
click at [643, 274] on div "0" at bounding box center [727, 255] width 169 height 37
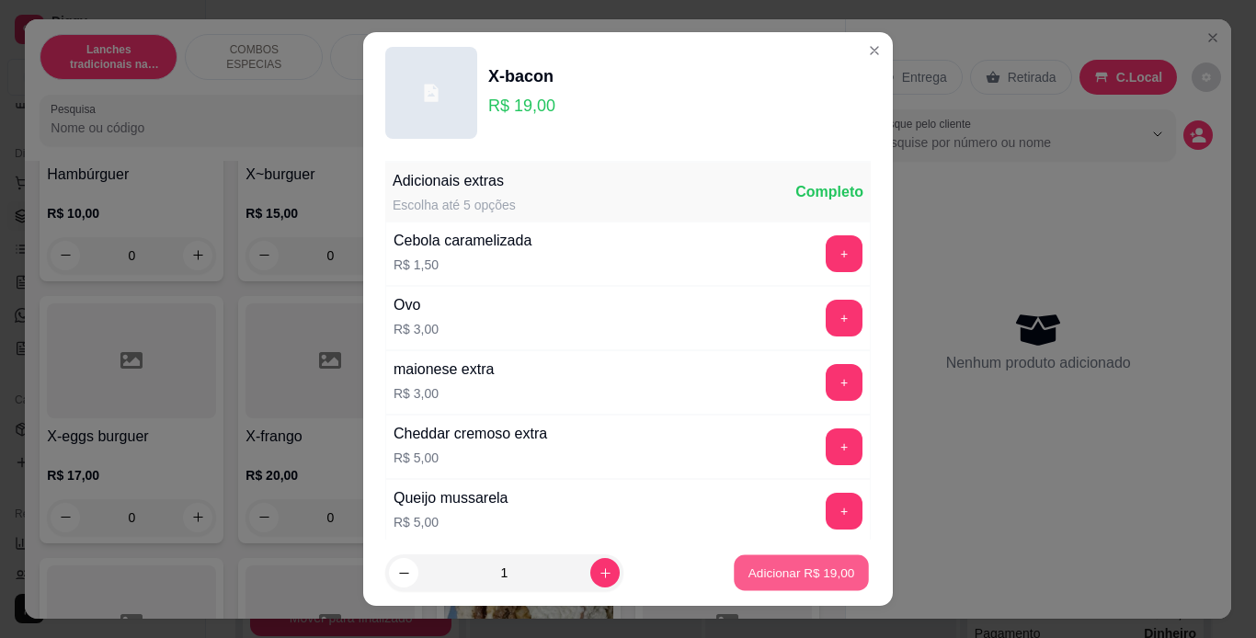
click at [751, 577] on p "Adicionar R$ 19,00" at bounding box center [801, 573] width 107 height 17
type input "1"
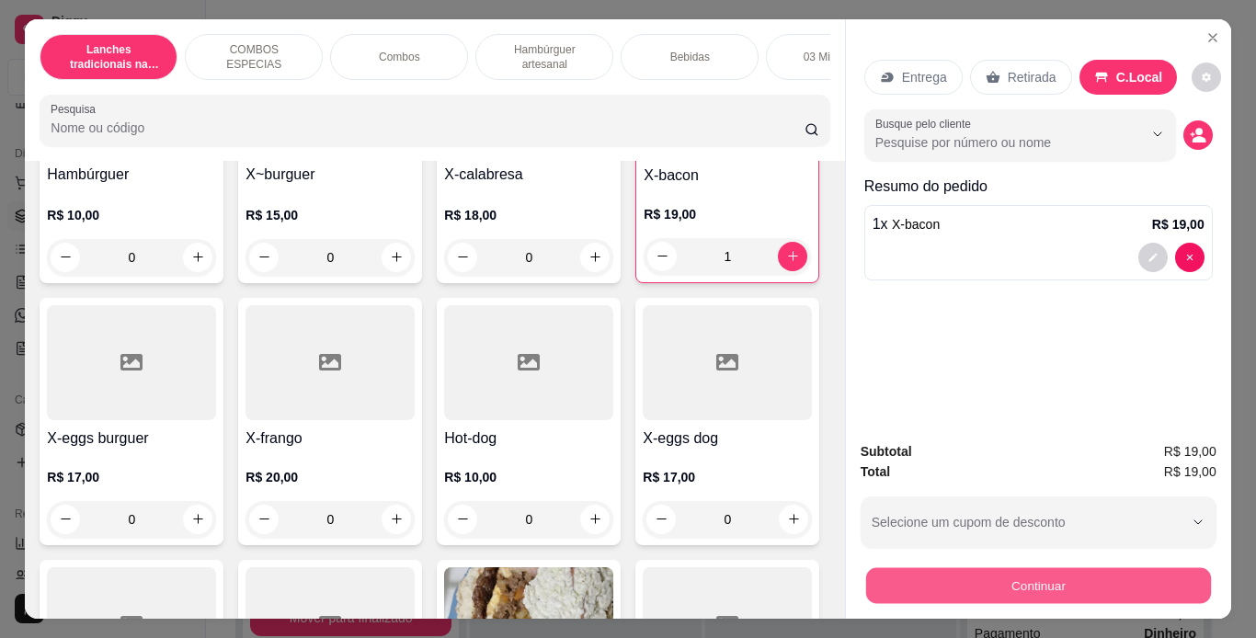
click at [910, 569] on button "Continuar" at bounding box center [1037, 586] width 345 height 36
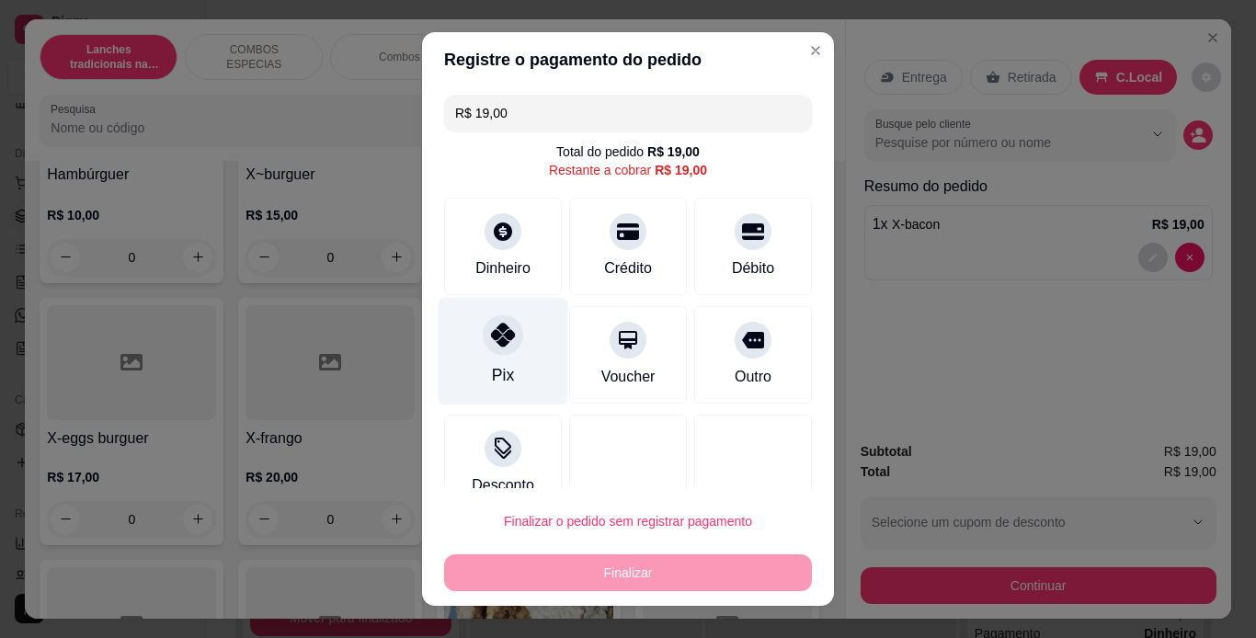
click at [496, 370] on div "Pix" at bounding box center [503, 375] width 22 height 24
type input "R$ 0,00"
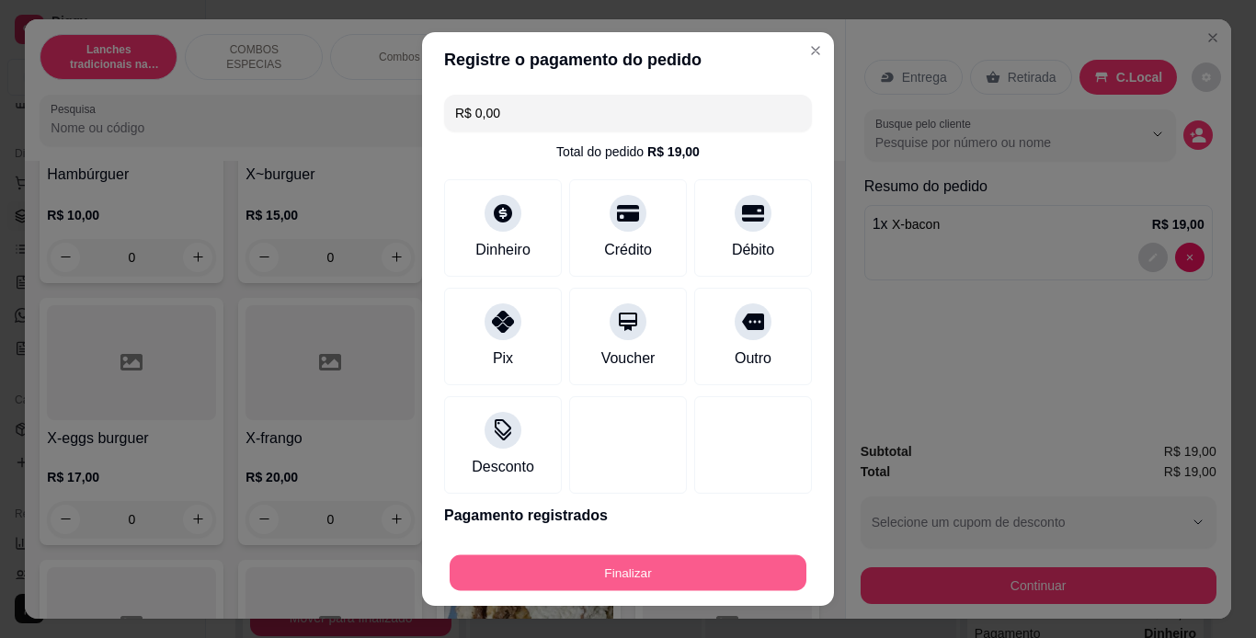
click at [598, 585] on button "Finalizar" at bounding box center [628, 573] width 357 height 36
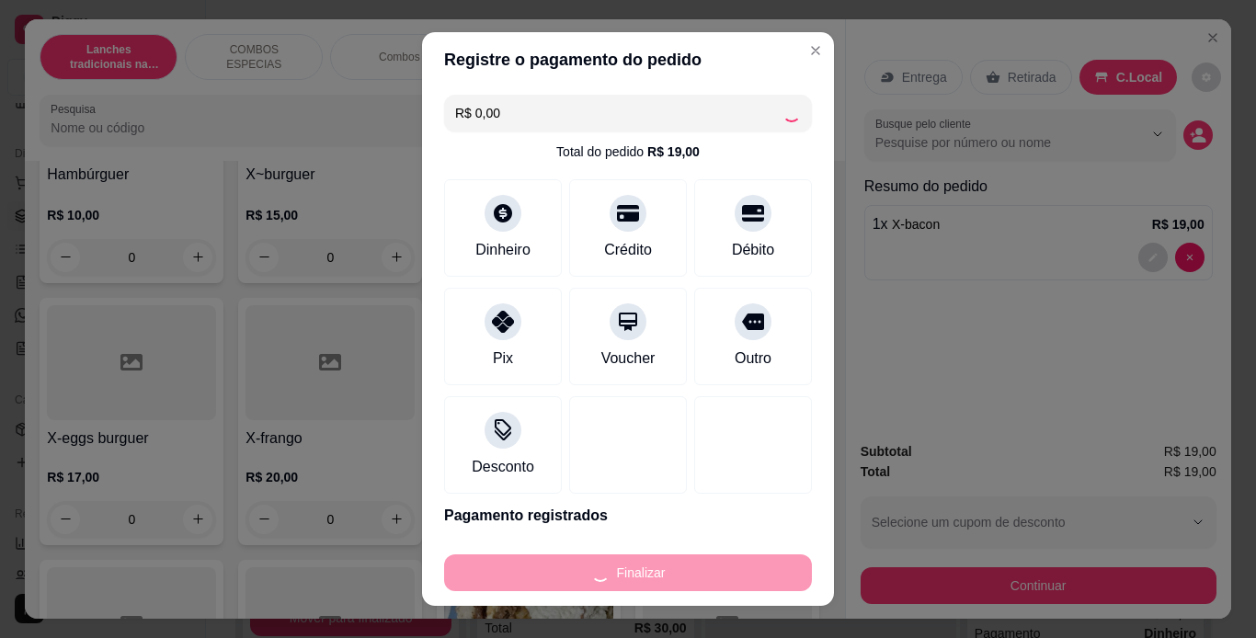
type input "0"
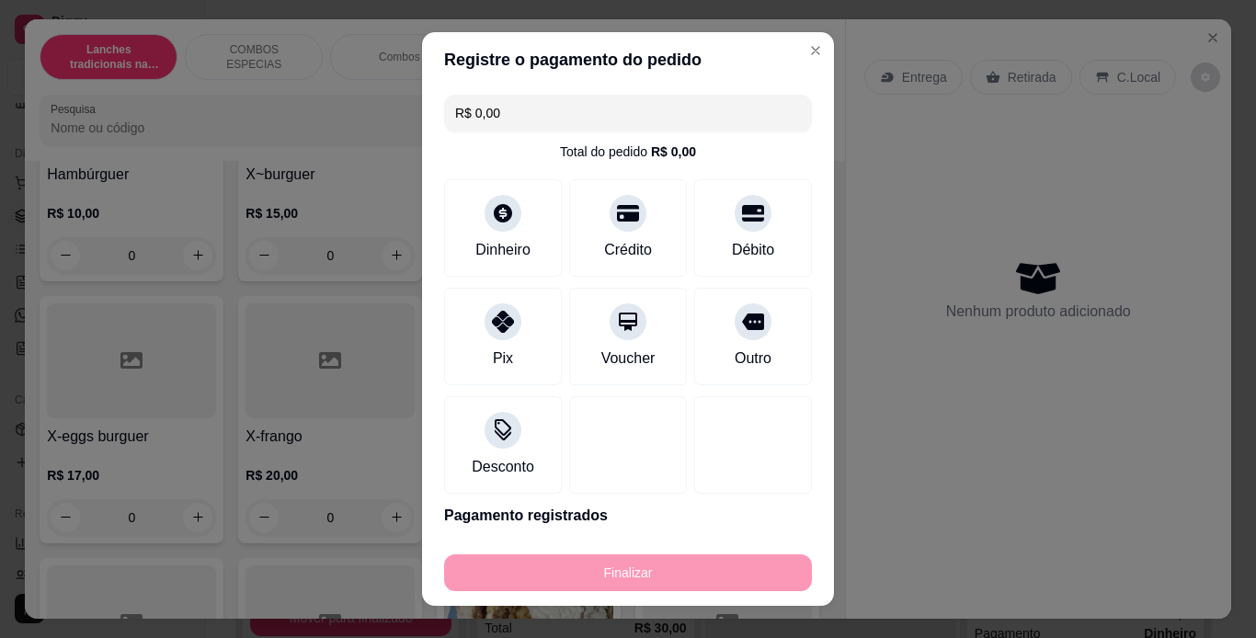
type input "-R$ 19,00"
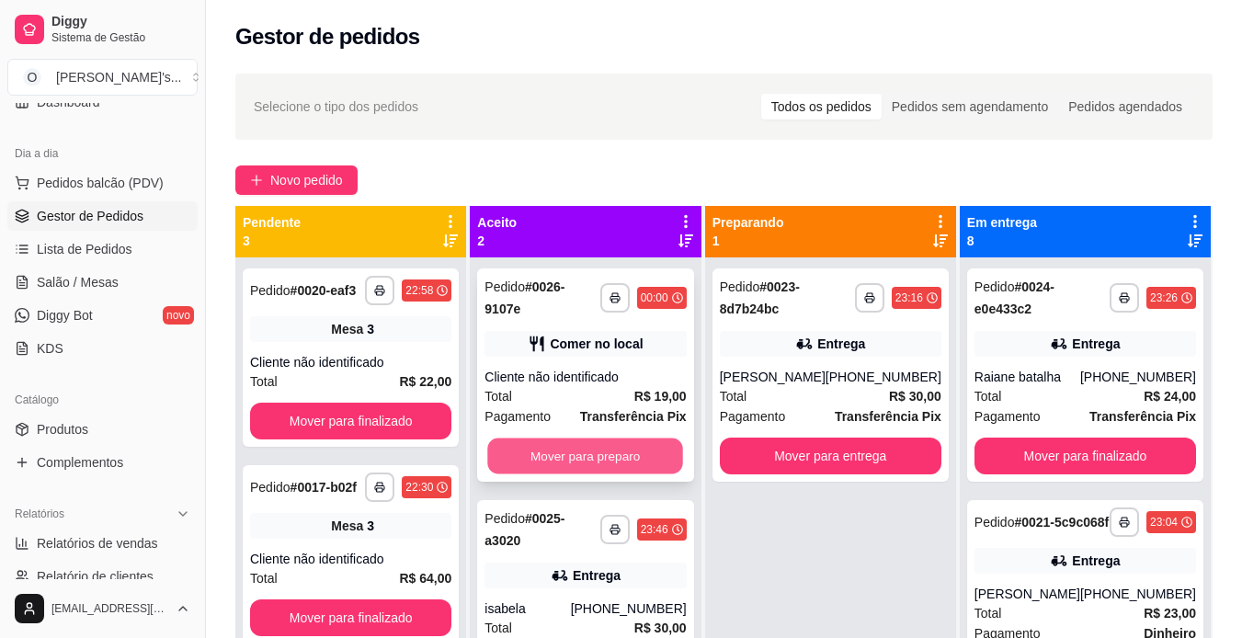
click at [643, 442] on button "Mover para preparo" at bounding box center [586, 457] width 196 height 36
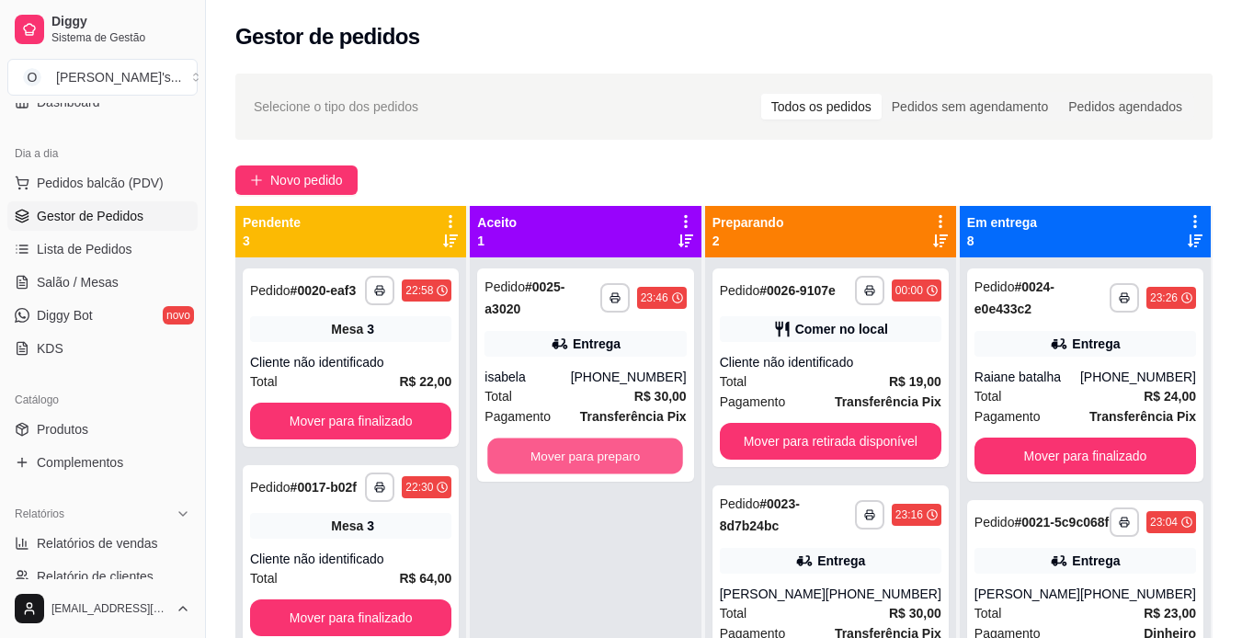
click at [643, 442] on button "Mover para preparo" at bounding box center [586, 457] width 196 height 36
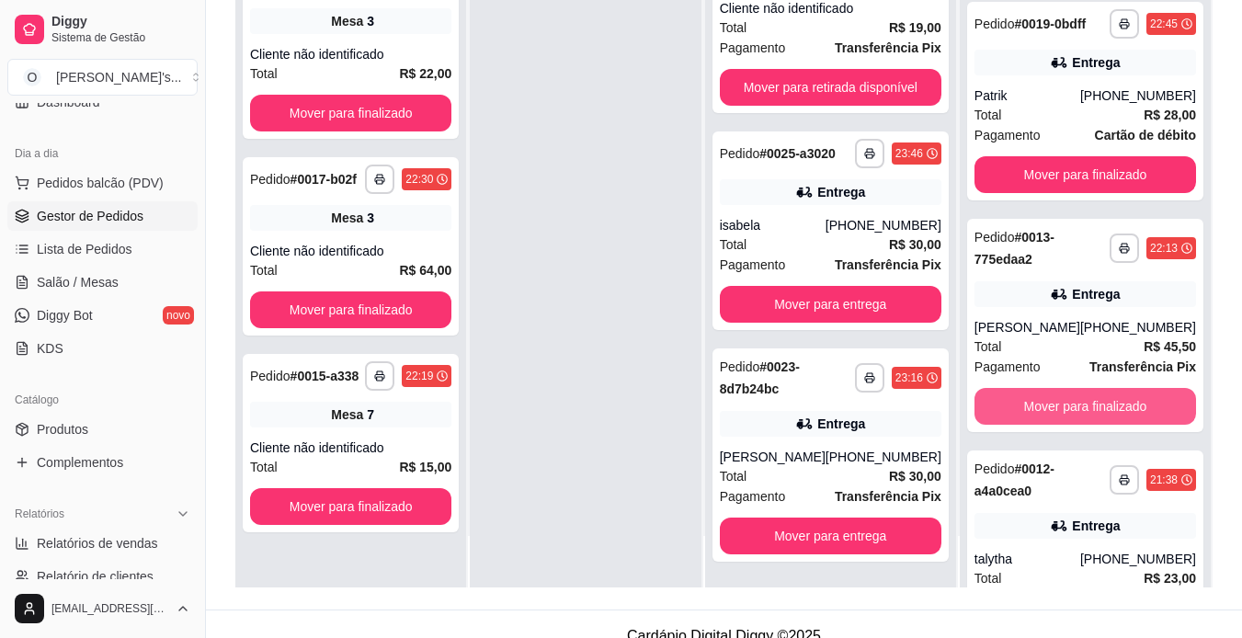
scroll to position [680, 0]
click at [1068, 425] on button "Mover para finalizado" at bounding box center [1084, 407] width 215 height 36
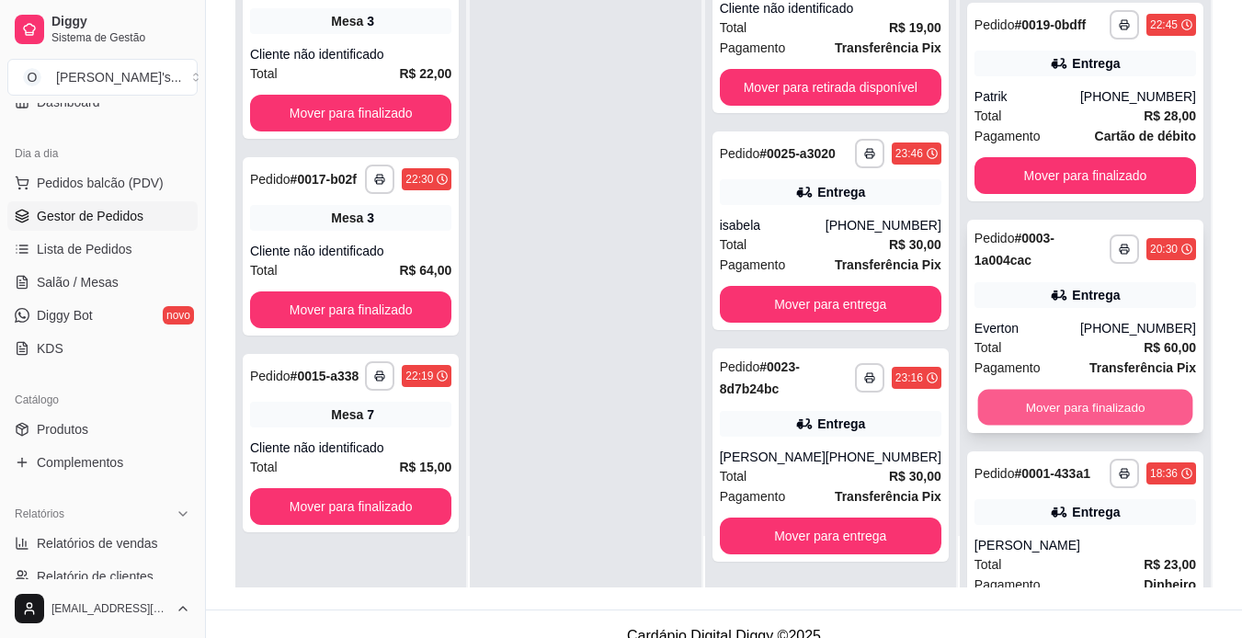
click at [1095, 425] on button "Mover para finalizado" at bounding box center [1084, 407] width 215 height 36
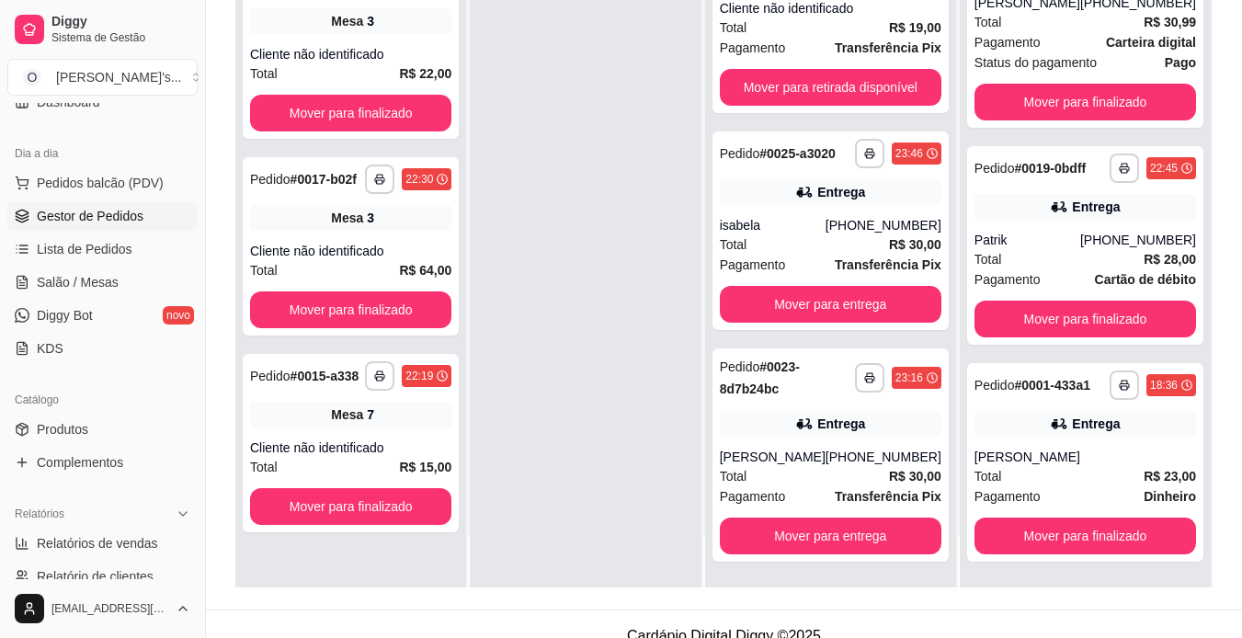
scroll to position [580, 0]
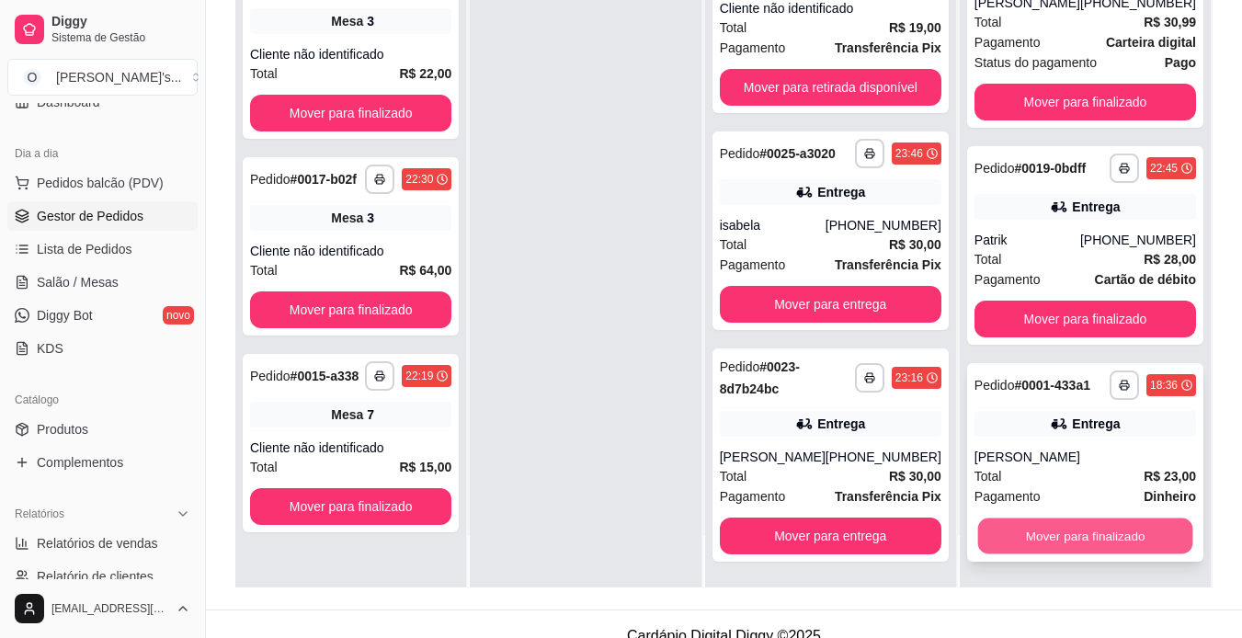
click at [1104, 533] on button "Mover para finalizado" at bounding box center [1084, 536] width 215 height 36
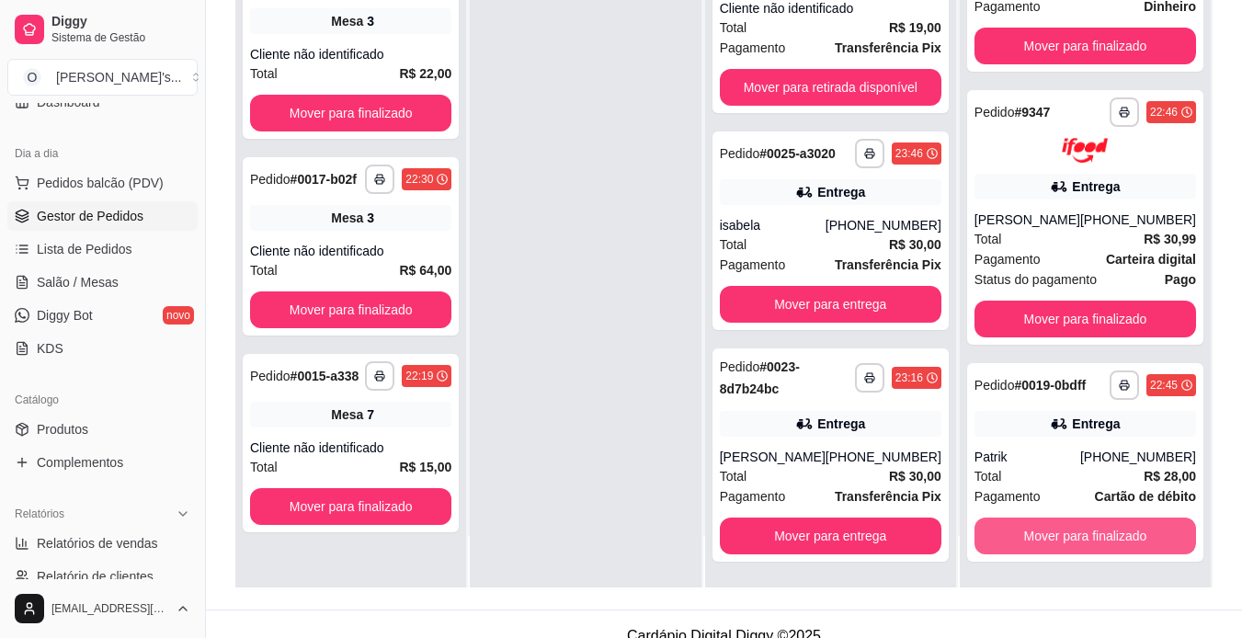
scroll to position [348, 0]
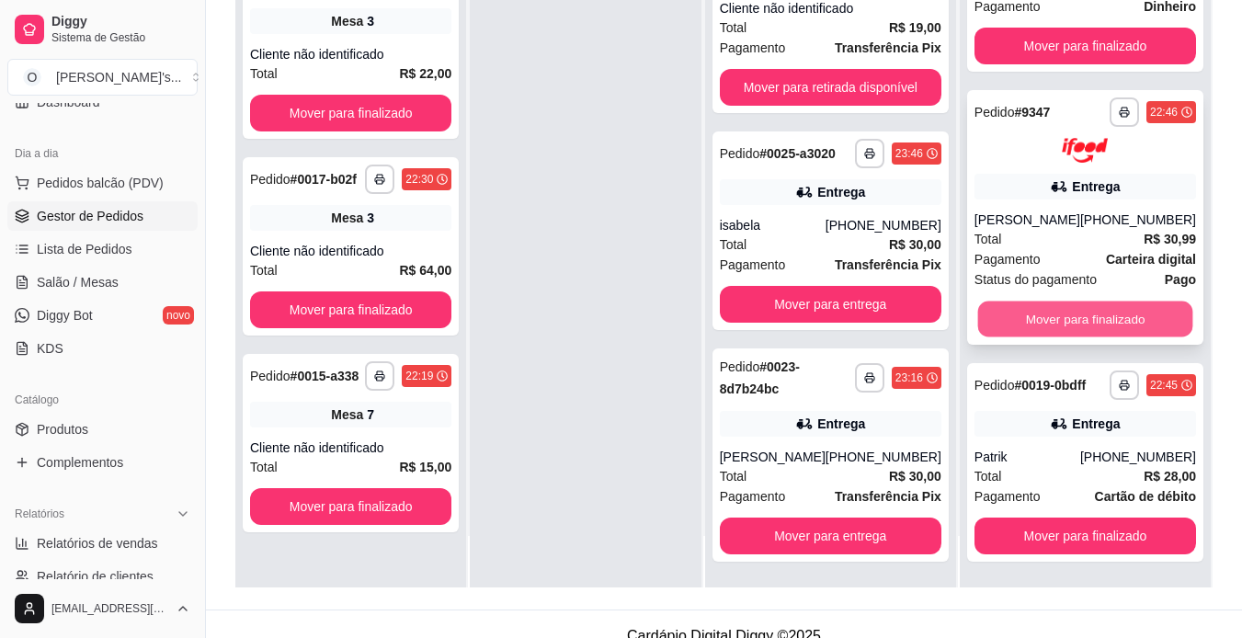
click at [1151, 306] on button "Mover para finalizado" at bounding box center [1084, 319] width 215 height 36
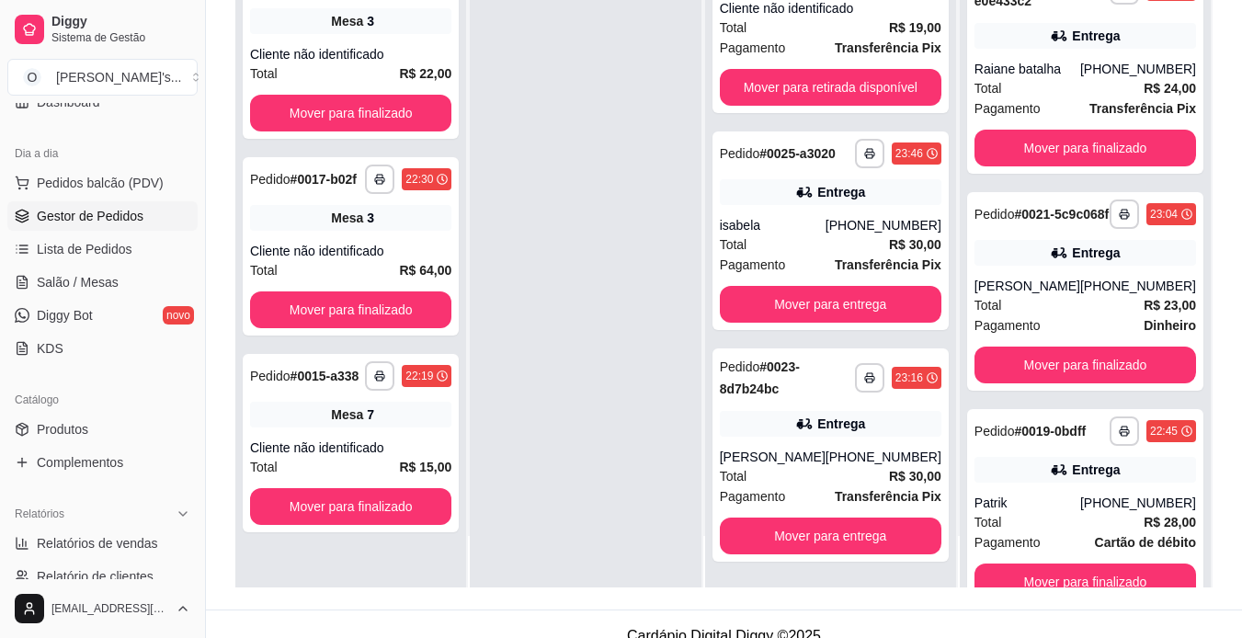
scroll to position [0, 0]
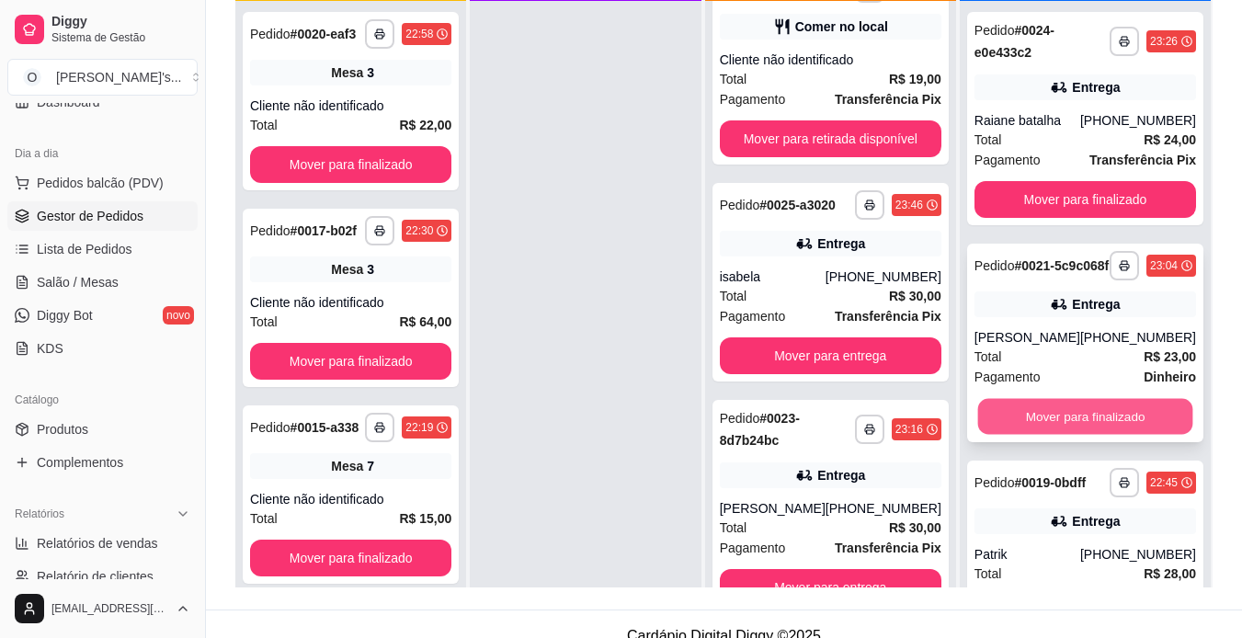
click at [1142, 428] on button "Mover para finalizado" at bounding box center [1084, 417] width 215 height 36
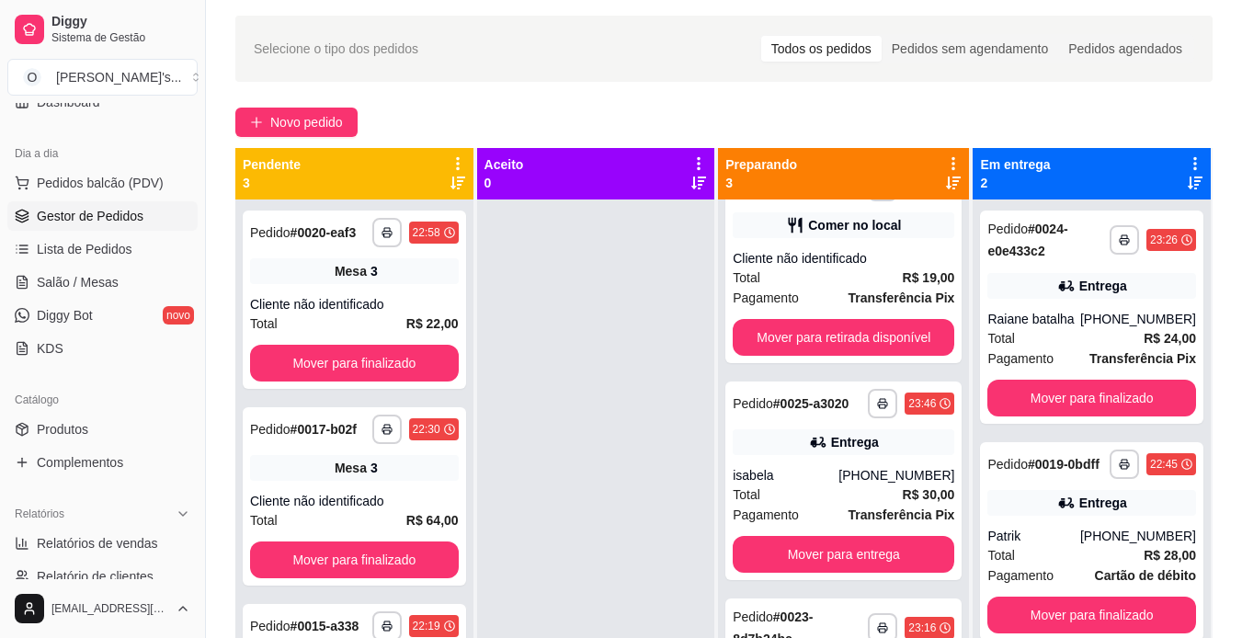
scroll to position [51, 0]
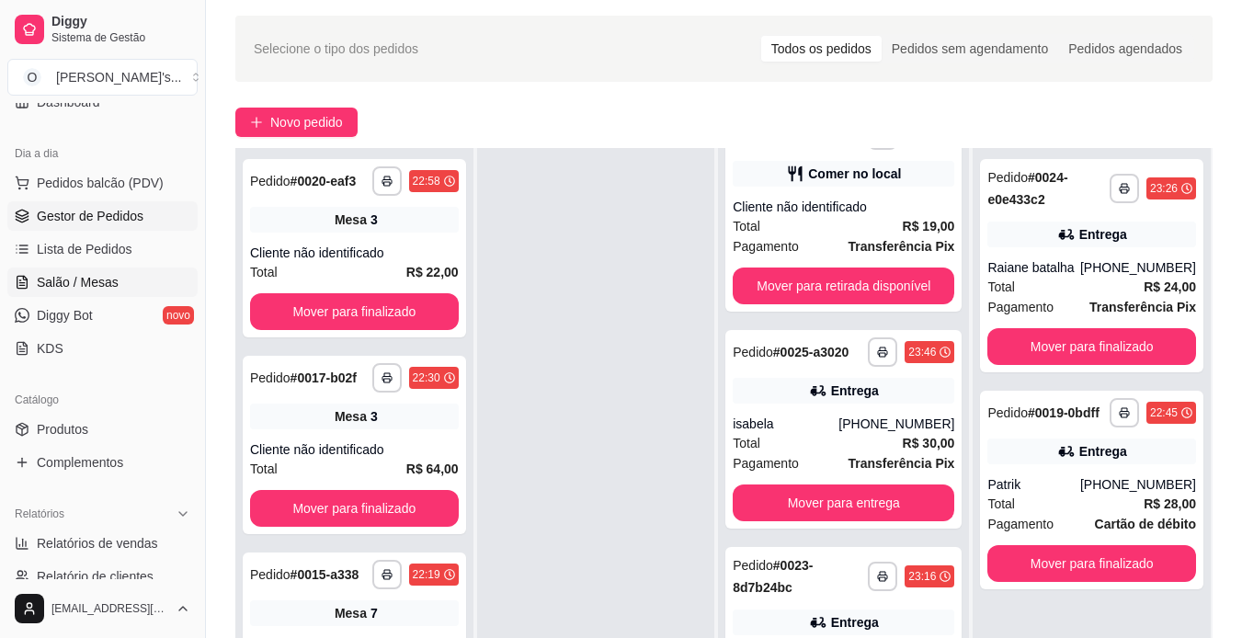
click at [73, 272] on link "Salão / Mesas" at bounding box center [102, 282] width 190 height 29
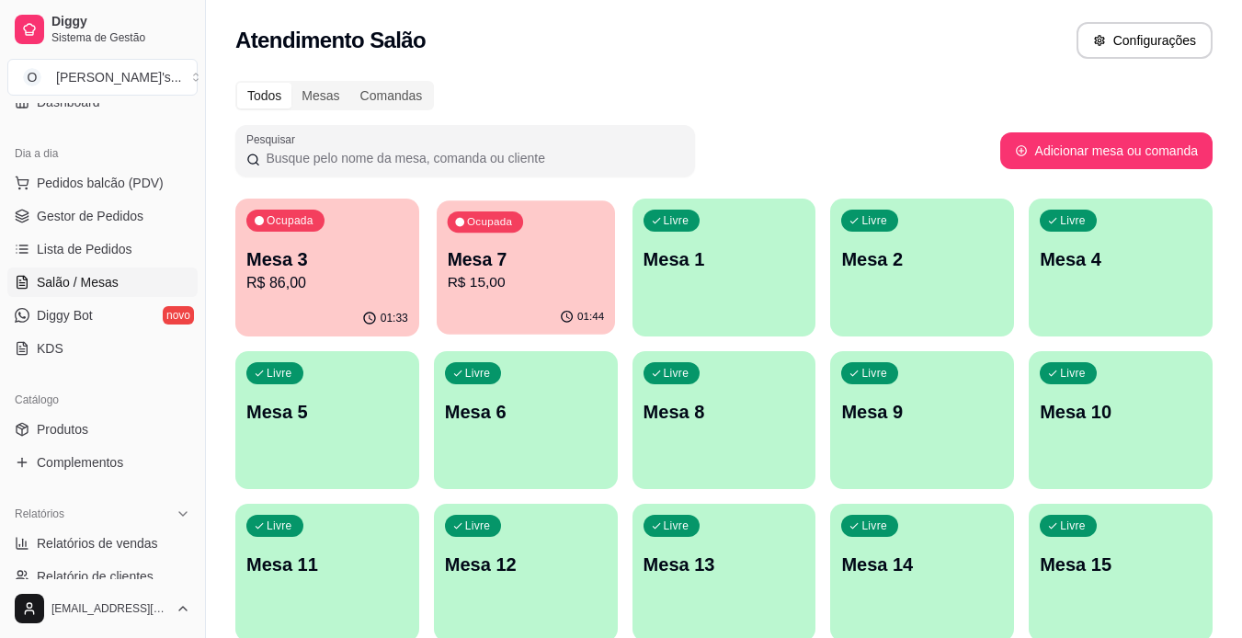
click at [517, 293] on p "R$ 15,00" at bounding box center [525, 282] width 157 height 21
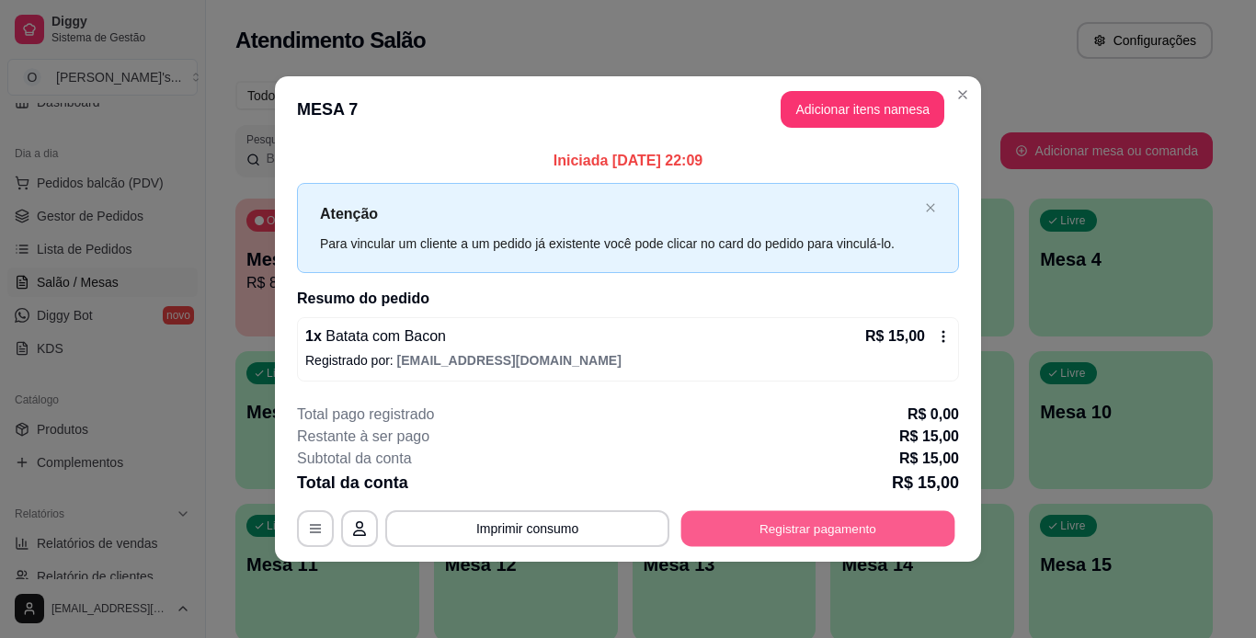
click at [872, 523] on button "Registrar pagamento" at bounding box center [818, 528] width 274 height 36
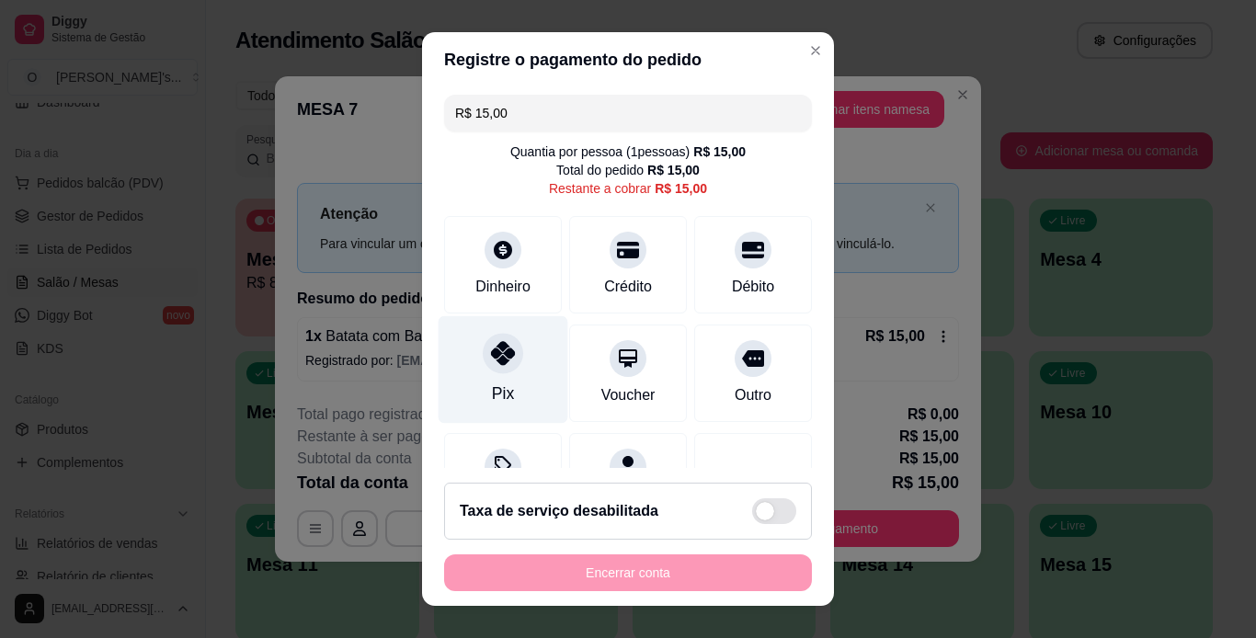
click at [491, 342] on icon at bounding box center [503, 353] width 24 height 24
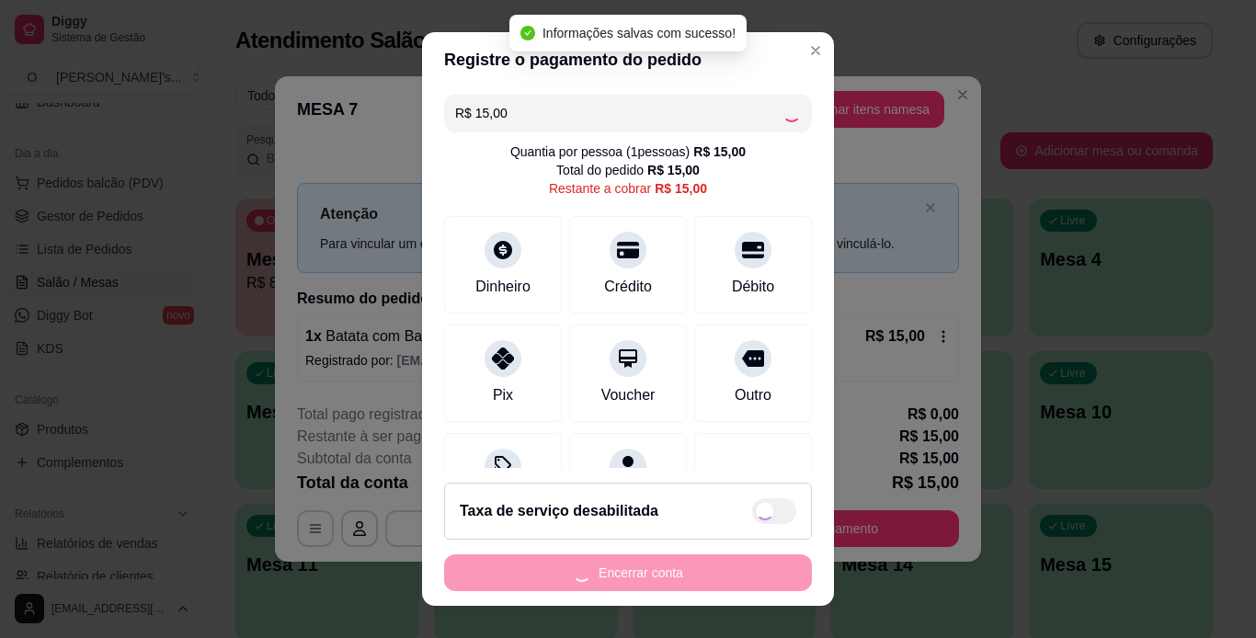
type input "R$ 0,00"
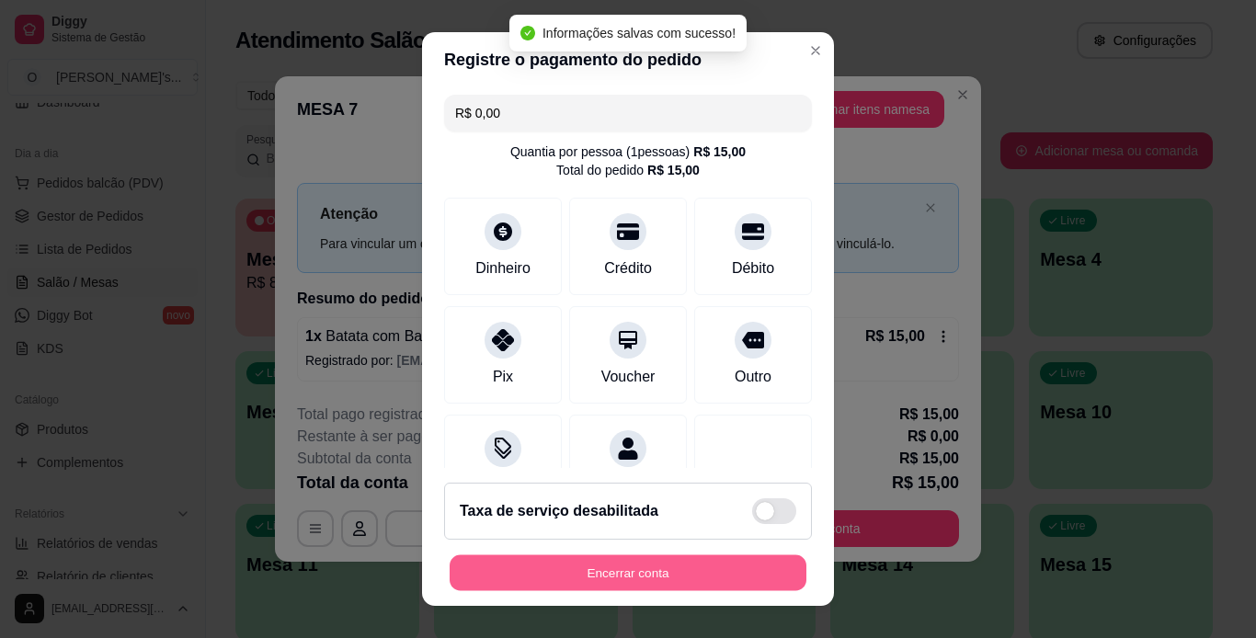
click at [626, 577] on button "Encerrar conta" at bounding box center [628, 573] width 357 height 36
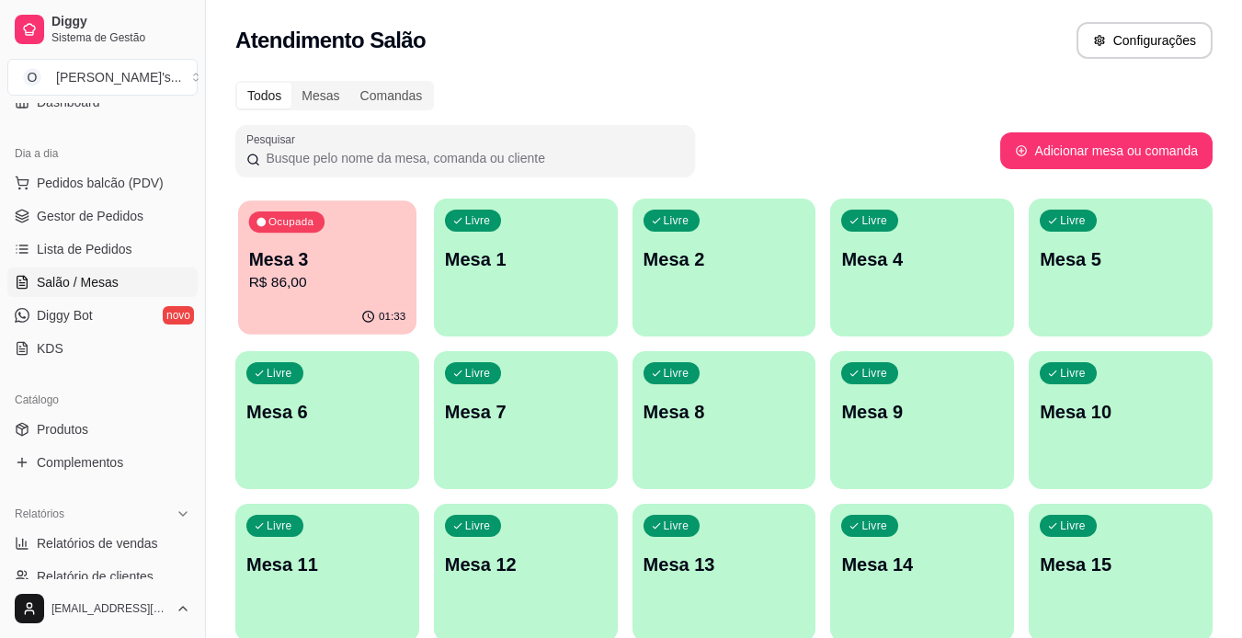
click at [397, 269] on p "Mesa 3" at bounding box center [327, 259] width 157 height 25
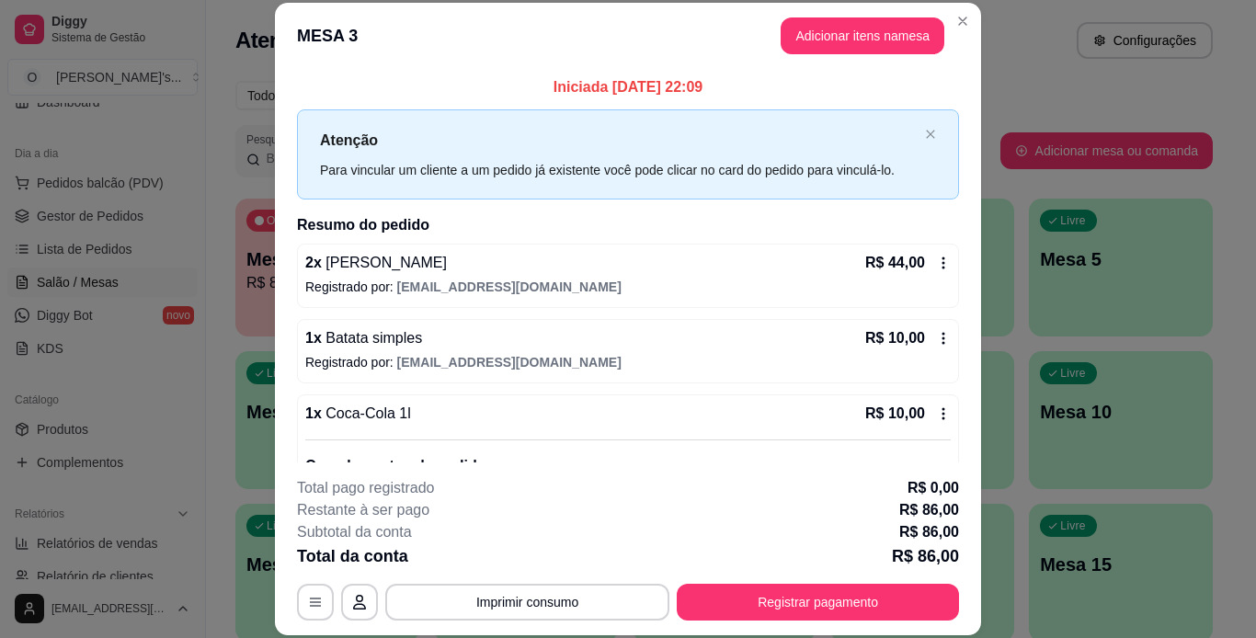
scroll to position [183, 0]
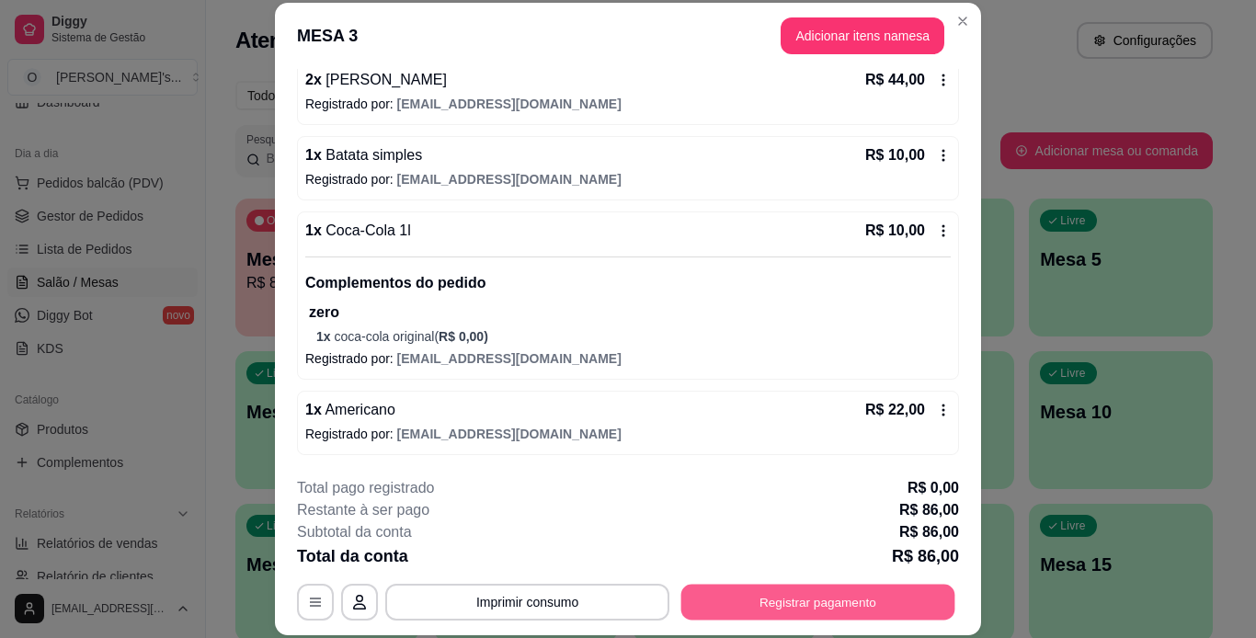
click at [831, 596] on button "Registrar pagamento" at bounding box center [818, 602] width 274 height 36
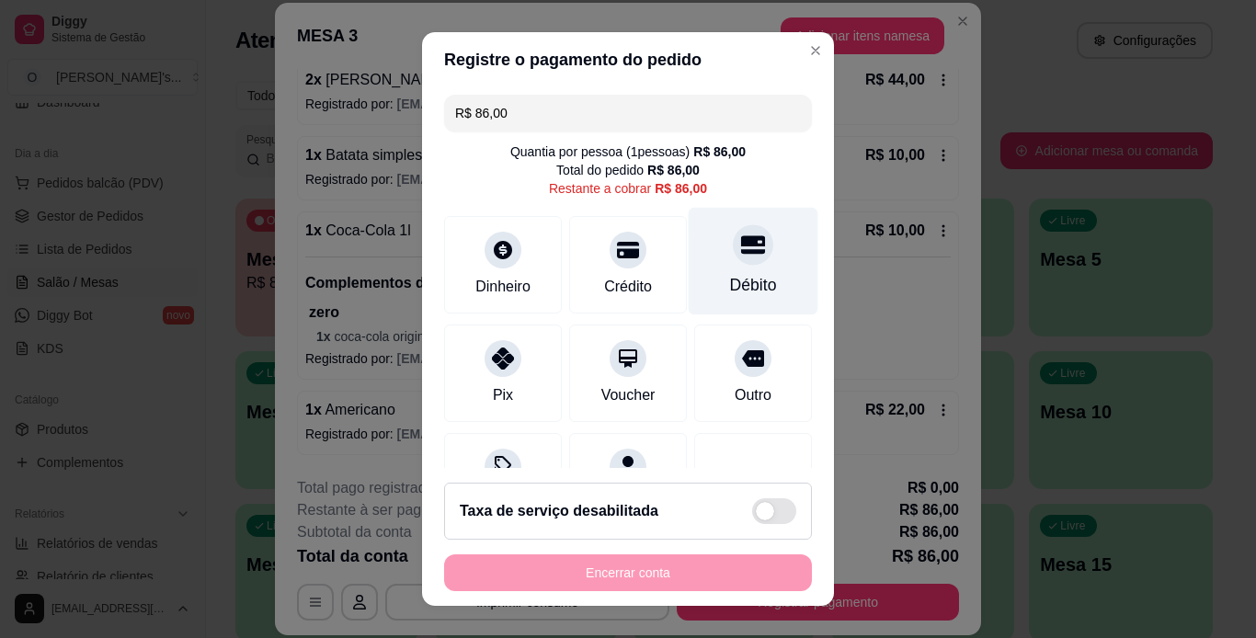
click at [727, 301] on div "Débito" at bounding box center [754, 261] width 130 height 108
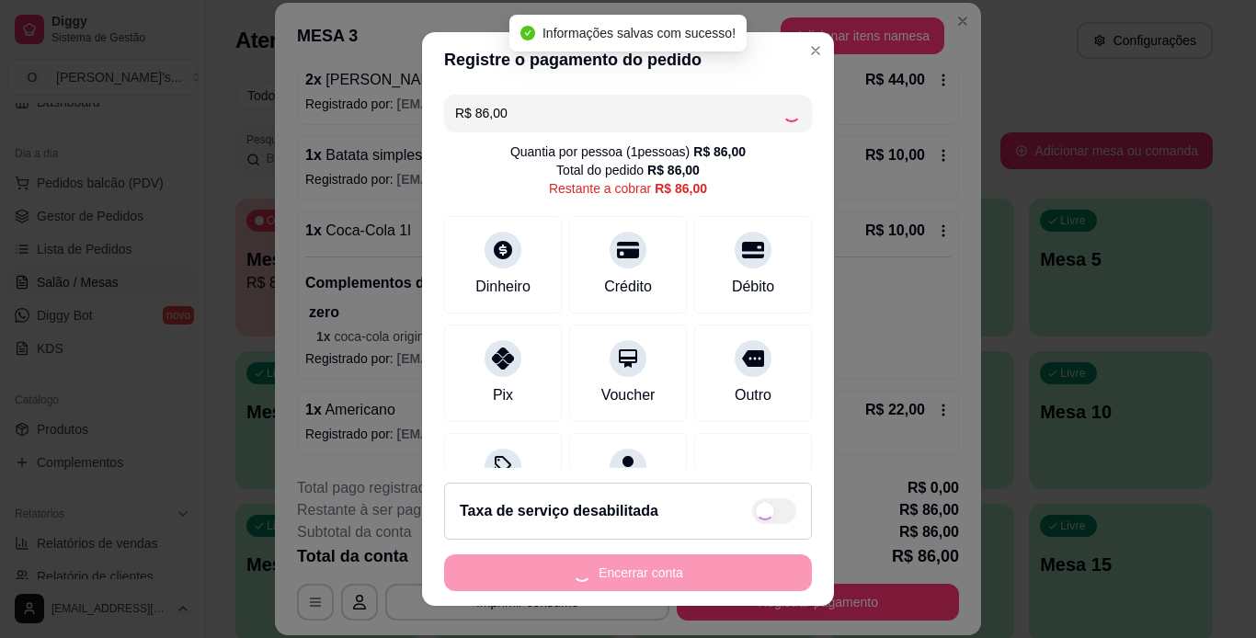
type input "R$ 0,00"
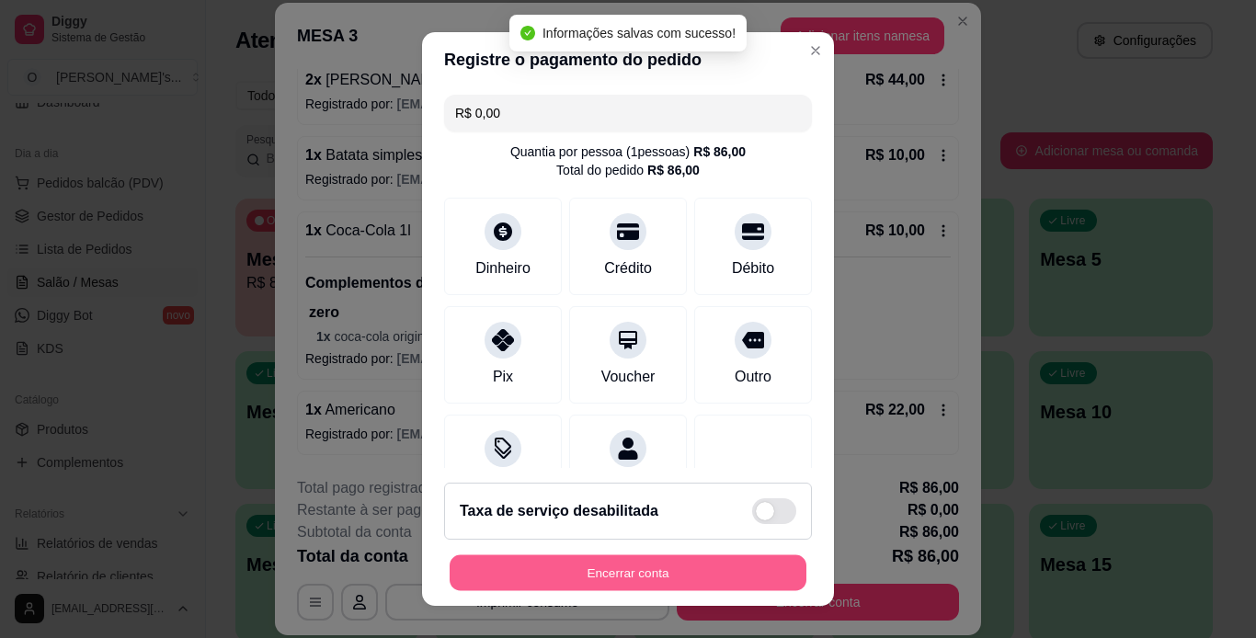
click at [722, 587] on button "Encerrar conta" at bounding box center [628, 573] width 357 height 36
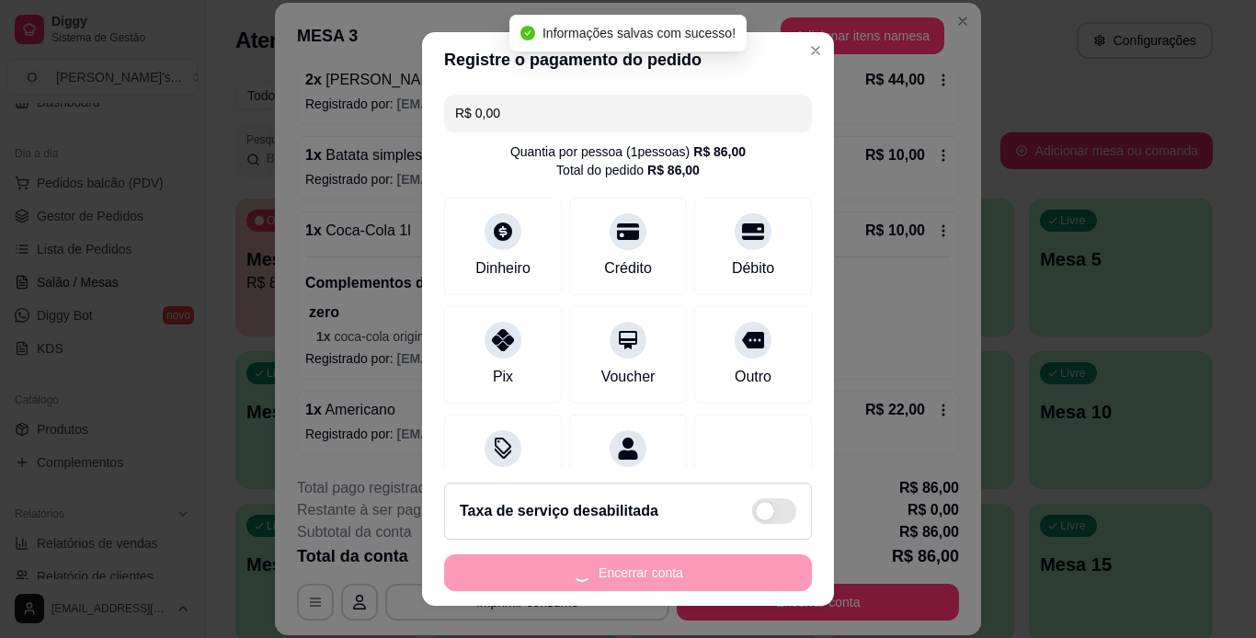
click at [722, 587] on div "Encerrar conta" at bounding box center [628, 572] width 368 height 37
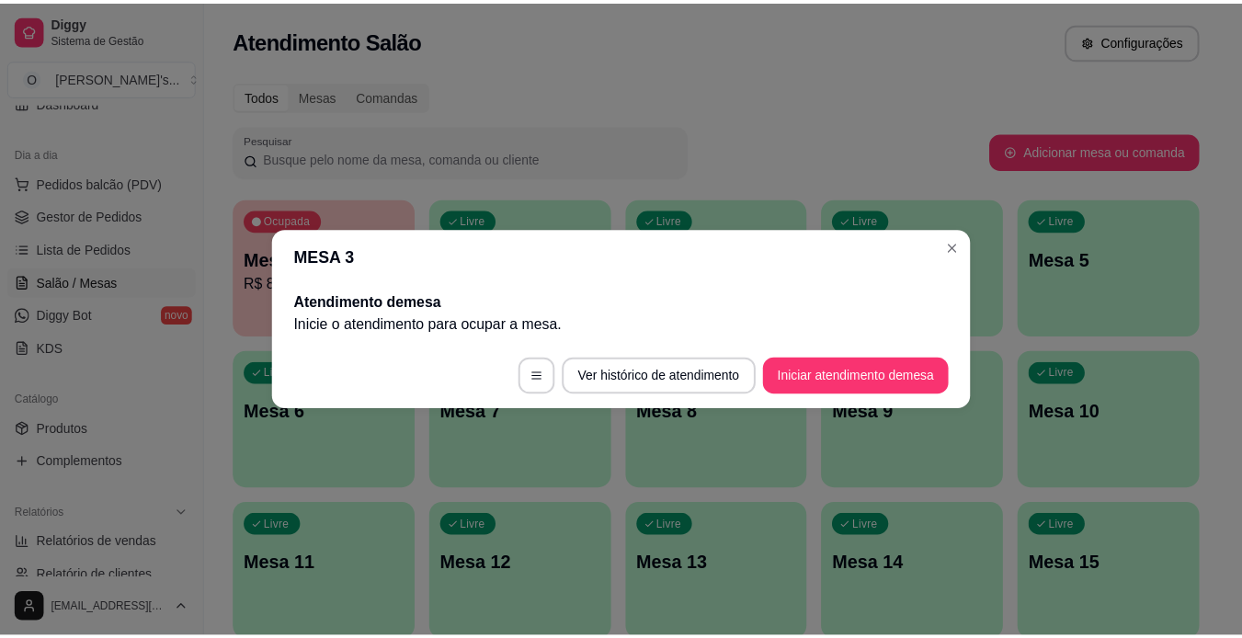
scroll to position [0, 0]
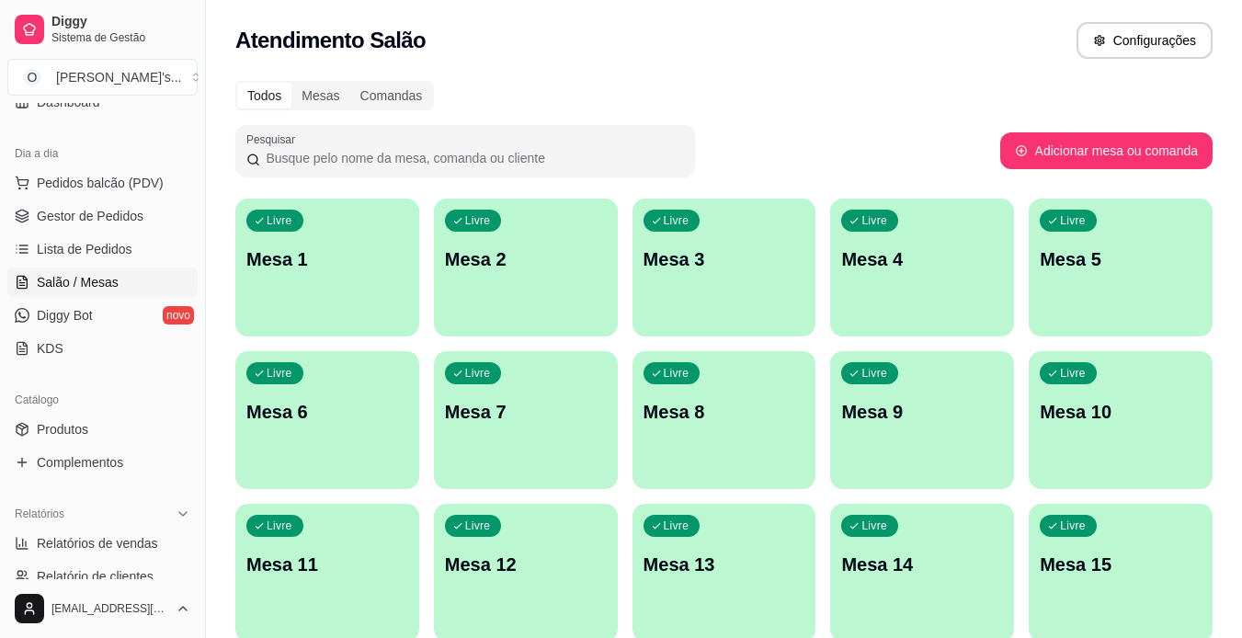
click at [127, 207] on span "Gestor de Pedidos" at bounding box center [90, 216] width 107 height 18
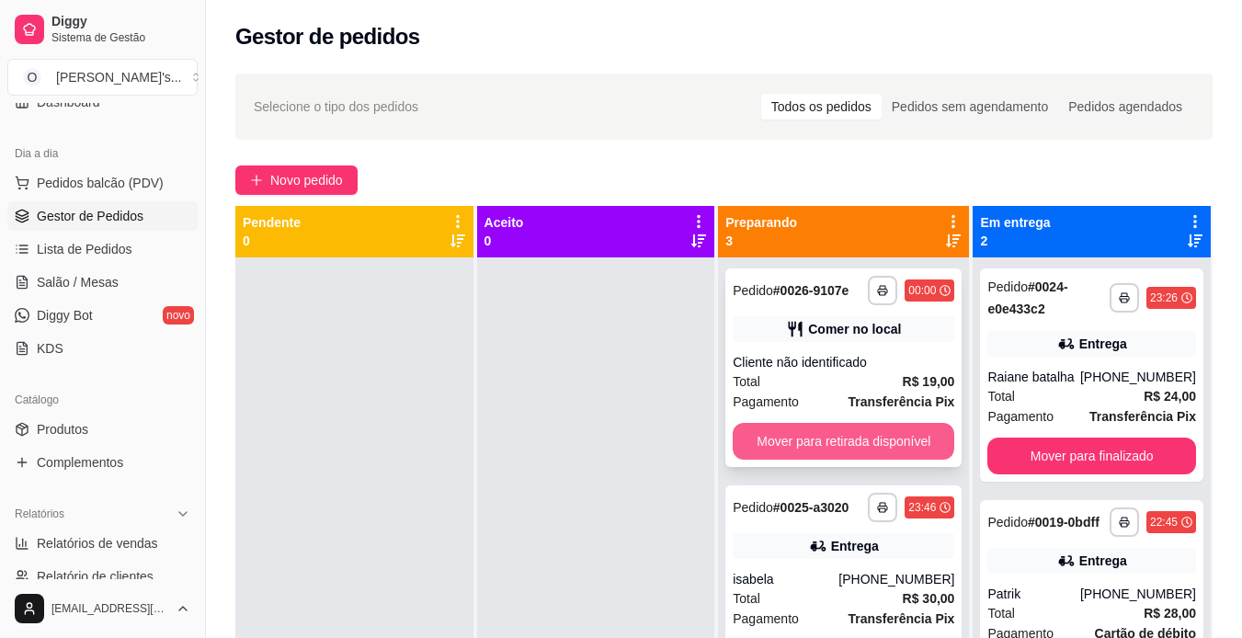
scroll to position [61, 0]
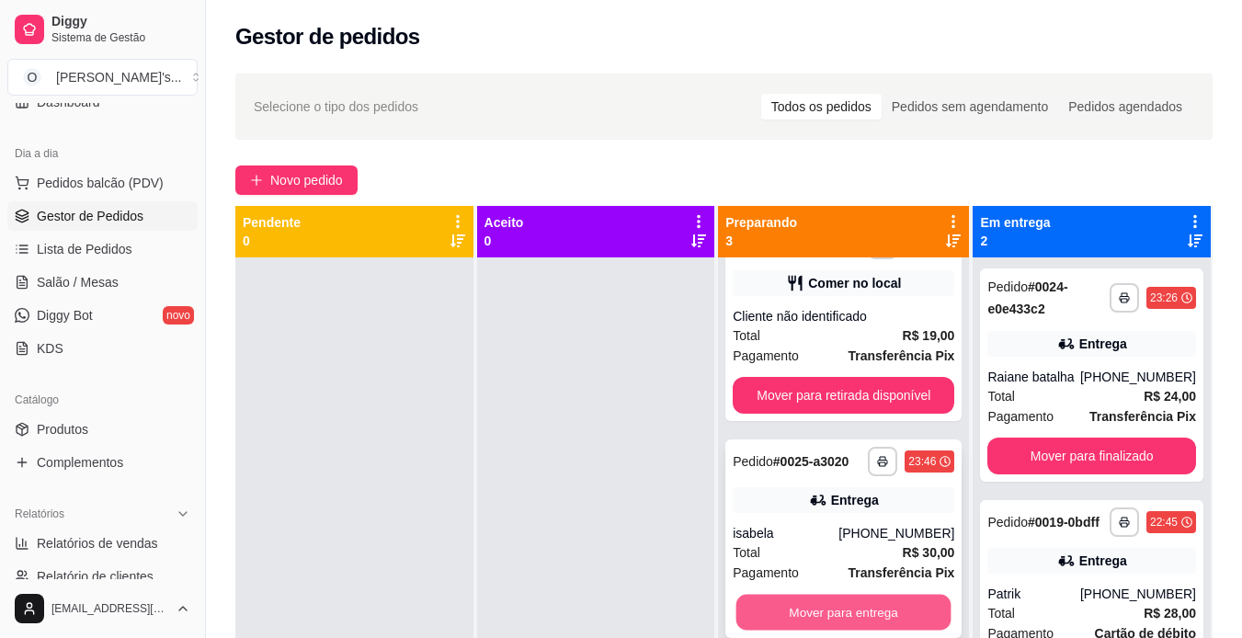
click at [867, 619] on button "Mover para entrega" at bounding box center [844, 613] width 215 height 36
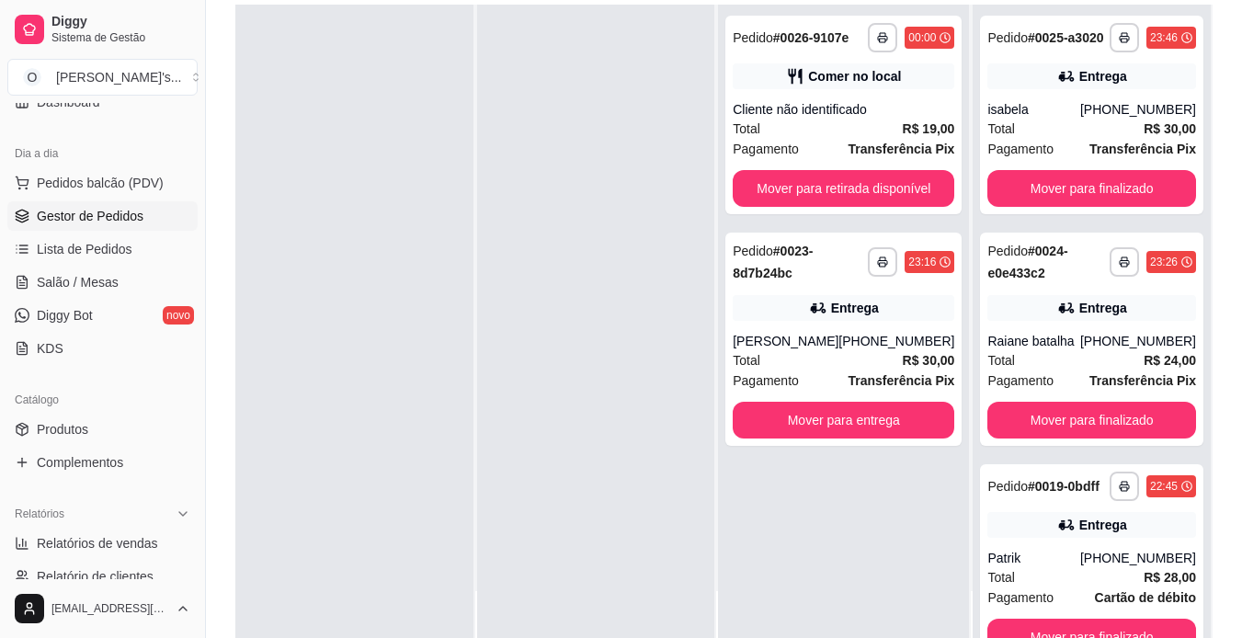
scroll to position [280, 0]
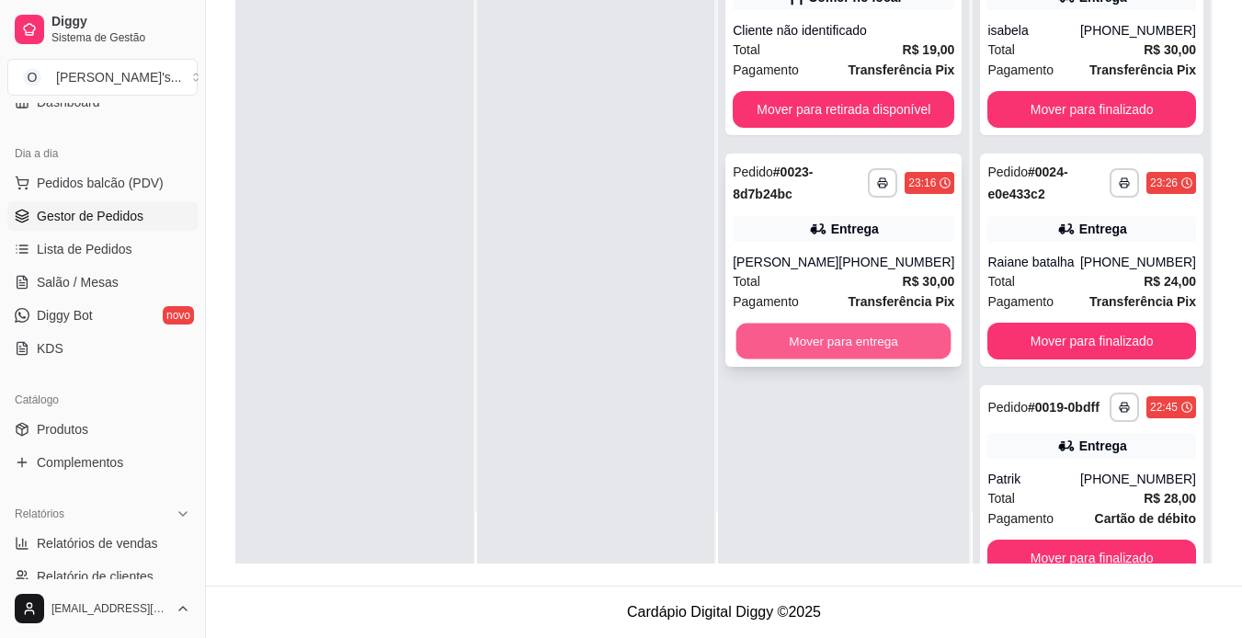
click at [804, 352] on button "Mover para entrega" at bounding box center [844, 342] width 215 height 36
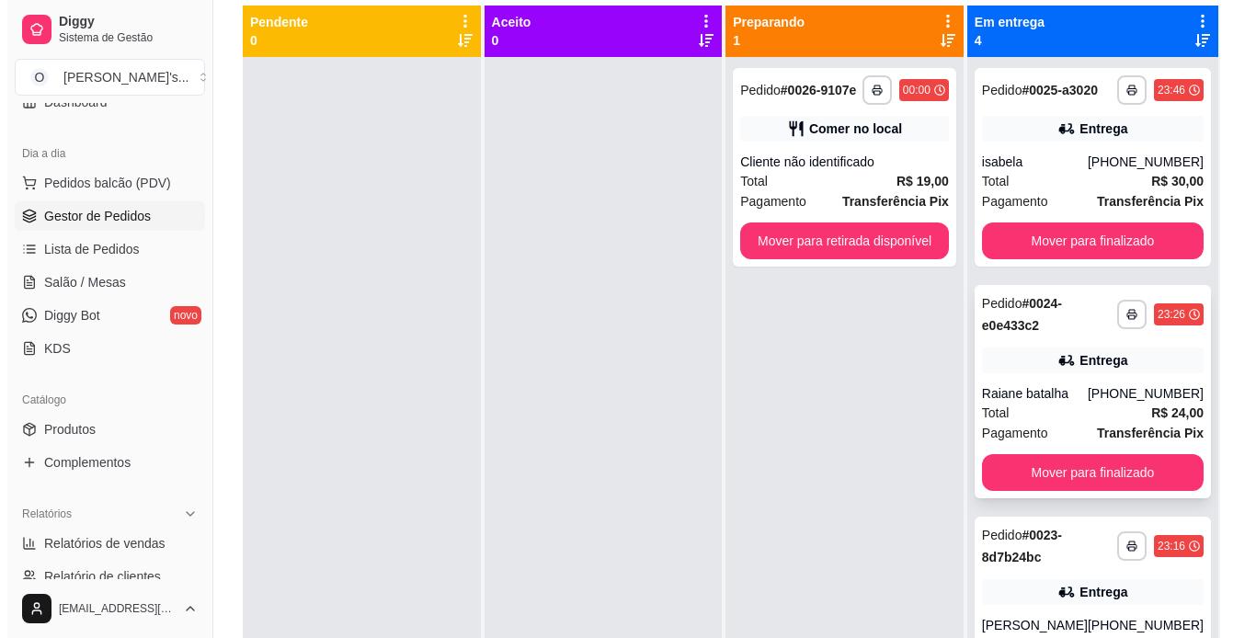
scroll to position [200, 0]
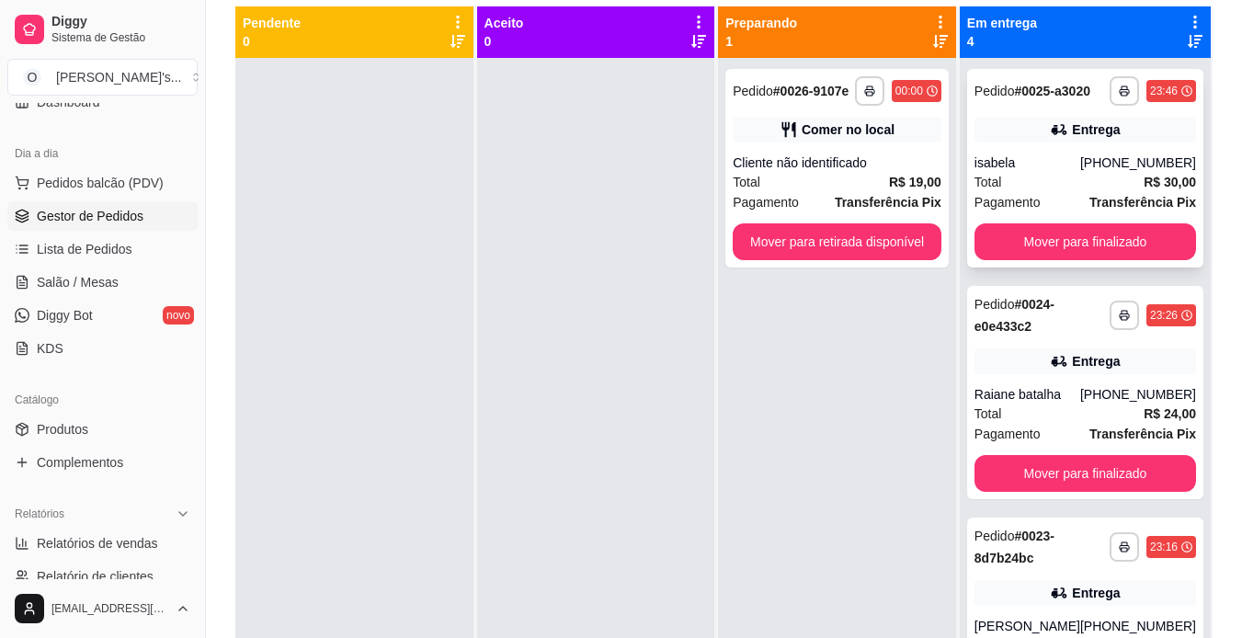
click at [1056, 102] on div "Pedido # 0025-a3020" at bounding box center [1033, 91] width 116 height 22
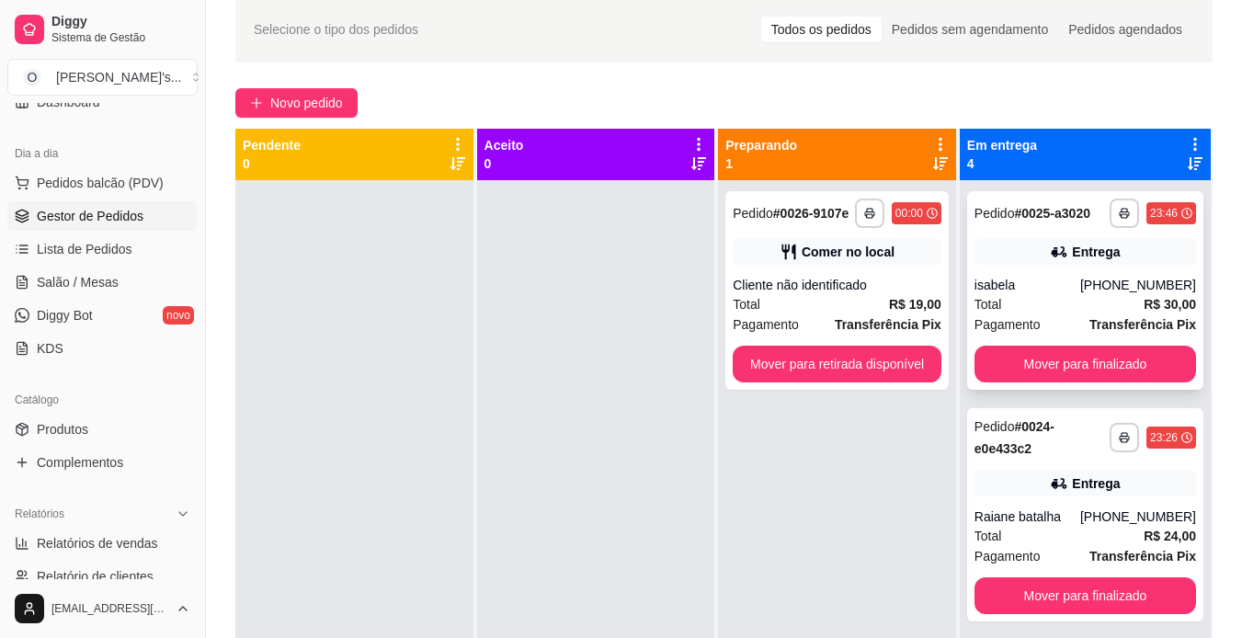
scroll to position [52, 0]
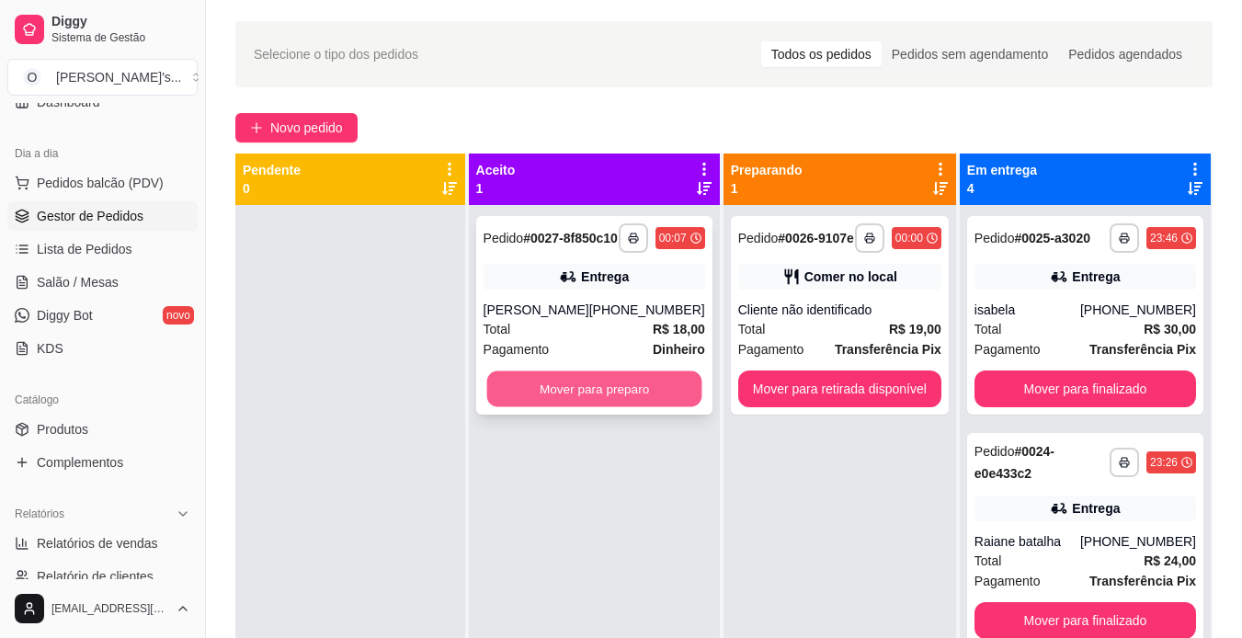
click at [689, 398] on button "Mover para preparo" at bounding box center [593, 389] width 215 height 36
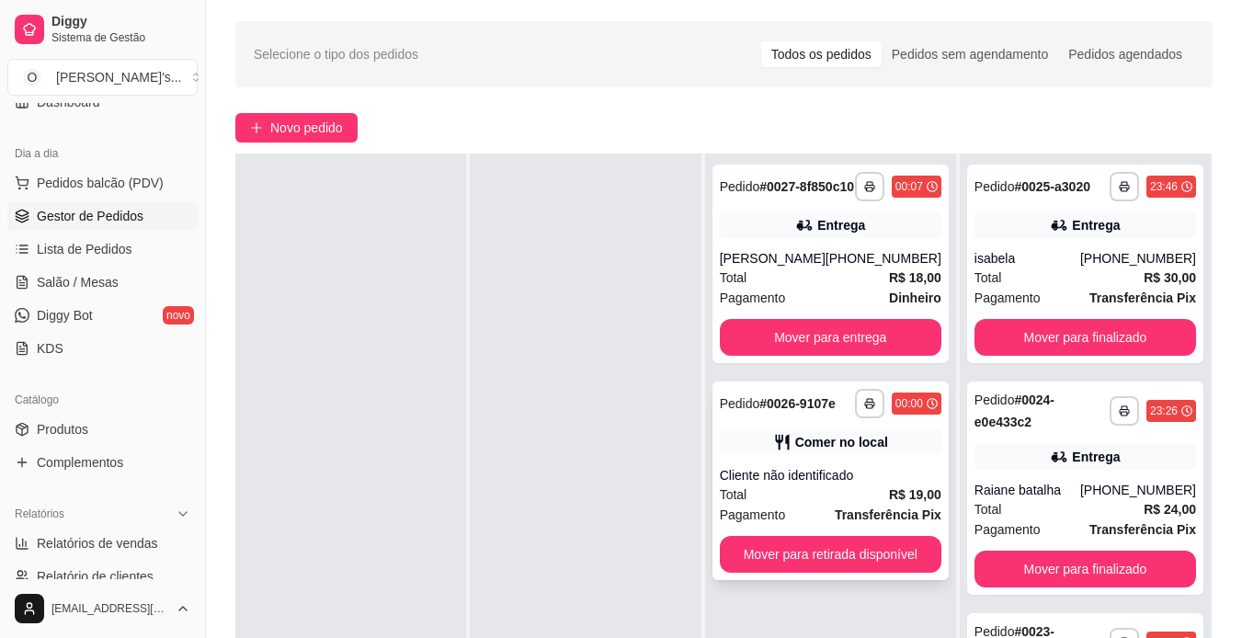
scroll to position [51, 0]
click at [866, 189] on icon "button" at bounding box center [869, 186] width 11 height 11
click at [835, 262] on button "IMPRESSORA" at bounding box center [820, 258] width 129 height 29
click at [1119, 192] on icon "button" at bounding box center [1124, 186] width 11 height 11
click at [1077, 257] on button "IMPRESSORA" at bounding box center [1048, 258] width 129 height 29
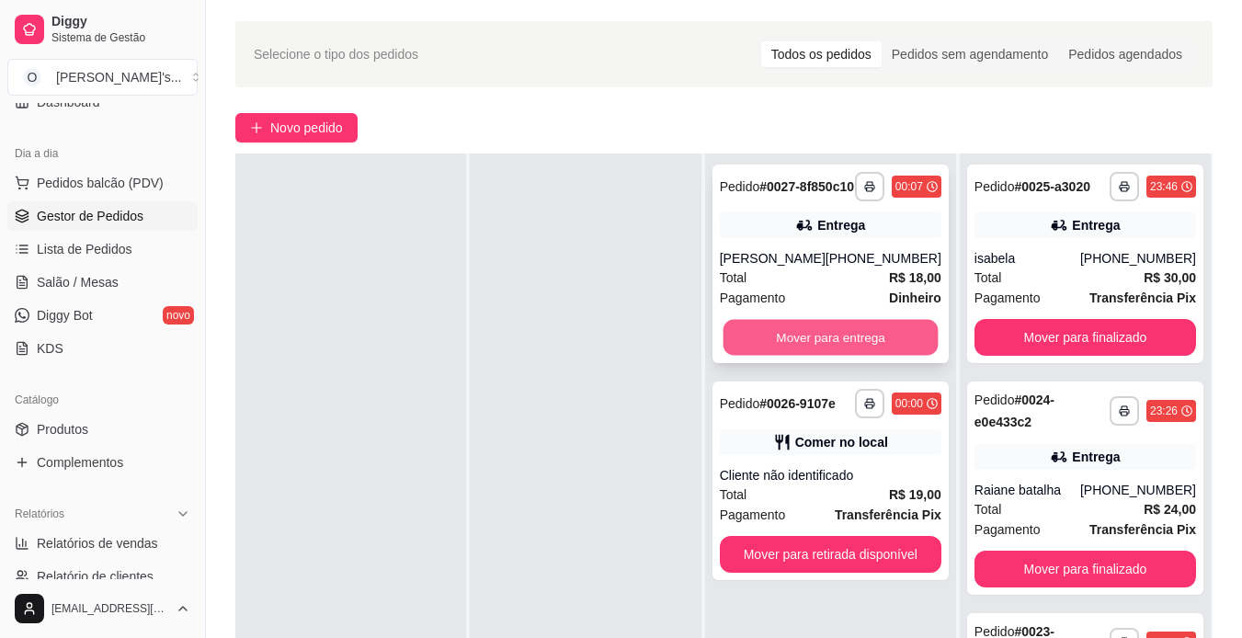
click at [847, 340] on button "Mover para entrega" at bounding box center [830, 338] width 215 height 36
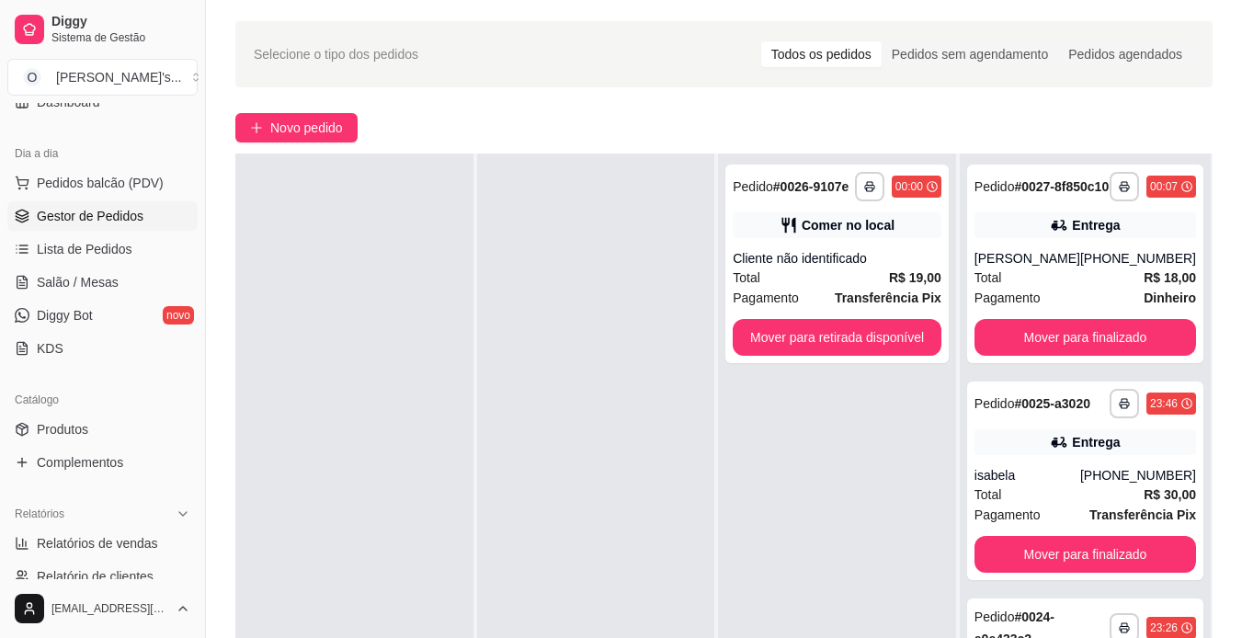
scroll to position [0, 0]
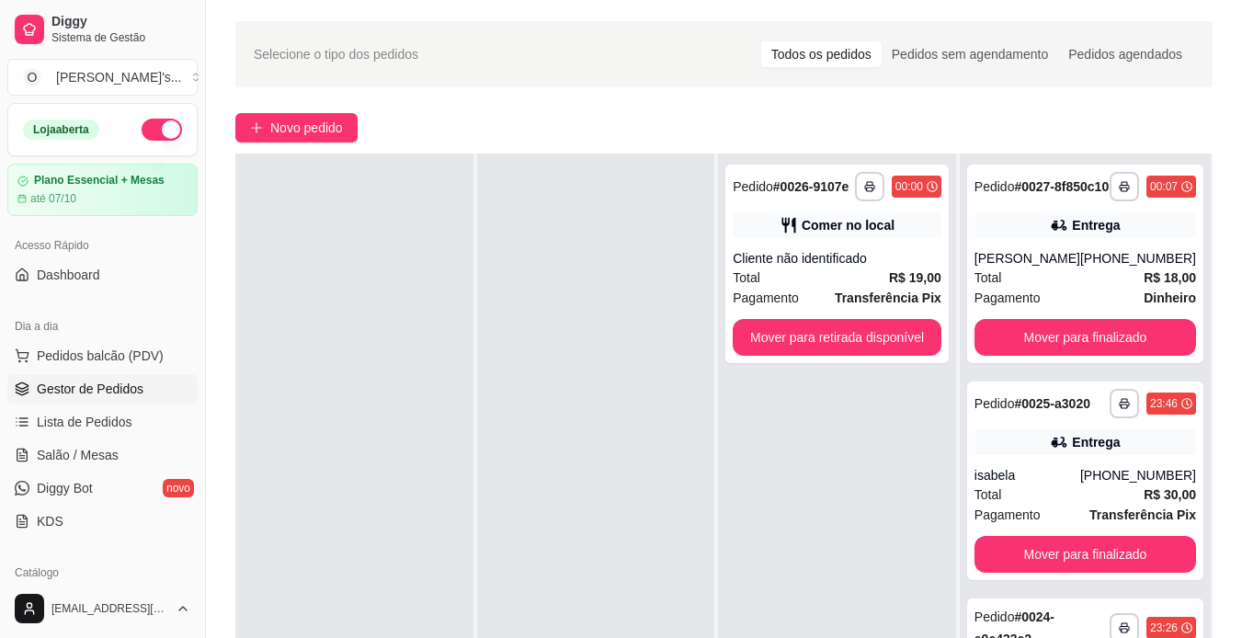
click at [161, 131] on button "button" at bounding box center [162, 130] width 40 height 22
